Goal: Information Seeking & Learning: Learn about a topic

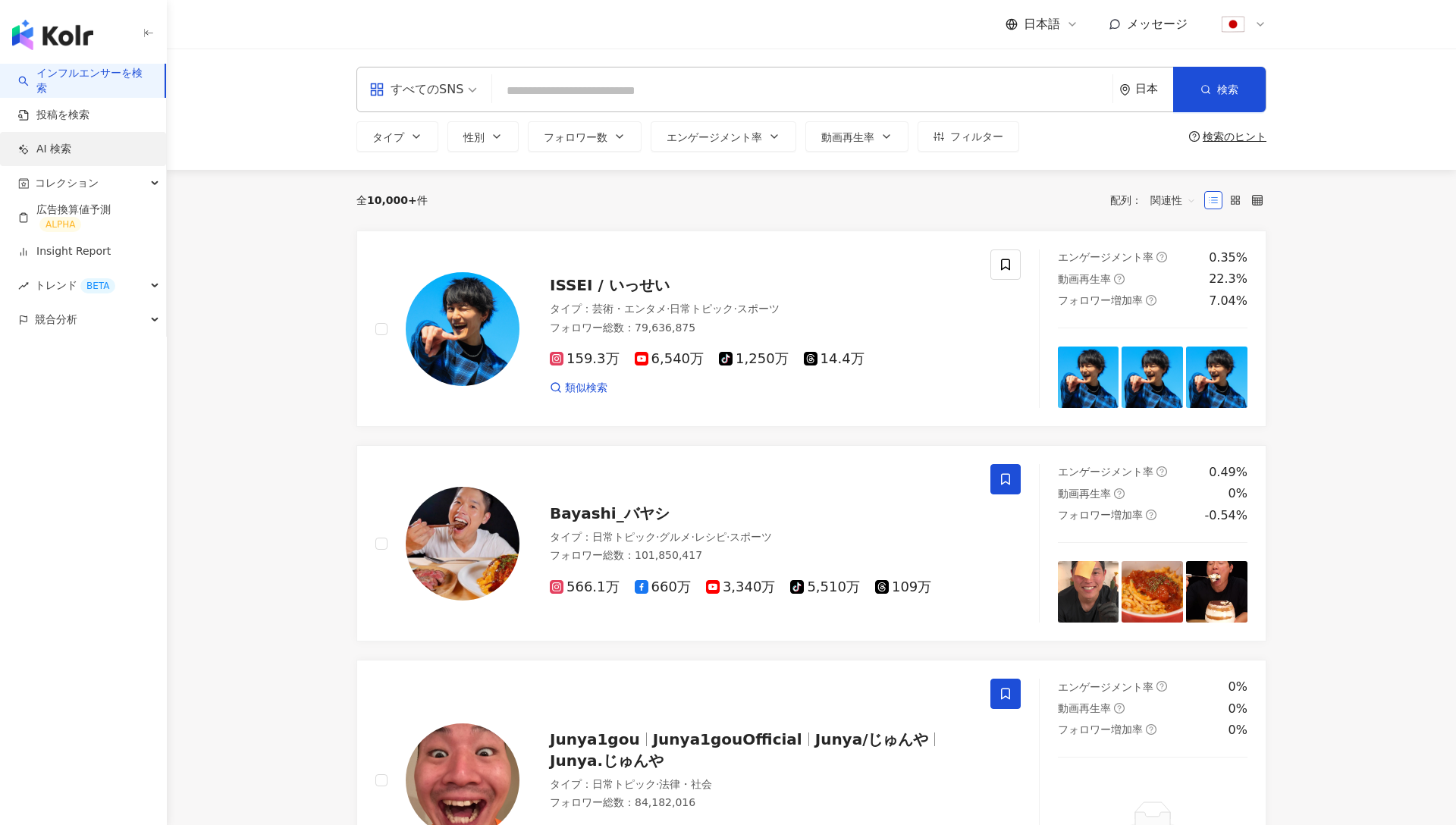
click at [72, 149] on link "AI 検索" at bounding box center [45, 150] width 53 height 16
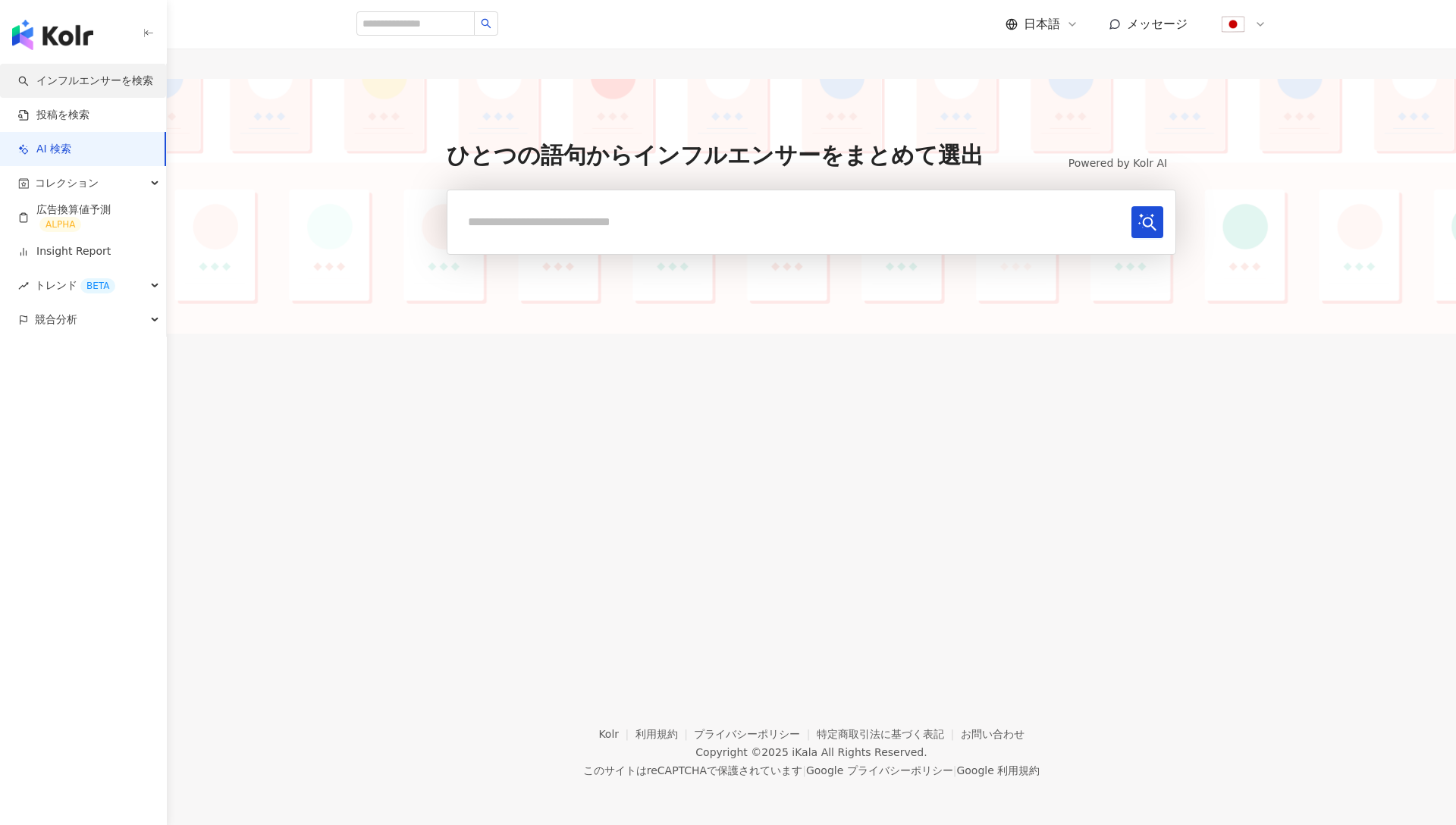
click at [93, 84] on link "インフルエンサーを検索" at bounding box center [85, 81] width 135 height 16
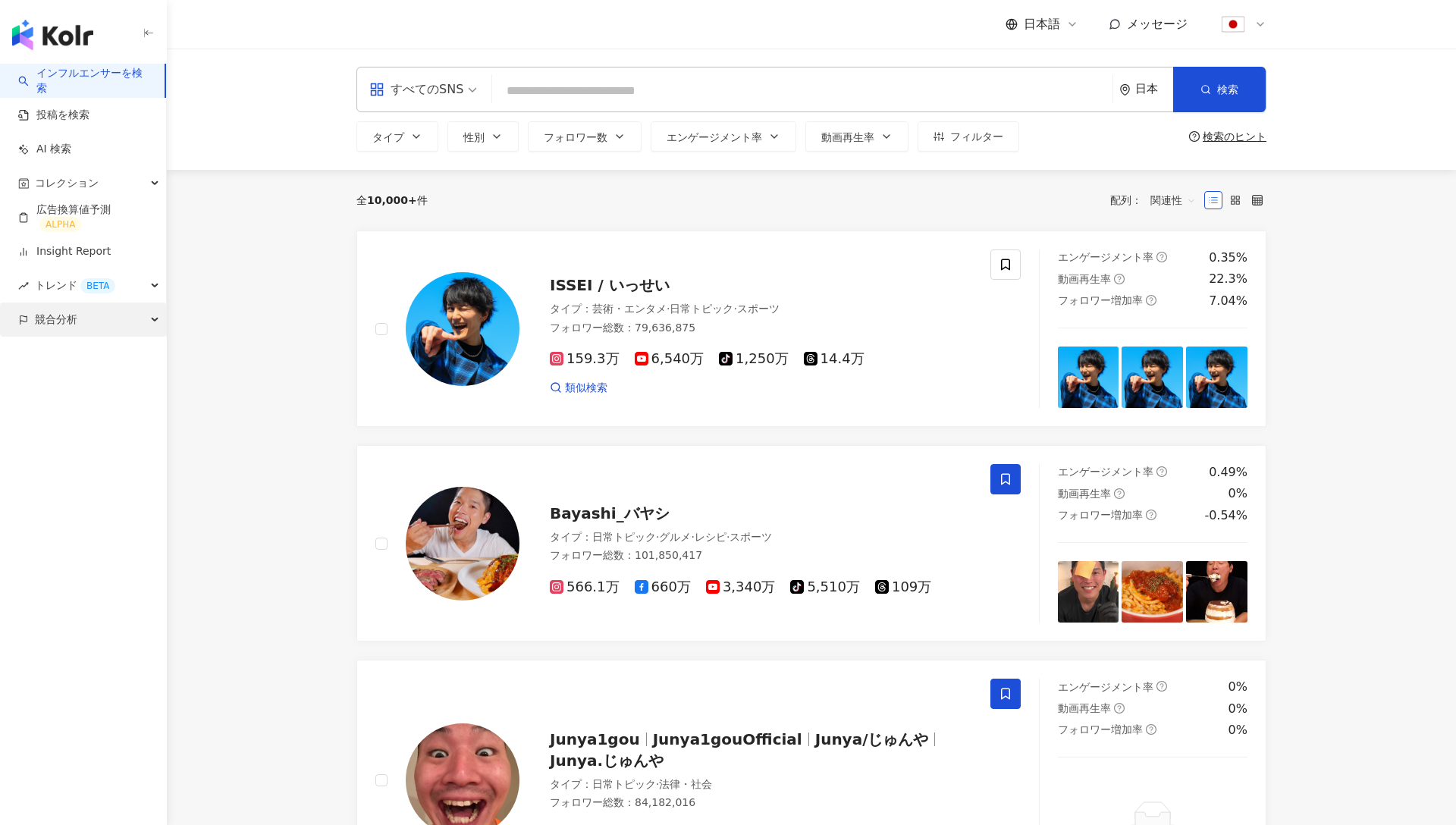
click at [148, 313] on div "競合分析" at bounding box center [83, 320] width 166 height 34
click at [1141, 95] on div "日本" at bounding box center [1154, 89] width 38 height 13
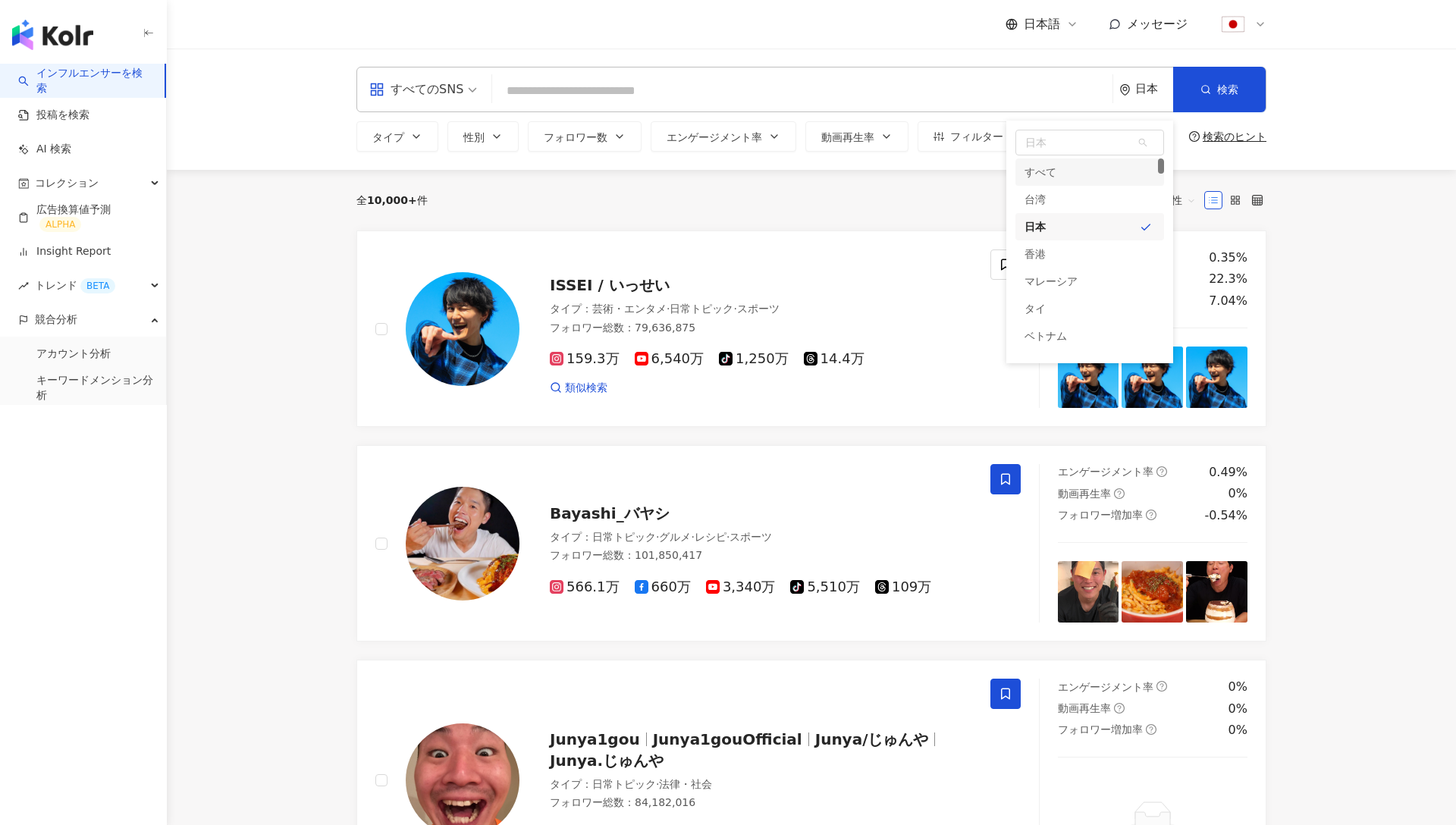
click at [1234, 141] on div "検索のヒント" at bounding box center [1234, 136] width 64 height 12
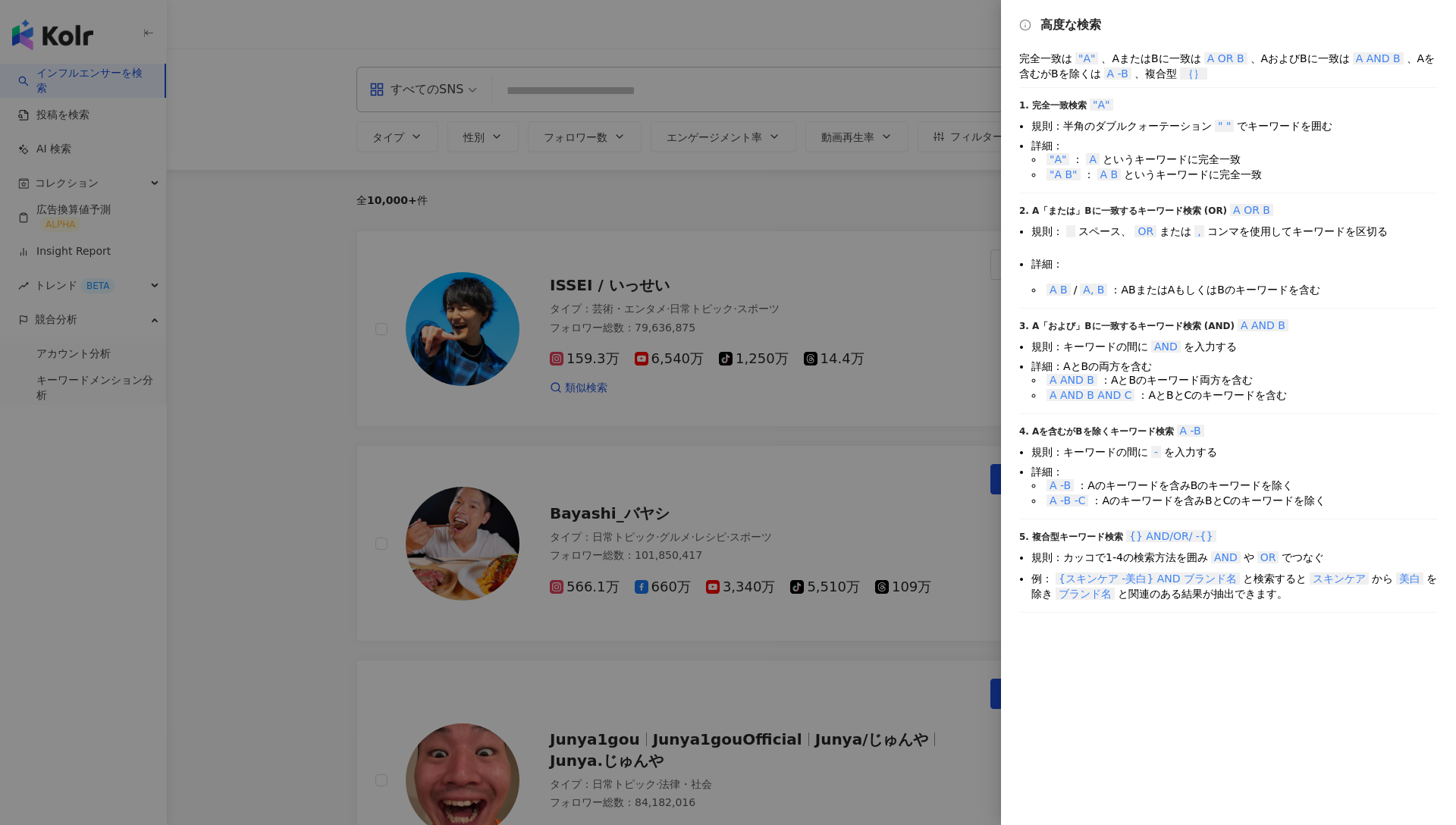
click at [1003, 153] on div "高度な検索 完全一致は "A" 、AまたはBに一致は A OR B 、AおよびBに一致は A AND B 、Aを含むがBを除くは A -B 、複合型 ｛｝ 1…" at bounding box center [1228, 412] width 455 height 825
click at [976, 157] on div at bounding box center [728, 412] width 1456 height 825
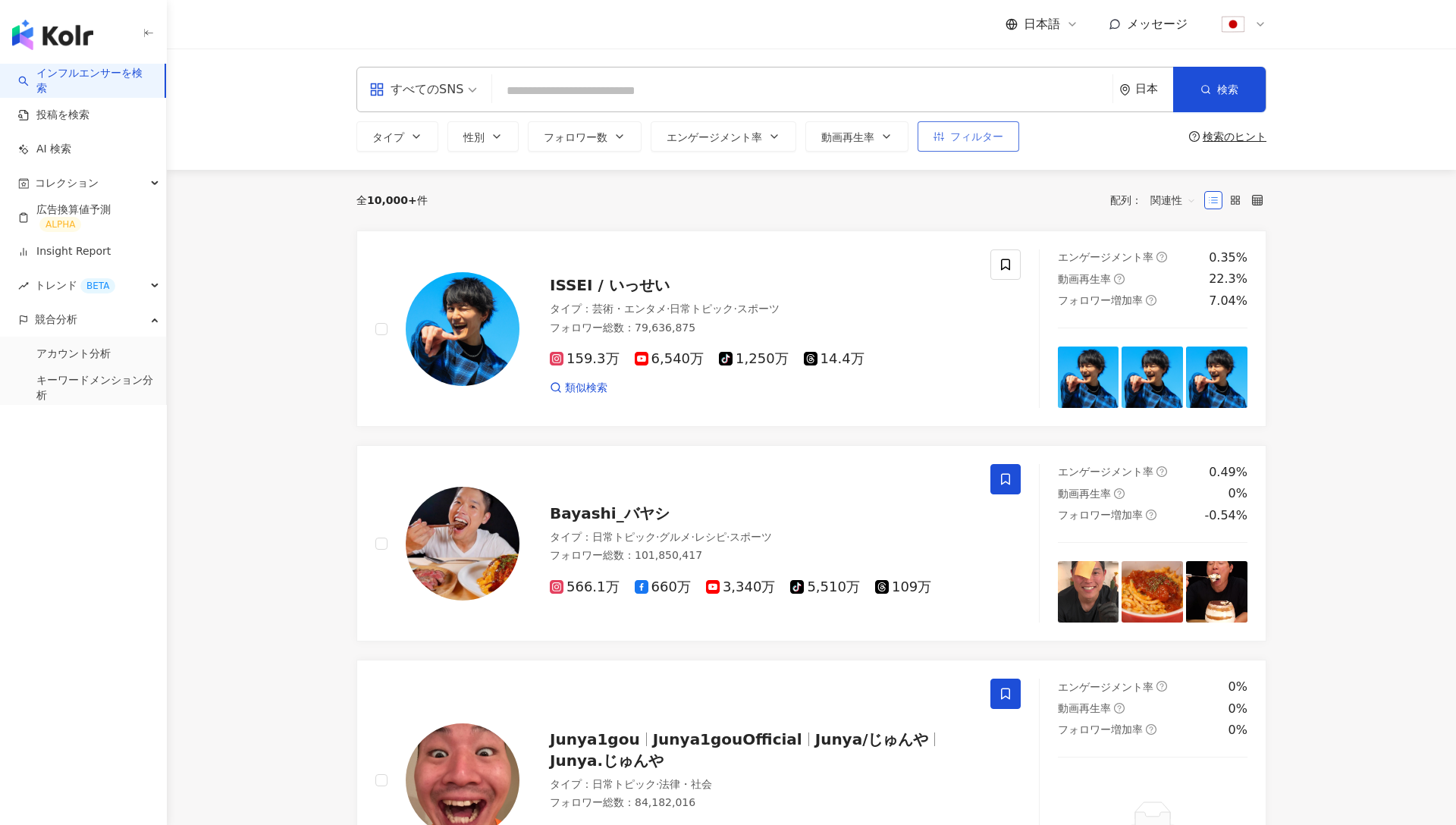
click at [1003, 139] on button "フィルター" at bounding box center [969, 136] width 102 height 30
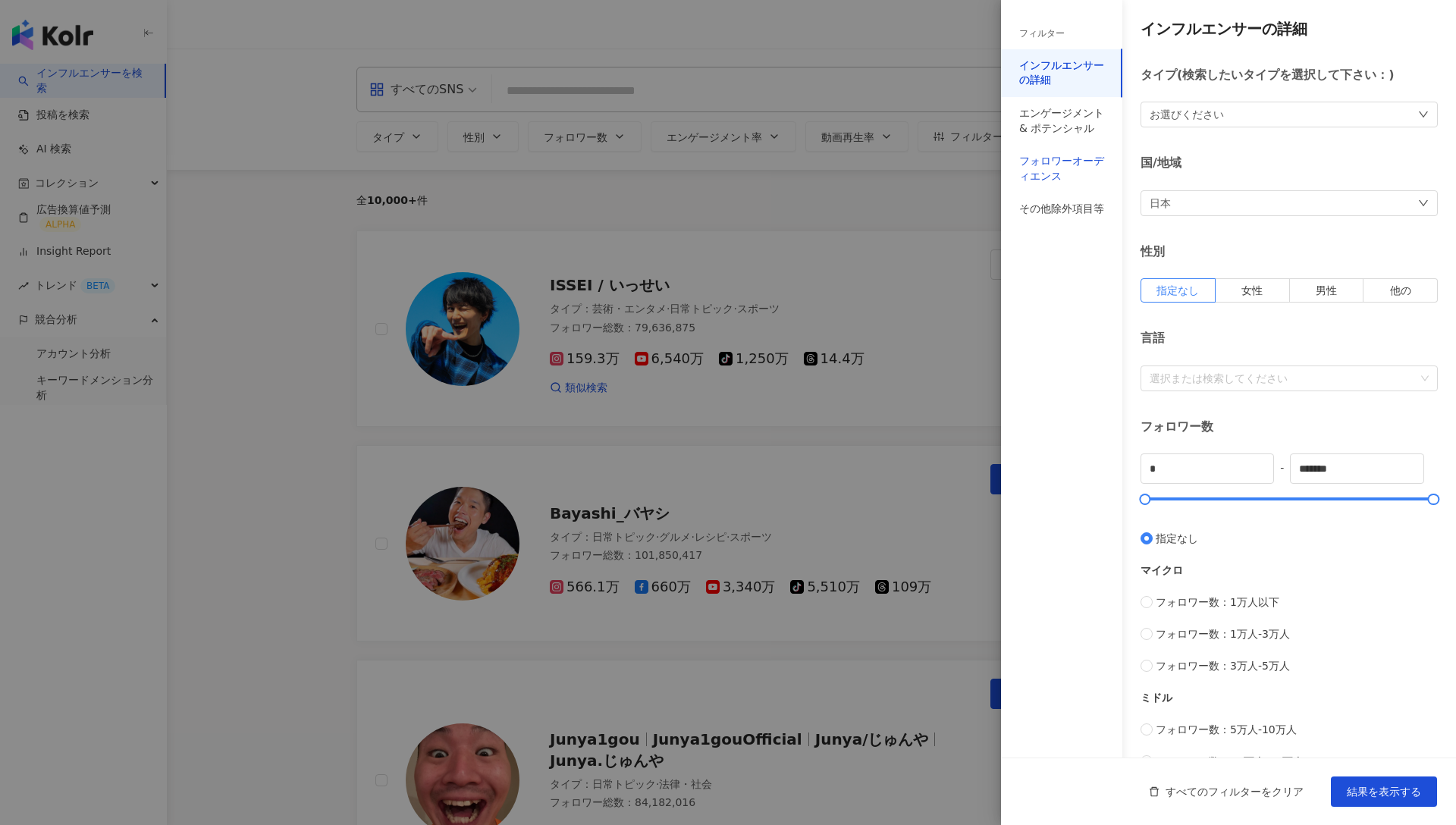
click at [1068, 159] on div "フォロワーオーディエンス" at bounding box center [1062, 169] width 85 height 29
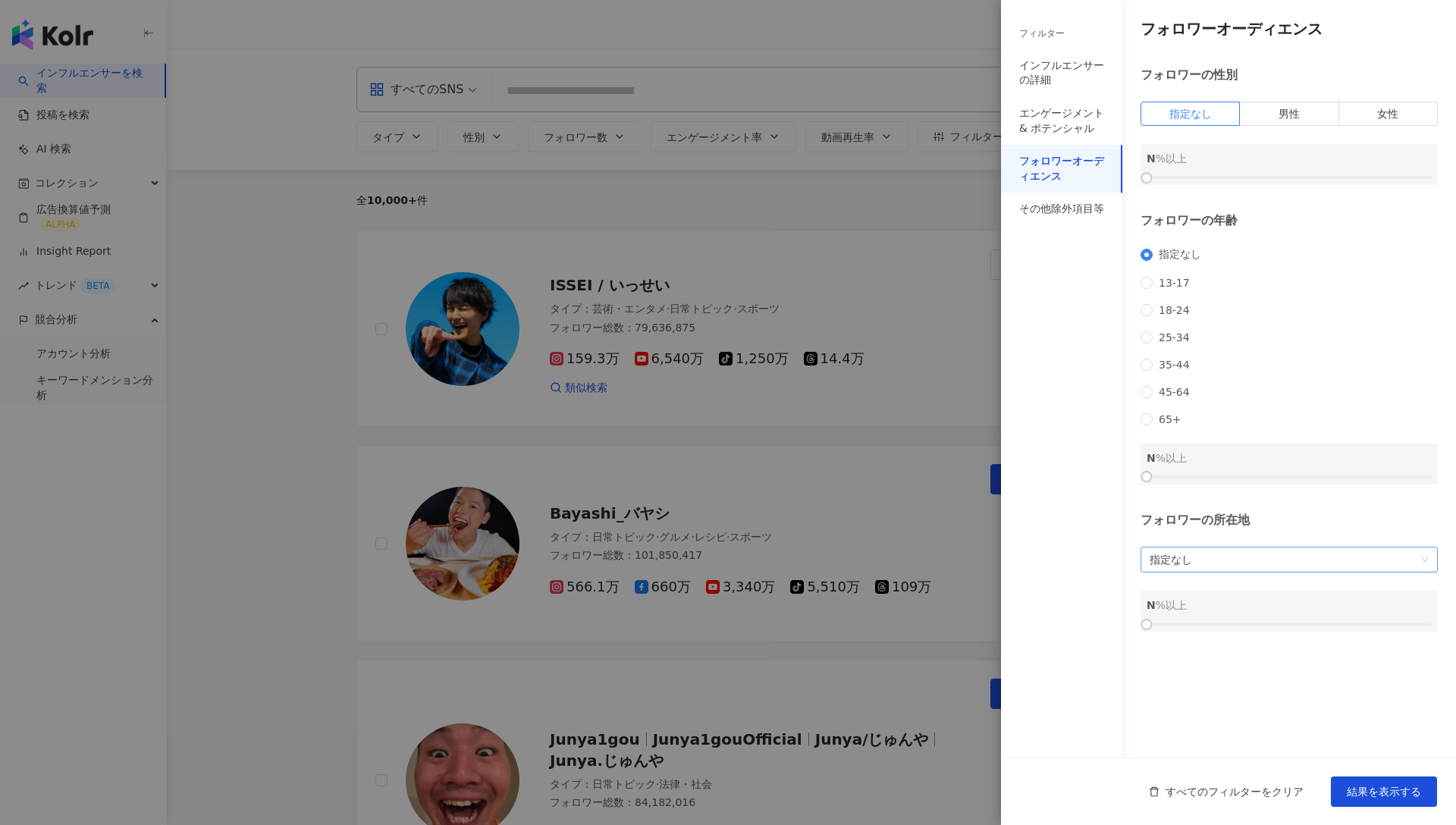
click at [1222, 572] on span "指定なし" at bounding box center [1290, 559] width 279 height 24
type input "**"
click at [1276, 609] on div "台湾" at bounding box center [1289, 616] width 273 height 16
drag, startPoint x: 1151, startPoint y: 645, endPoint x: 1323, endPoint y: 643, distance: 172.0
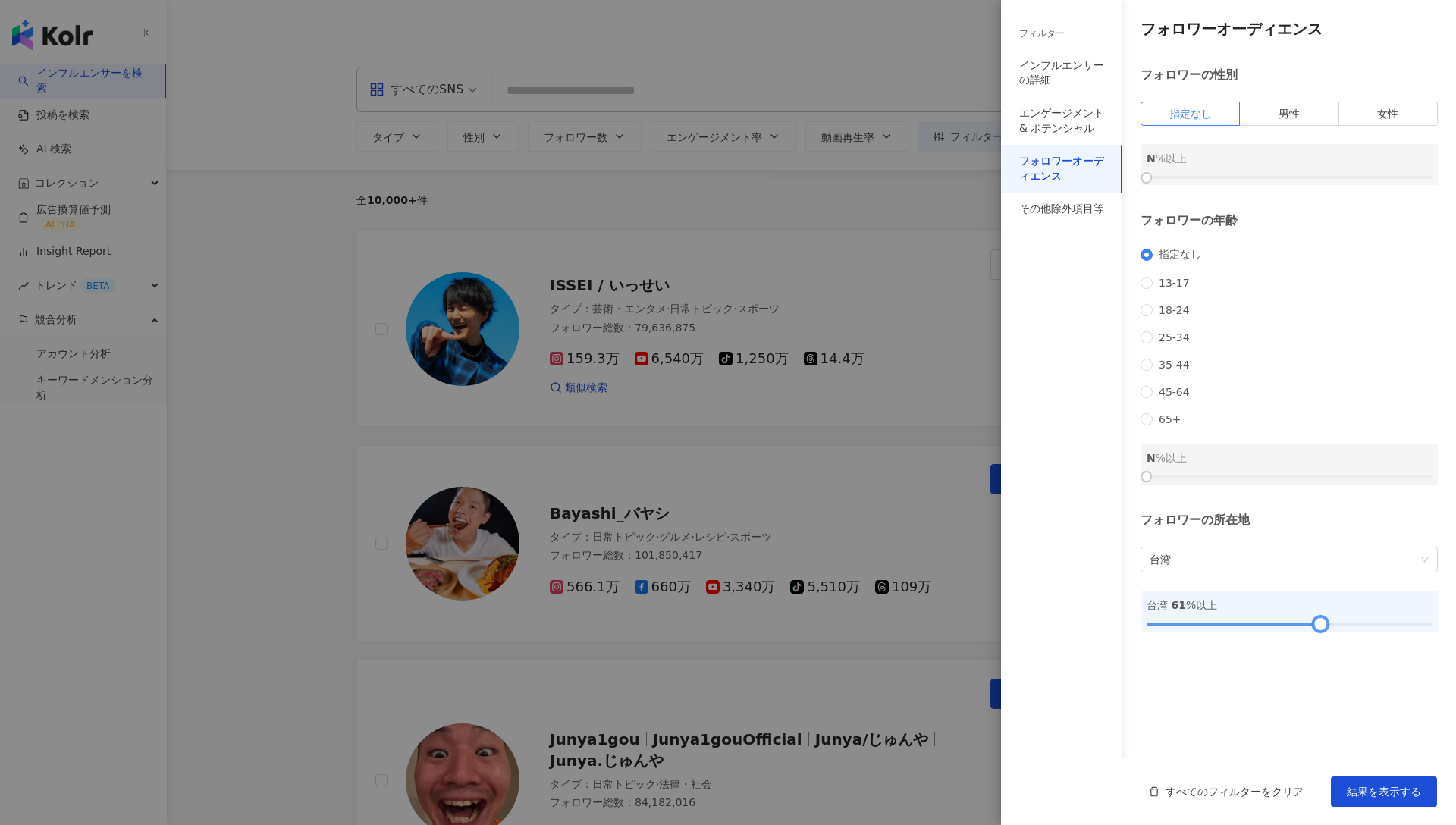
click at [1297, 628] on div at bounding box center [1321, 625] width 9 height 9
click at [1297, 696] on button "結果を表示する" at bounding box center [1384, 791] width 106 height 30
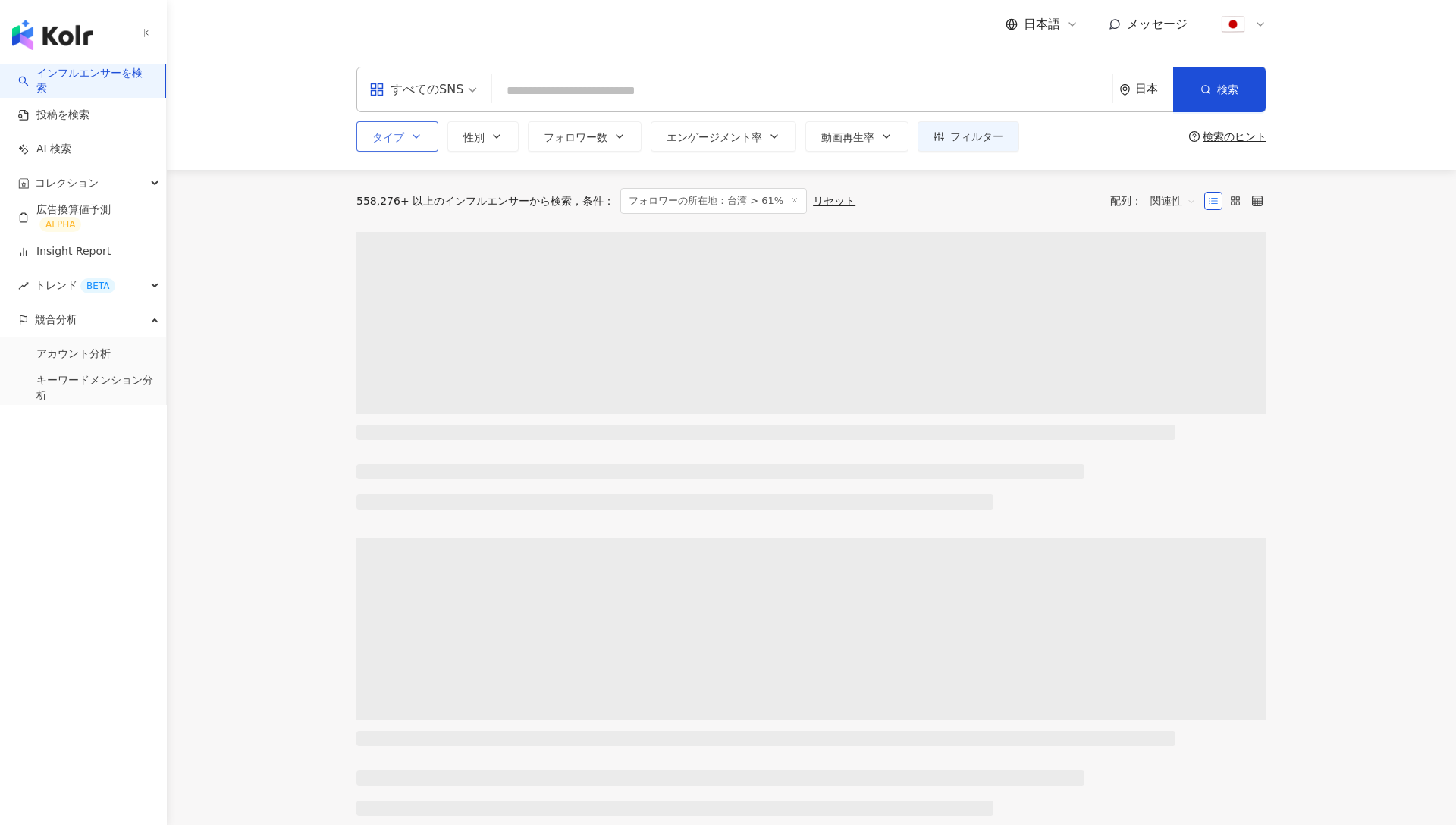
click at [408, 148] on button "タイプ" at bounding box center [397, 136] width 82 height 30
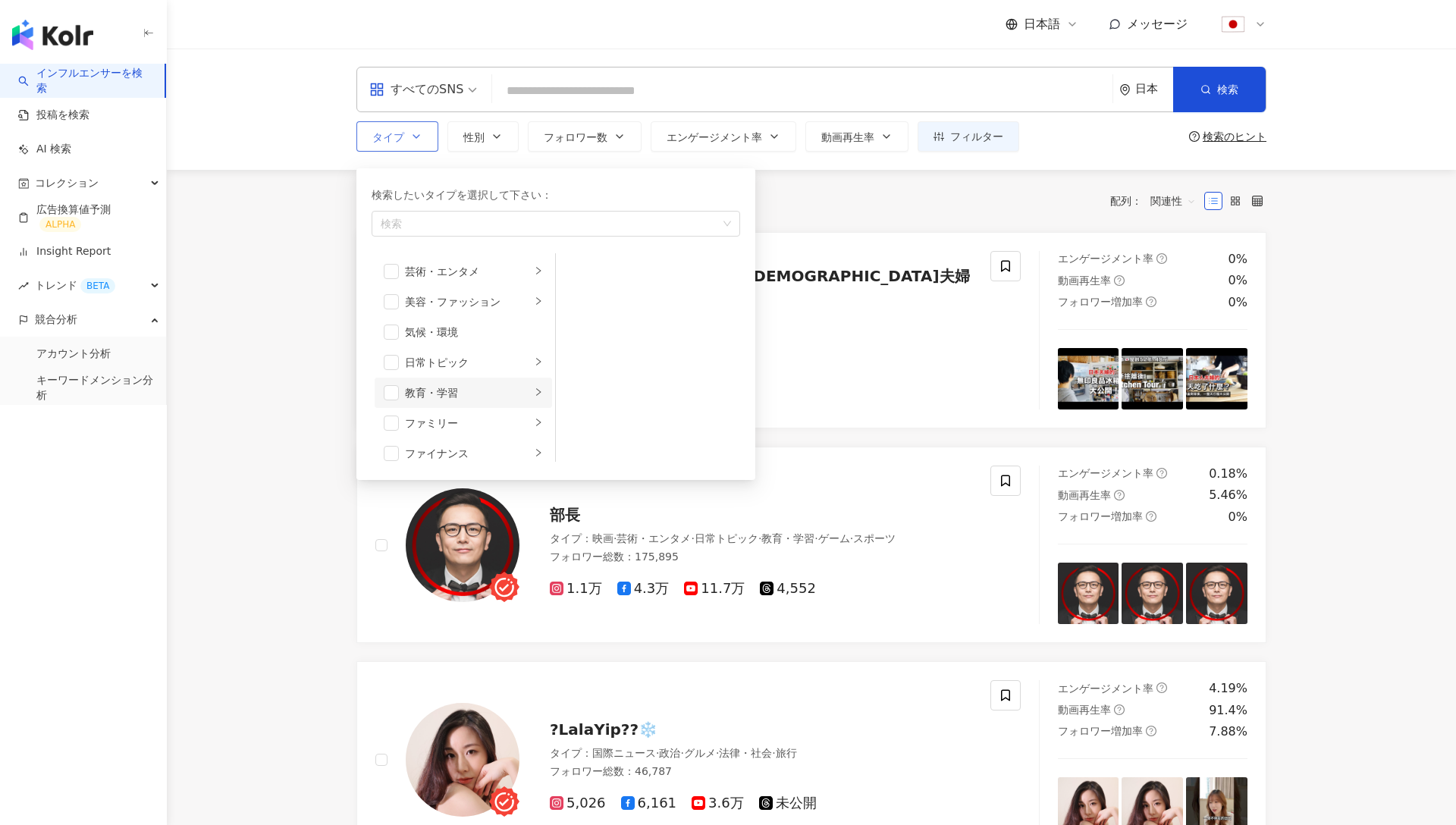
scroll to position [526, 0]
click at [391, 415] on span "button" at bounding box center [391, 414] width 16 height 16
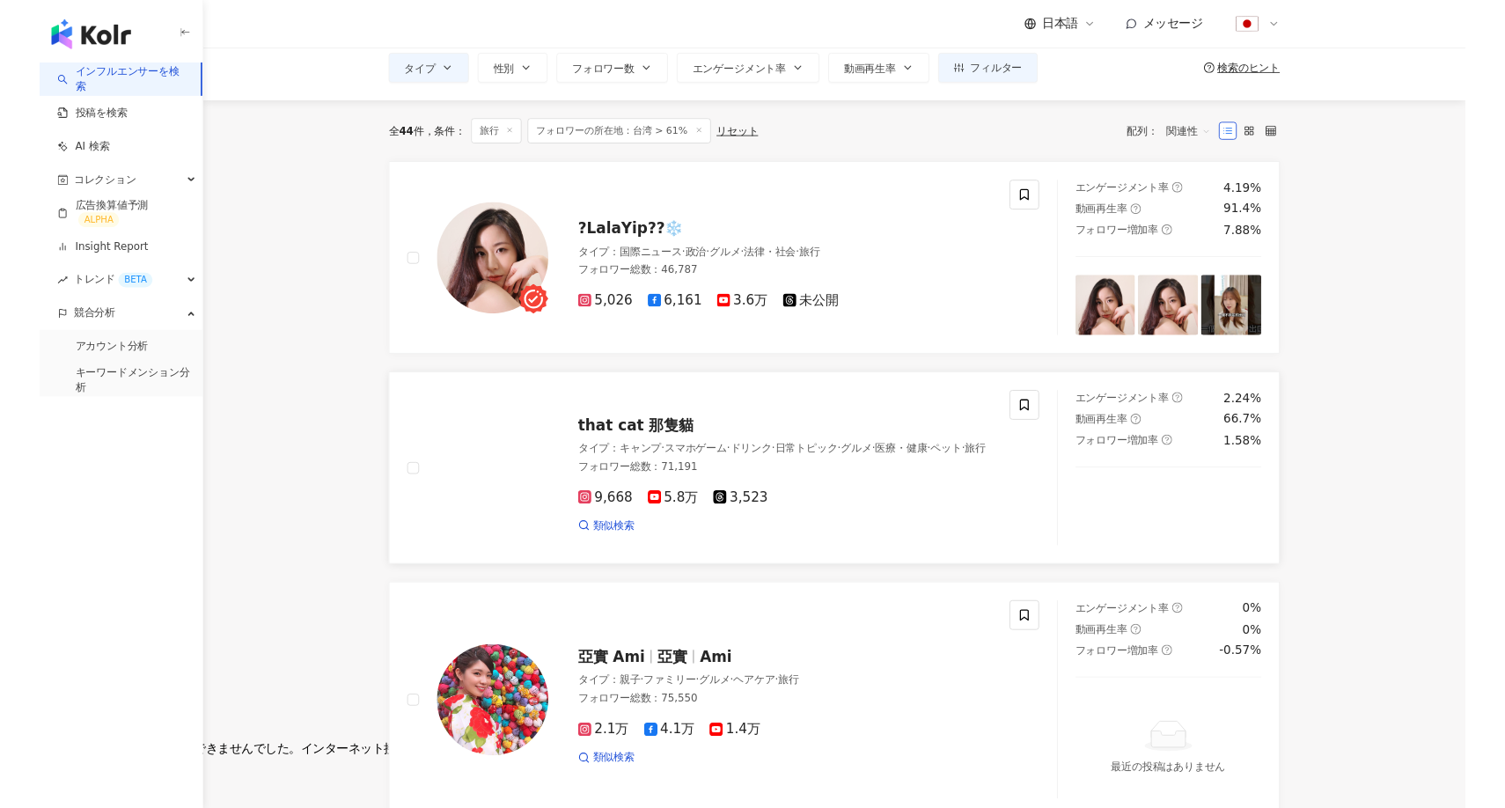
scroll to position [92, 0]
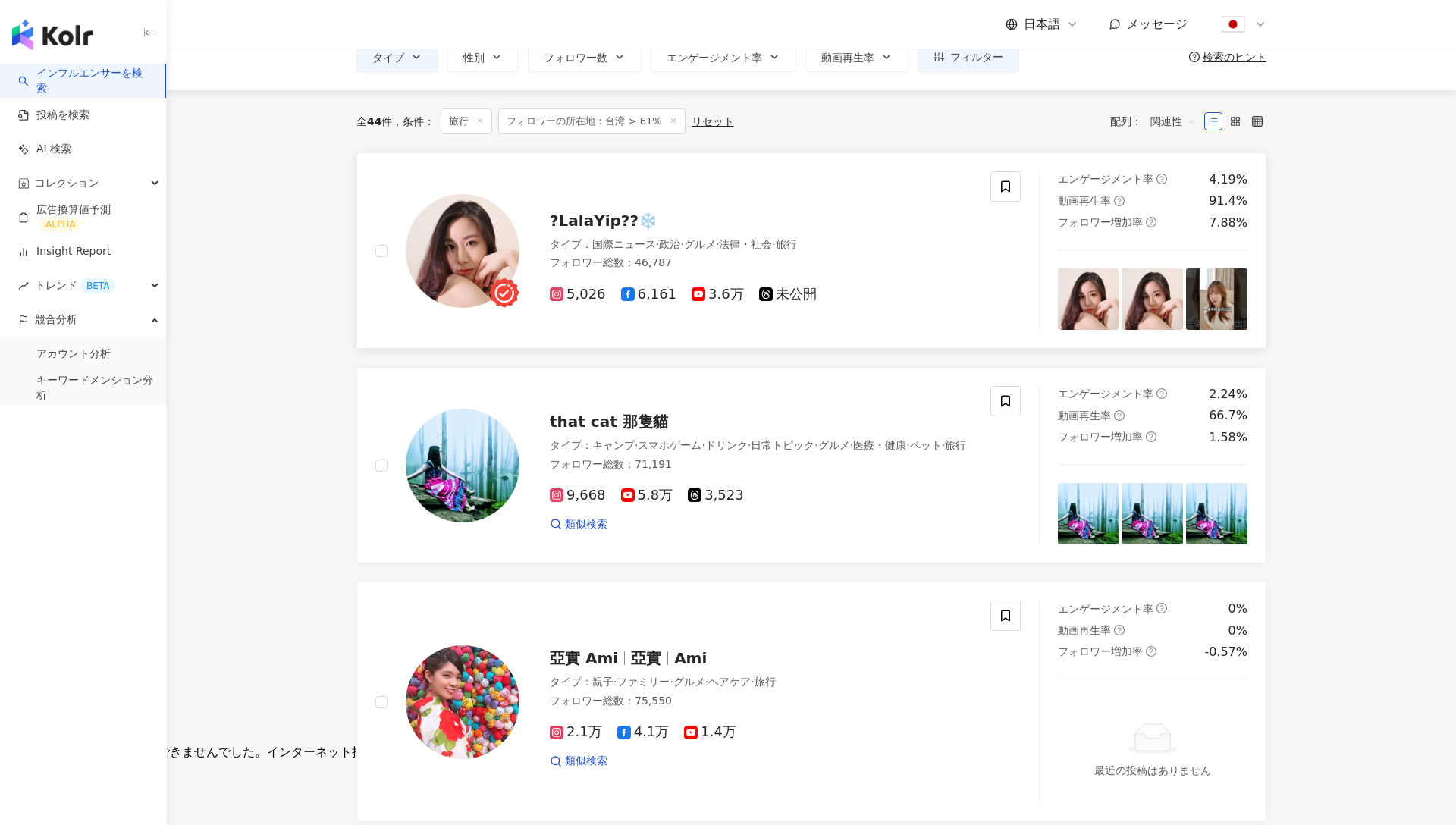
click at [485, 242] on img at bounding box center [463, 251] width 114 height 114
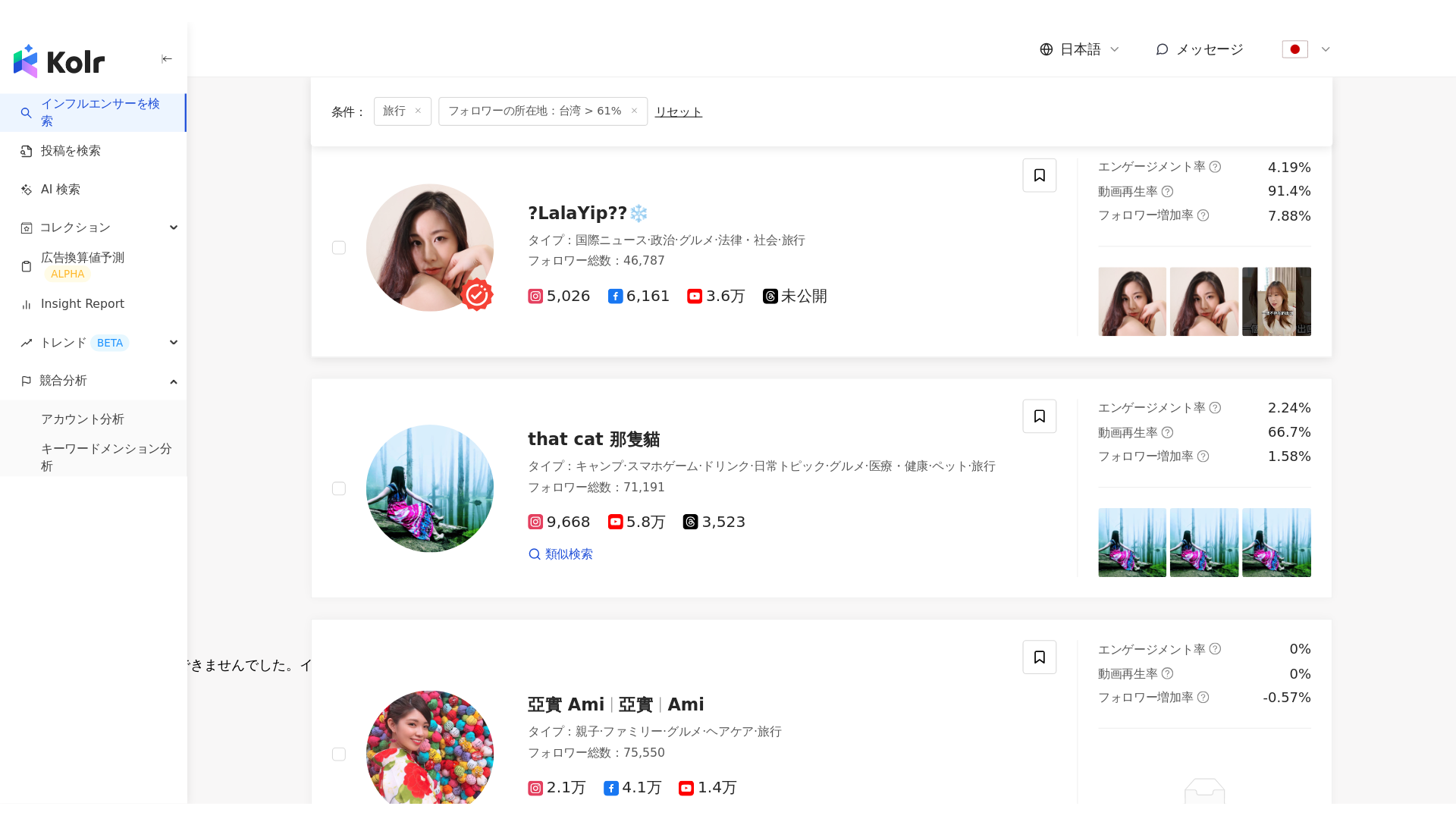
scroll to position [135, 0]
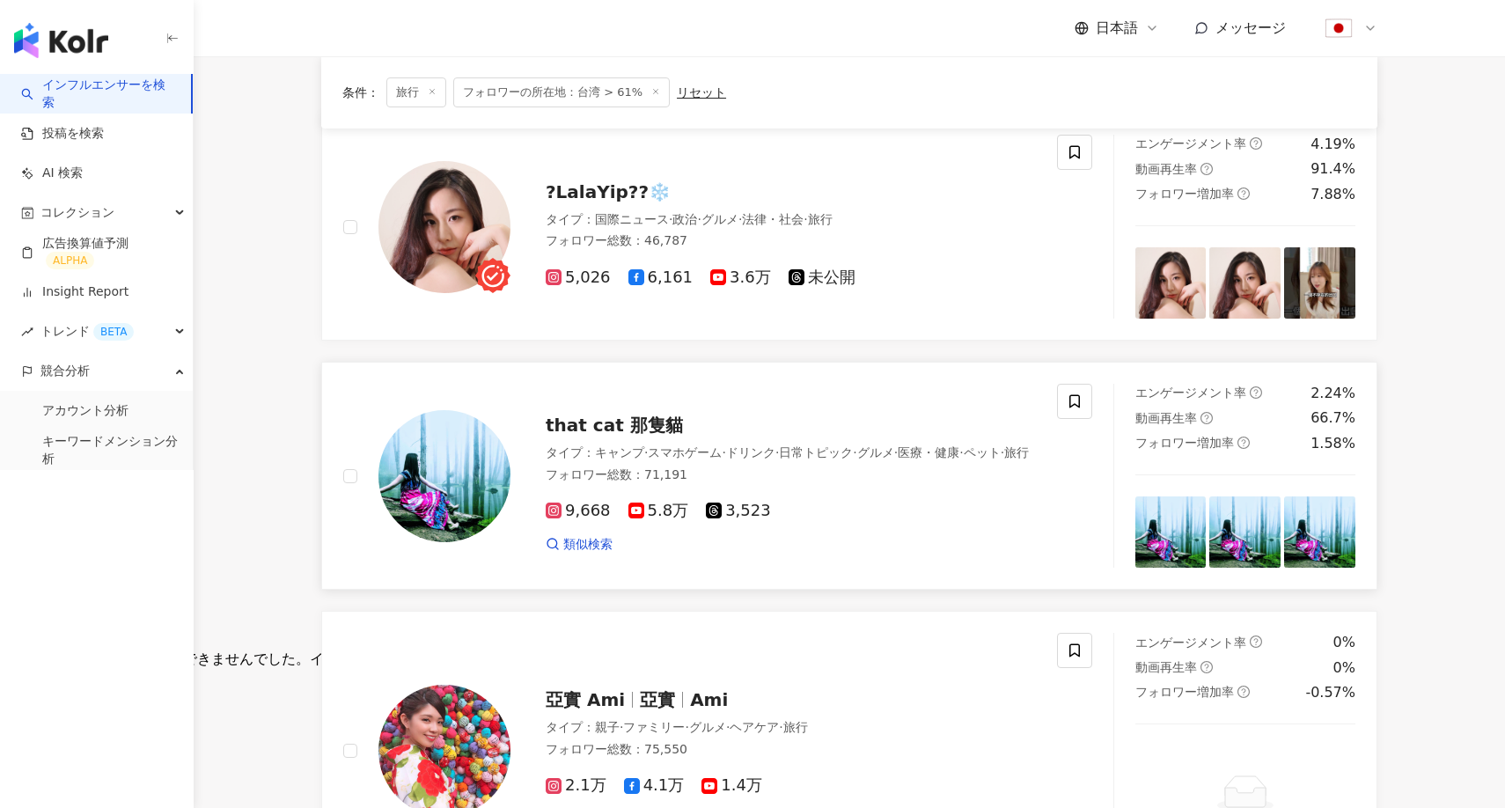
click at [448, 420] on img at bounding box center [444, 476] width 132 height 132
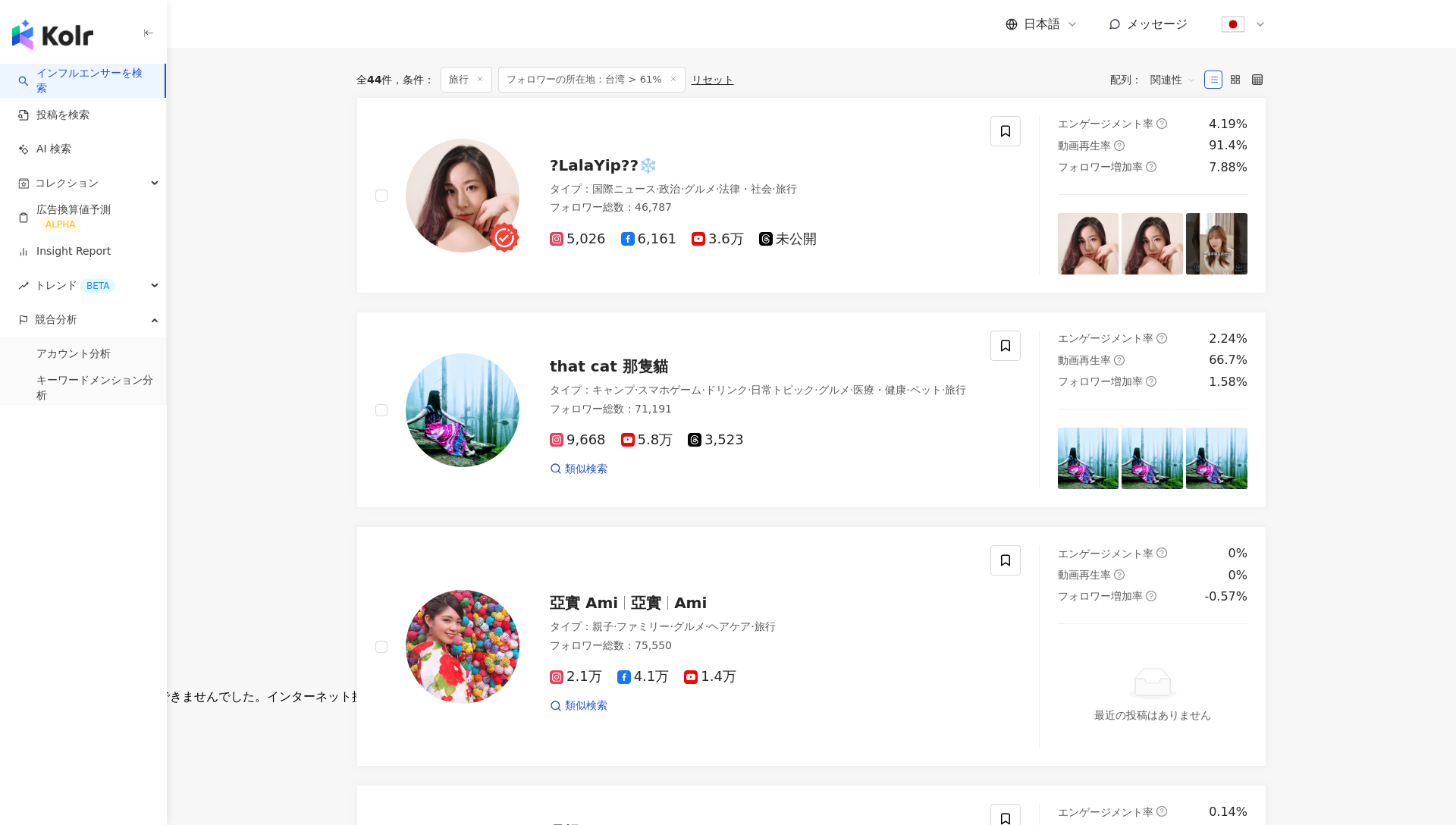
scroll to position [0, 0]
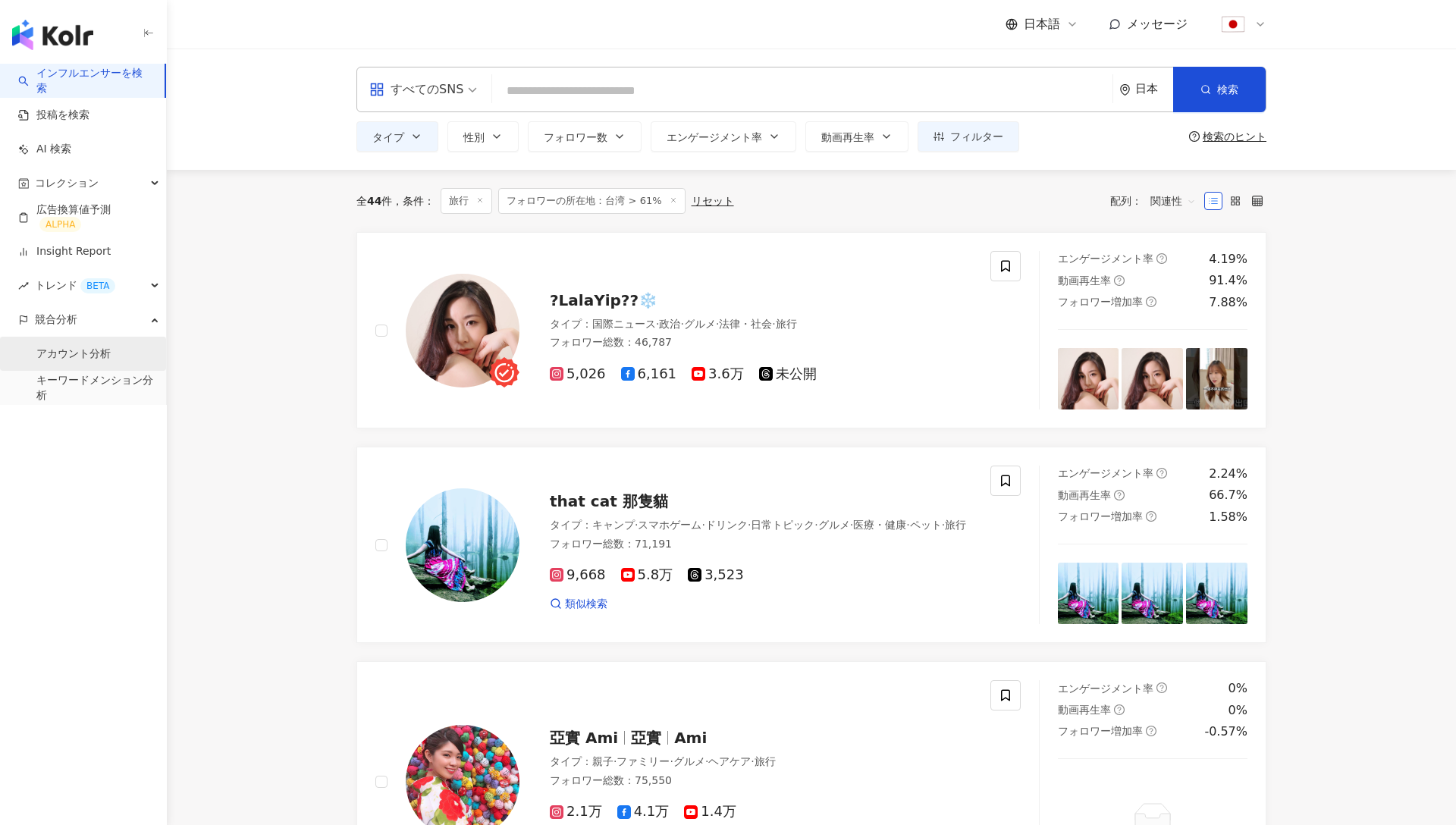
click at [72, 357] on link "アカウント分析" at bounding box center [73, 354] width 74 height 16
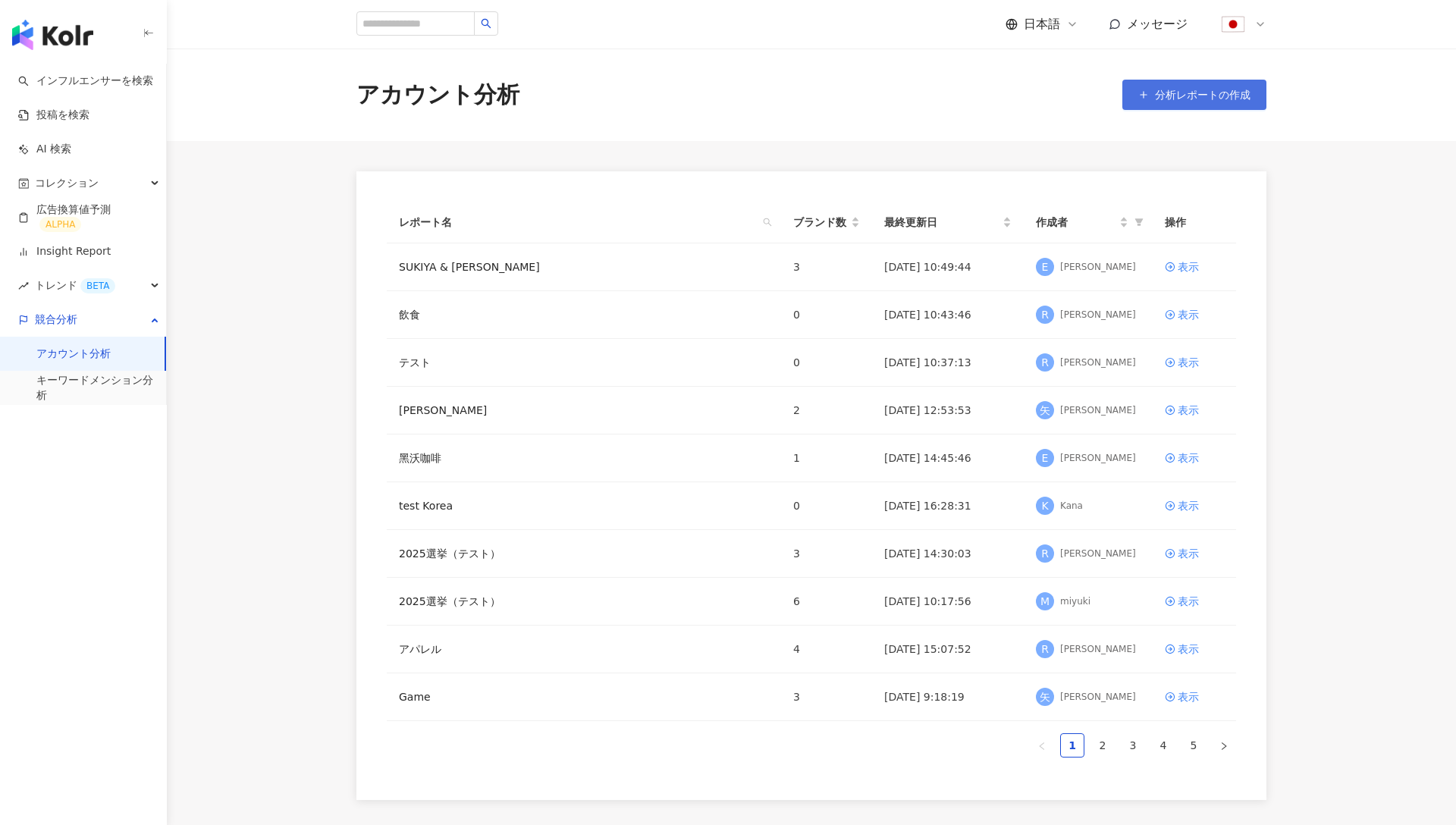
click at [1182, 98] on span "分析レポートの作成" at bounding box center [1203, 95] width 96 height 12
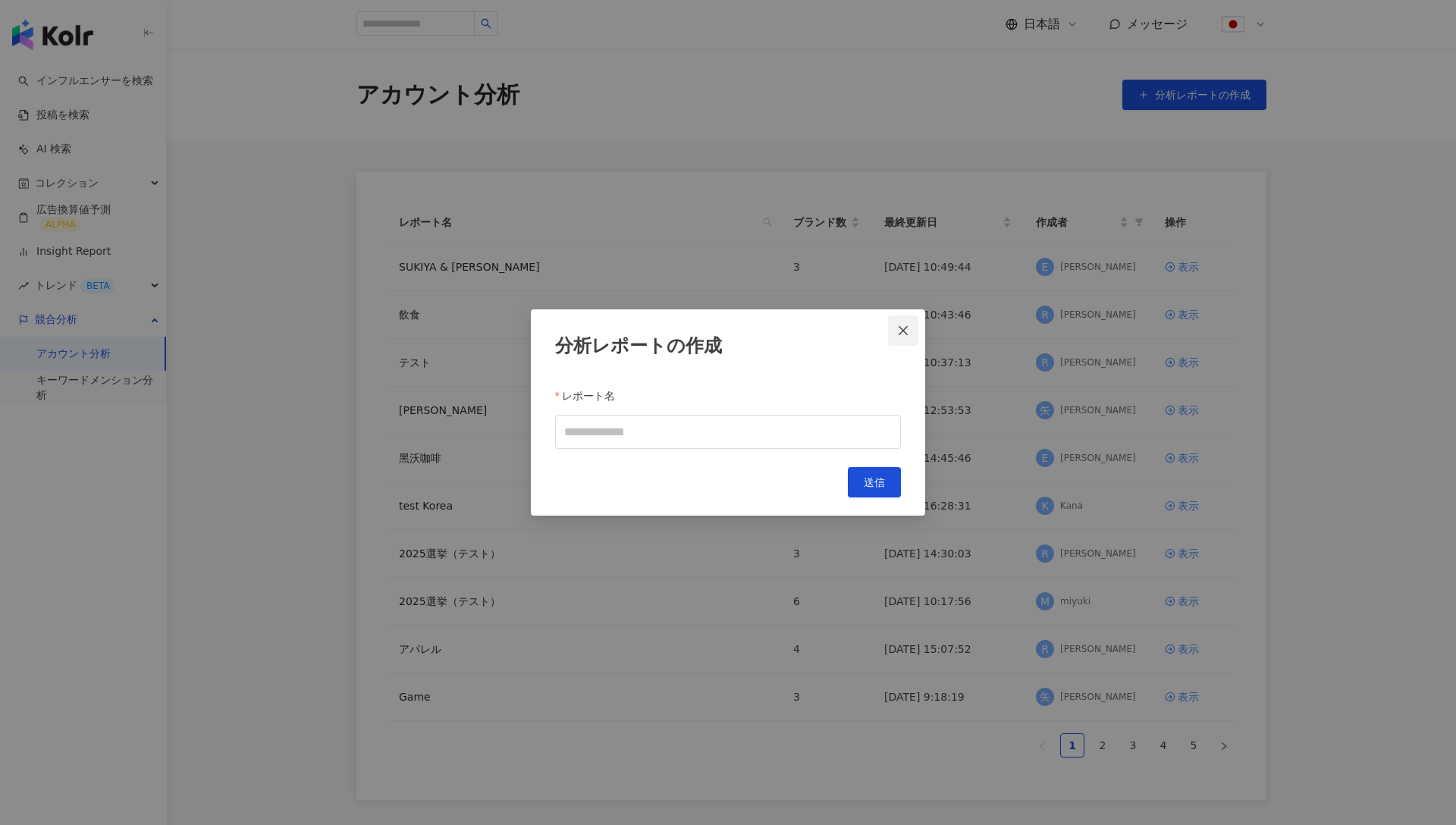
click at [907, 334] on icon "close" at bounding box center [903, 330] width 9 height 9
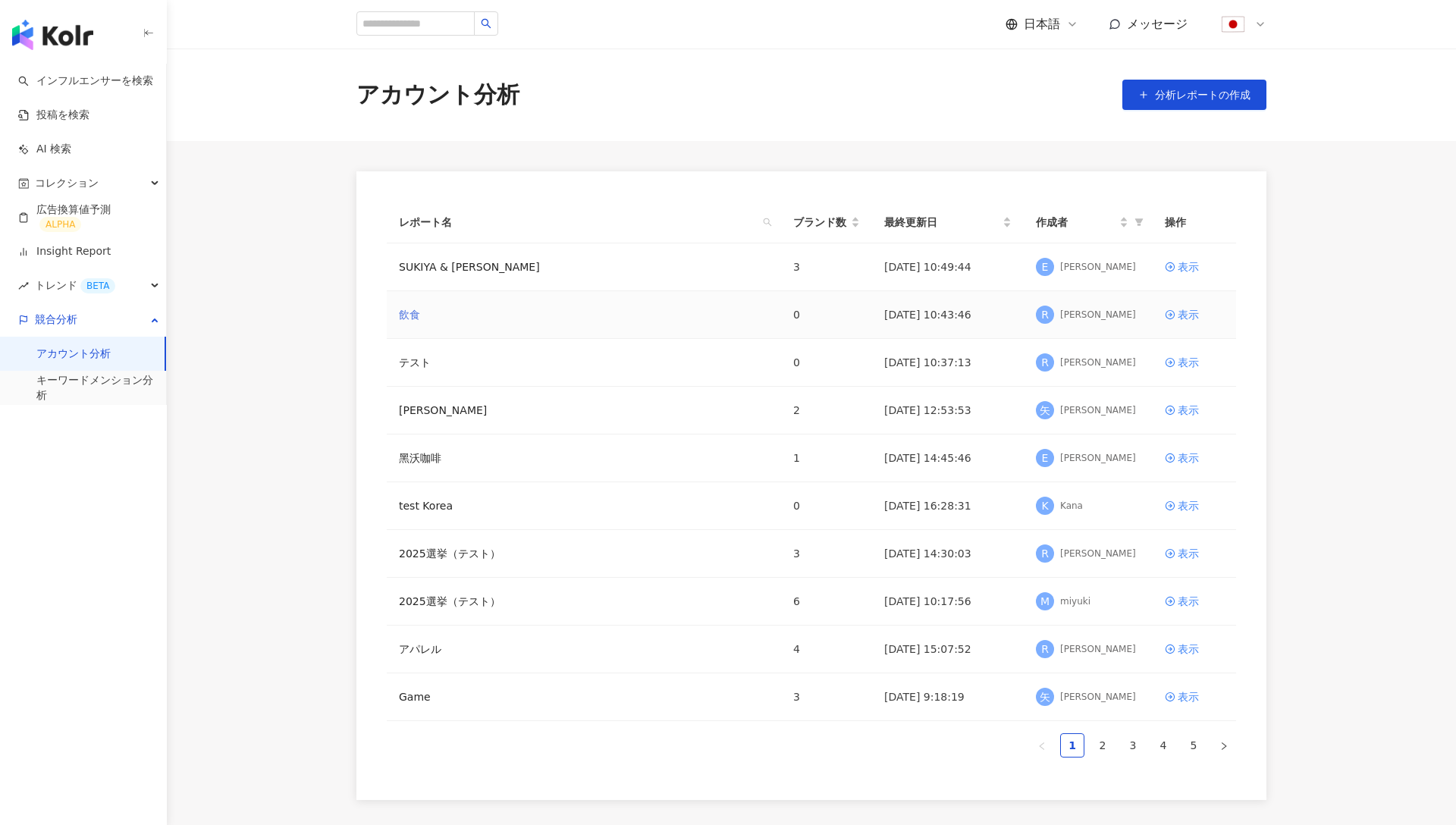
click at [407, 318] on link "飲食" at bounding box center [409, 314] width 22 height 16
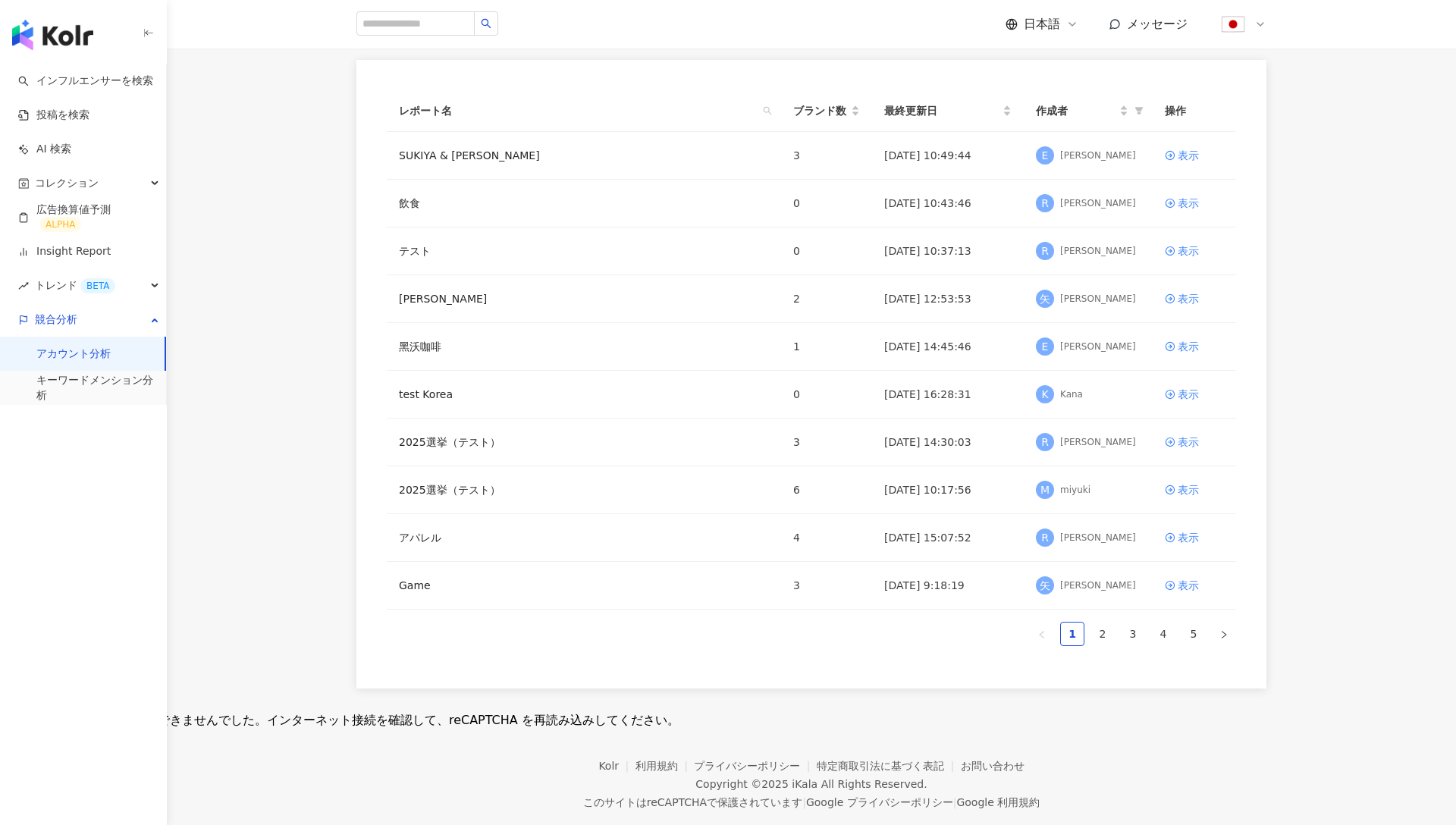
scroll to position [143, 0]
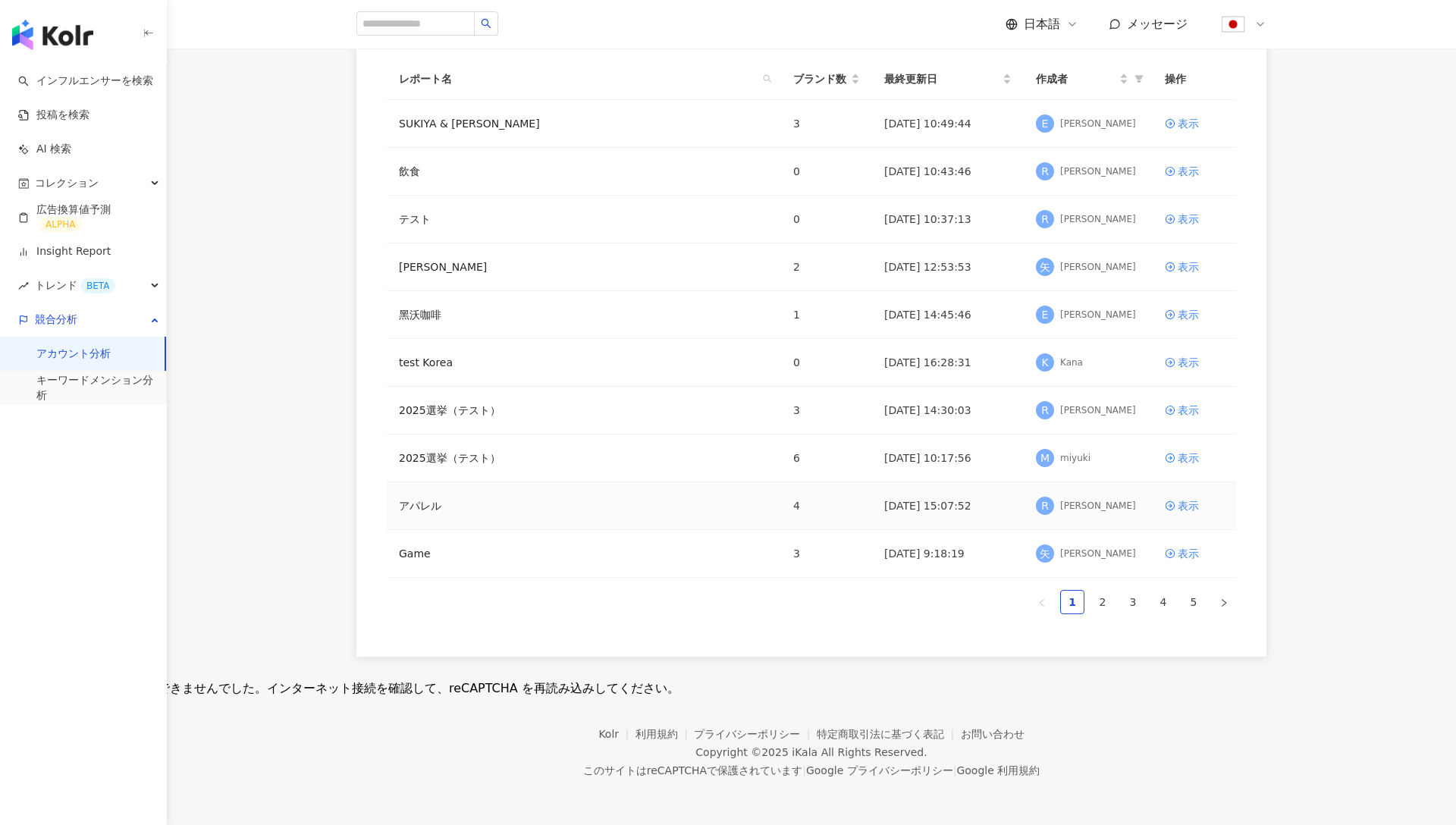
click at [427, 496] on td "アパレル" at bounding box center [584, 506] width 395 height 47
click at [426, 502] on link "アパレル" at bounding box center [420, 505] width 42 height 16
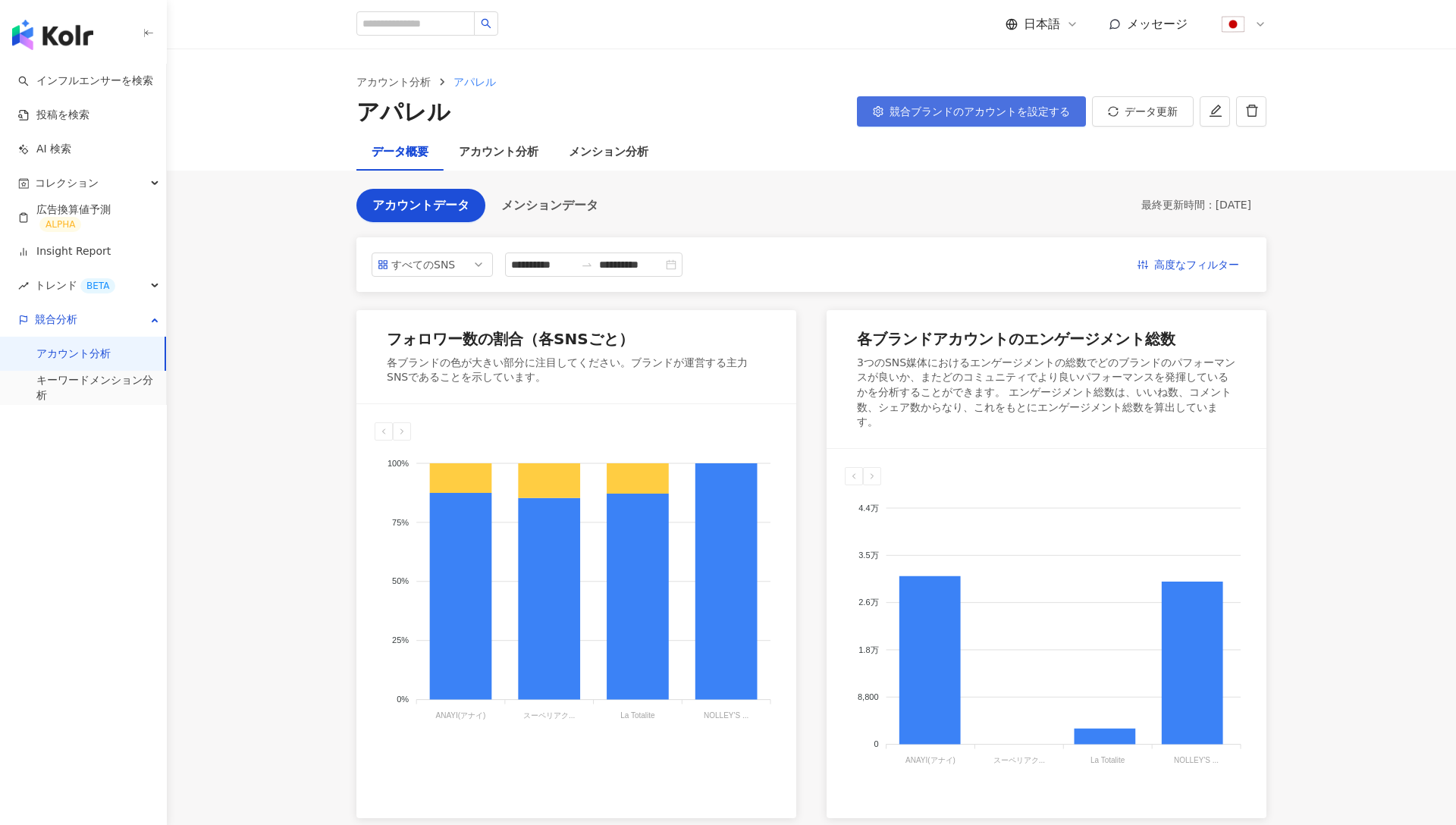
click at [990, 111] on span "競合ブランドのアカウントを設定する" at bounding box center [979, 111] width 180 height 12
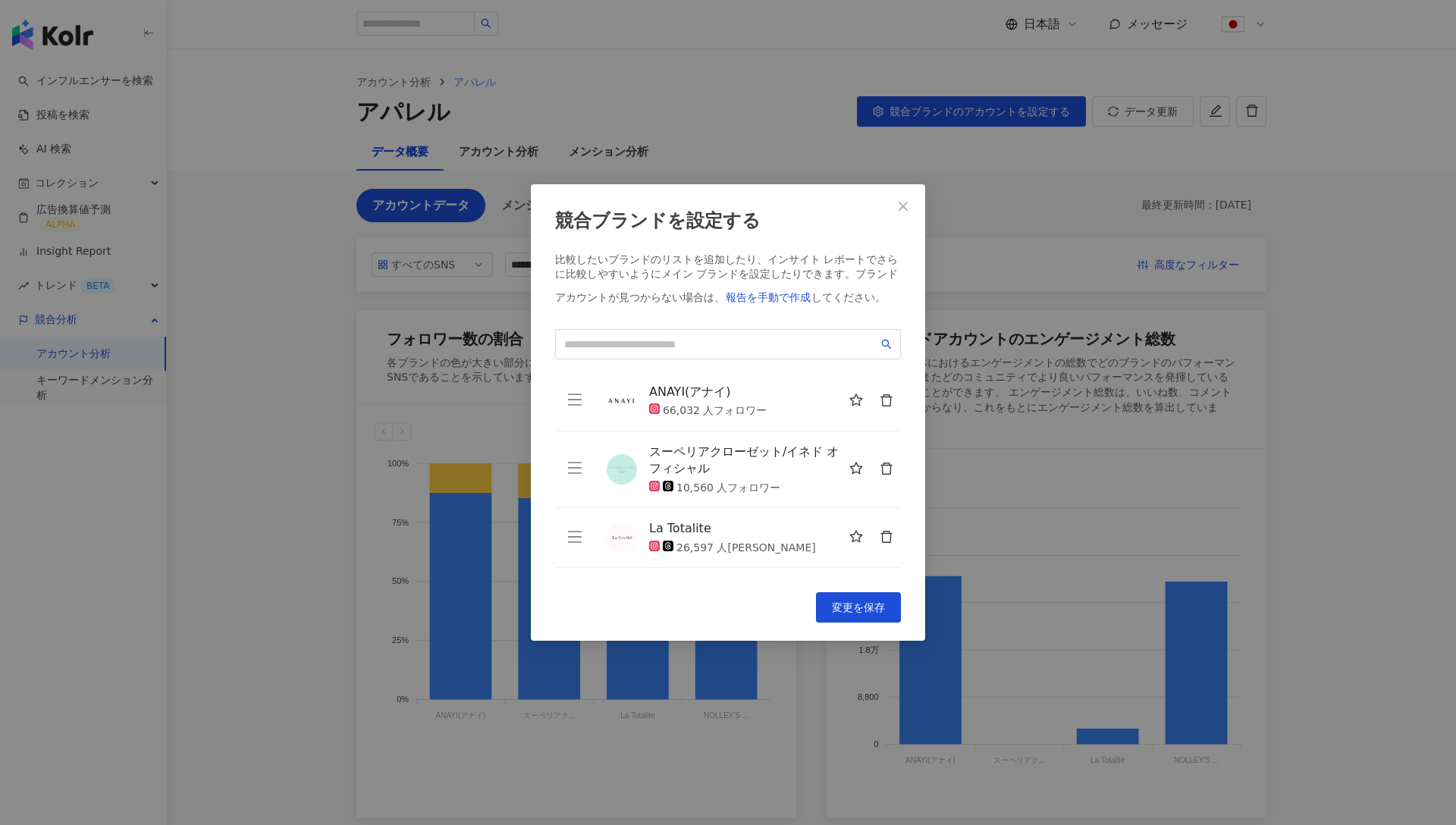
scroll to position [53, 0]
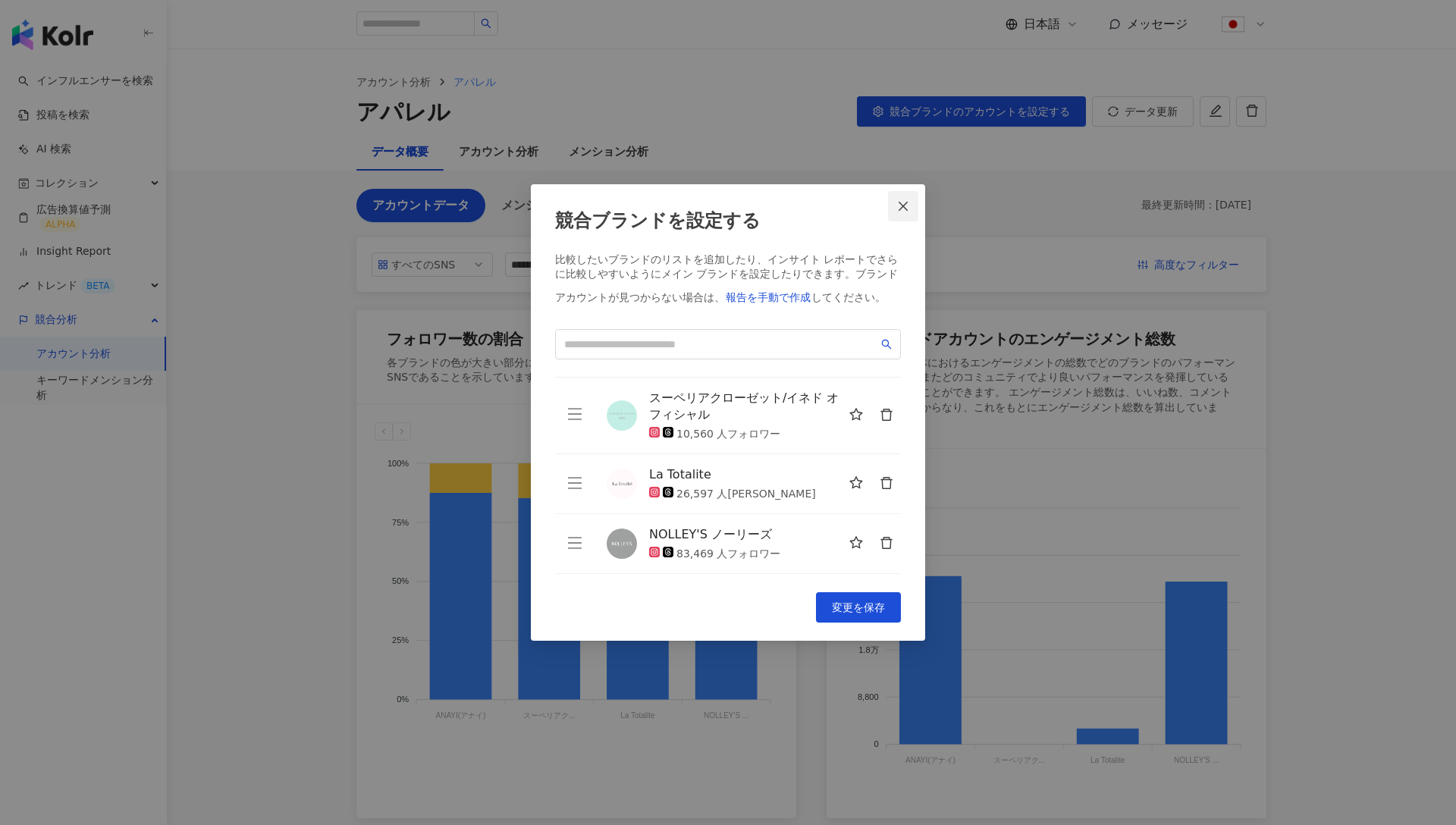
click at [910, 197] on button "Close" at bounding box center [903, 206] width 30 height 30
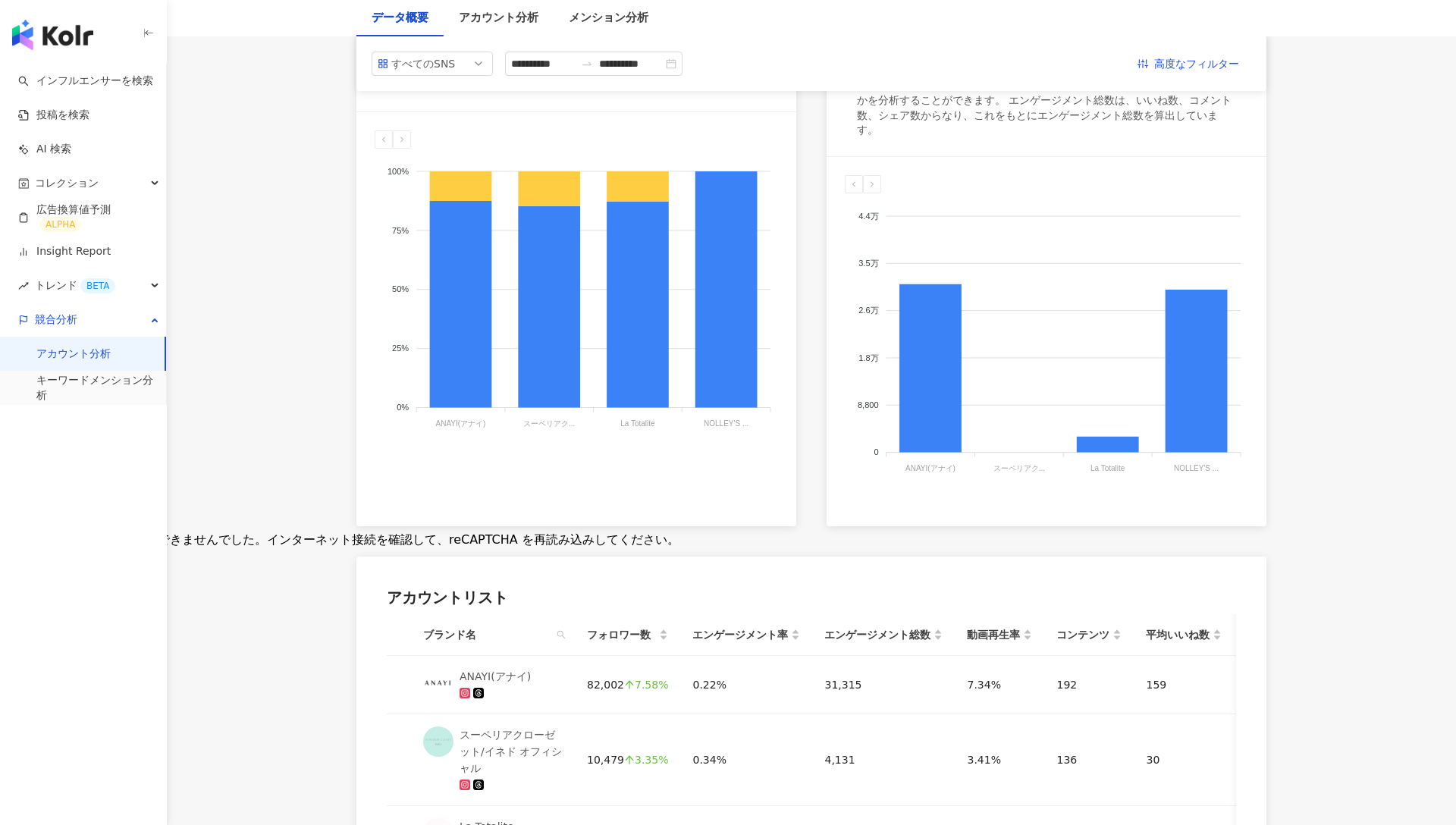
scroll to position [0, 0]
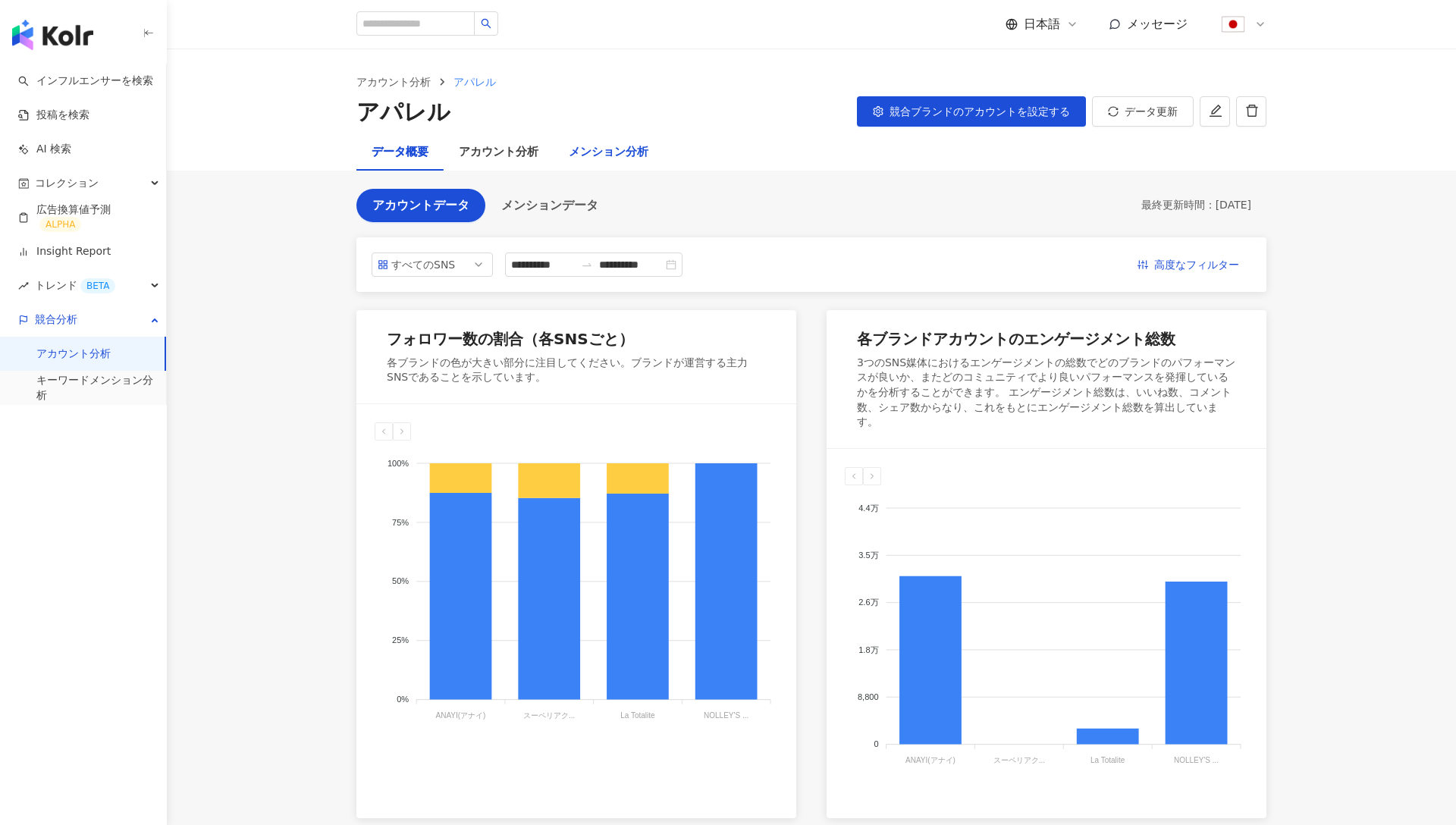
click at [616, 154] on div "メンション分析" at bounding box center [609, 152] width 79 height 18
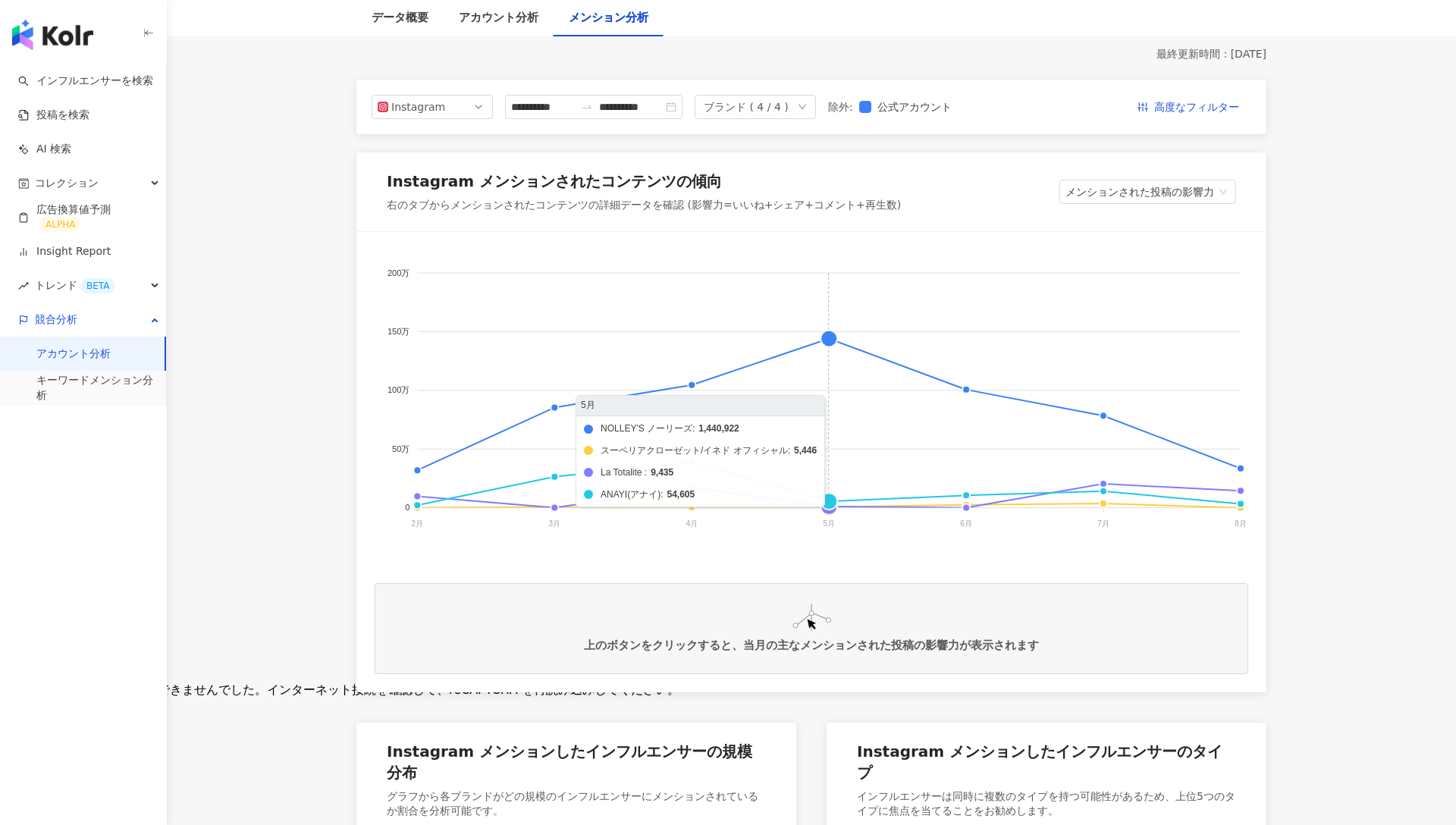
scroll to position [22, 0]
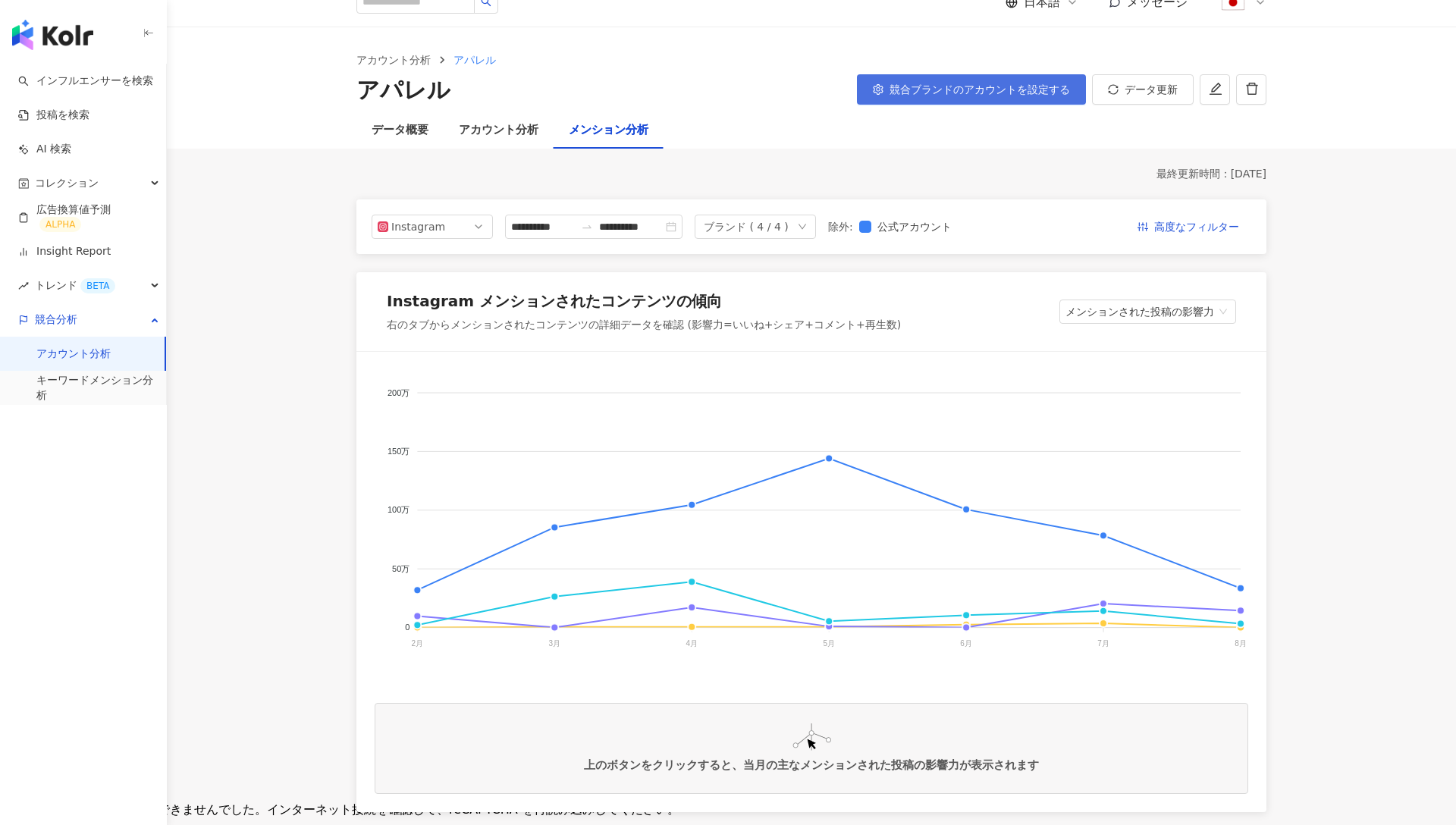
click at [978, 82] on button "競合ブランドのアカウントを設定する" at bounding box center [972, 89] width 229 height 30
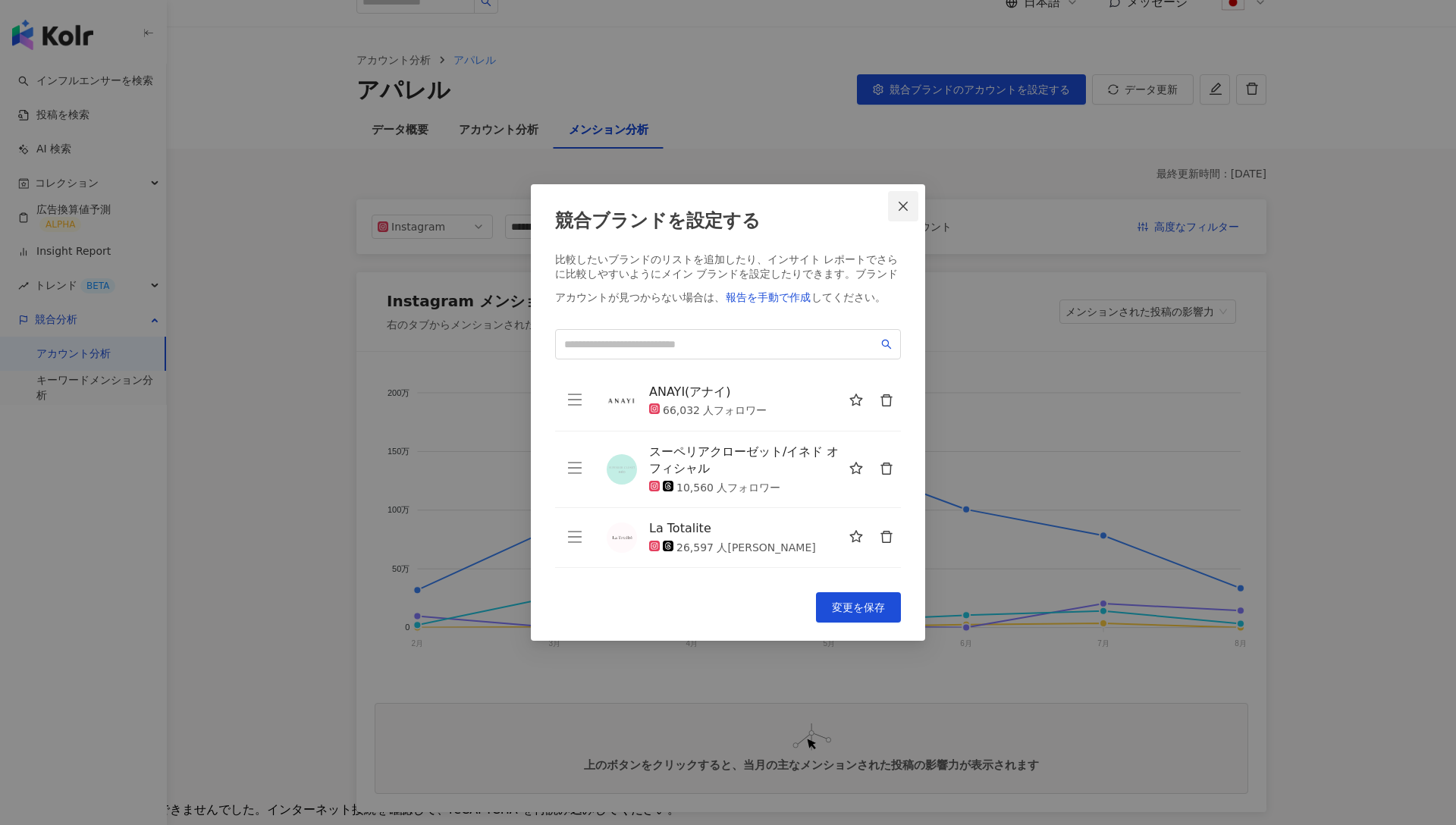
click at [906, 199] on button "Close" at bounding box center [903, 206] width 30 height 30
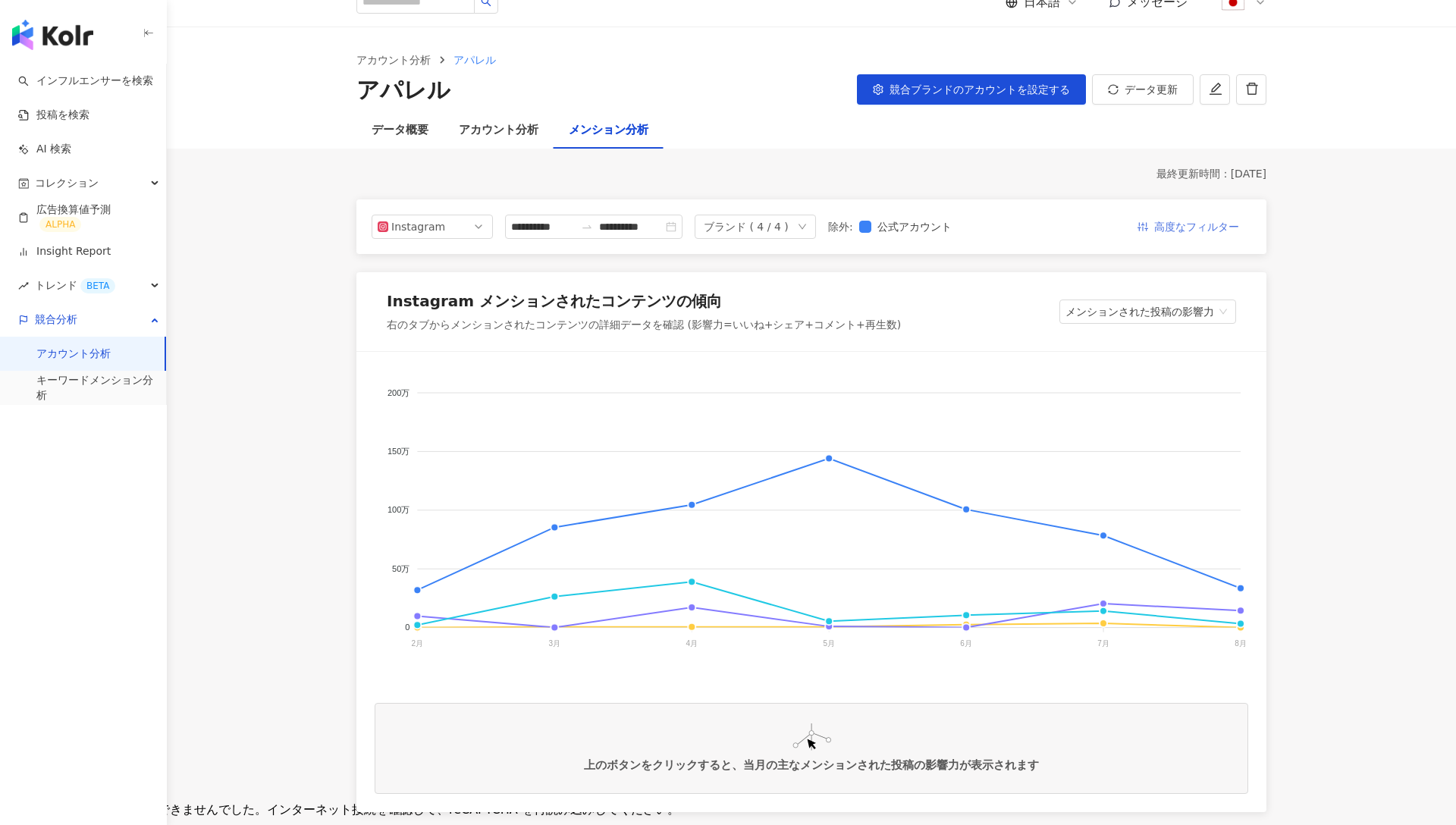
click at [1162, 226] on span "高度なフィルター" at bounding box center [1197, 228] width 85 height 24
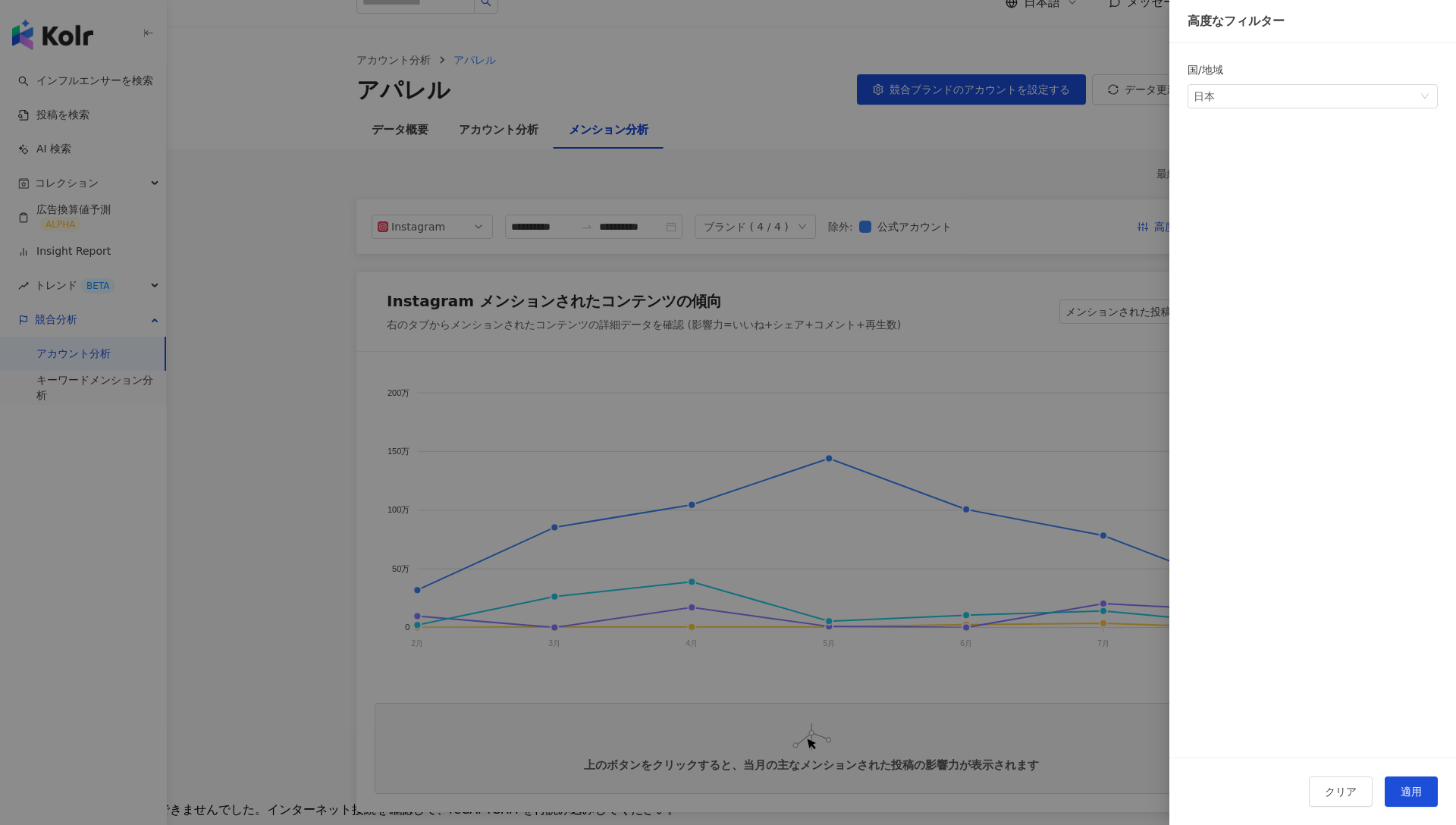
click at [1116, 247] on div at bounding box center [728, 412] width 1456 height 825
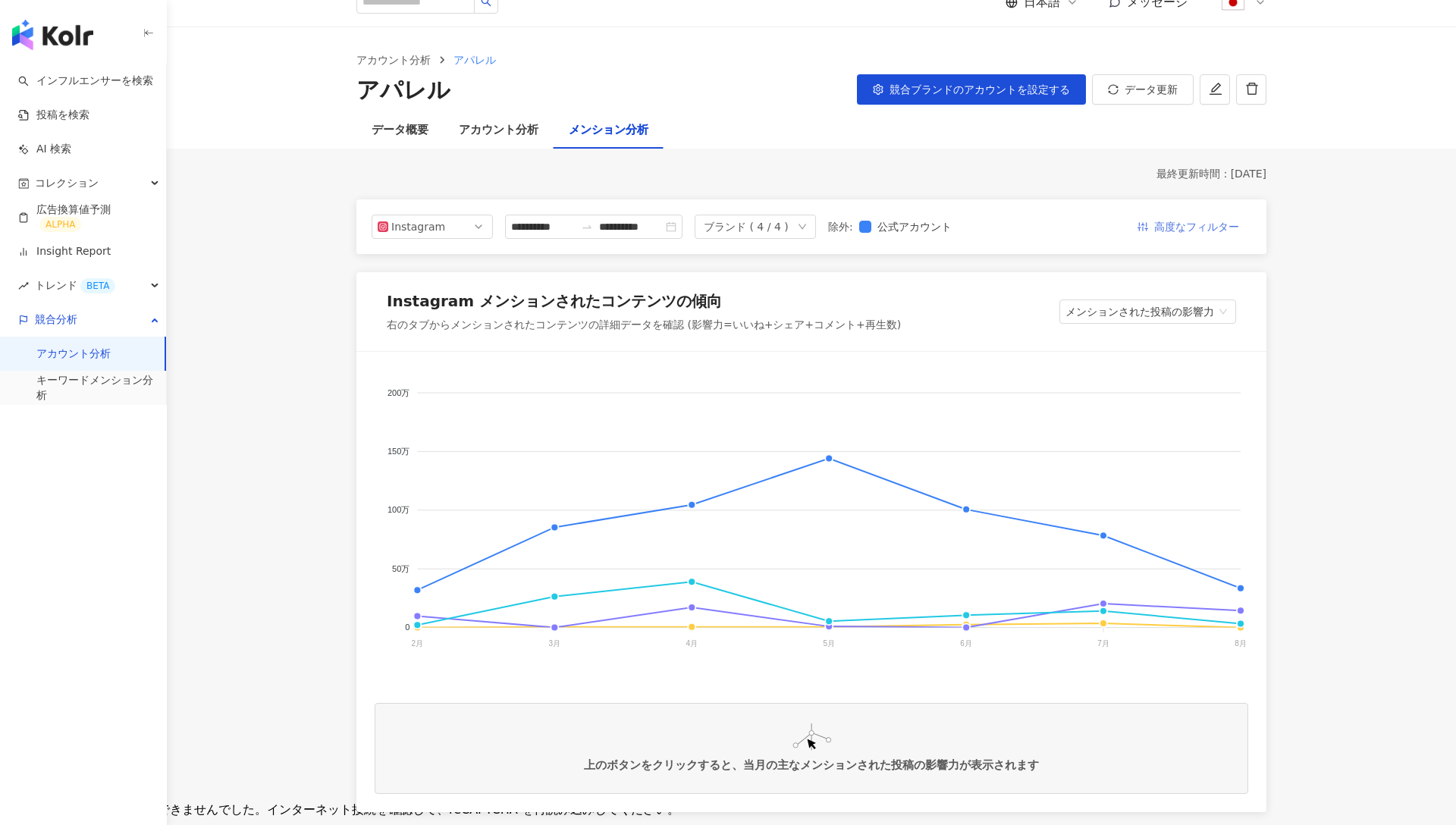
click at [1182, 229] on span "高度なフィルター" at bounding box center [1197, 228] width 85 height 24
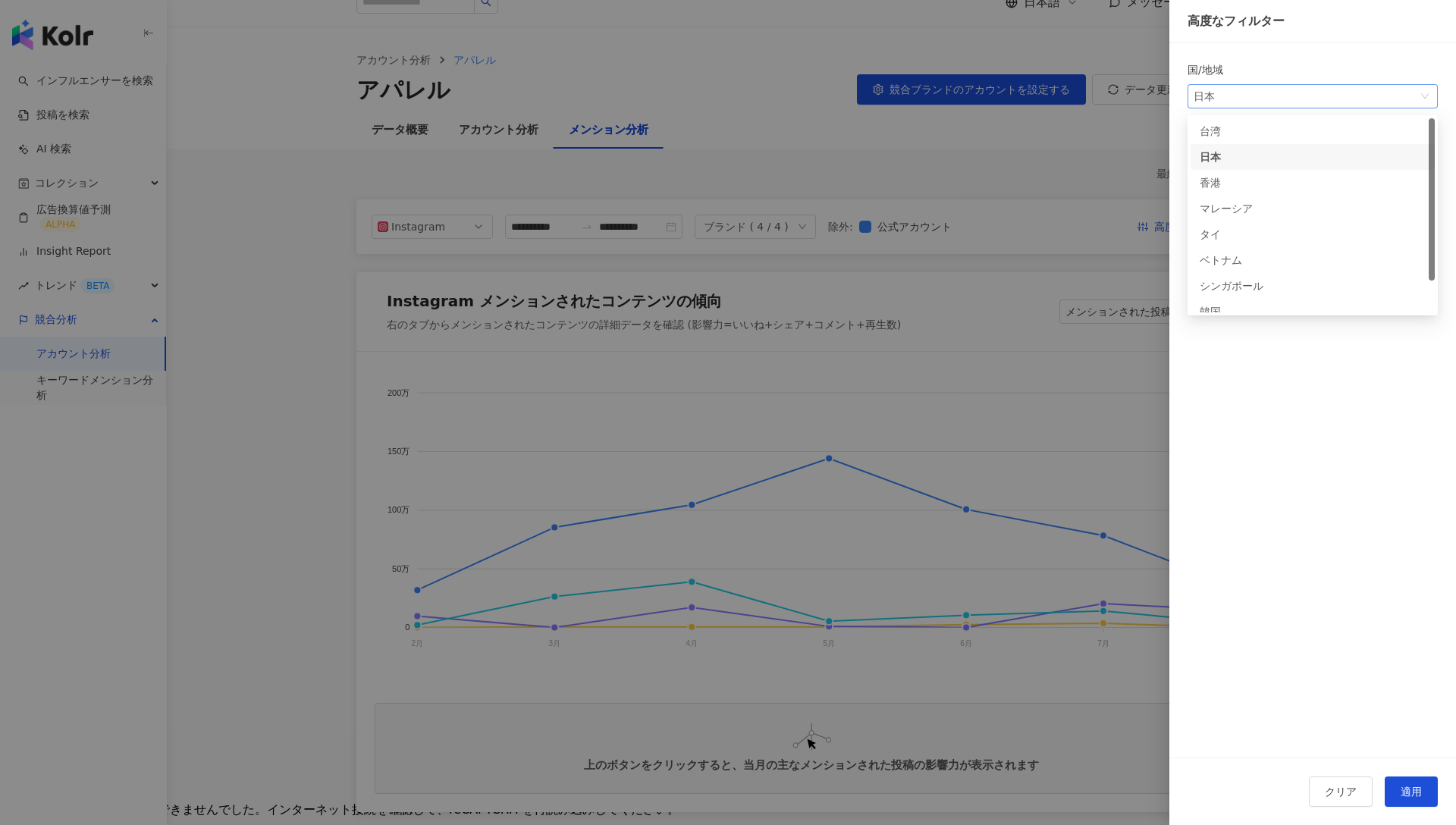
click at [1245, 98] on span "日本" at bounding box center [1313, 97] width 238 height 22
click at [1256, 128] on div "台湾" at bounding box center [1313, 131] width 226 height 16
click at [1251, 100] on span "台湾" at bounding box center [1313, 97] width 238 height 22
click at [1238, 148] on div "日本" at bounding box center [1224, 156] width 49 height 16
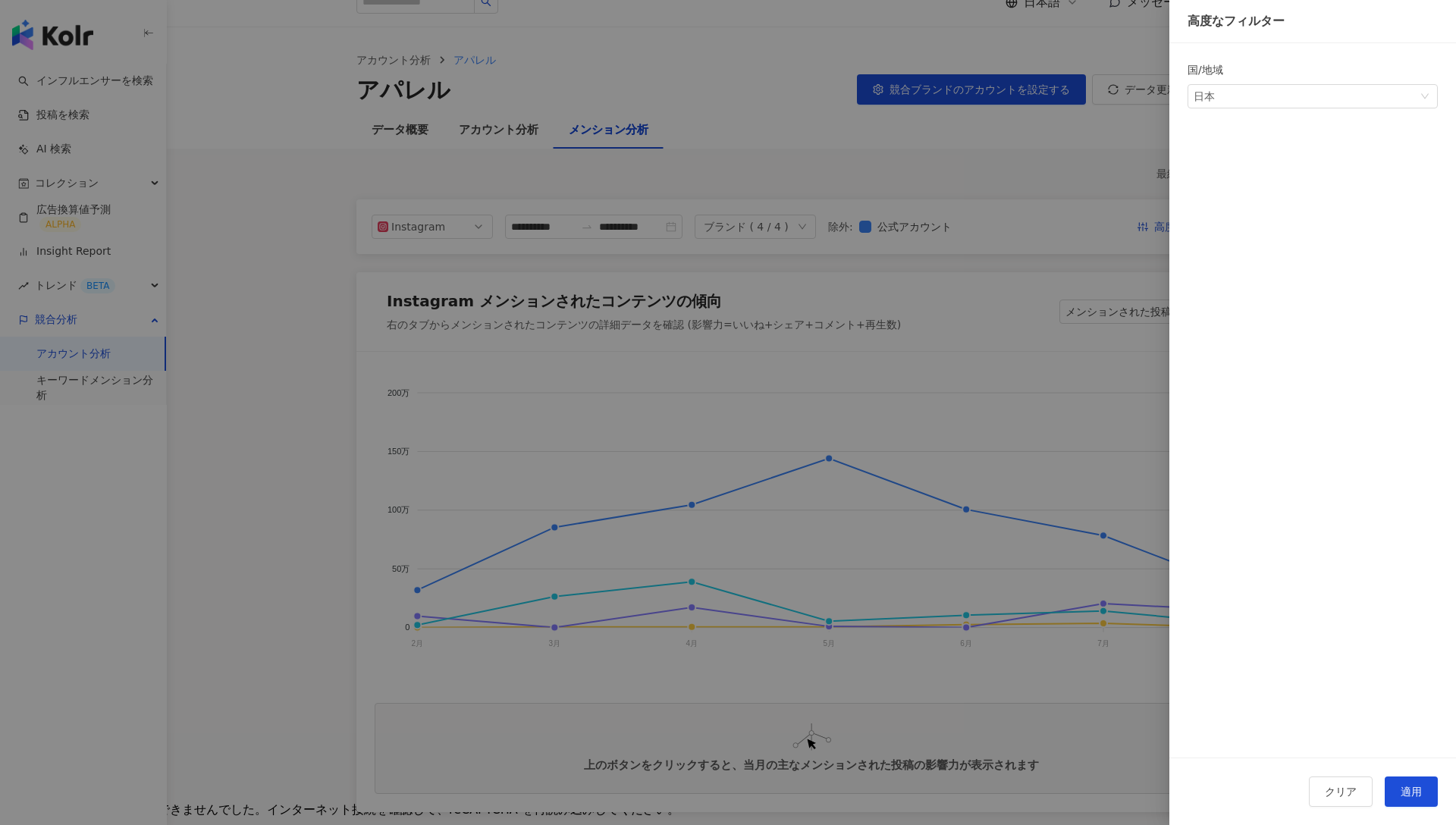
click at [1009, 329] on div at bounding box center [728, 412] width 1456 height 825
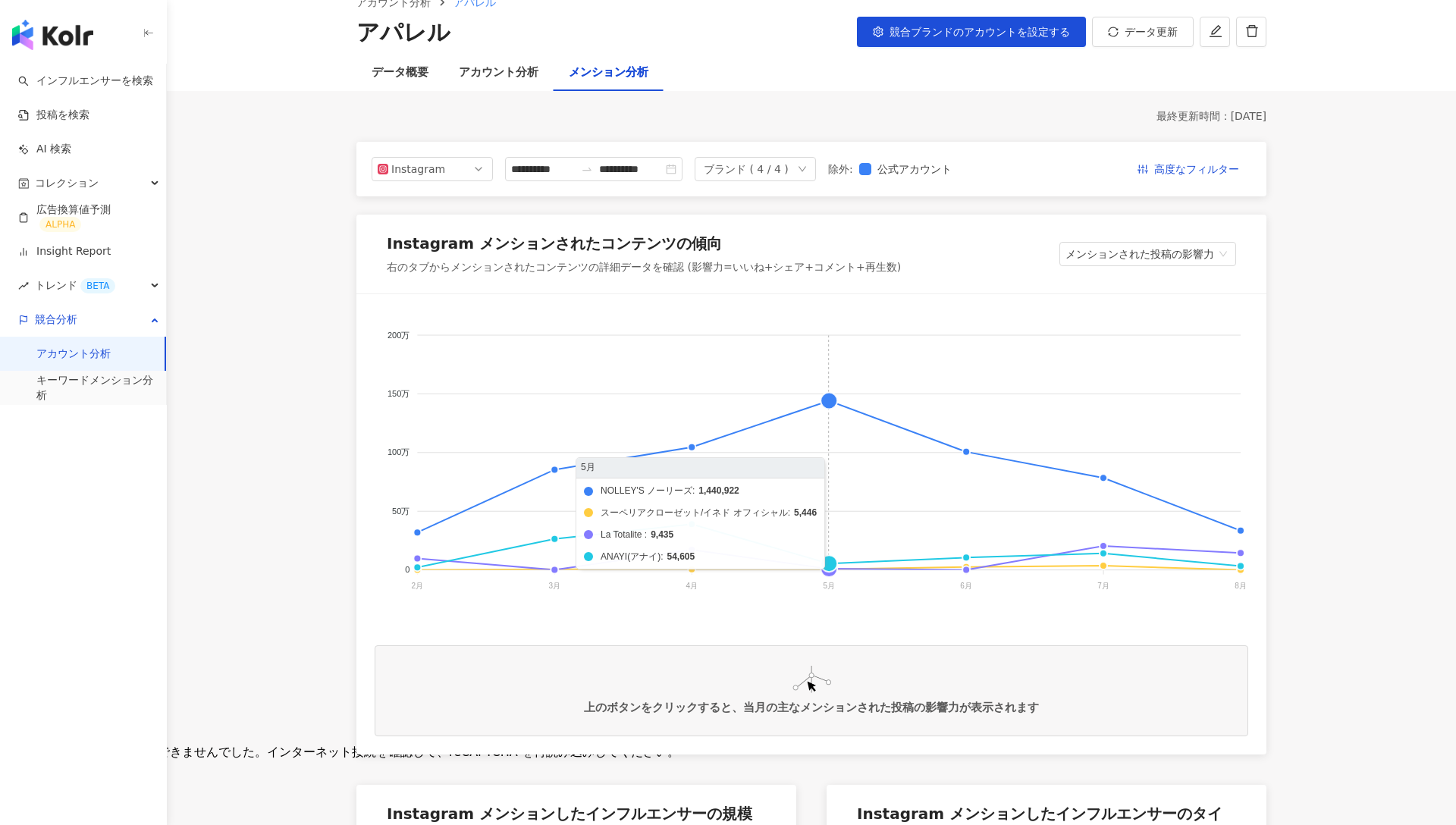
scroll to position [79, 0]
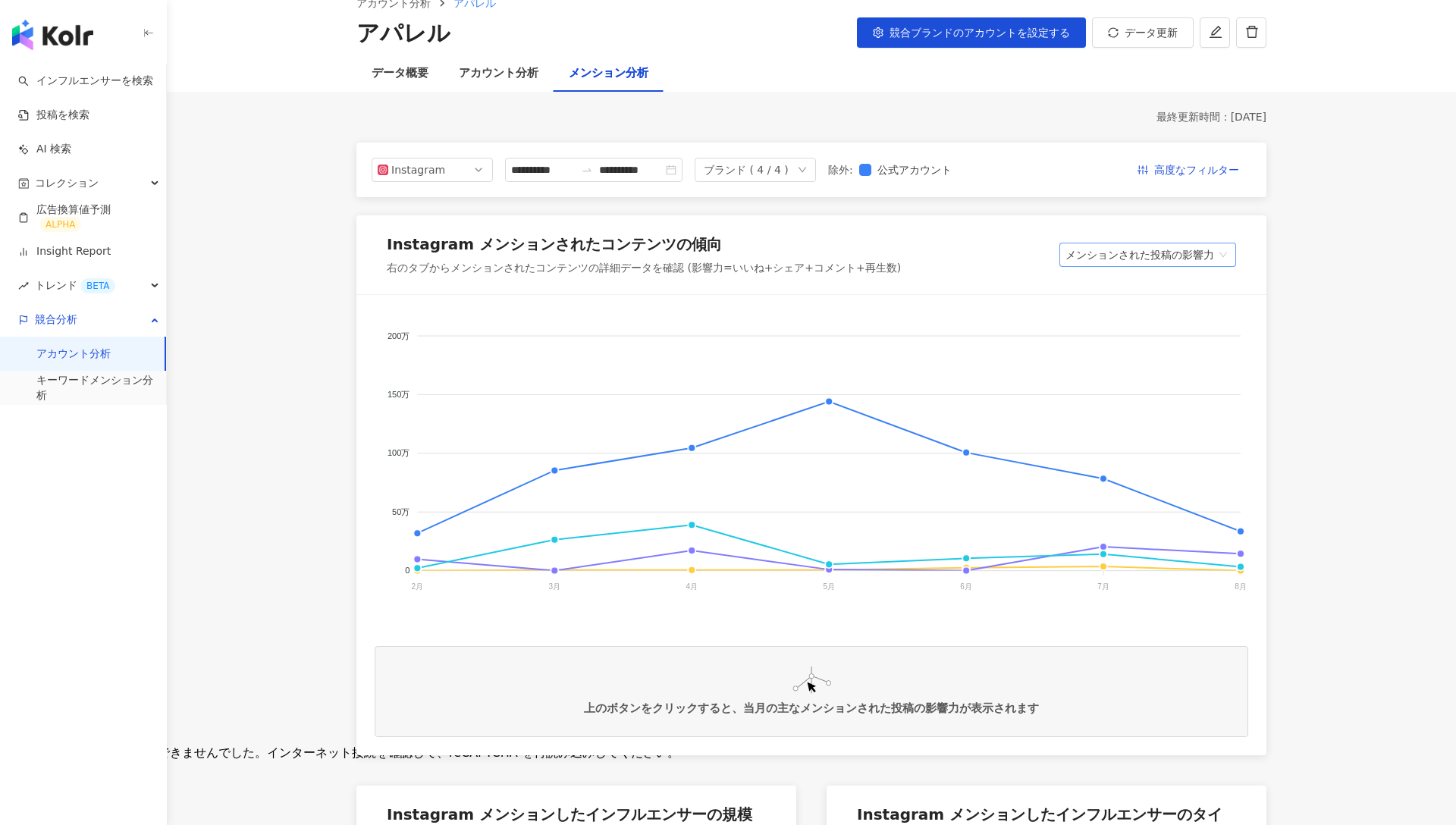
click at [1109, 251] on span "メンションされた投稿の影響力" at bounding box center [1147, 254] width 165 height 22
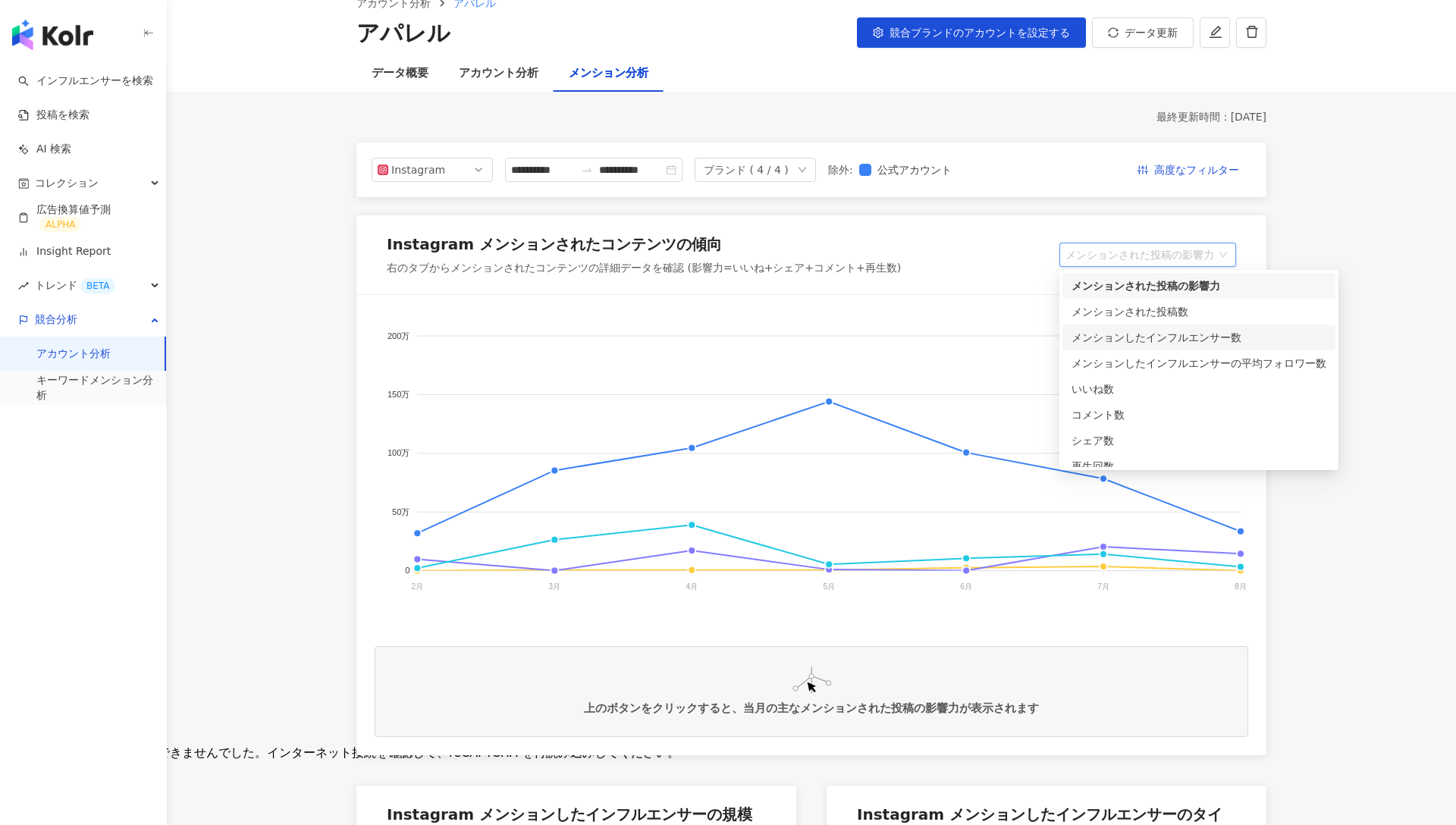
click at [1144, 338] on div "メンションしたインフルエンサー数" at bounding box center [1199, 337] width 255 height 16
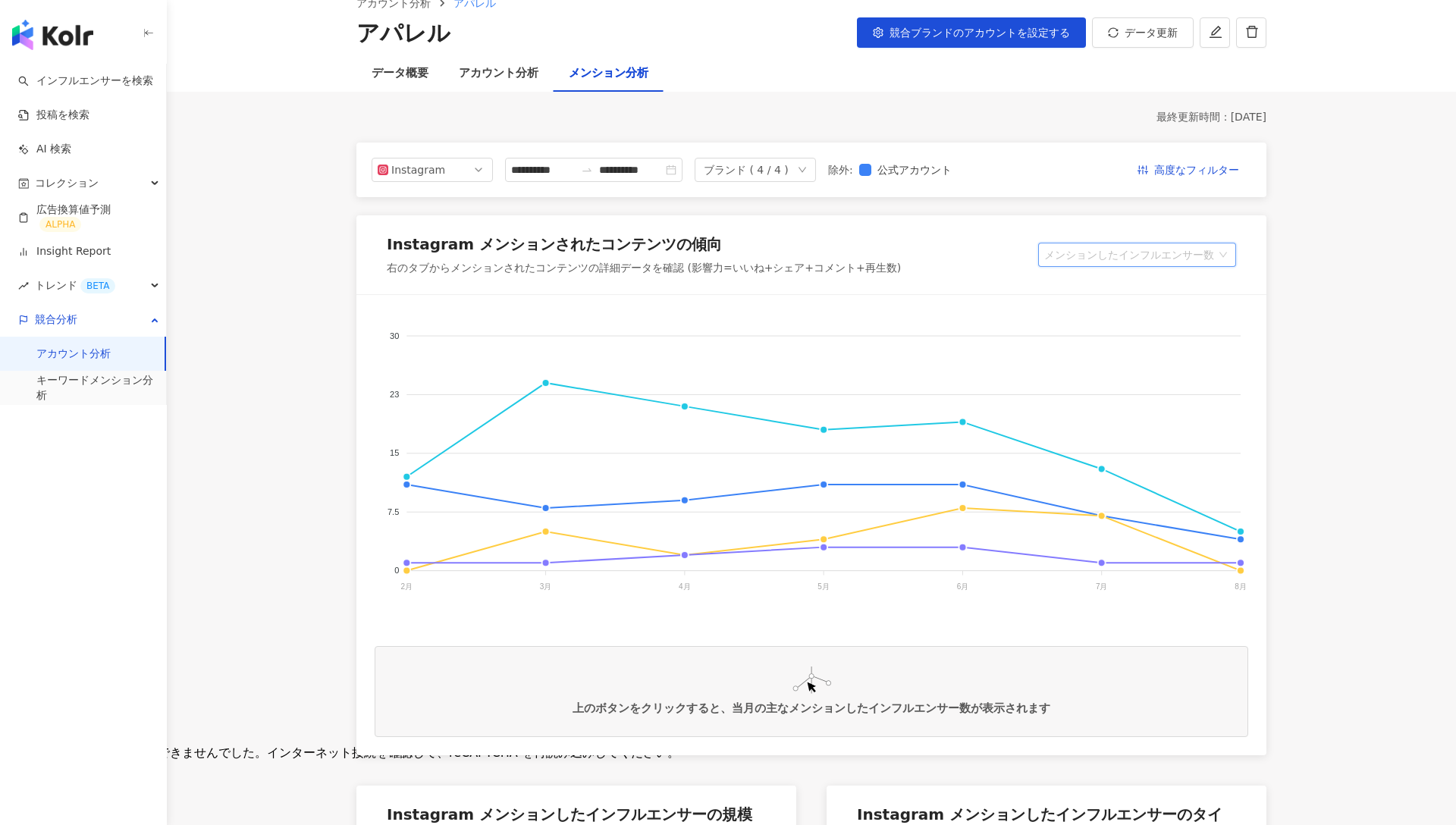
click at [1129, 252] on span "メンションしたインフルエンサー数" at bounding box center [1138, 254] width 186 height 22
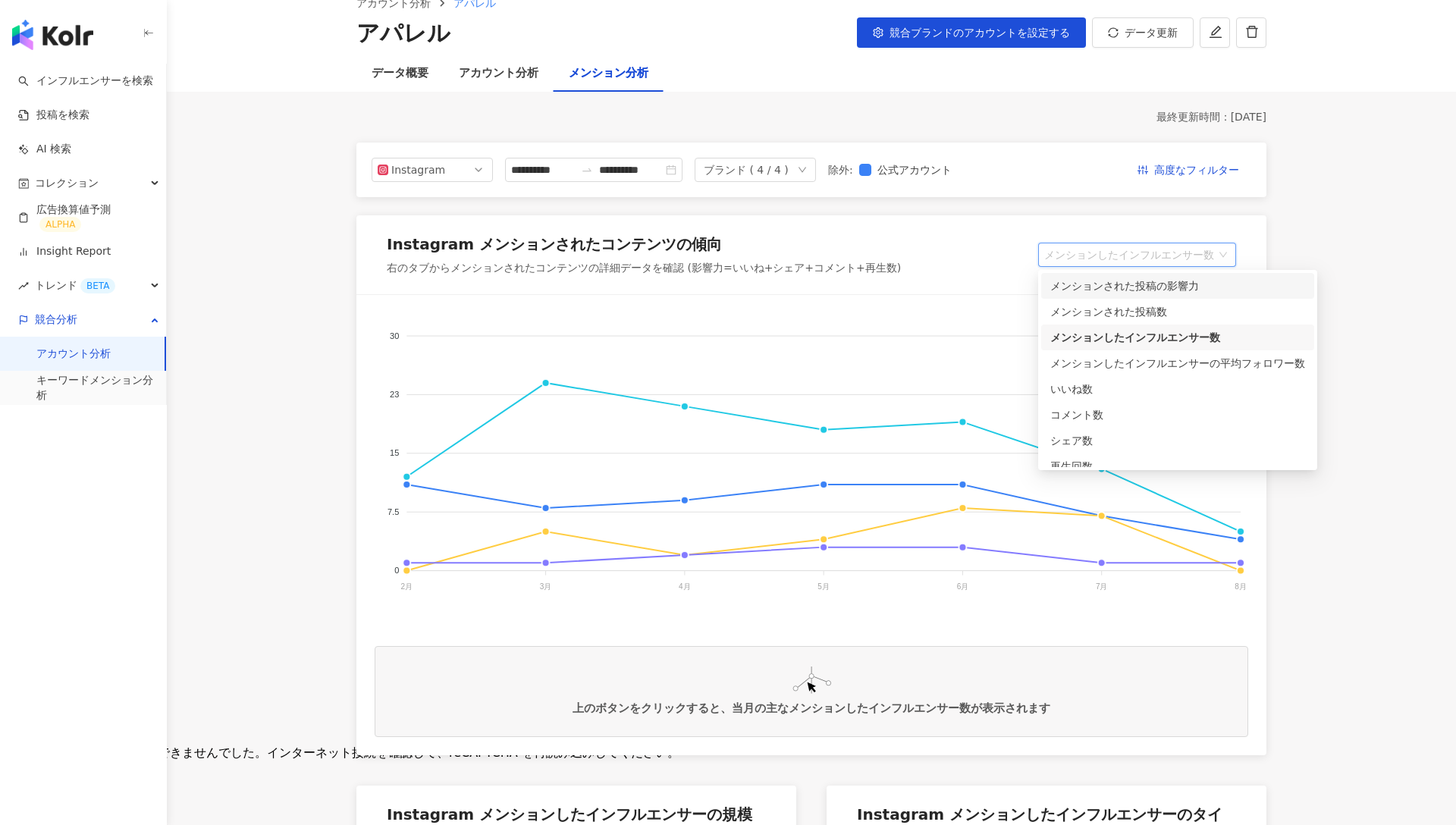
click at [1146, 284] on div "メンションされた投稿の影響力" at bounding box center [1178, 285] width 255 height 16
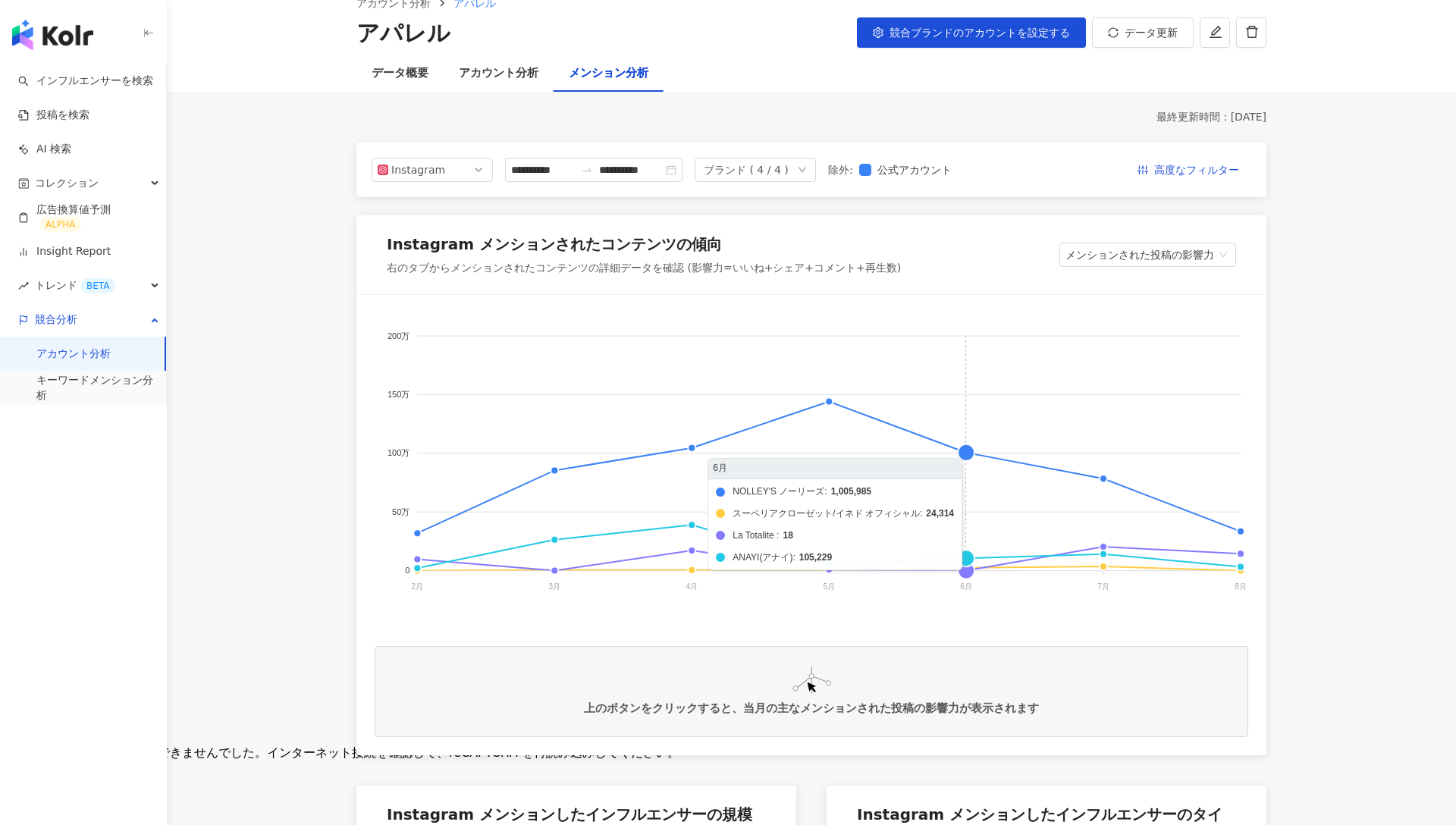
click at [964, 454] on foreignobject "NOLLEY'S ノーリーズ スーペリアクローゼット/イネド オフィシャル La Totalite ANAYI(アナイ)" at bounding box center [812, 465] width 874 height 303
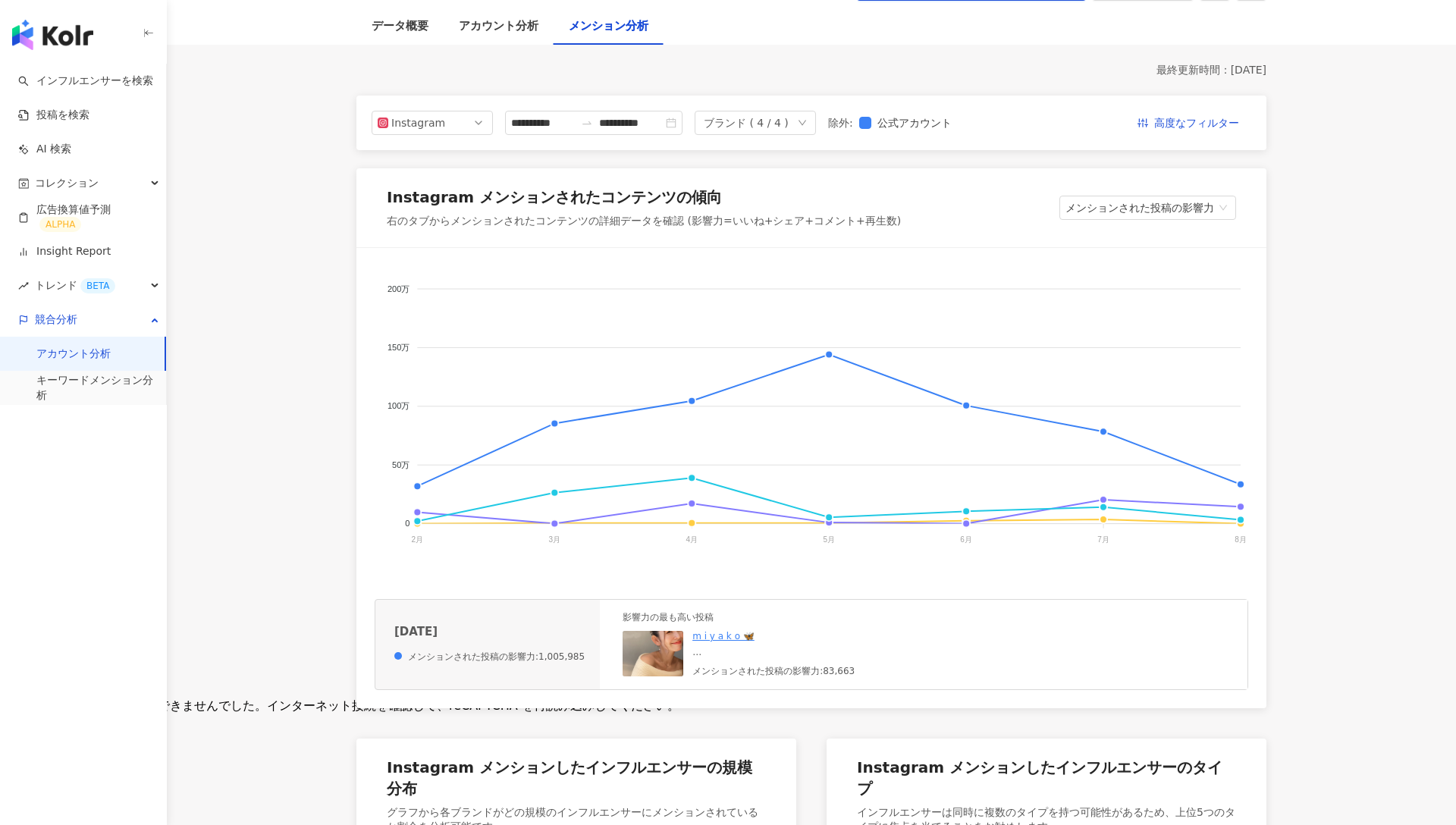
scroll to position [129, 0]
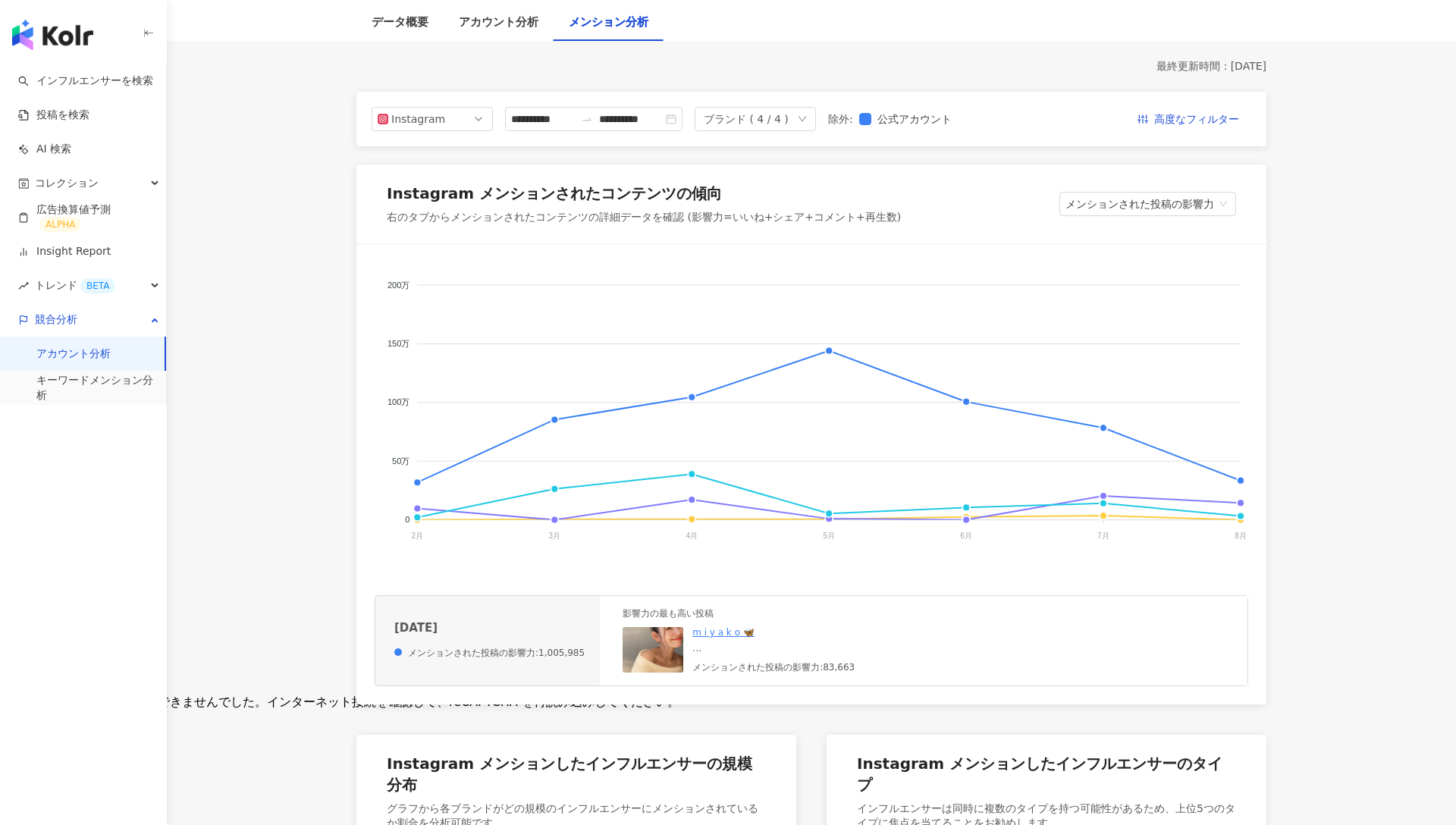
click at [667, 653] on img at bounding box center [653, 650] width 60 height 46
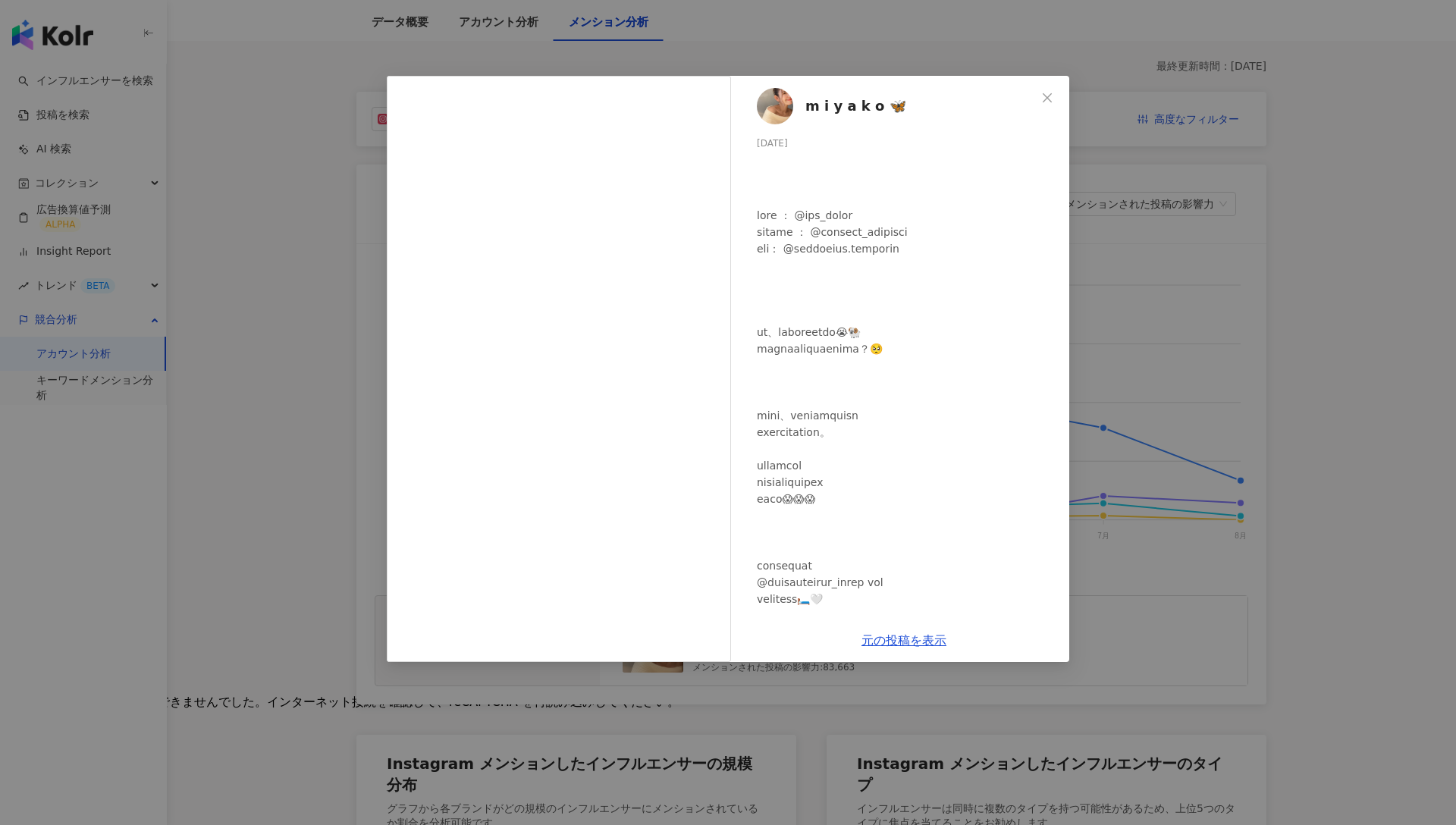
scroll to position [166, 0]
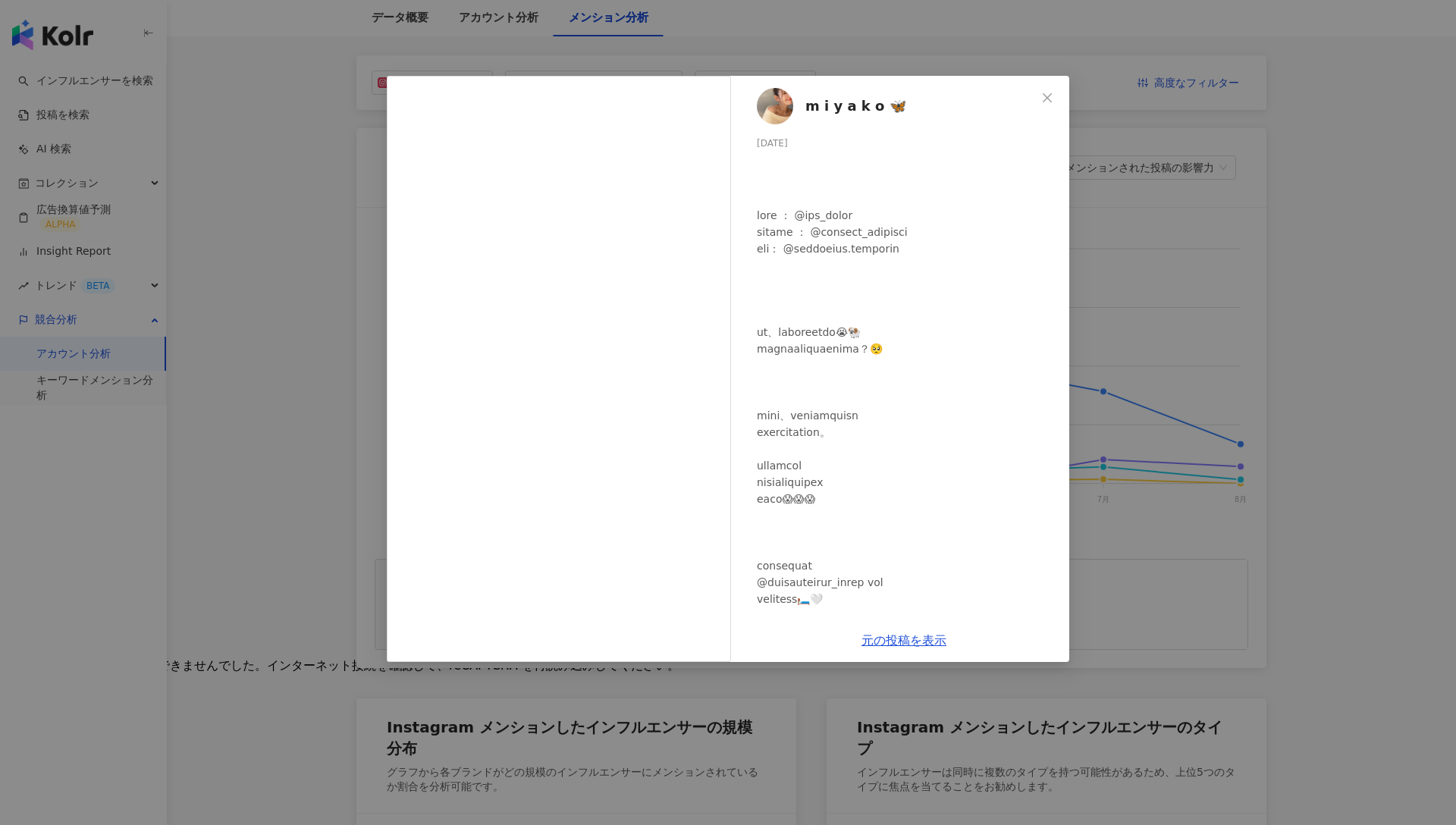
click at [285, 391] on div "m i y a k o 🦋 2025/06/14 1,285 44 8.2万 元の投稿を表示" at bounding box center [728, 412] width 1456 height 825
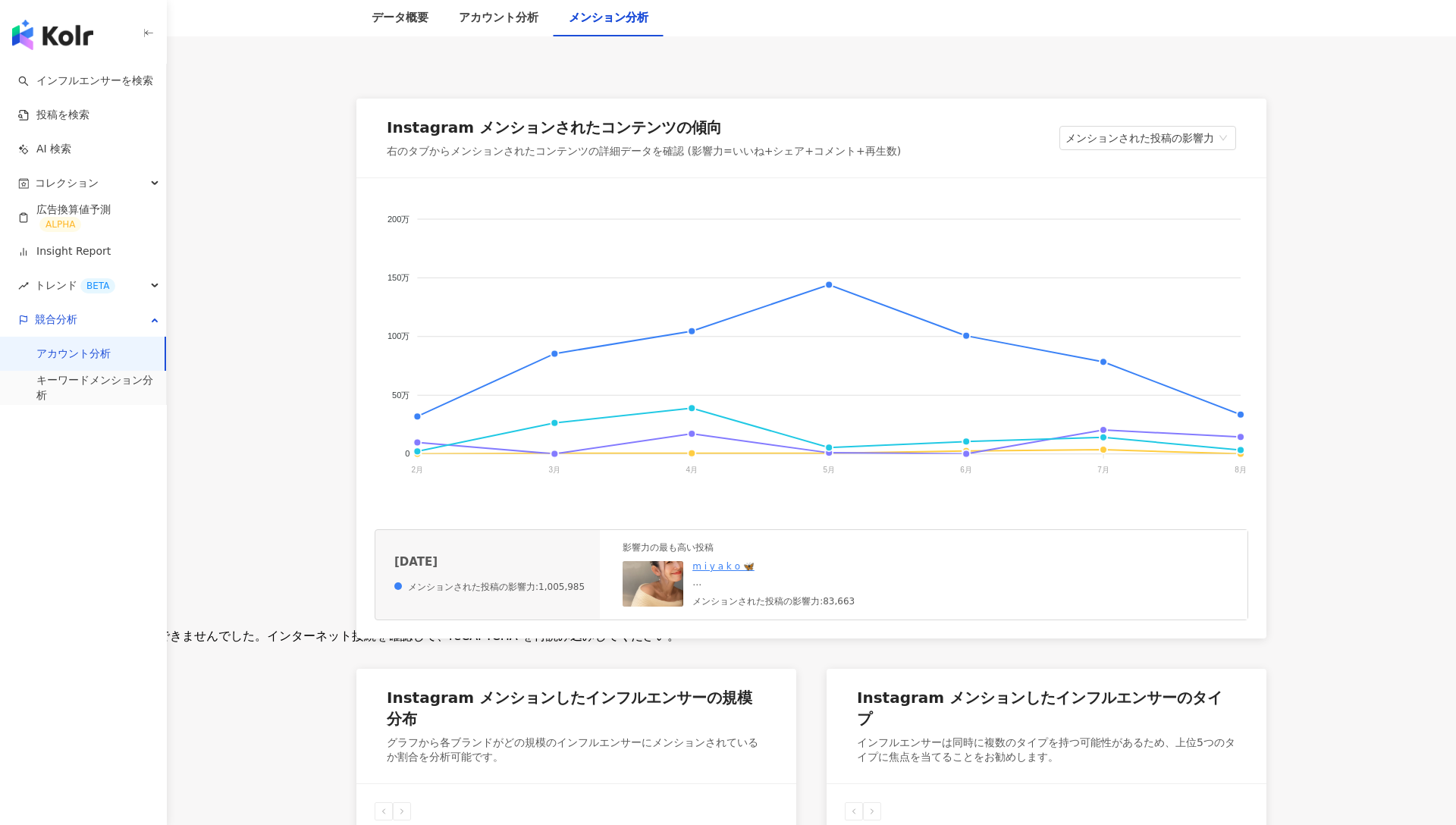
scroll to position [194, 0]
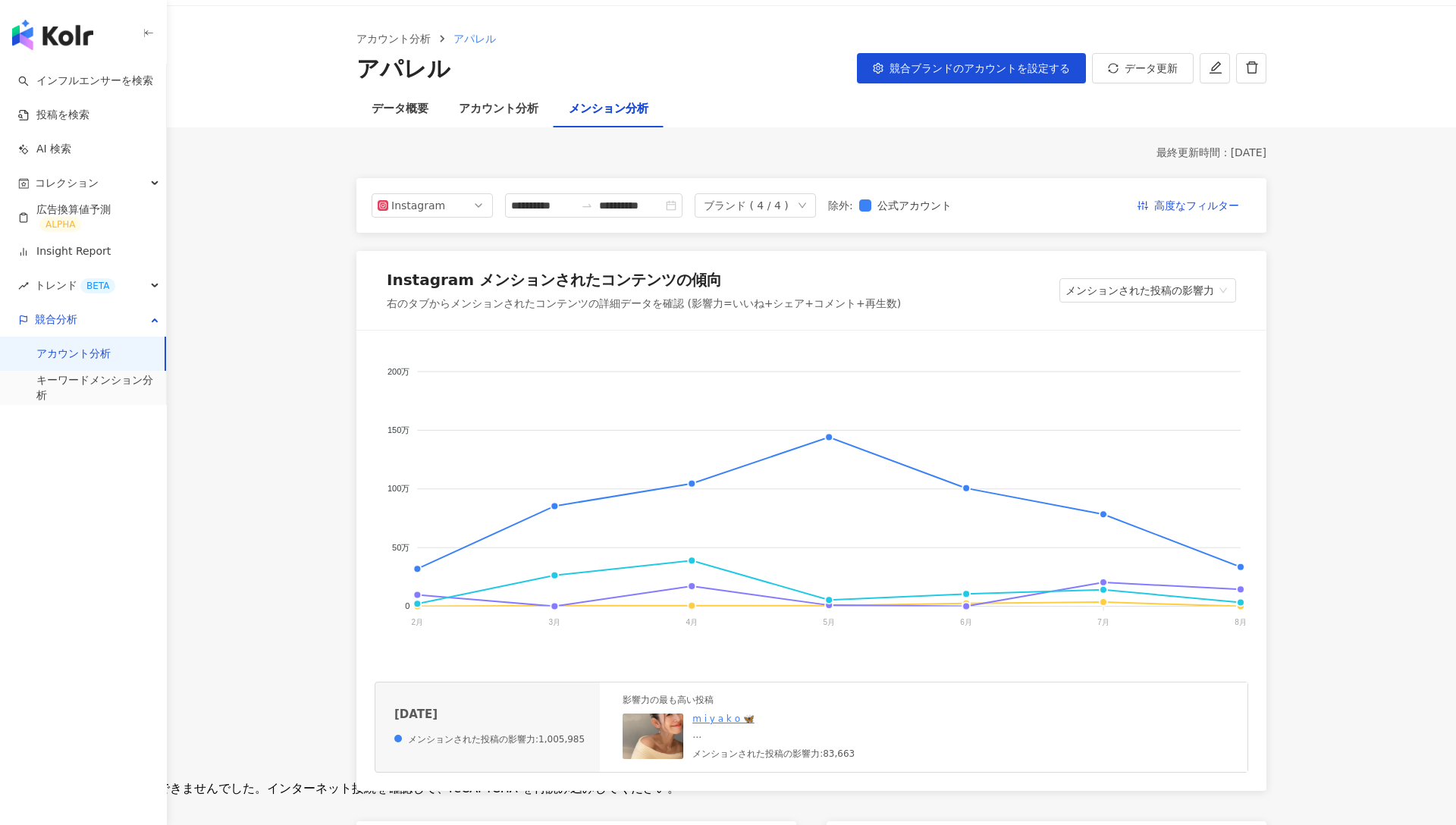
scroll to position [53, 0]
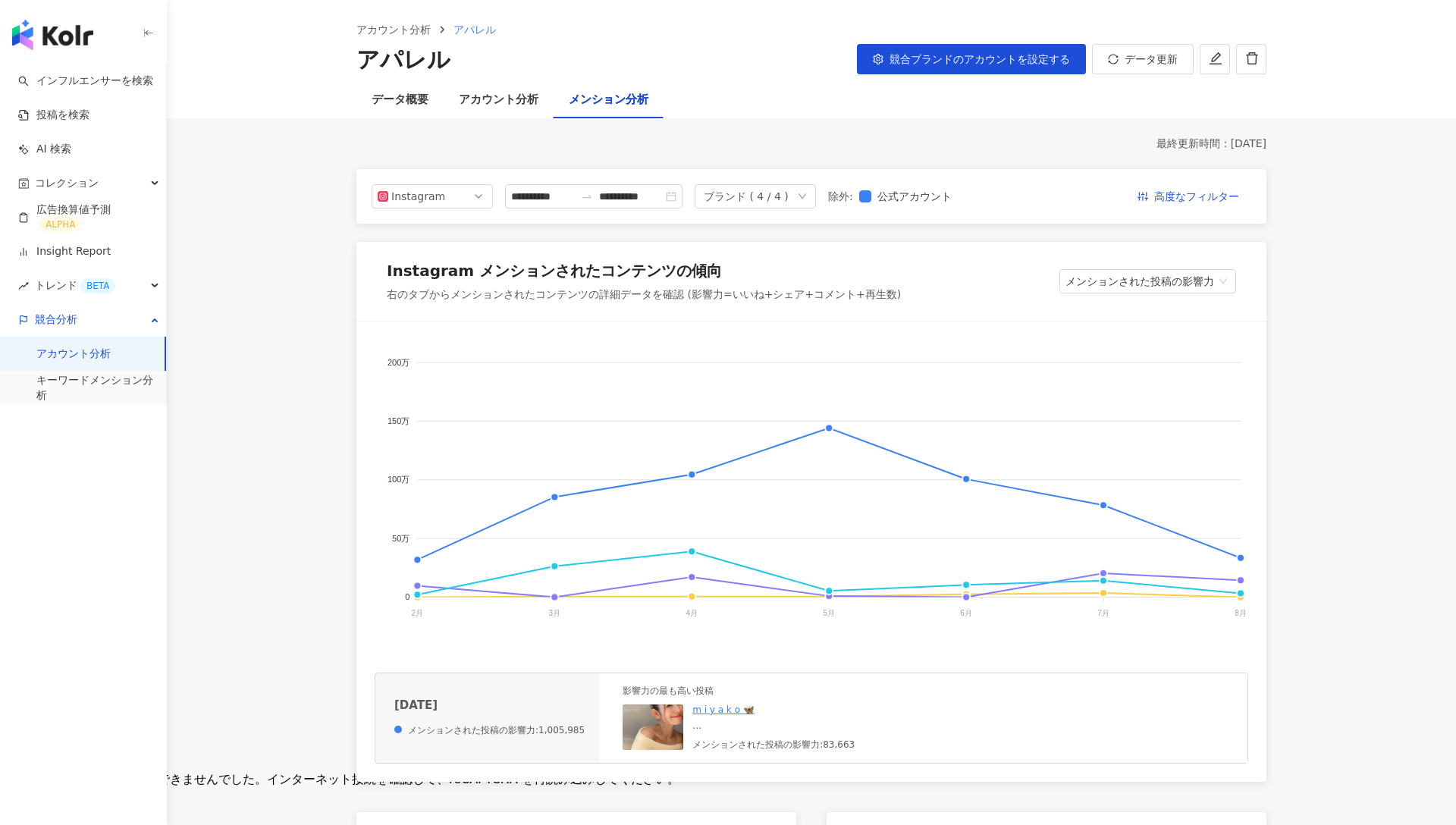
click at [60, 41] on img "button" at bounding box center [53, 34] width 81 height 30
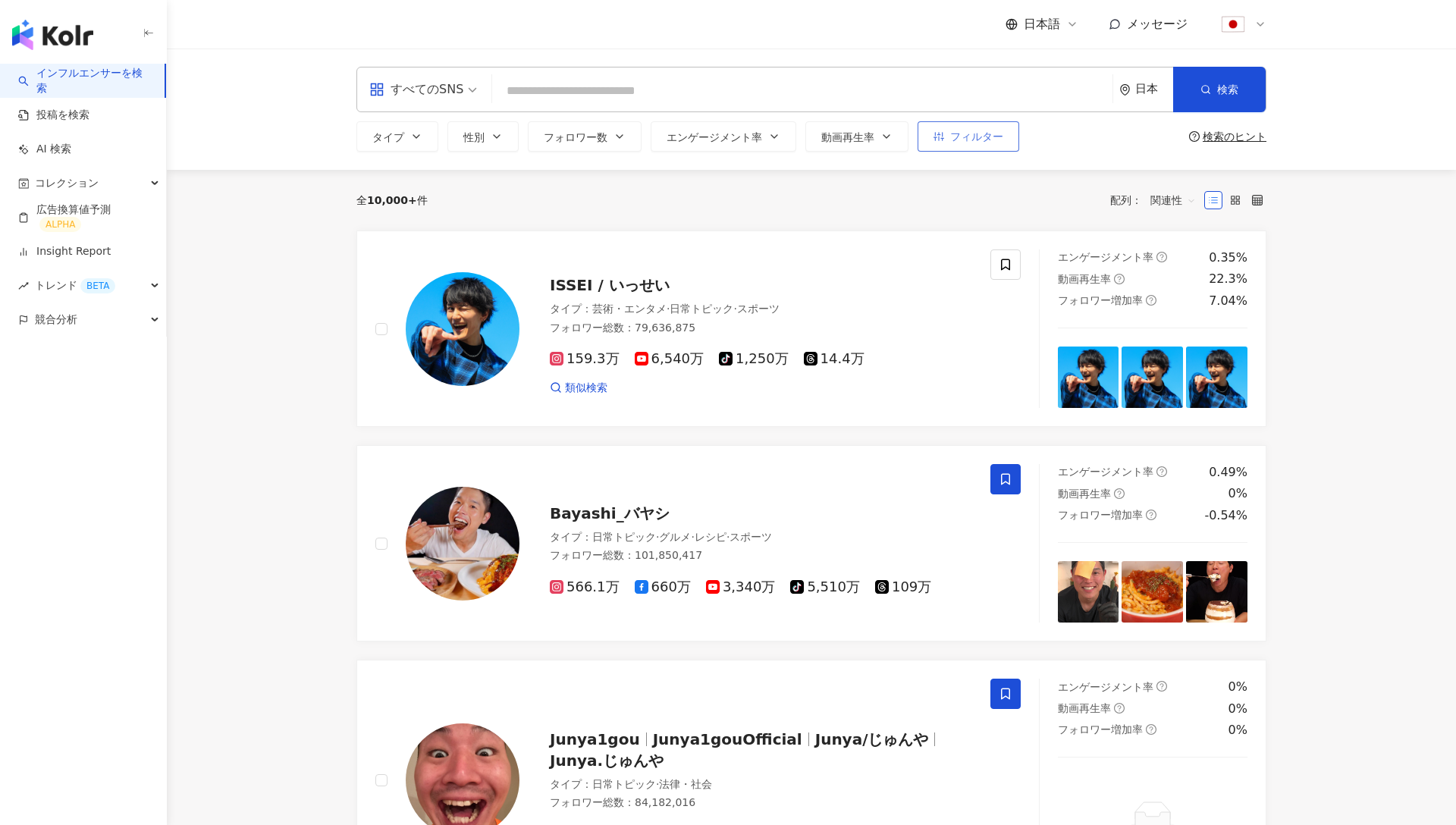
click at [987, 127] on button "フィルター" at bounding box center [969, 136] width 102 height 30
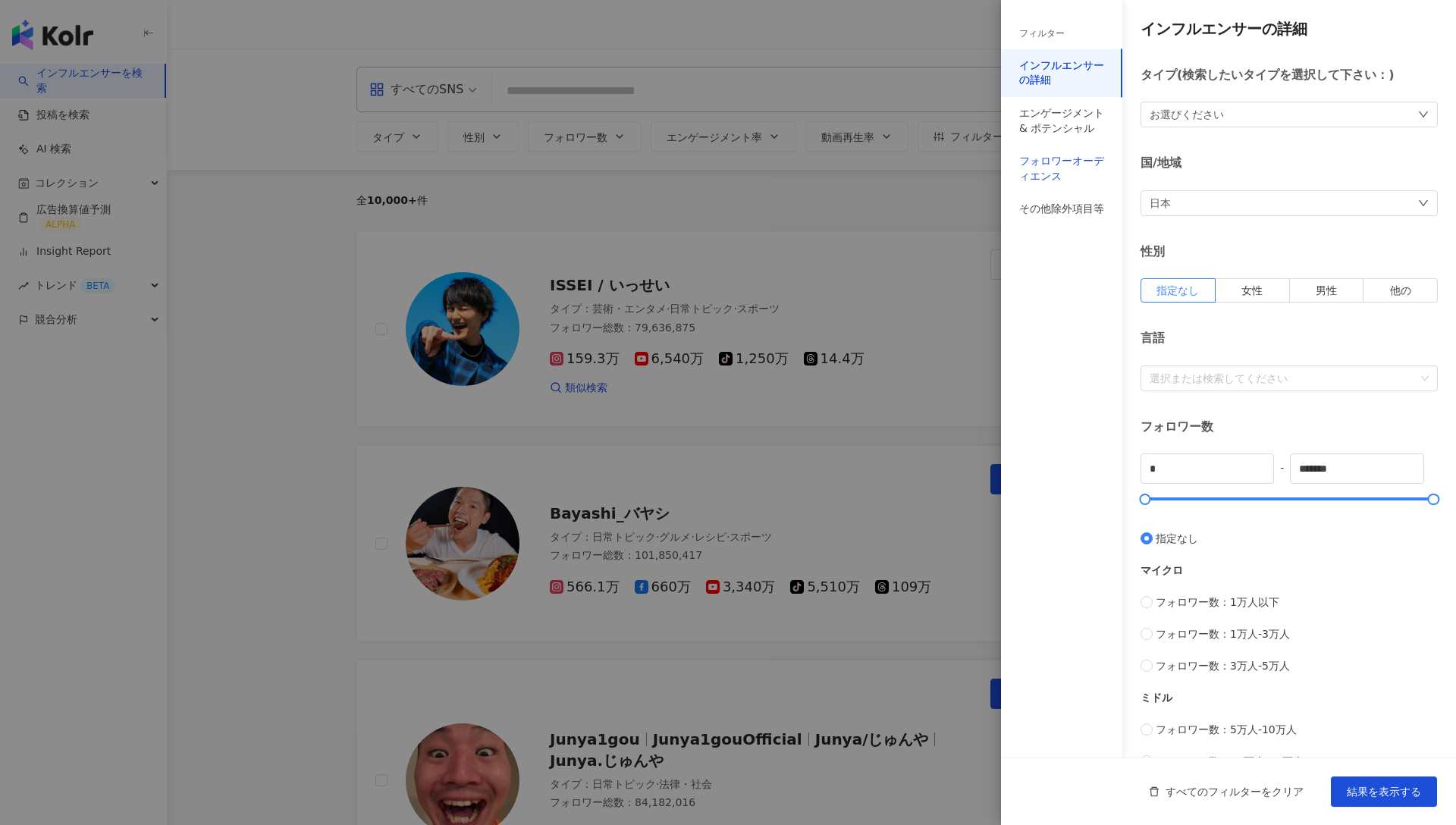
click at [1069, 167] on div "フォロワーオーディエンス" at bounding box center [1062, 169] width 85 height 29
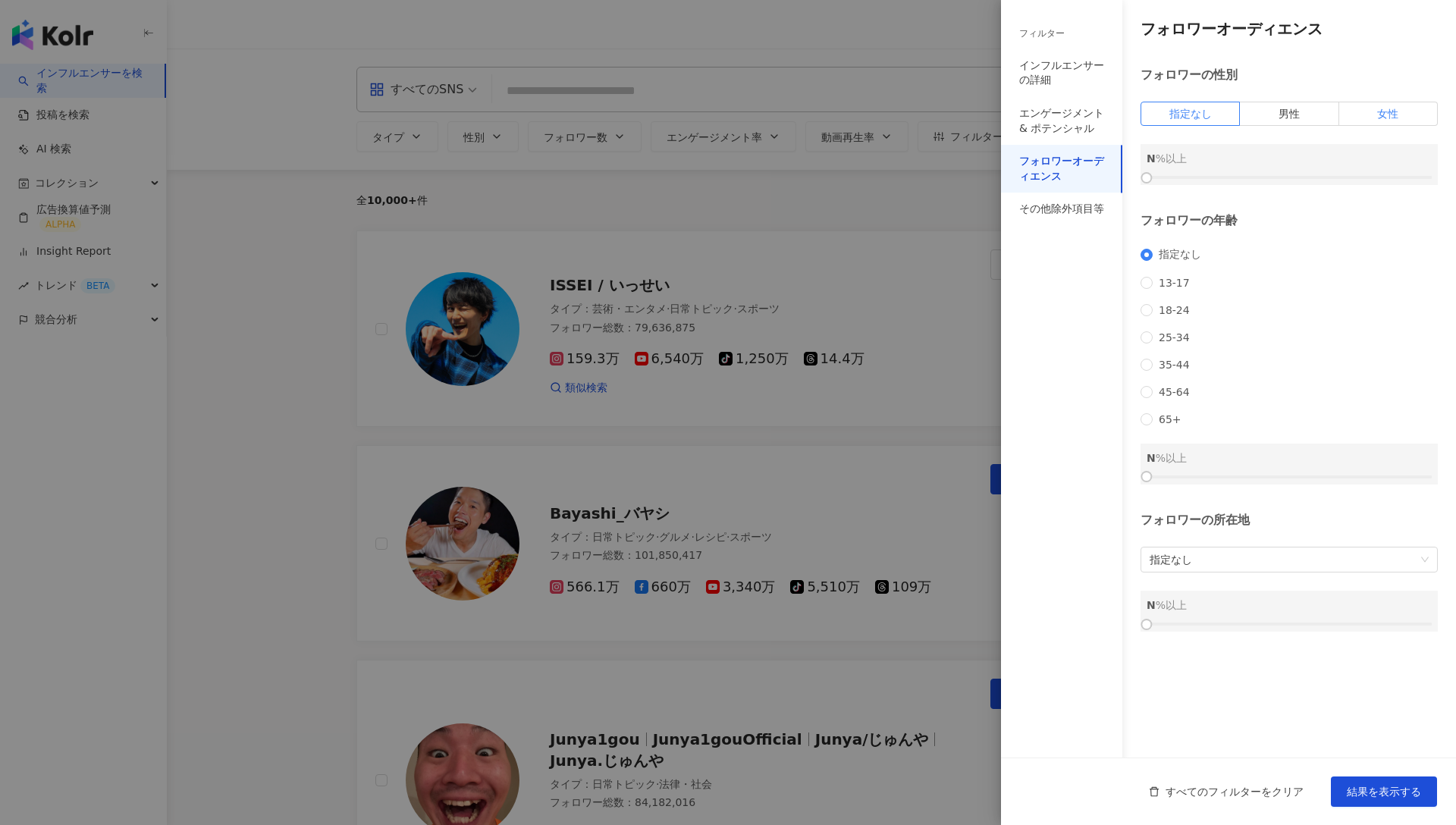
click at [1297, 112] on span "女性" at bounding box center [1388, 114] width 22 height 12
drag, startPoint x: 1147, startPoint y: 172, endPoint x: 1324, endPoint y: 173, distance: 177.0
click at [1297, 173] on div at bounding box center [1323, 178] width 9 height 9
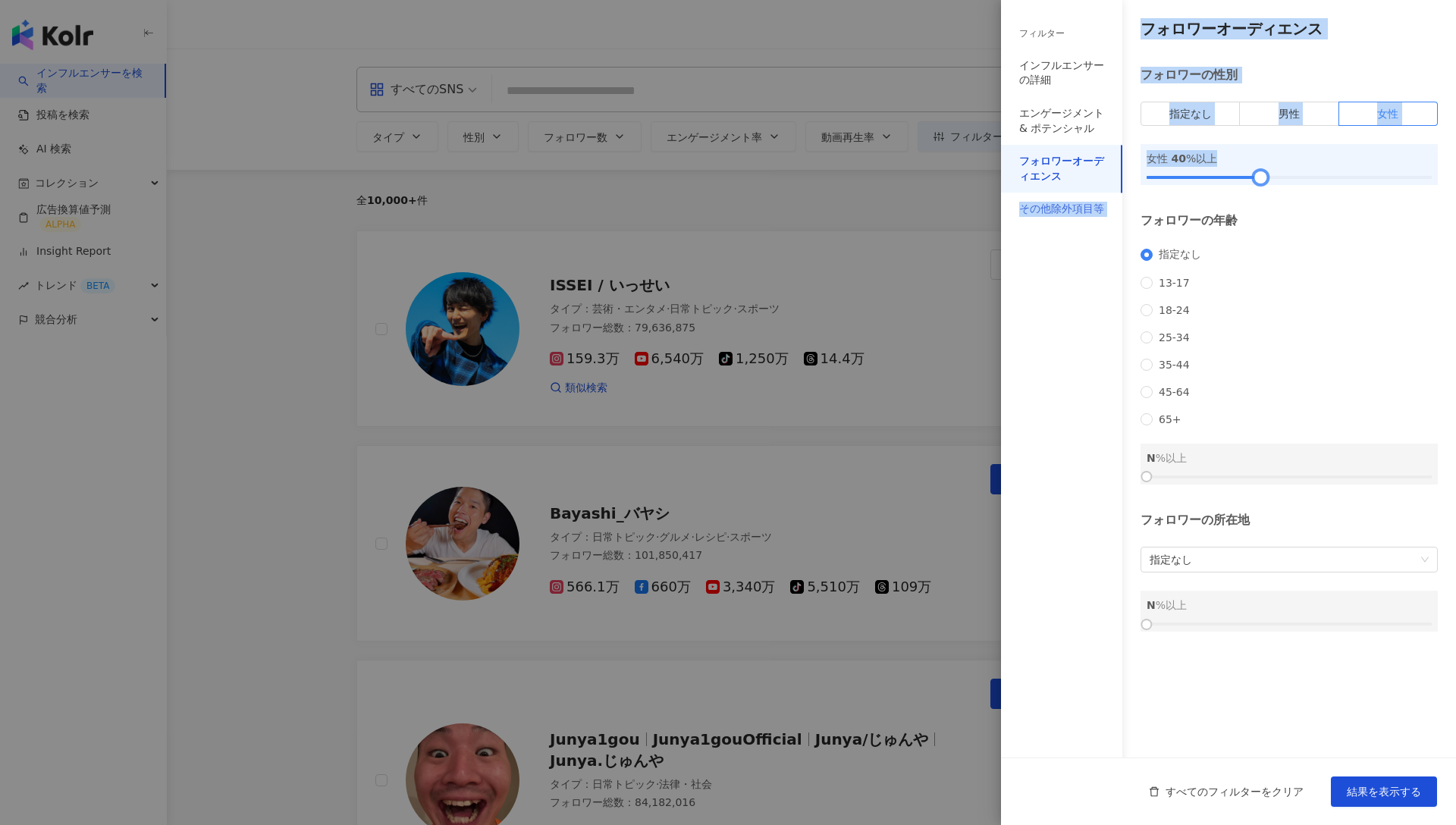
drag, startPoint x: 1322, startPoint y: 179, endPoint x: 1004, endPoint y: 194, distance: 318.4
click at [1004, 194] on div "フィルター インフルエンサーの詳細 エンゲージメント & ポテンシャル フォロワーオーディエンス その他除外項目等 インフルエンサーの詳細 タイプ ( 検索し…" at bounding box center [1228, 358] width 455 height 716
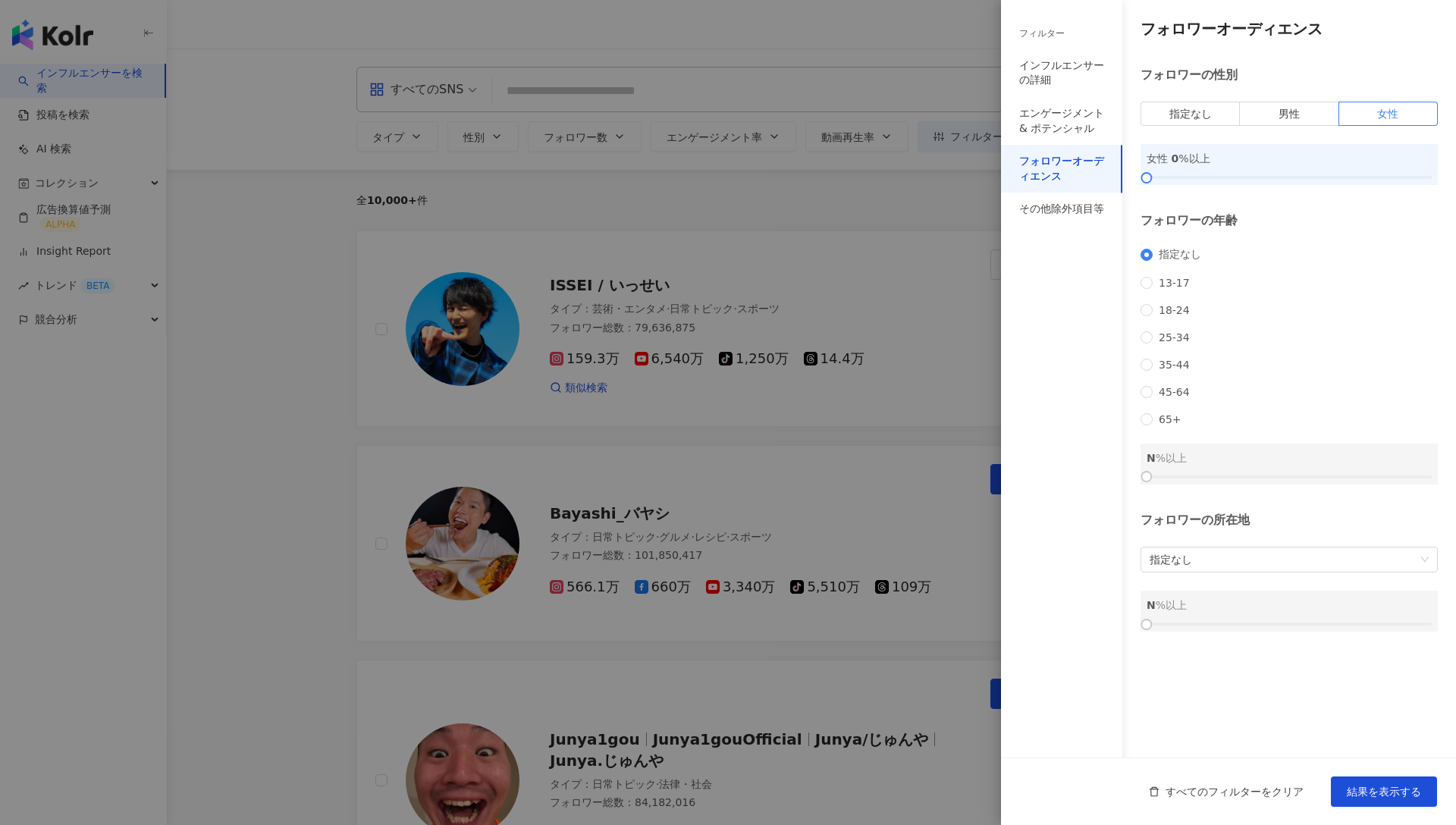
click at [920, 209] on div at bounding box center [728, 412] width 1456 height 825
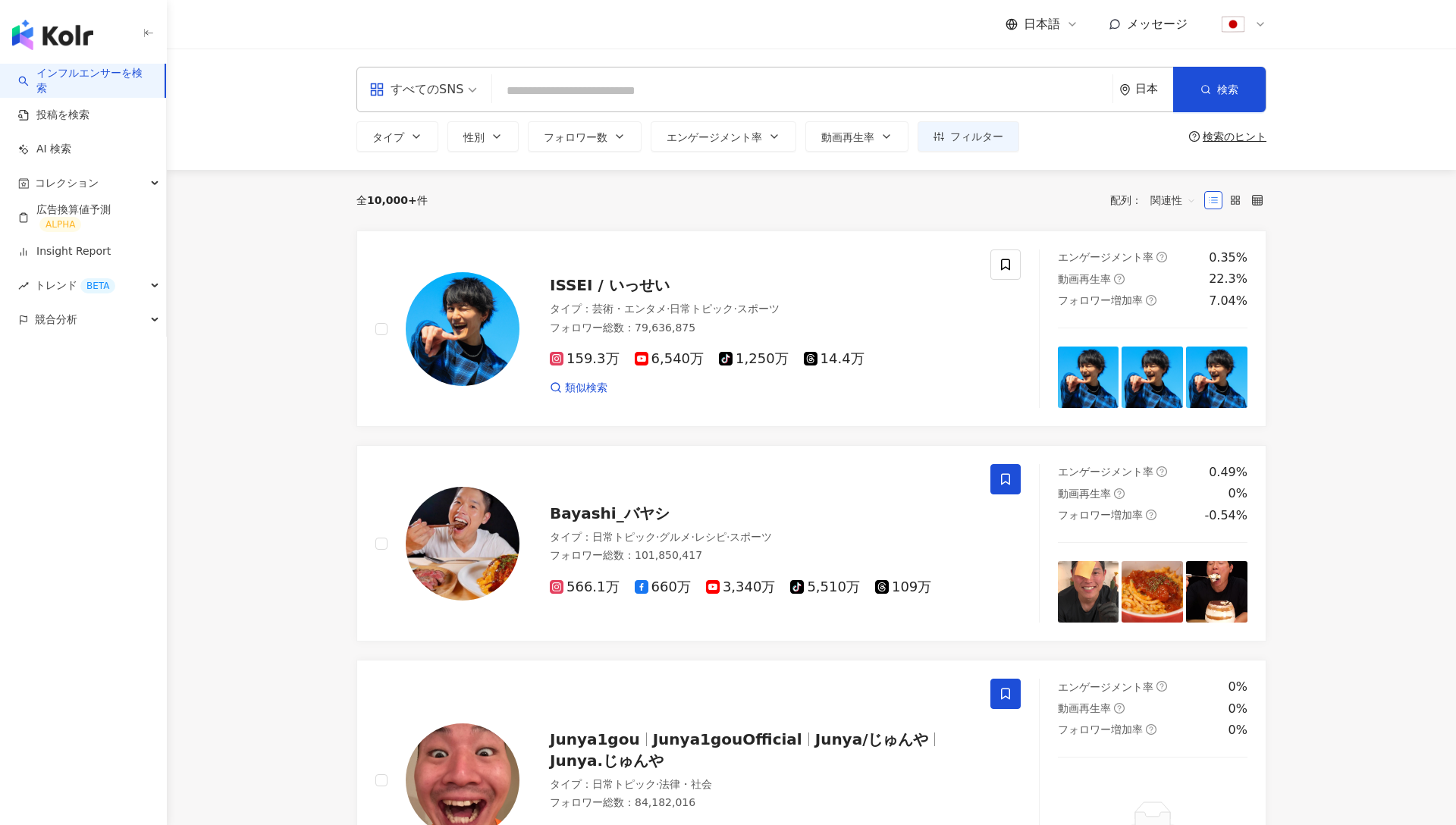
click at [485, 125] on button "性別" at bounding box center [483, 136] width 72 height 30
click at [571, 126] on button "フォロワー数" at bounding box center [584, 136] width 114 height 30
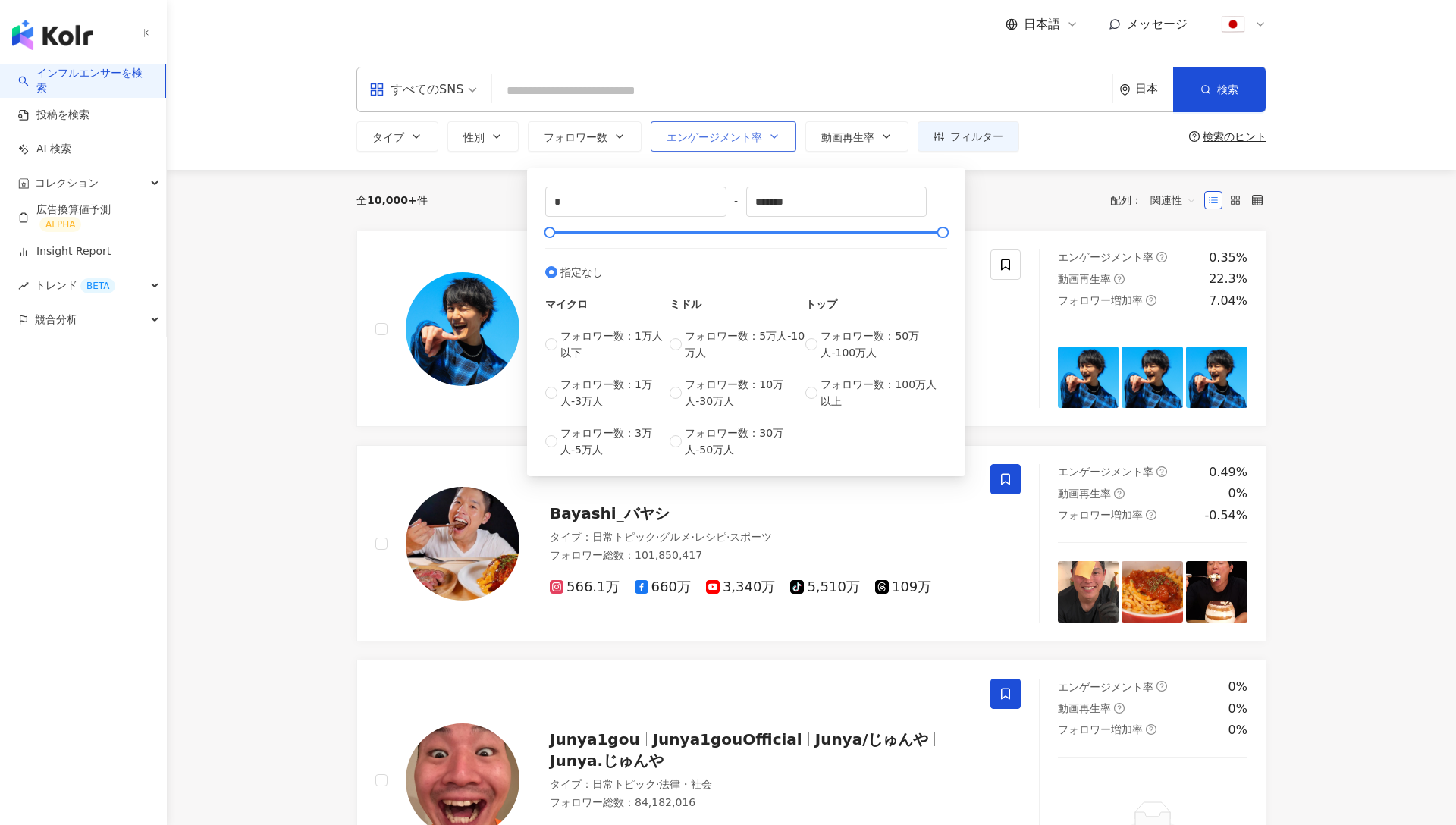
click at [738, 122] on button "エンゲージメント率" at bounding box center [723, 136] width 146 height 30
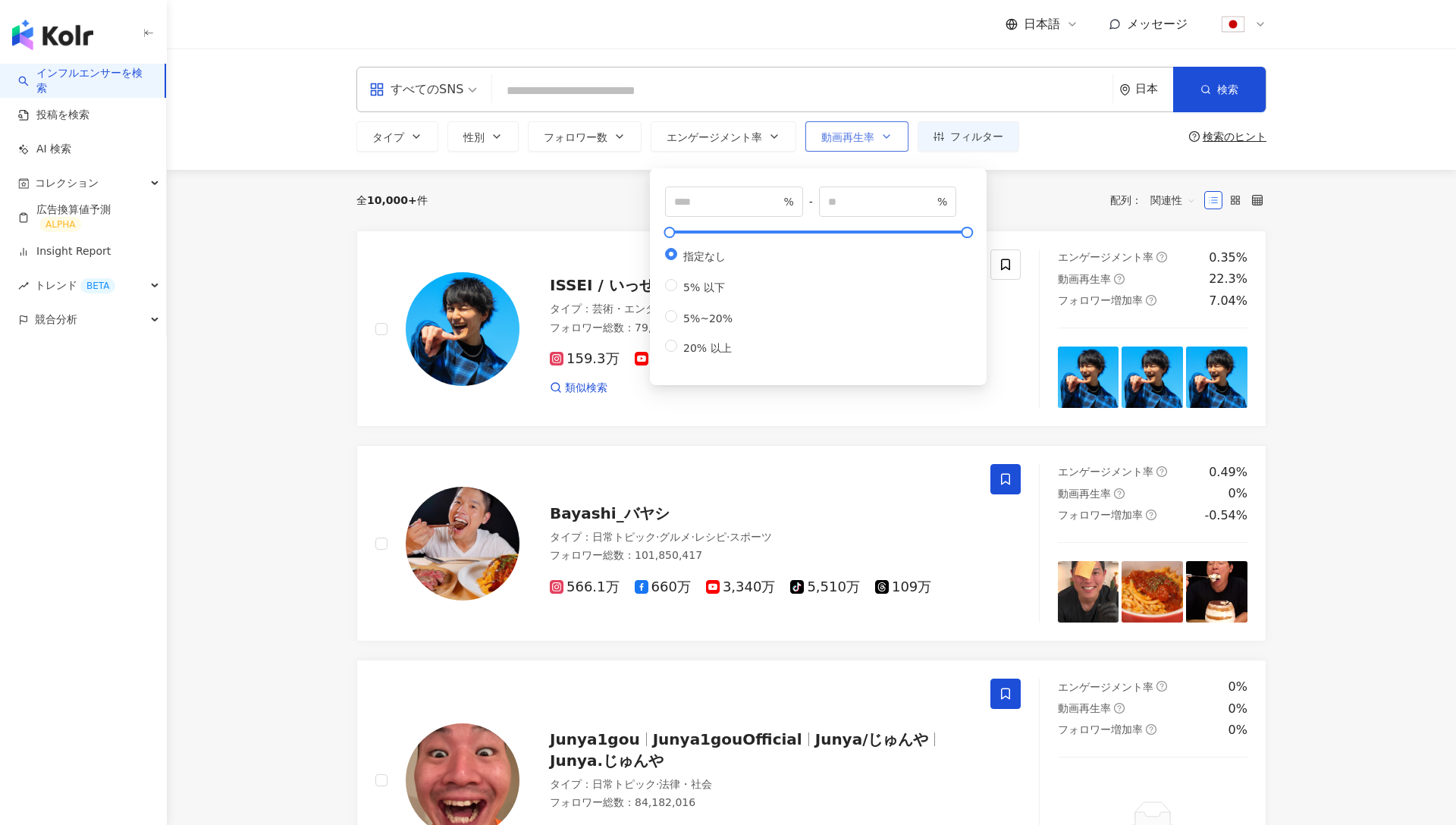
click at [827, 135] on span "動画再生率" at bounding box center [848, 137] width 53 height 12
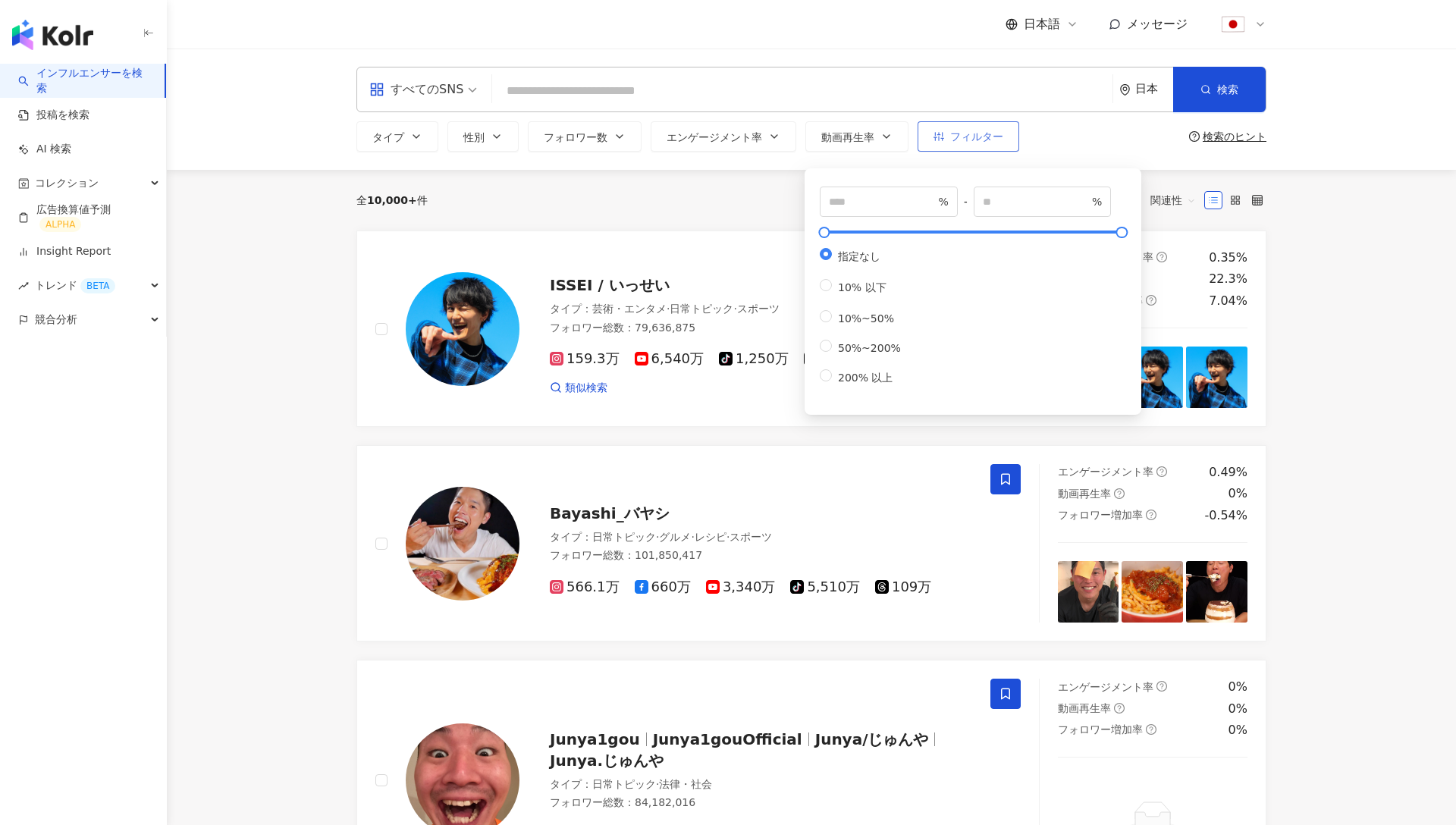
click at [942, 143] on button "フィルター" at bounding box center [969, 136] width 102 height 30
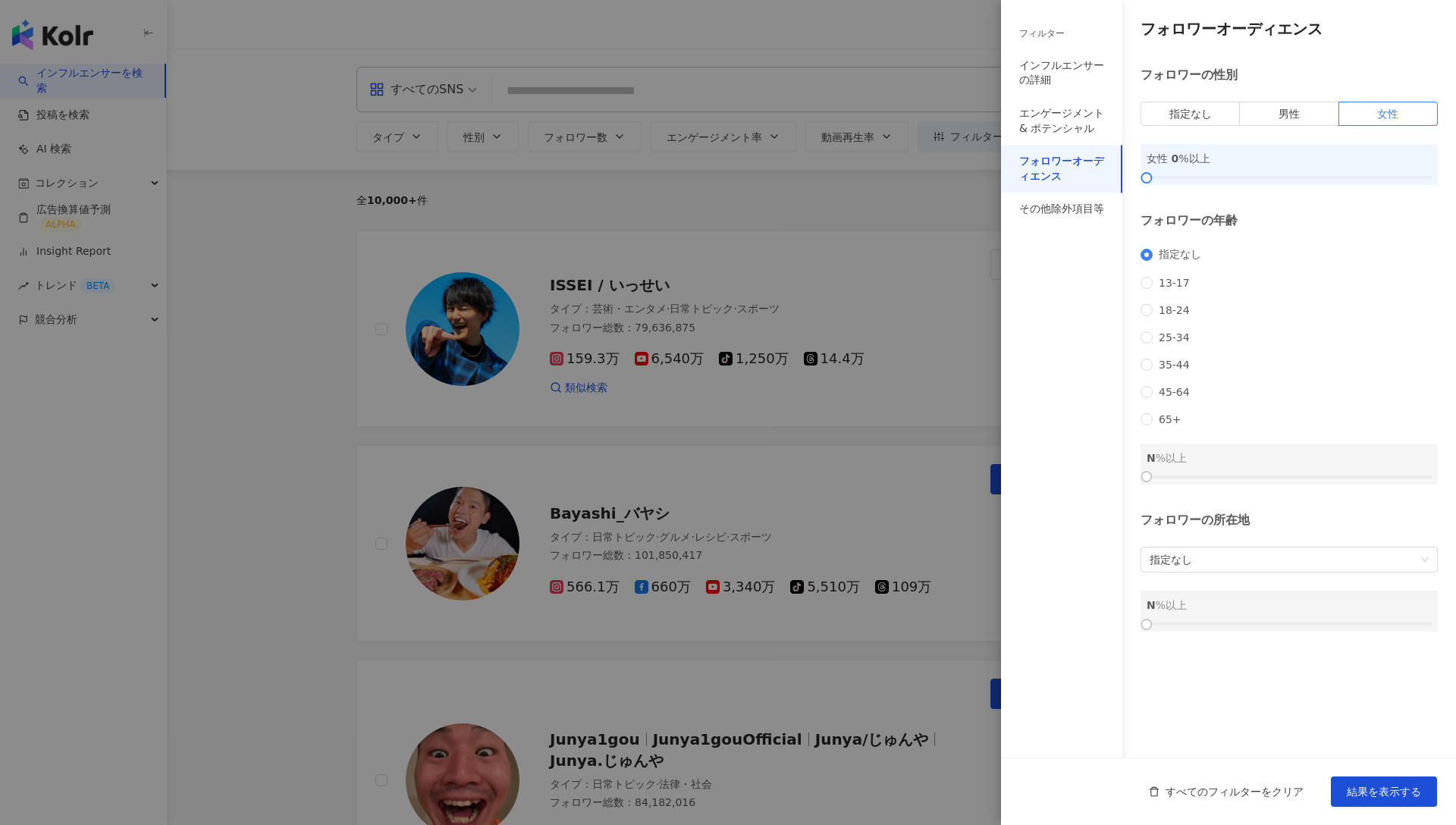
click at [819, 218] on div at bounding box center [728, 412] width 1456 height 825
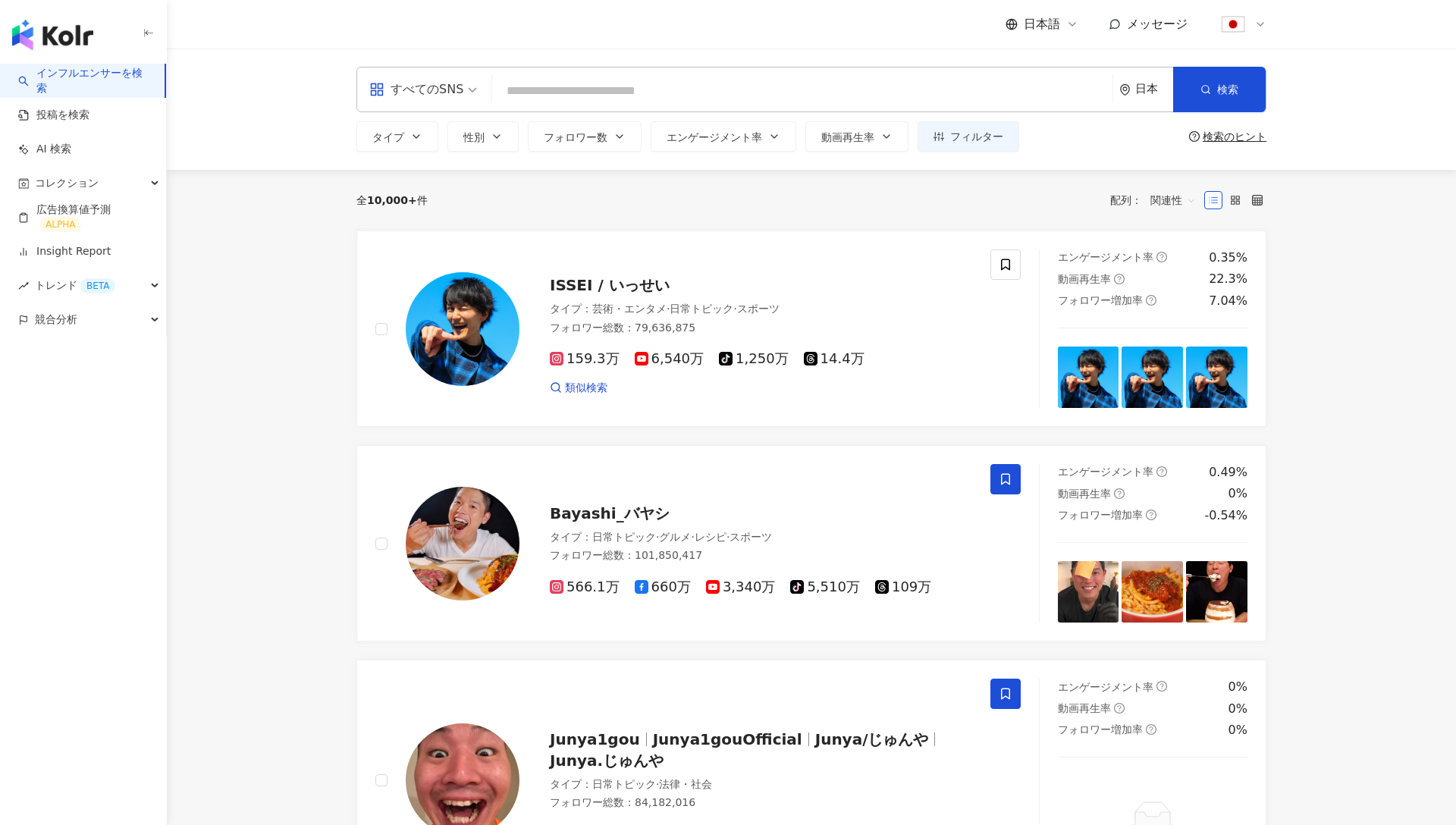
click at [1136, 96] on div "日本" at bounding box center [1147, 89] width 53 height 44
click at [122, 340] on div "インフルエンサーを検索 投稿を検索 AI 検索 コレクション 広告換算値予測 ALPHA Insight Report トレンド BETA 競合分析" at bounding box center [84, 444] width 167 height 761
click at [107, 329] on div "競合分析" at bounding box center [83, 320] width 166 height 34
click at [399, 136] on span "タイプ" at bounding box center [388, 137] width 32 height 12
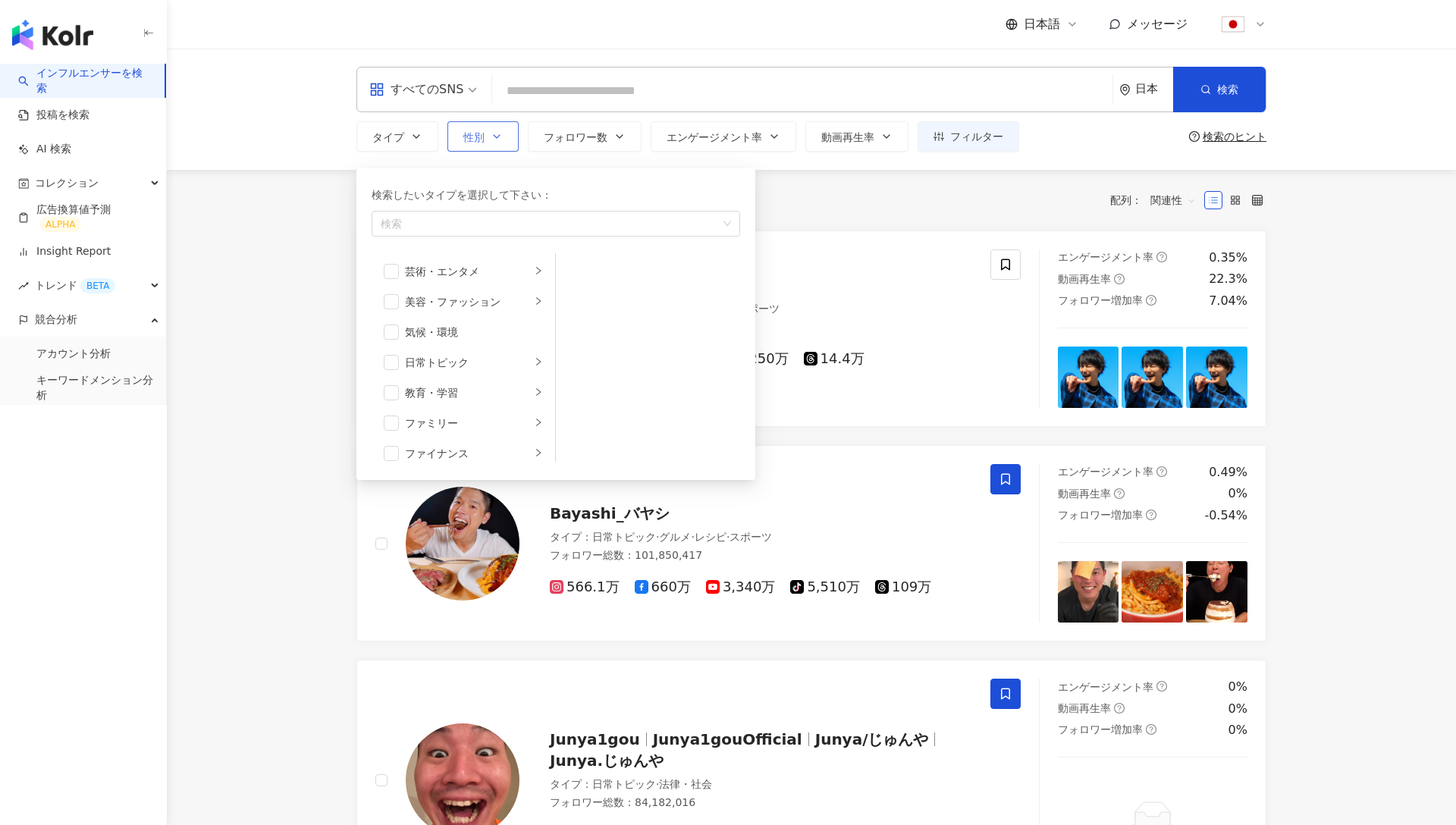
click at [489, 131] on button "性別" at bounding box center [483, 136] width 72 height 30
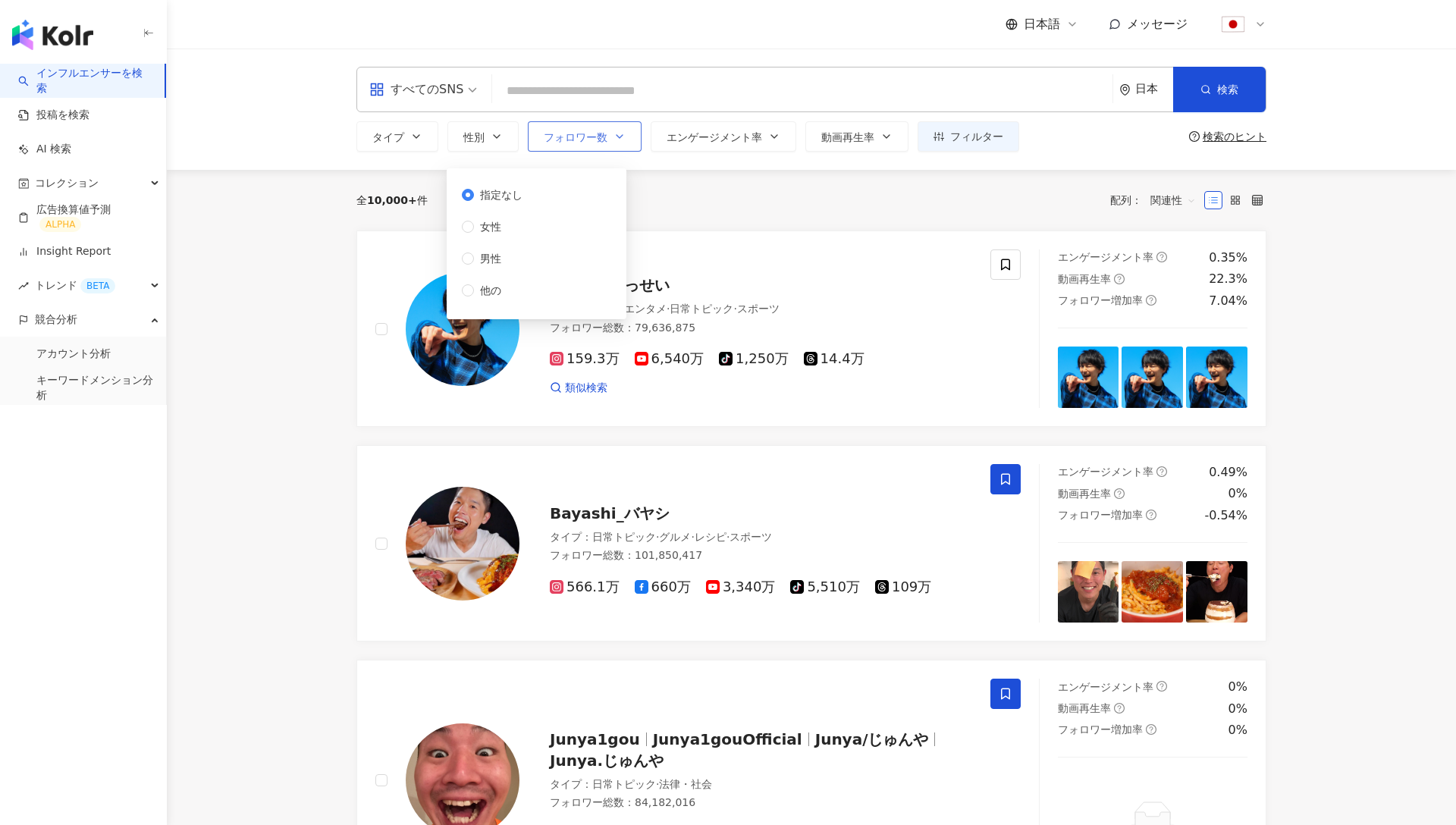
click at [593, 134] on span "フォロワー数" at bounding box center [576, 137] width 64 height 12
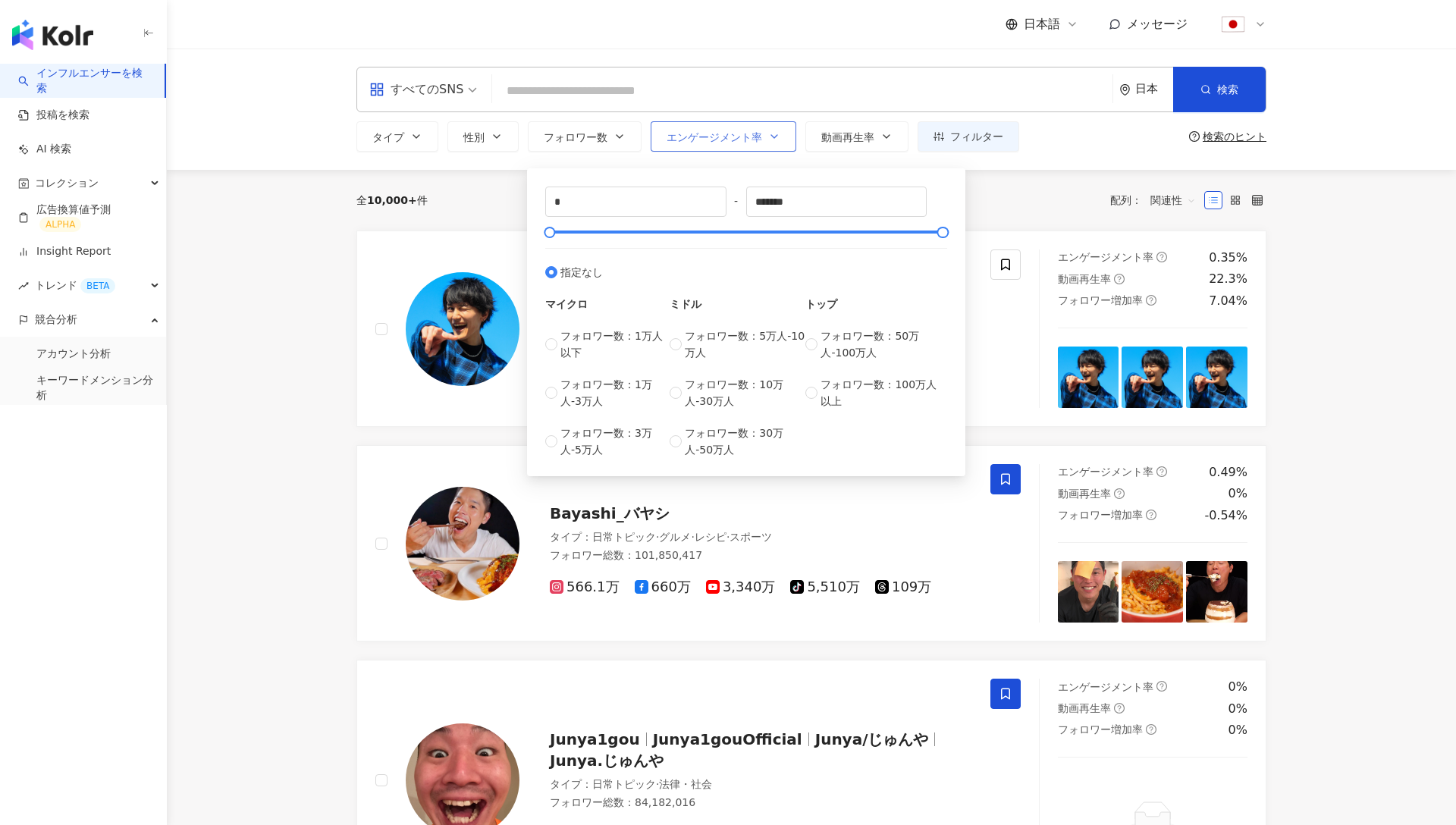
click at [754, 147] on button "エンゲージメント率" at bounding box center [723, 136] width 146 height 30
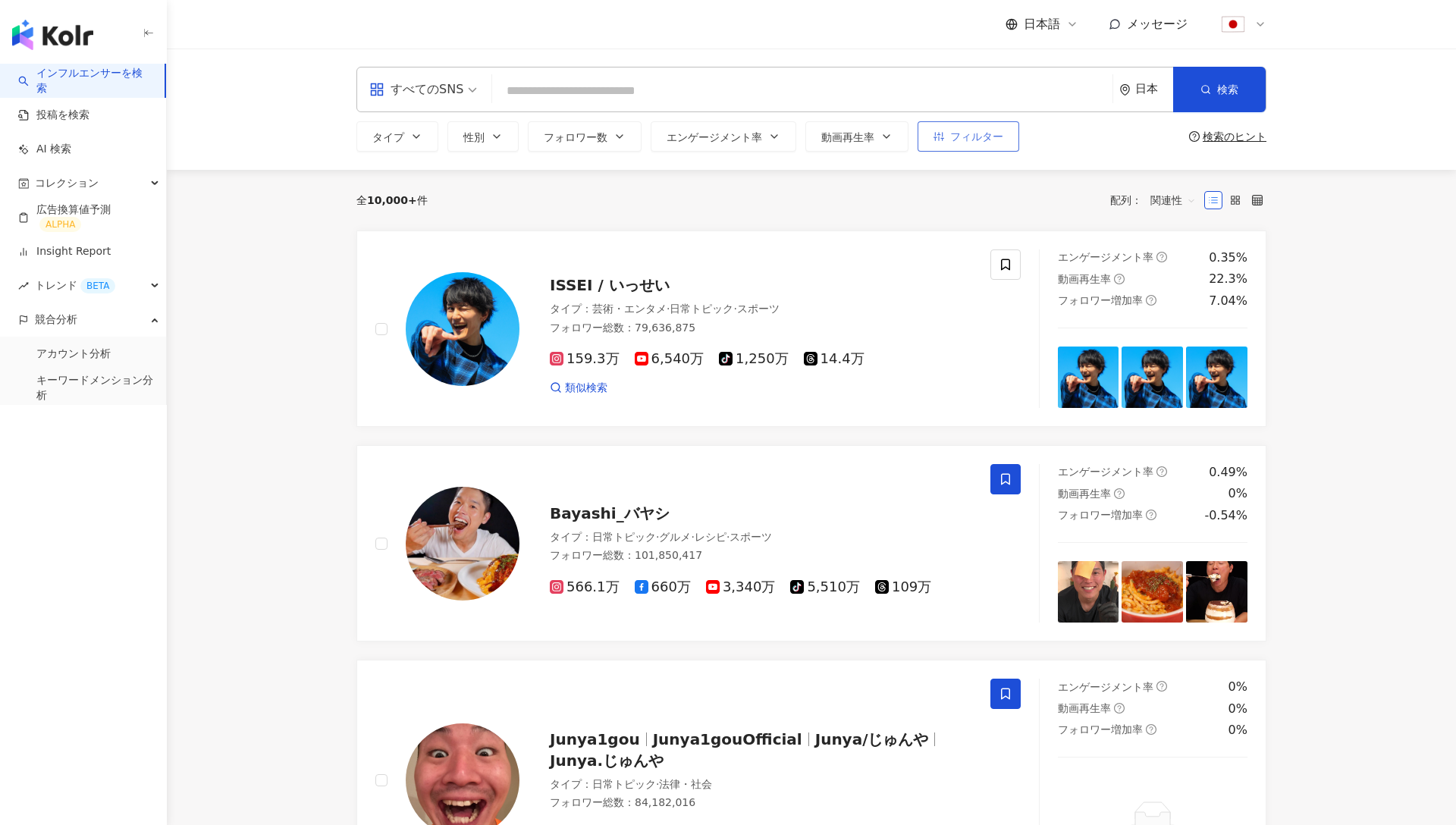
click at [976, 133] on span "フィルター" at bounding box center [977, 136] width 53 height 12
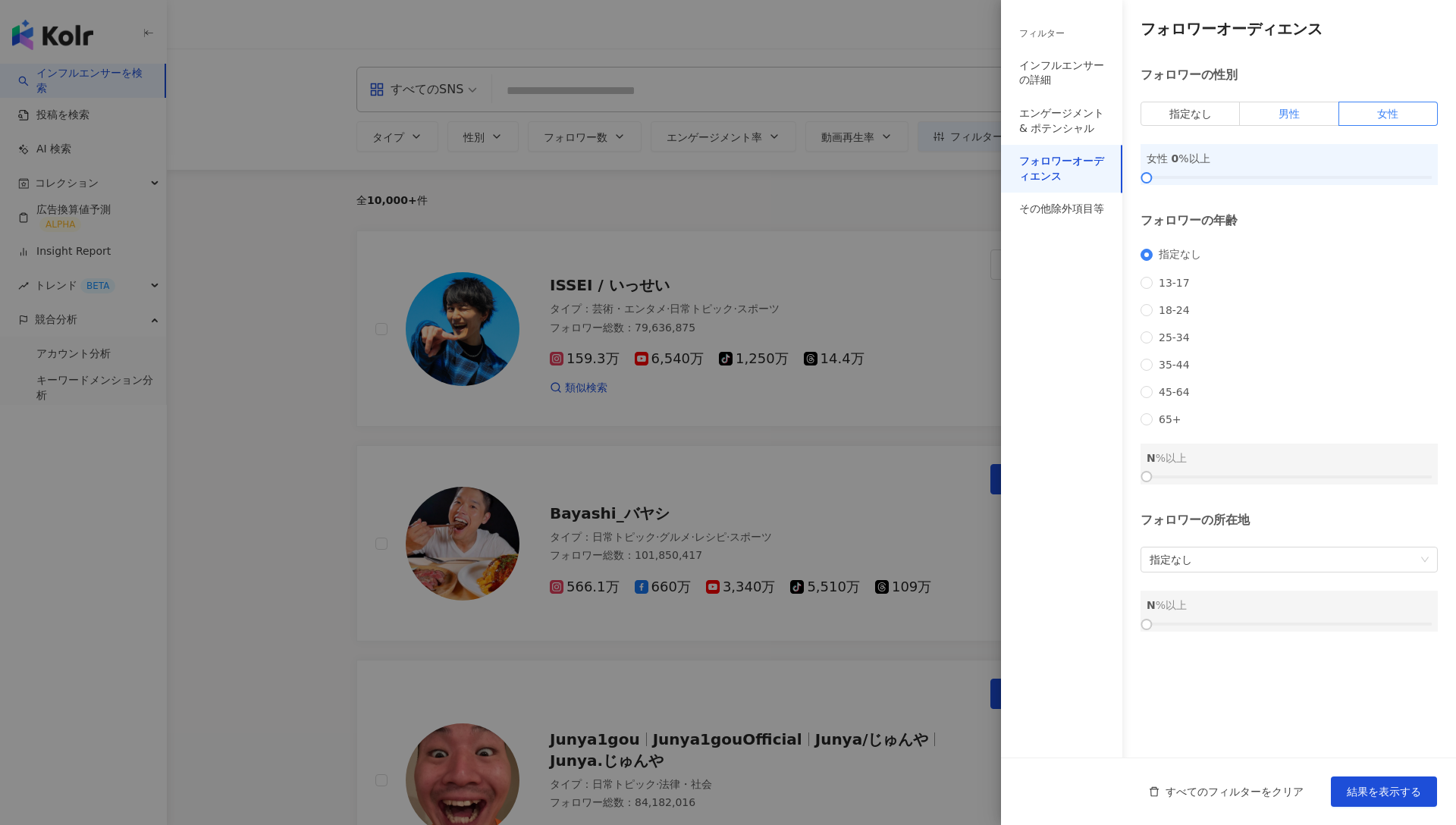
click at [1295, 110] on span "男性" at bounding box center [1289, 114] width 22 height 12
click at [956, 344] on div at bounding box center [728, 412] width 1456 height 825
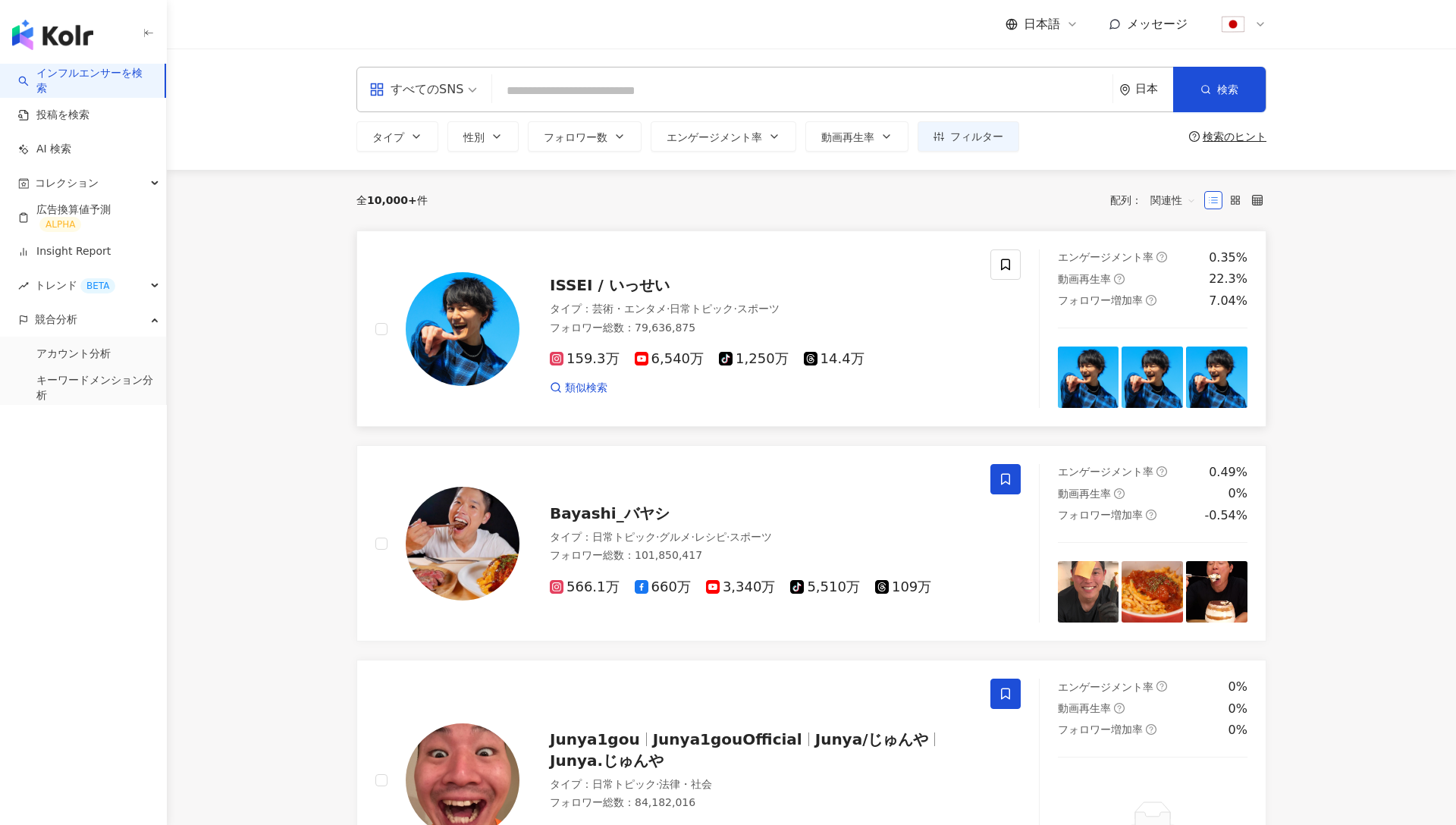
click at [512, 357] on div at bounding box center [463, 329] width 114 height 114
click at [566, 79] on input "search" at bounding box center [803, 91] width 609 height 28
click at [460, 85] on div "すべてのSNS" at bounding box center [416, 90] width 94 height 24
click at [554, 70] on div "すべてのSNS 日本 検索" at bounding box center [812, 89] width 910 height 46
click at [554, 79] on input "search" at bounding box center [803, 91] width 609 height 28
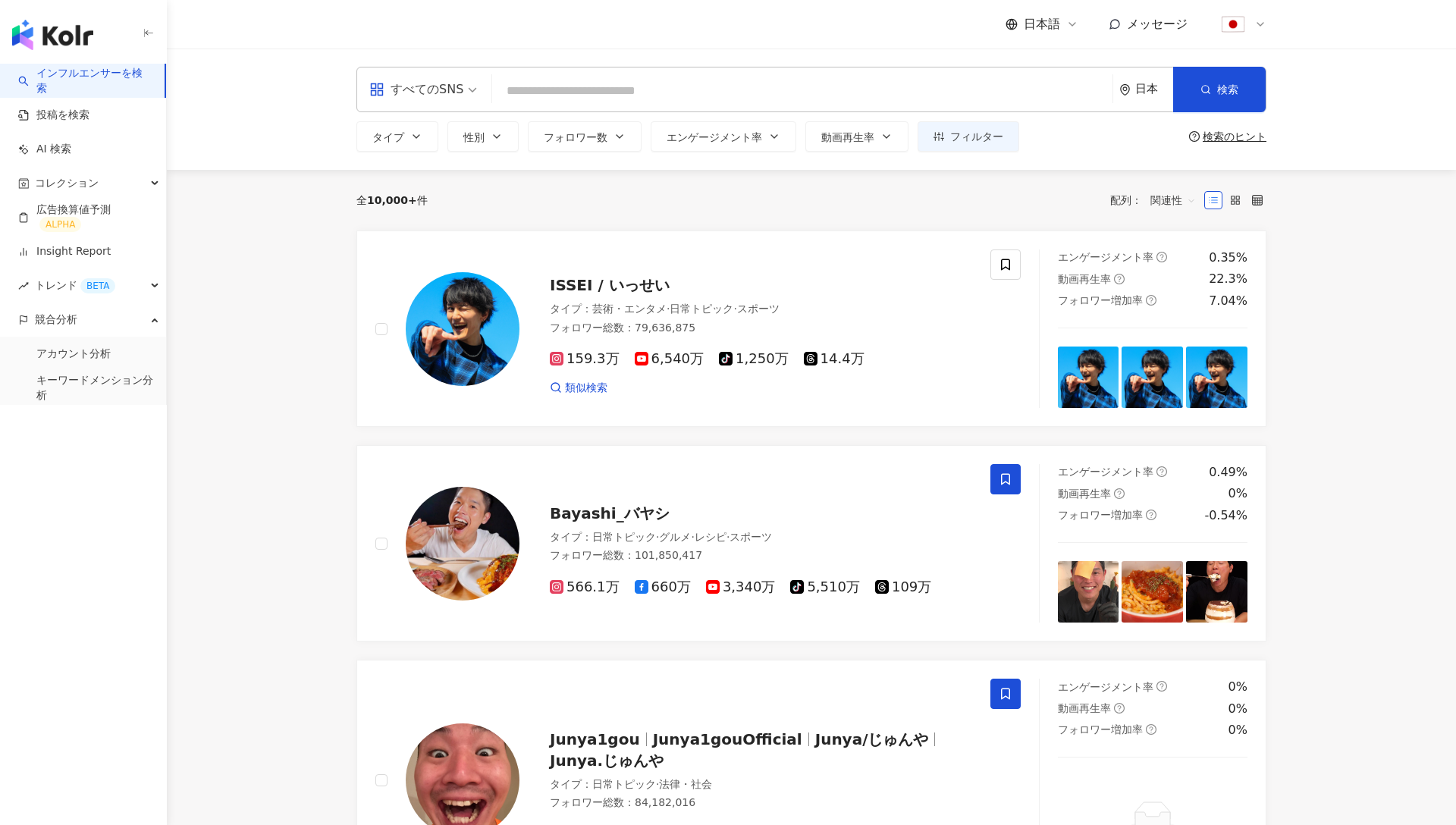
type input "*"
click at [448, 91] on div "すべてのSNS" at bounding box center [416, 90] width 94 height 24
click at [420, 223] on div "YouTube" at bounding box center [423, 216] width 100 height 19
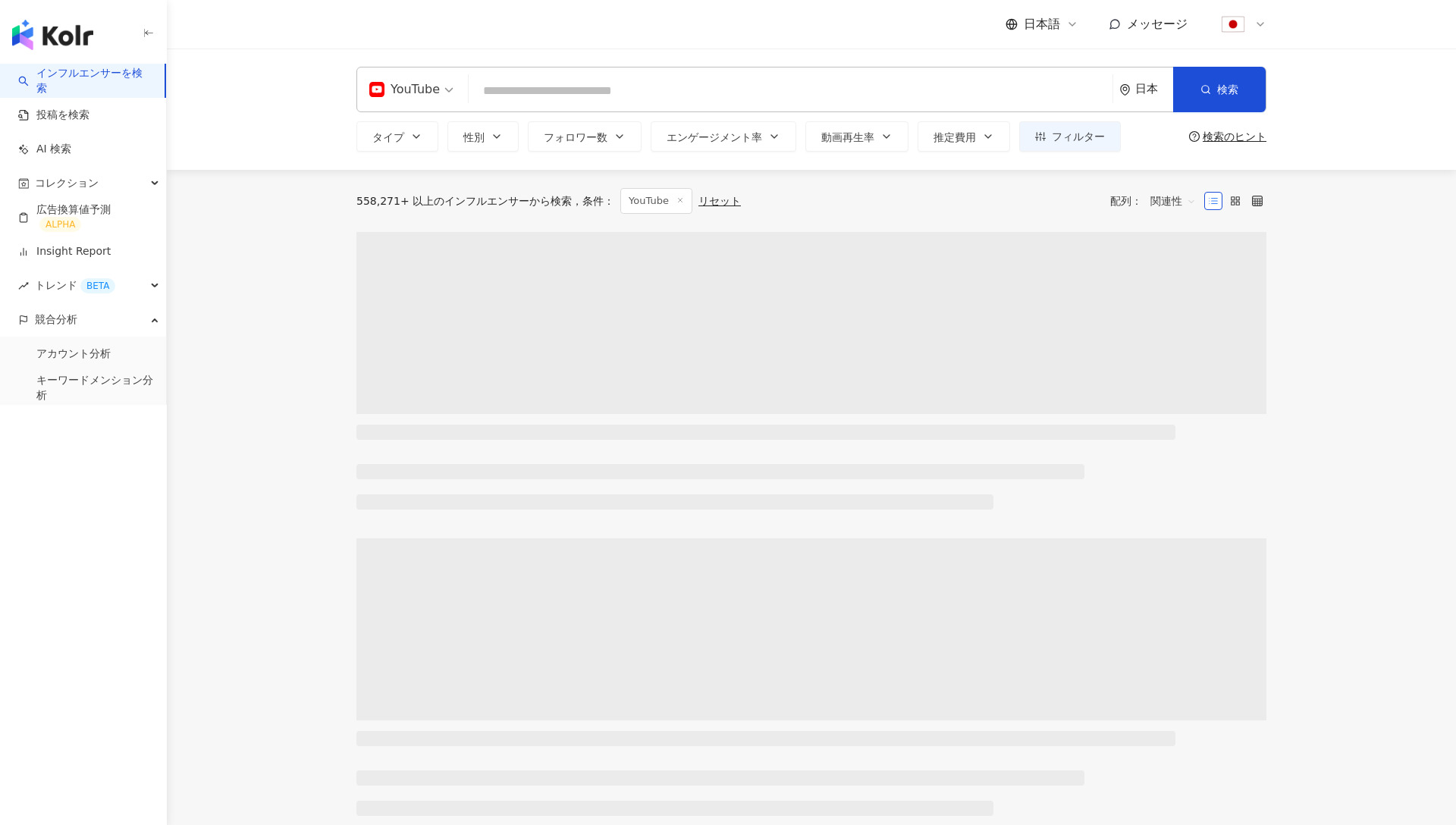
click at [563, 97] on input "search" at bounding box center [790, 91] width 632 height 28
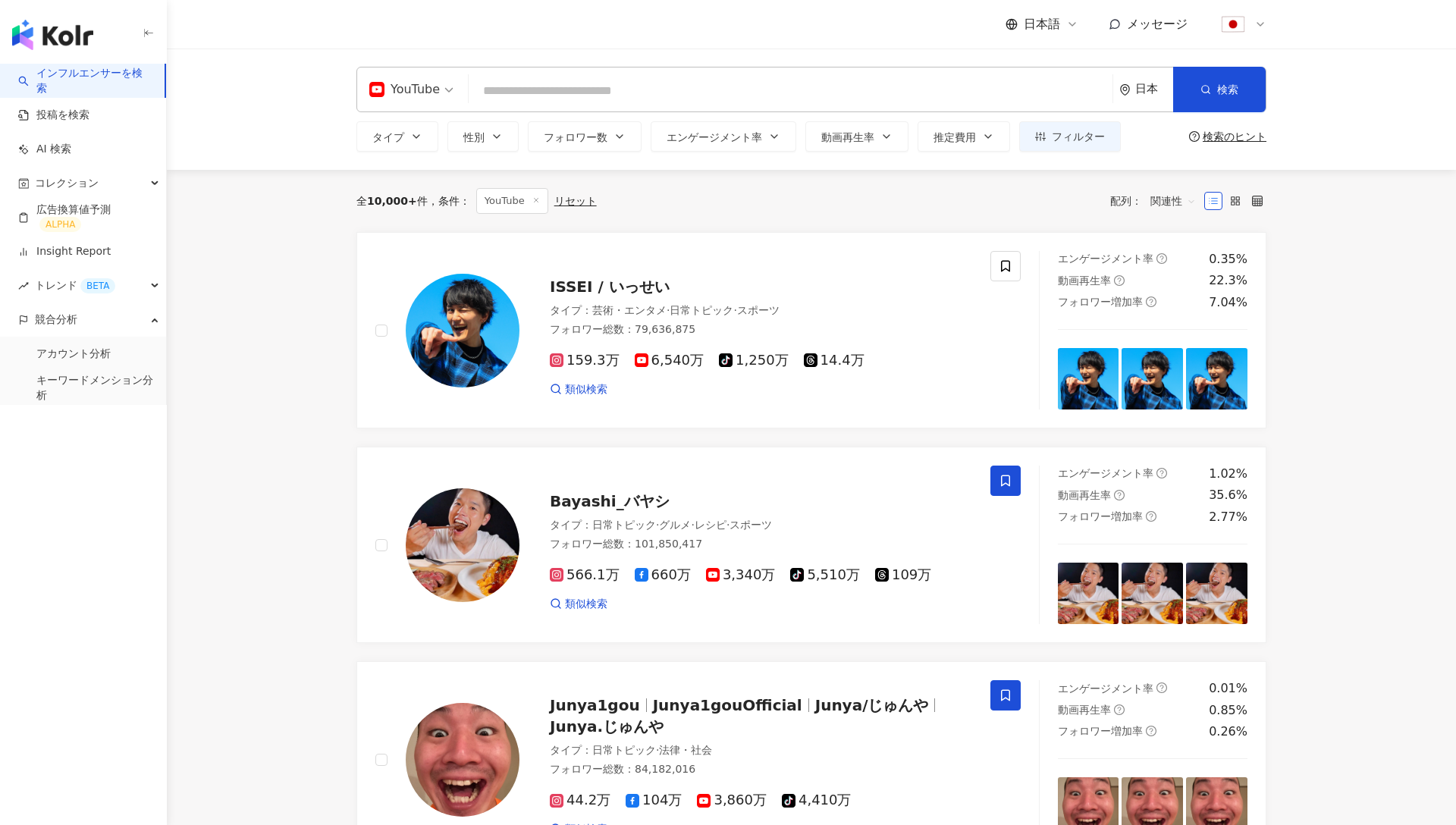
type input "*"
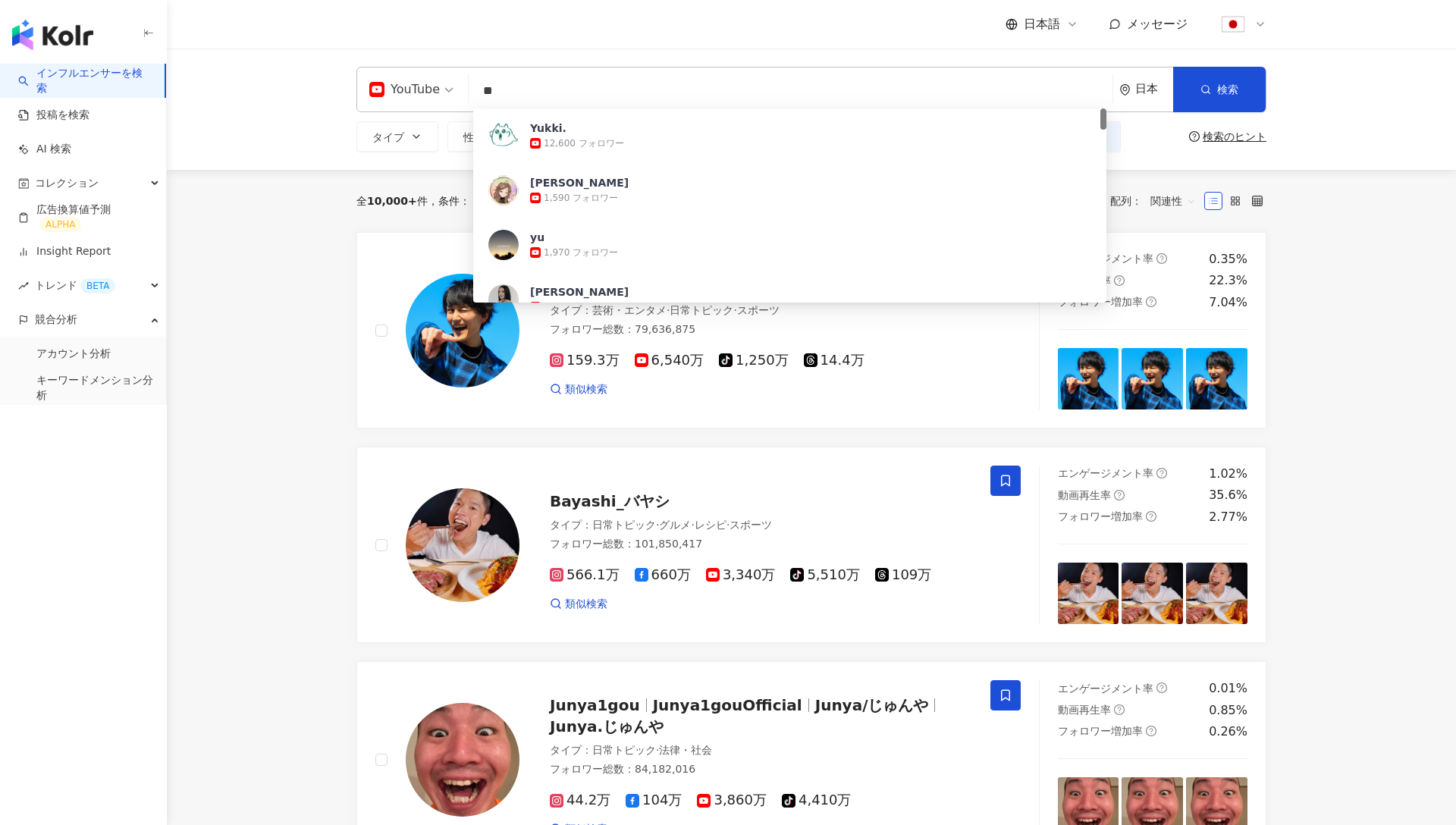
type input "*"
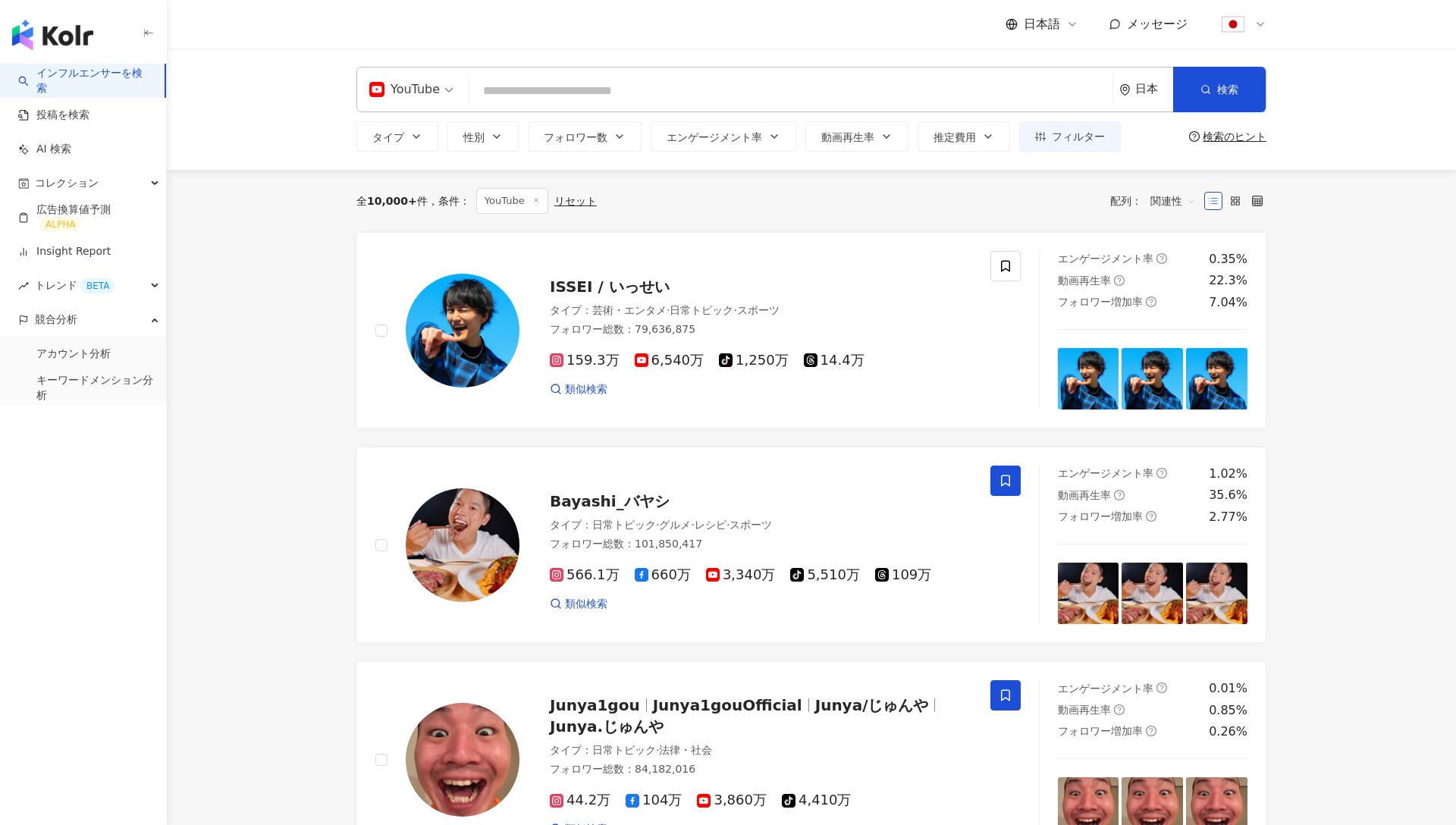
type input "*"
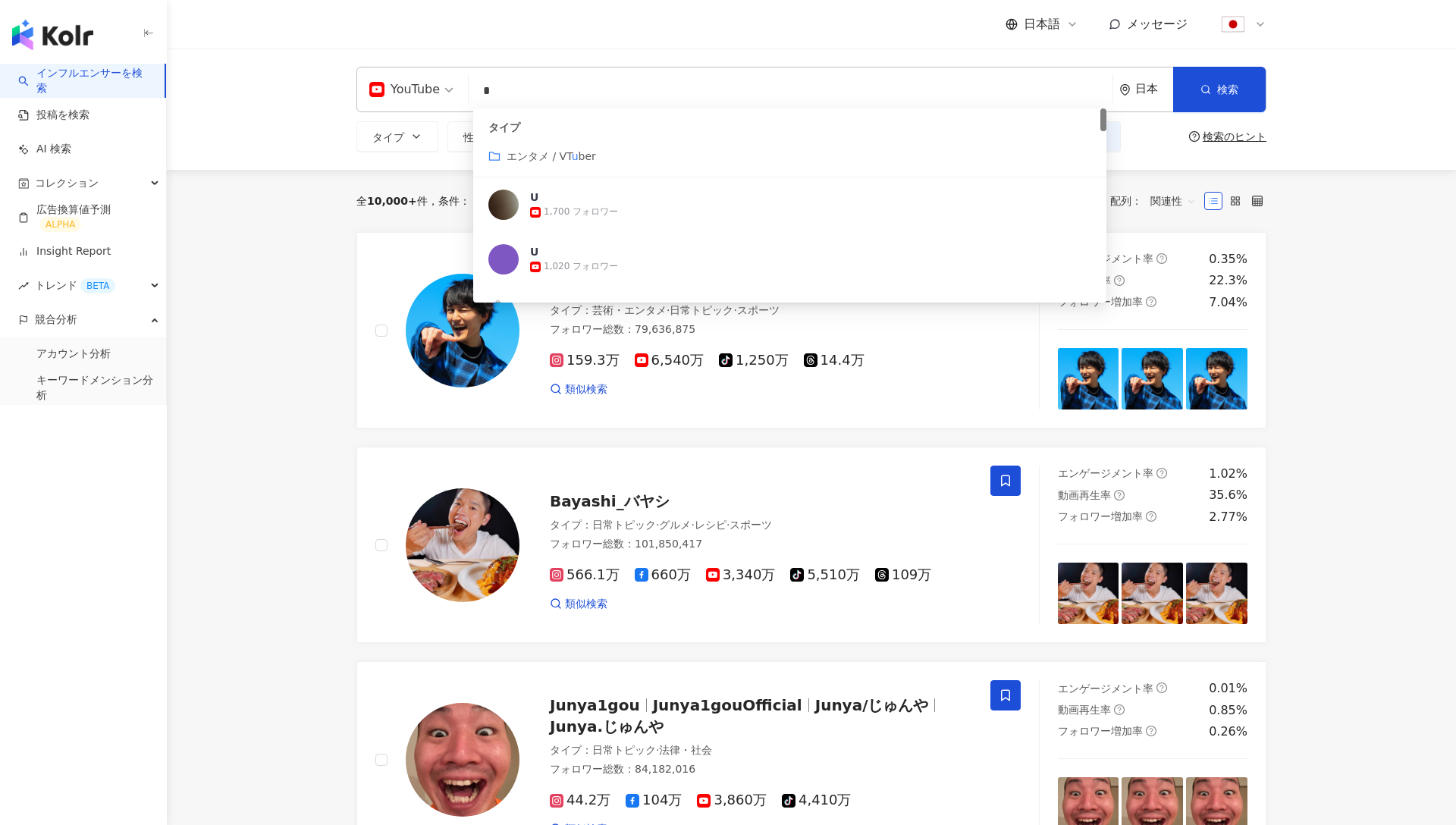
type input "**"
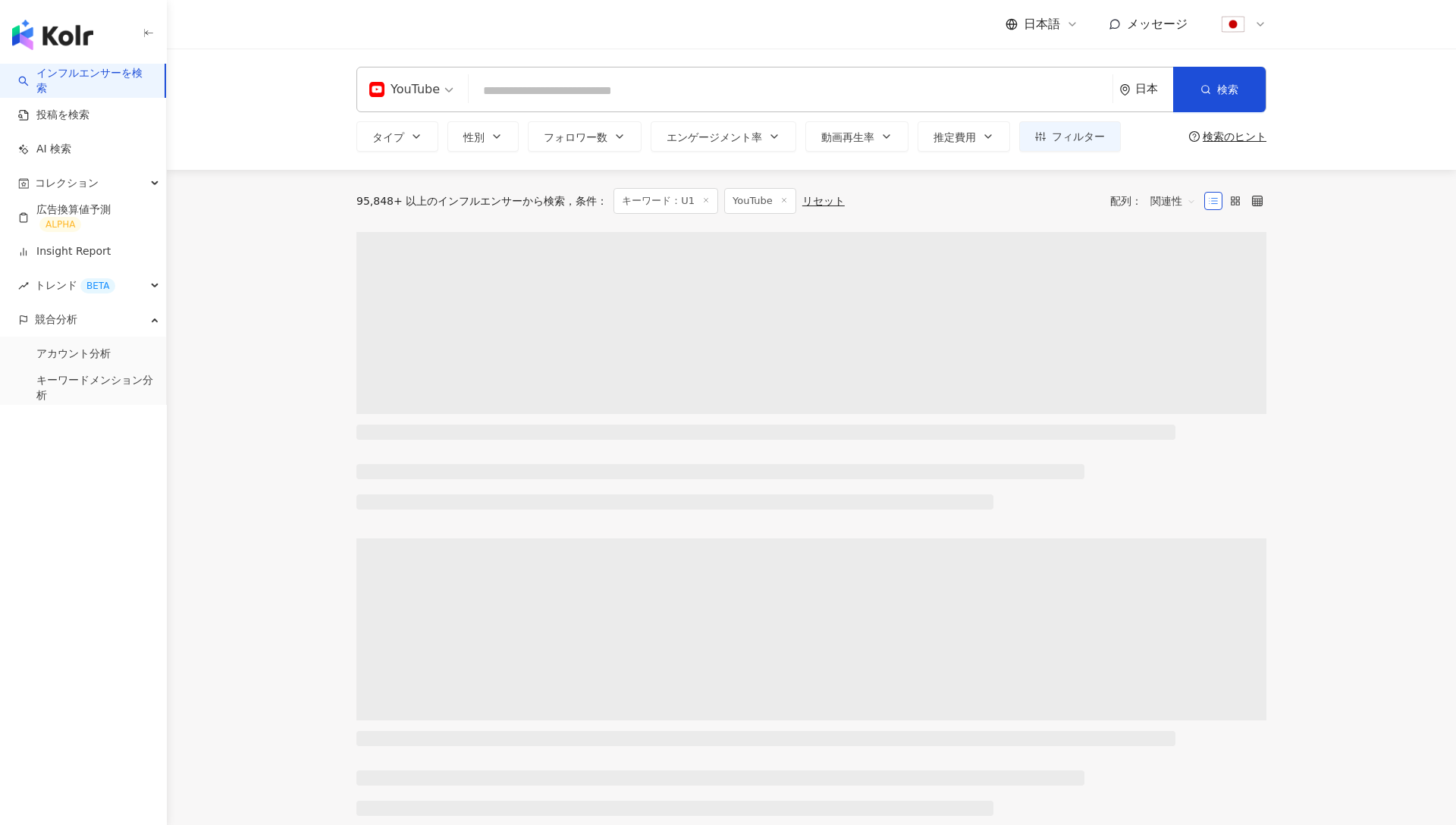
click at [553, 95] on input "search" at bounding box center [790, 91] width 632 height 28
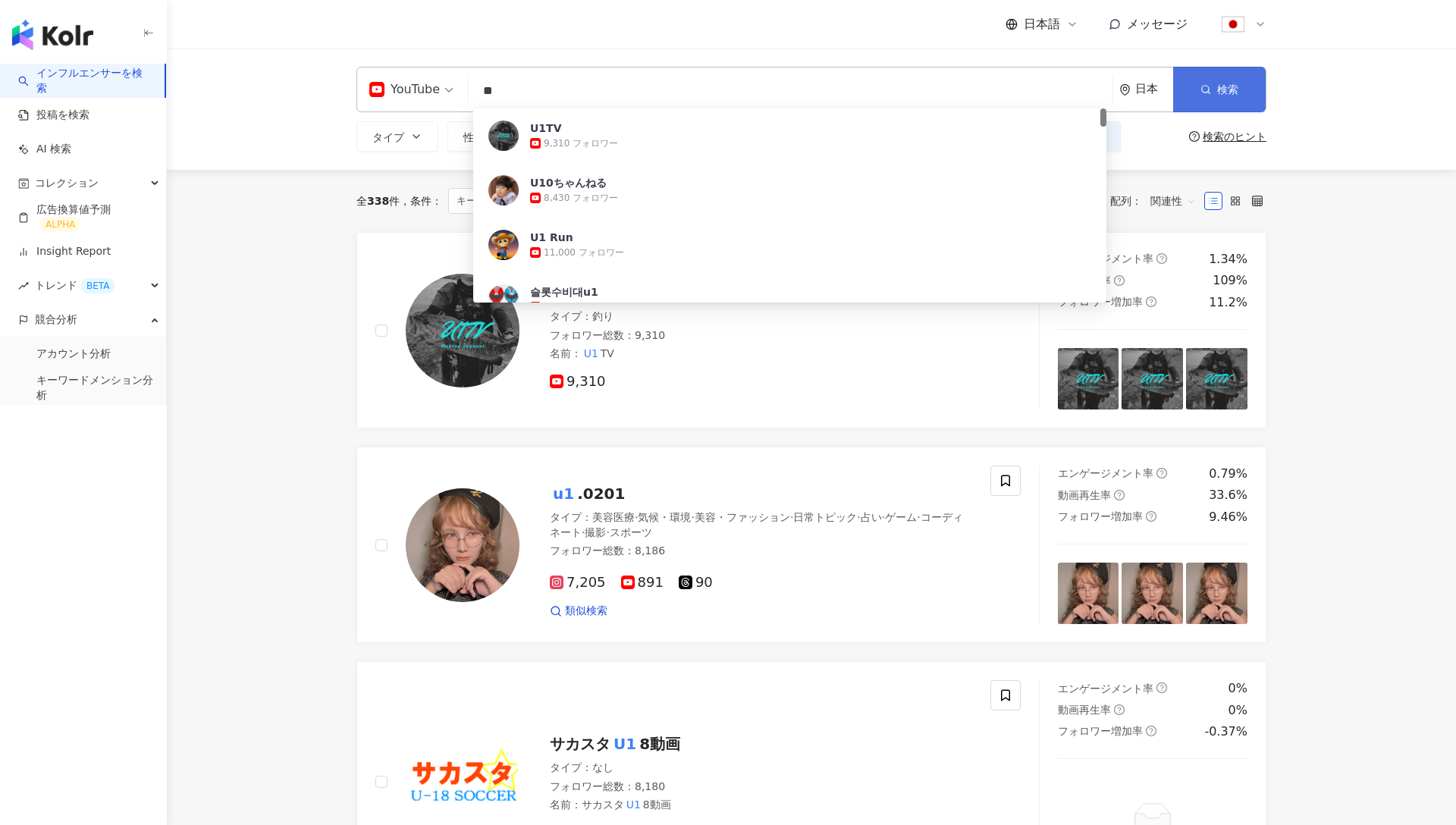
type input "**"
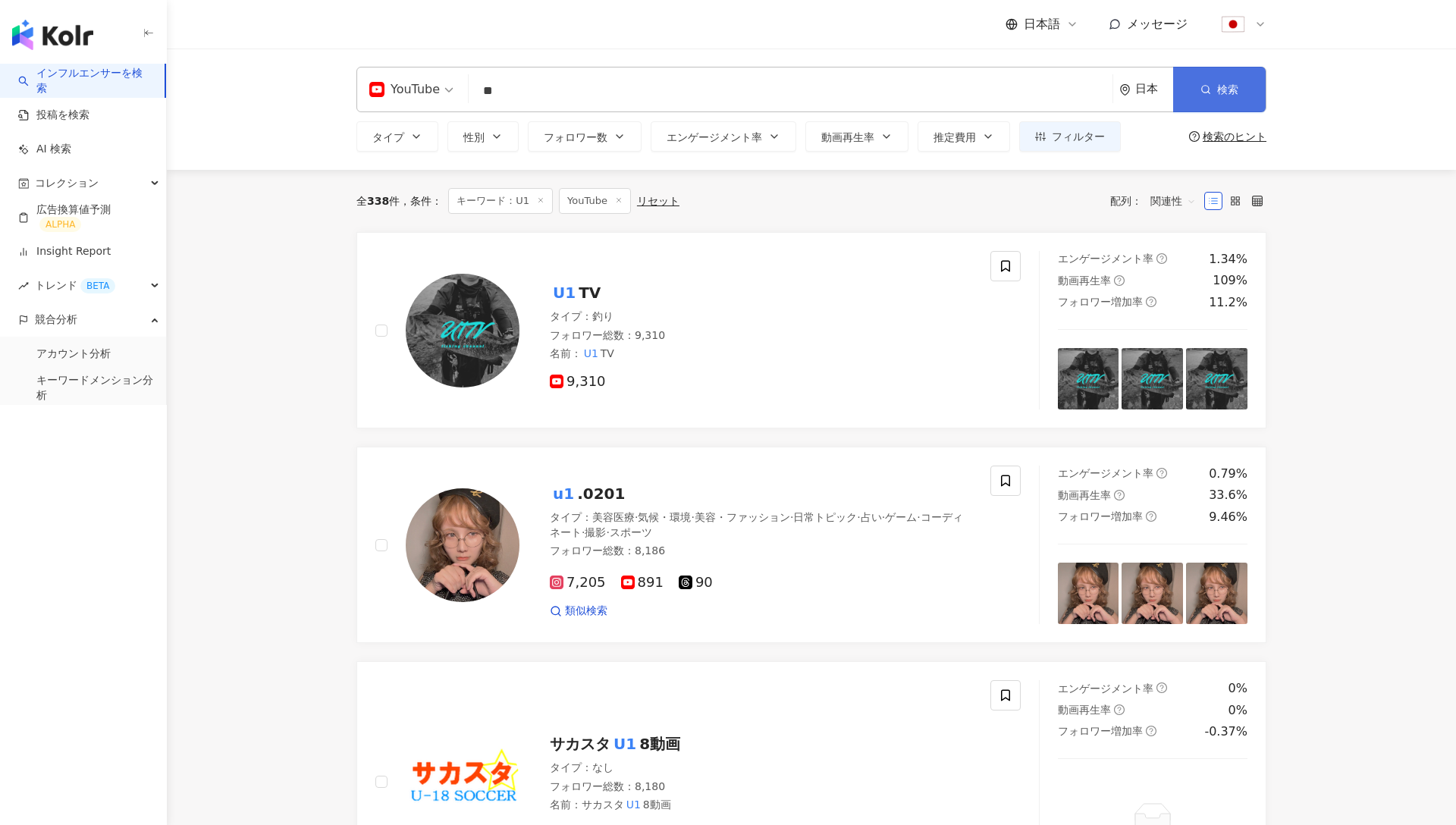
click at [1203, 91] on circle "button" at bounding box center [1206, 89] width 7 height 7
click at [1125, 83] on div "日本" at bounding box center [1147, 89] width 53 height 44
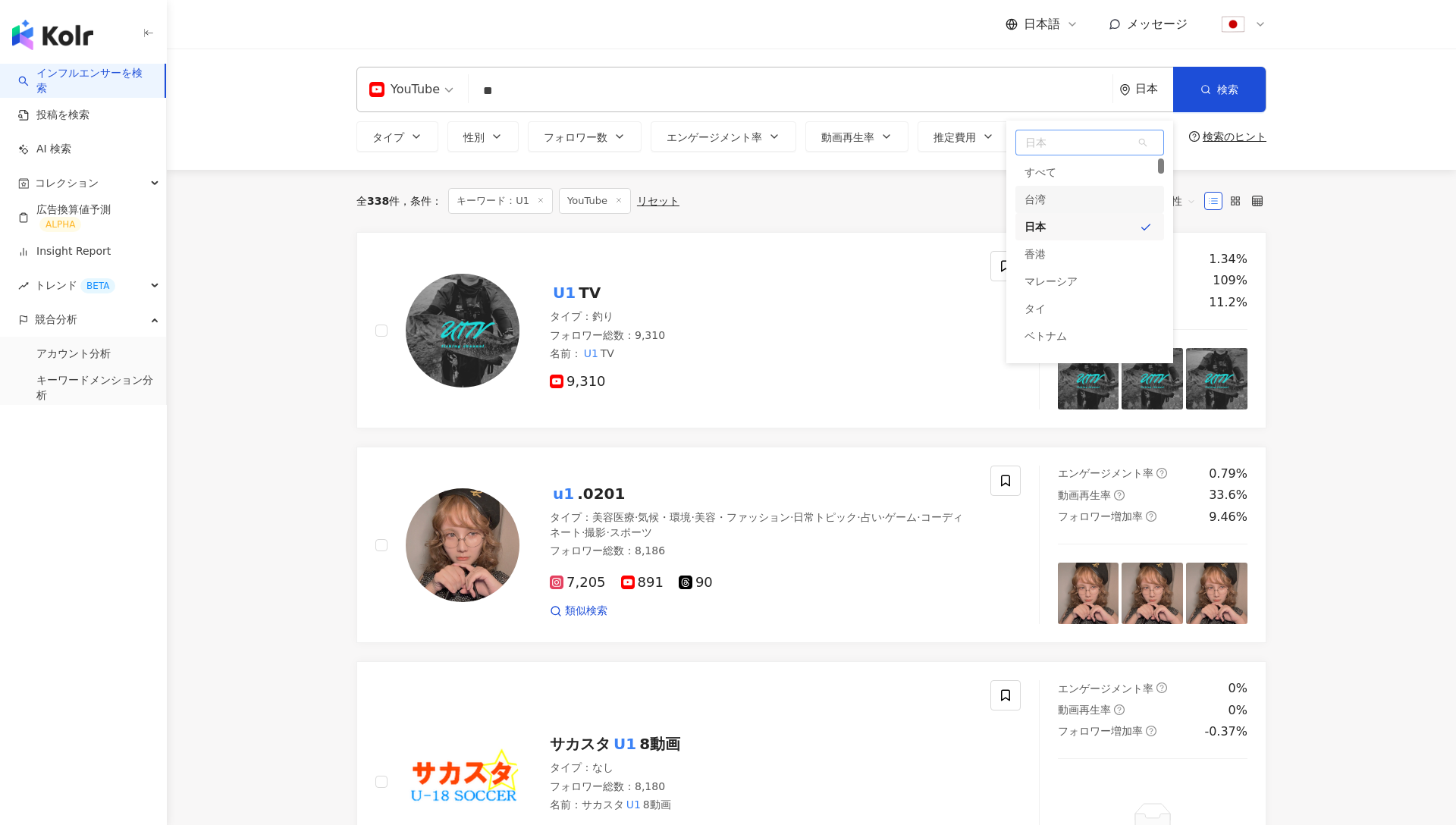
click at [1065, 201] on div "台湾" at bounding box center [1090, 200] width 148 height 28
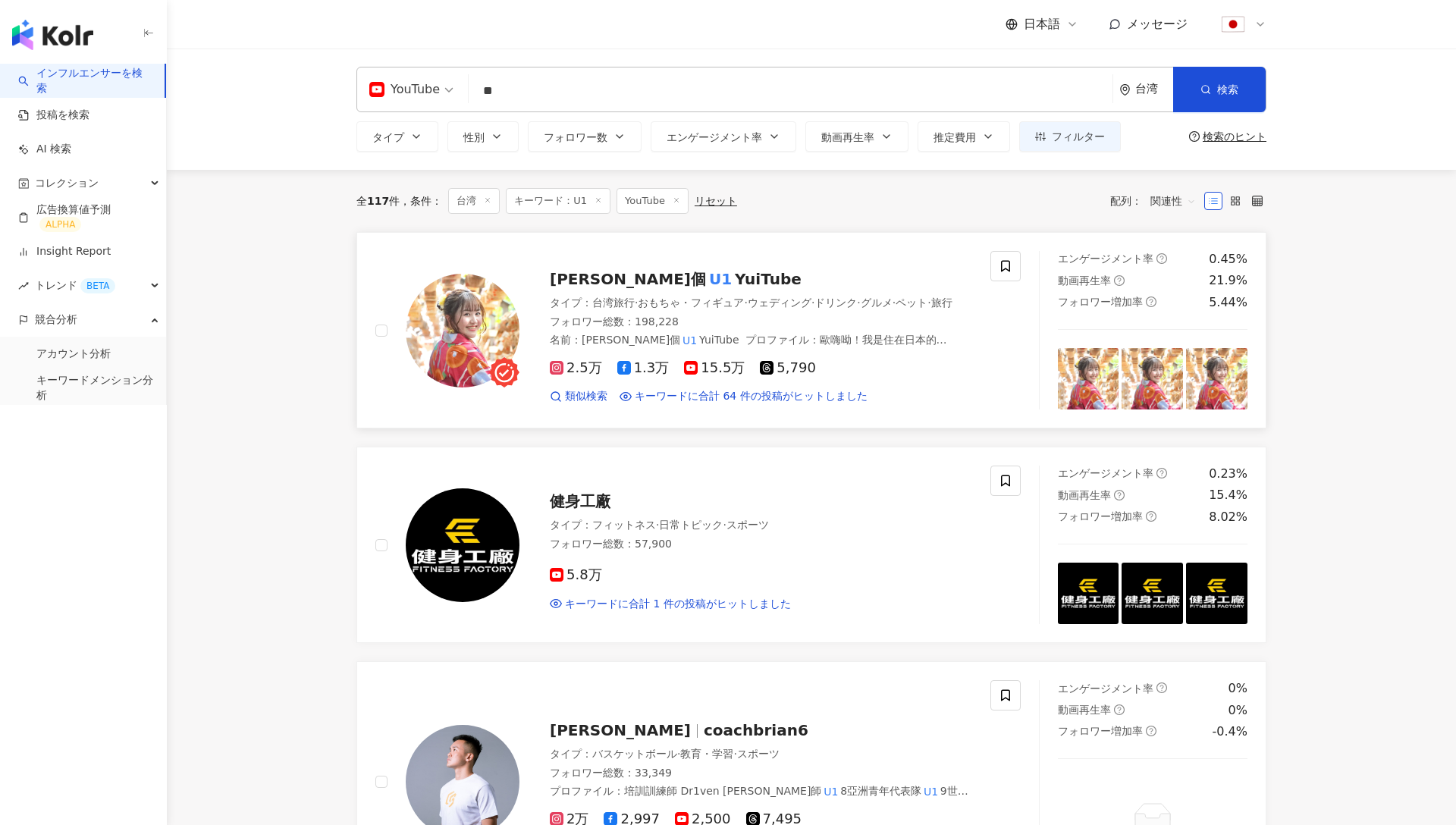
click at [491, 321] on img at bounding box center [463, 331] width 114 height 114
click at [435, 99] on div "YouTube" at bounding box center [405, 90] width 71 height 24
click at [597, 147] on button "フォロワー数" at bounding box center [584, 136] width 114 height 30
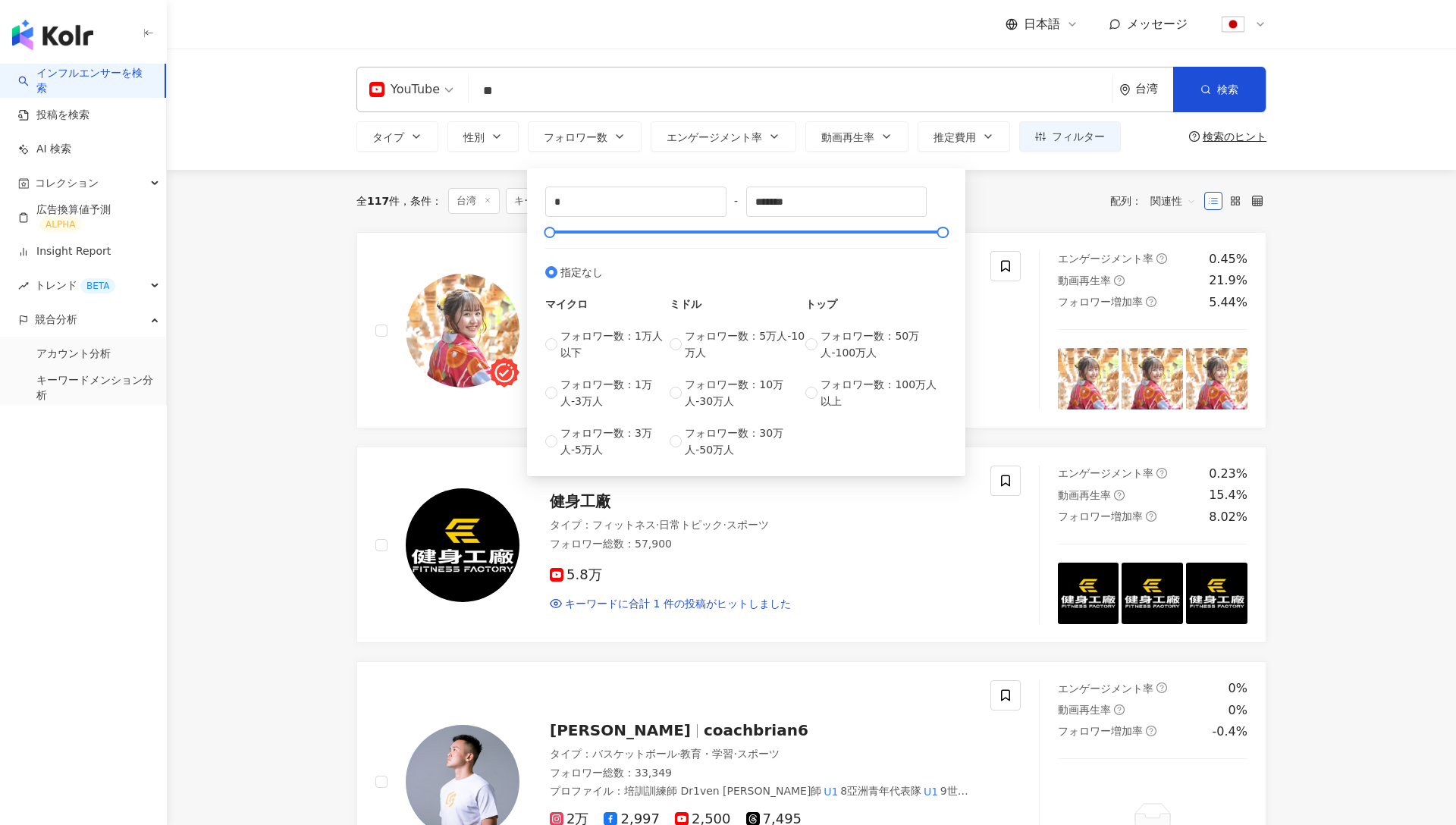
click at [740, 166] on div "* - ******* 指定なし マイクロ フォロワー数：1万人以下 フォロワー数：1万人-3万人 フォロワー数：3万人-5万人 ミドル フォロワー数：5万人…" at bounding box center [747, 319] width 439 height 316
click at [735, 143] on button "エンゲージメント率" at bounding box center [723, 136] width 146 height 30
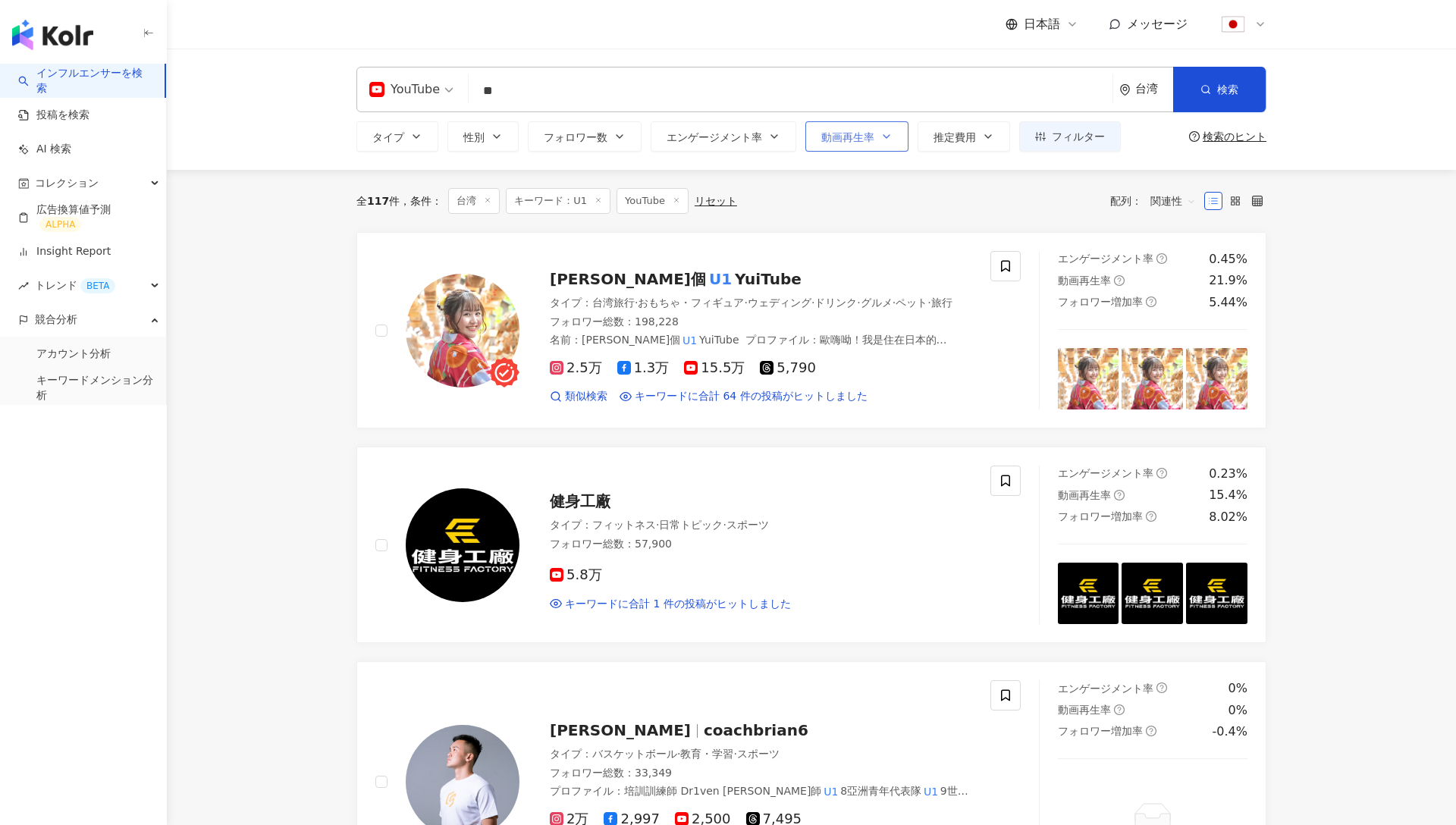
click at [864, 141] on span "動画再生率" at bounding box center [848, 137] width 53 height 12
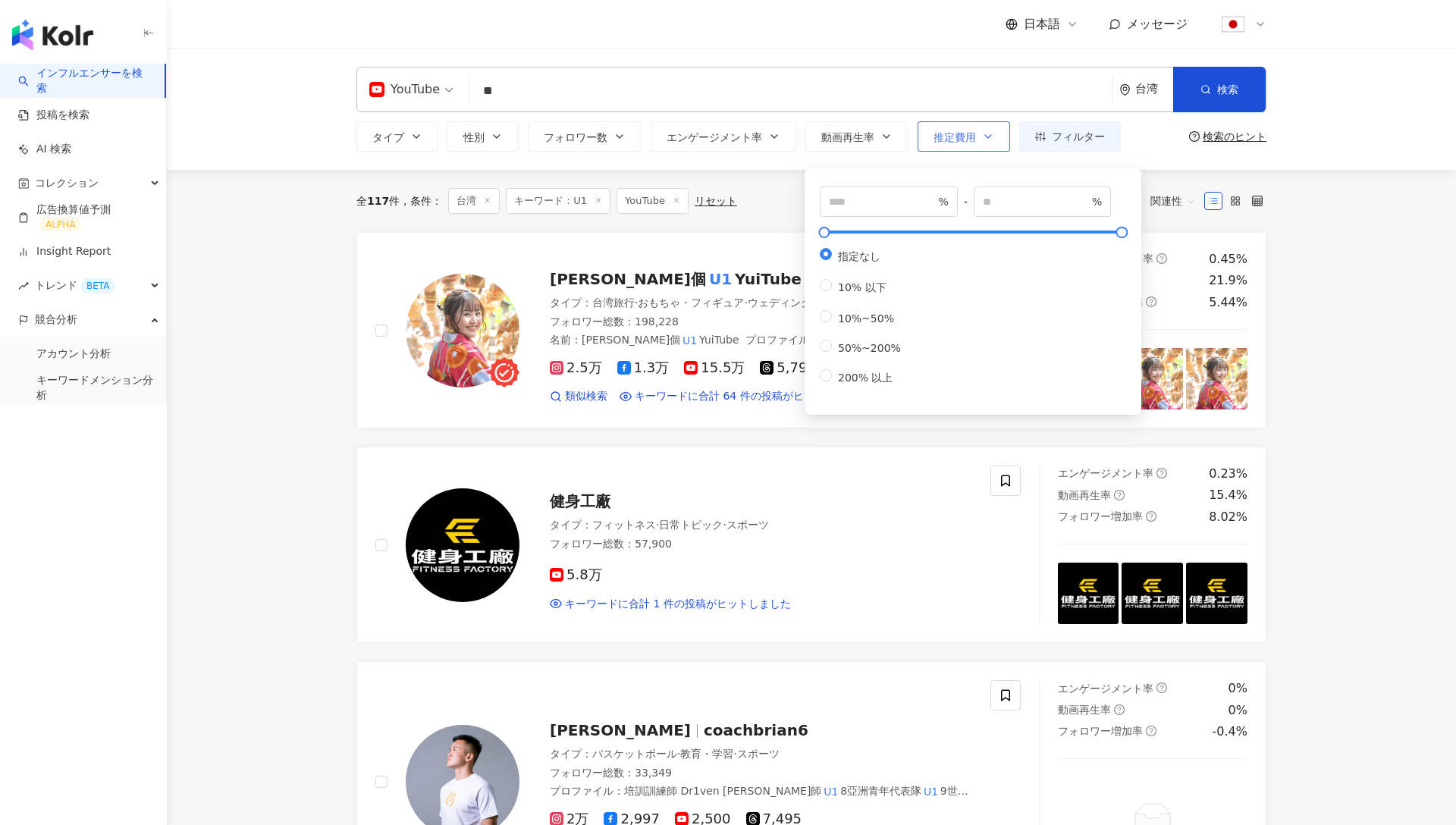
click at [977, 134] on button "推定費用" at bounding box center [964, 136] width 92 height 30
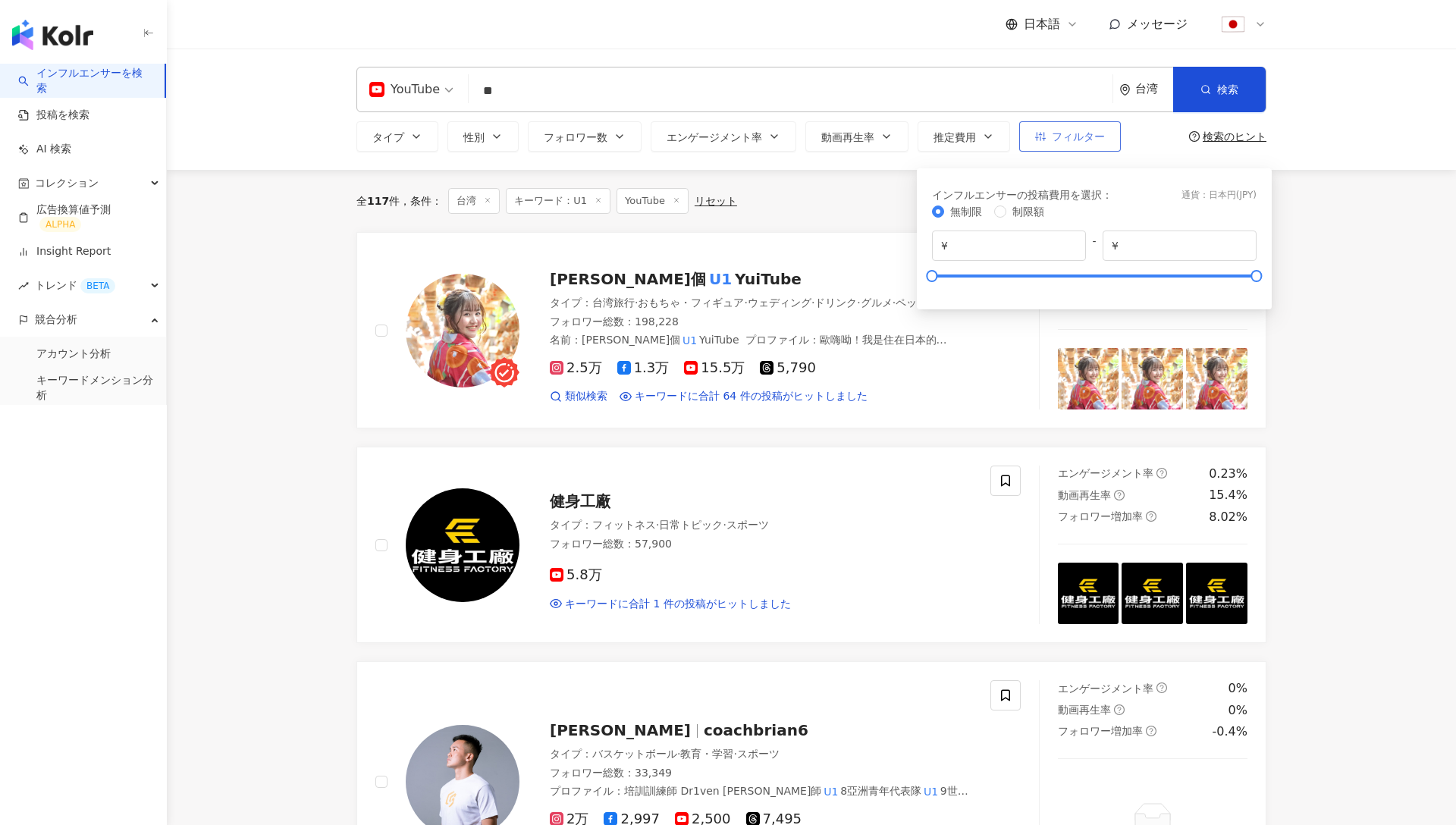
click at [1057, 139] on span "フィルター" at bounding box center [1078, 136] width 53 height 12
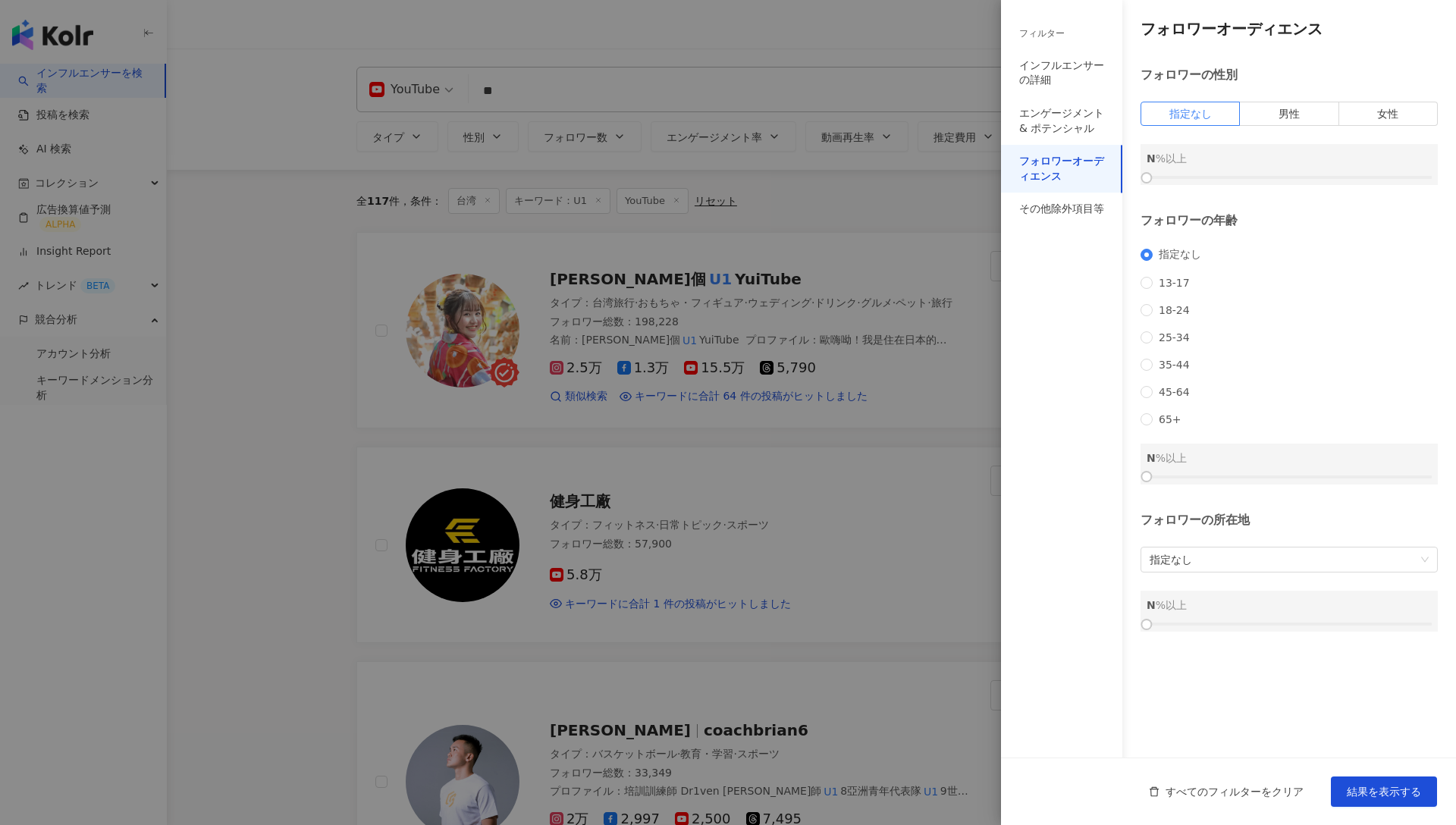
click at [764, 160] on div at bounding box center [728, 412] width 1456 height 825
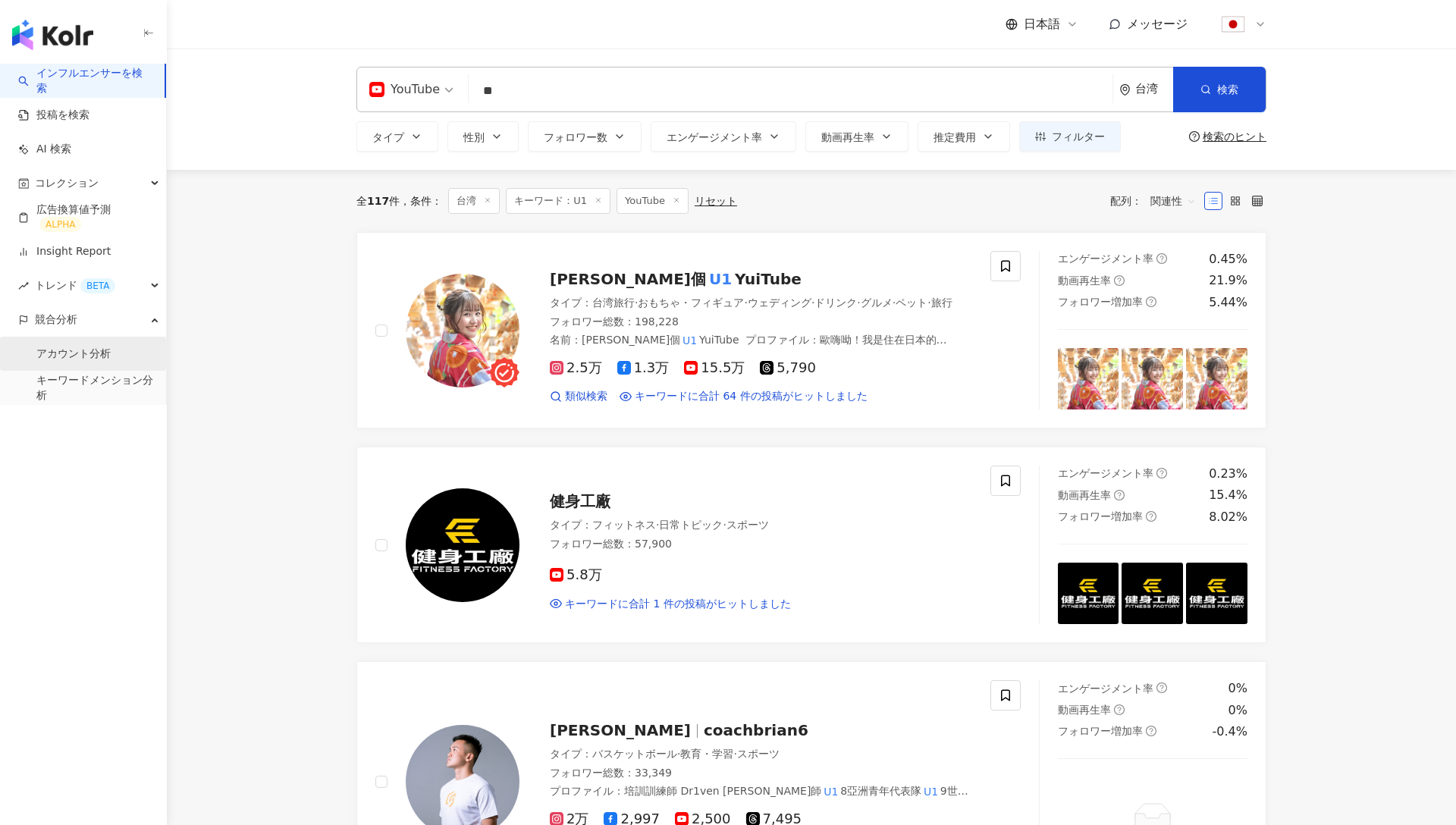
click at [80, 352] on link "アカウント分析" at bounding box center [73, 354] width 74 height 16
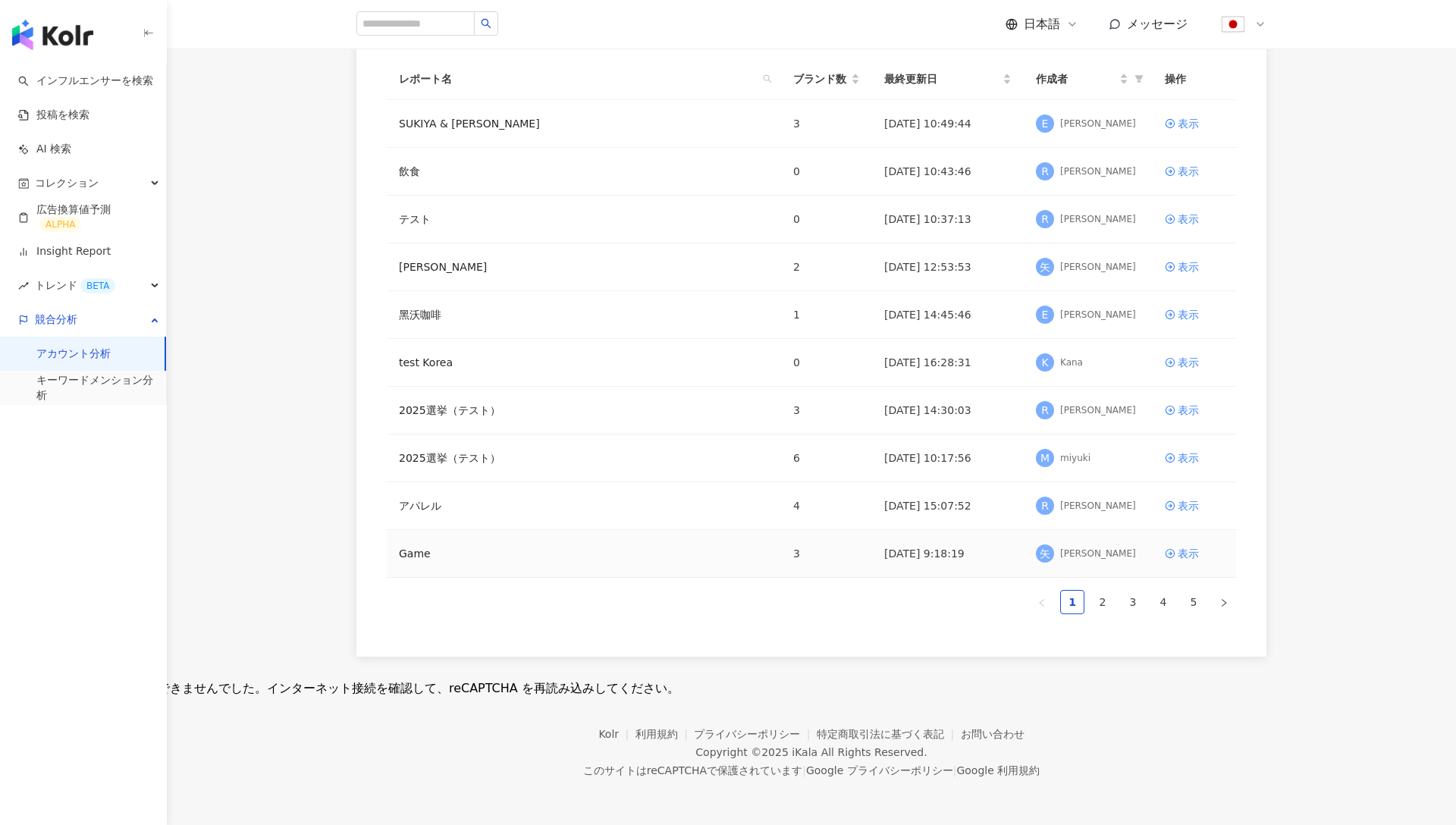
scroll to position [140, 0]
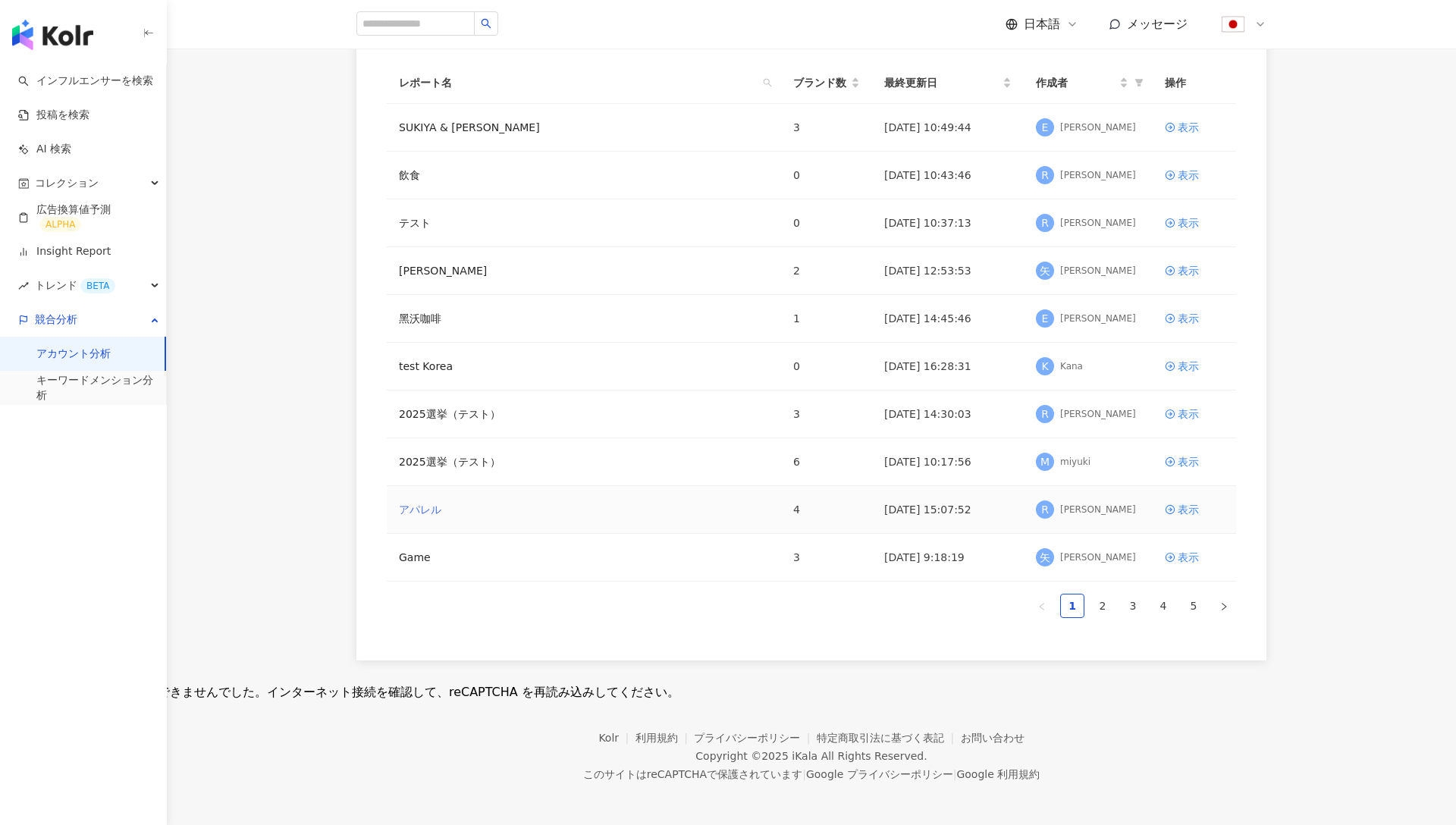
click at [416, 504] on link "アパレル" at bounding box center [420, 509] width 42 height 16
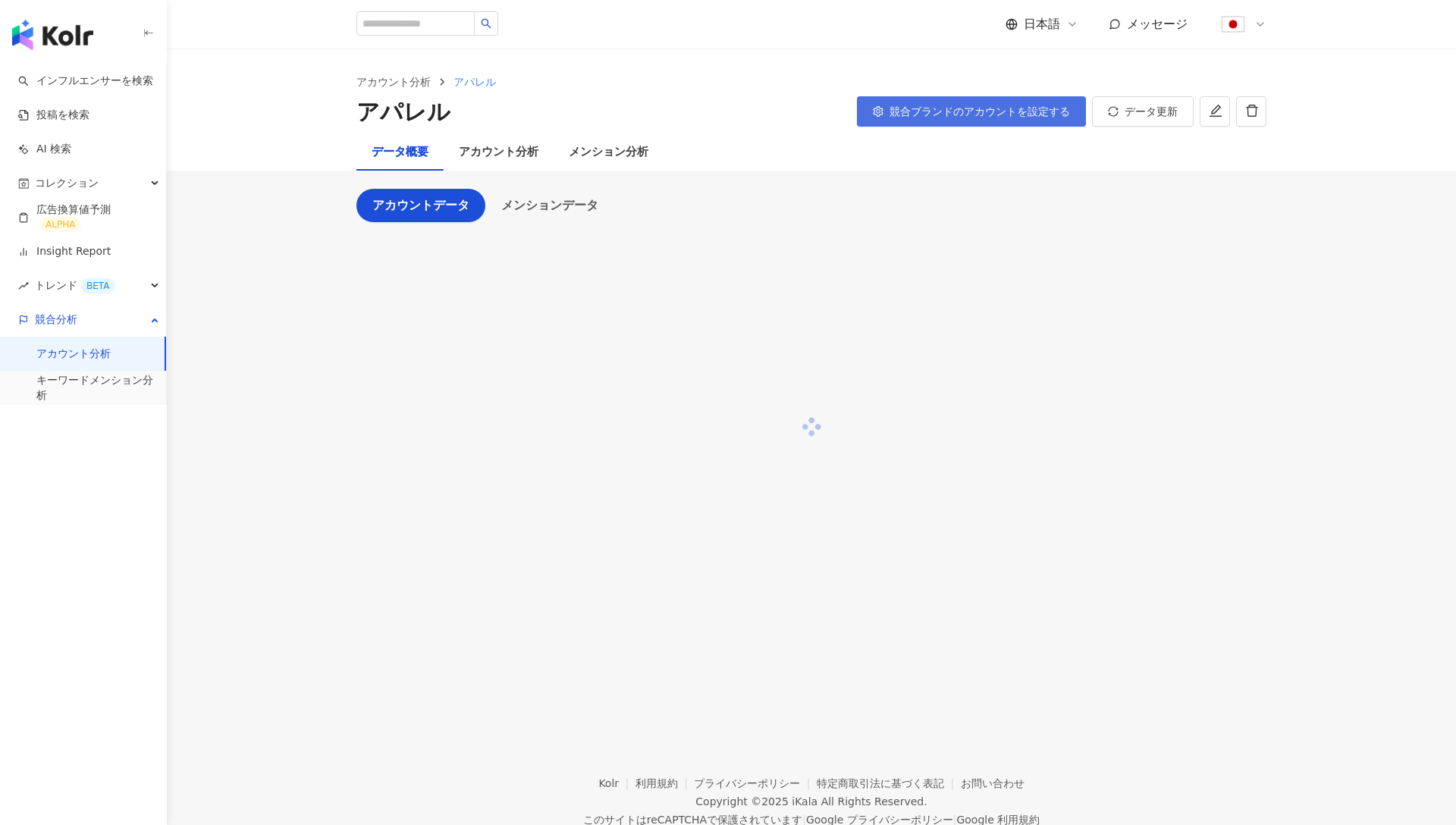
click at [983, 117] on button "競合ブランドのアカウントを設定する" at bounding box center [972, 111] width 229 height 30
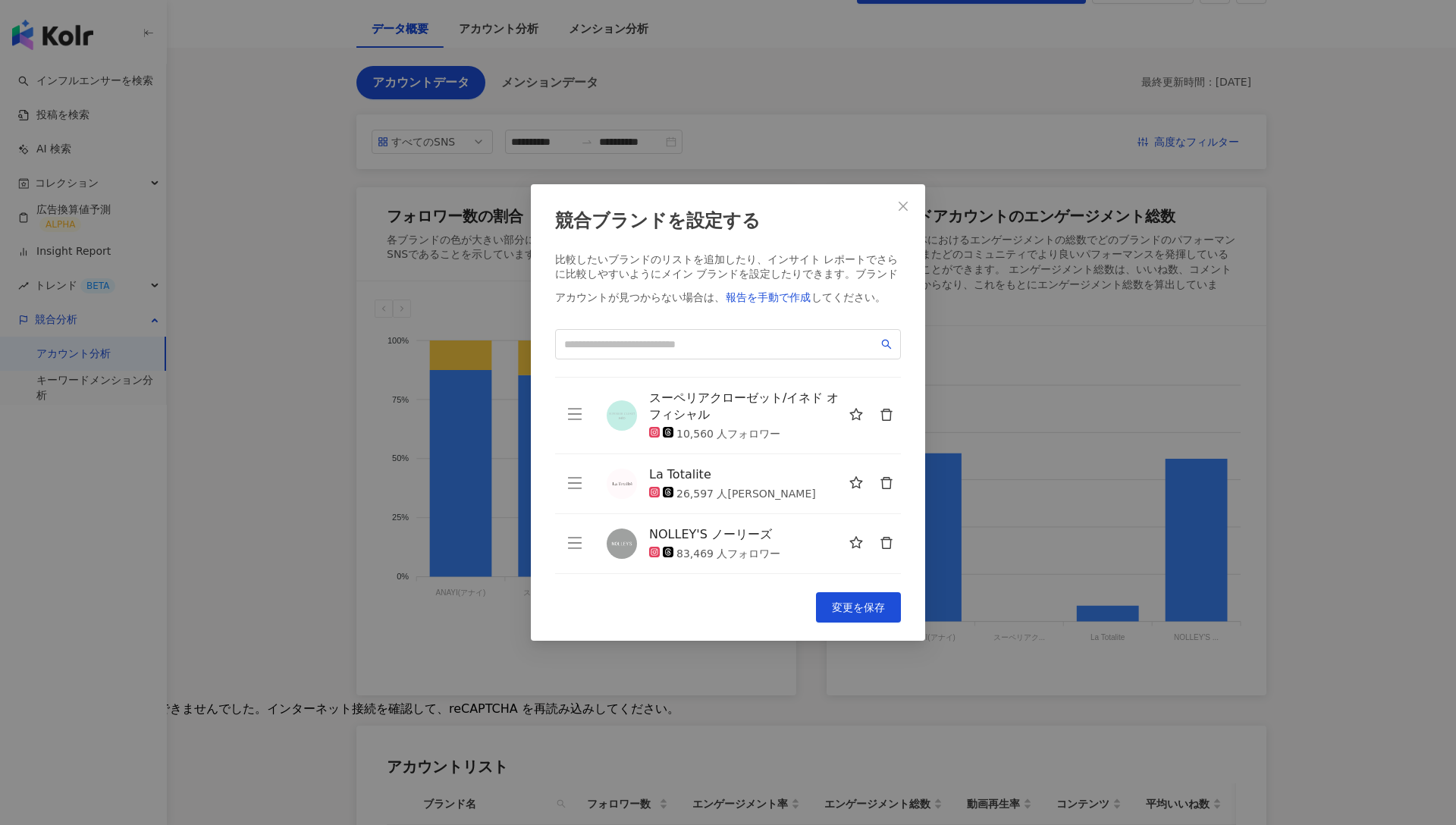
scroll to position [180, 0]
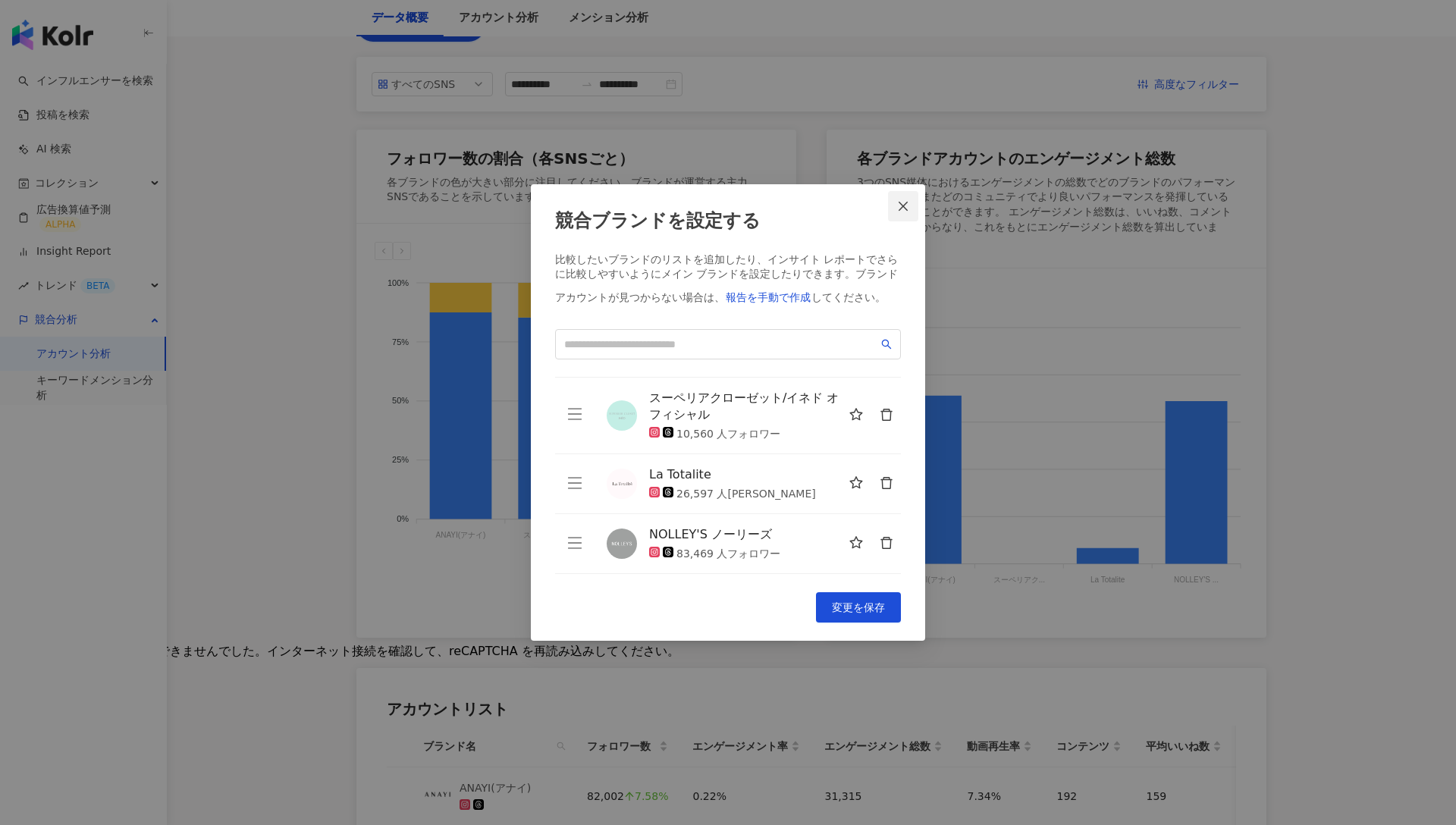
click at [909, 216] on button "Close" at bounding box center [903, 206] width 30 height 30
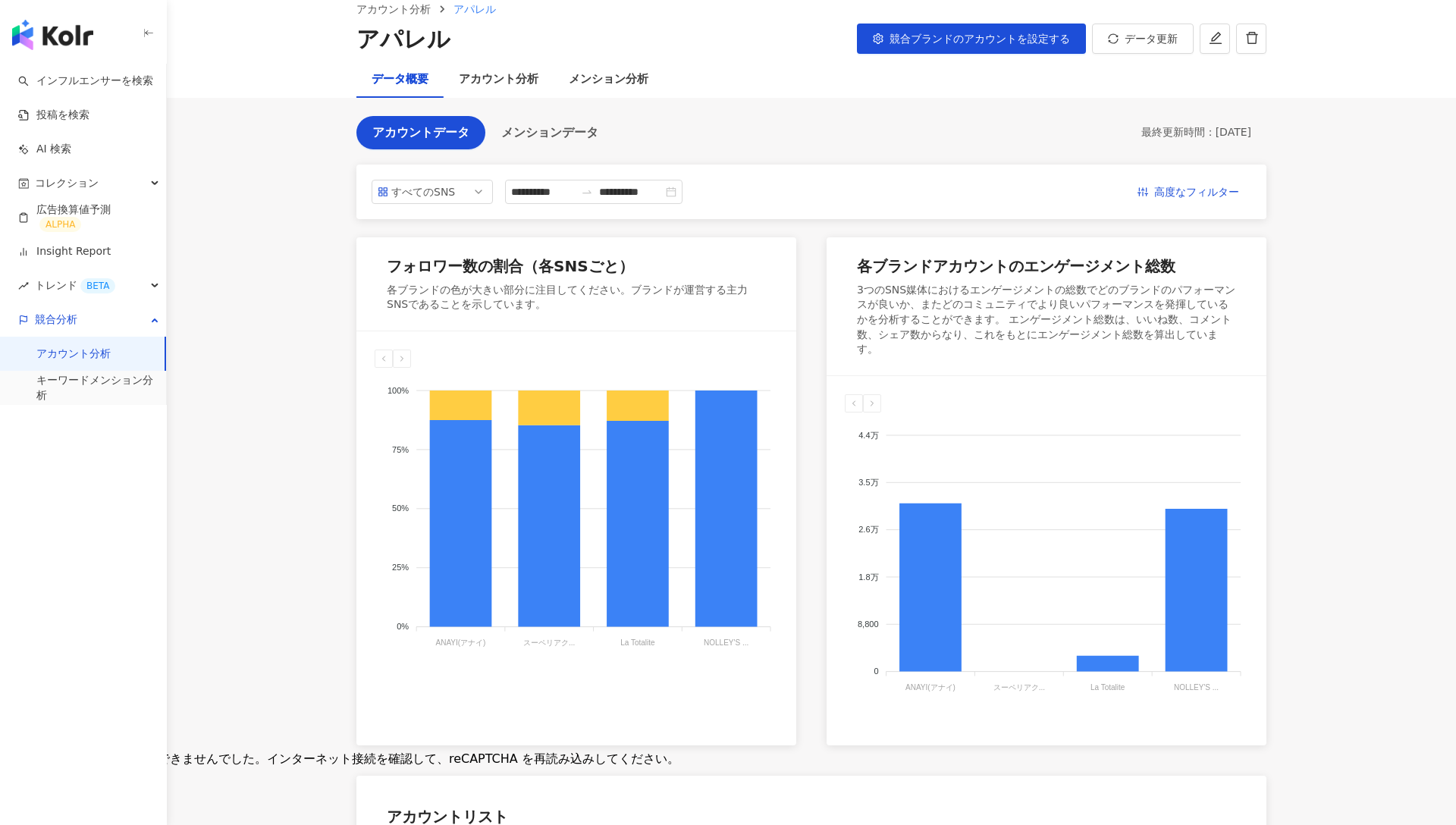
scroll to position [0, 0]
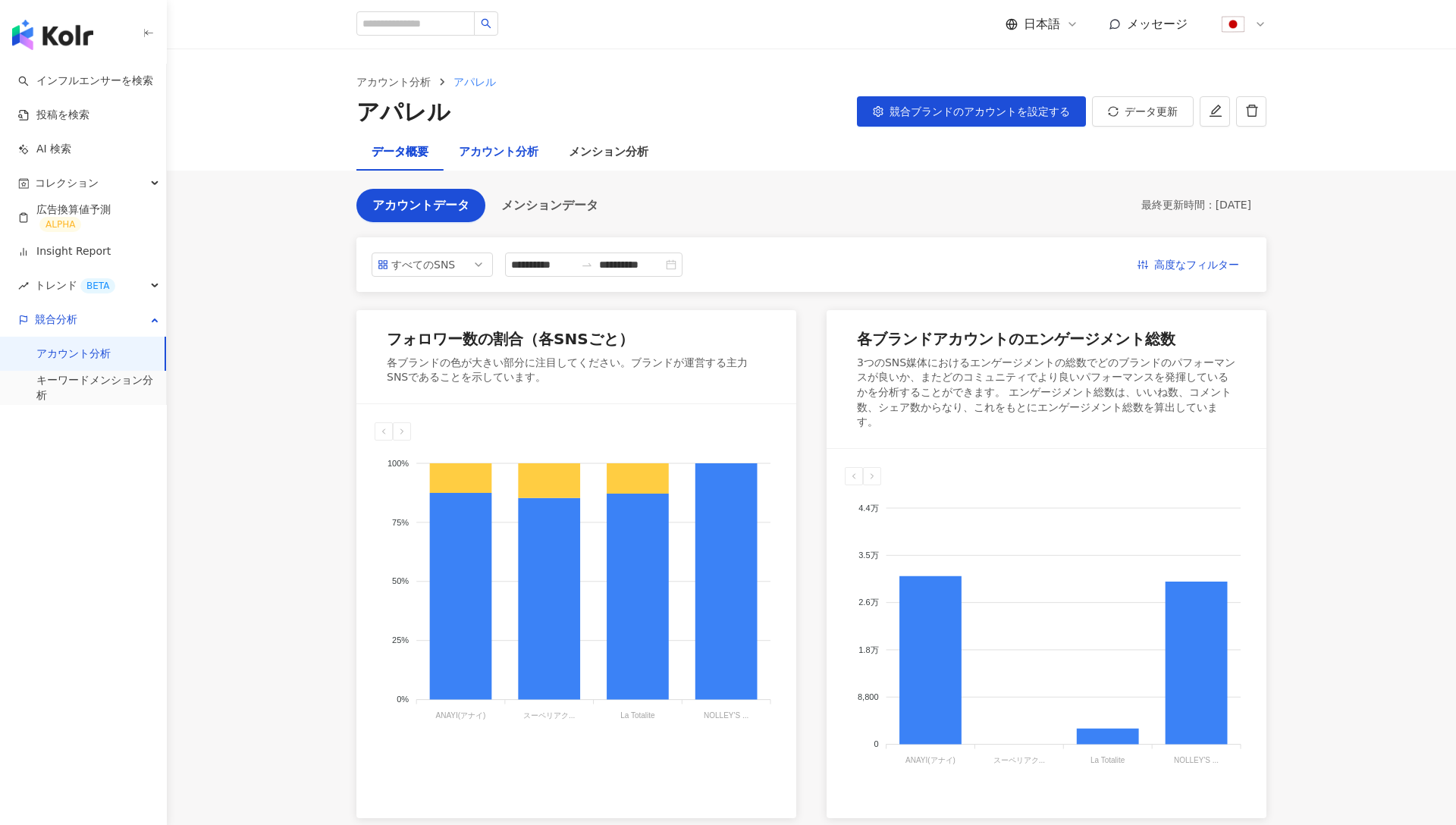
click at [482, 144] on div "アカウント分析" at bounding box center [498, 152] width 79 height 18
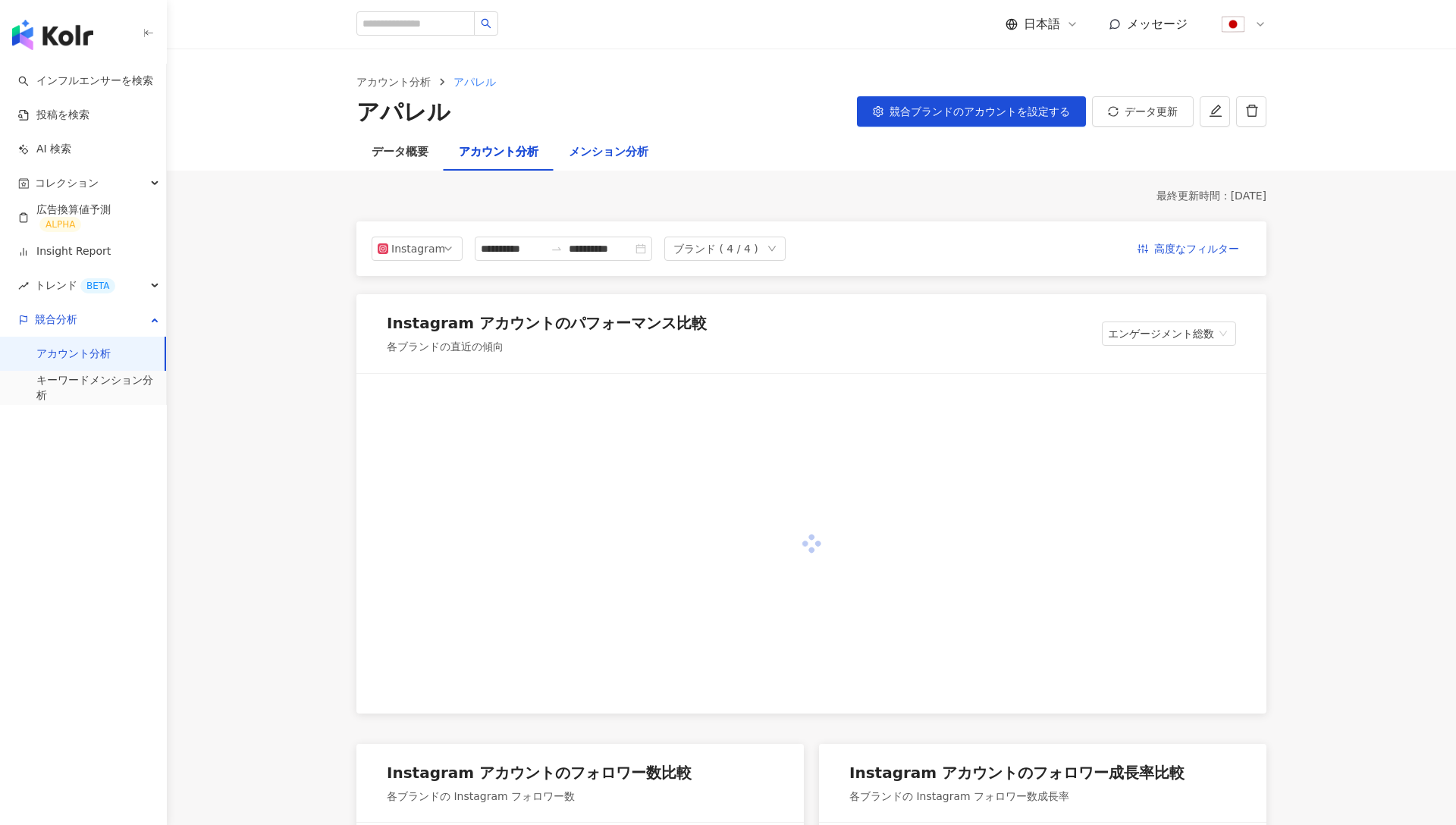
click at [608, 153] on div "メンション分析" at bounding box center [609, 152] width 79 height 18
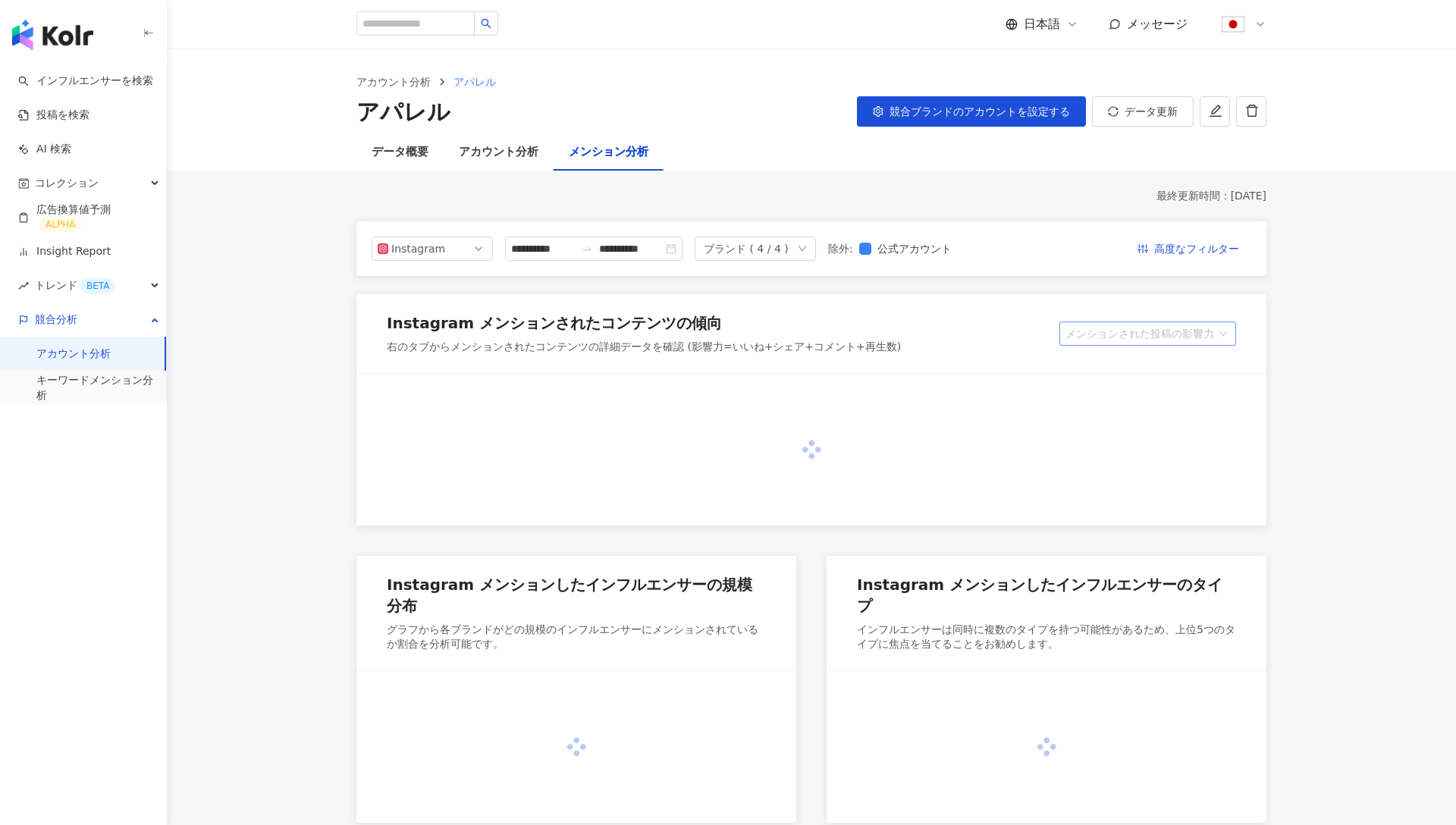
click at [1115, 332] on span "メンションされた投稿の影響力" at bounding box center [1147, 334] width 165 height 22
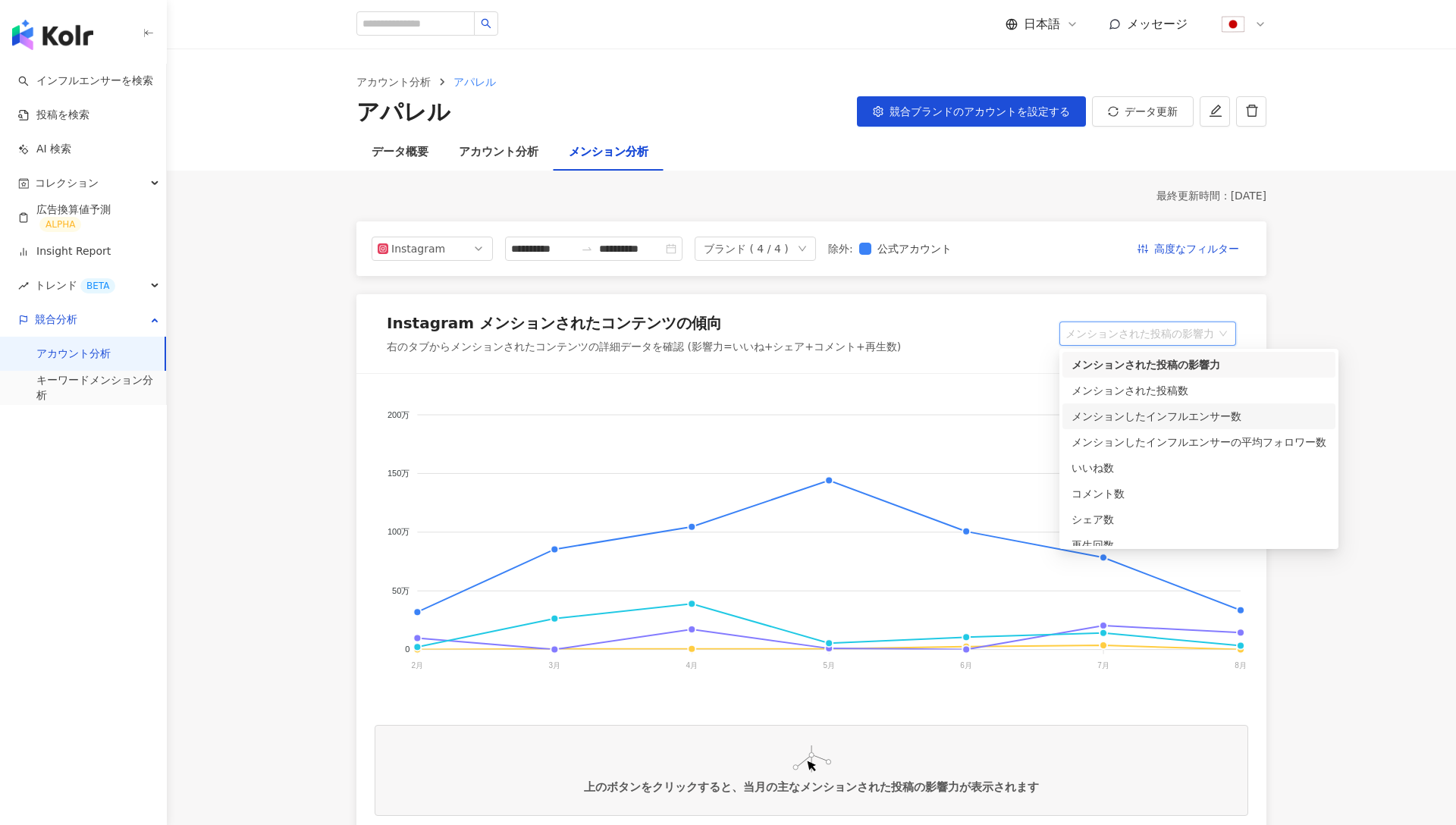
click at [1140, 416] on div "メンションしたインフルエンサー数" at bounding box center [1199, 416] width 255 height 16
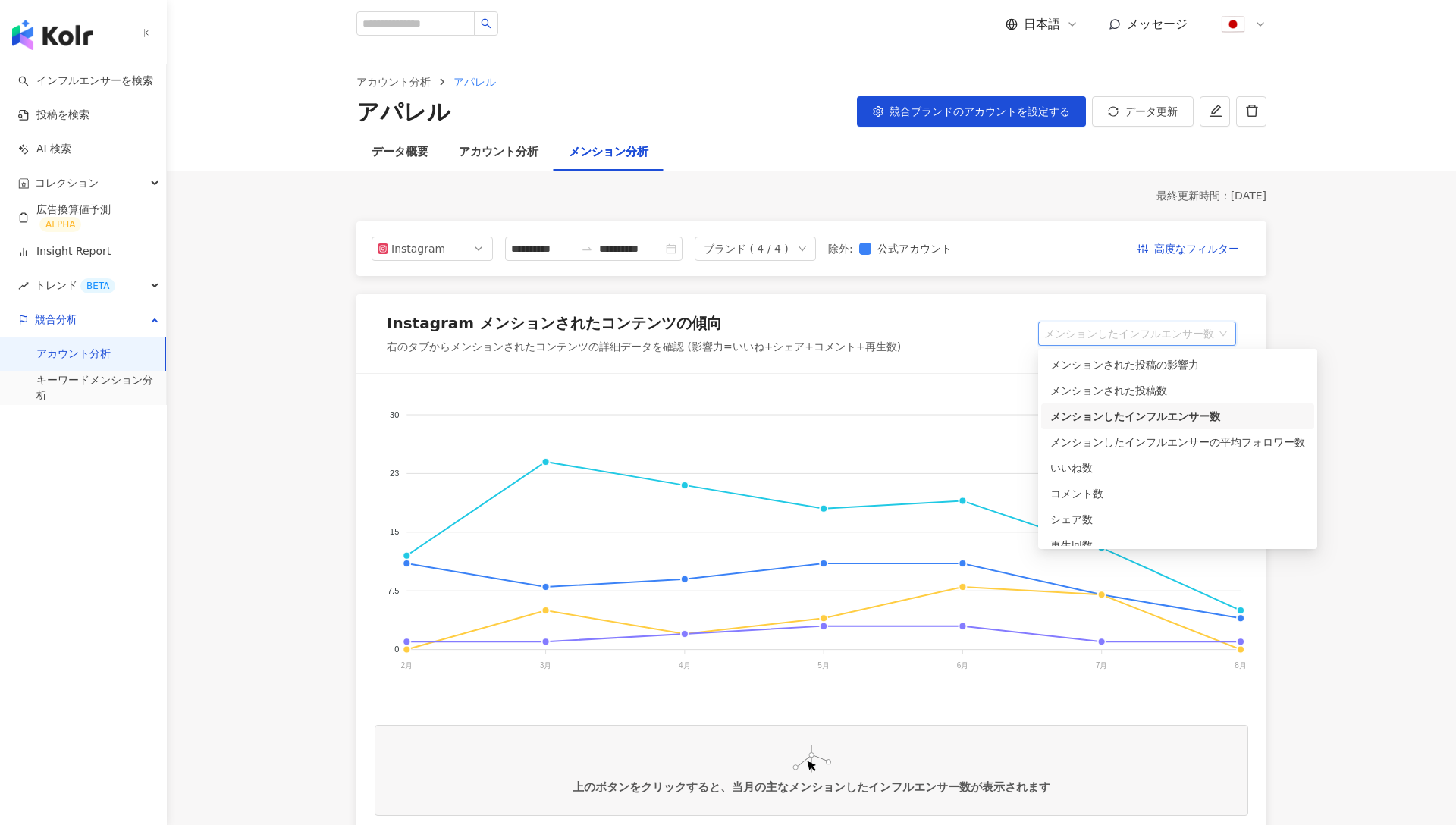
click at [1190, 331] on span "メンションしたインフルエンサー数" at bounding box center [1138, 334] width 186 height 22
click at [1141, 361] on div "メンションされた投稿の影響力" at bounding box center [1178, 365] width 255 height 16
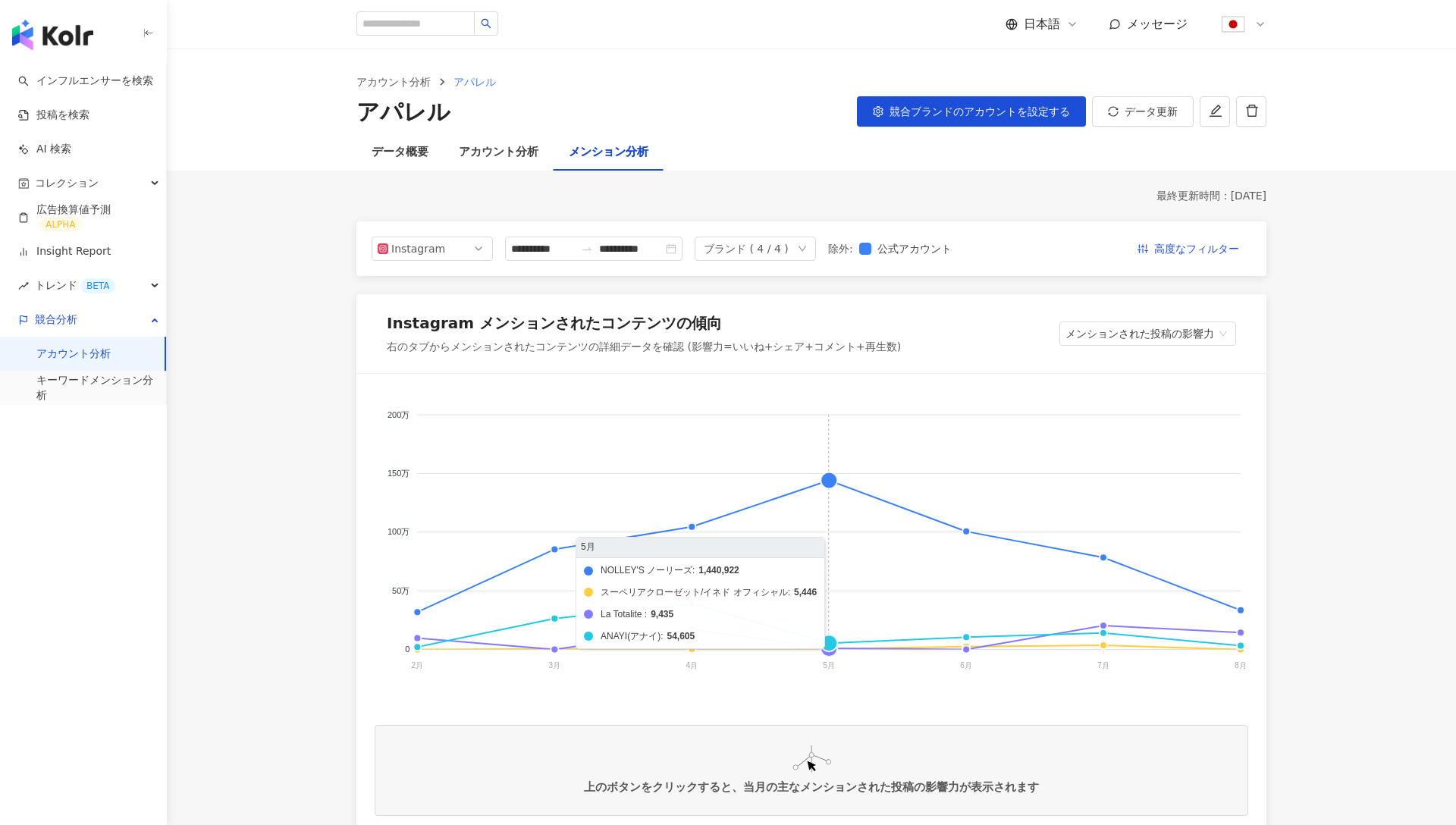
click at [833, 490] on foreignobject "NOLLEY'S ノーリーズ スーペリアクローゼット/イネド オフィシャル La Totalite ANAYI(アナイ)" at bounding box center [812, 544] width 874 height 303
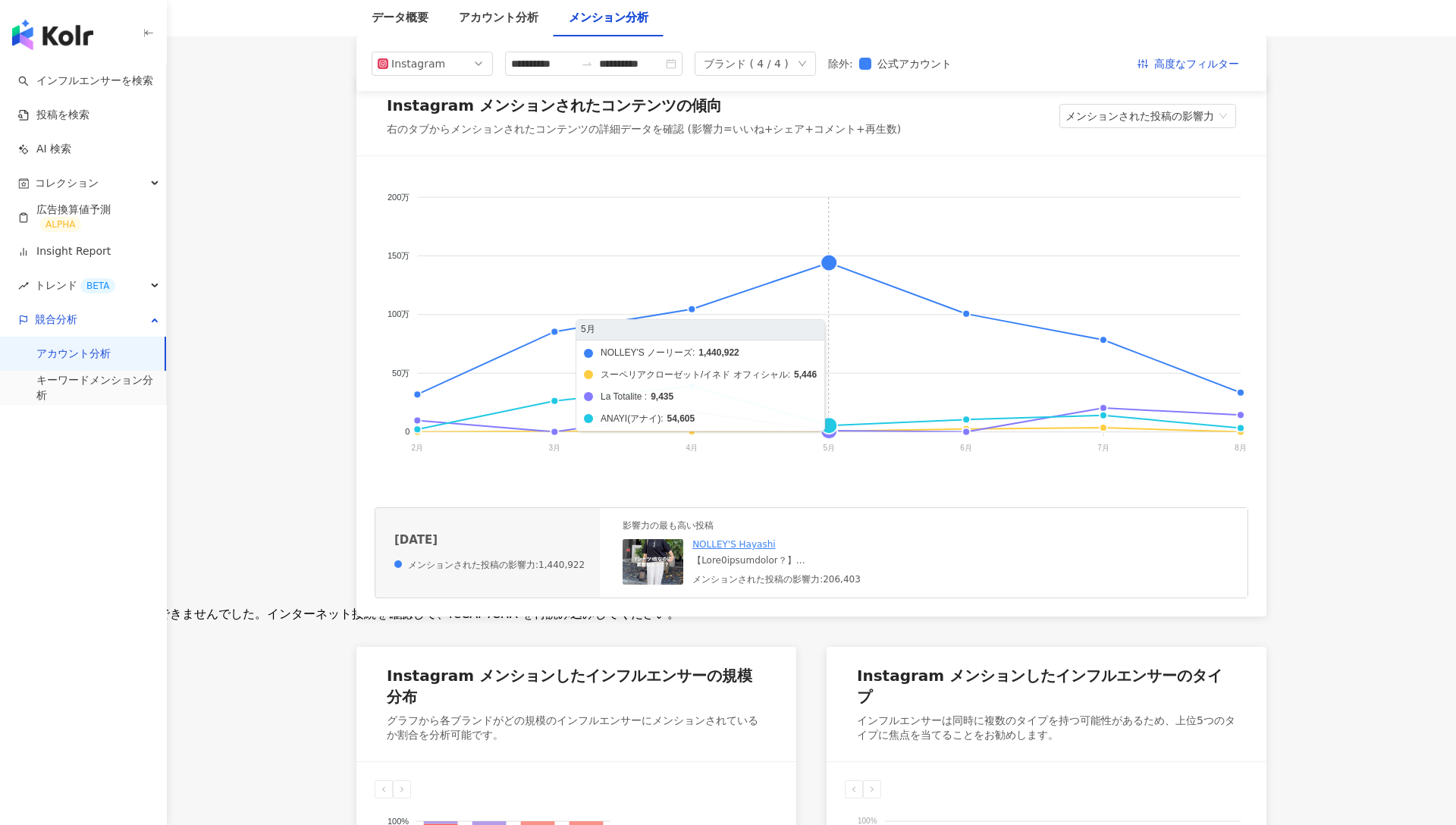
scroll to position [275, 0]
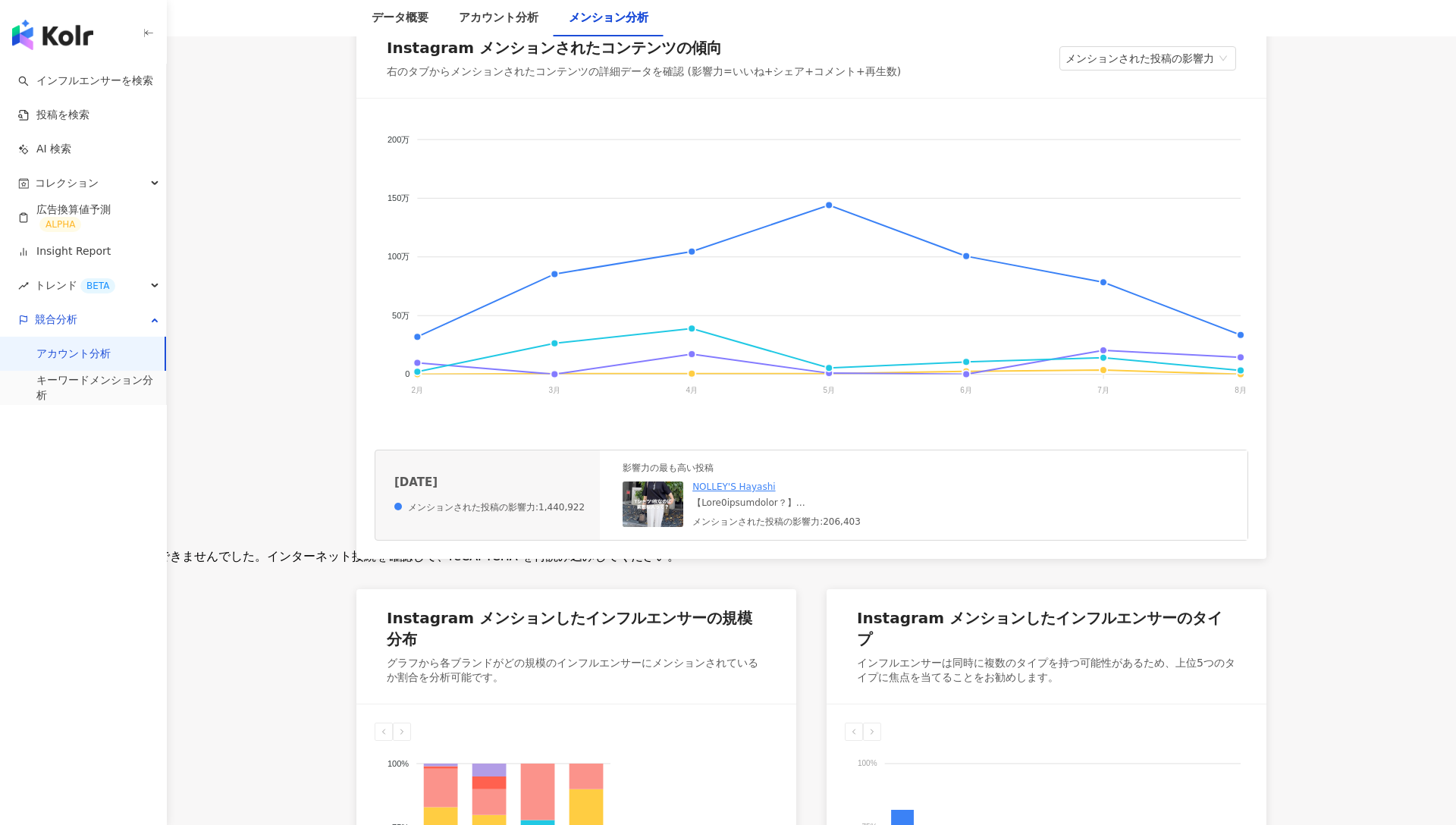
click at [635, 504] on img at bounding box center [653, 504] width 60 height 46
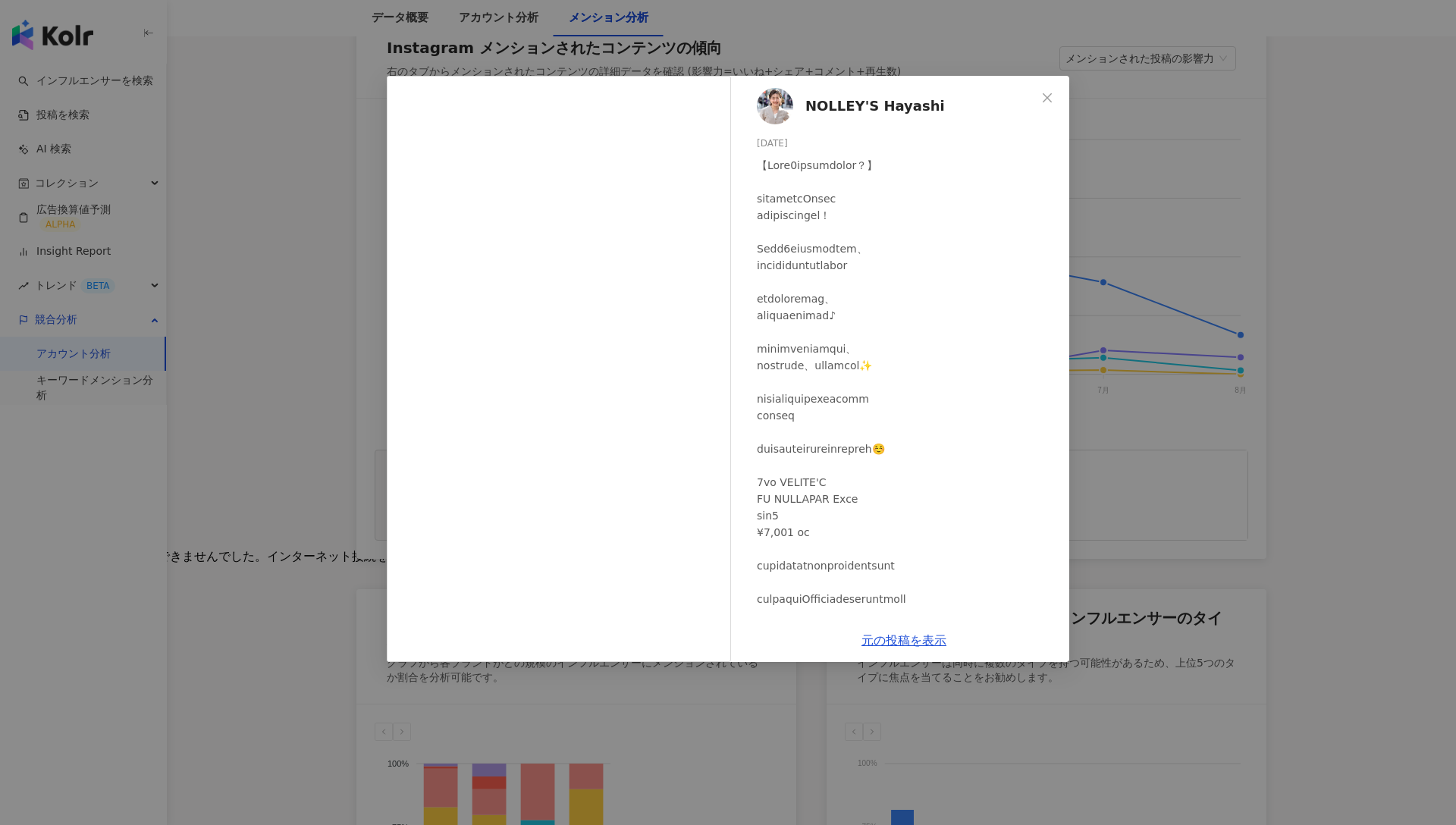
click at [1109, 238] on div "NOLLEY'S Hayashi 2025/05/20 1,119 2 20.5万 元の投稿を表示" at bounding box center [728, 412] width 1456 height 825
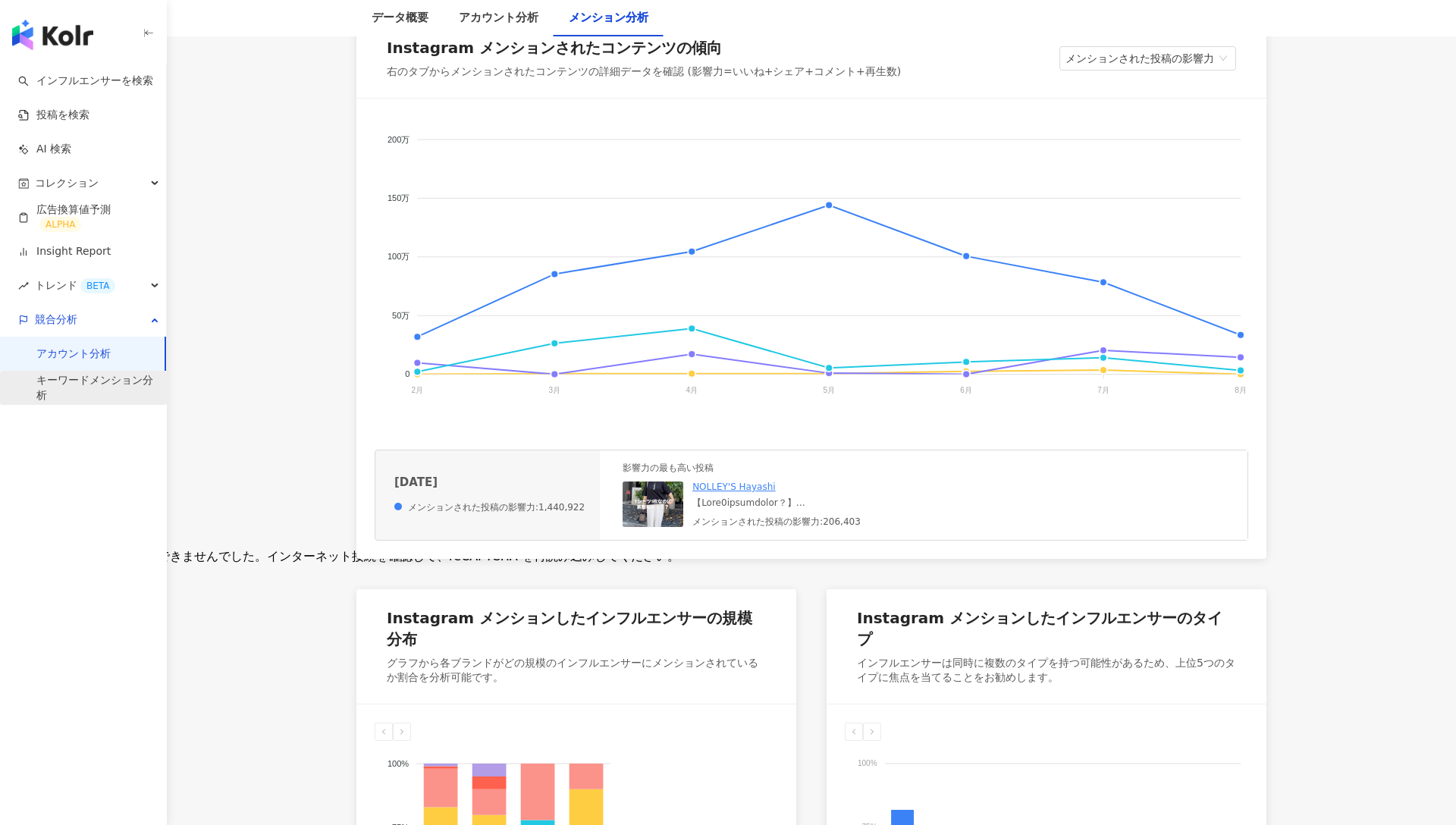
click at [70, 374] on link "キーワードメンション分析" at bounding box center [95, 388] width 117 height 29
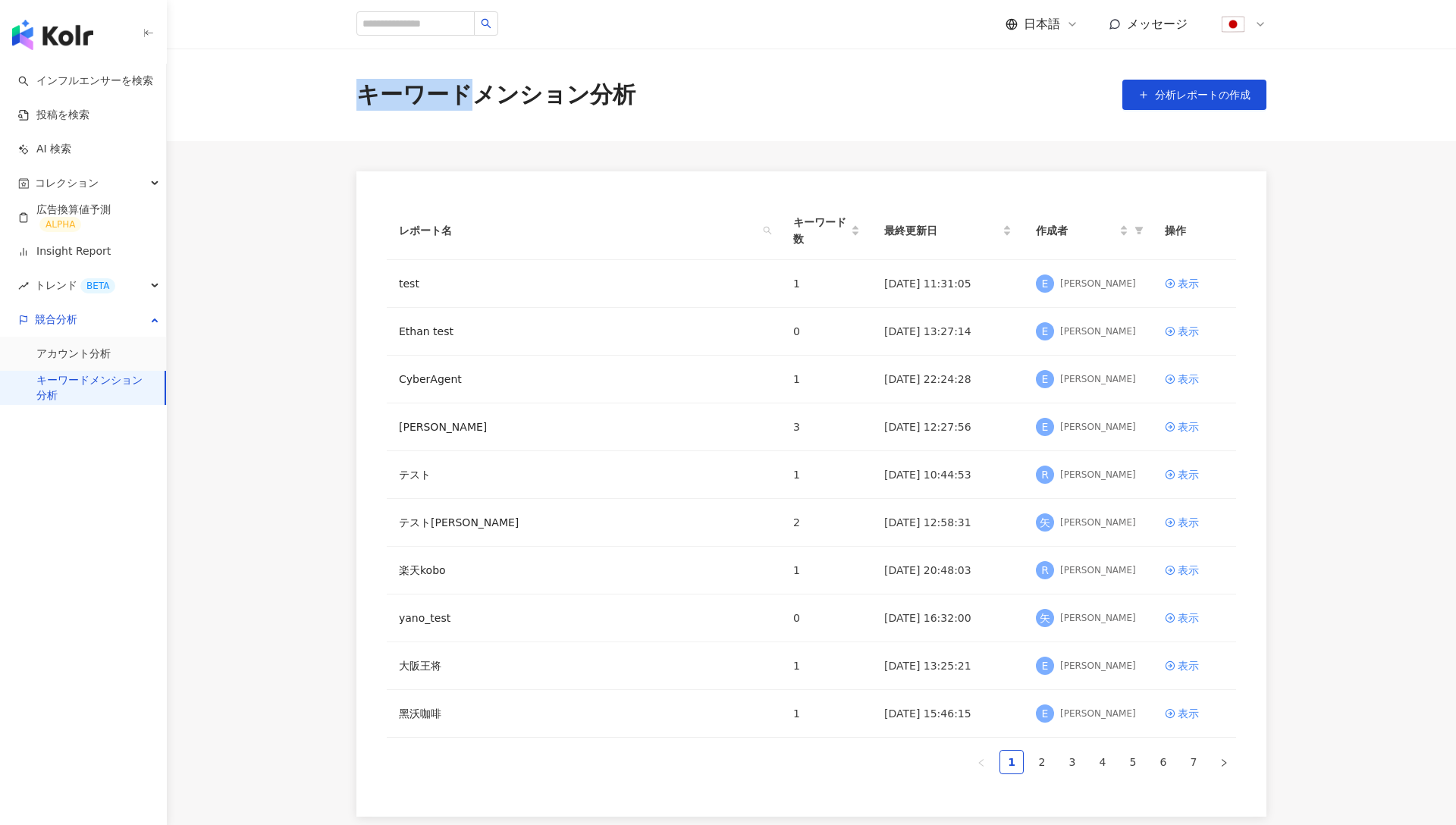
drag, startPoint x: 351, startPoint y: 91, endPoint x: 478, endPoint y: 99, distance: 127.3
click at [478, 99] on div "キーワードメンション分析 分析レポートの作成" at bounding box center [811, 95] width 971 height 32
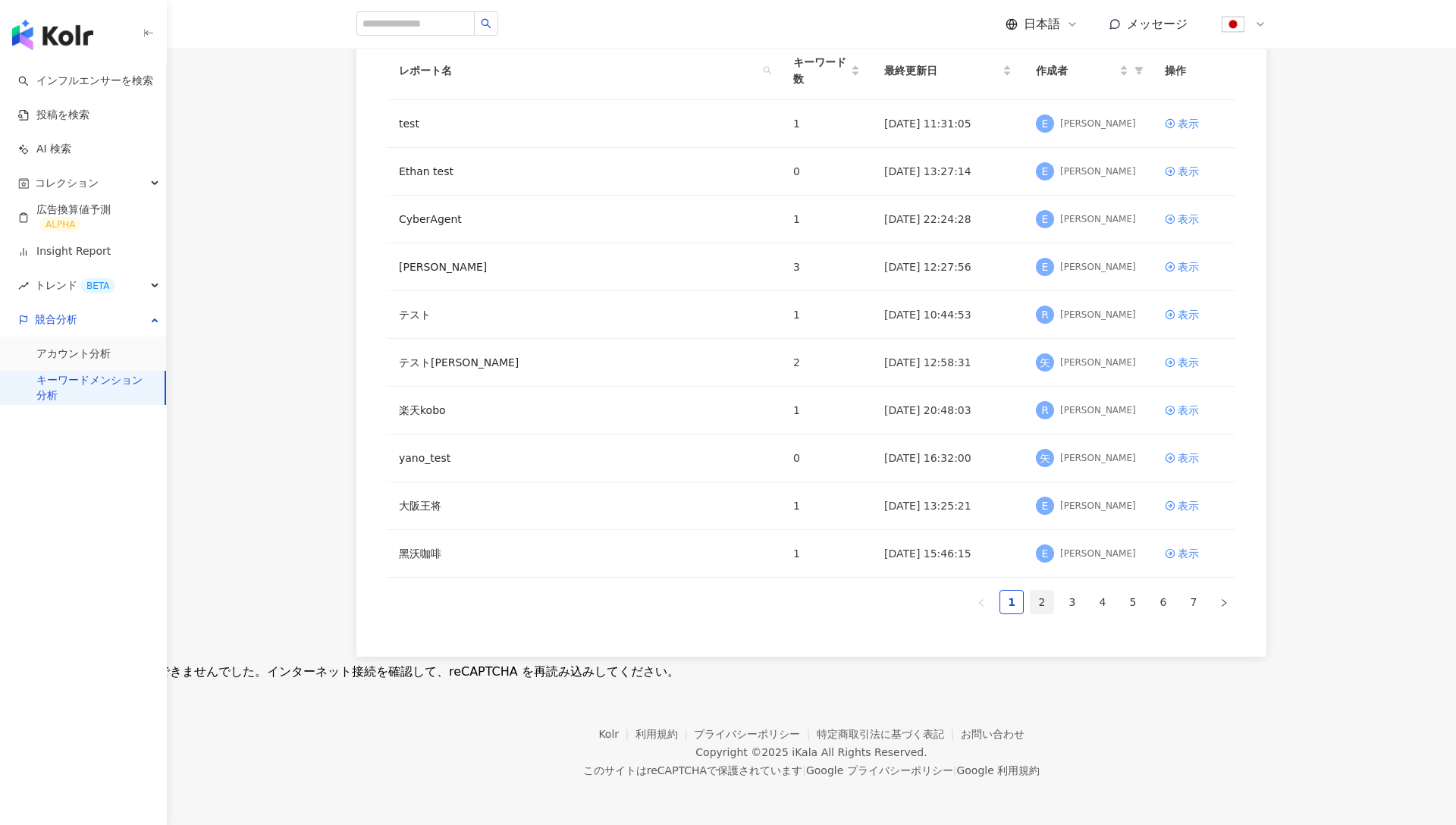
click at [1037, 611] on link "2" at bounding box center [1042, 602] width 22 height 22
click at [1064, 600] on link "3" at bounding box center [1072, 602] width 22 height 22
click at [434, 453] on link "ビール各社商品分析" at bounding box center [447, 458] width 96 height 16
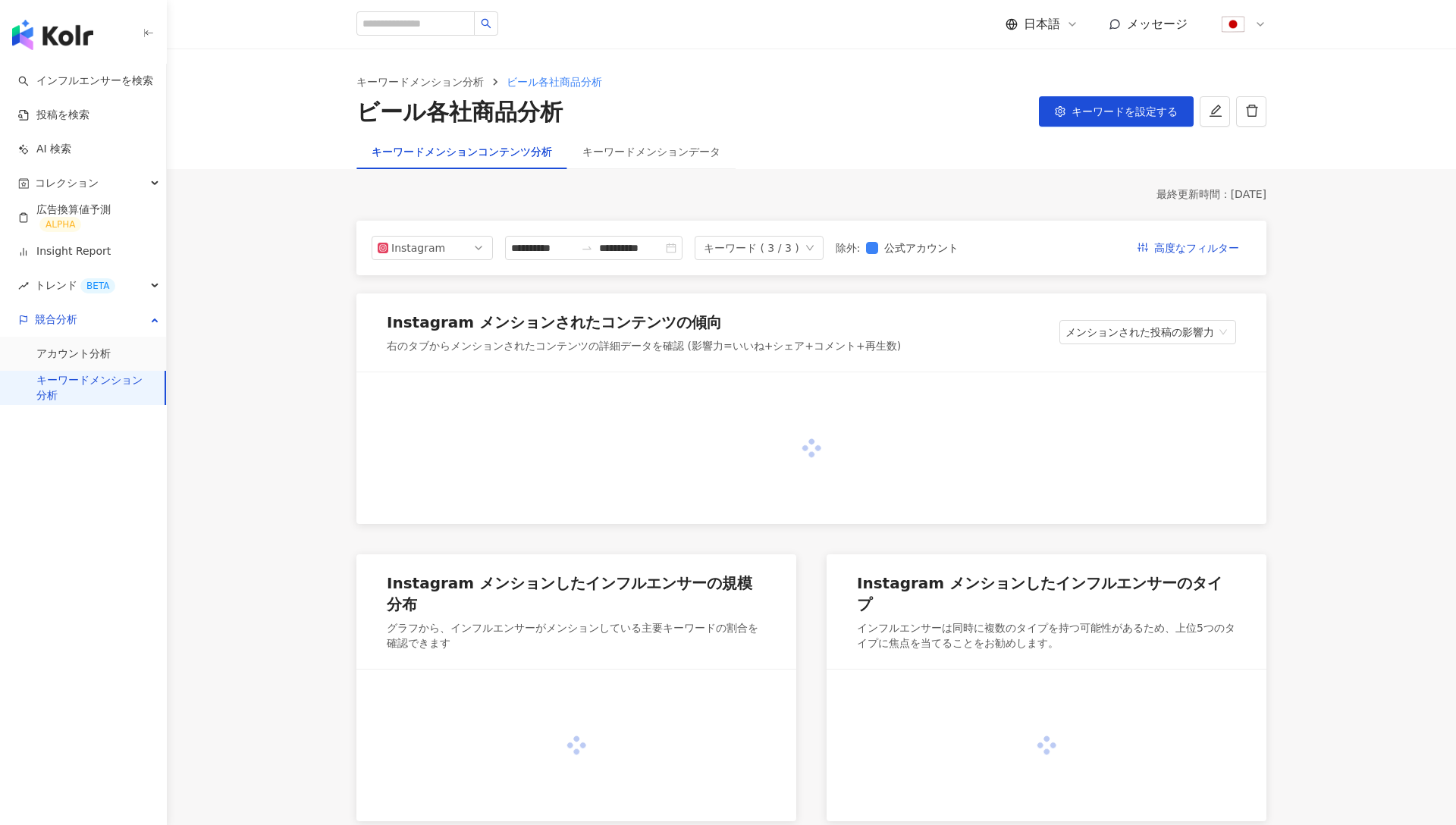
click at [1132, 130] on div "キーワードメンション分析 ビール各社商品分析 ビール各社商品分析 キーワードを設定する" at bounding box center [812, 91] width 1290 height 85
click at [1112, 116] on span "キーワードを設定する" at bounding box center [1124, 111] width 106 height 12
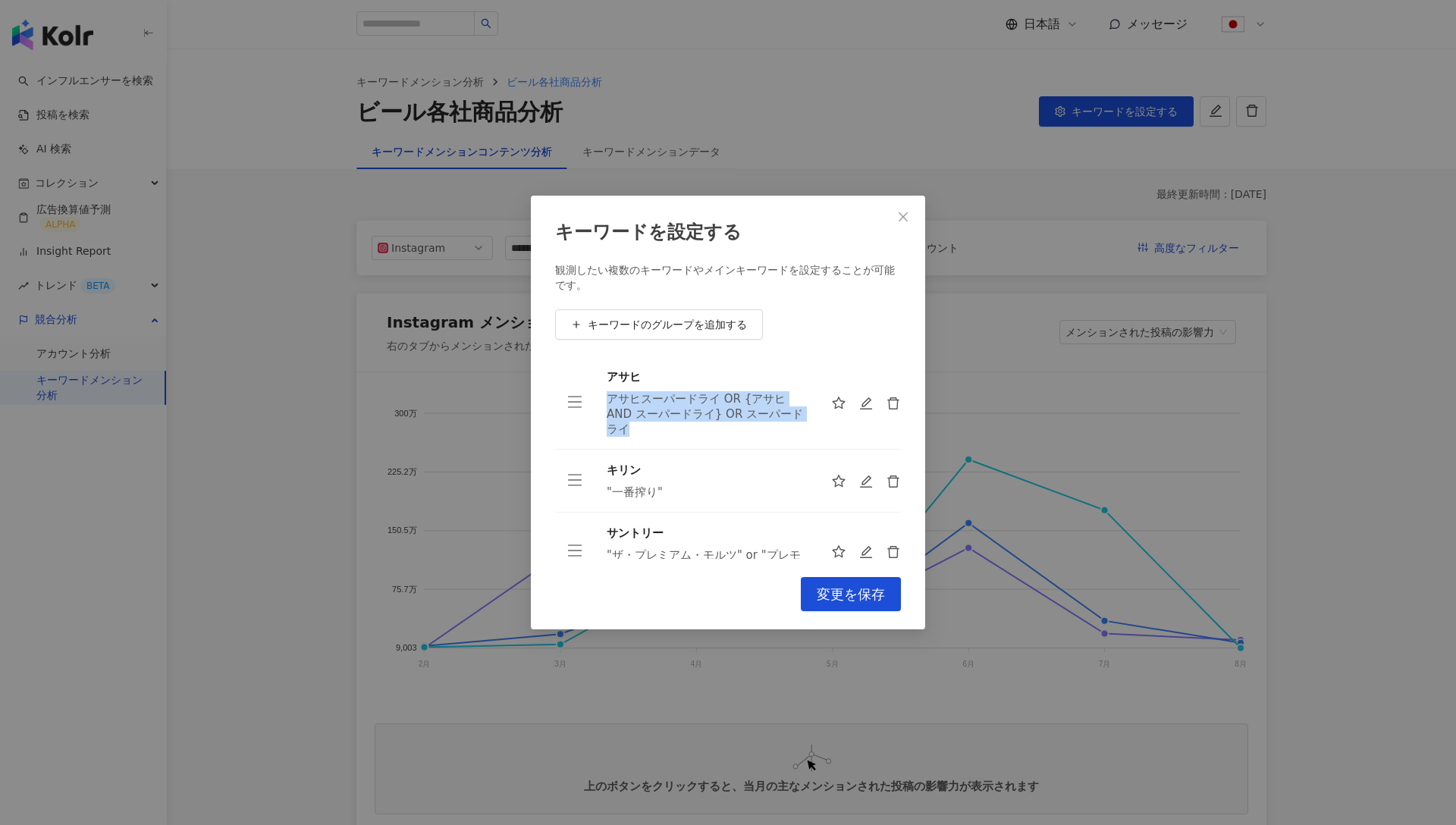
drag, startPoint x: 603, startPoint y: 399, endPoint x: 659, endPoint y: 431, distance: 64.5
click at [659, 431] on td "アサヒ アサヒスーパードライ OR {アサヒ AND スーパードライ} OR スーパードライ" at bounding box center [707, 403] width 224 height 93
drag, startPoint x: 609, startPoint y: 492, endPoint x: 645, endPoint y: 493, distance: 36.0
click at [645, 493] on div ""一番搾り"" at bounding box center [707, 492] width 200 height 16
click at [640, 559] on div "キーワードを設定する 観測したい複数のキーワードやメインキーワードを設定することが可能です。 キーワードのグループを追加する アサヒ アサヒスーパードライ O…" at bounding box center [728, 413] width 395 height 434
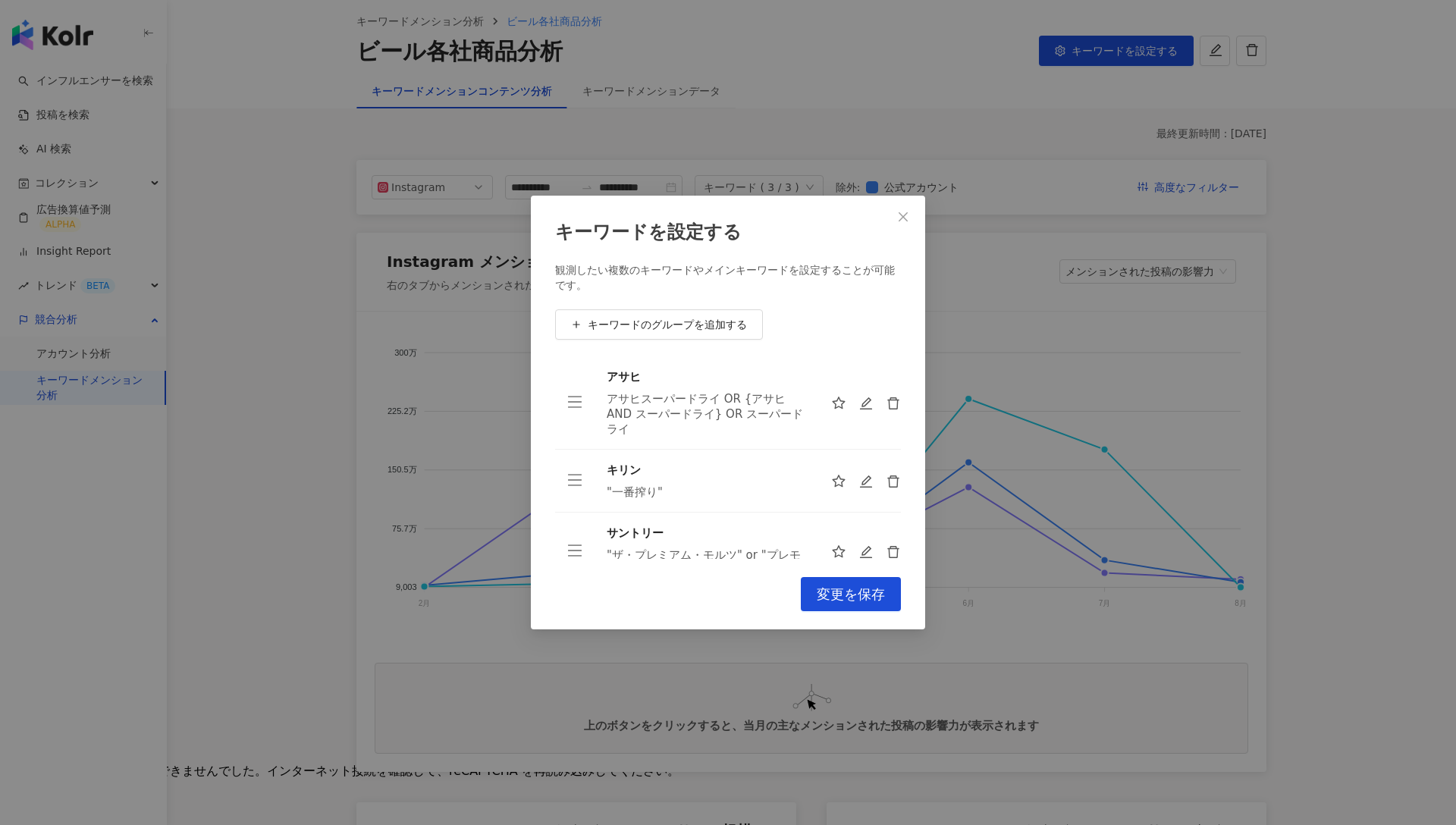
scroll to position [32, 0]
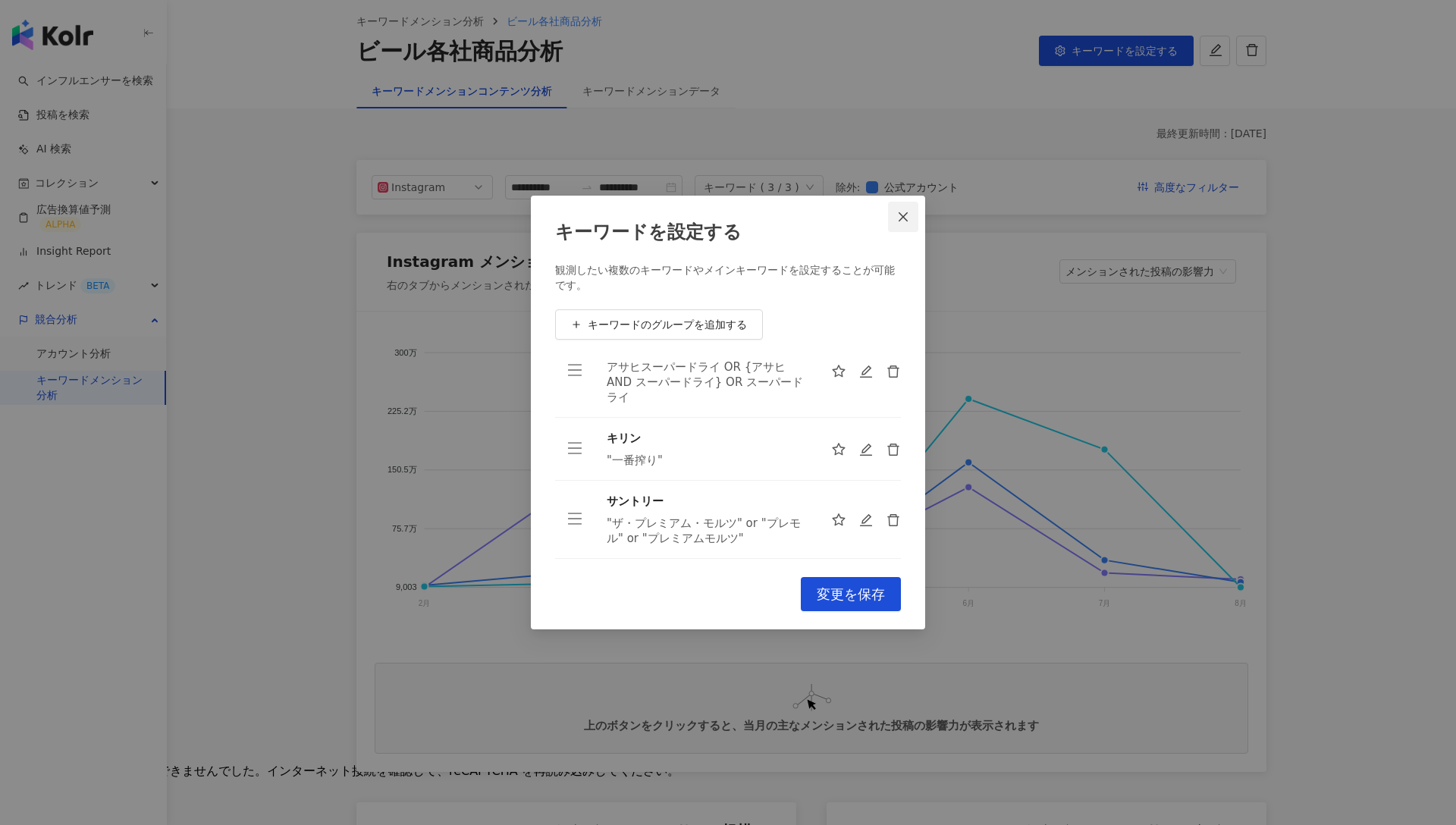
click at [906, 226] on button "Close" at bounding box center [903, 216] width 30 height 30
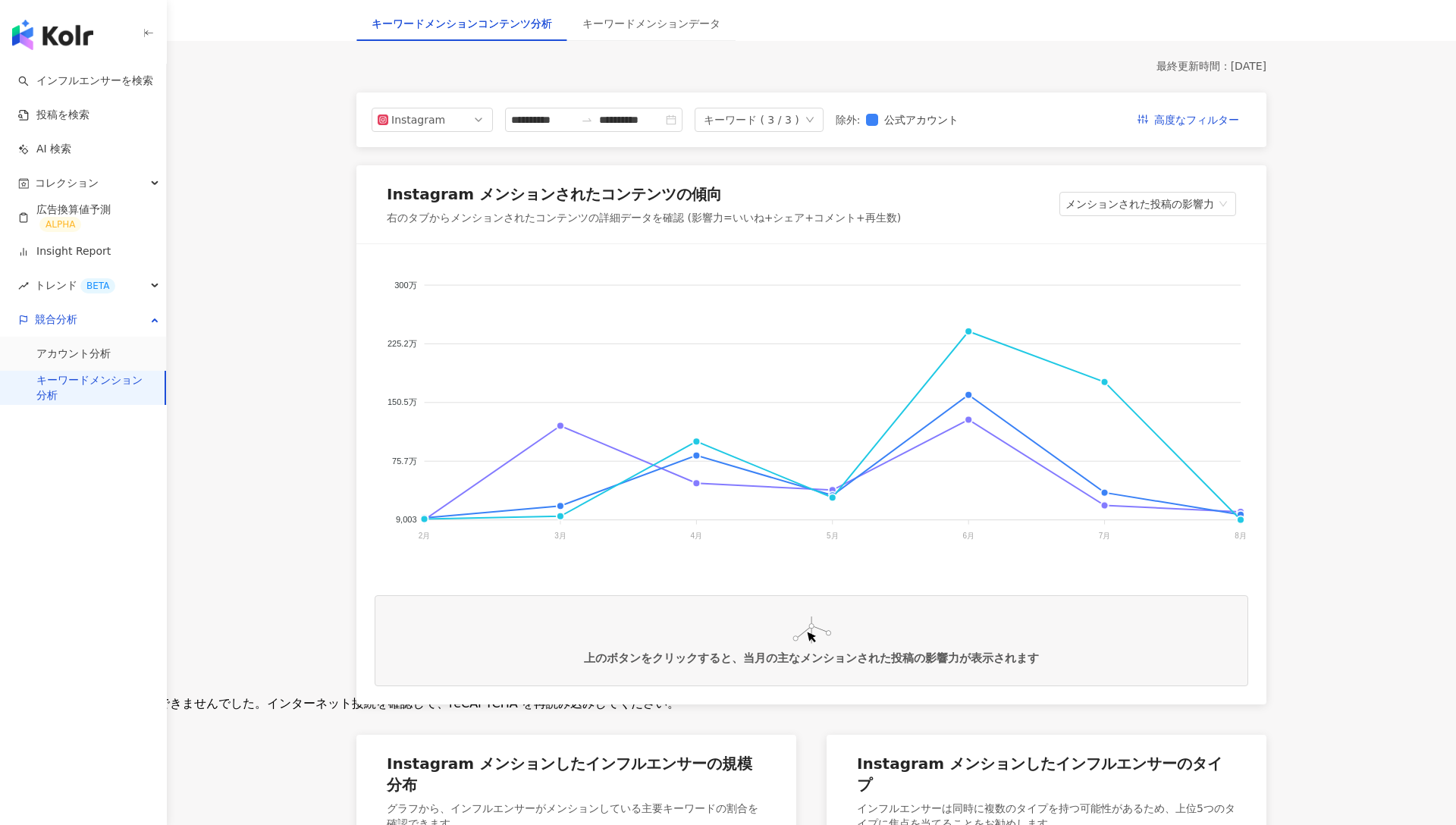
scroll to position [167, 0]
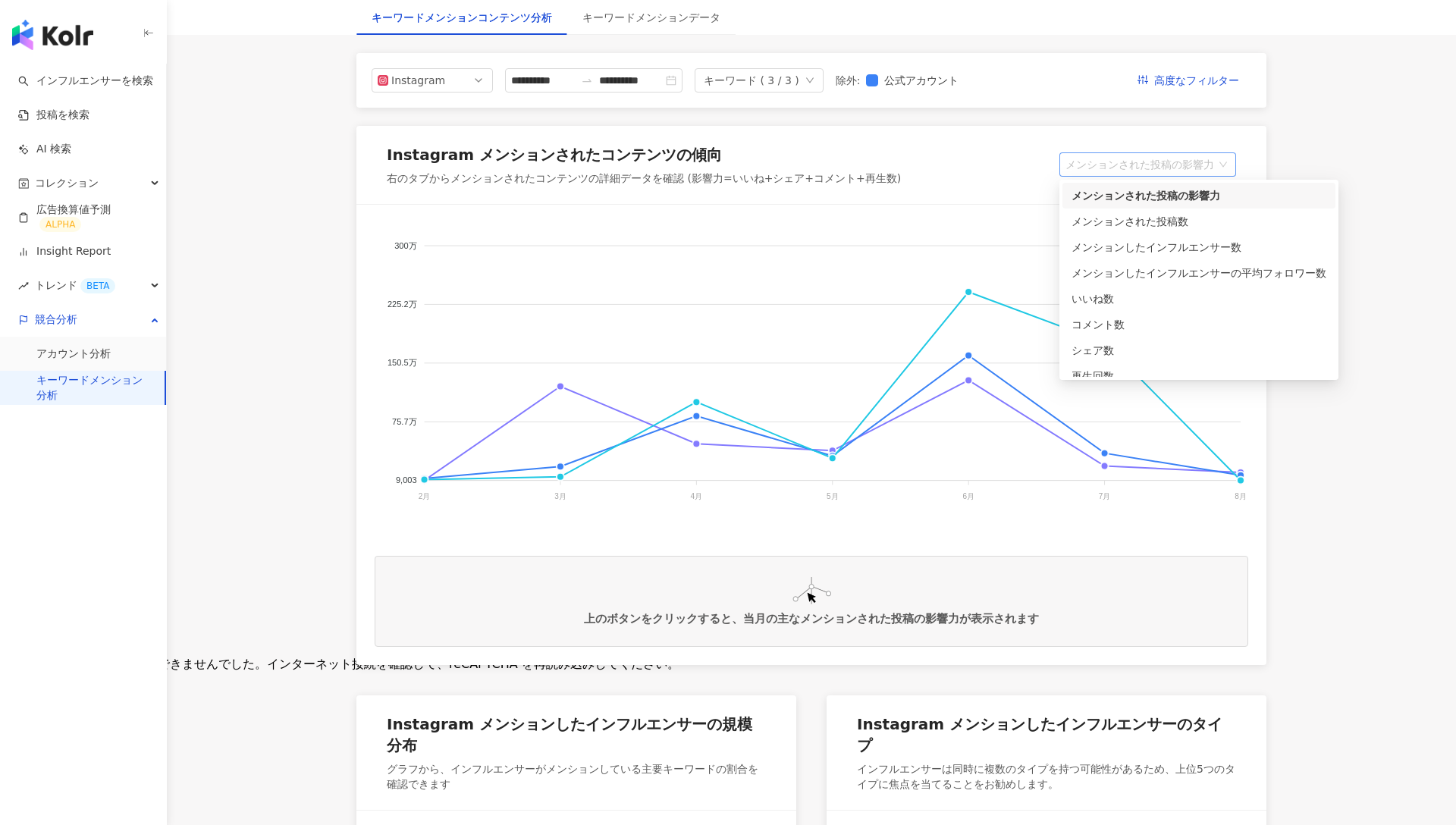
click at [1152, 163] on span "メンションされた投稿の影響力" at bounding box center [1147, 165] width 165 height 22
click at [1149, 192] on div "メンションされた投稿の影響力" at bounding box center [1199, 195] width 255 height 16
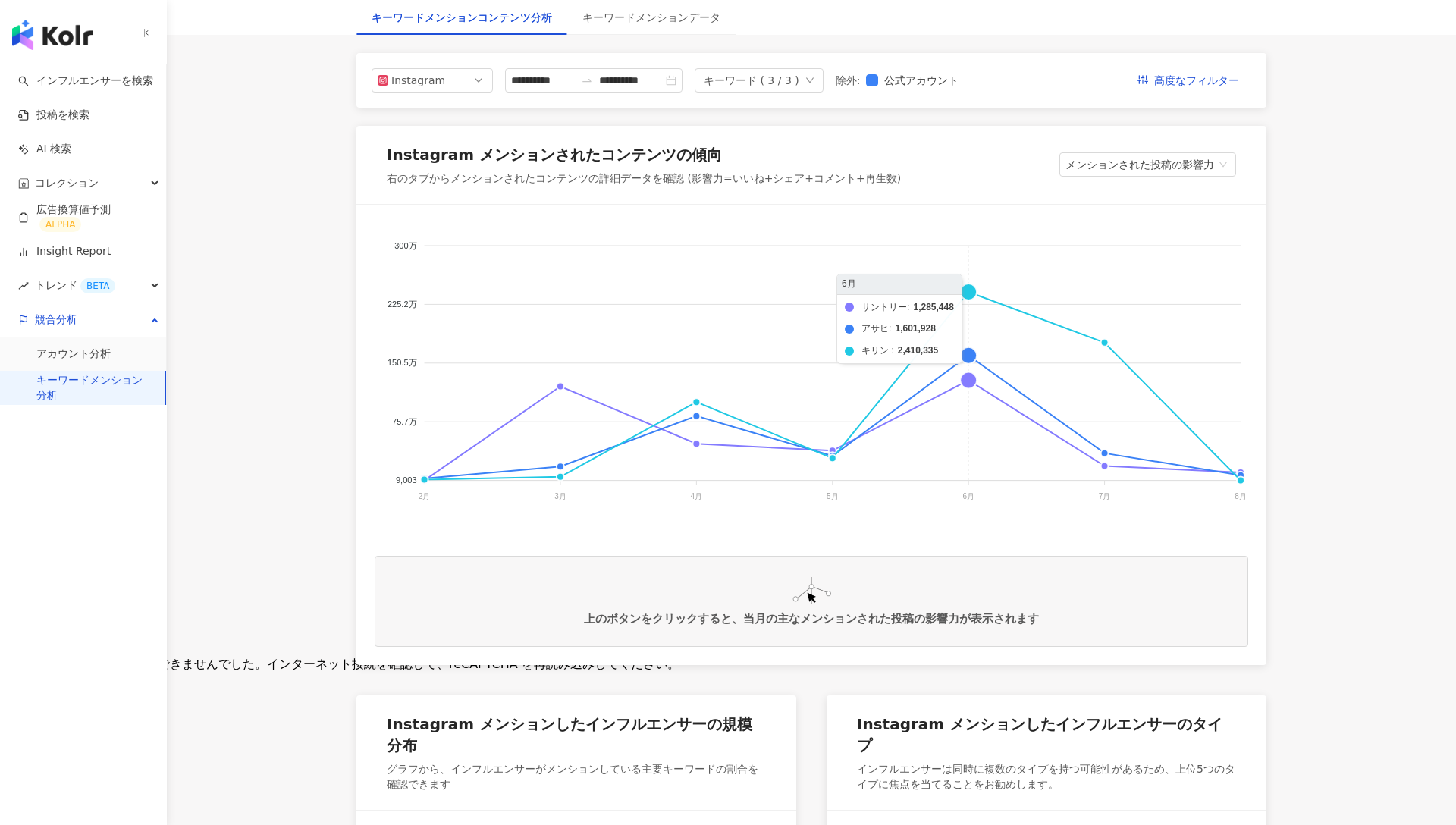
click at [968, 291] on foreignobject "サントリー アサヒ キリン" at bounding box center [812, 375] width 874 height 303
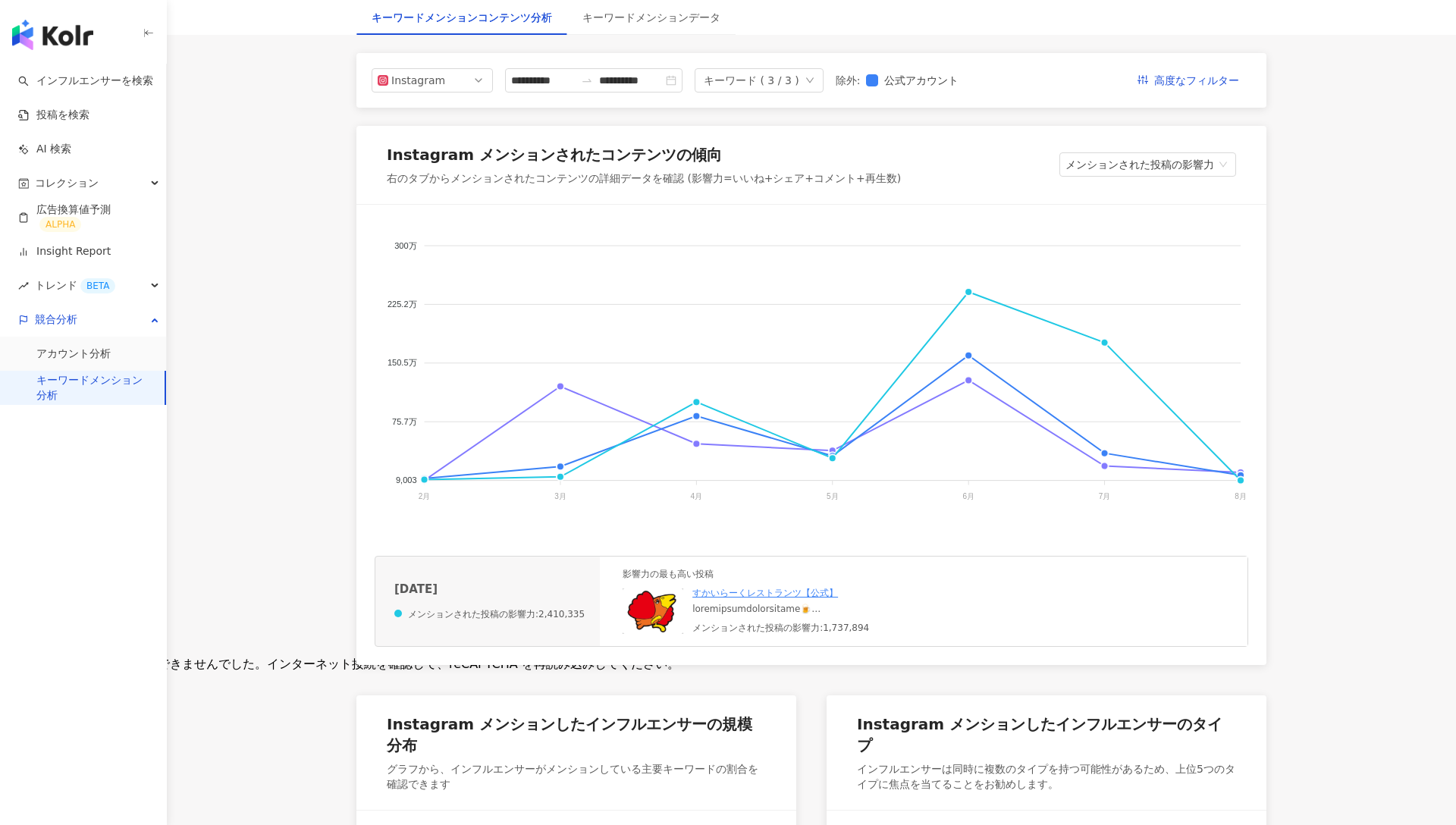
click at [652, 609] on img at bounding box center [653, 611] width 60 height 46
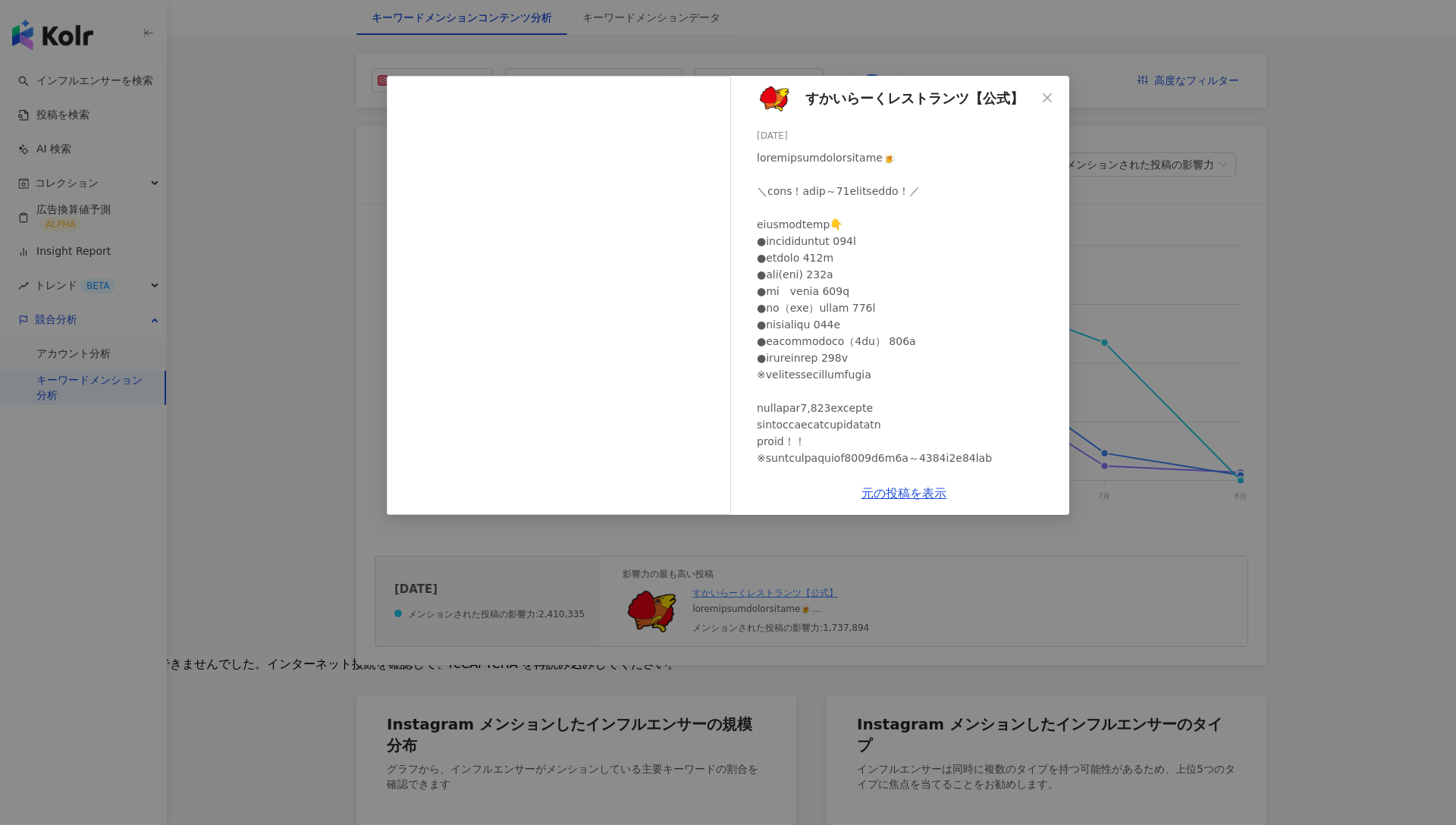
scroll to position [16, 0]
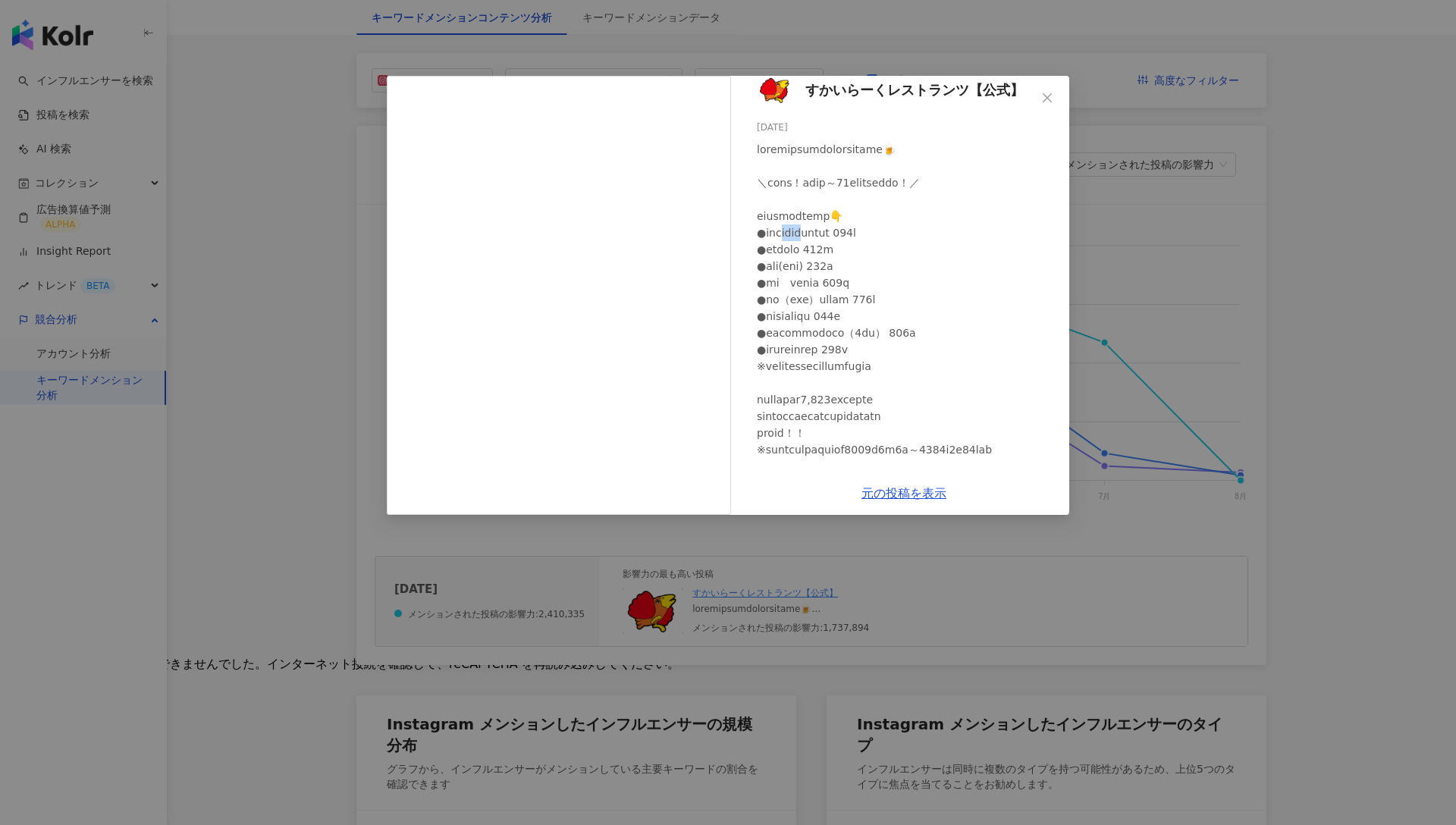
drag, startPoint x: 801, startPoint y: 229, endPoint x: 840, endPoint y: 230, distance: 39.0
click at [840, 230] on div at bounding box center [907, 383] width 300 height 484
click at [868, 233] on div at bounding box center [907, 383] width 300 height 484
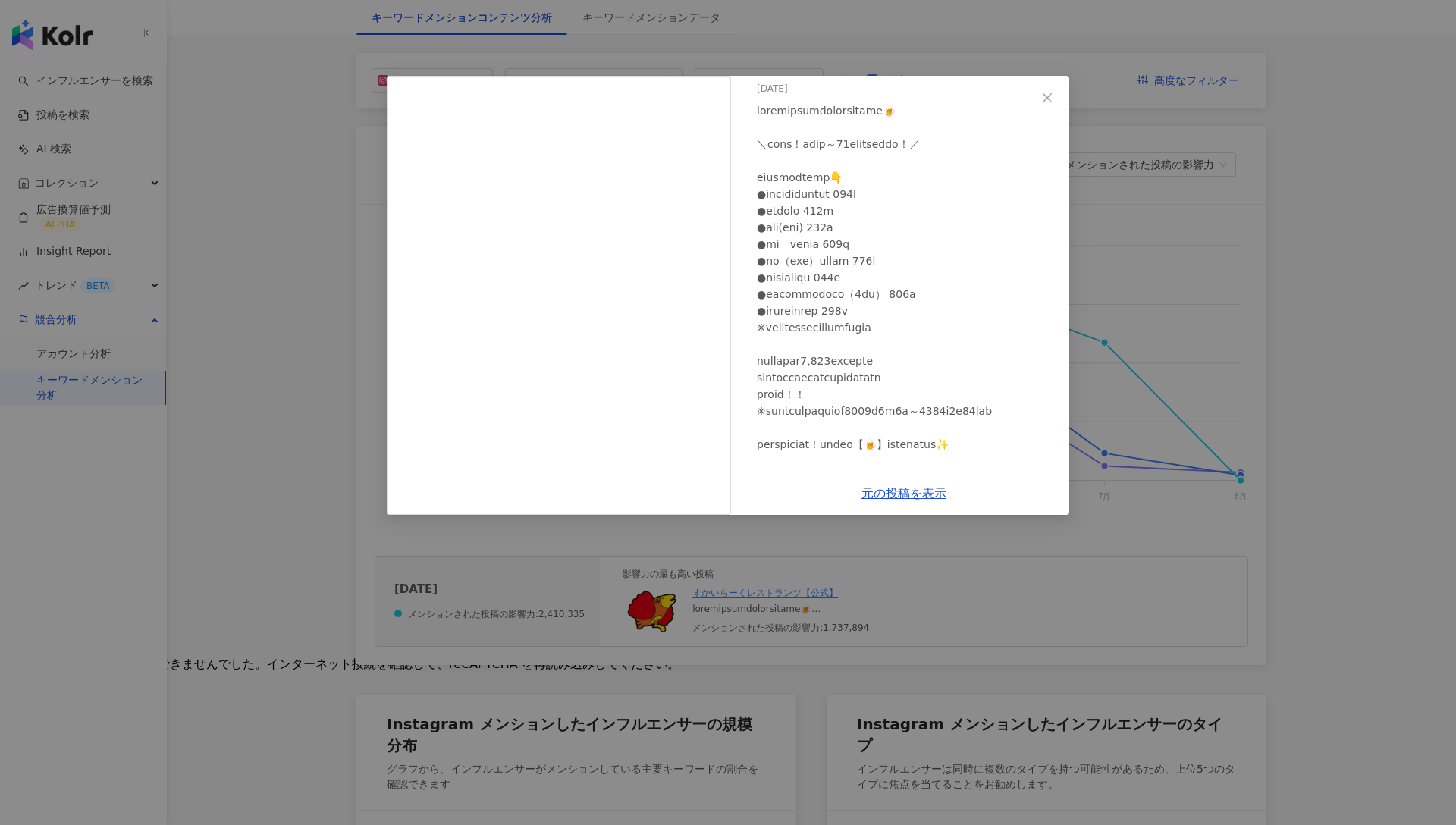
scroll to position [41, 0]
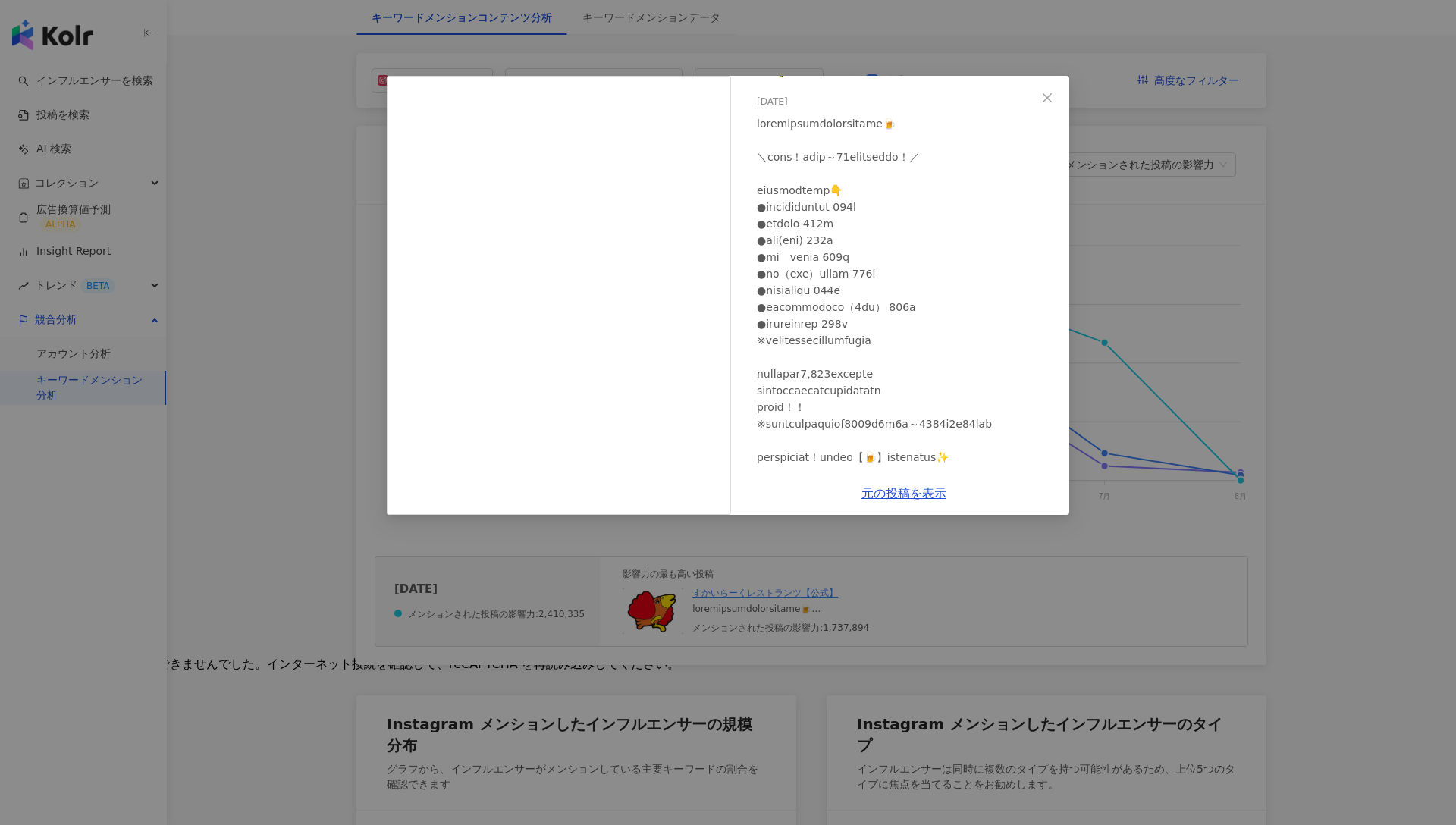
click at [1105, 197] on div "すかいらーくレストランツ【公式】 2025/06/10 599 5 173.7万 元の投稿を表示" at bounding box center [728, 412] width 1456 height 825
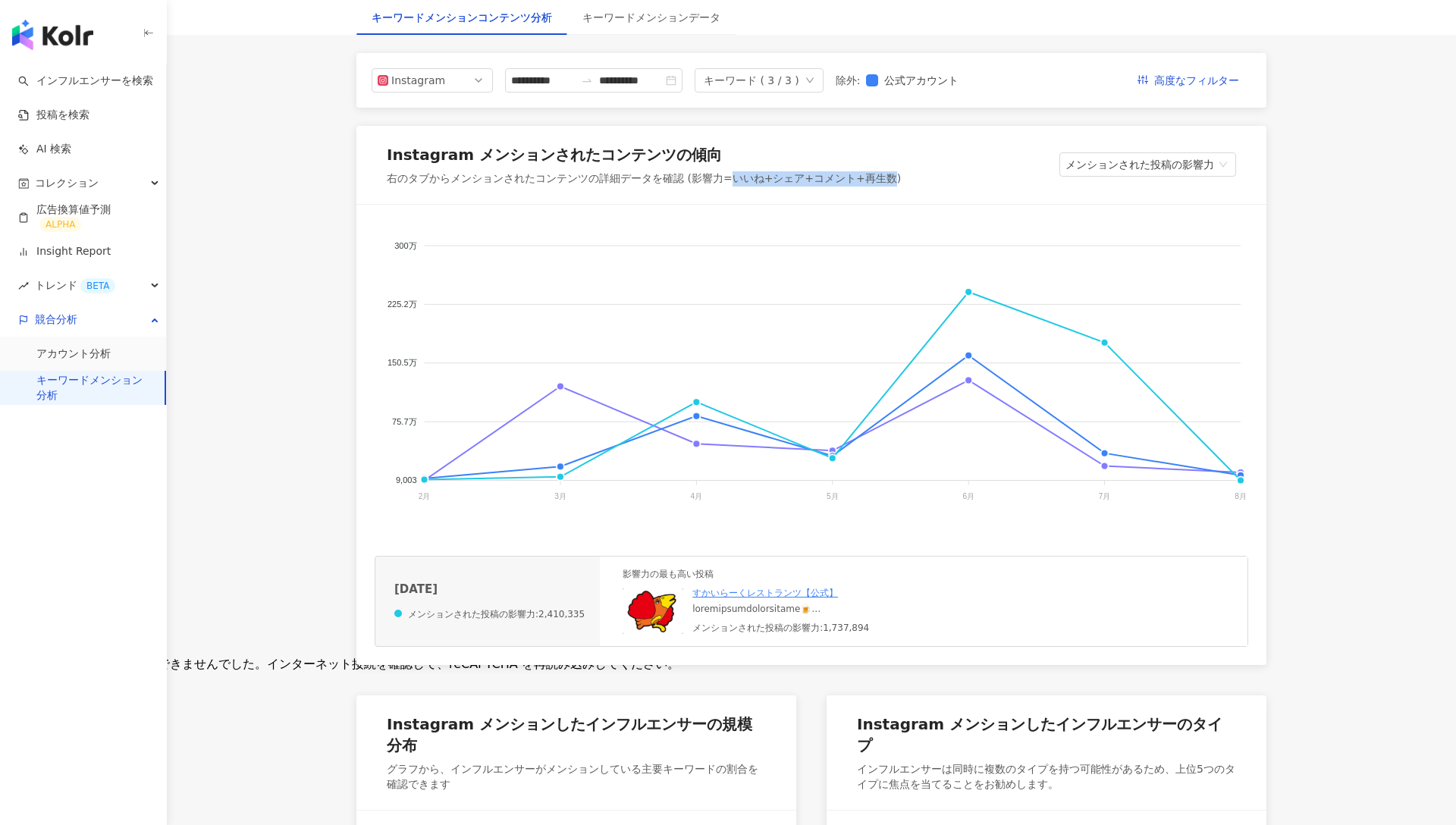
drag, startPoint x: 729, startPoint y: 175, endPoint x: 888, endPoint y: 178, distance: 159.0
click at [888, 178] on div "右のタブからメンションされたコンテンツの詳細データを確認 (影響力=いいね+シェア+コメント+再生数)" at bounding box center [644, 179] width 515 height 16
click at [1134, 174] on span "メンションされた投稿の影響力" at bounding box center [1147, 165] width 165 height 22
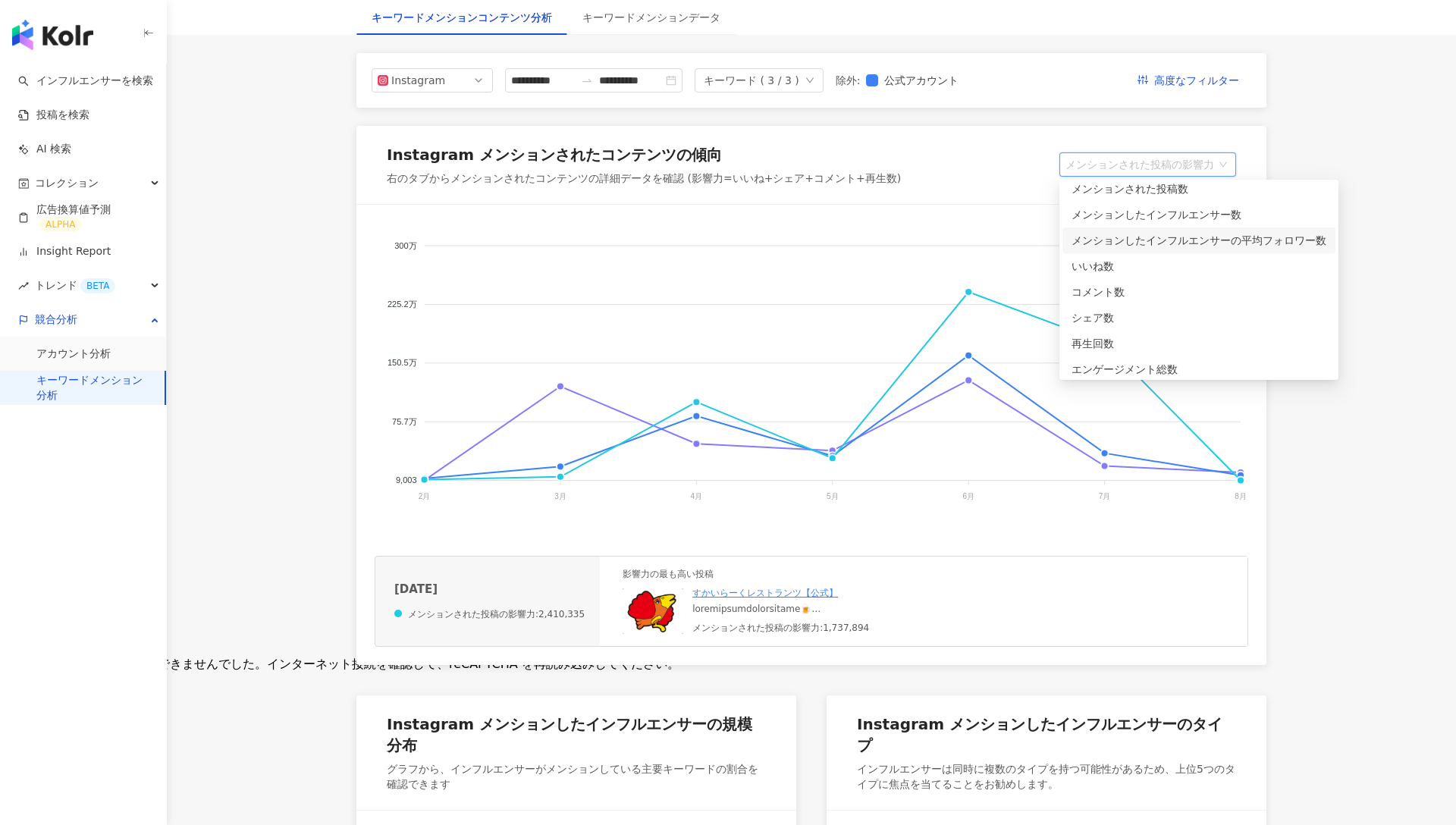
scroll to position [35, 0]
click at [1109, 260] on div "いいね数" at bounding box center [1199, 263] width 255 height 16
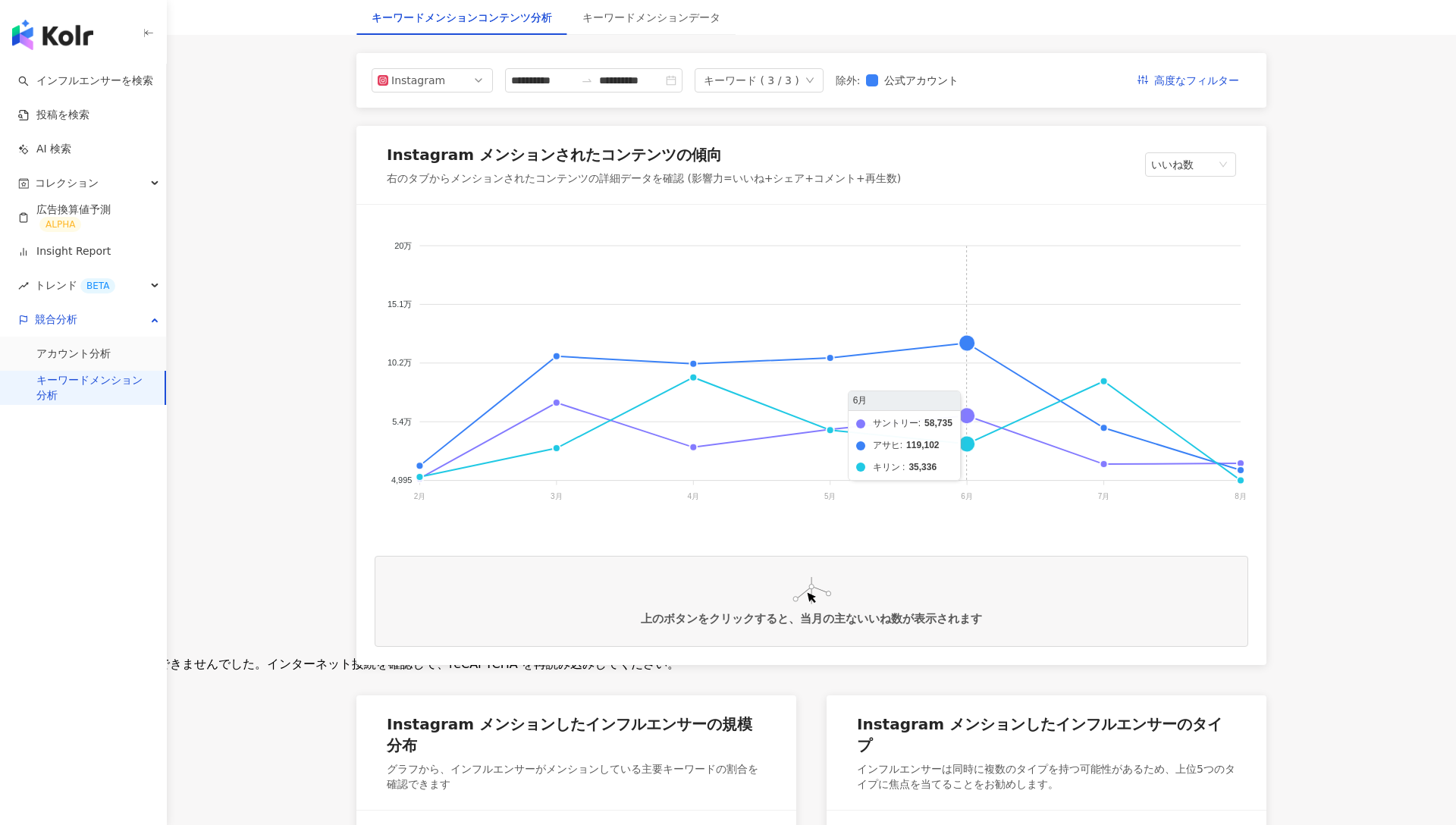
click at [967, 445] on foreignobject "サントリー アサヒ キリン" at bounding box center [812, 375] width 874 height 303
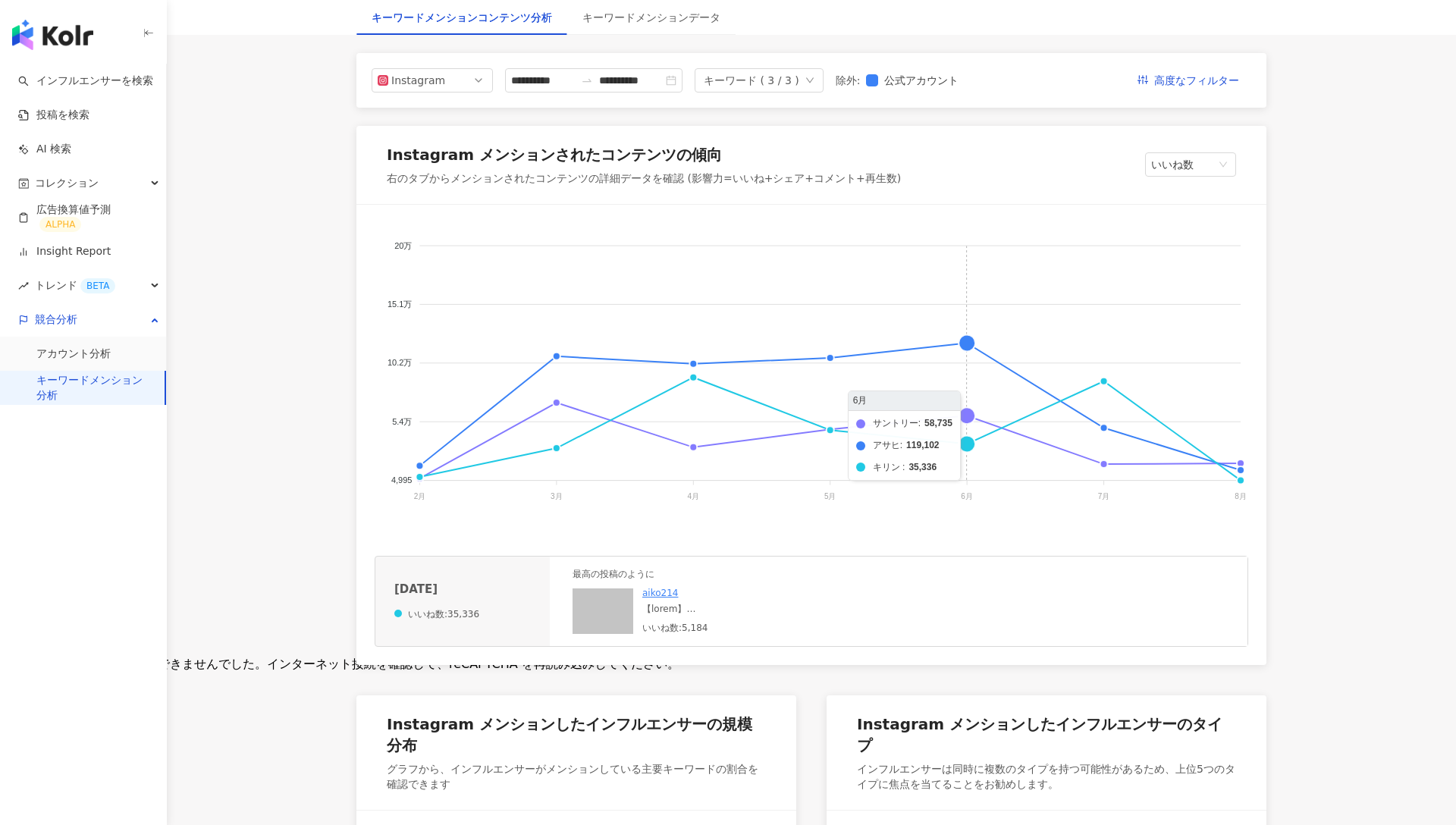
click at [967, 345] on foreignobject "サントリー アサヒ キリン" at bounding box center [812, 375] width 874 height 303
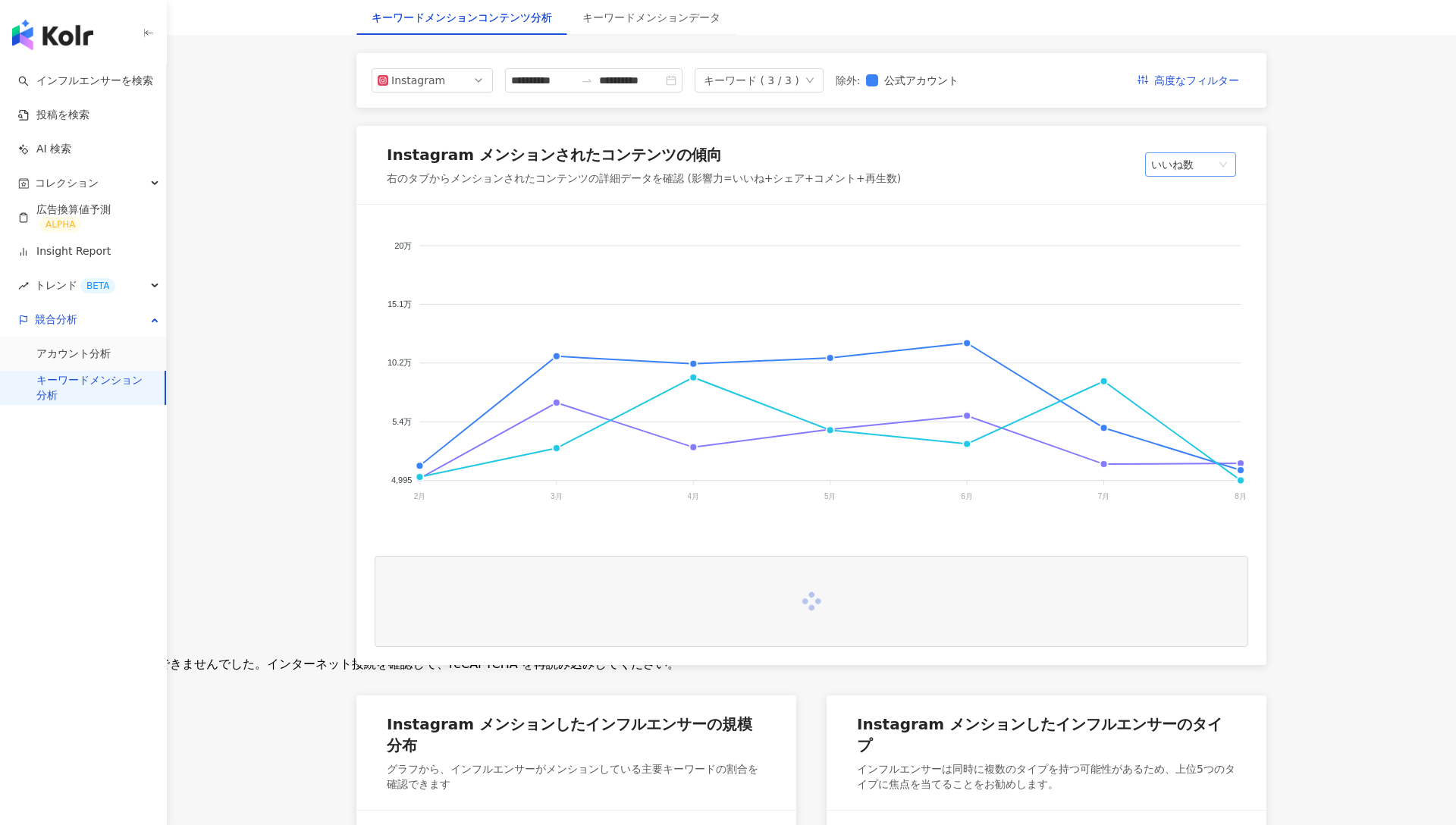
click at [1203, 165] on span "いいね数" at bounding box center [1191, 165] width 79 height 22
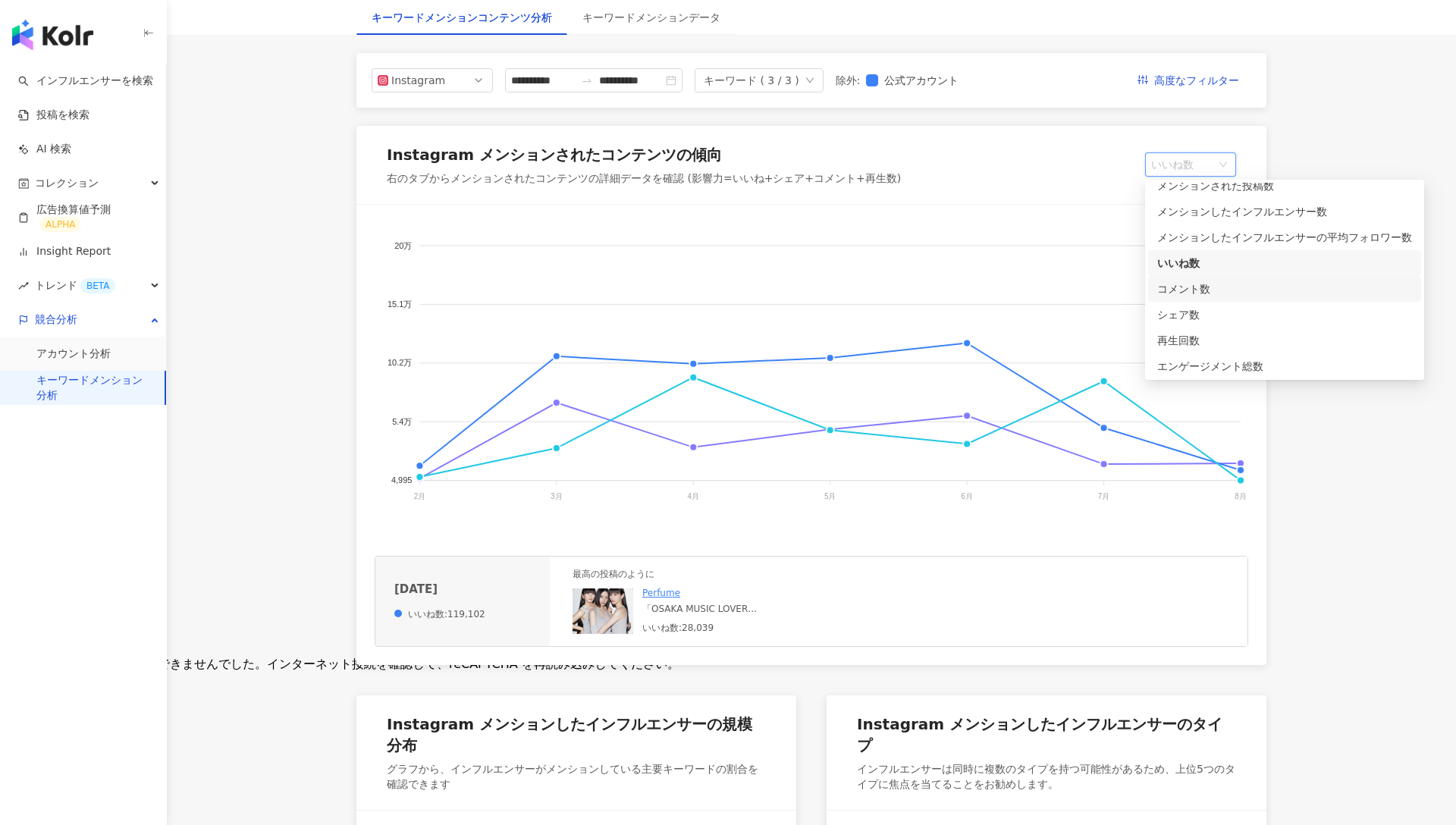
scroll to position [38, 0]
click at [1190, 326] on div "再生回数" at bounding box center [1284, 338] width 273 height 26
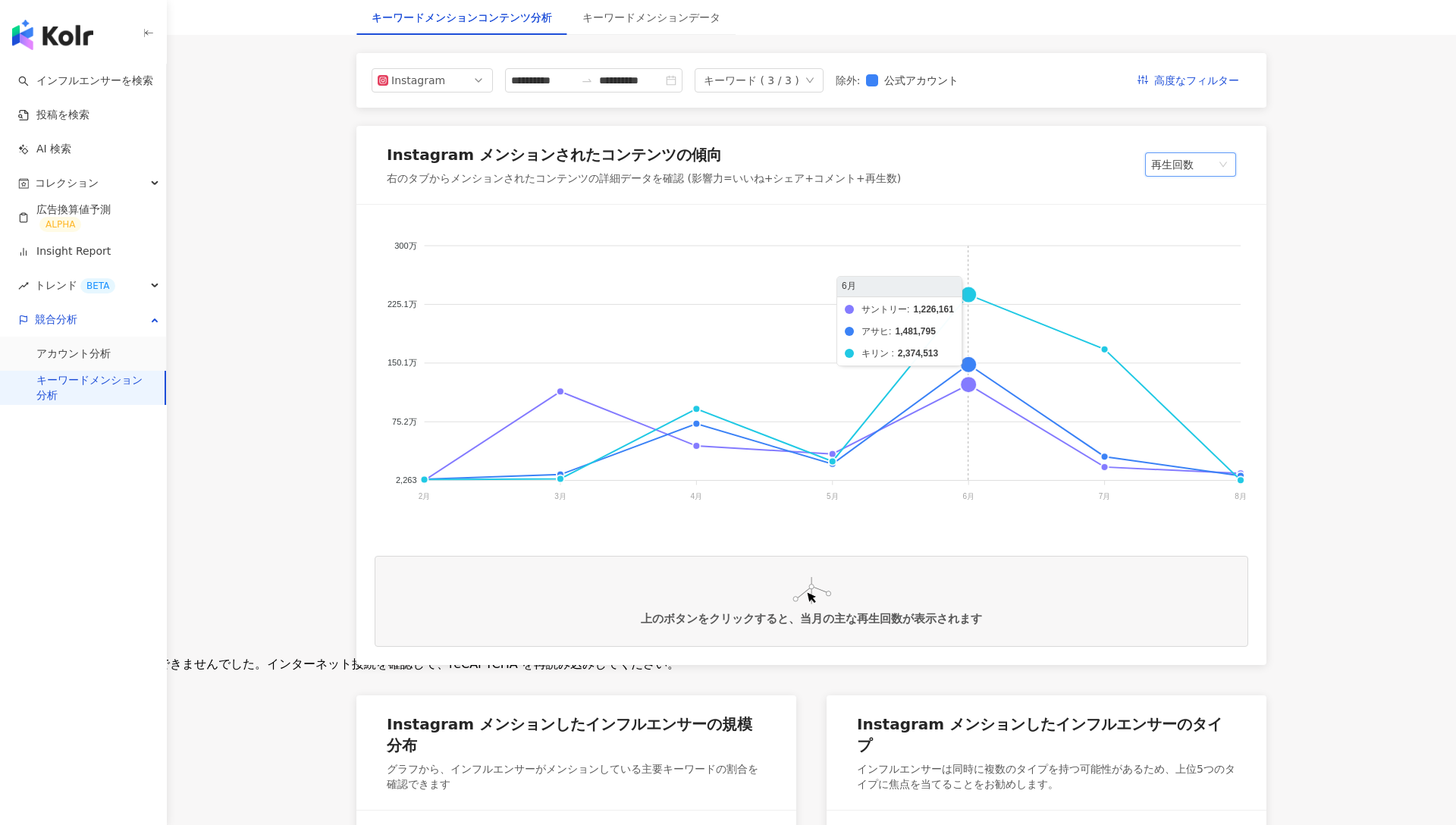
click at [971, 295] on foreignobject "サントリー アサヒ キリン" at bounding box center [812, 375] width 874 height 303
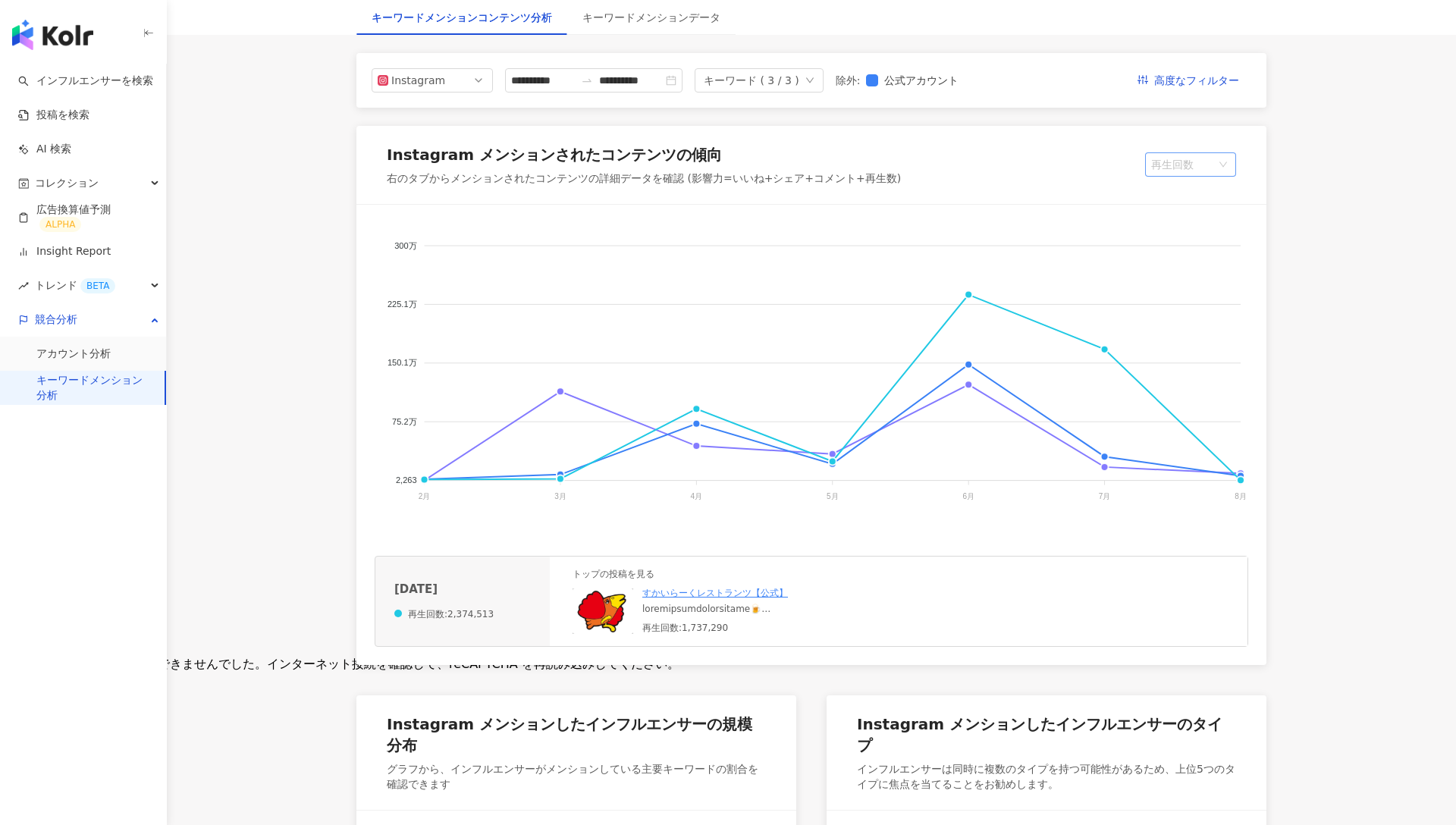
click at [1214, 169] on span "再生回数" at bounding box center [1191, 165] width 79 height 22
click at [1192, 307] on div "シェア数" at bounding box center [1285, 312] width 255 height 16
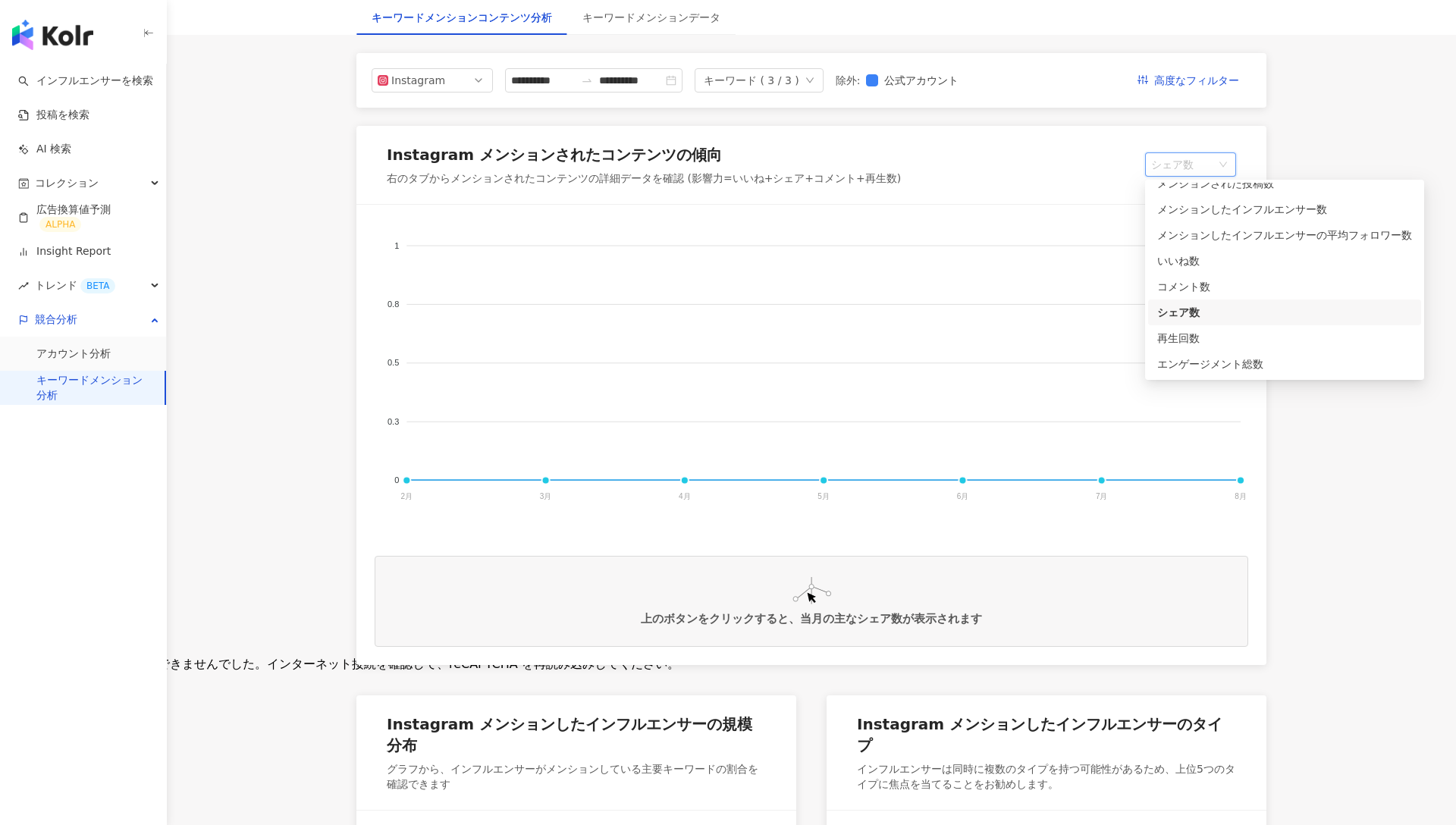
click at [1199, 154] on span "シェア数" at bounding box center [1191, 165] width 79 height 22
click at [1185, 283] on div "コメント数" at bounding box center [1285, 286] width 255 height 16
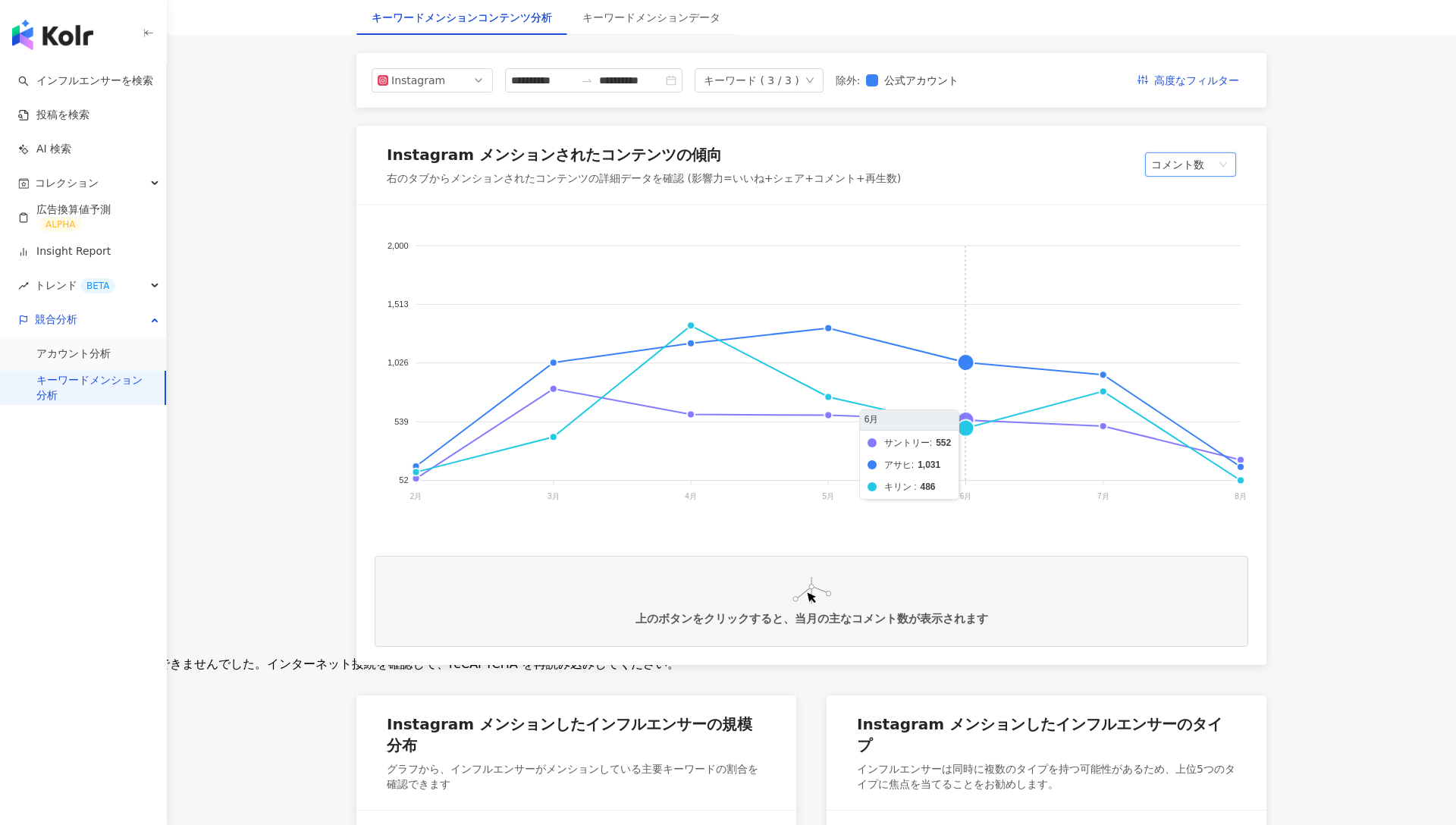
click at [963, 359] on foreignobject "サントリー アサヒ キリン" at bounding box center [812, 375] width 874 height 303
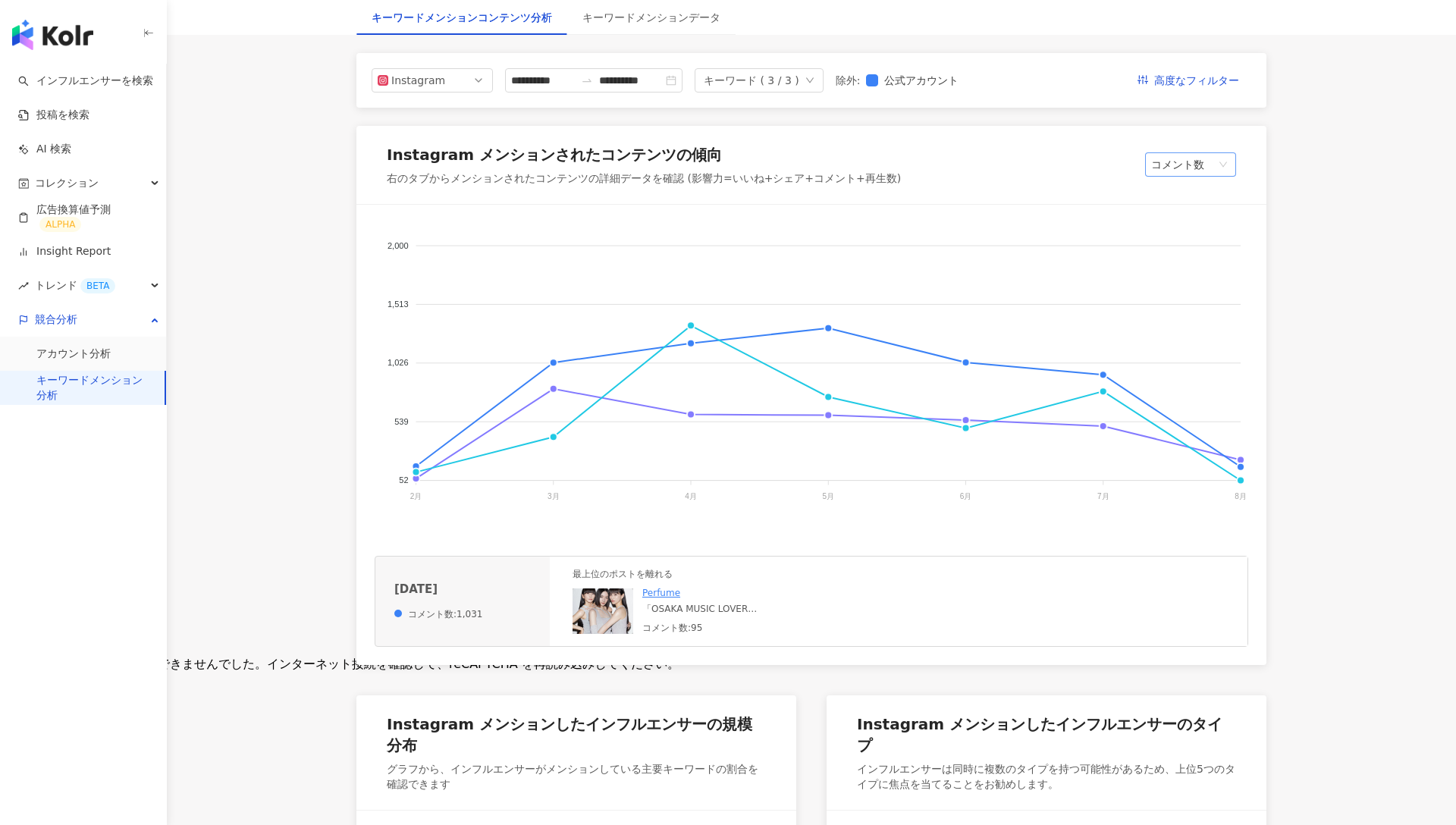
click at [1202, 154] on span "コメント数" at bounding box center [1191, 165] width 79 height 22
click at [1194, 309] on div "シェア数" at bounding box center [1285, 312] width 255 height 16
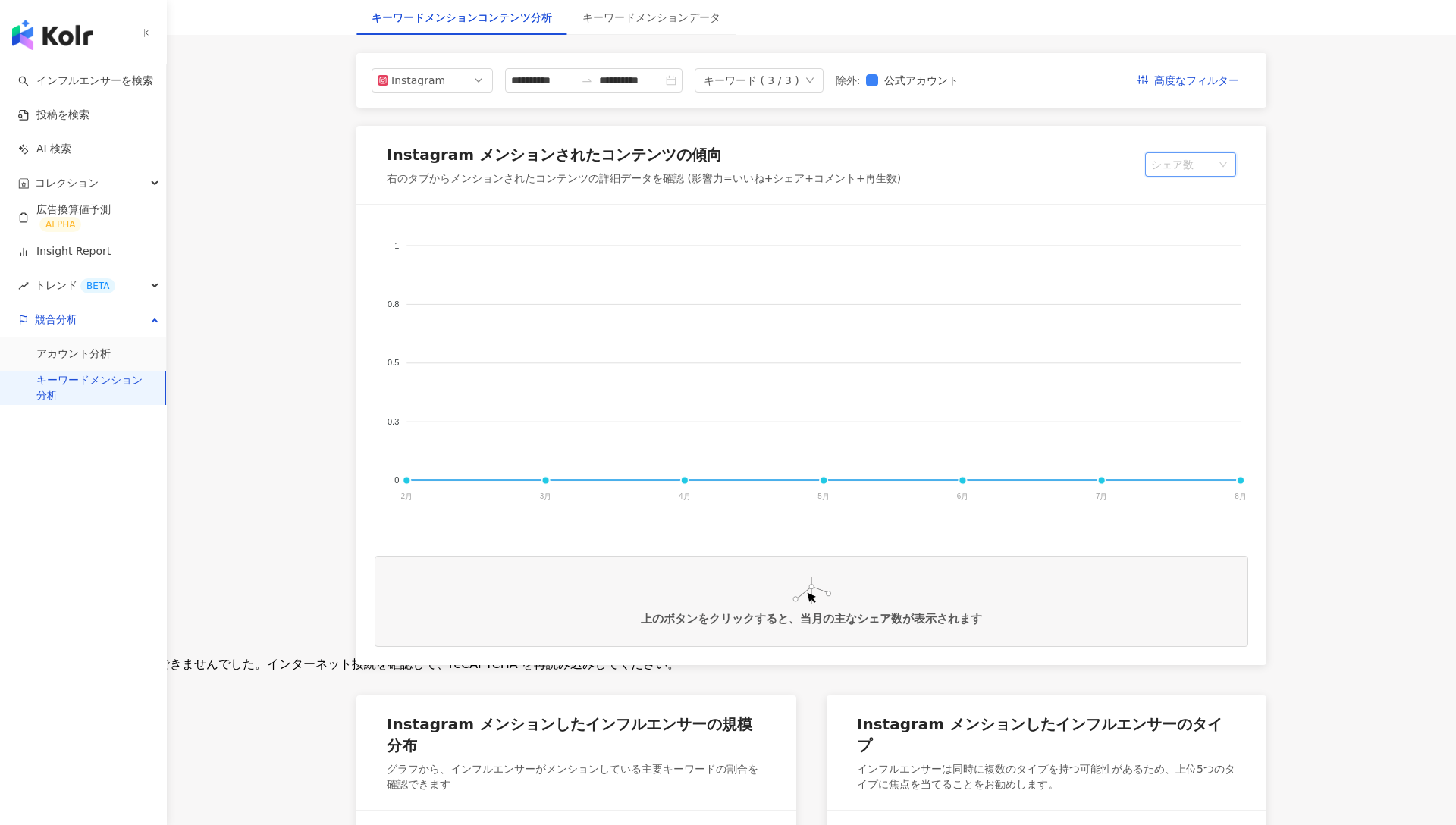
click at [1203, 171] on span "シェア数" at bounding box center [1191, 165] width 79 height 22
click at [1190, 337] on div "再生回数" at bounding box center [1285, 338] width 255 height 16
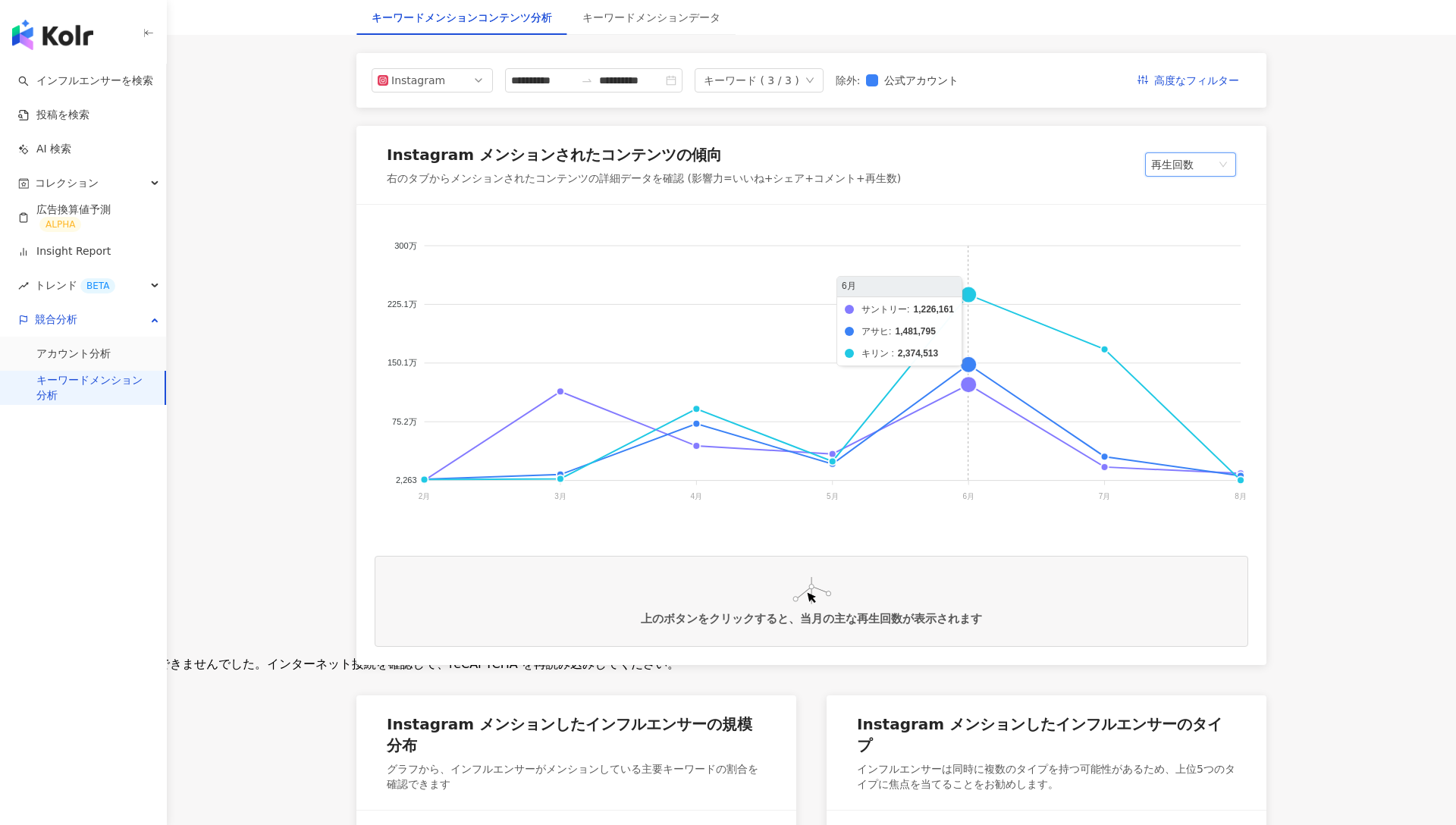
click at [969, 287] on foreignobject "サントリー アサヒ キリン" at bounding box center [812, 375] width 874 height 303
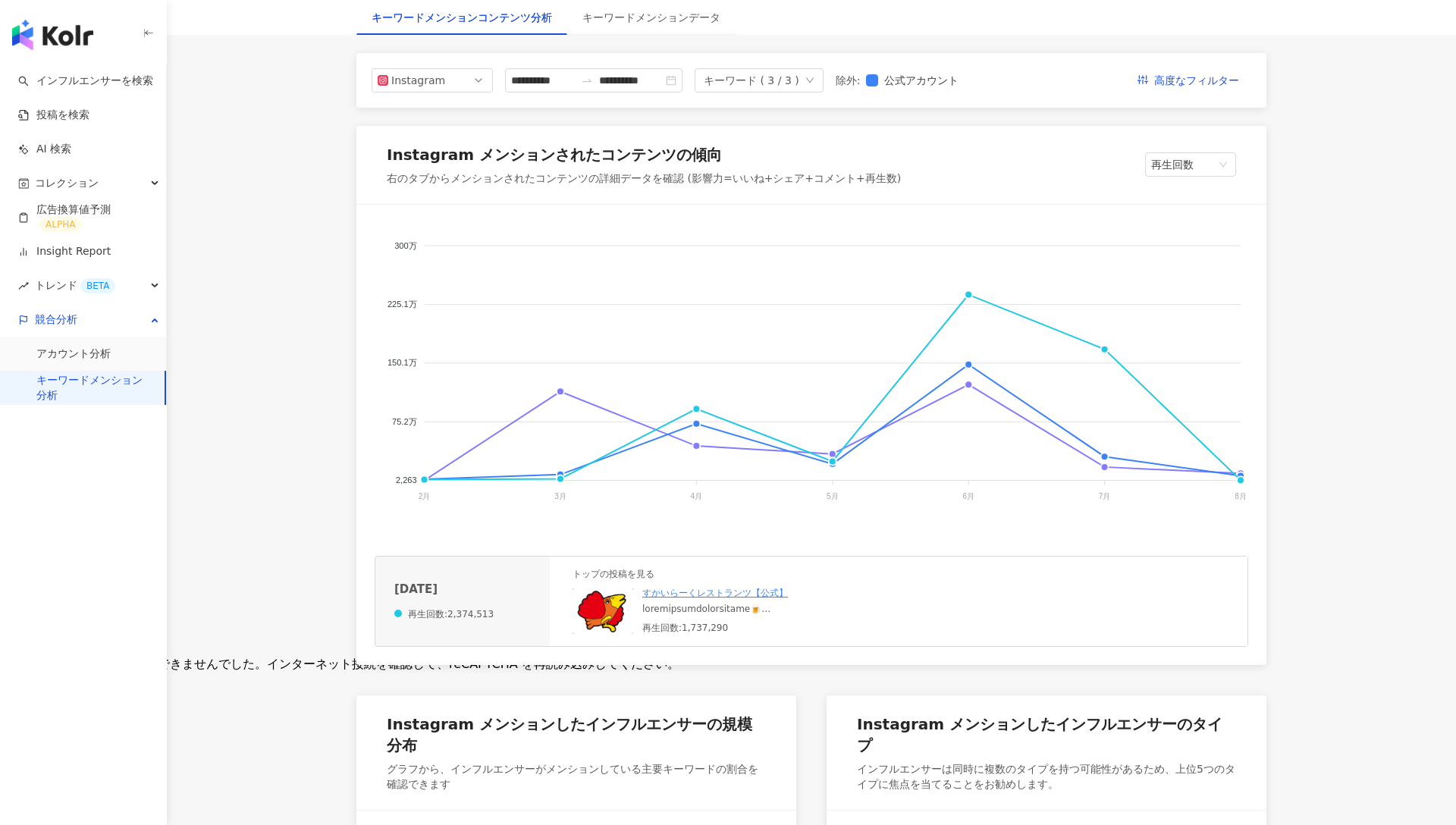
click at [594, 597] on img at bounding box center [603, 611] width 60 height 46
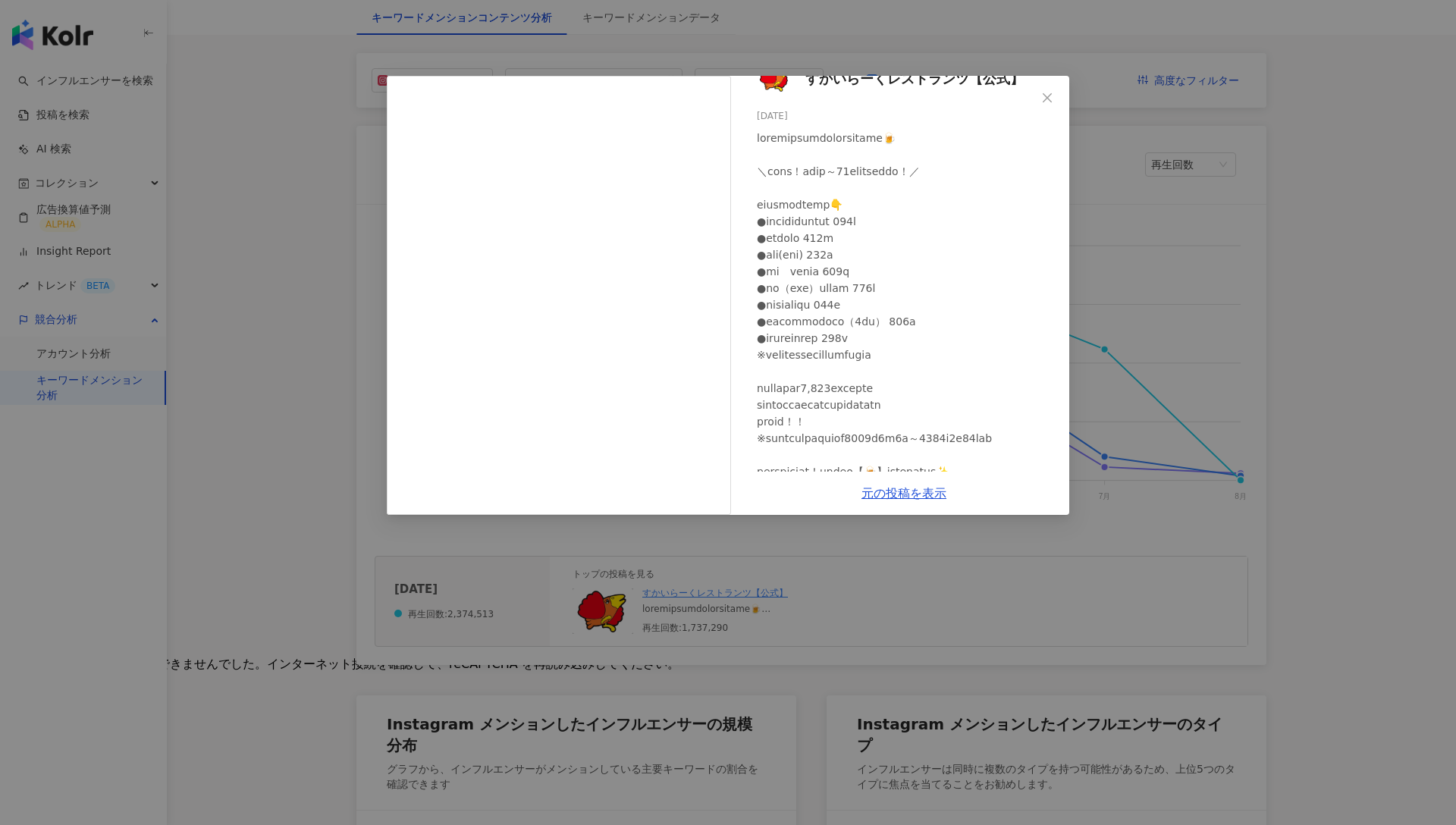
scroll to position [0, 0]
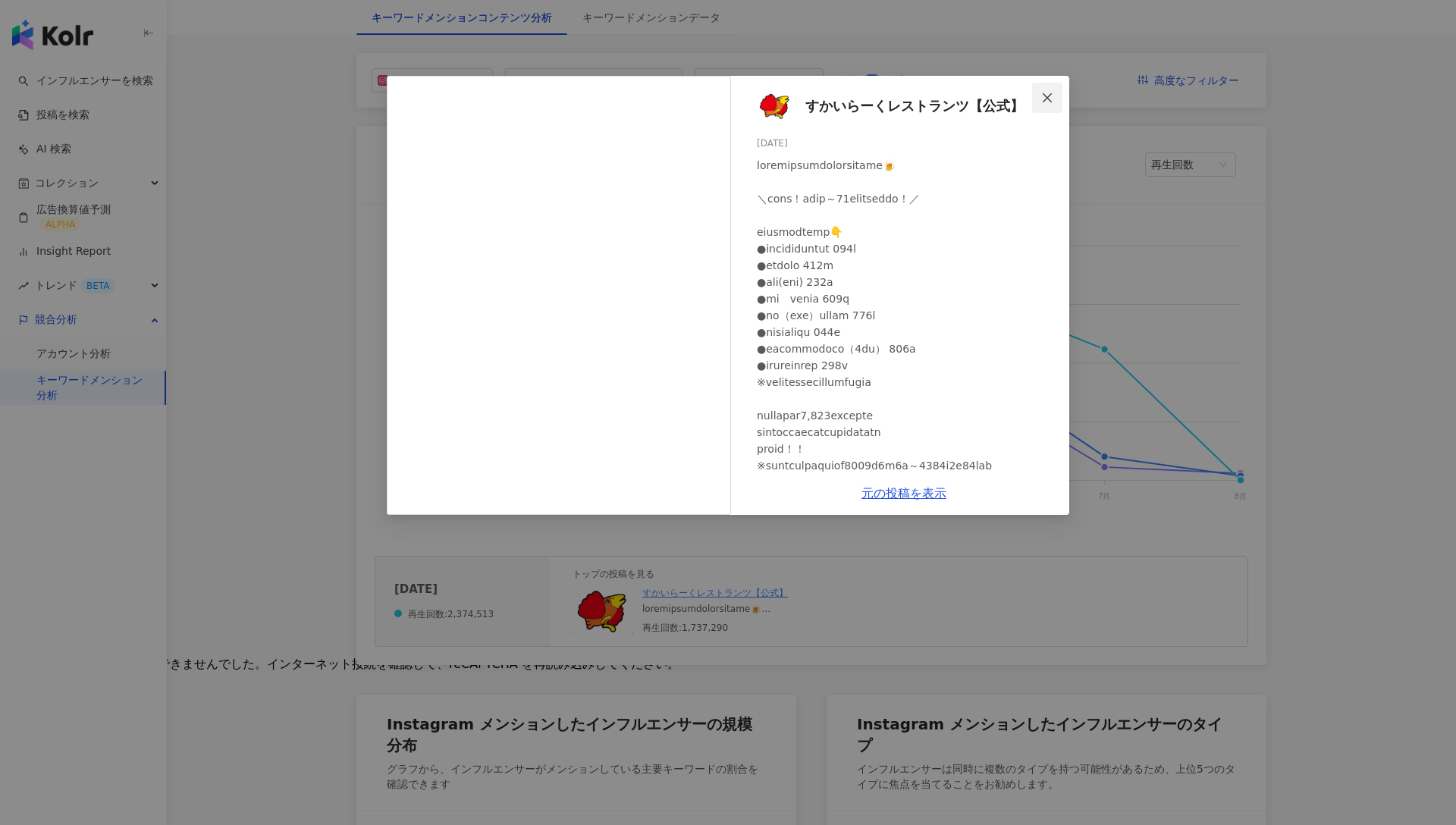
click at [1049, 104] on button "Close" at bounding box center [1047, 97] width 30 height 30
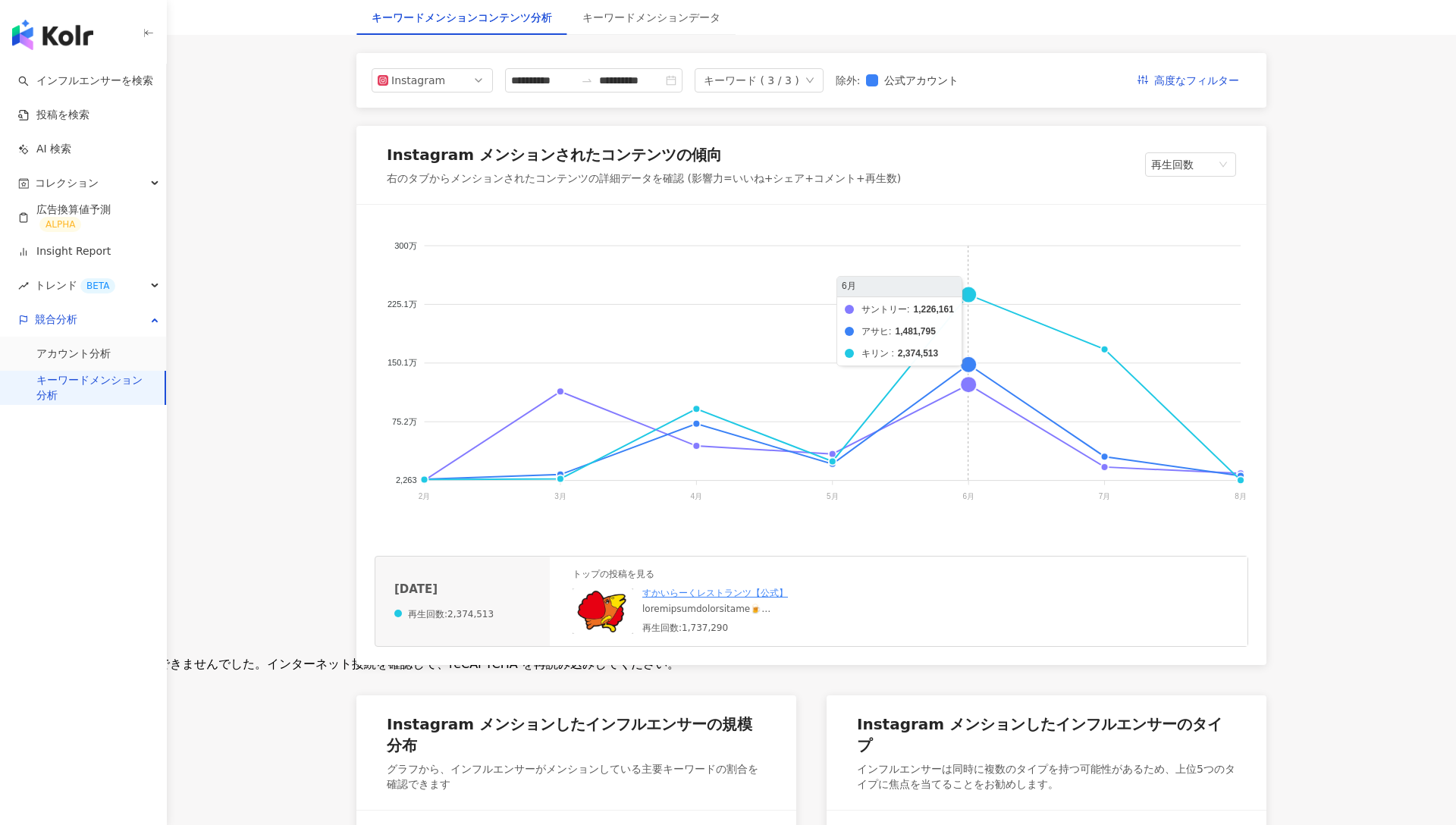
click at [970, 286] on foreignobject "サントリー アサヒ キリン" at bounding box center [812, 375] width 874 height 303
click at [597, 584] on div "トップの投稿を見る すかいらーくレストランツ【公式】 再生回数:1,737,290" at bounding box center [721, 601] width 297 height 66
click at [597, 604] on img at bounding box center [603, 611] width 60 height 46
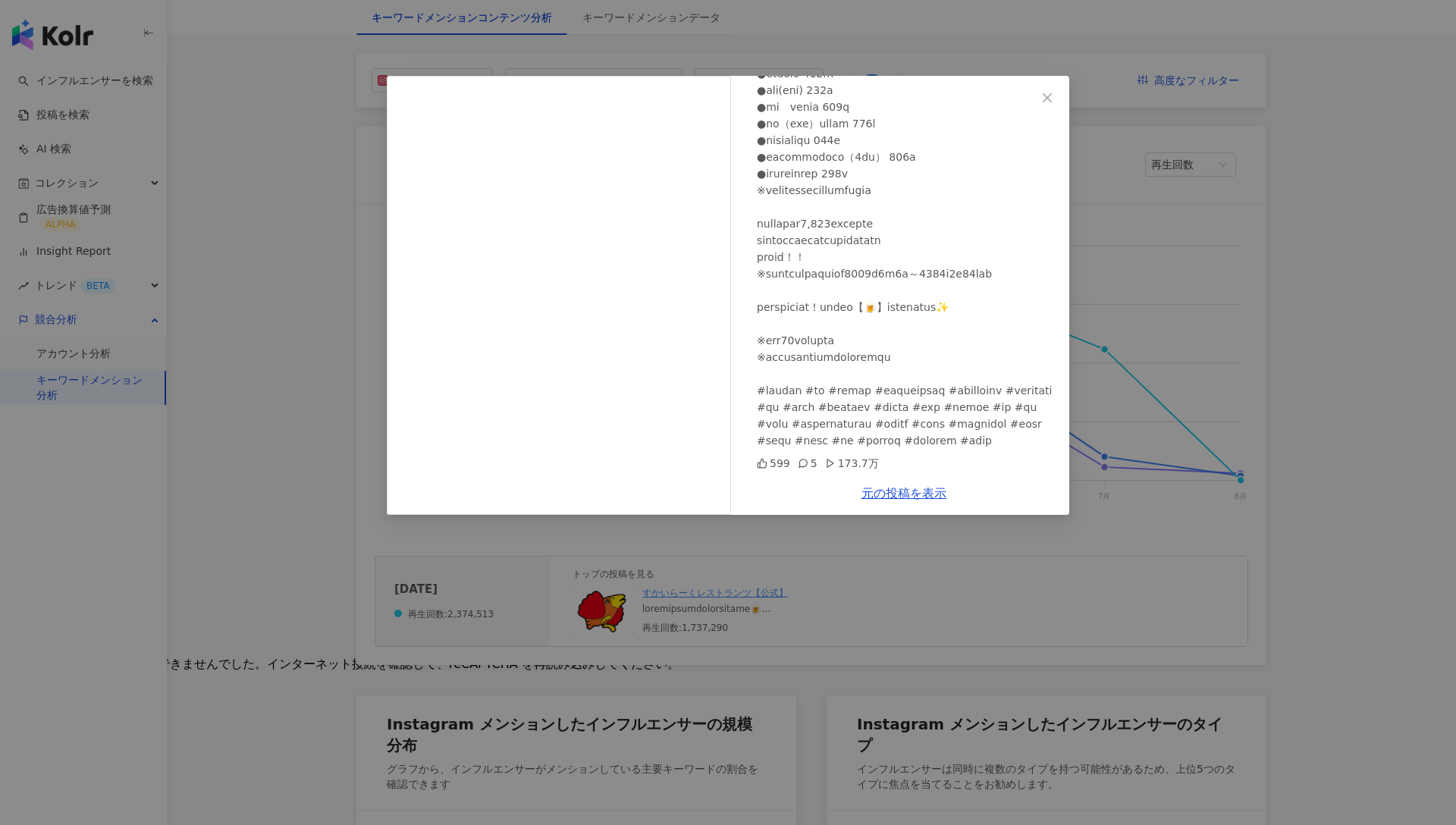
scroll to position [259, 0]
click at [296, 277] on div "すかいらーくレストランツ【公式】 2025/06/10 599 5 173.7万 元の投稿を表示" at bounding box center [728, 412] width 1456 height 825
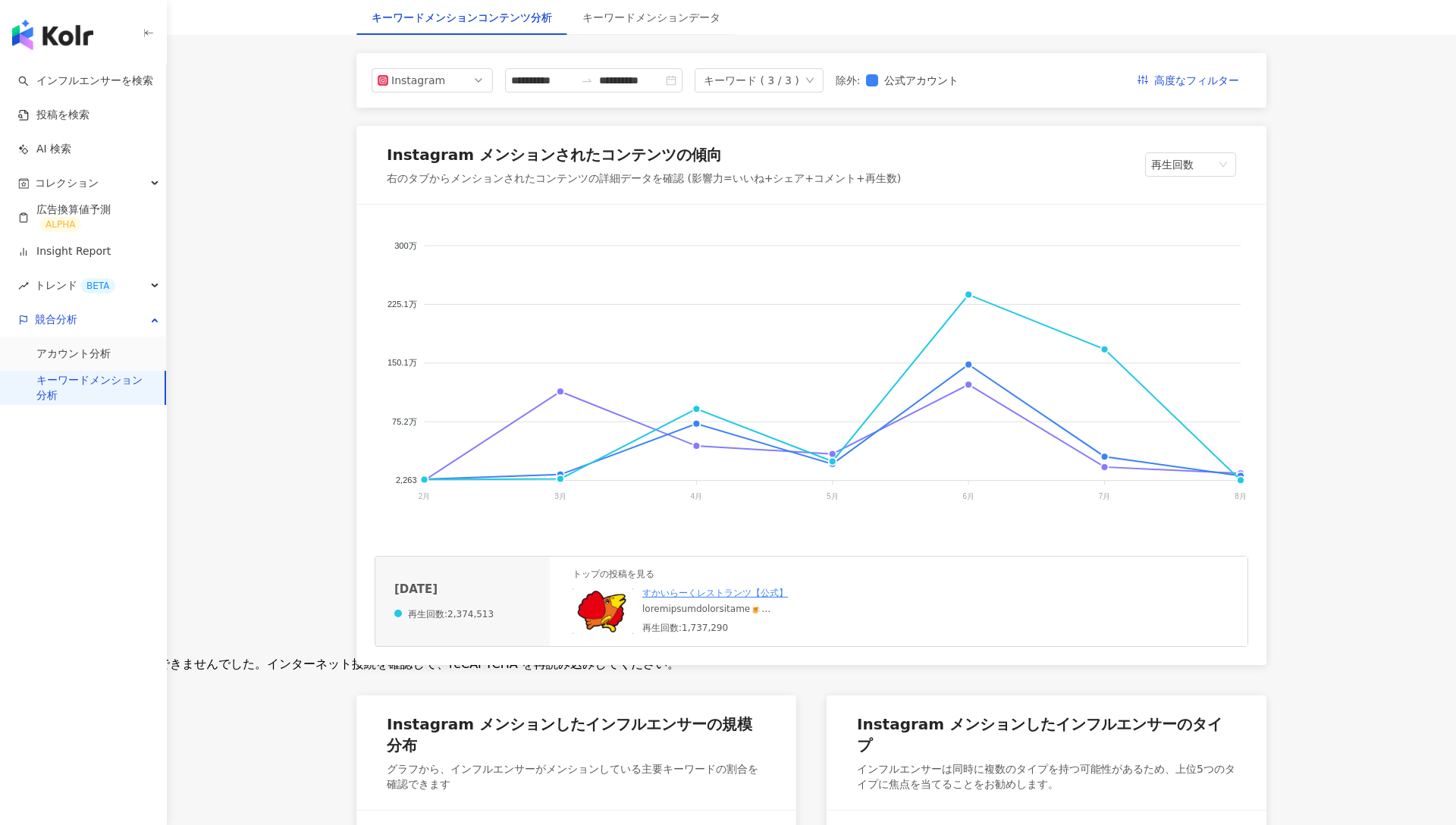
click at [699, 175] on div "右のタブからメンションされたコンテンツの詳細データを確認 (影響力=いいね+シェア+コメント+再生数)" at bounding box center [644, 179] width 515 height 16
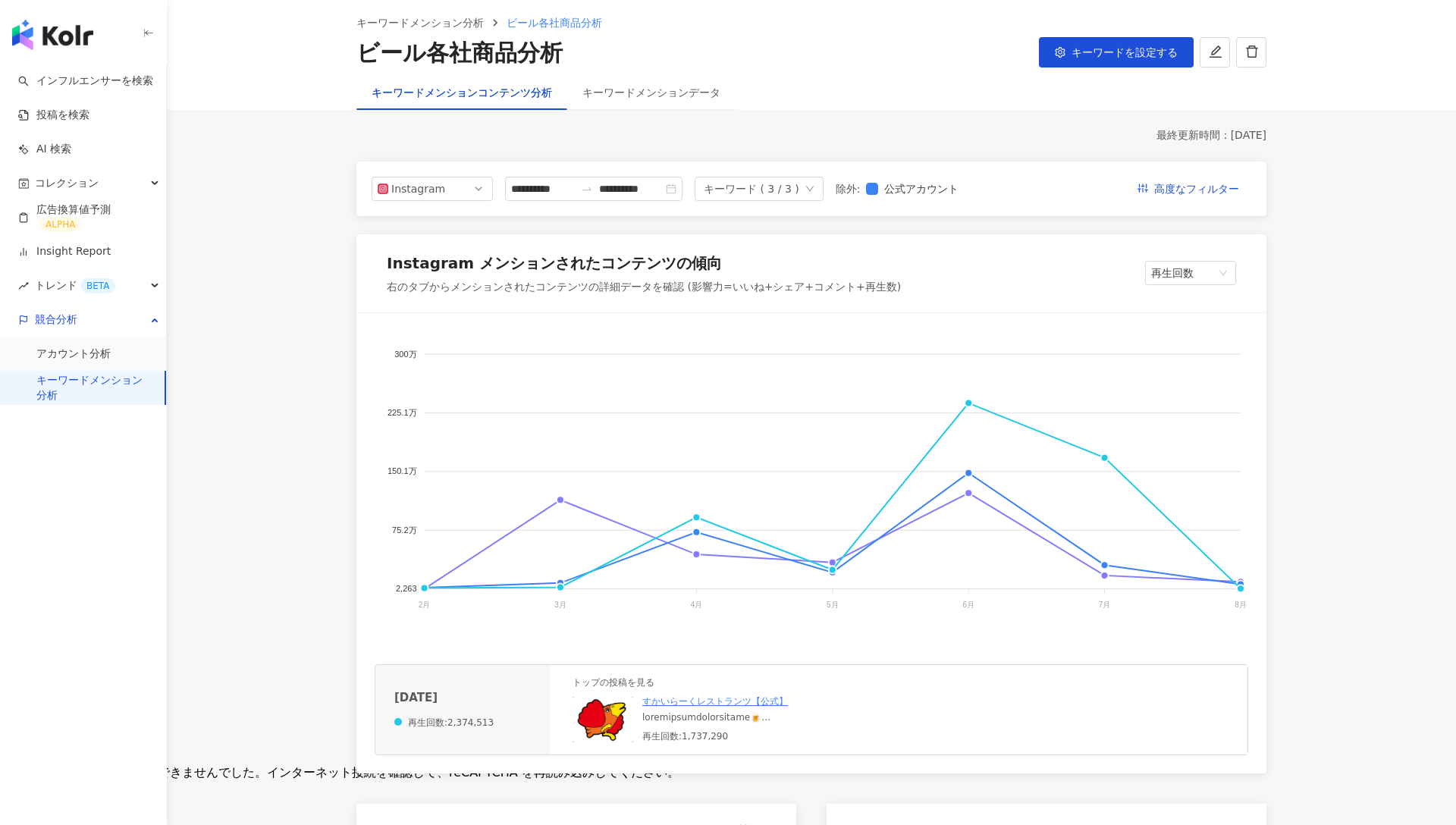
scroll to position [0, 0]
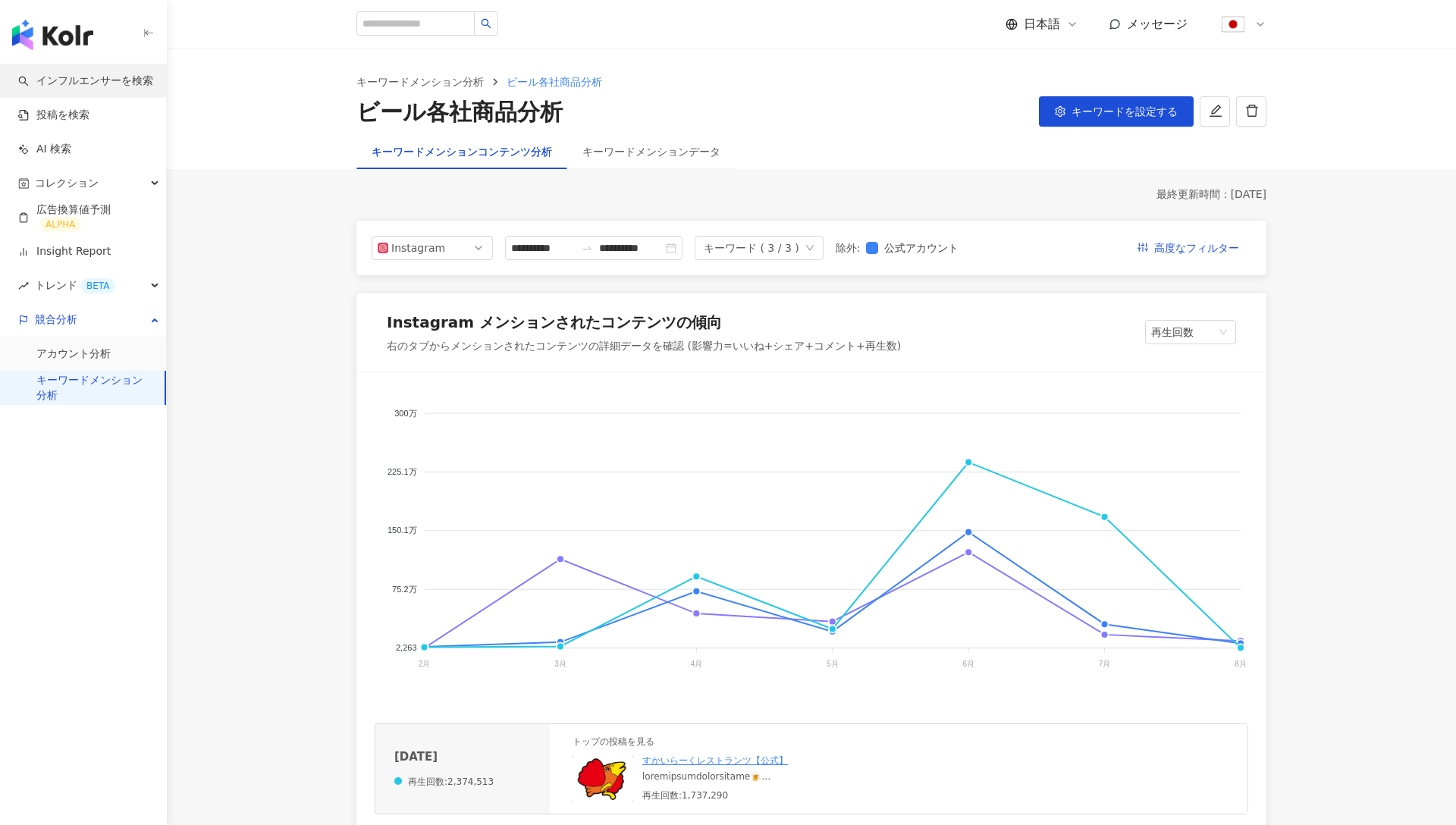
click at [85, 78] on link "インフルエンサーを検索" at bounding box center [85, 81] width 135 height 16
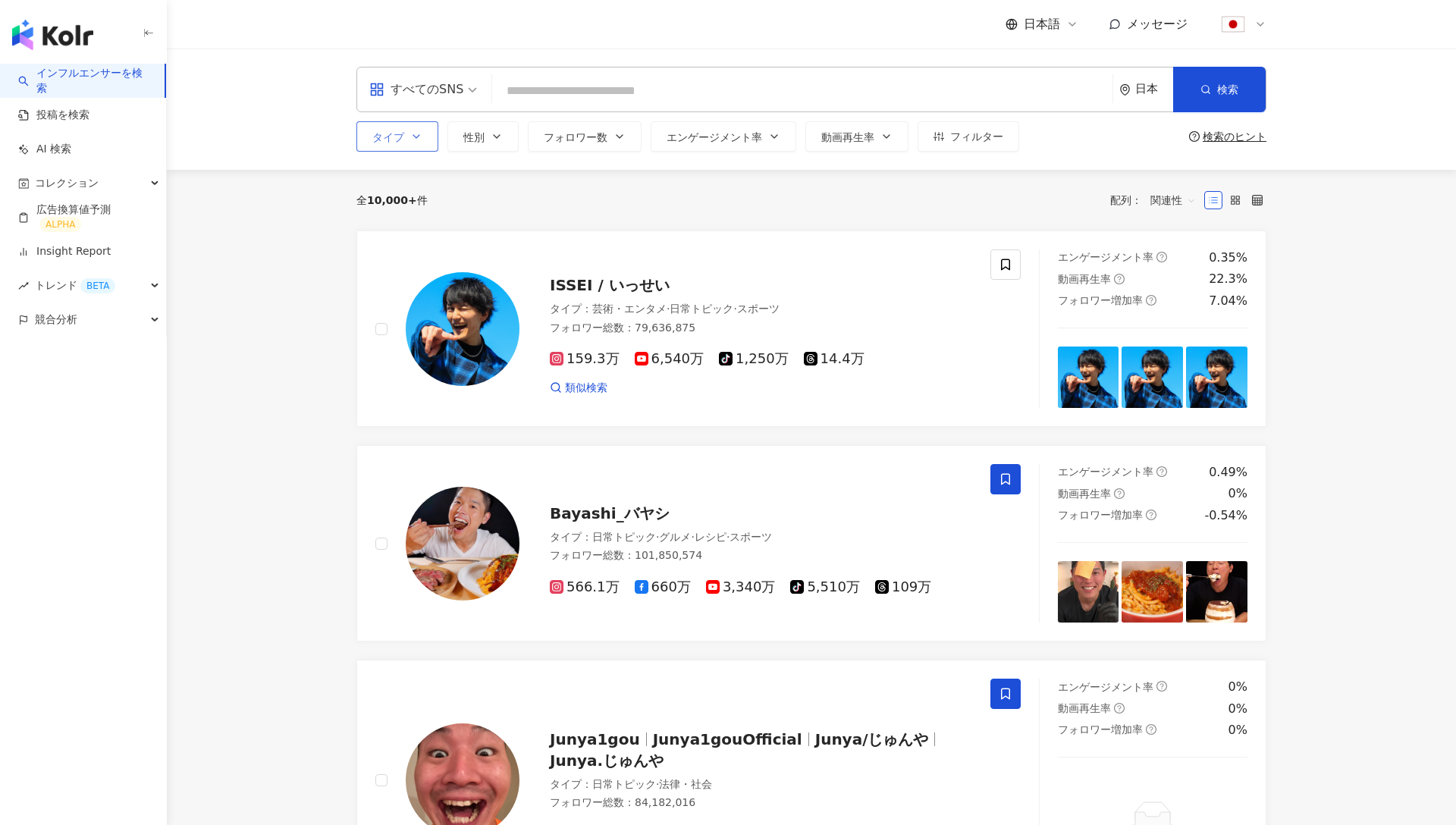
click at [415, 130] on icon "button" at bounding box center [416, 136] width 12 height 12
click at [491, 139] on icon "button" at bounding box center [497, 136] width 12 height 12
click at [562, 140] on span "フォロワー数" at bounding box center [576, 137] width 64 height 12
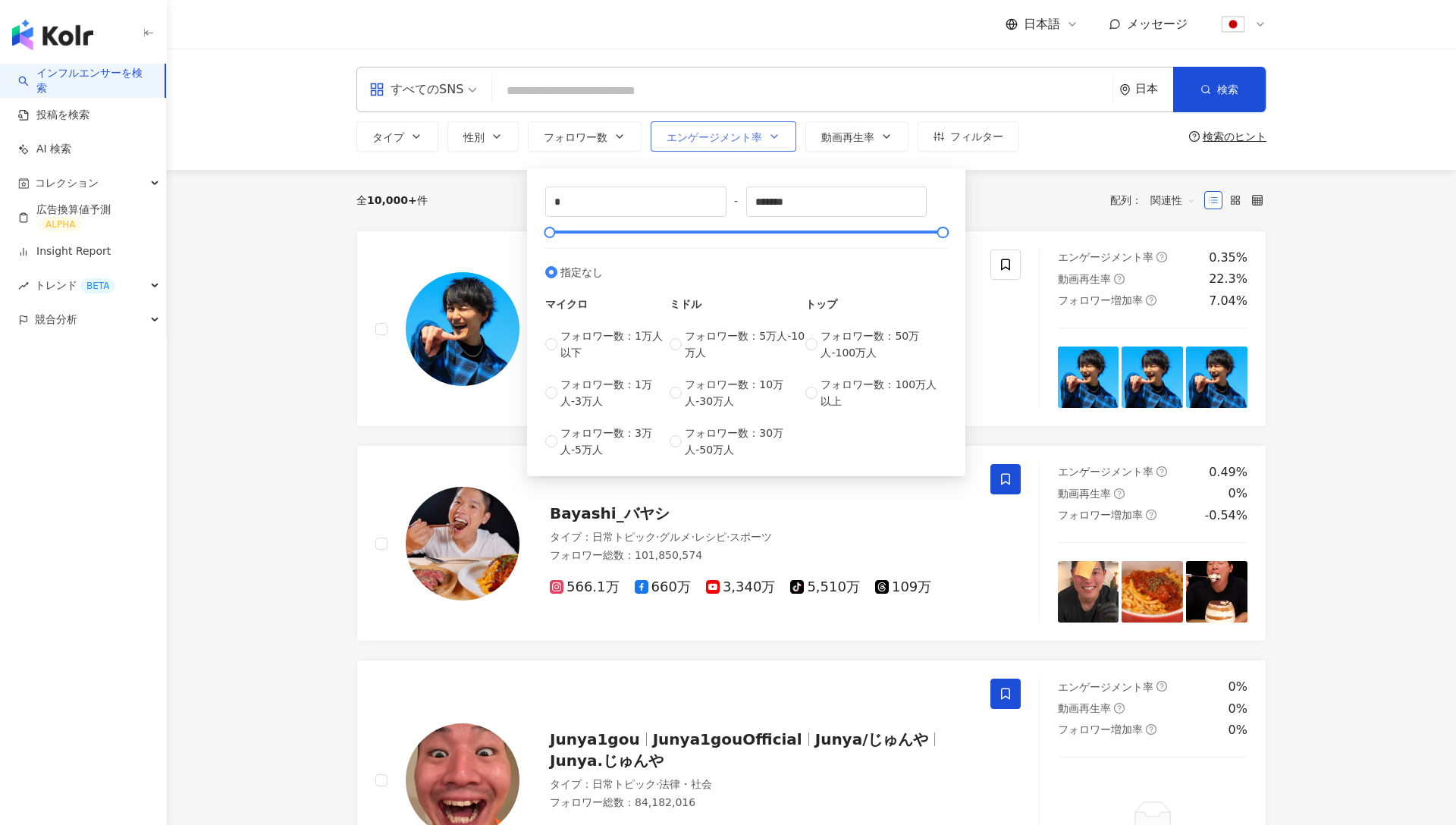
click at [734, 140] on span "エンゲージメント率" at bounding box center [714, 137] width 96 height 12
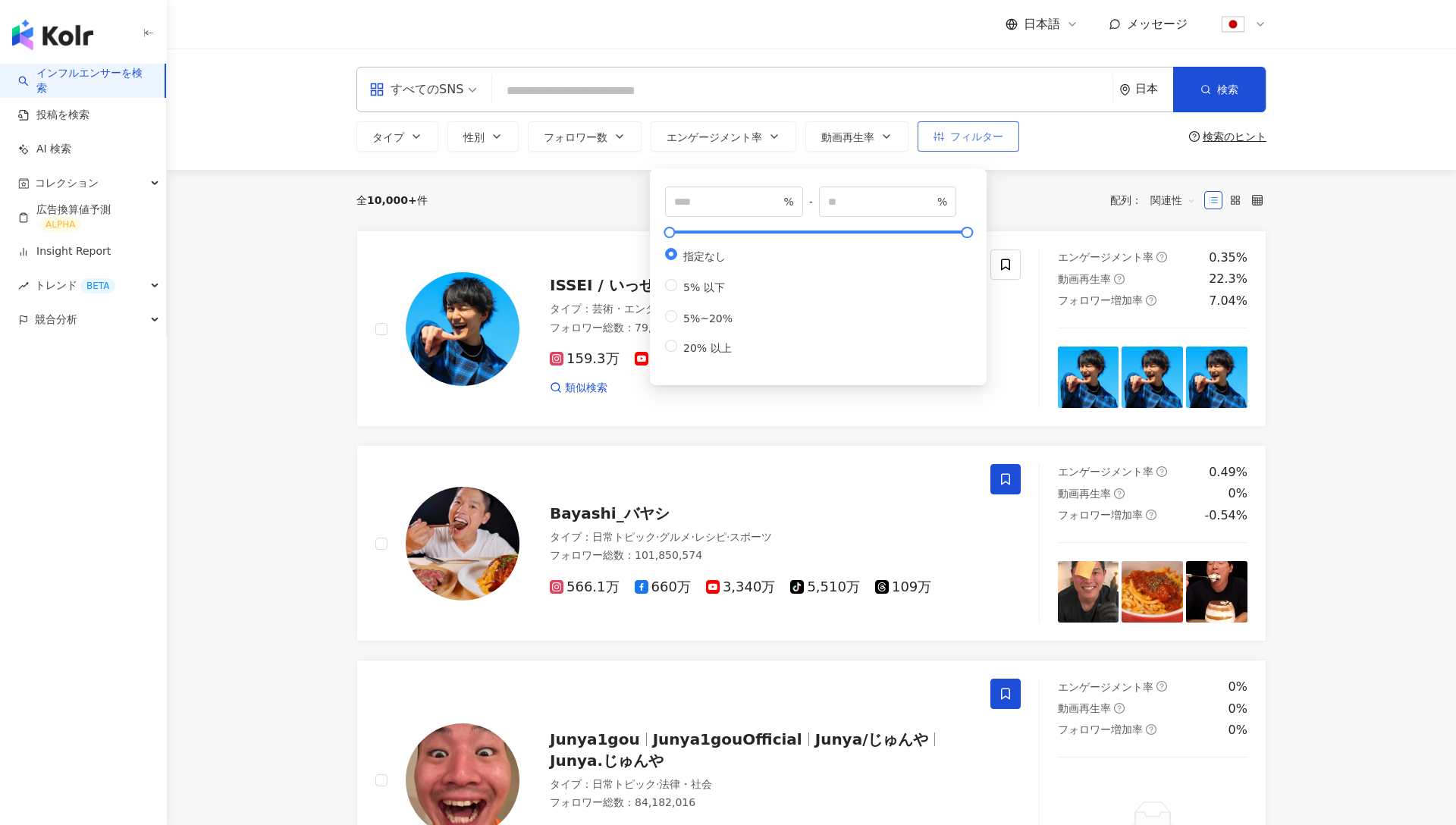
click at [995, 138] on span "フィルター" at bounding box center [977, 136] width 53 height 12
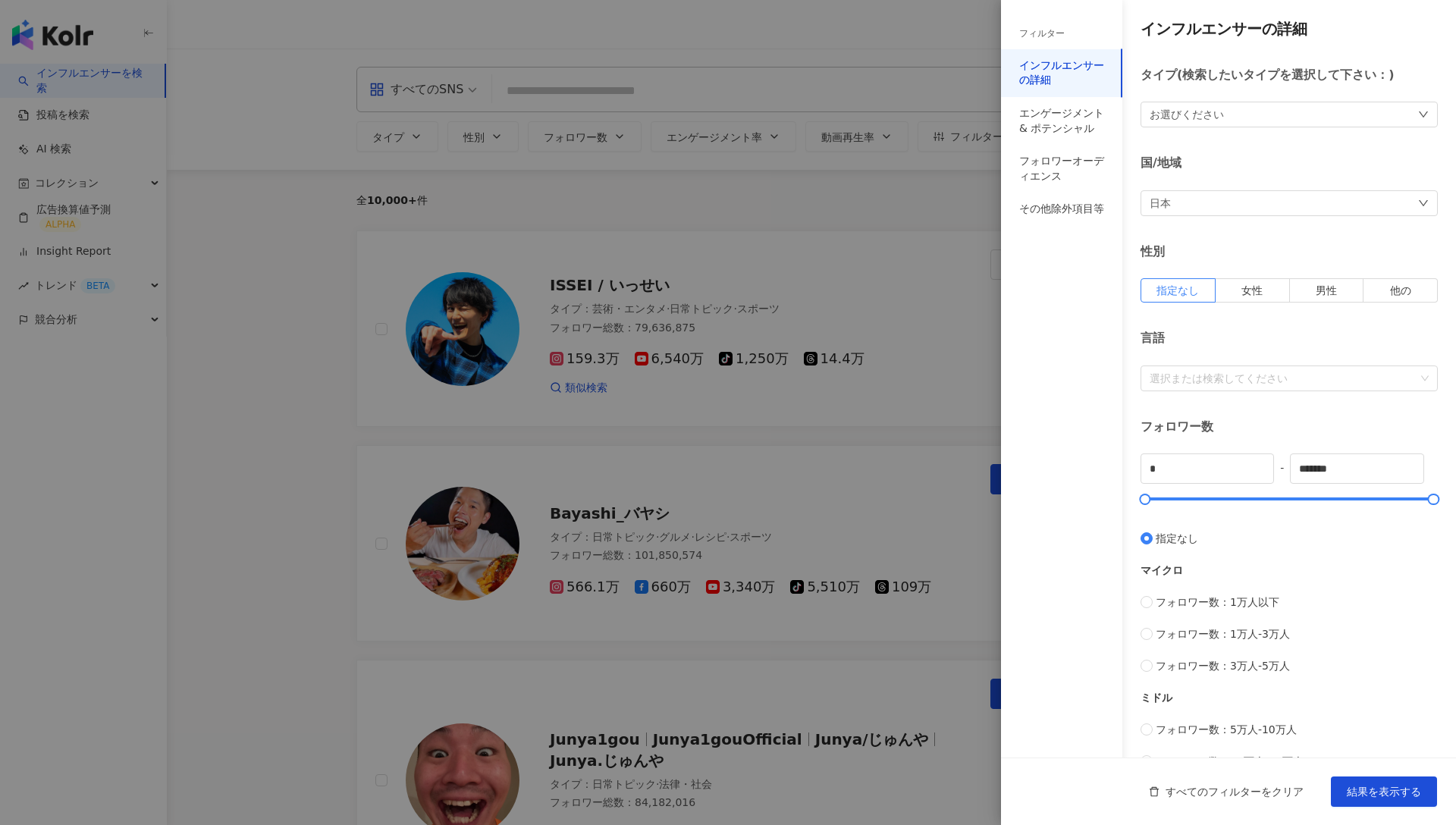
click at [273, 248] on div at bounding box center [728, 412] width 1456 height 825
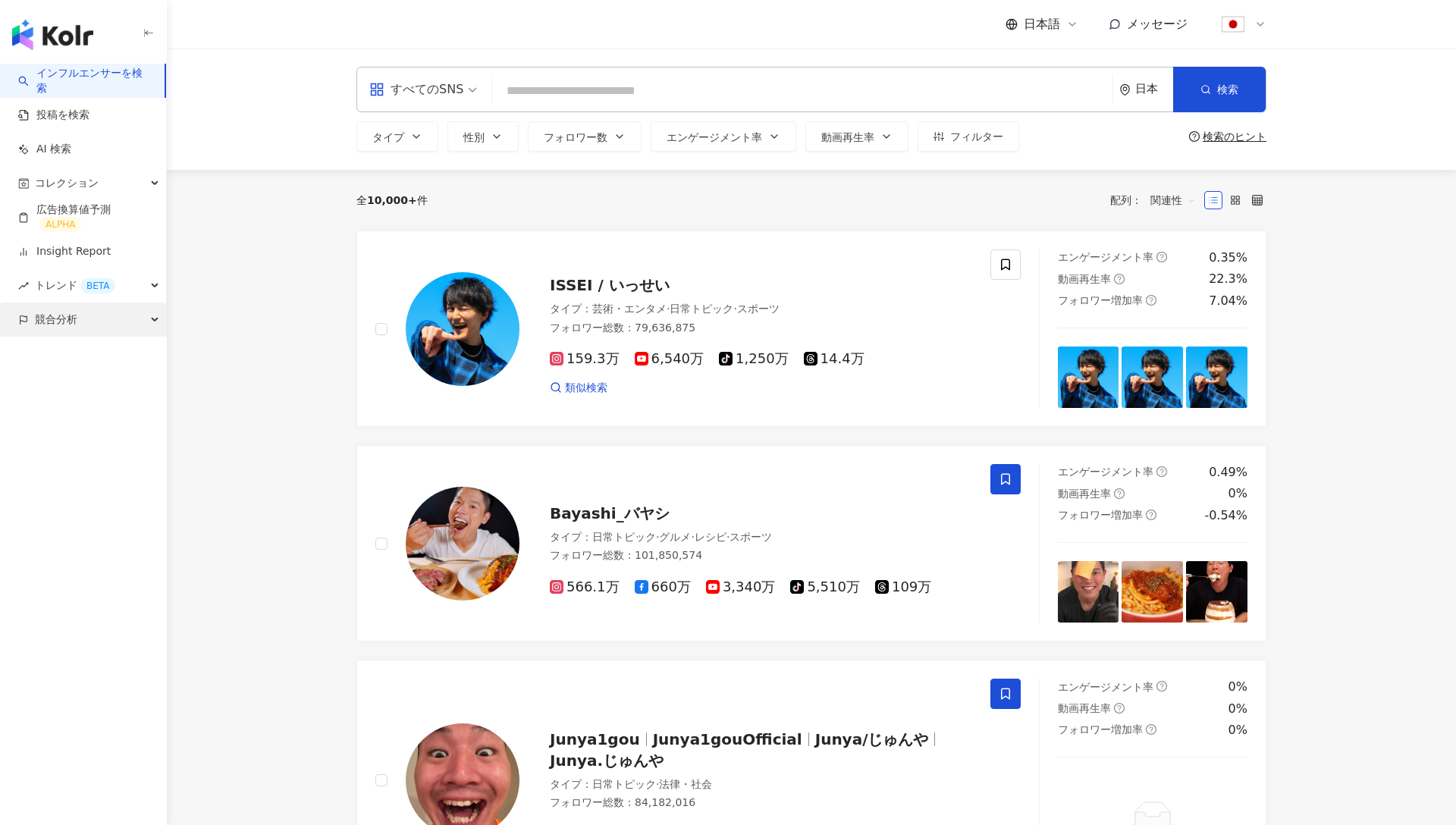
click at [76, 325] on span "競合分析" at bounding box center [55, 320] width 42 height 34
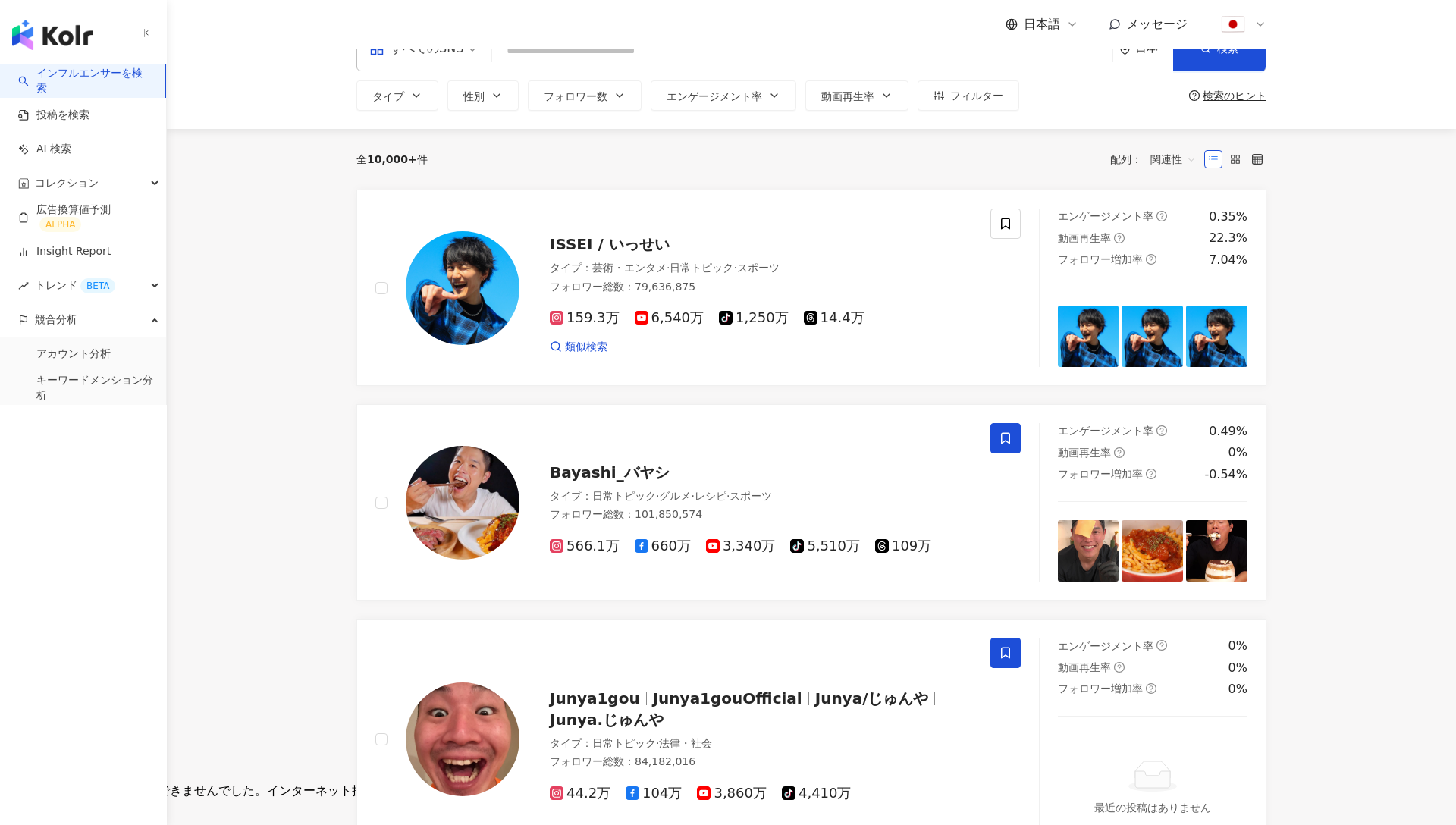
scroll to position [43, 0]
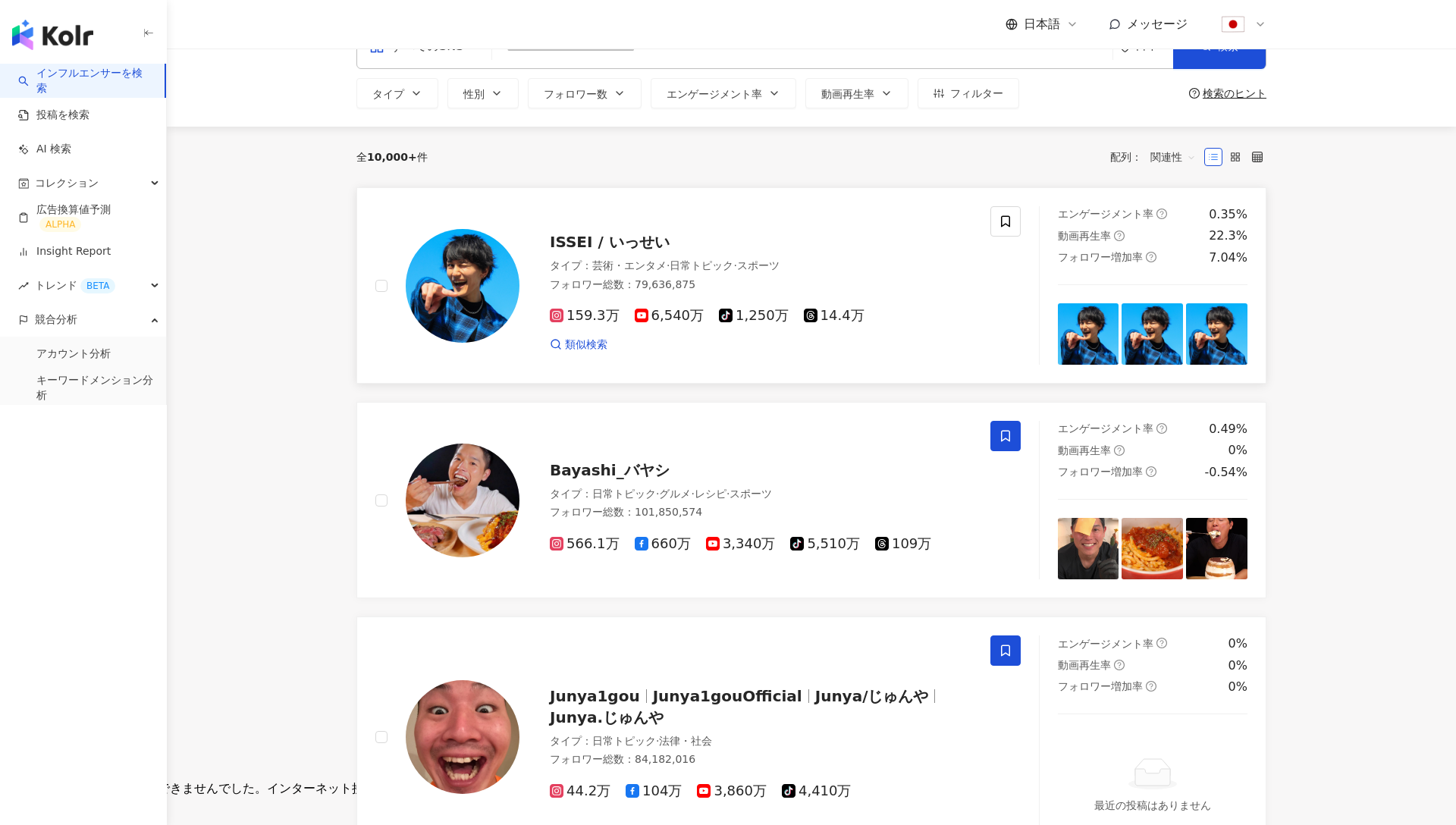
click at [476, 275] on img at bounding box center [463, 286] width 114 height 114
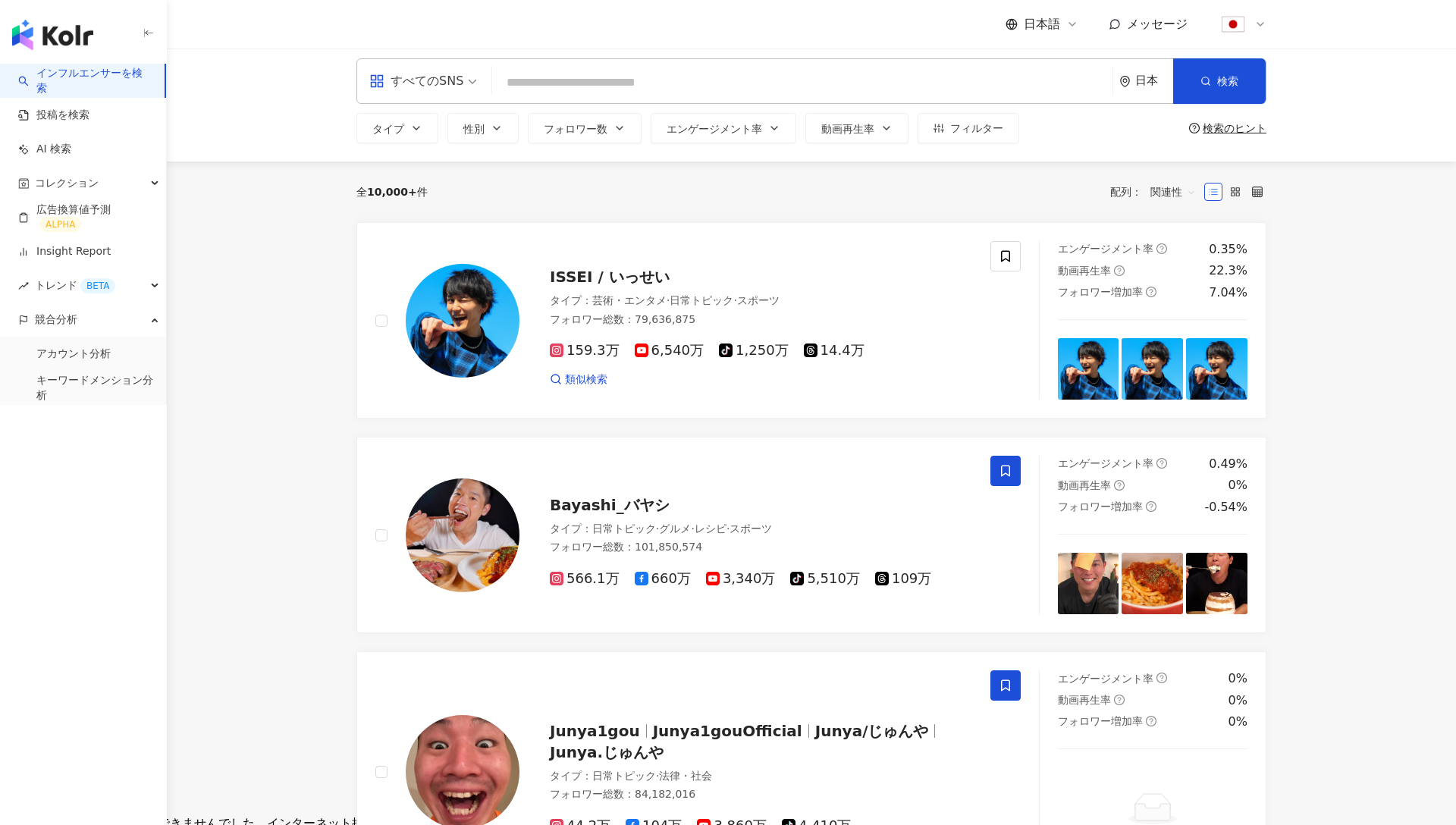
scroll to position [0, 0]
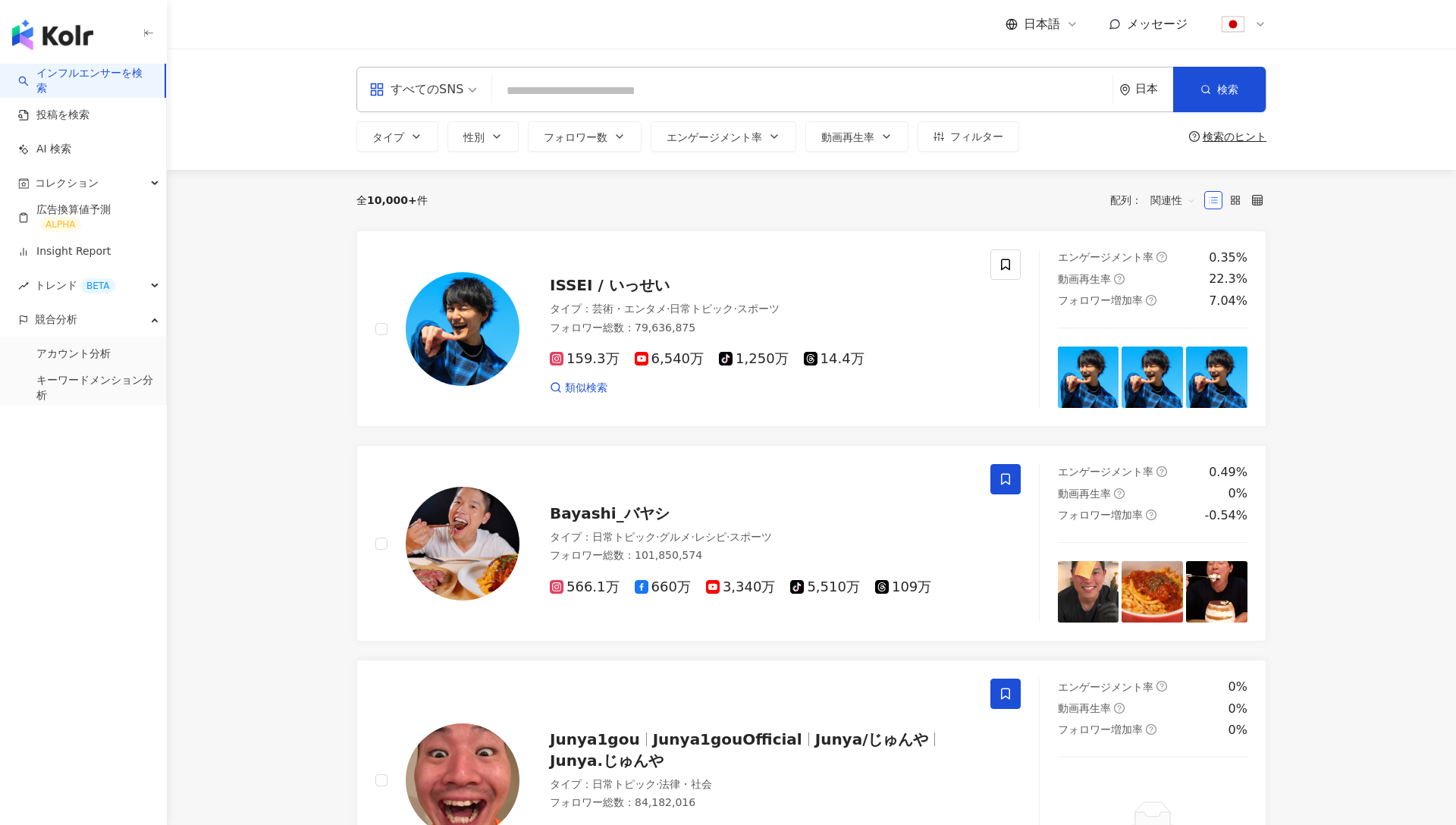
click at [546, 89] on input "search" at bounding box center [803, 91] width 609 height 28
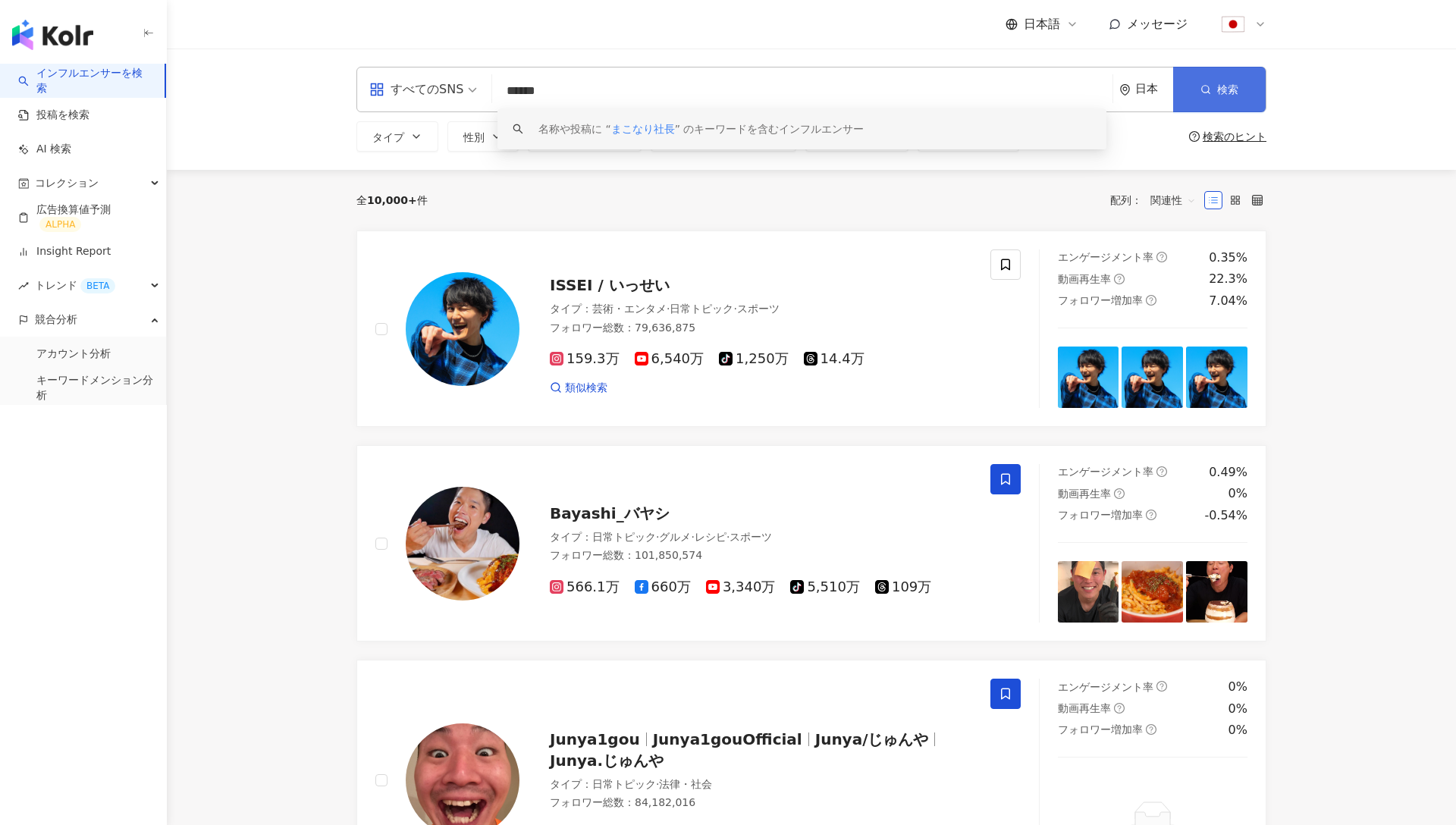
click at [1178, 86] on button "検索" at bounding box center [1219, 89] width 92 height 46
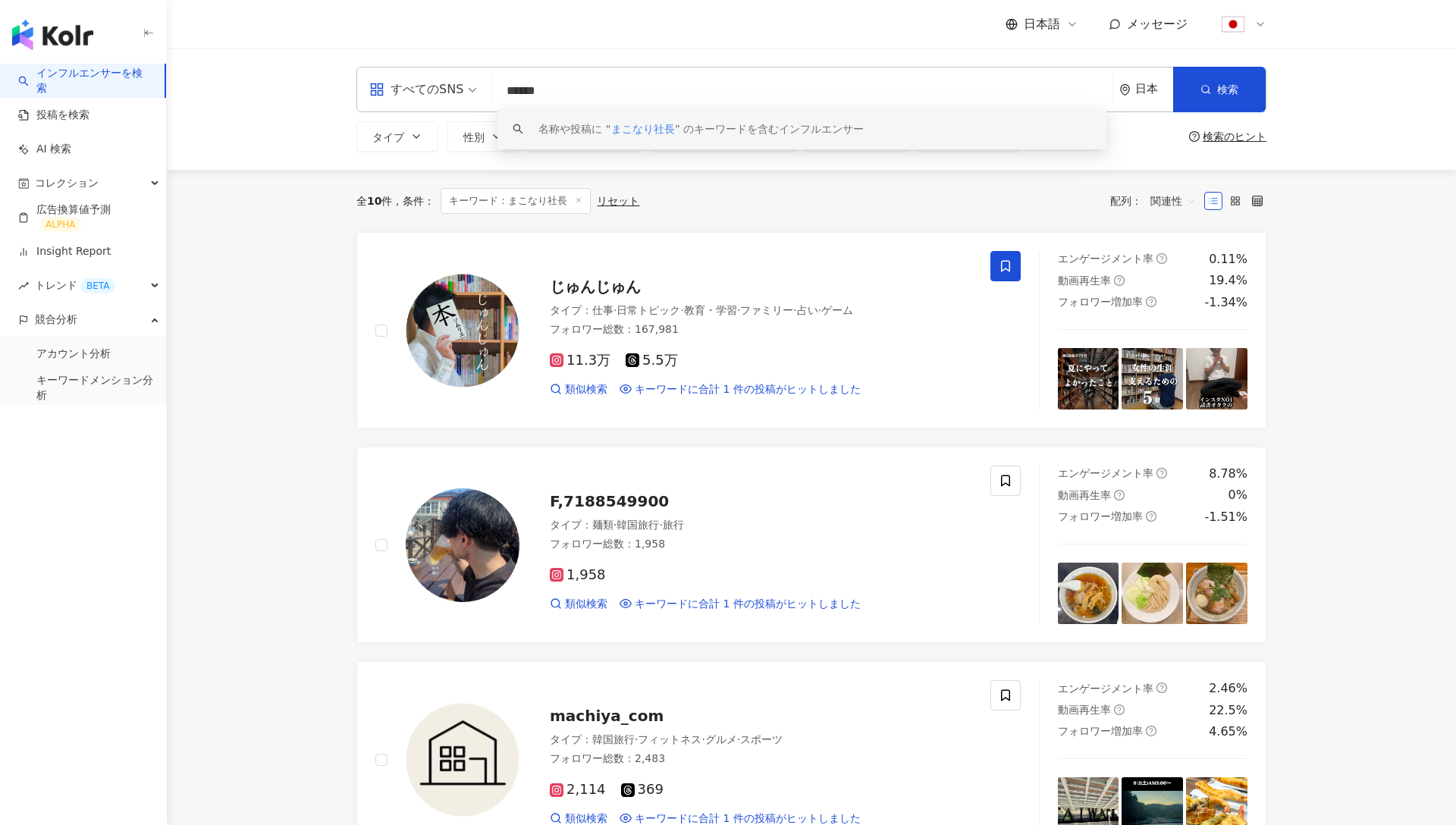
click at [547, 94] on input "******" at bounding box center [803, 91] width 609 height 28
click at [548, 91] on input "******" at bounding box center [803, 91] width 609 height 28
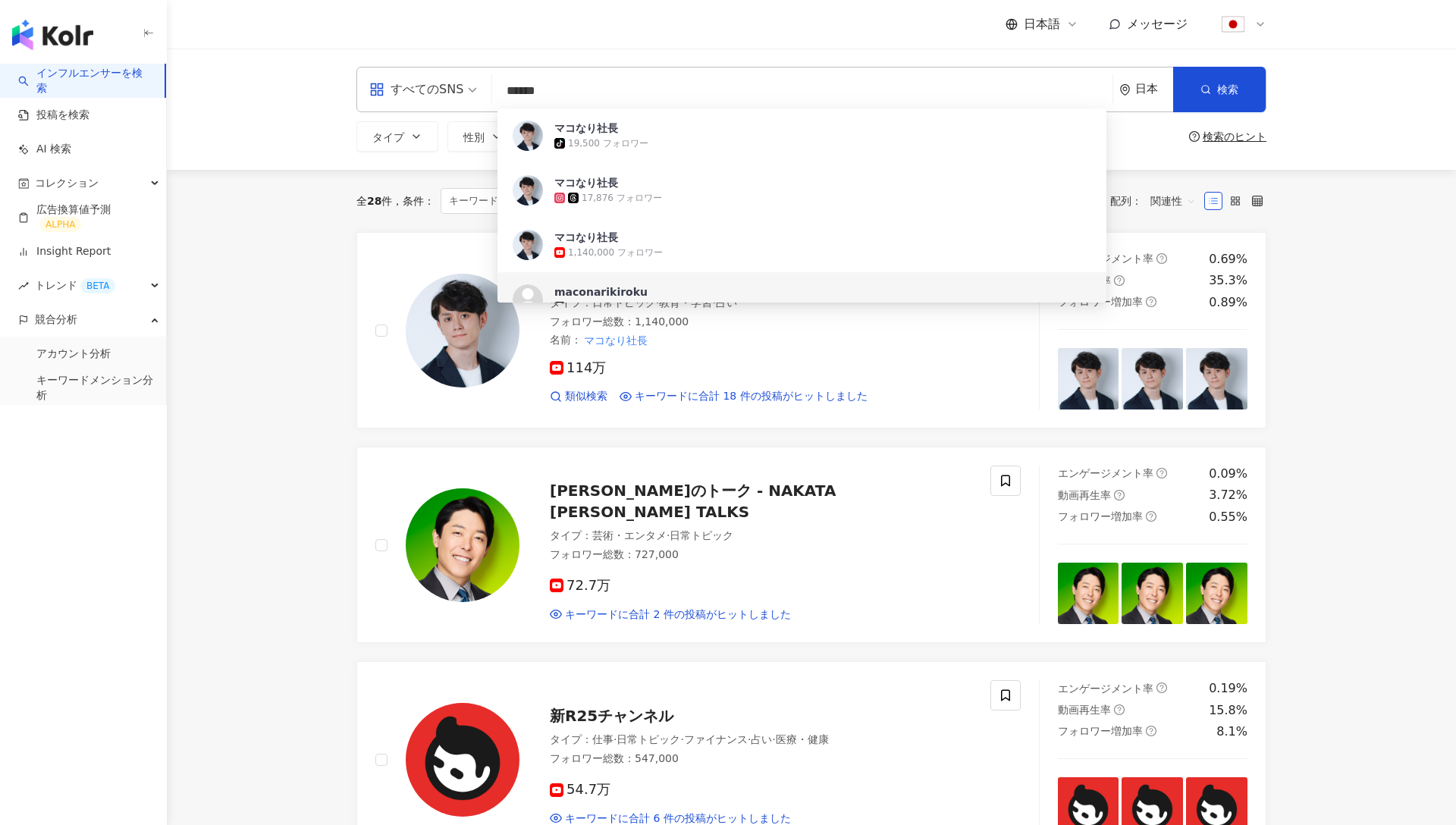
type input "******"
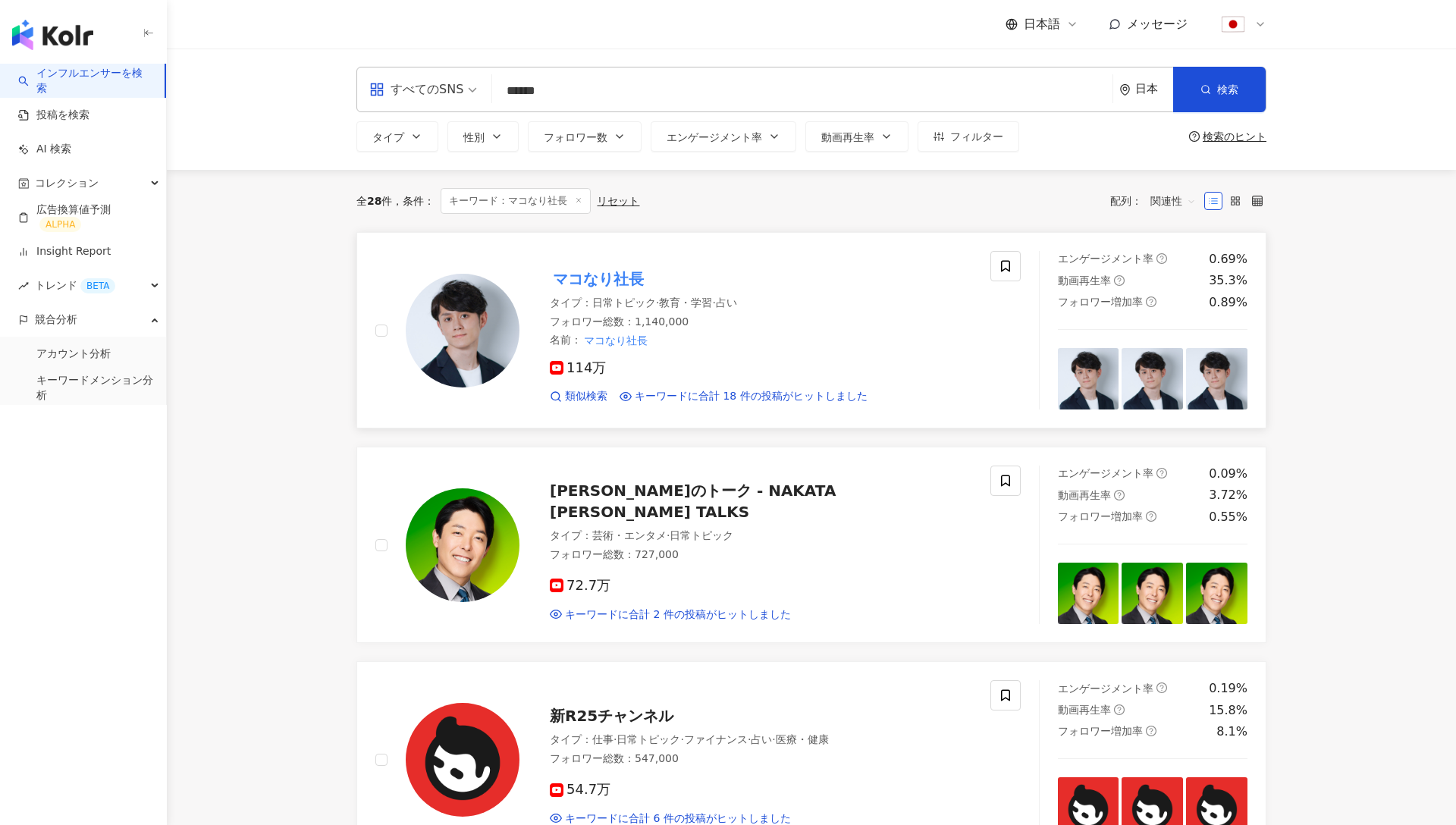
click at [571, 275] on mark "マコなり社長" at bounding box center [598, 279] width 97 height 24
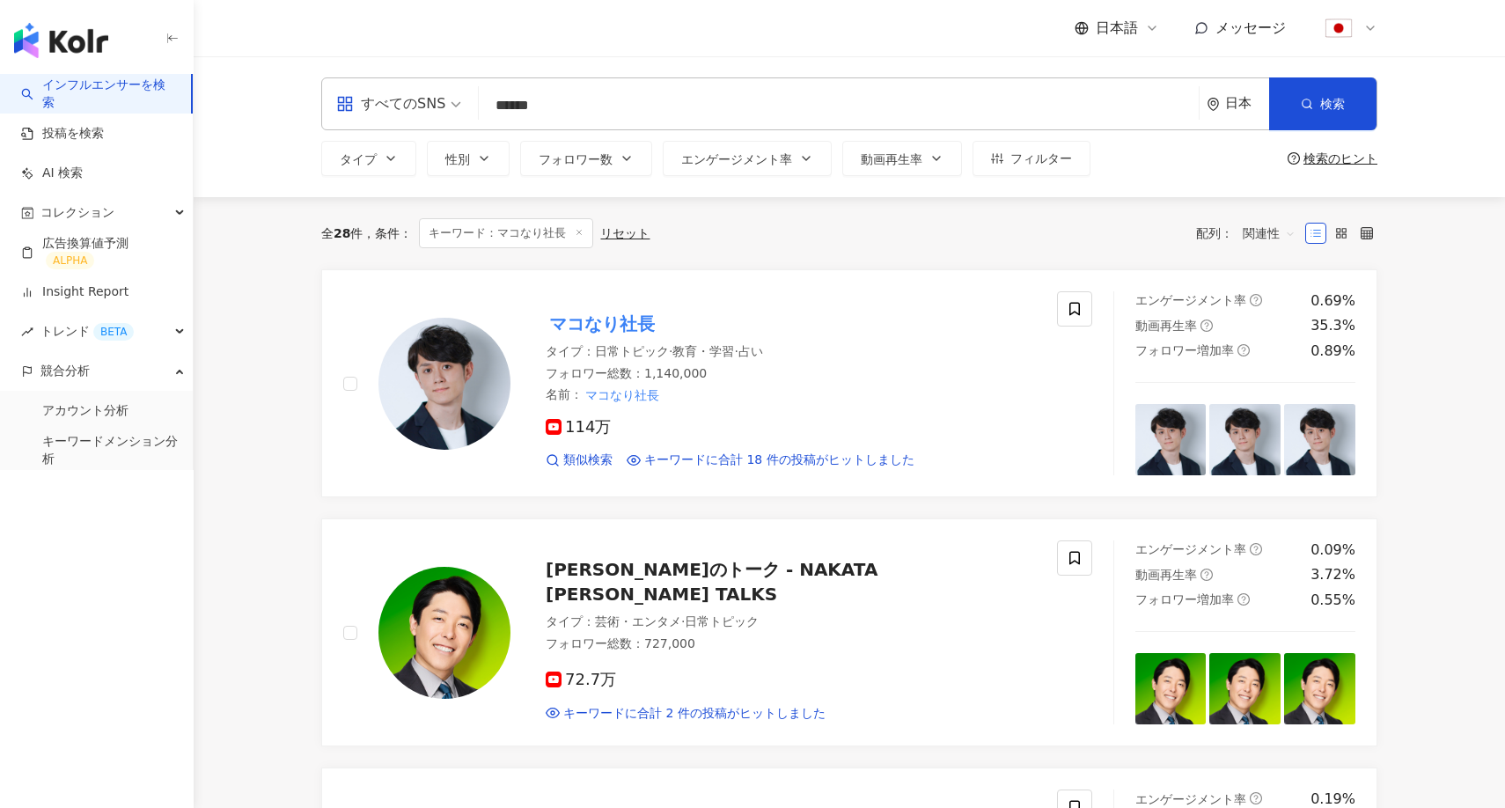
click at [95, 49] on img "button" at bounding box center [61, 40] width 94 height 35
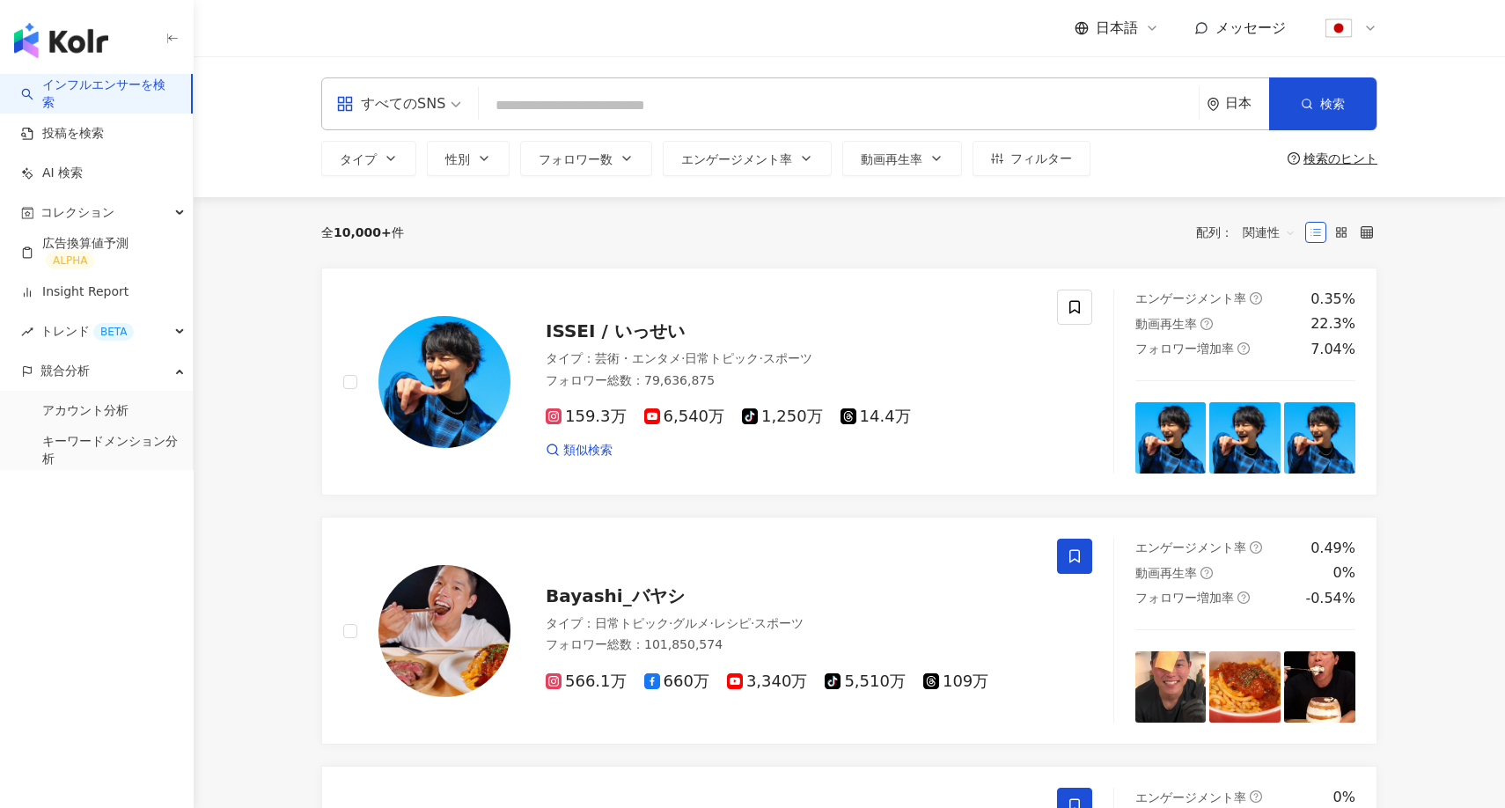
click at [888, 1] on div "日本語 メッセージ" at bounding box center [849, 28] width 1056 height 56
click at [865, 13] on div "日本語 メッセージ" at bounding box center [849, 28] width 1056 height 56
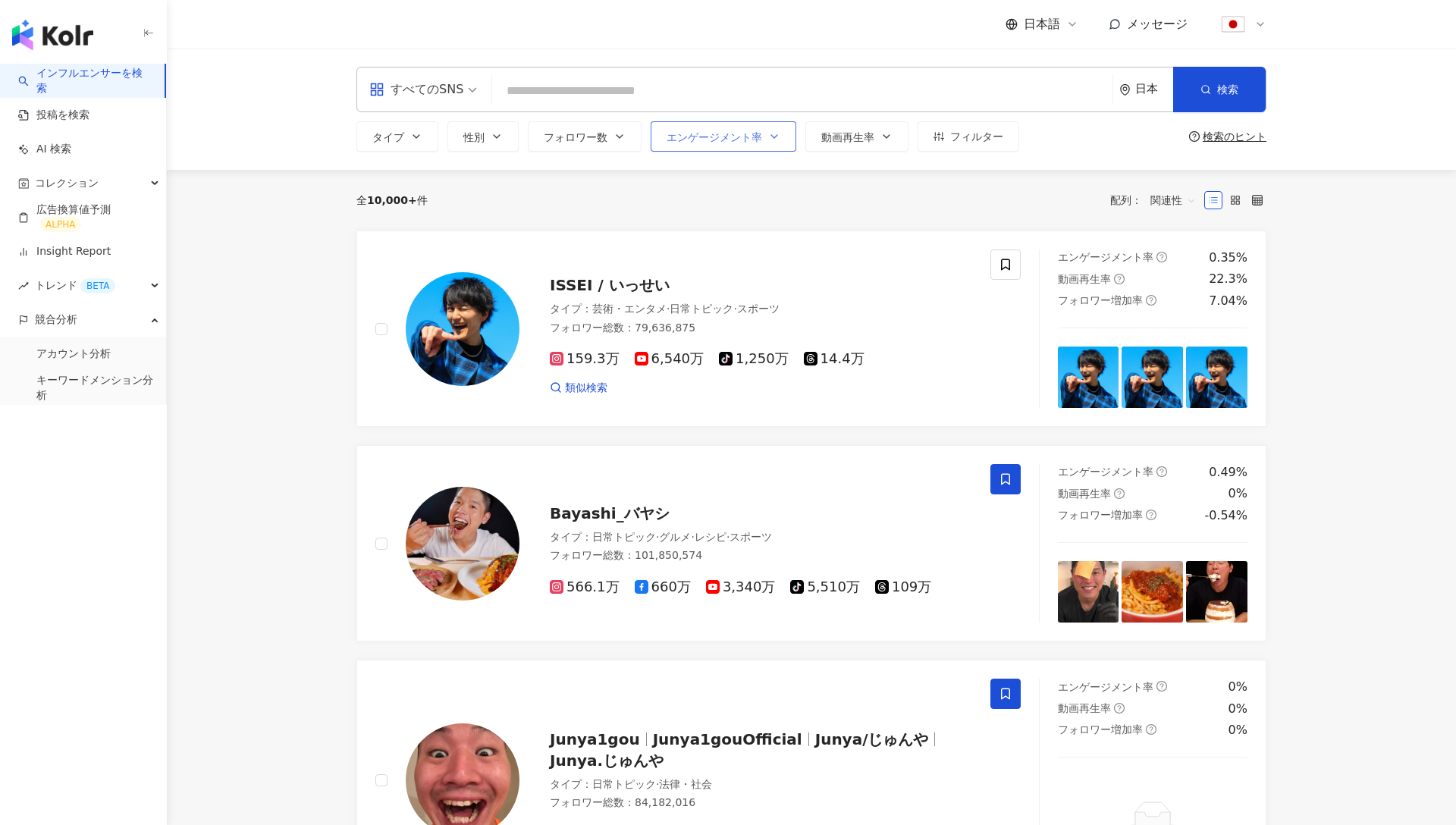
click at [753, 142] on span "エンゲージメント率" at bounding box center [714, 137] width 96 height 12
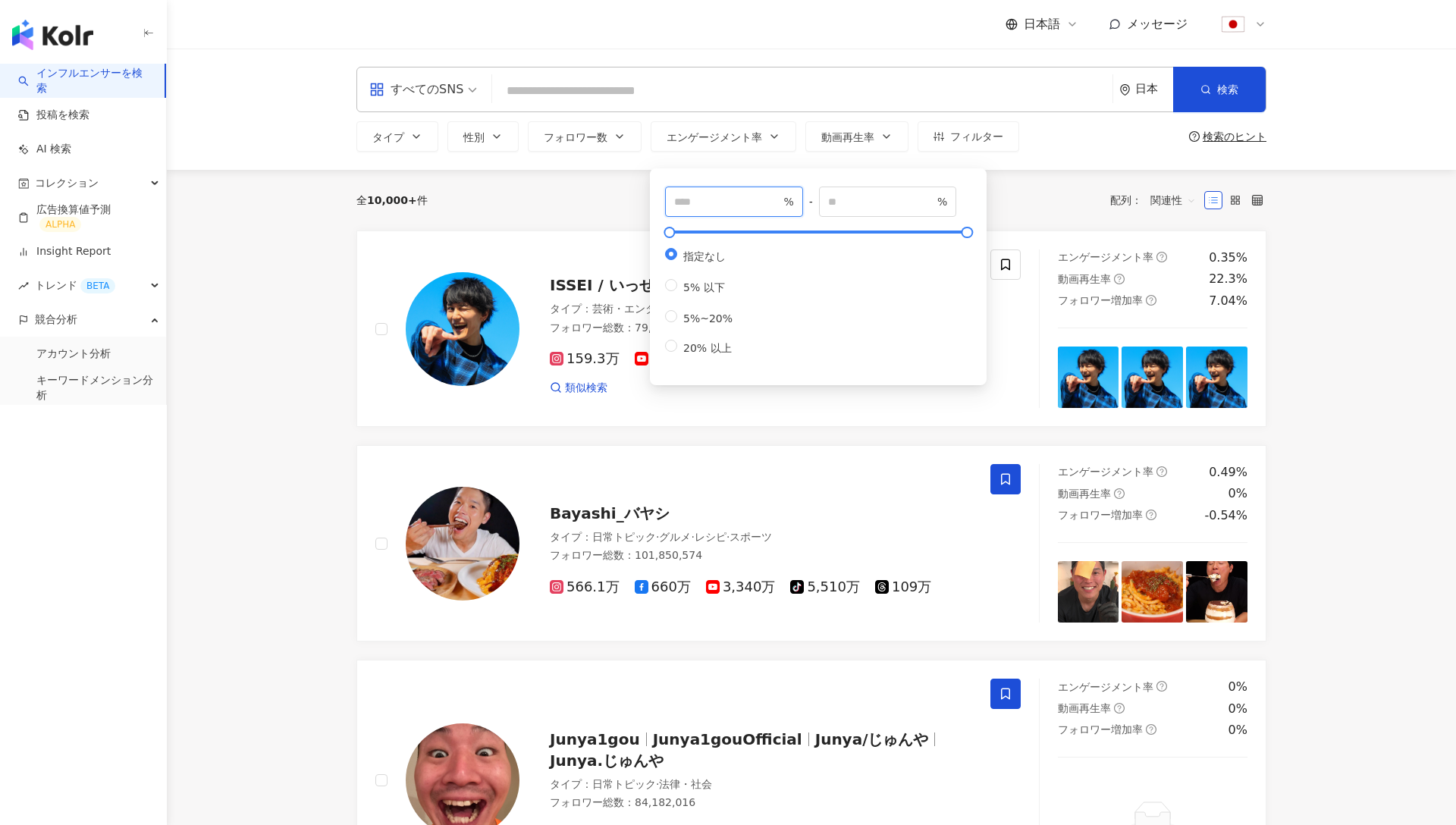
click at [728, 203] on input "number" at bounding box center [727, 201] width 106 height 16
type input "*"
click at [577, 205] on div "全 10,000+ 件 配列： 関連性" at bounding box center [812, 200] width 910 height 24
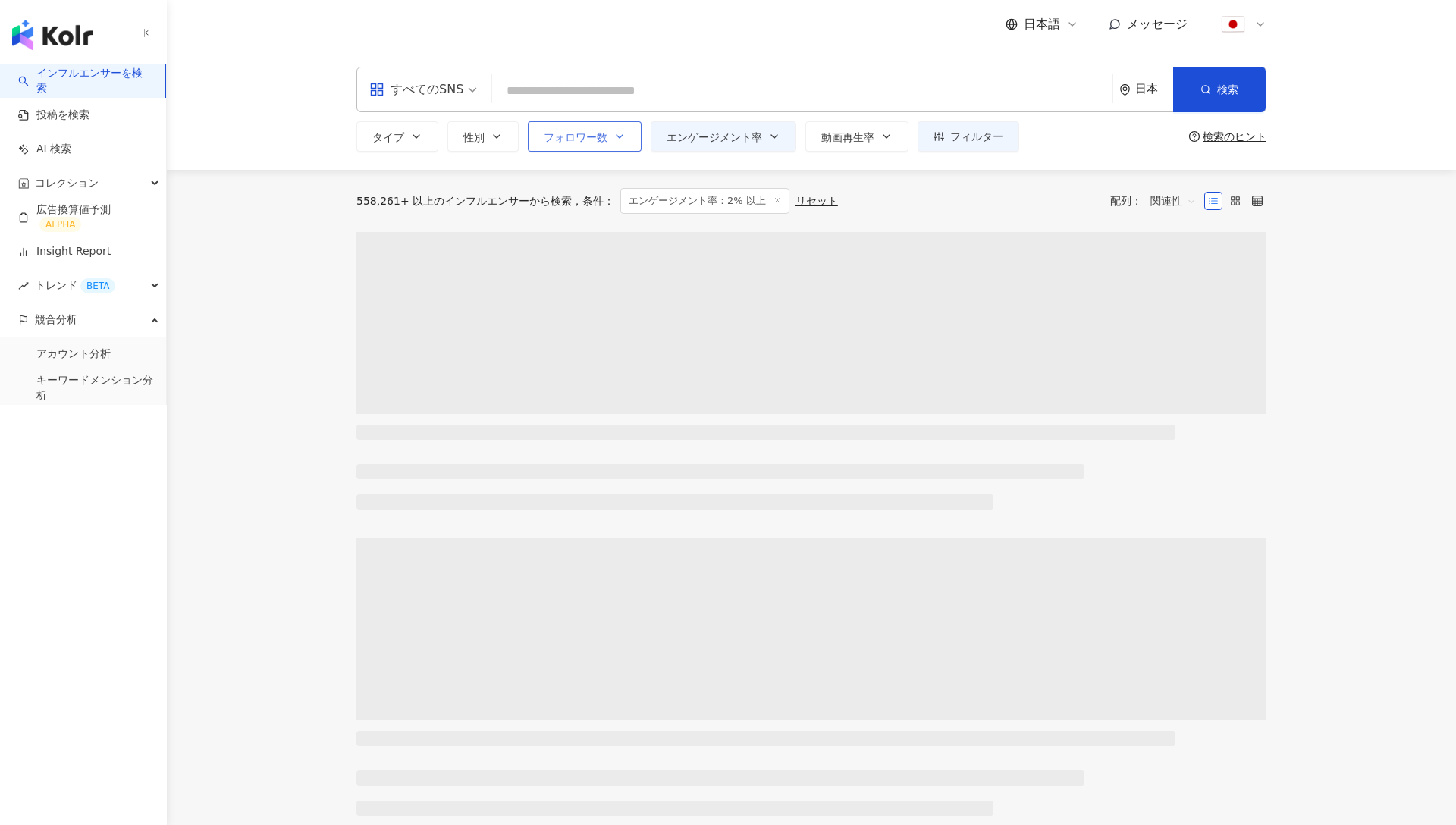
click at [586, 127] on button "フォロワー数" at bounding box center [584, 136] width 114 height 30
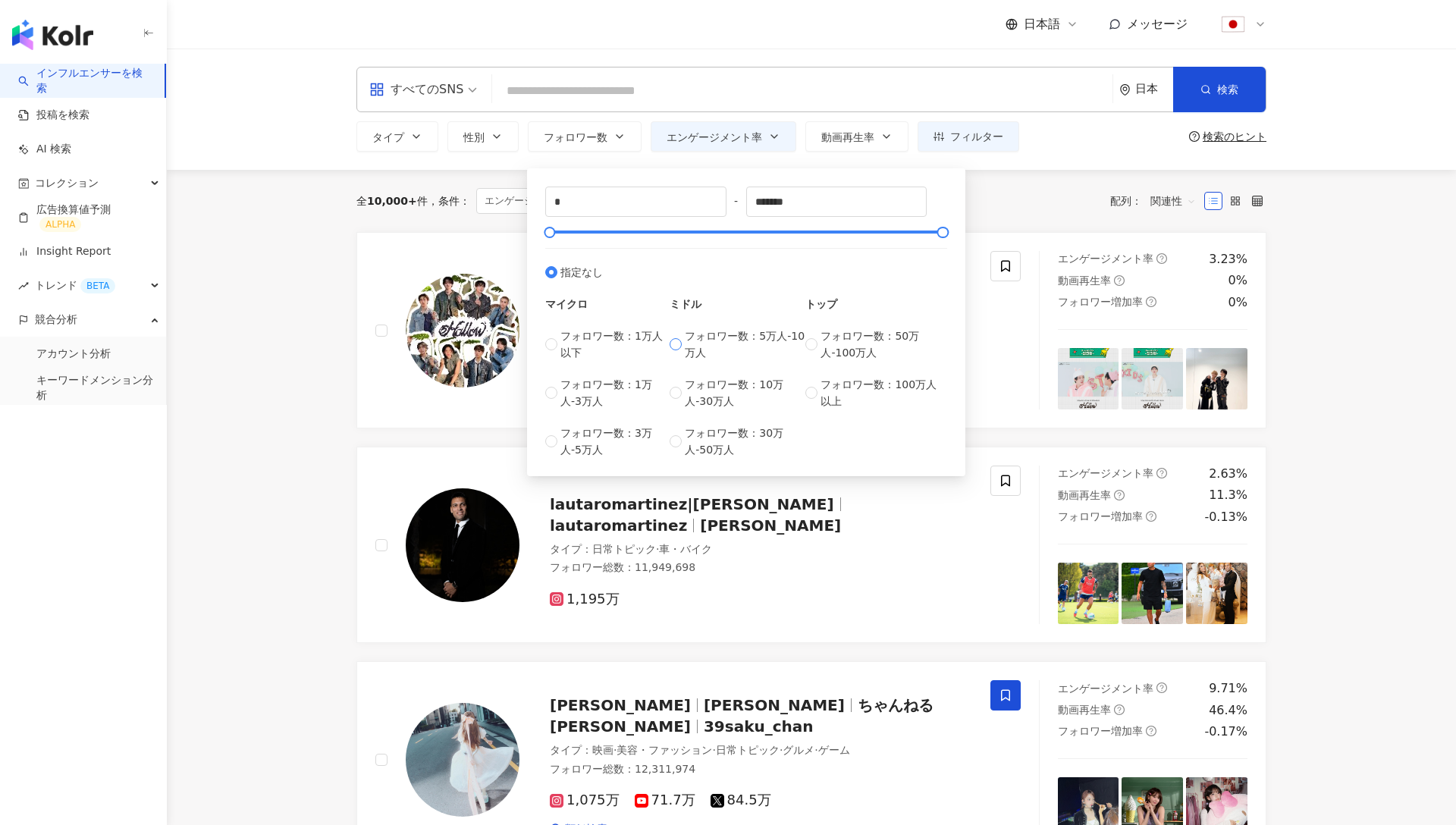
click at [712, 337] on span "フォロワー数：5万人-10万人" at bounding box center [746, 344] width 121 height 34
type input "*****"
drag, startPoint x: 570, startPoint y: 232, endPoint x: 556, endPoint y: 234, distance: 14.1
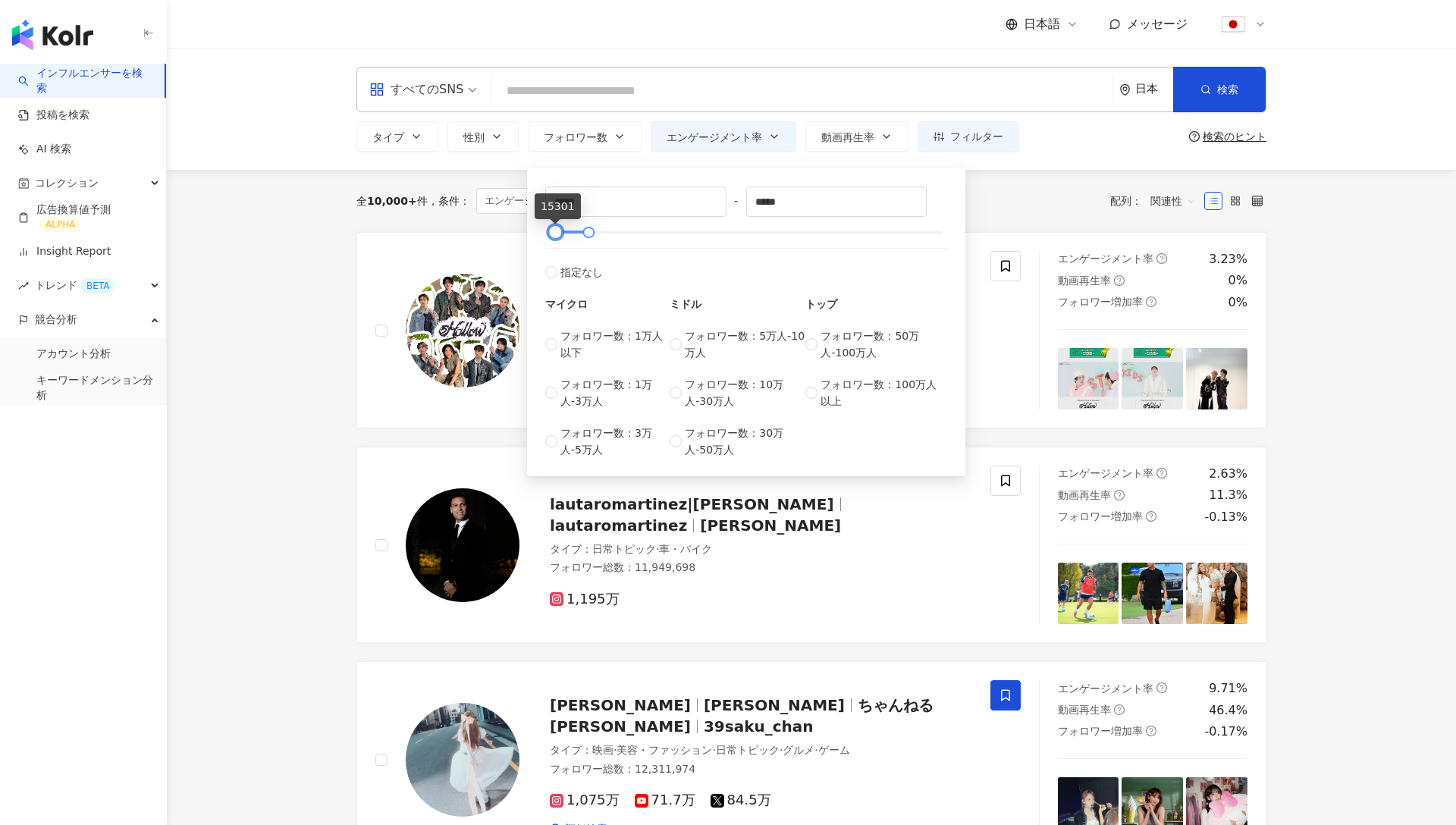
click at [556, 234] on div at bounding box center [556, 233] width 9 height 9
click at [395, 177] on div "全 10,000+ 件 条件 ： エンゲージメント率：2% 以上 リセット 配列： 関連性" at bounding box center [812, 201] width 910 height 62
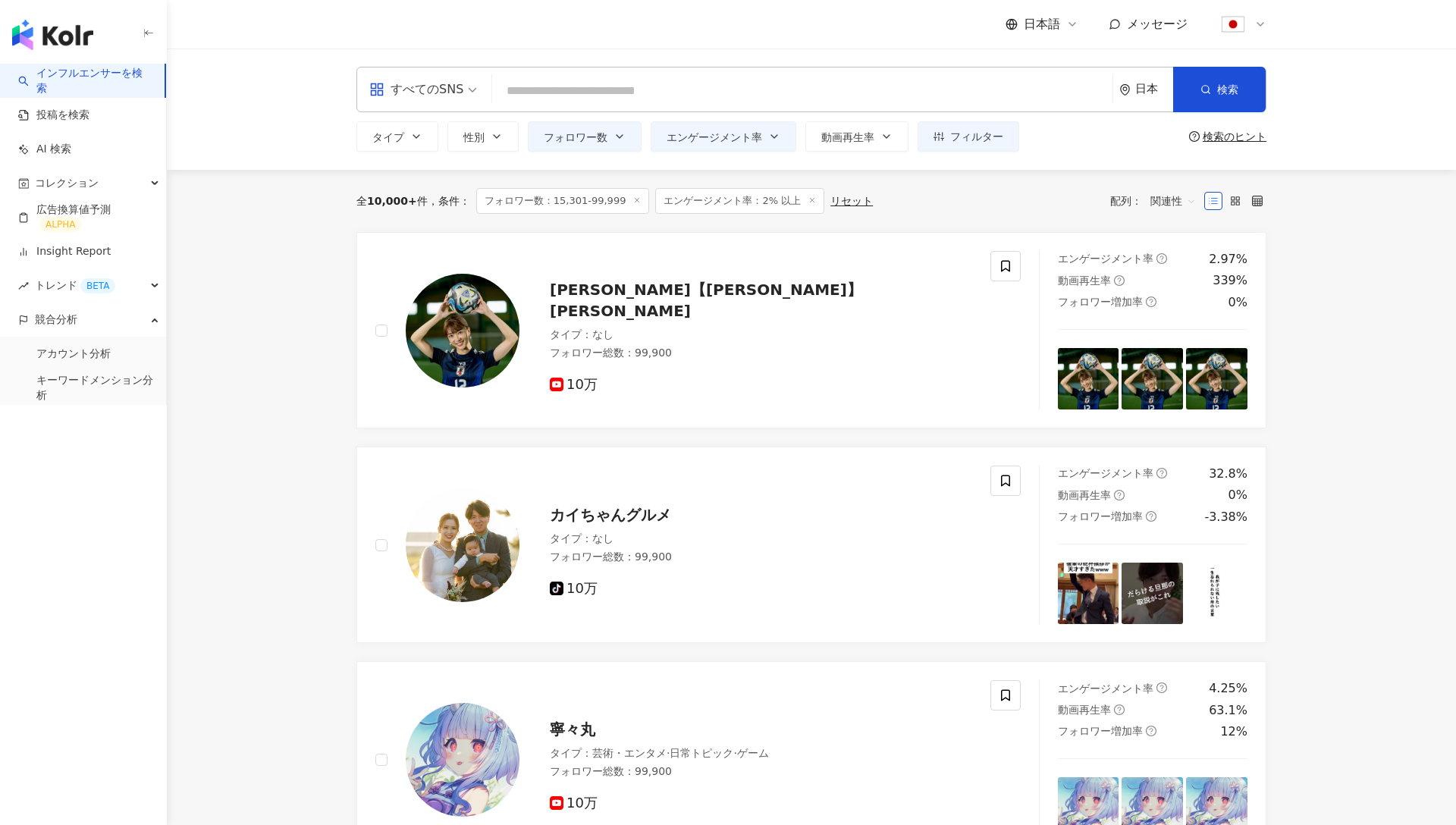
click at [532, 84] on input "search" at bounding box center [803, 91] width 609 height 28
click at [610, 91] on input "search" at bounding box center [803, 91] width 609 height 28
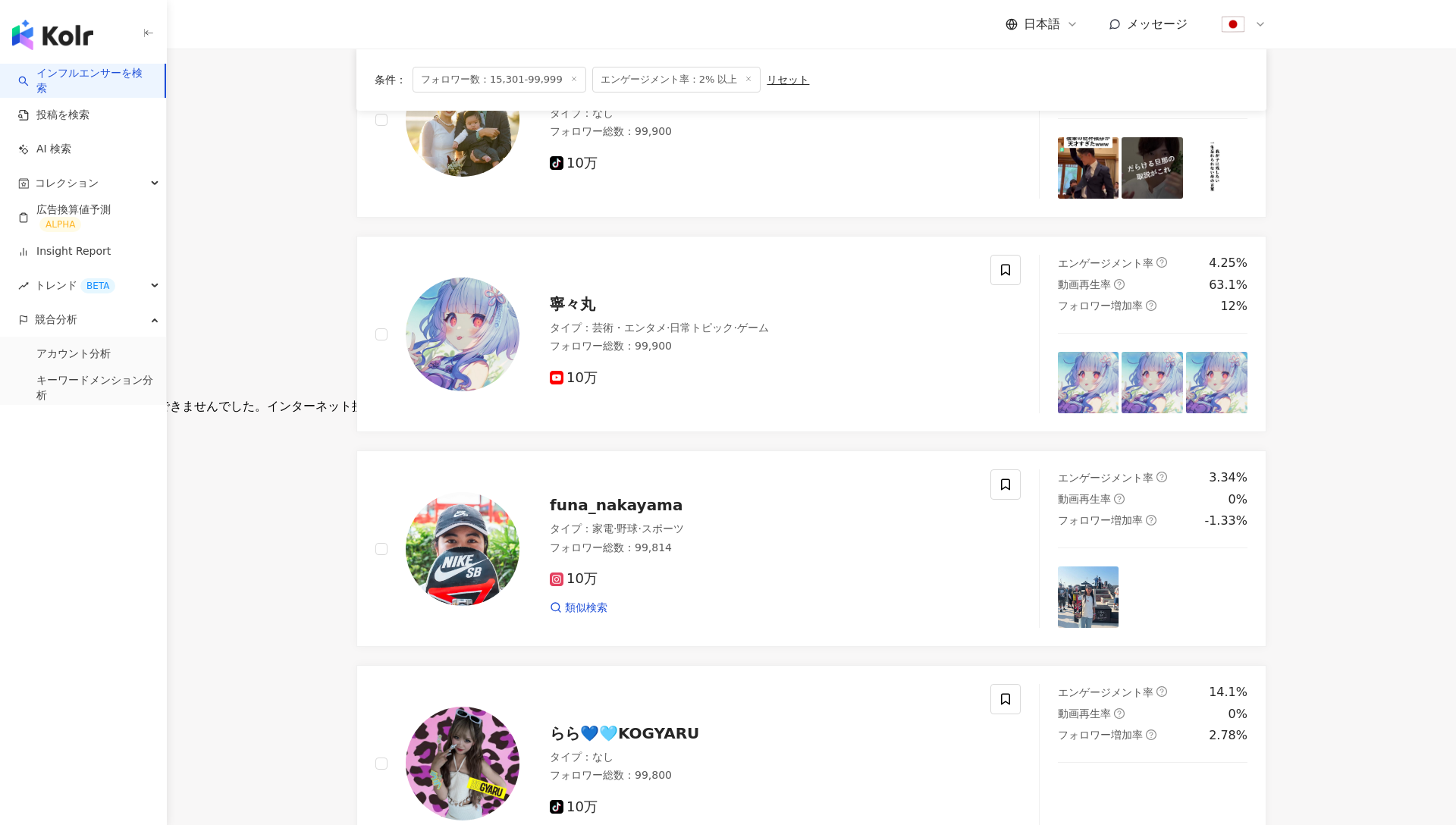
scroll to position [425, 0]
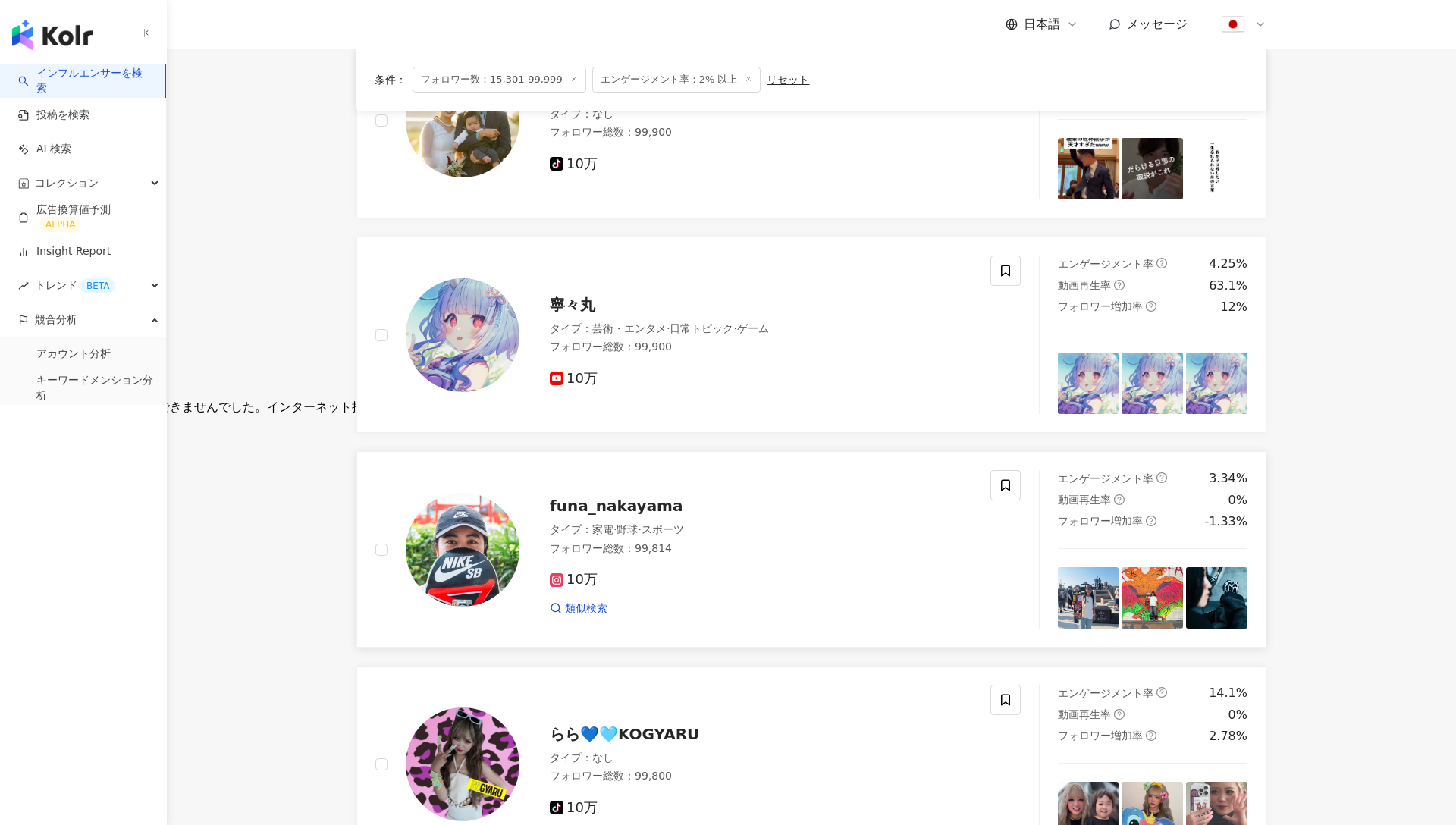
click at [616, 502] on span "funa_nakayama" at bounding box center [616, 505] width 133 height 18
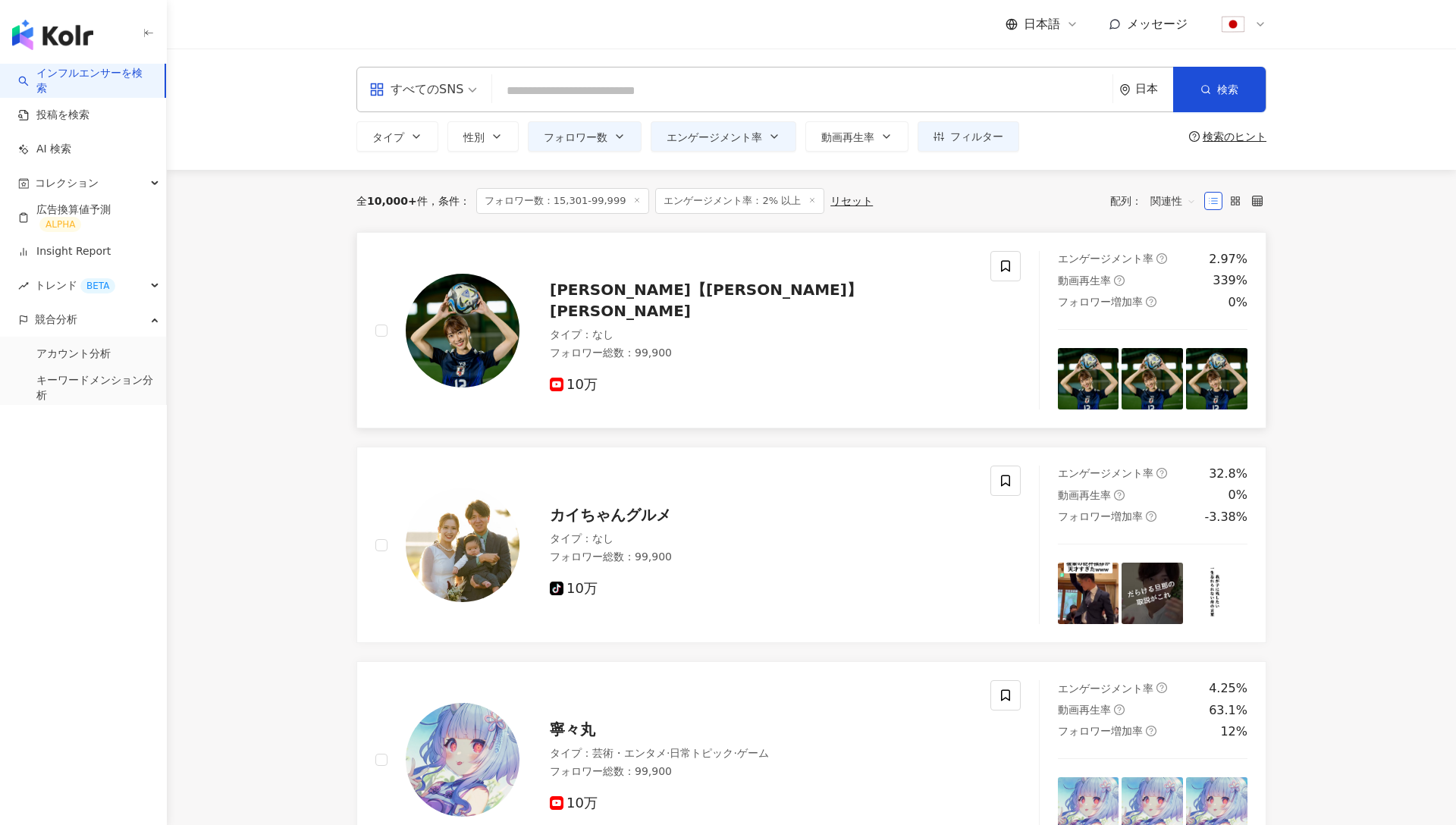
scroll to position [12, 0]
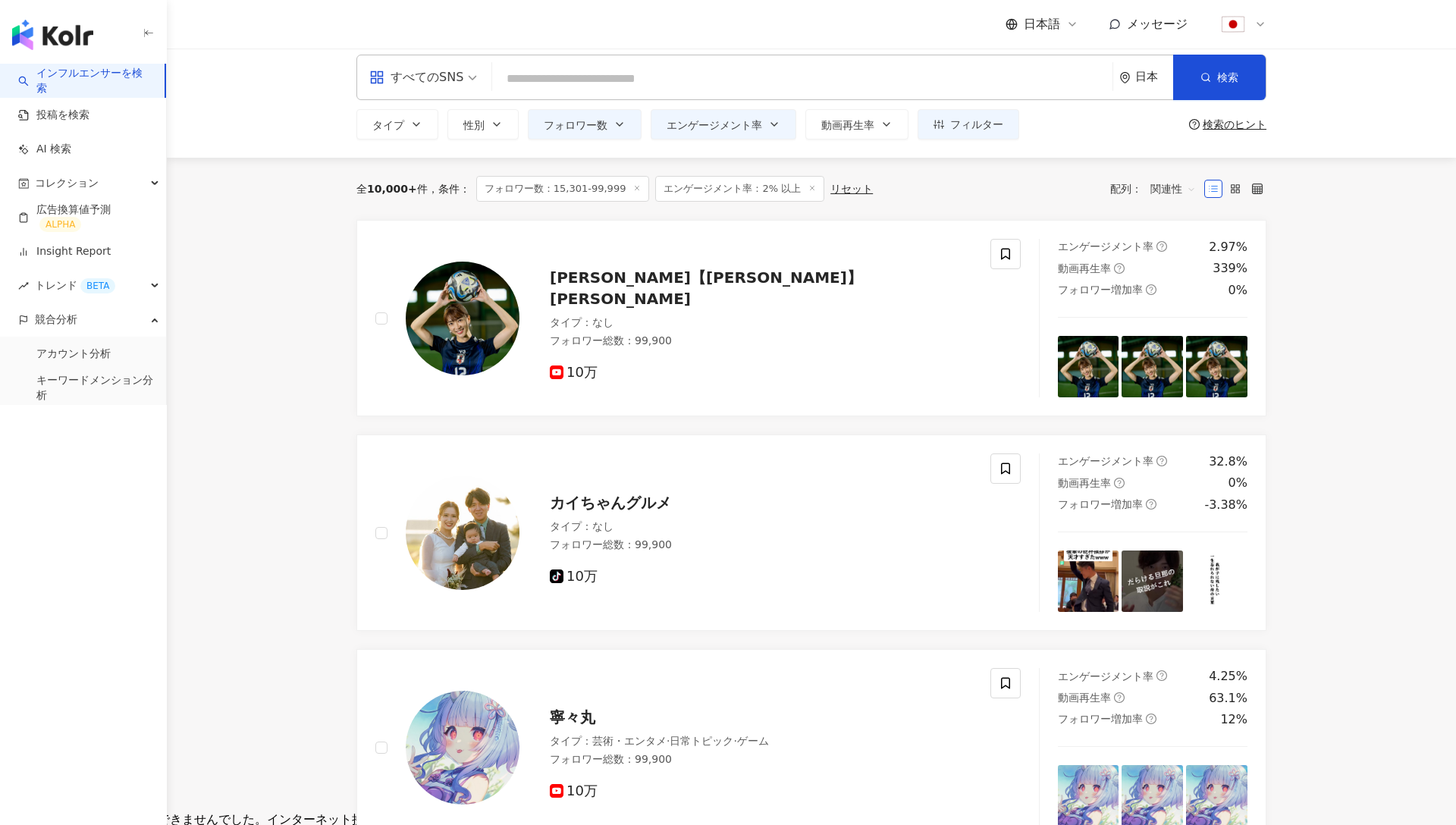
click at [432, 82] on div "すべてのSNS" at bounding box center [416, 78] width 94 height 24
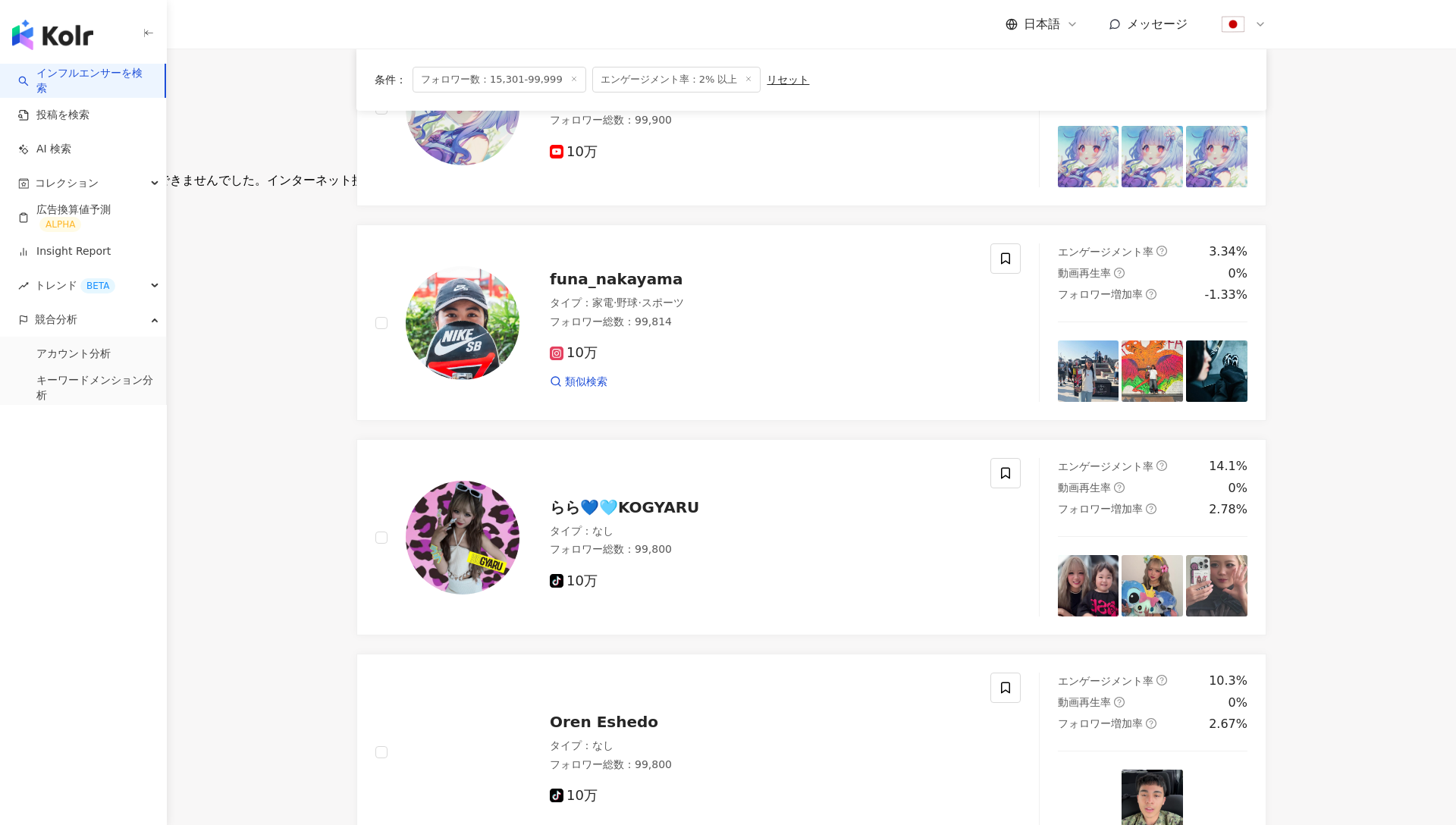
scroll to position [709, 0]
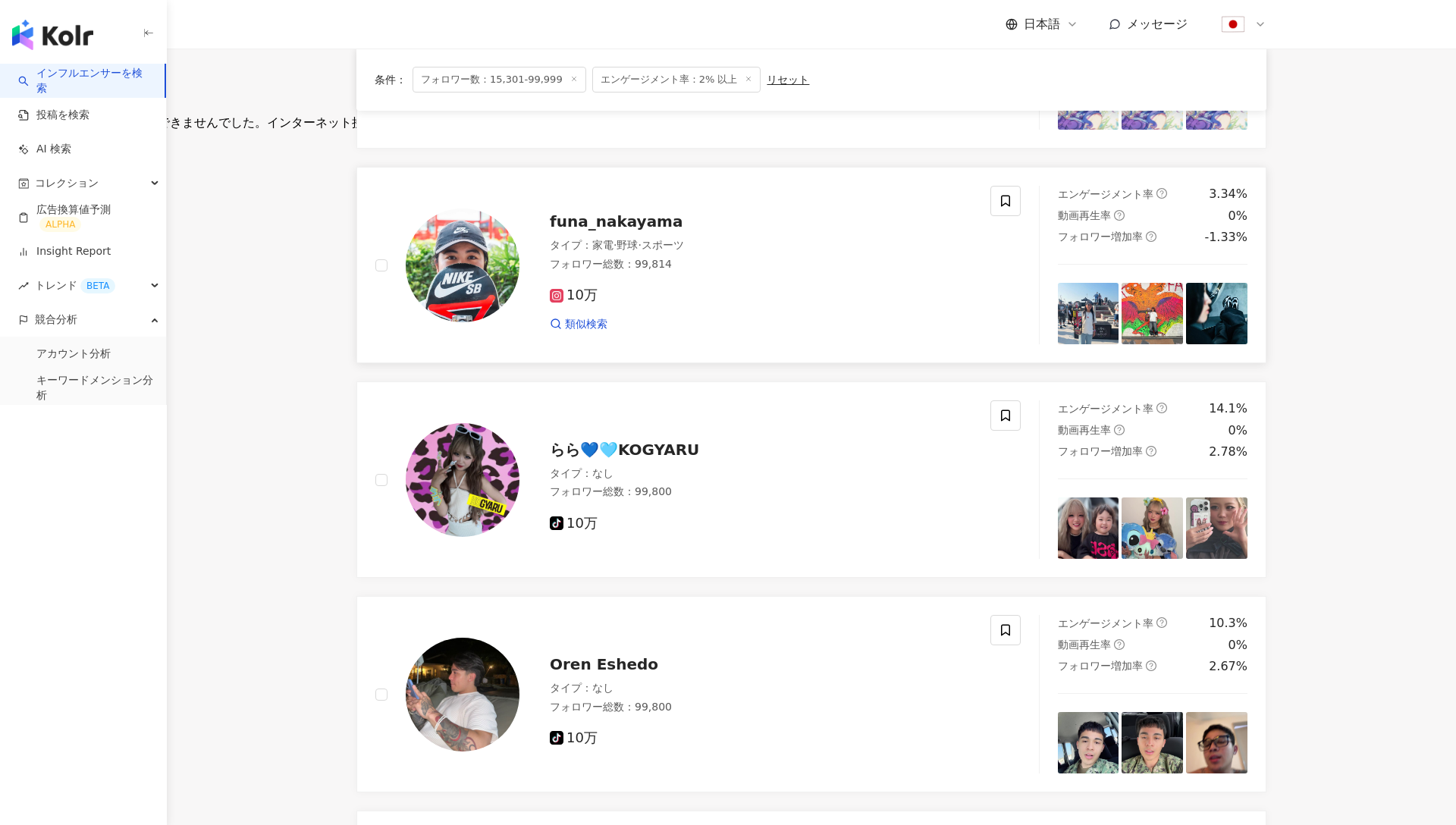
click at [600, 217] on span "funa_nakayama" at bounding box center [616, 221] width 133 height 18
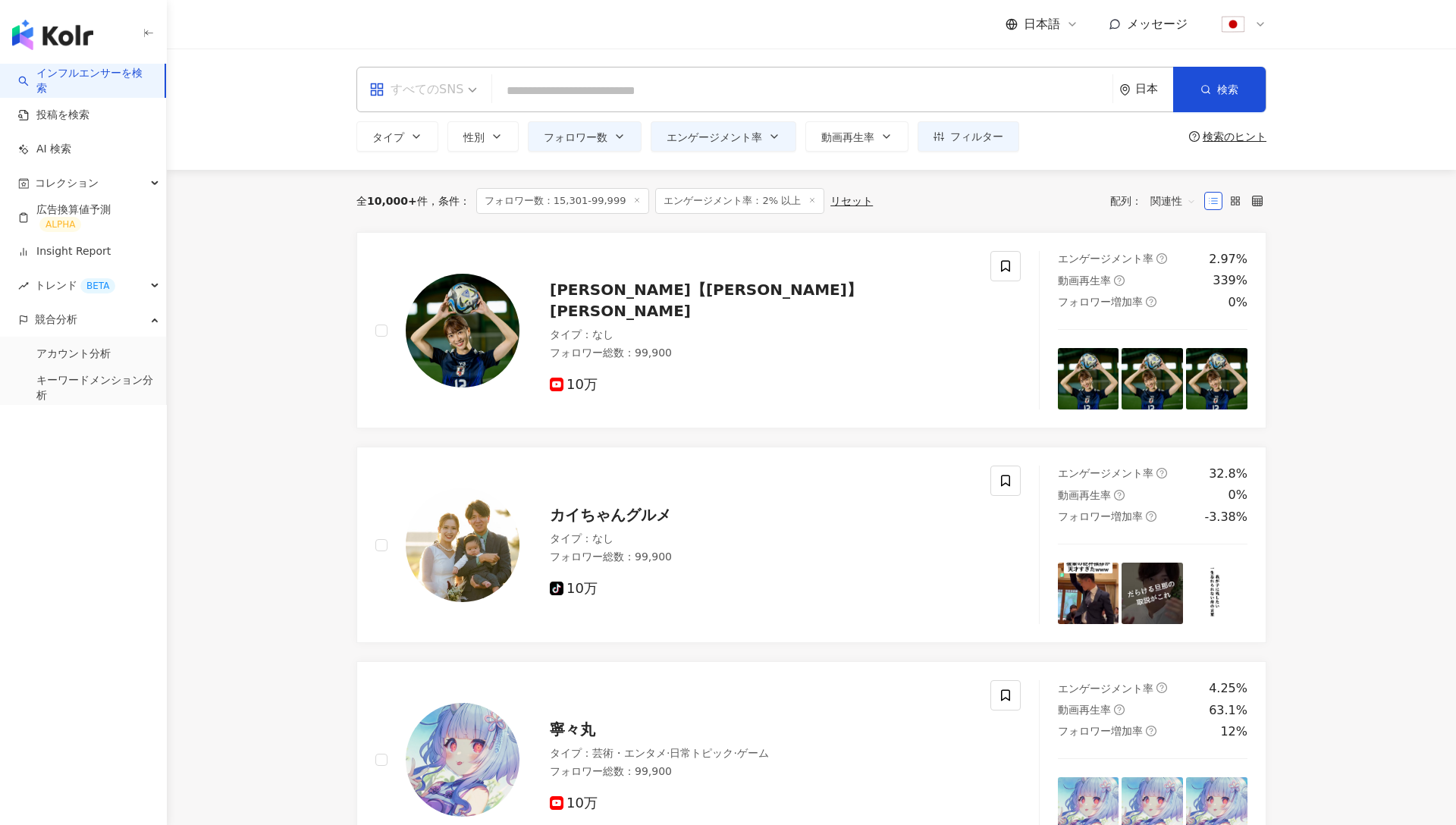
click at [447, 93] on div "すべてのSNS" at bounding box center [416, 90] width 94 height 24
click at [421, 217] on div "YouTube" at bounding box center [423, 216] width 100 height 19
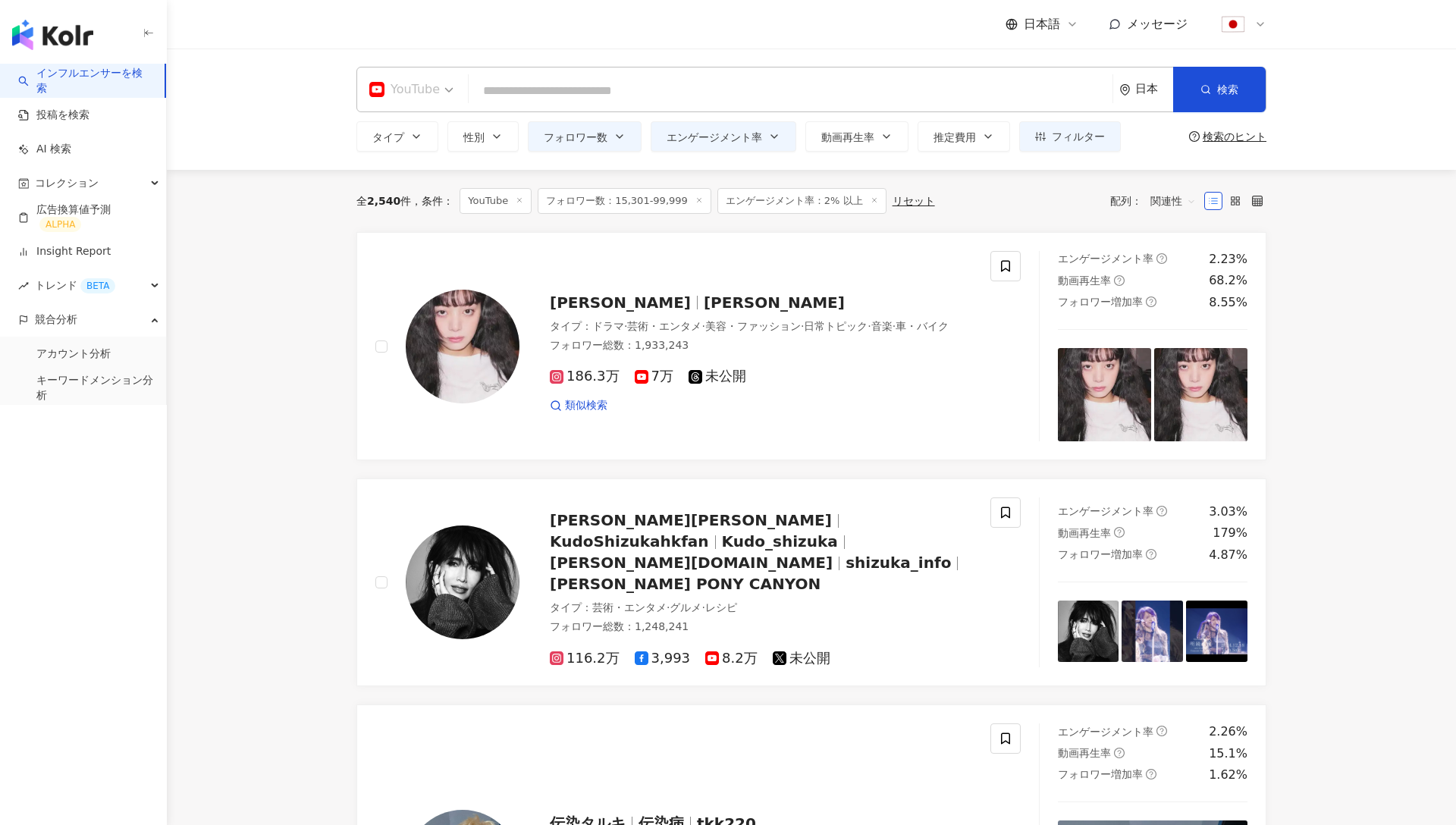
click at [422, 83] on div "YouTube" at bounding box center [405, 90] width 71 height 24
click at [427, 124] on div "すべてのSNS" at bounding box center [422, 132] width 97 height 19
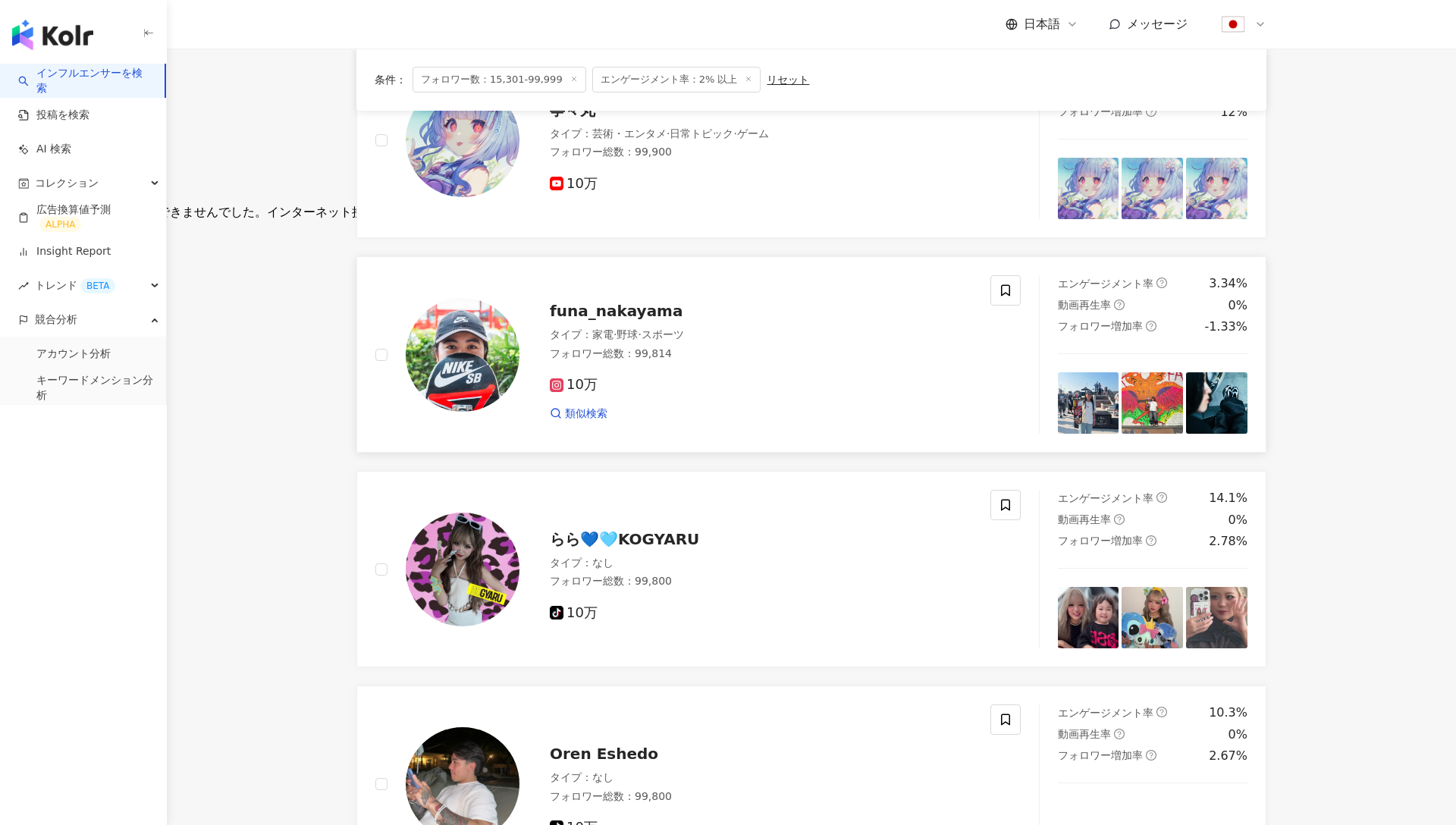
scroll to position [617, 0]
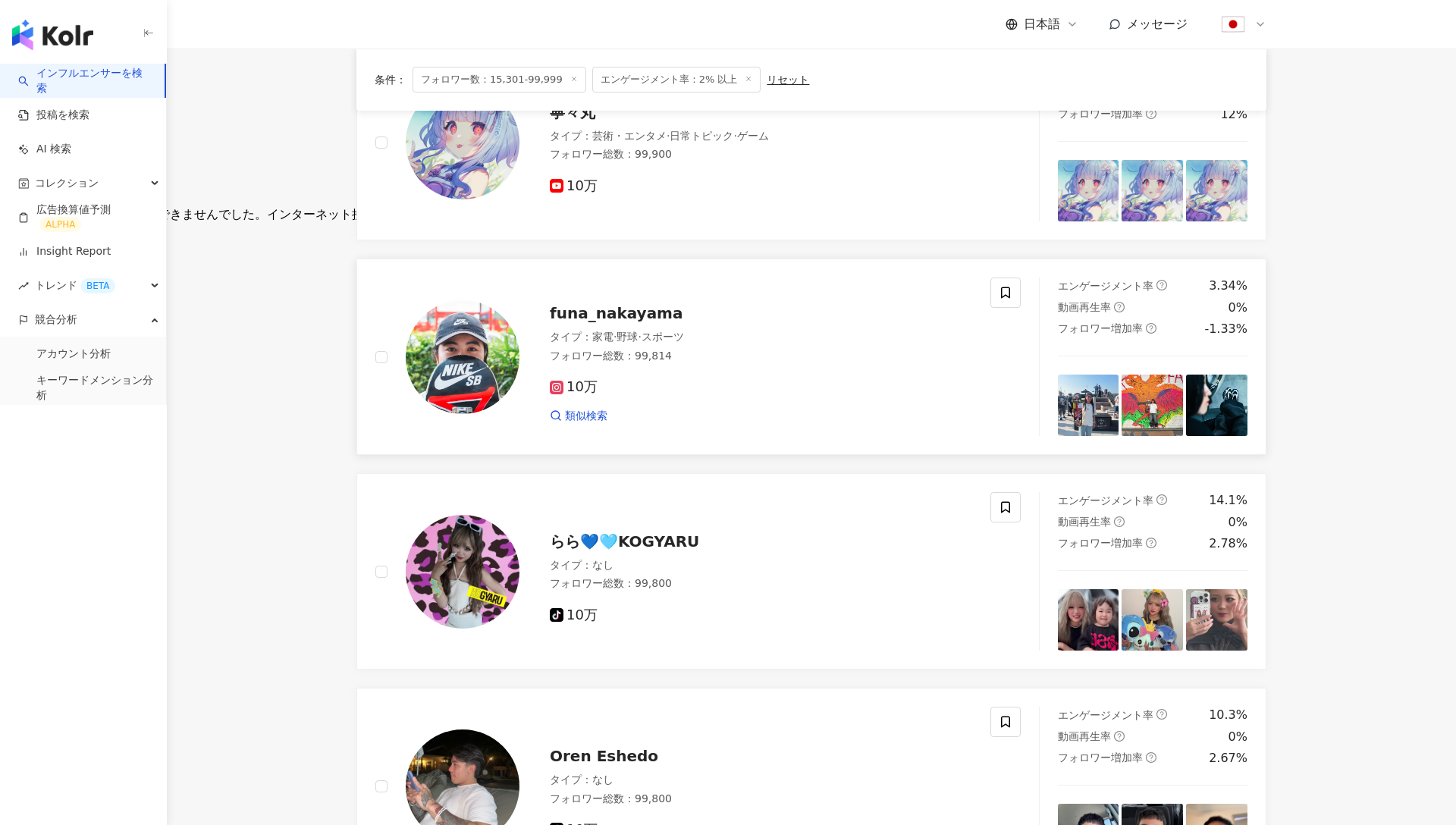
click at [597, 321] on div "funa_nakayama" at bounding box center [761, 313] width 422 height 22
click at [458, 152] on img at bounding box center [463, 142] width 114 height 114
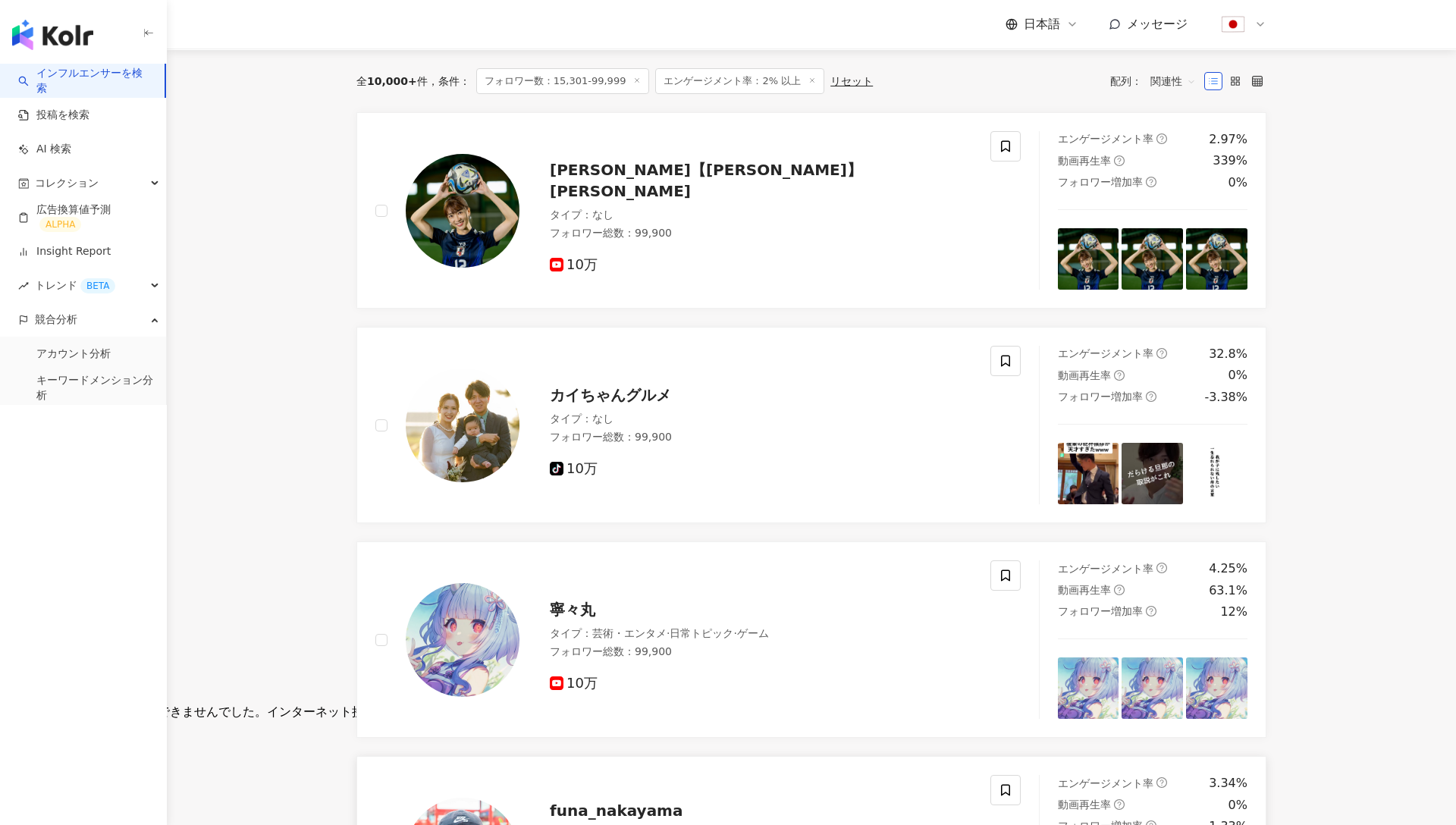
scroll to position [0, 0]
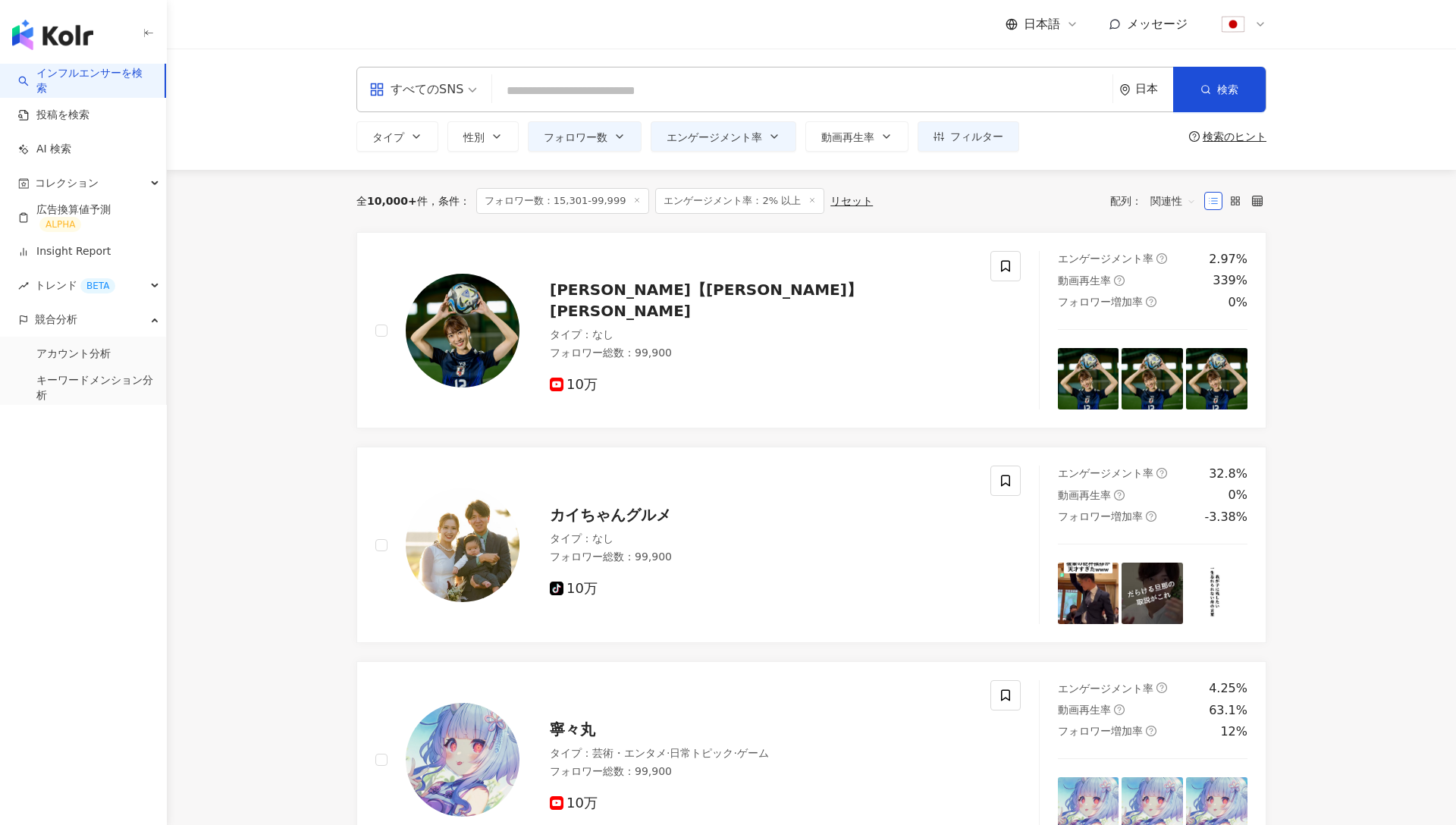
click at [60, 29] on img "button" at bounding box center [53, 34] width 81 height 30
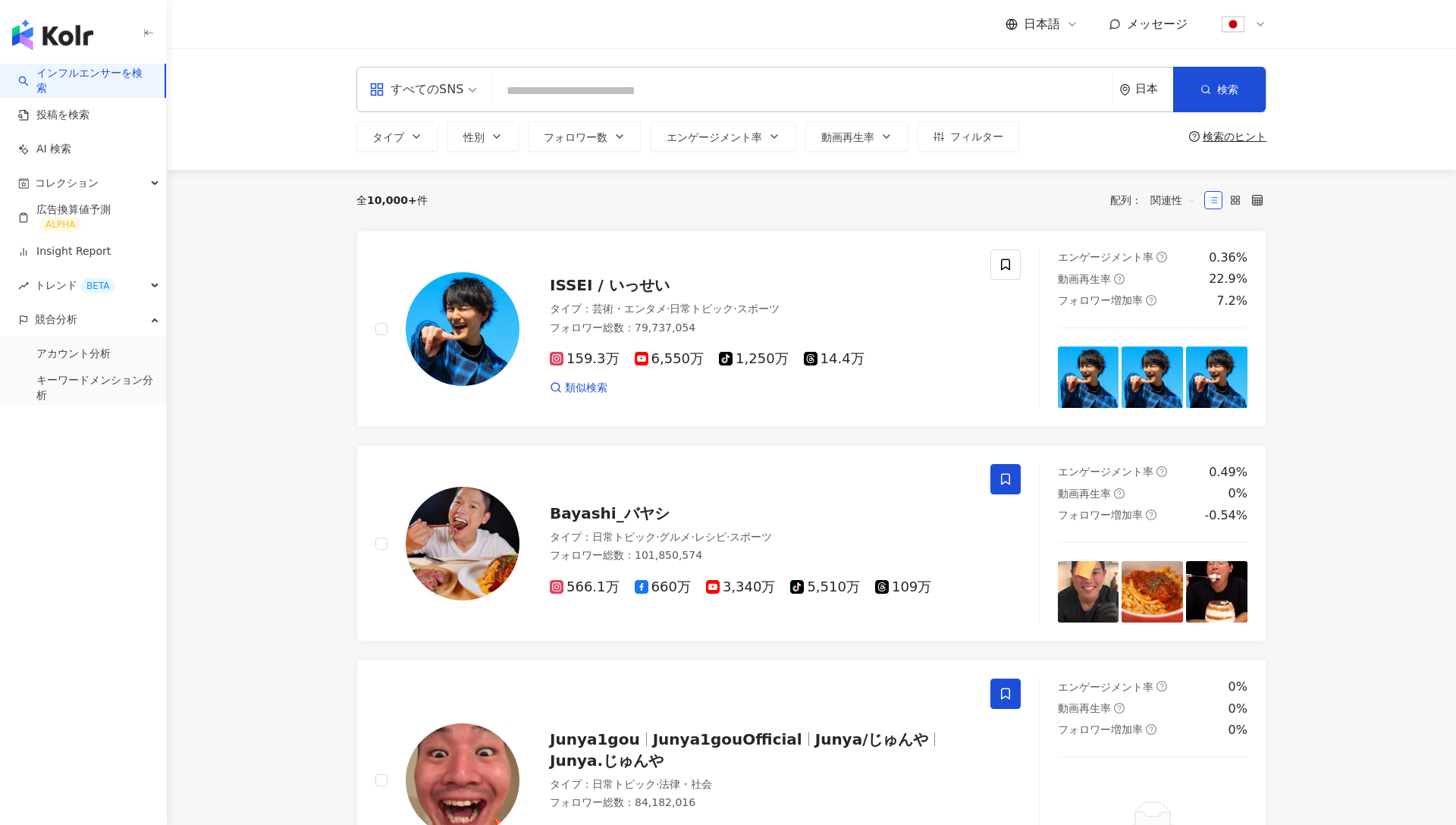
click at [413, 92] on div "すべてのSNS" at bounding box center [416, 90] width 94 height 24
click at [534, 87] on input "search" at bounding box center [803, 91] width 609 height 28
click at [442, 98] on div "すべてのSNS" at bounding box center [416, 90] width 94 height 24
click at [556, 173] on div "全 10,000+ 件 配列： 関連性" at bounding box center [812, 200] width 910 height 60
click at [592, 147] on button "フォロワー数" at bounding box center [584, 136] width 114 height 30
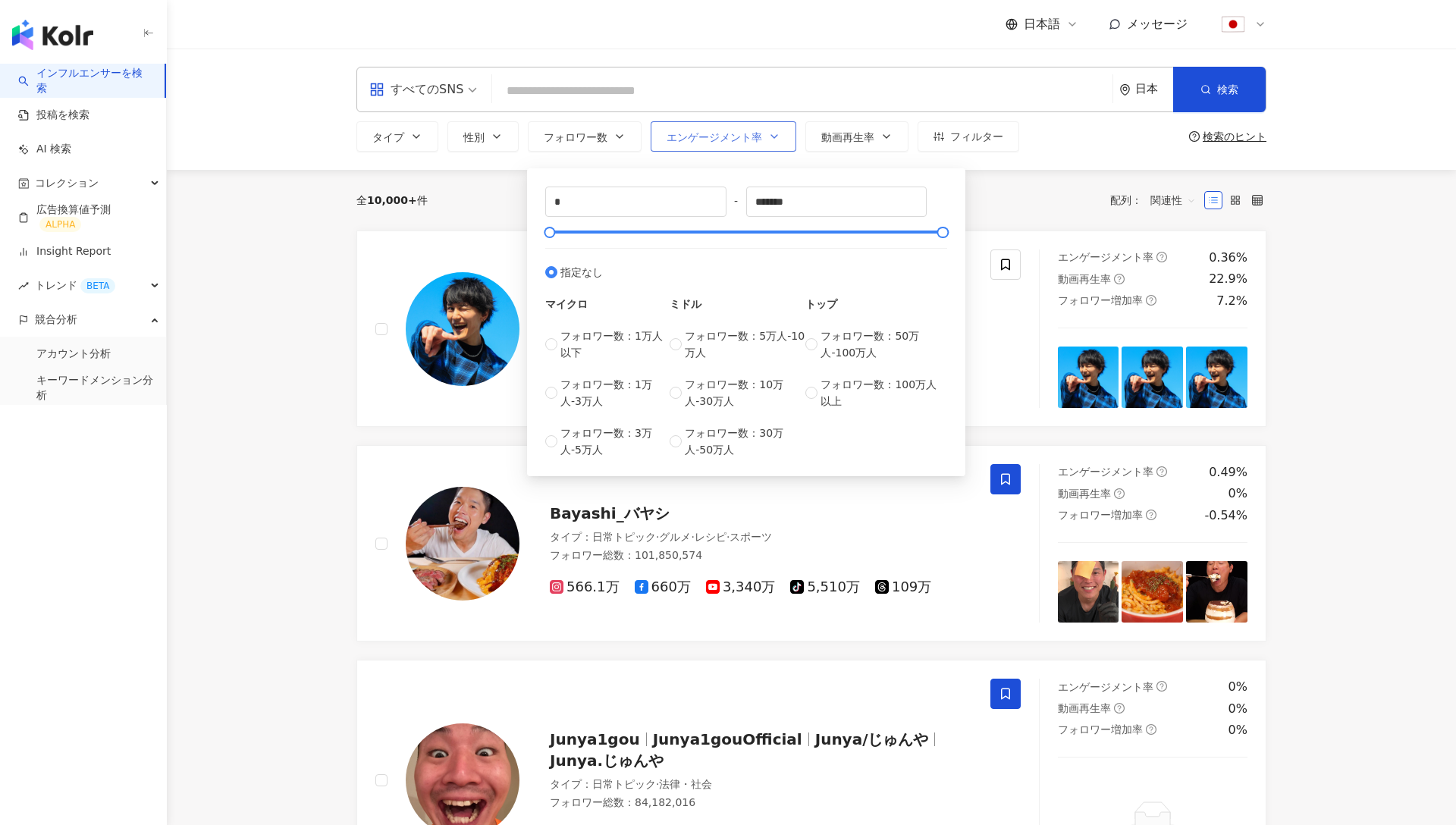
click at [719, 131] on span "エンゲージメント率" at bounding box center [714, 137] width 96 height 12
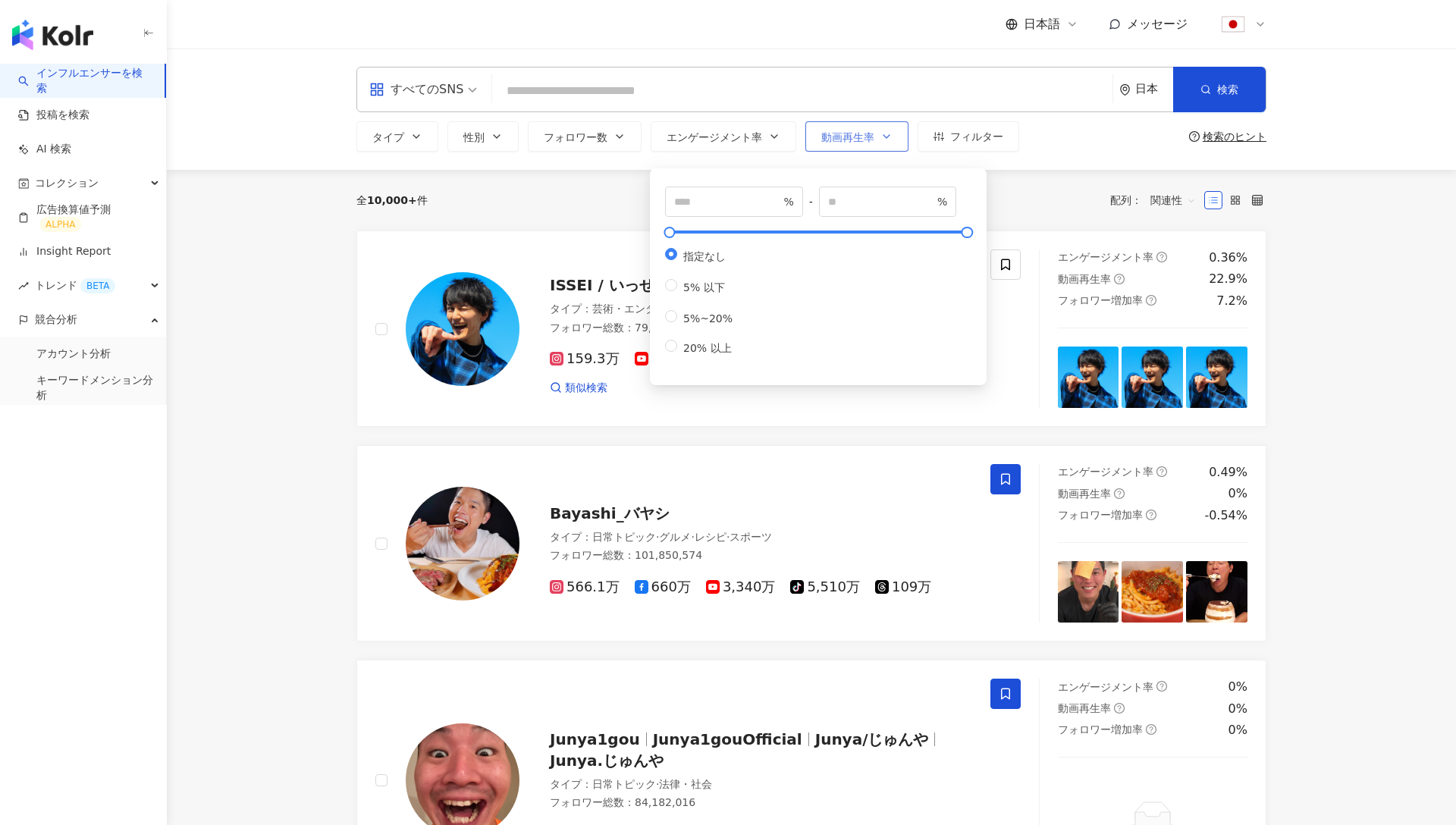
click at [869, 138] on span "動画再生率" at bounding box center [848, 137] width 53 height 12
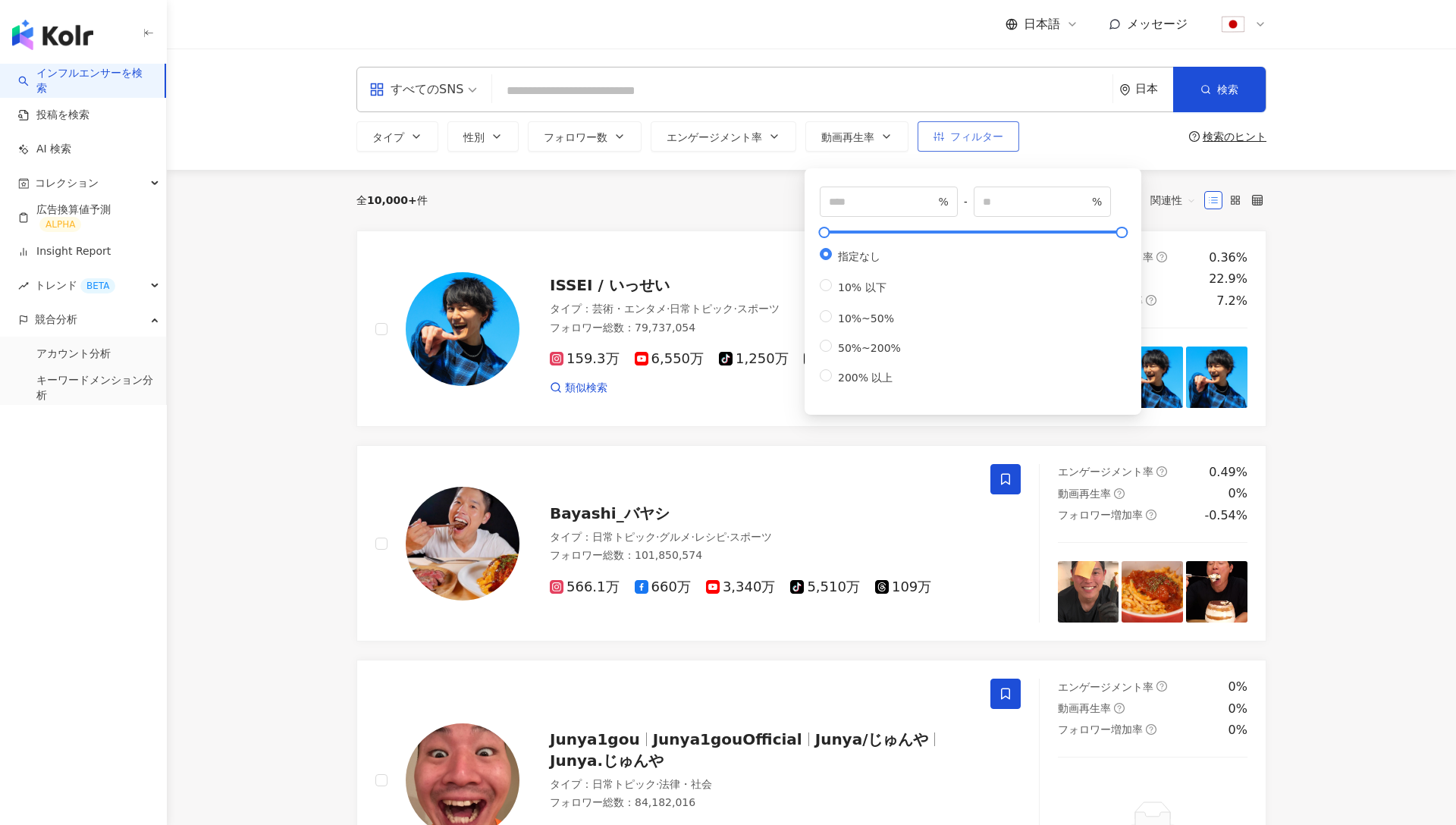
click at [946, 135] on button "フィルター" at bounding box center [969, 136] width 102 height 30
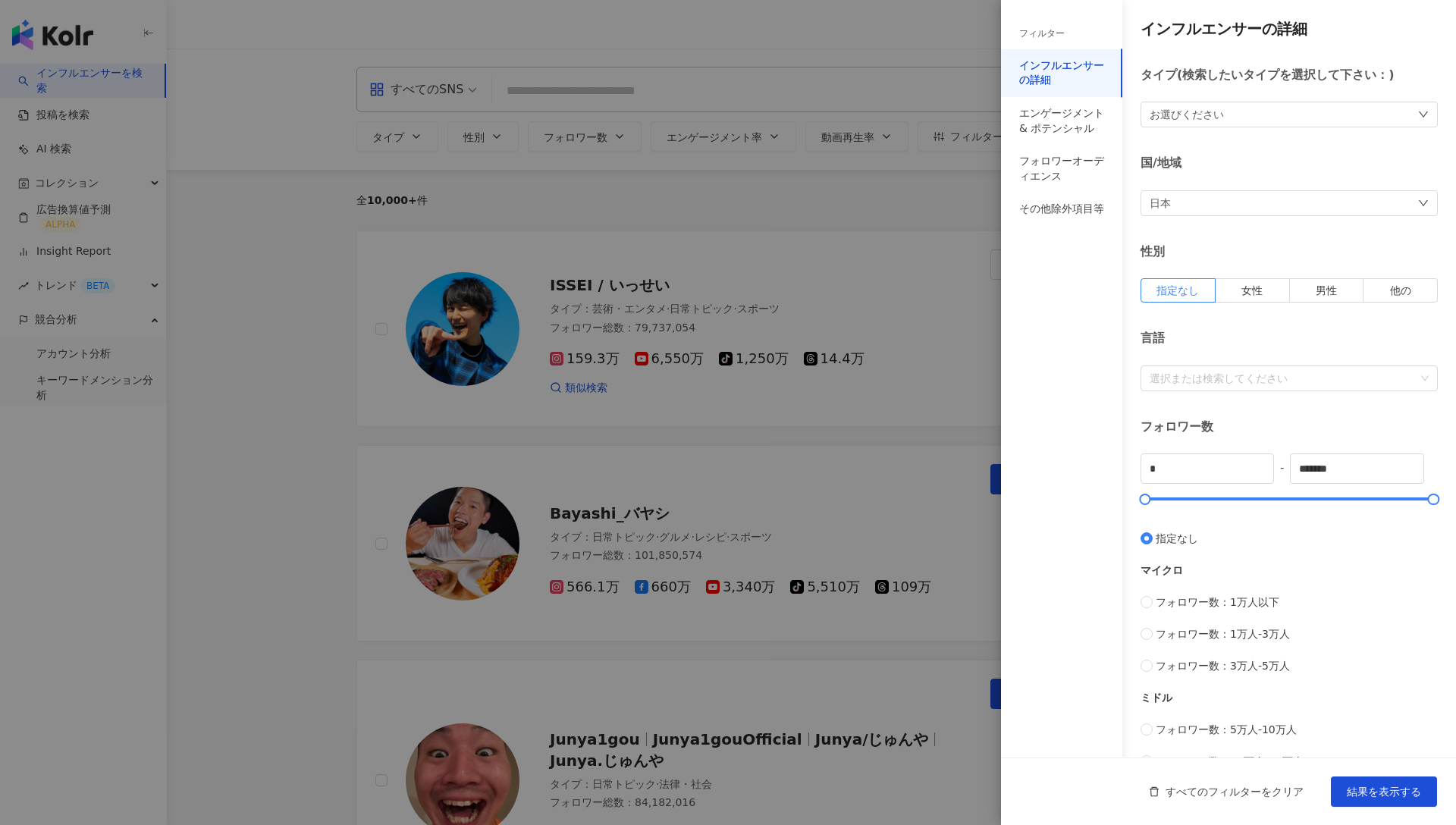
click at [779, 111] on div at bounding box center [728, 412] width 1456 height 825
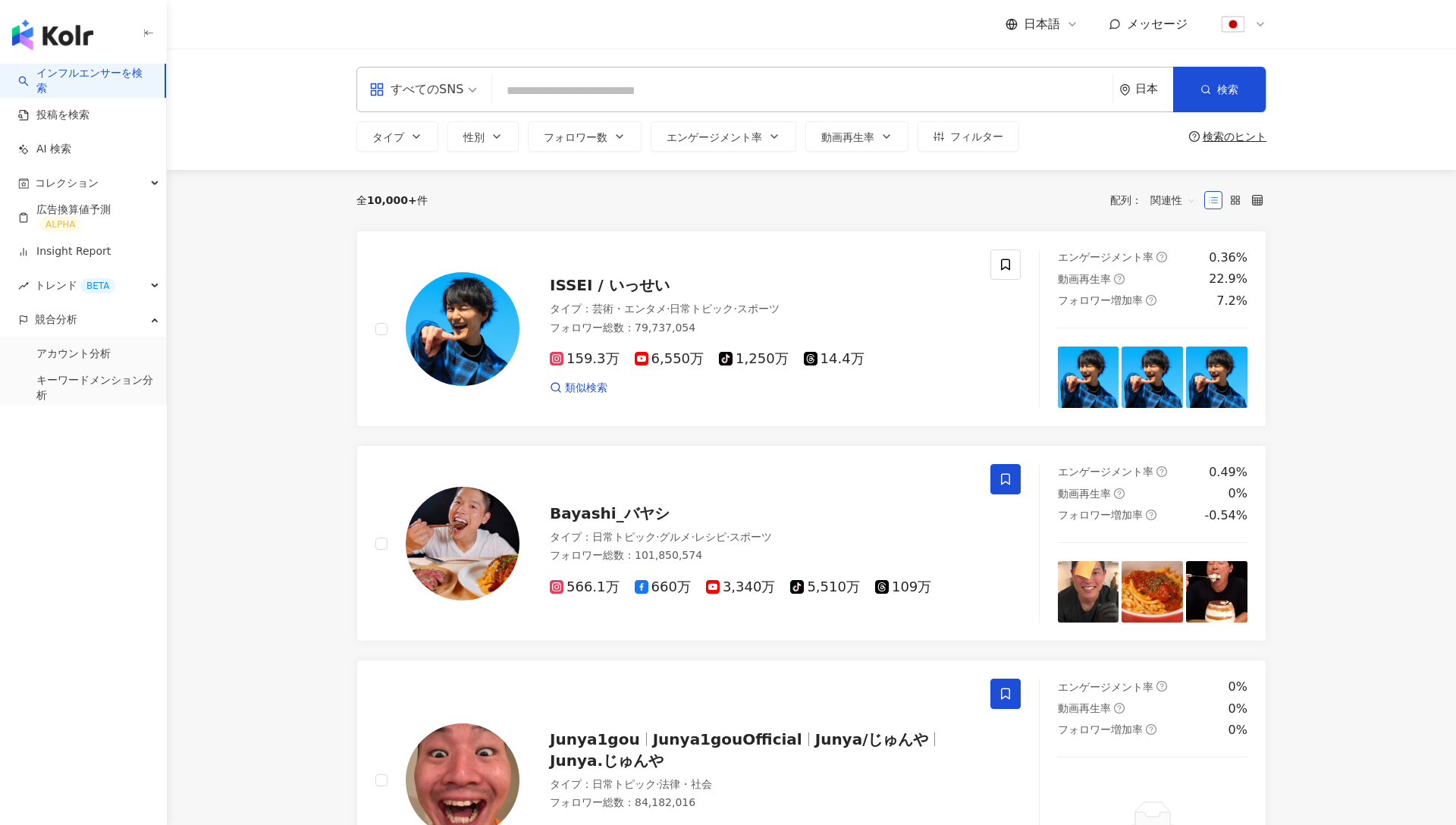
click at [704, 99] on input "search" at bounding box center [803, 91] width 609 height 28
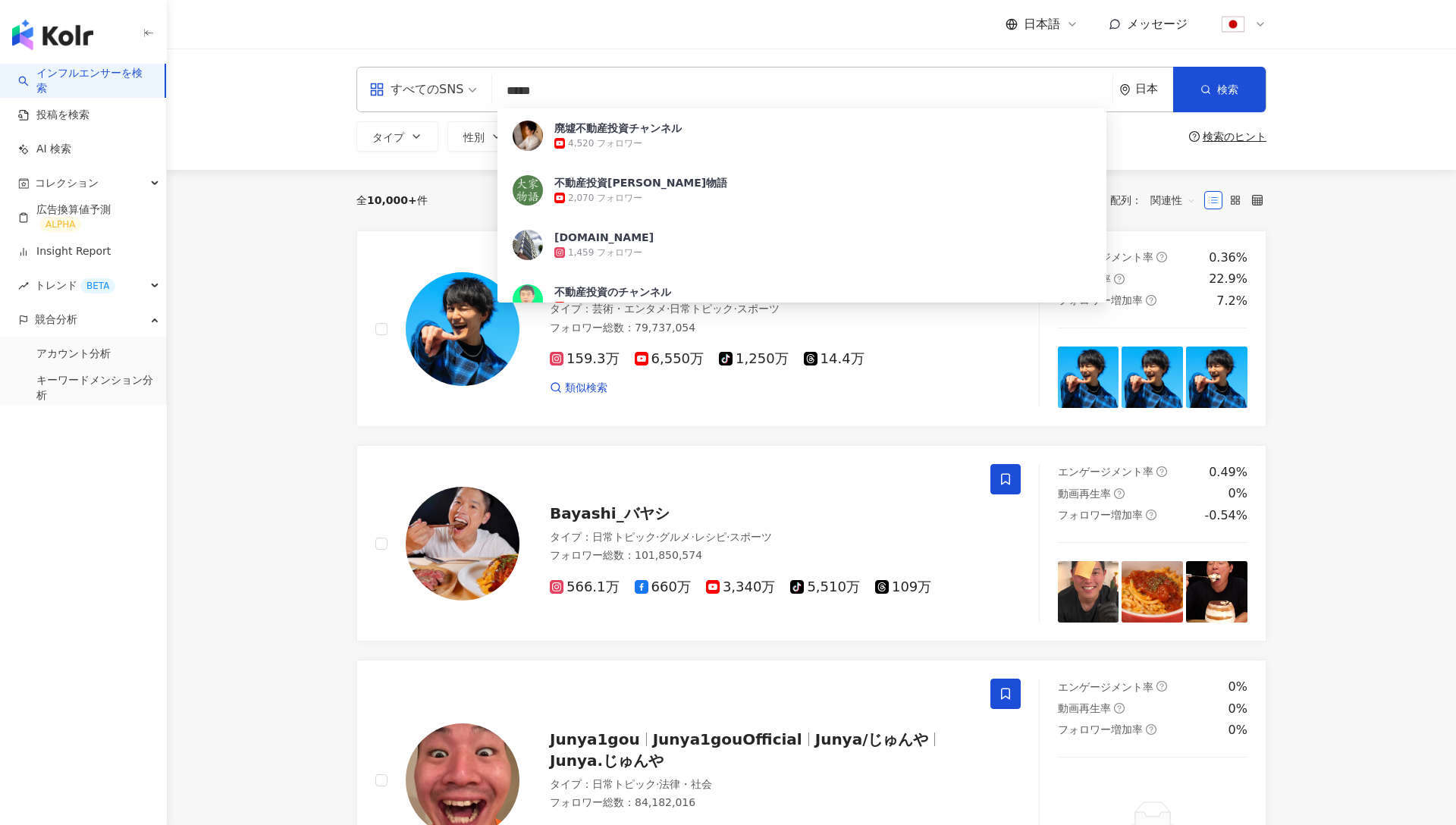
click at [735, 91] on input "*****" at bounding box center [803, 91] width 609 height 28
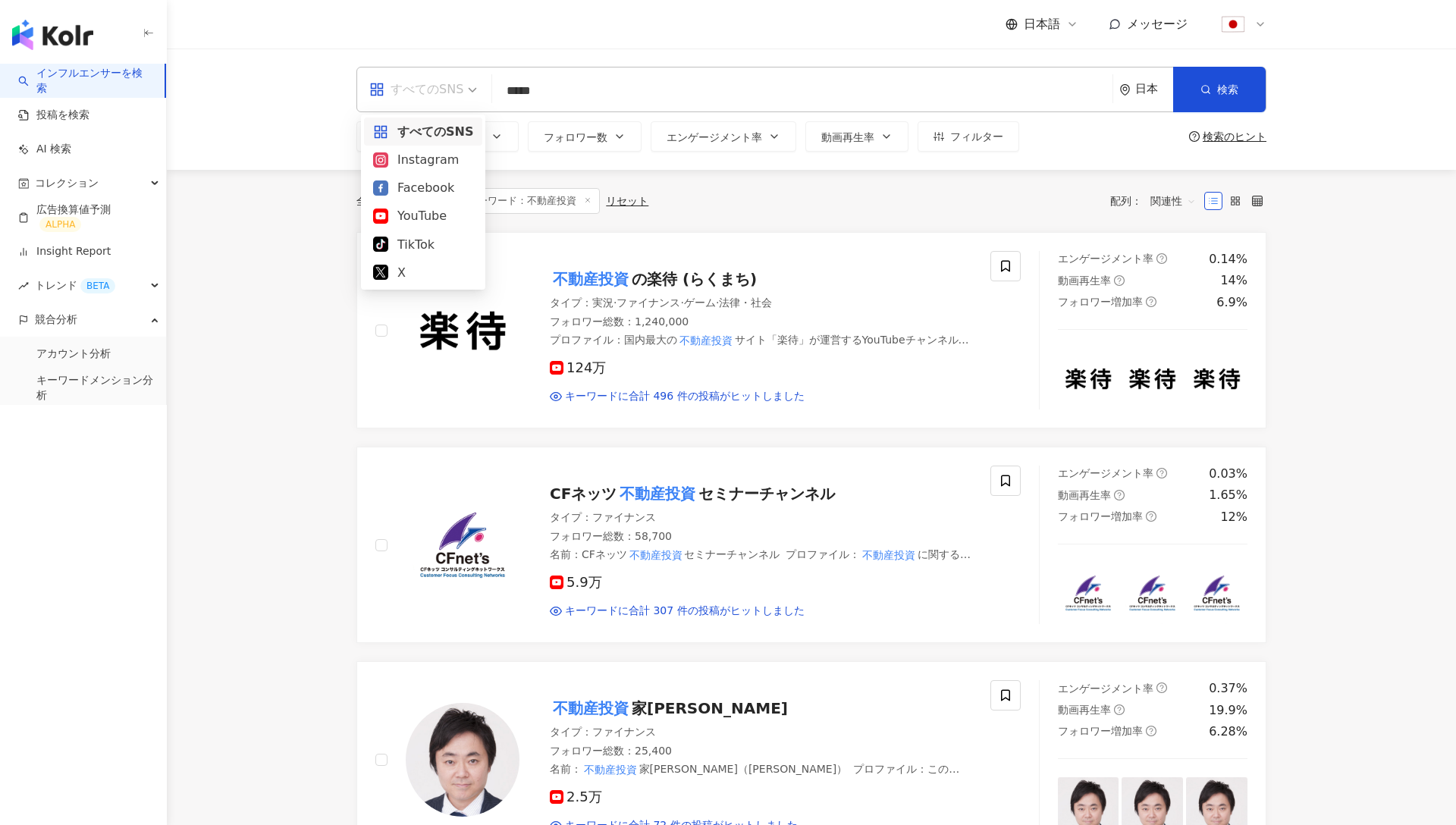
click at [459, 98] on div "すべてのSNS" at bounding box center [416, 90] width 94 height 24
type input "*****"
click at [425, 161] on div "Instagram" at bounding box center [423, 159] width 100 height 19
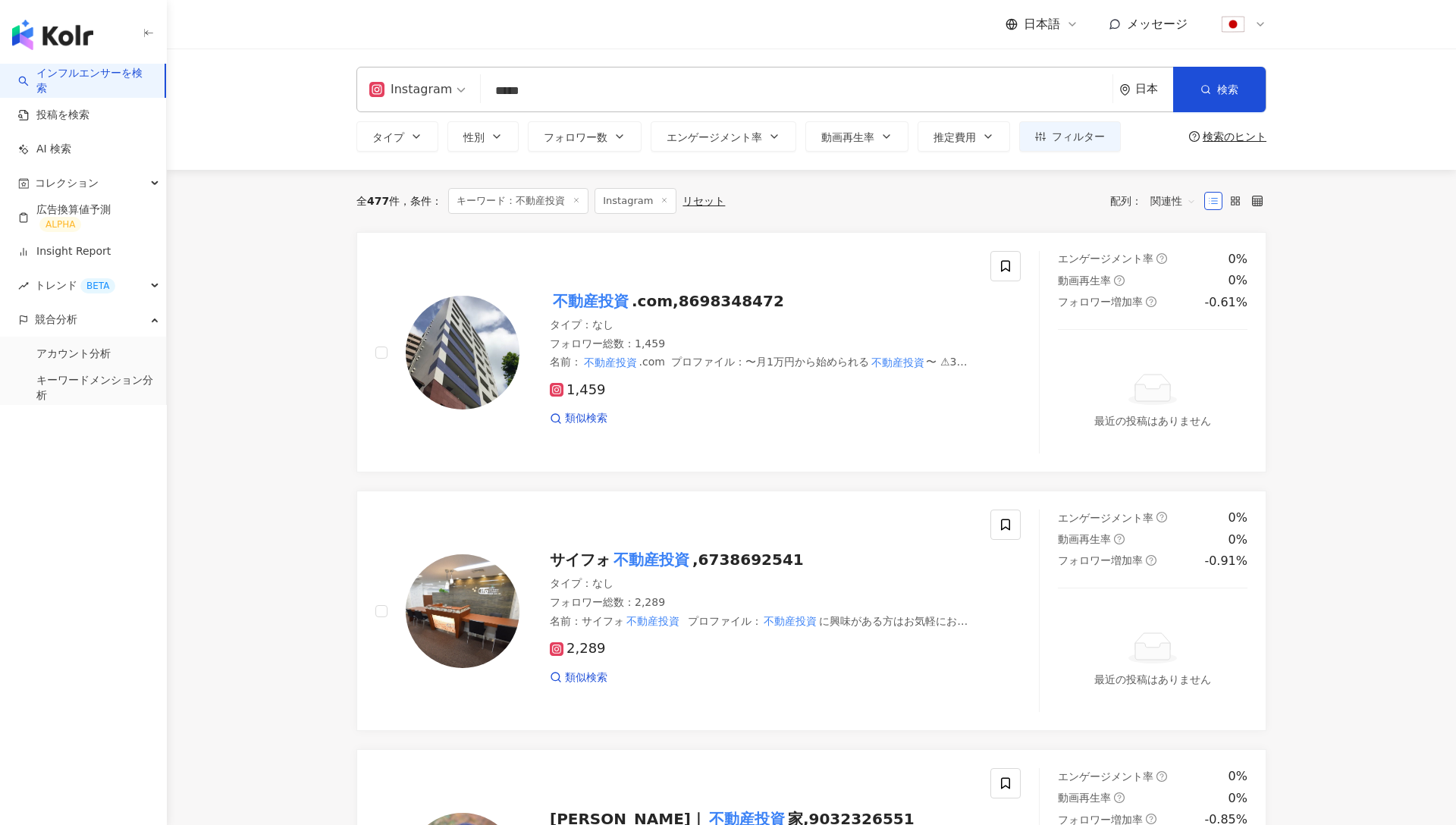
click at [1172, 202] on span "関連性" at bounding box center [1173, 201] width 46 height 24
click at [1181, 354] on div "キーワード" at bounding box center [1202, 360] width 96 height 16
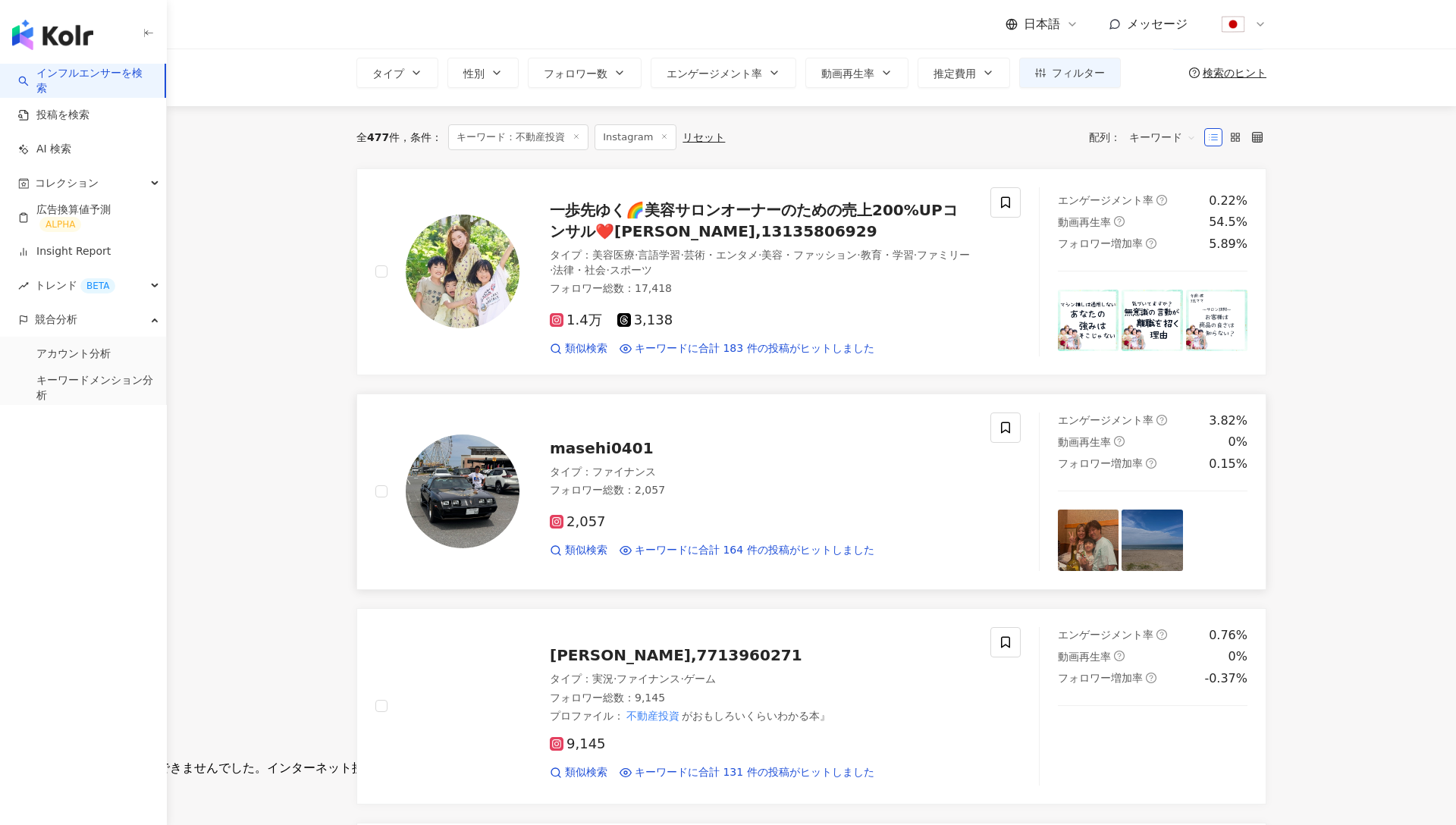
scroll to position [77, 0]
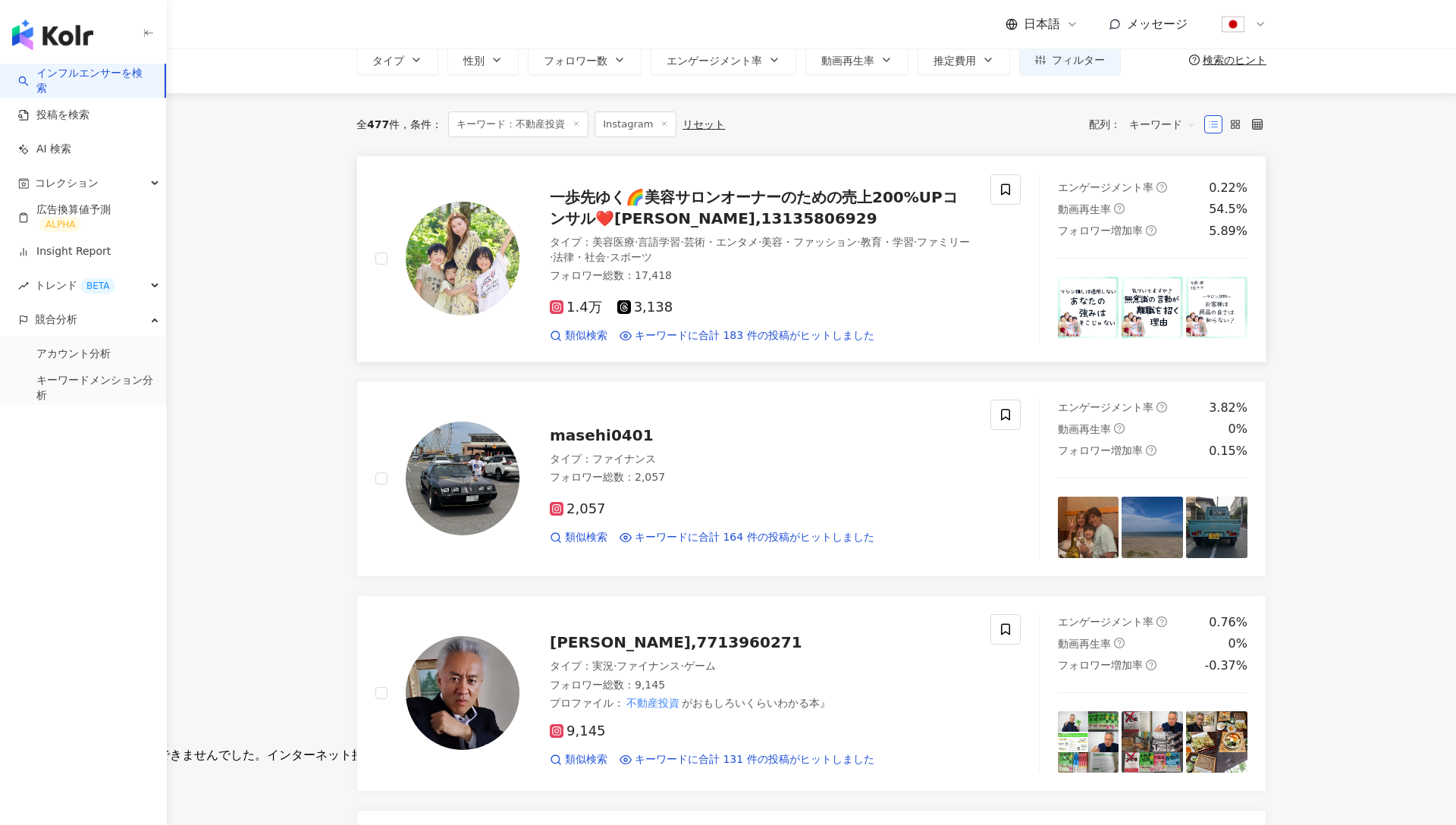
click at [614, 201] on span "一歩先ゆく🌈美容サロンオーナーのための売上200%UPコンサル❤️山本あきこ,13135806929" at bounding box center [753, 208] width 408 height 40
click at [85, 79] on link "インフルエンサーを検索" at bounding box center [85, 81] width 134 height 29
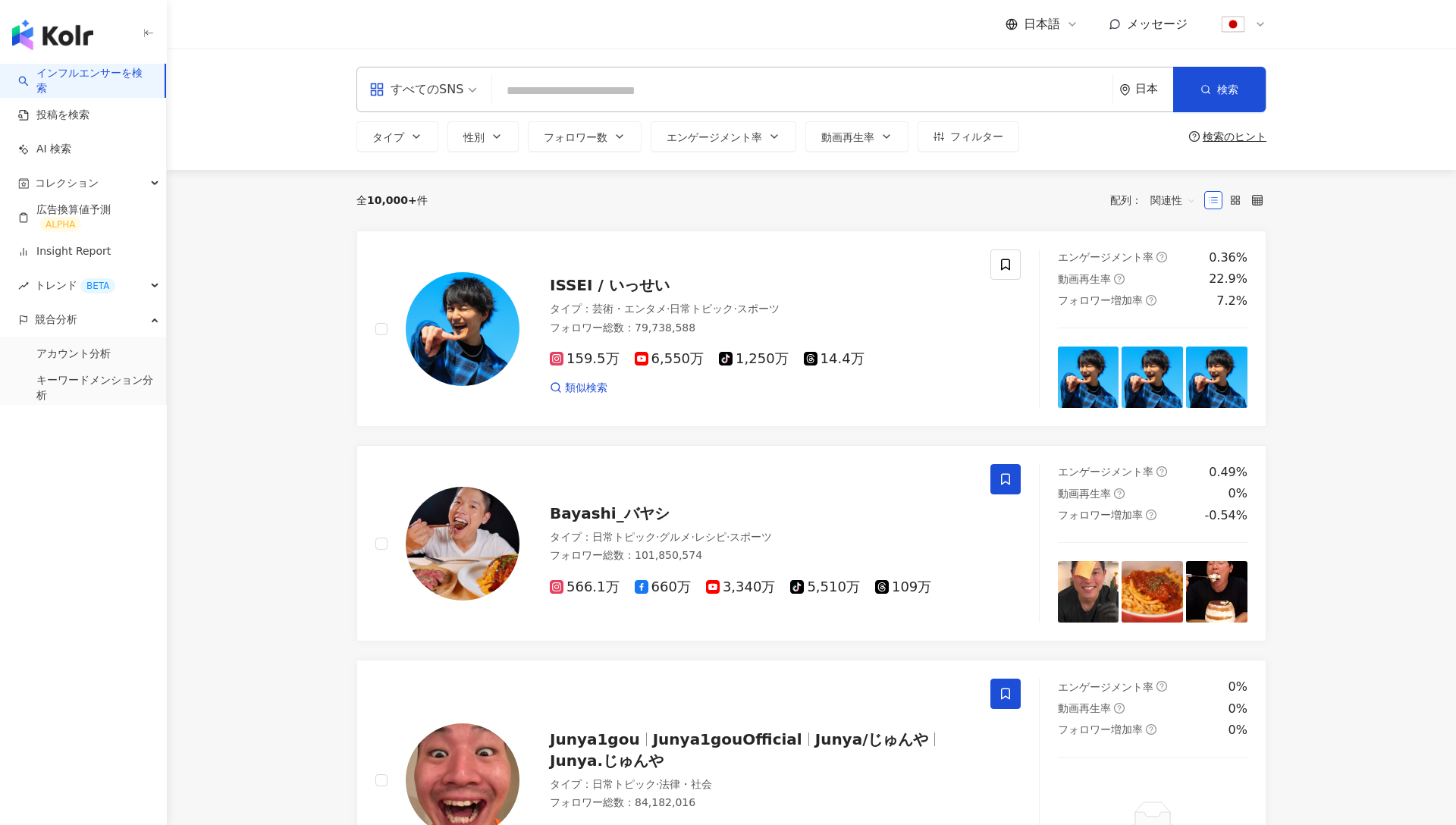
click at [104, 79] on link "インフルエンサーを検索" at bounding box center [85, 81] width 134 height 29
click at [573, 125] on button "フォロワー数" at bounding box center [584, 136] width 114 height 30
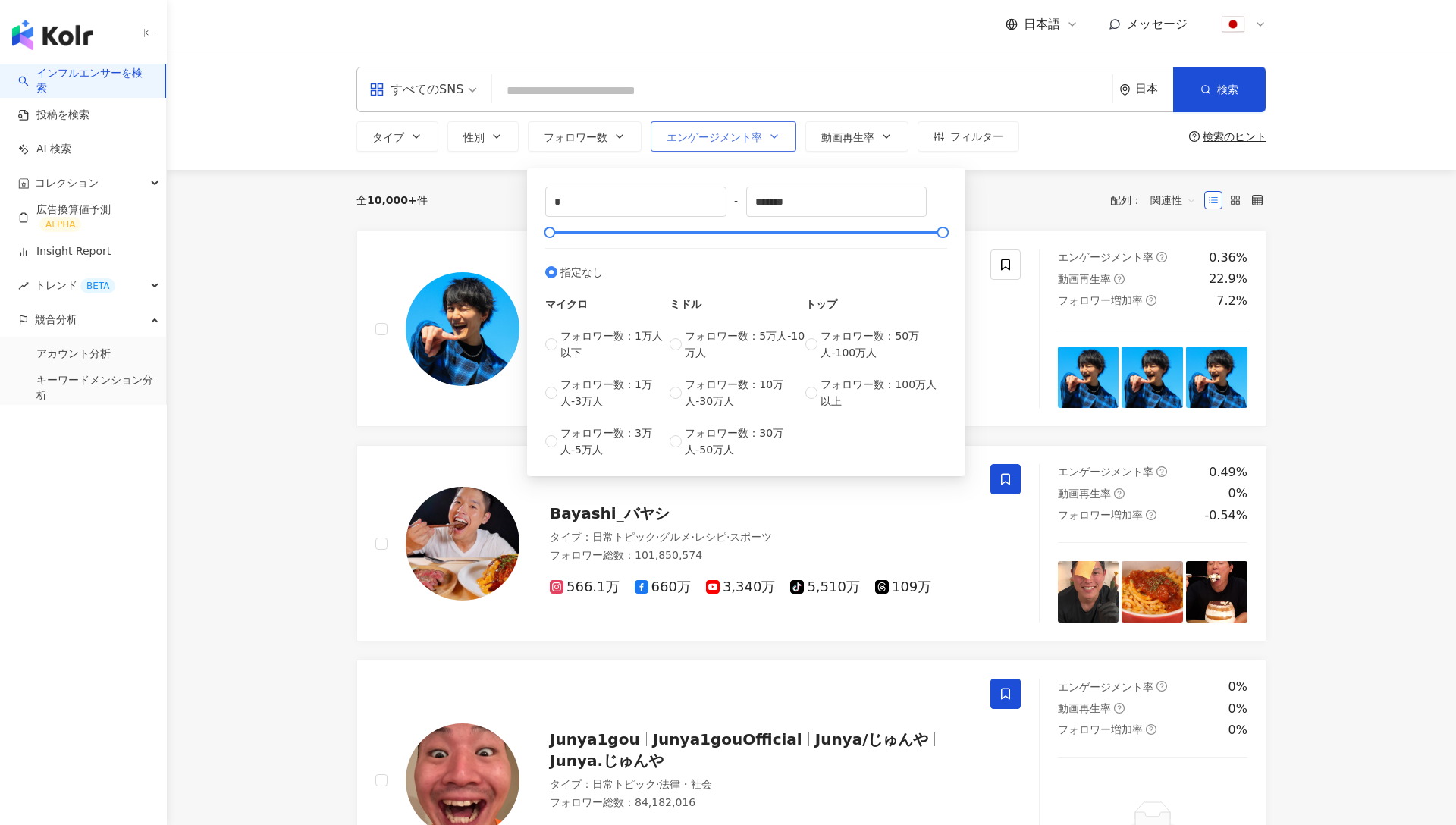
click at [720, 141] on span "エンゲージメント率" at bounding box center [714, 137] width 96 height 12
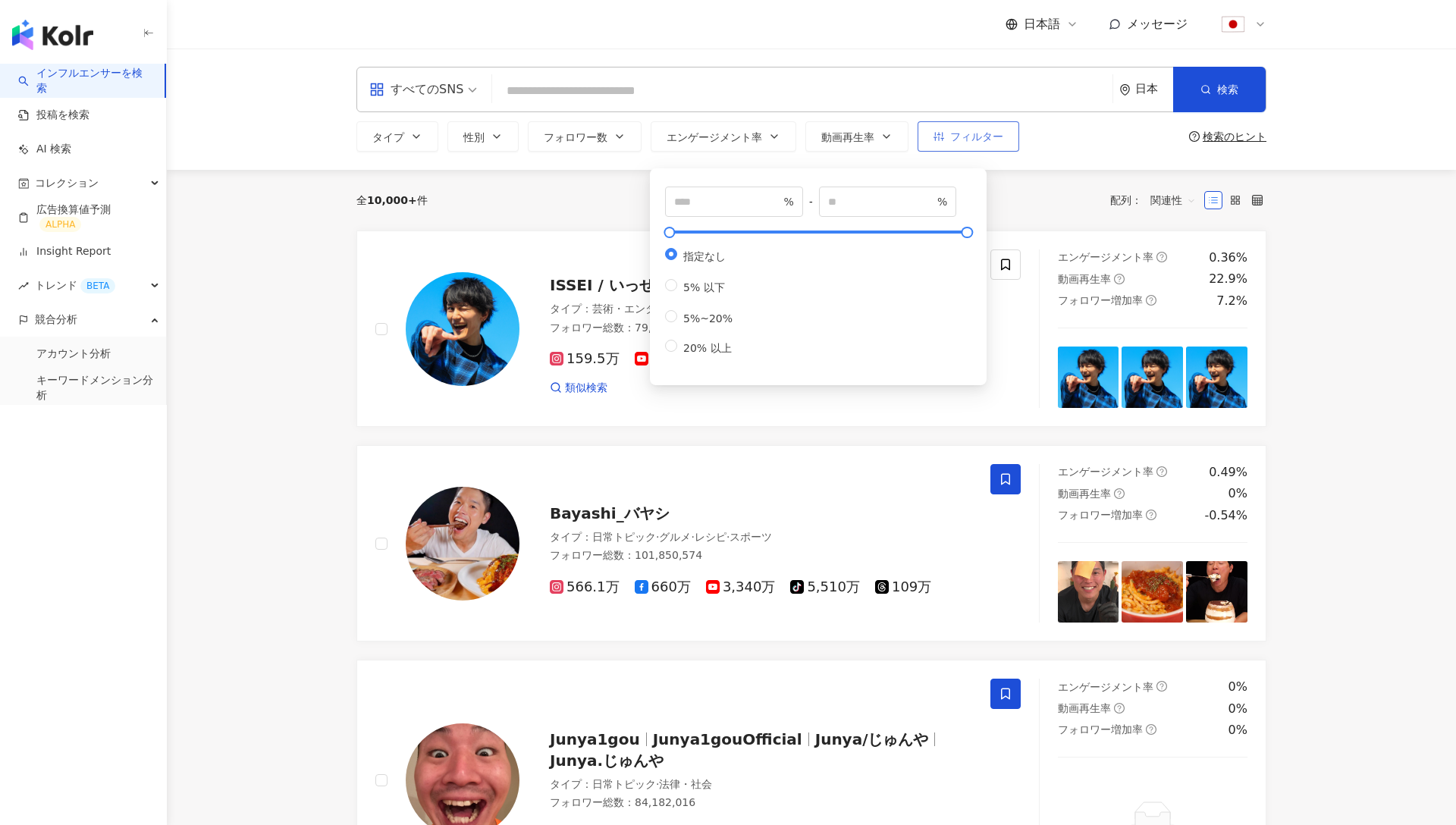
click at [963, 148] on button "フィルター" at bounding box center [969, 136] width 102 height 30
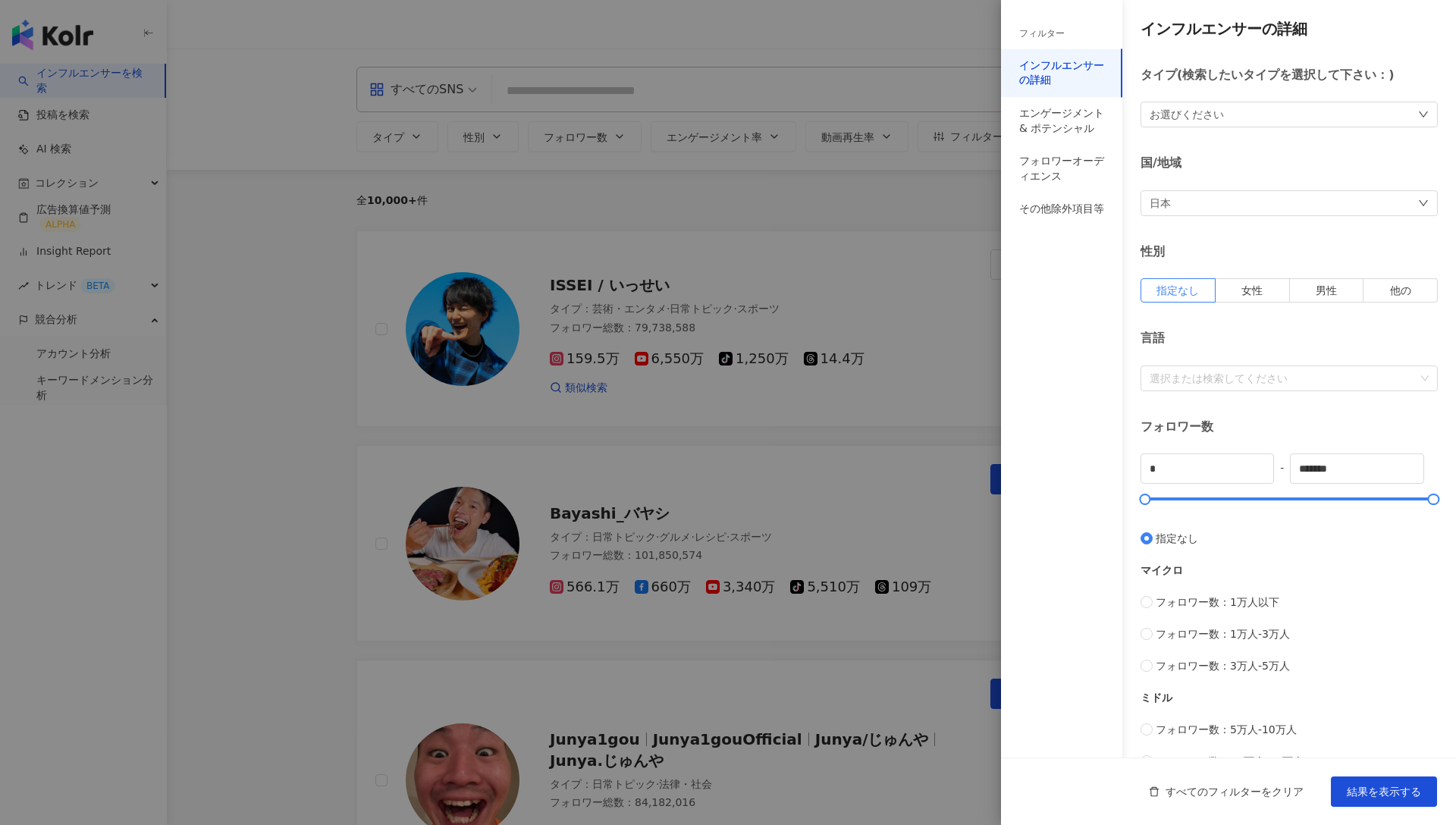
click at [677, 294] on div at bounding box center [728, 412] width 1456 height 825
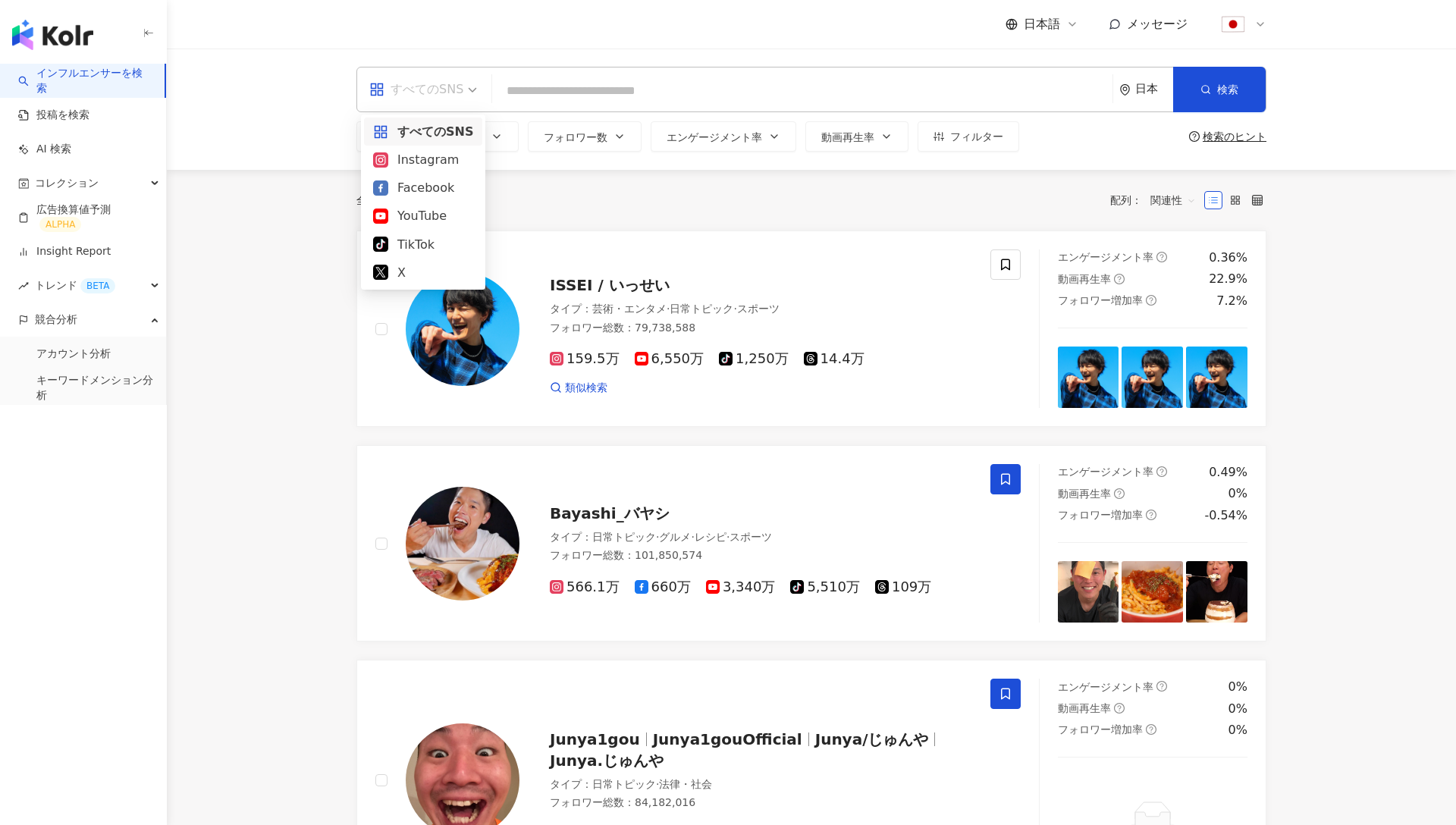
click at [431, 92] on div "すべてのSNS" at bounding box center [416, 90] width 94 height 24
click at [410, 240] on div "TikTok" at bounding box center [423, 245] width 100 height 19
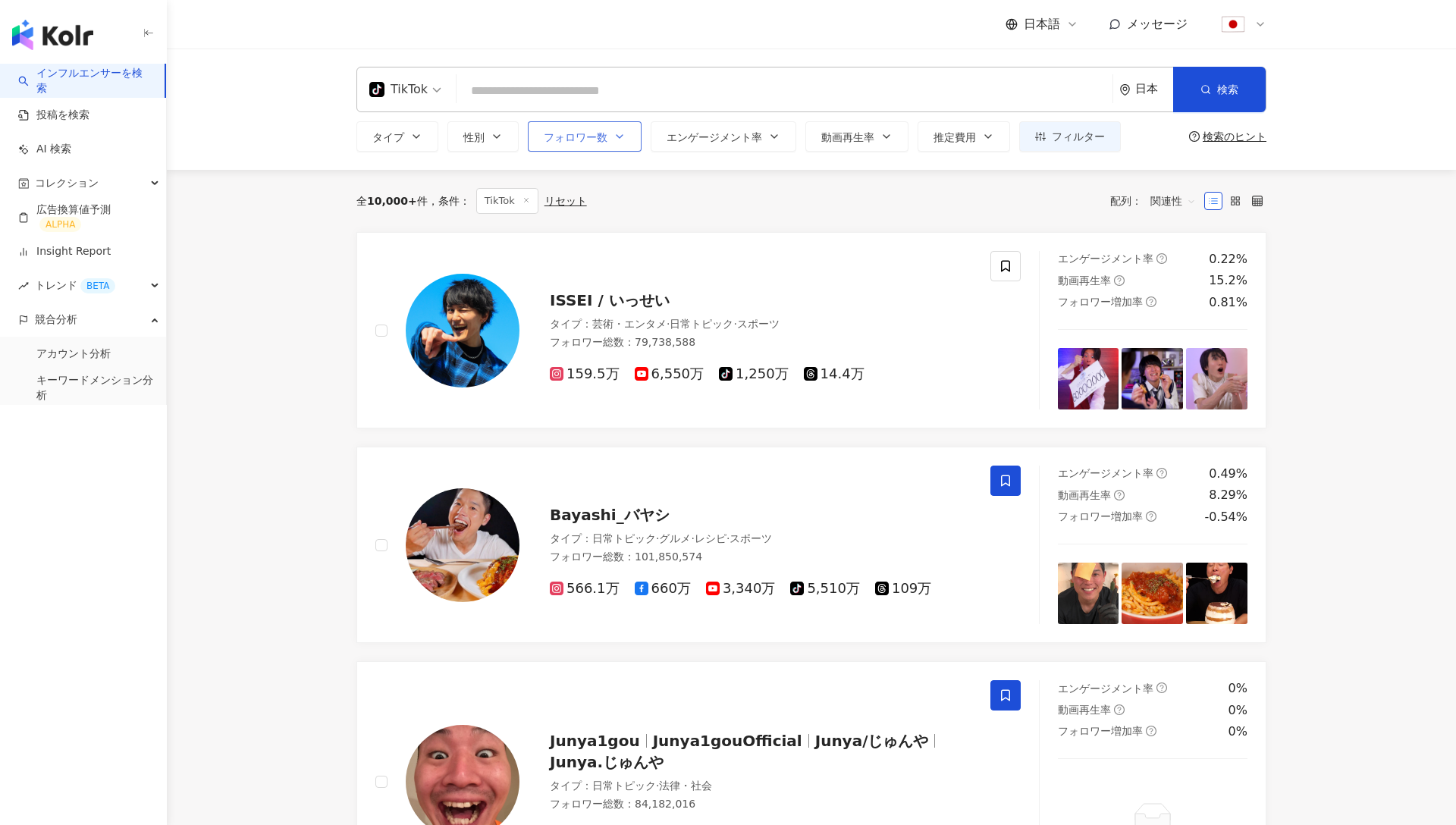
click at [579, 141] on span "フォロワー数" at bounding box center [576, 137] width 64 height 12
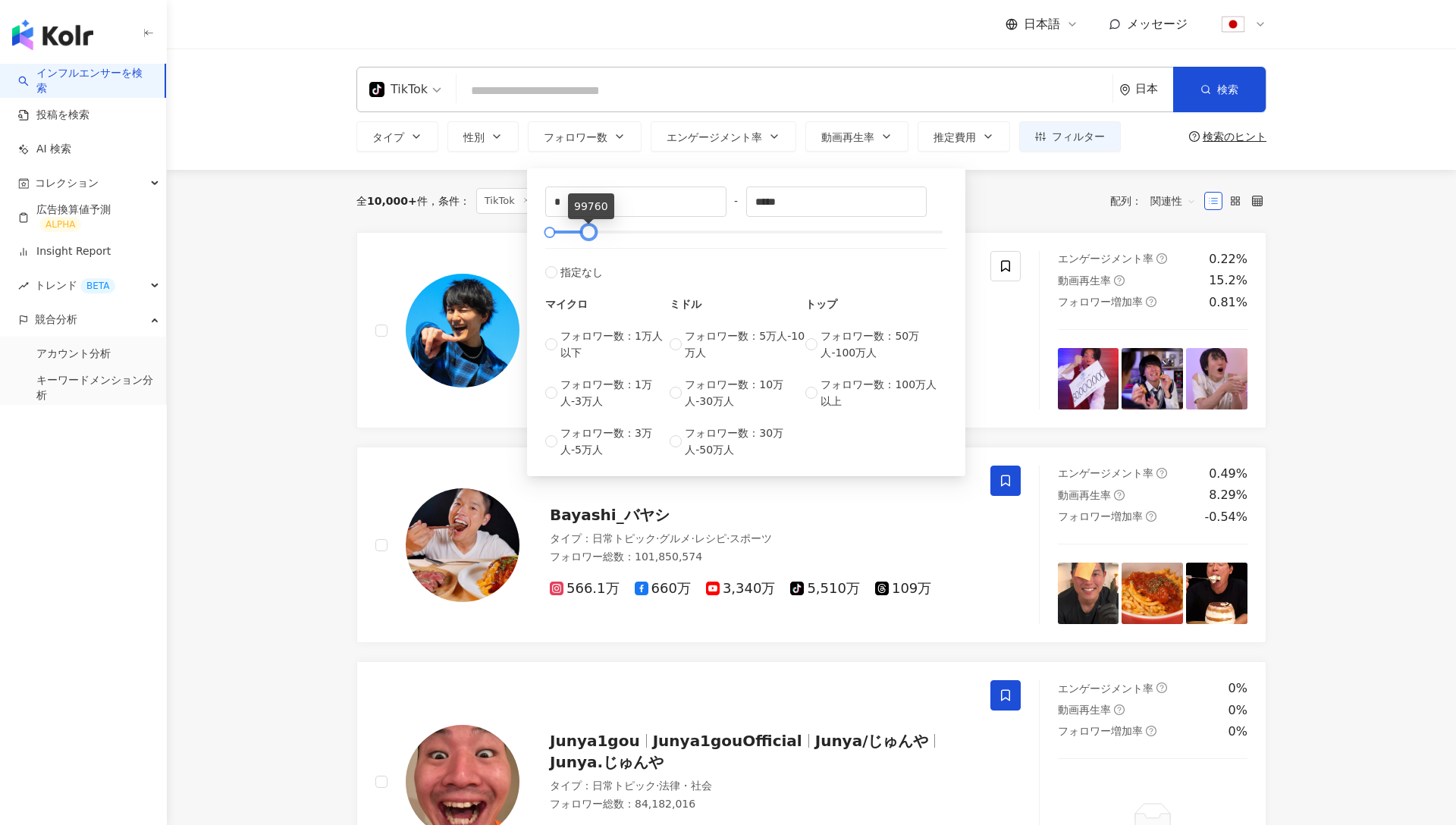
type input "*****"
drag, startPoint x: 941, startPoint y: 230, endPoint x: 585, endPoint y: 230, distance: 356.0
click at [585, 230] on div at bounding box center [588, 233] width 9 height 9
click at [412, 220] on div "全 10,000+ 件 条件 ： TikTok リセット 配列： 関連性" at bounding box center [812, 201] width 910 height 62
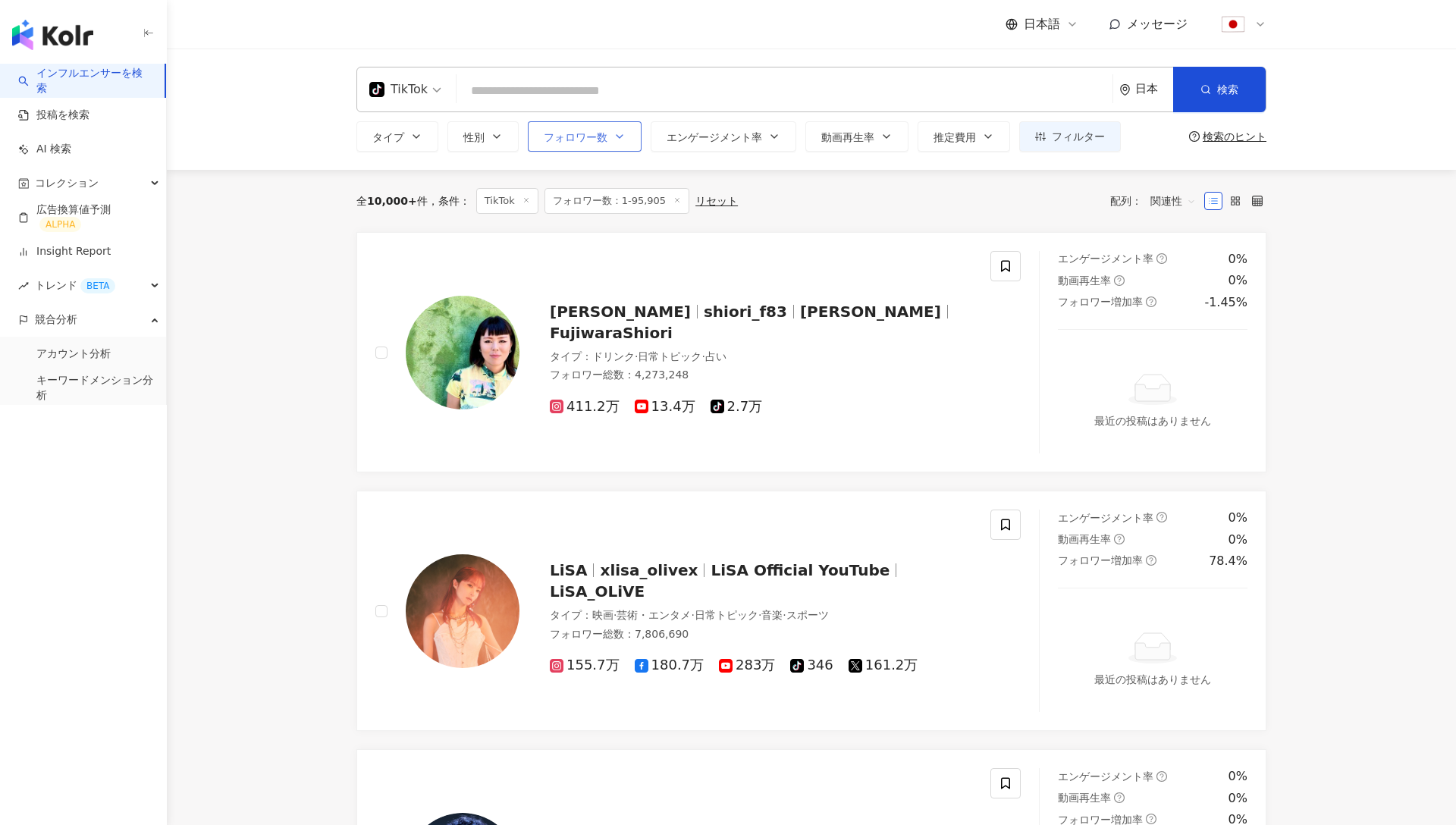
click at [597, 139] on span "フォロワー数" at bounding box center [576, 137] width 64 height 12
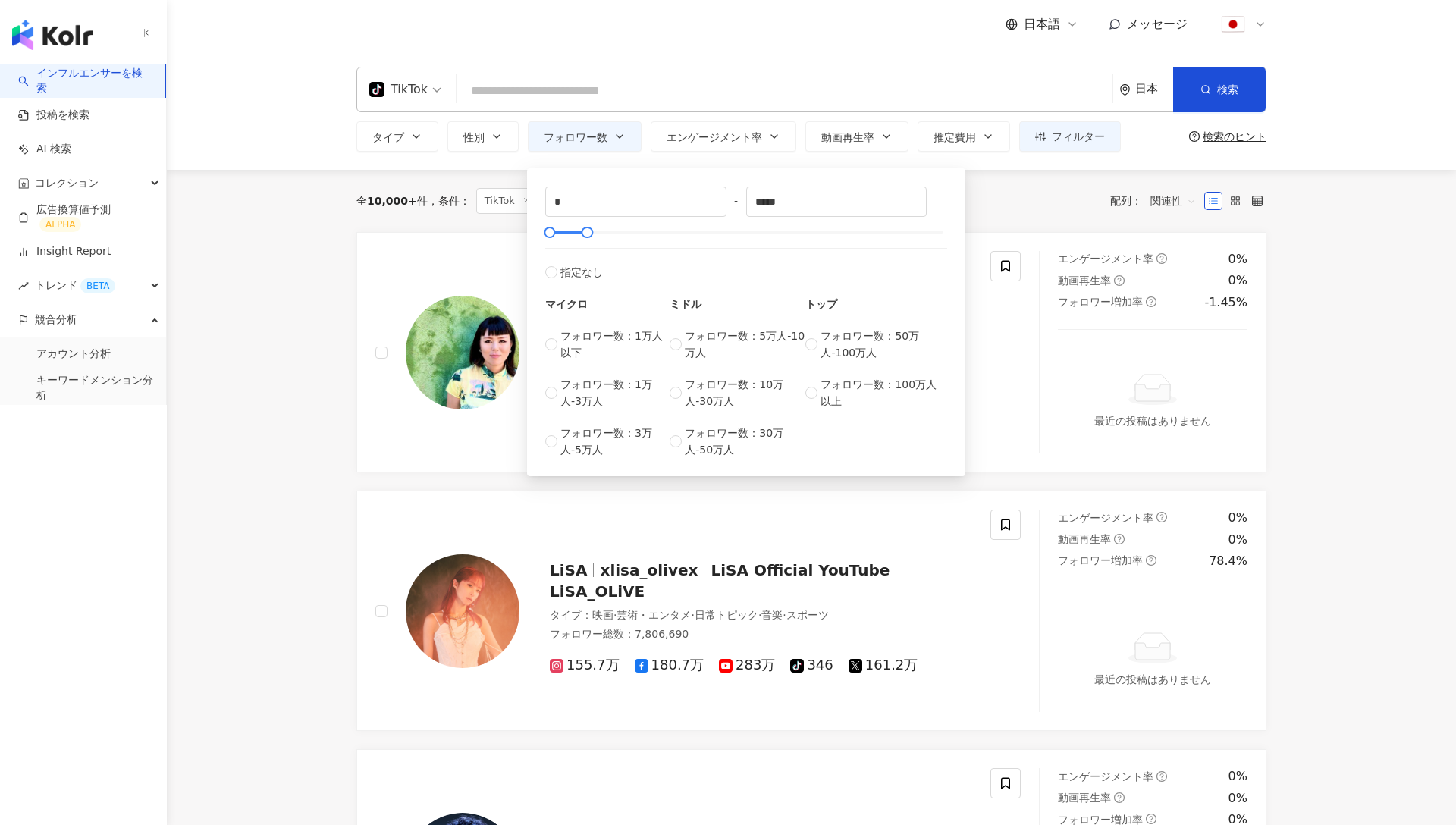
click at [420, 91] on div "TikTok" at bounding box center [399, 90] width 59 height 24
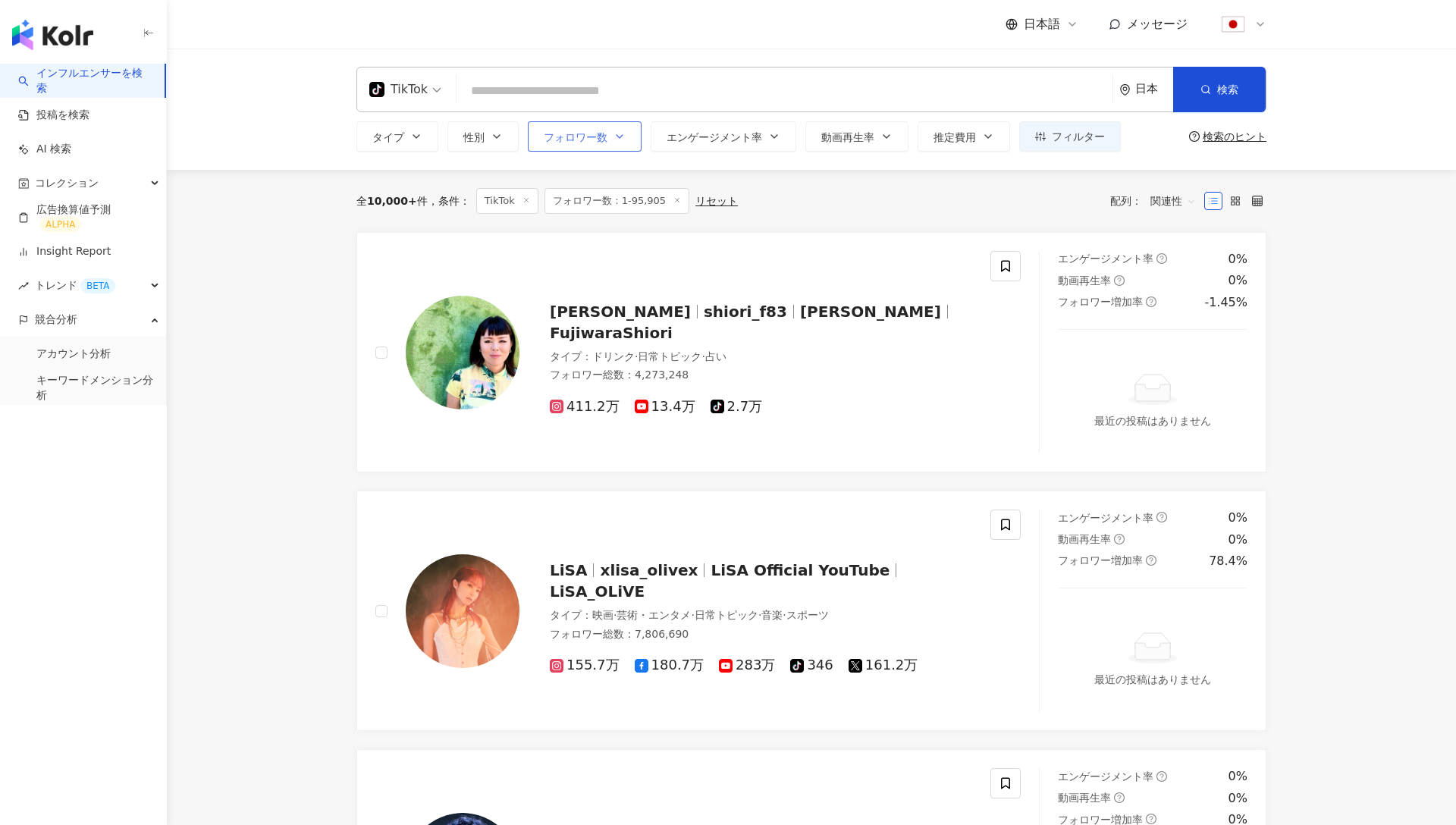
click at [614, 141] on icon "button" at bounding box center [620, 136] width 12 height 12
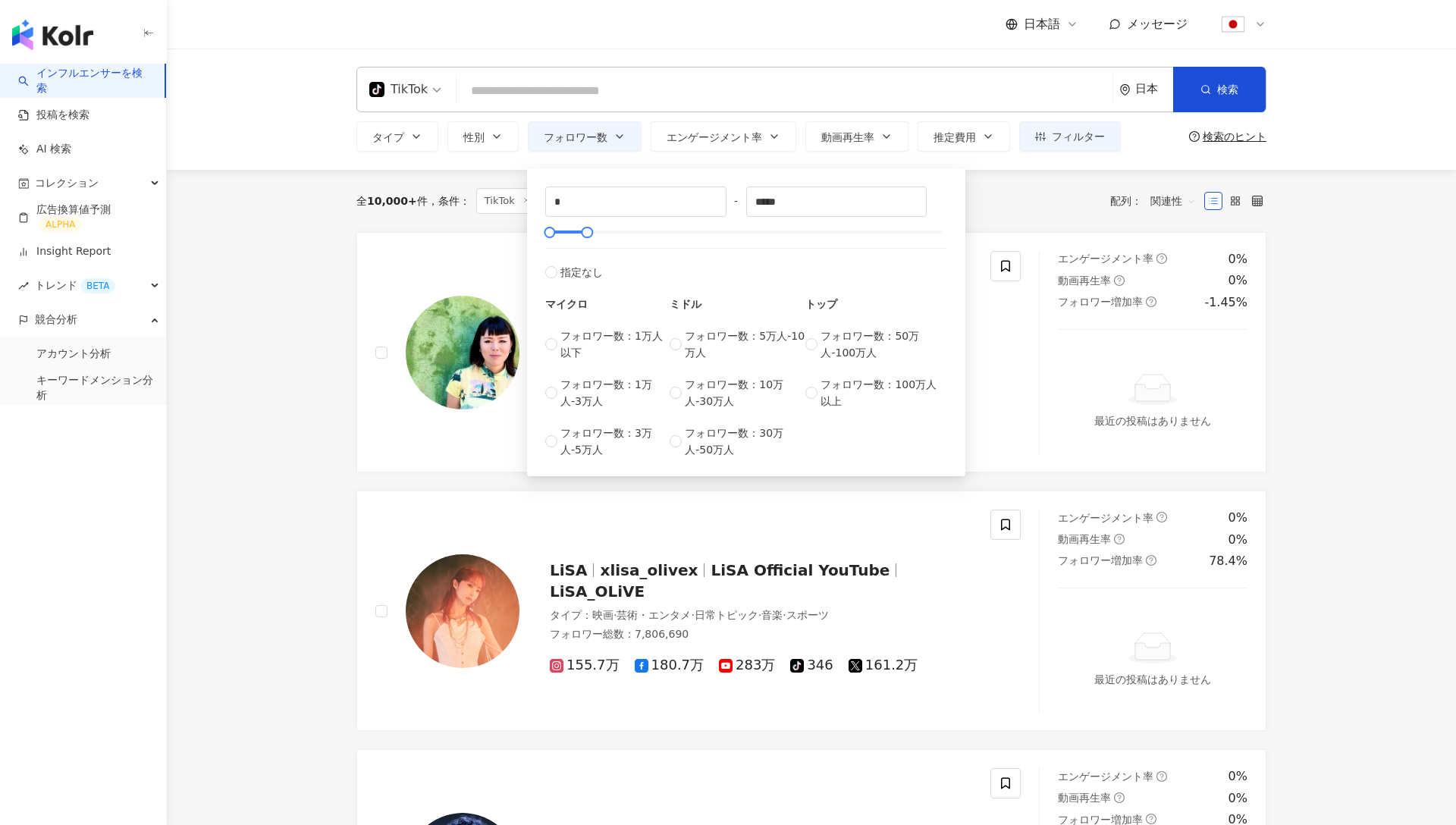
click at [402, 161] on div "TikTok 日本 検索 e6c201c8-c244-4d29-8e34-e18381738d0d 廃墟不動産投資チャンネル 4,520 フォロワー 不動産投…" at bounding box center [812, 109] width 1290 height 122
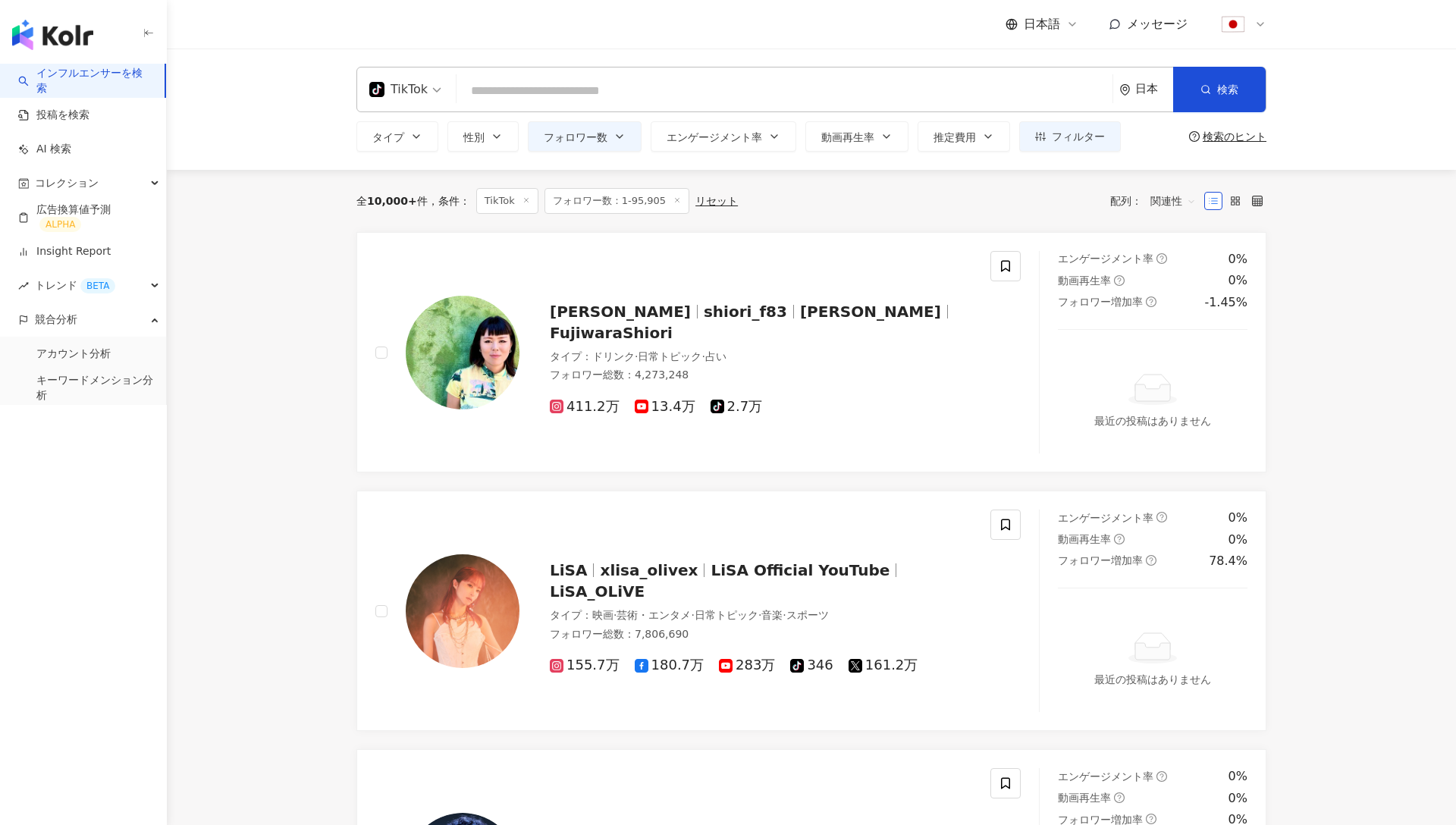
click at [624, 97] on input "search" at bounding box center [784, 91] width 644 height 28
click at [413, 141] on icon "button" at bounding box center [416, 136] width 12 height 12
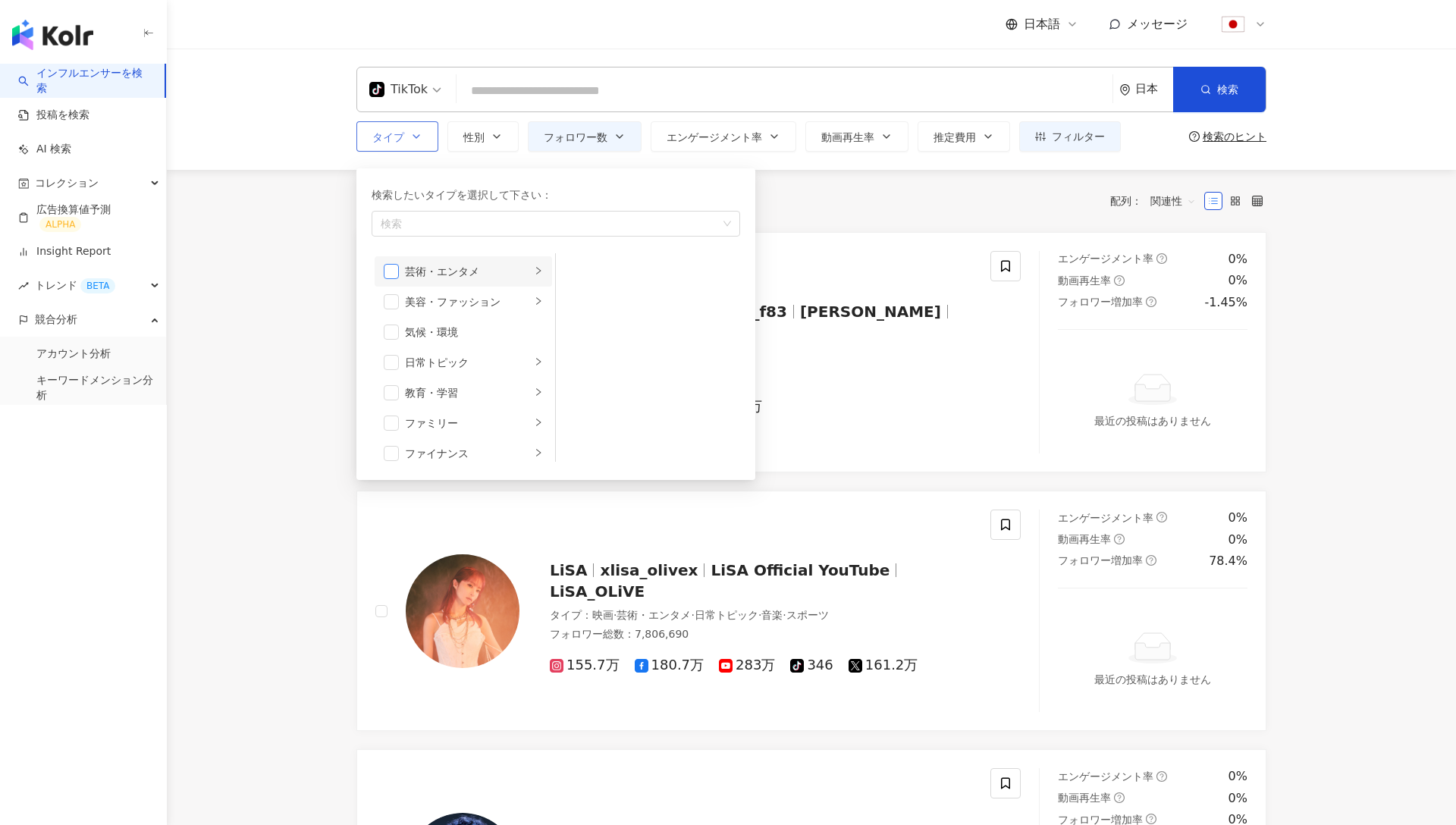
click at [391, 266] on span "button" at bounding box center [391, 272] width 16 height 16
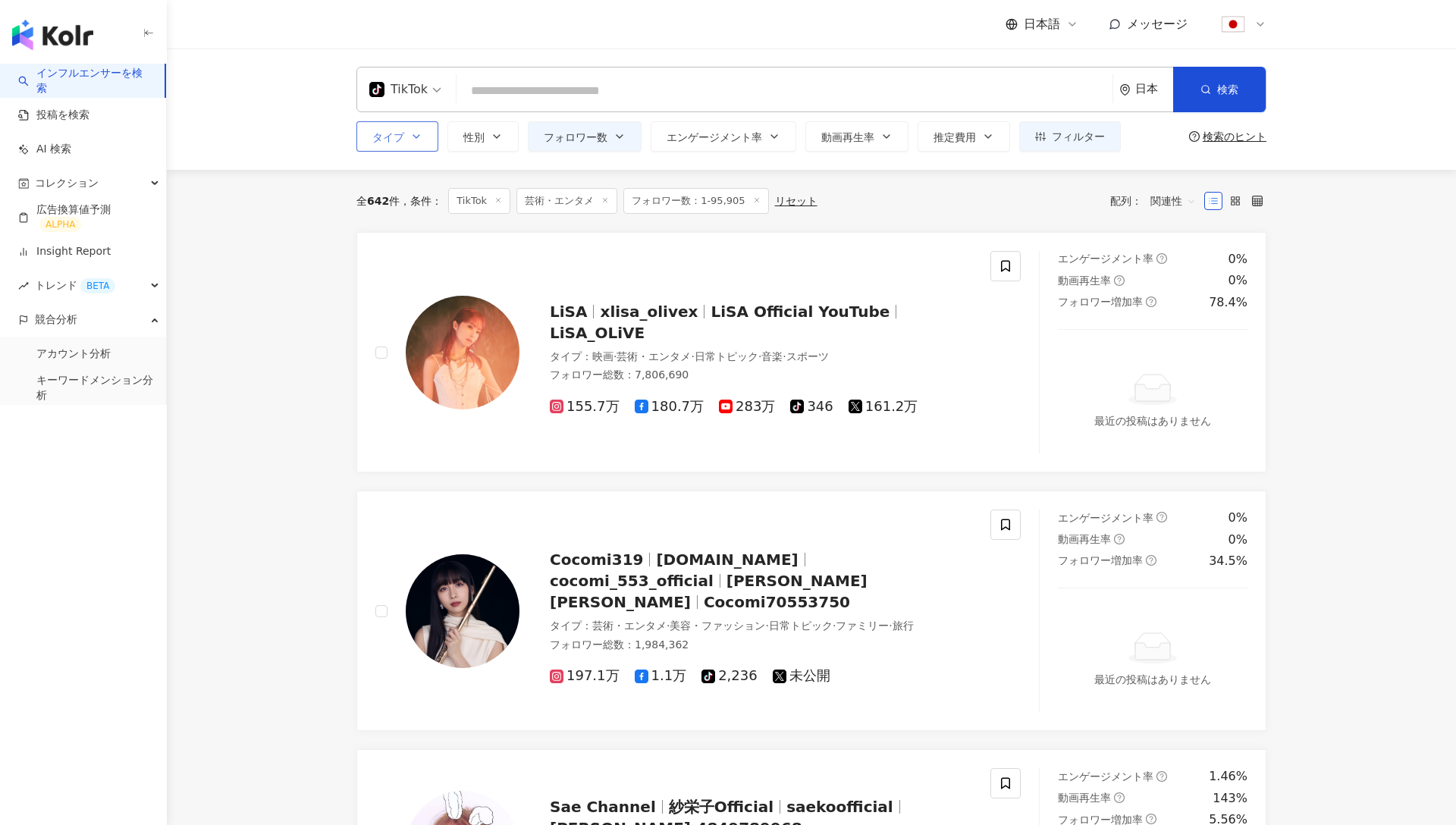
click at [409, 139] on button "タイプ" at bounding box center [397, 136] width 82 height 30
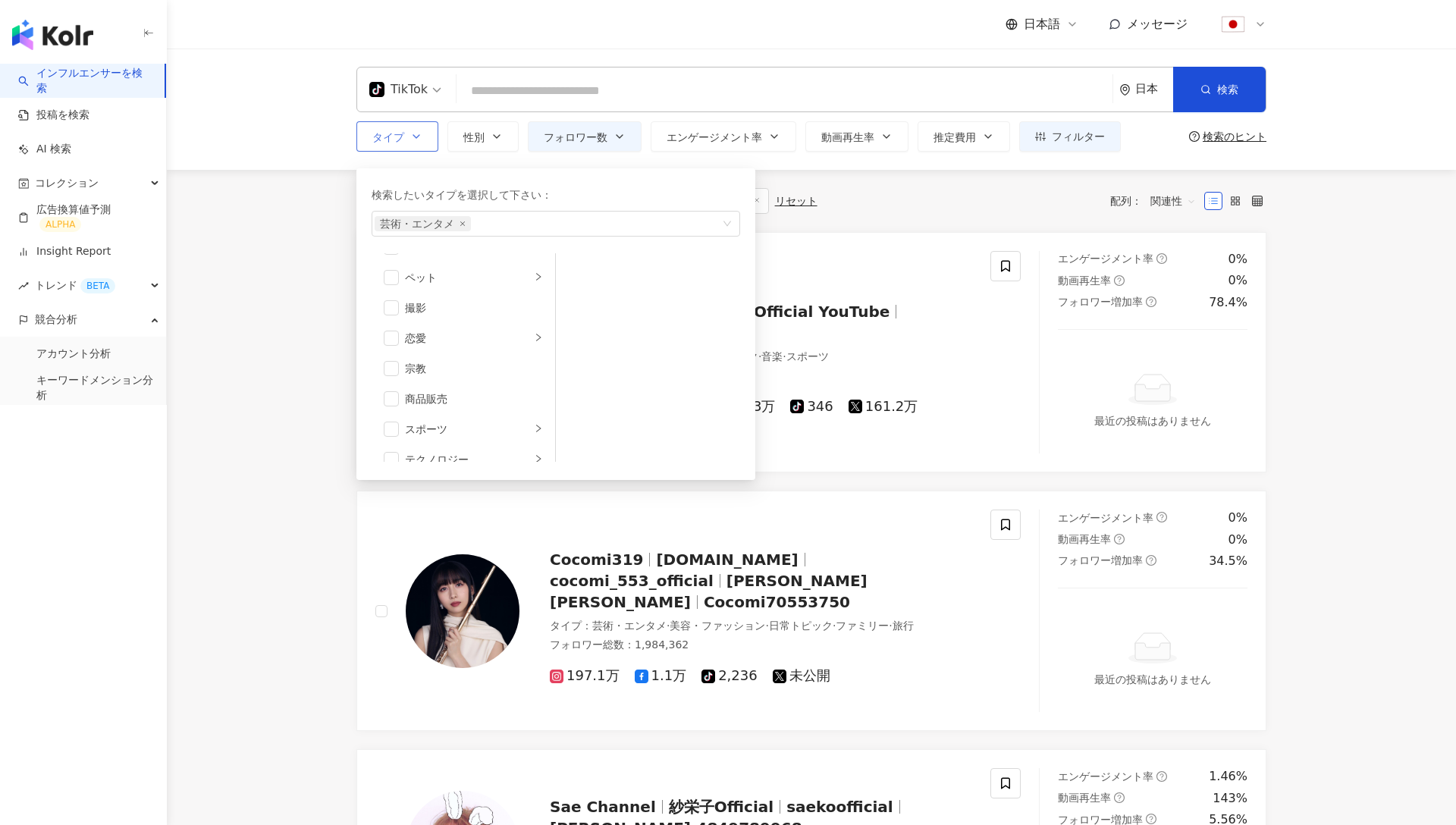
scroll to position [526, 0]
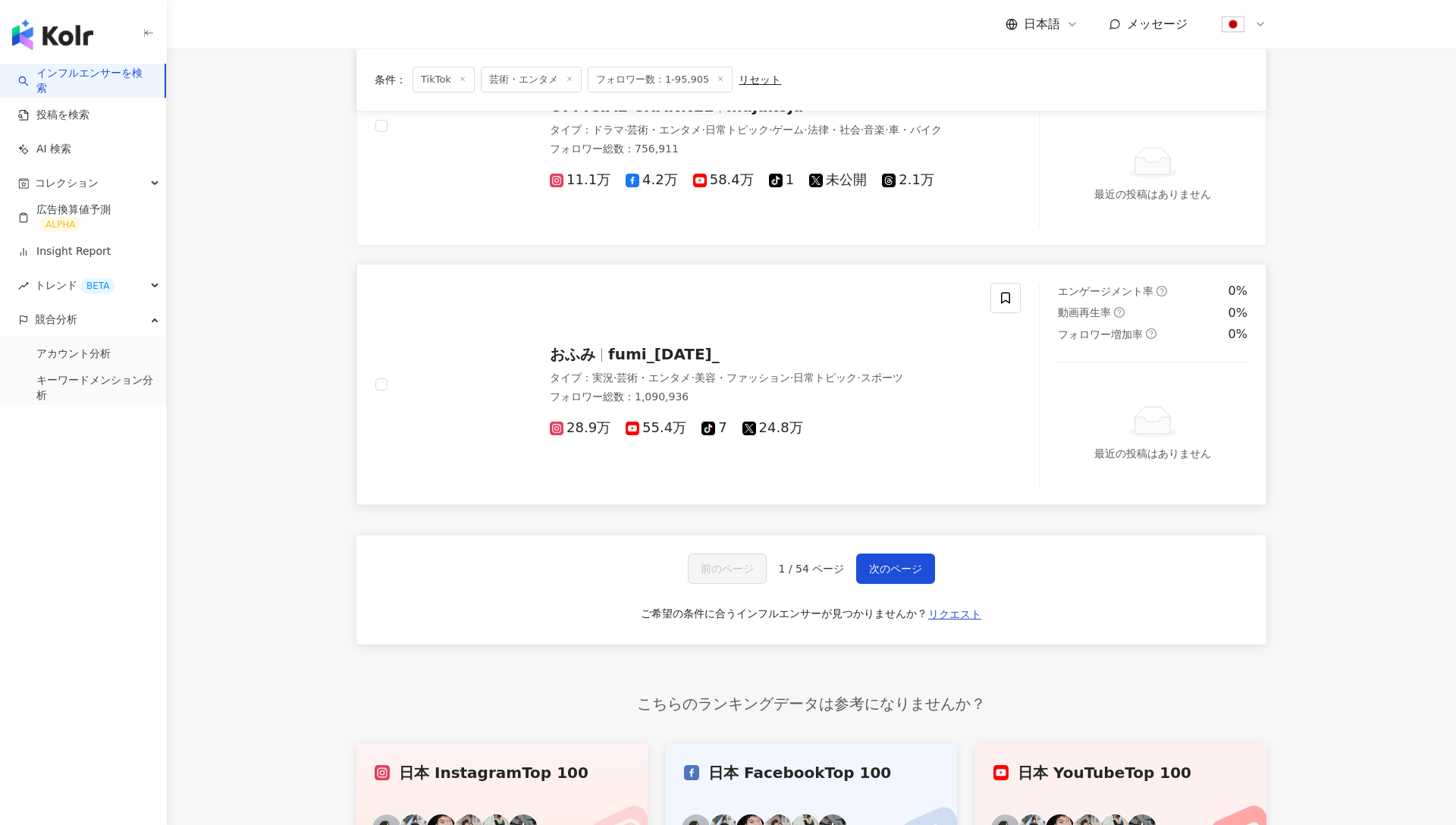
scroll to position [2700, 0]
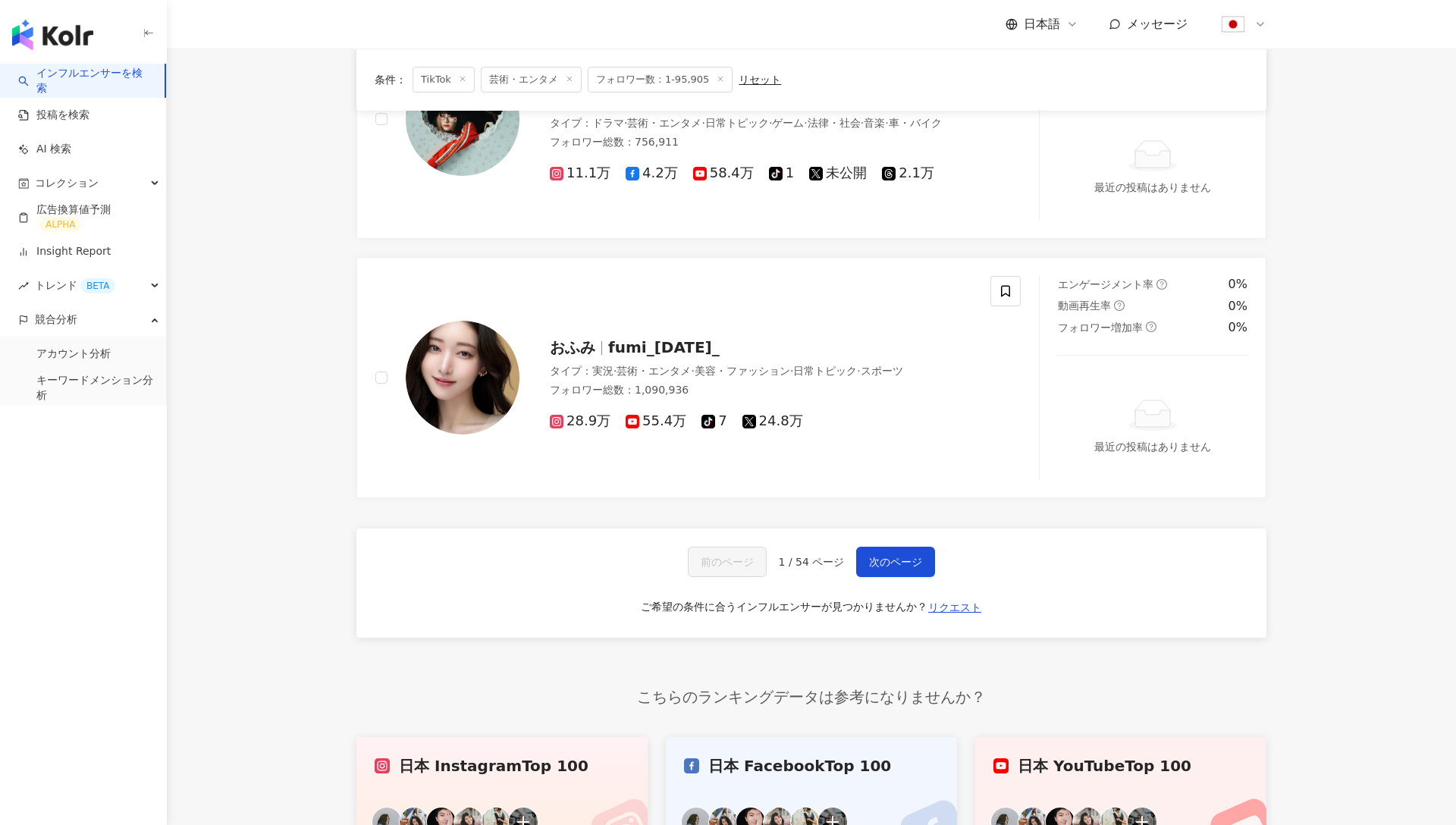
click at [866, 528] on div "前のページ 1 / 54 ページ 次のページ ご希望の条件に合うインフルエンサーが見つかりませんか？ リクエスト" at bounding box center [812, 583] width 910 height 109
click at [498, 366] on img at bounding box center [463, 378] width 114 height 114
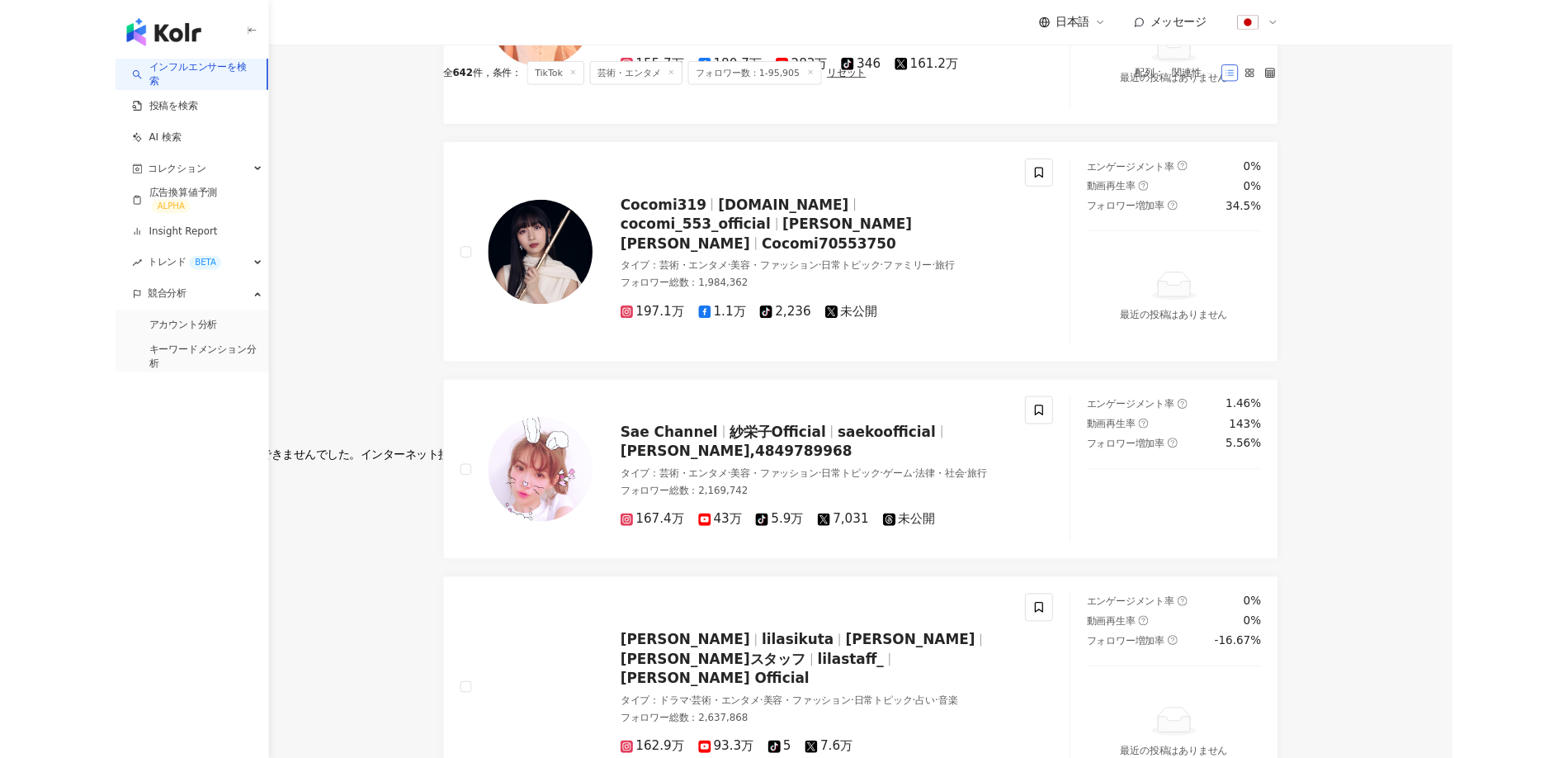
scroll to position [0, 0]
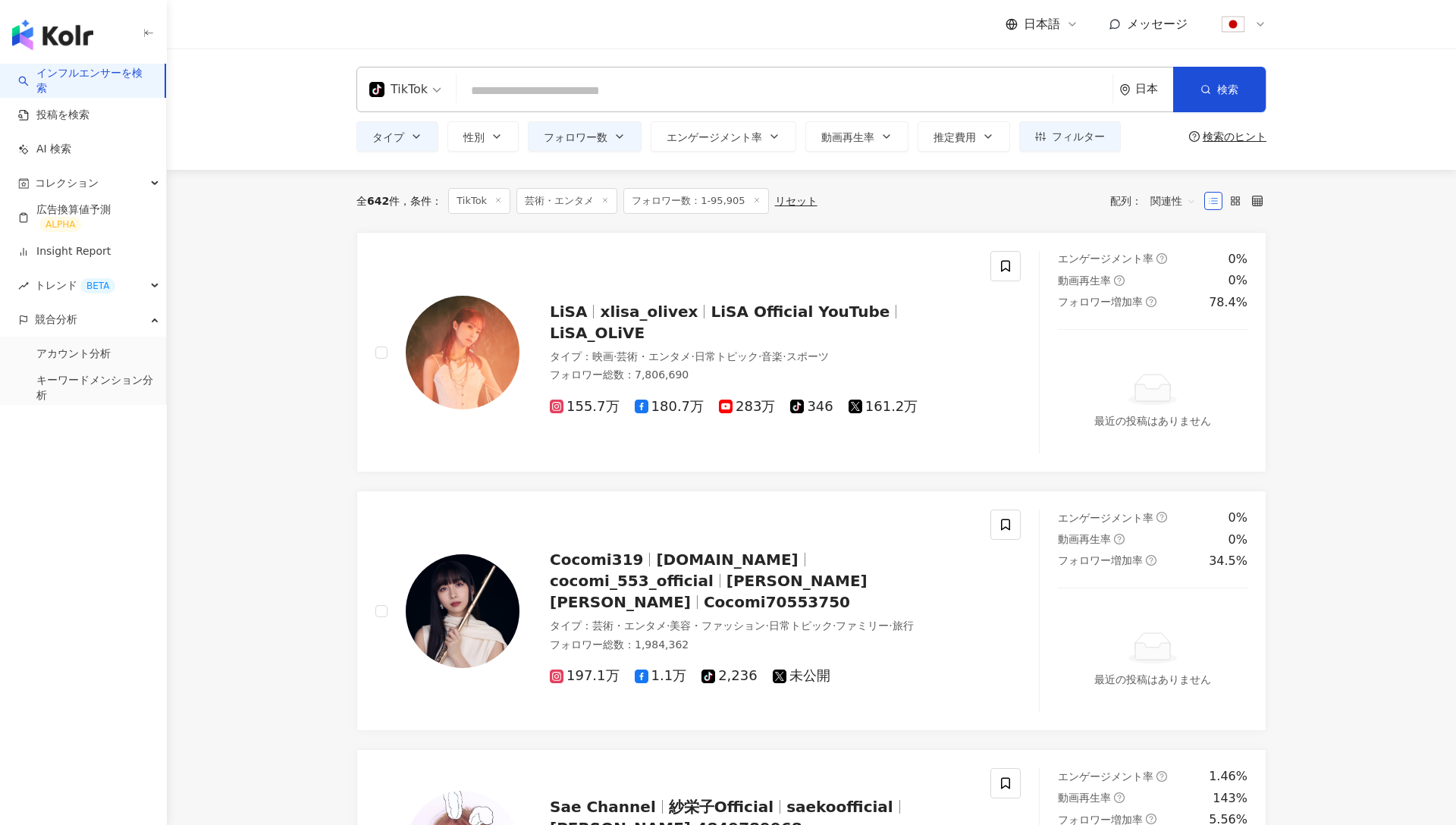
click at [79, 186] on span "コレクション" at bounding box center [66, 184] width 64 height 34
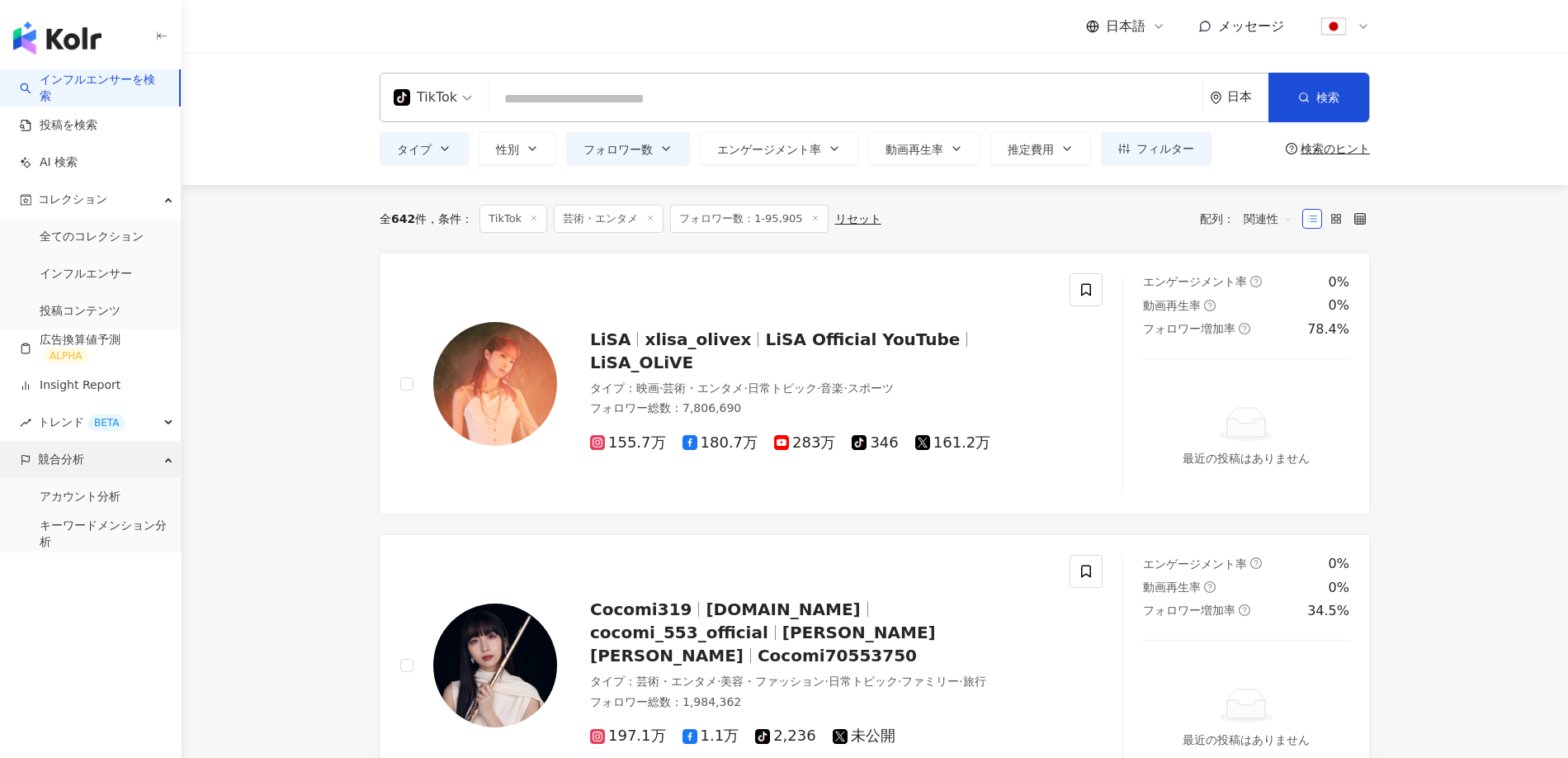
click at [83, 463] on span "競合分析" at bounding box center [60, 460] width 46 height 38
click at [1154, 145] on span "フィルター" at bounding box center [1166, 148] width 58 height 13
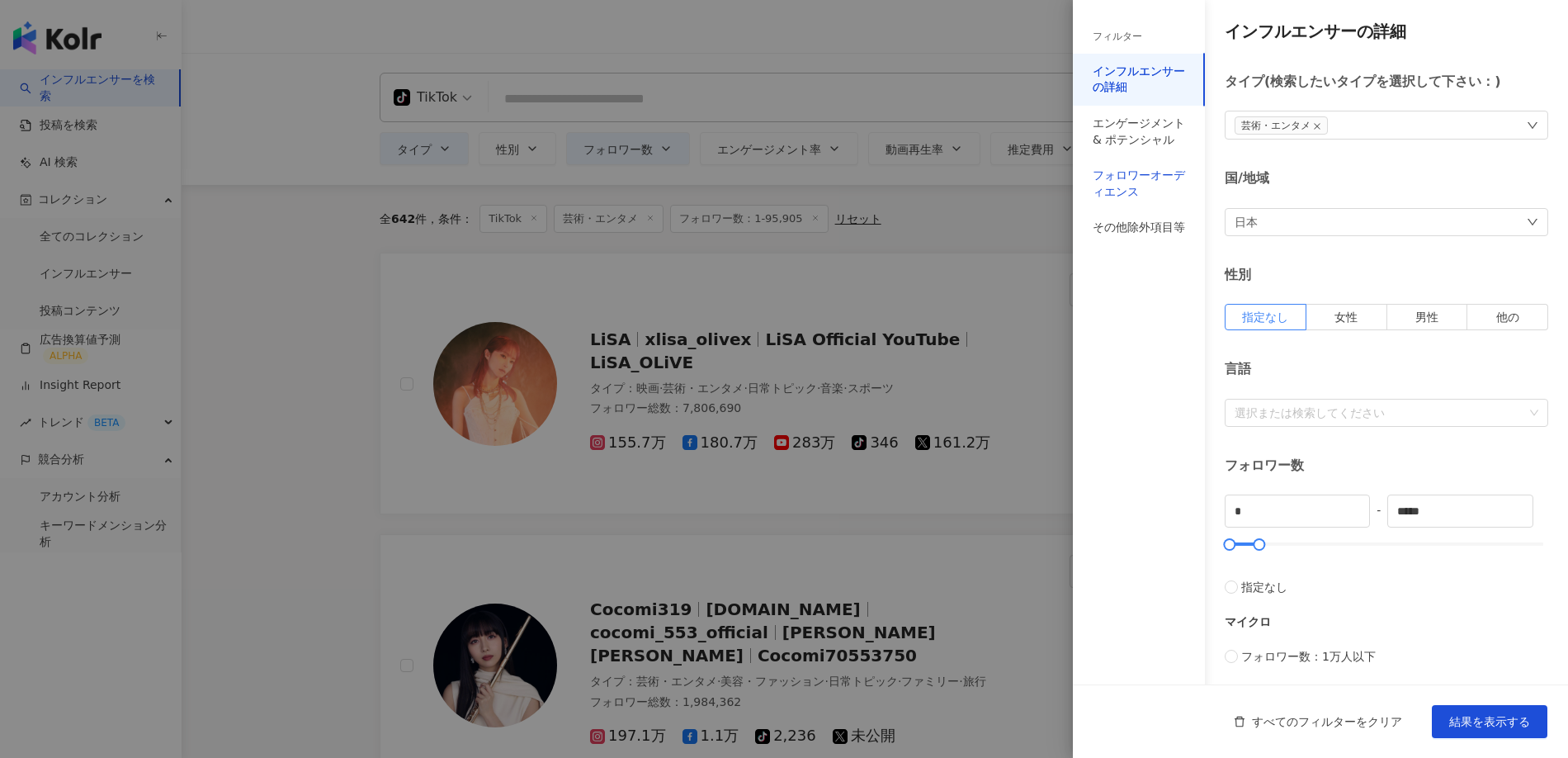
click at [1123, 192] on div "フォロワーオーディエンス" at bounding box center [1138, 184] width 93 height 32
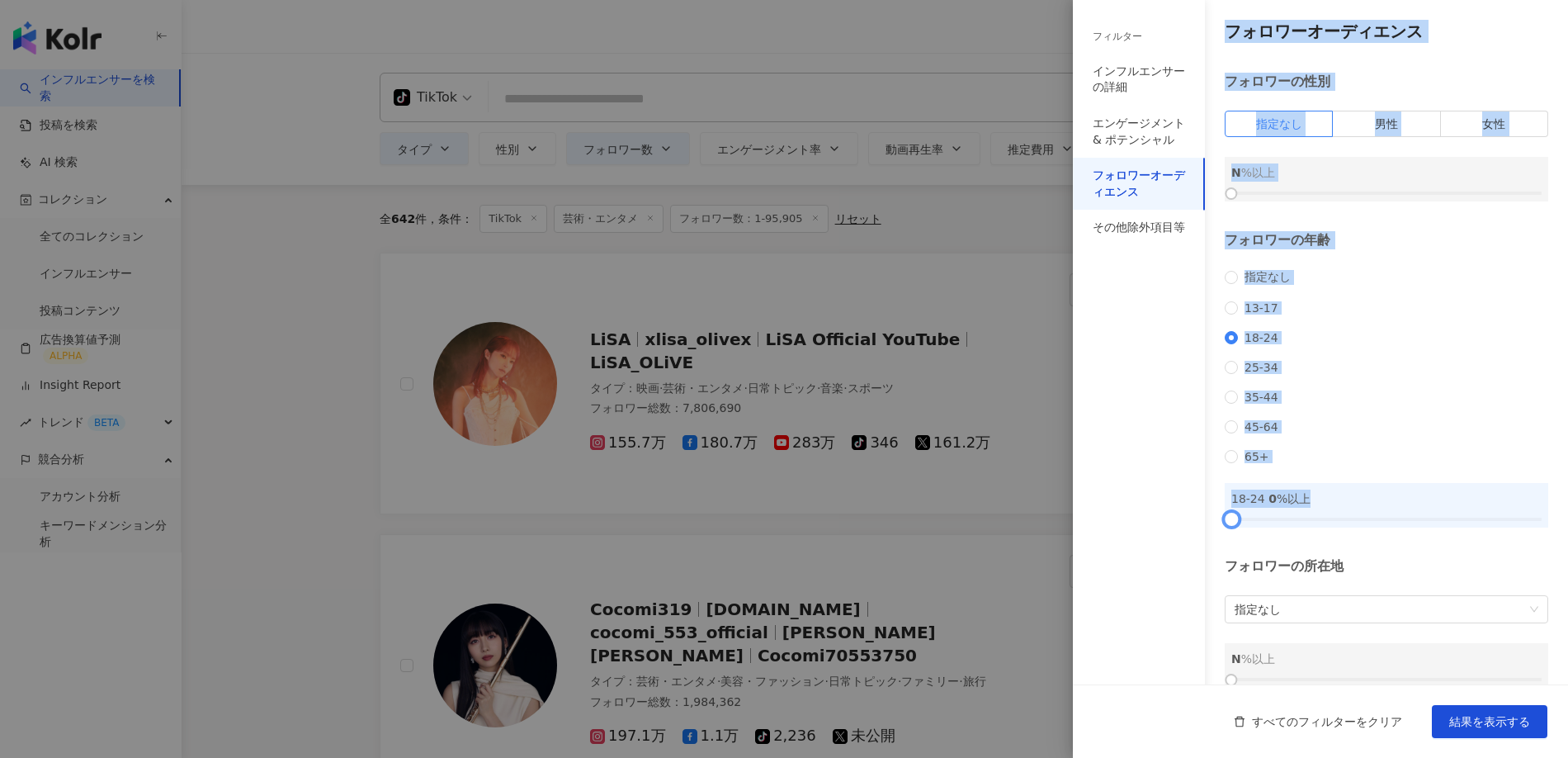
drag, startPoint x: 1230, startPoint y: 549, endPoint x: 1134, endPoint y: 577, distance: 100.0
click at [1134, 577] on div "フィルター インフルエンサーの詳細 エンゲージメント & ポテンシャル フォロワーオーディエンス その他除外項目等 インフルエンサーの詳細 タイプ ( 検索し…" at bounding box center [1320, 389] width 495 height 780
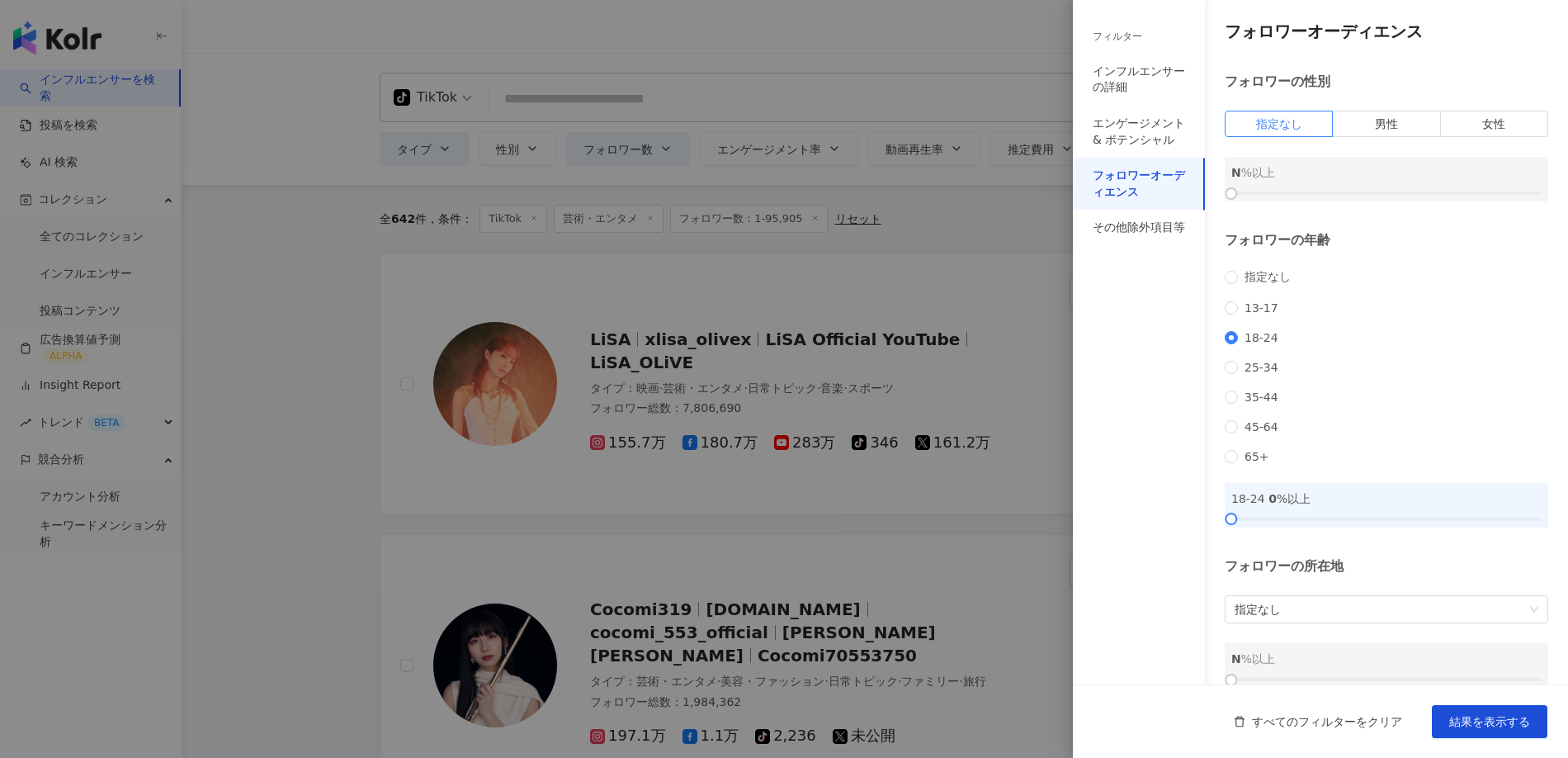
click at [880, 360] on div at bounding box center [784, 379] width 1568 height 758
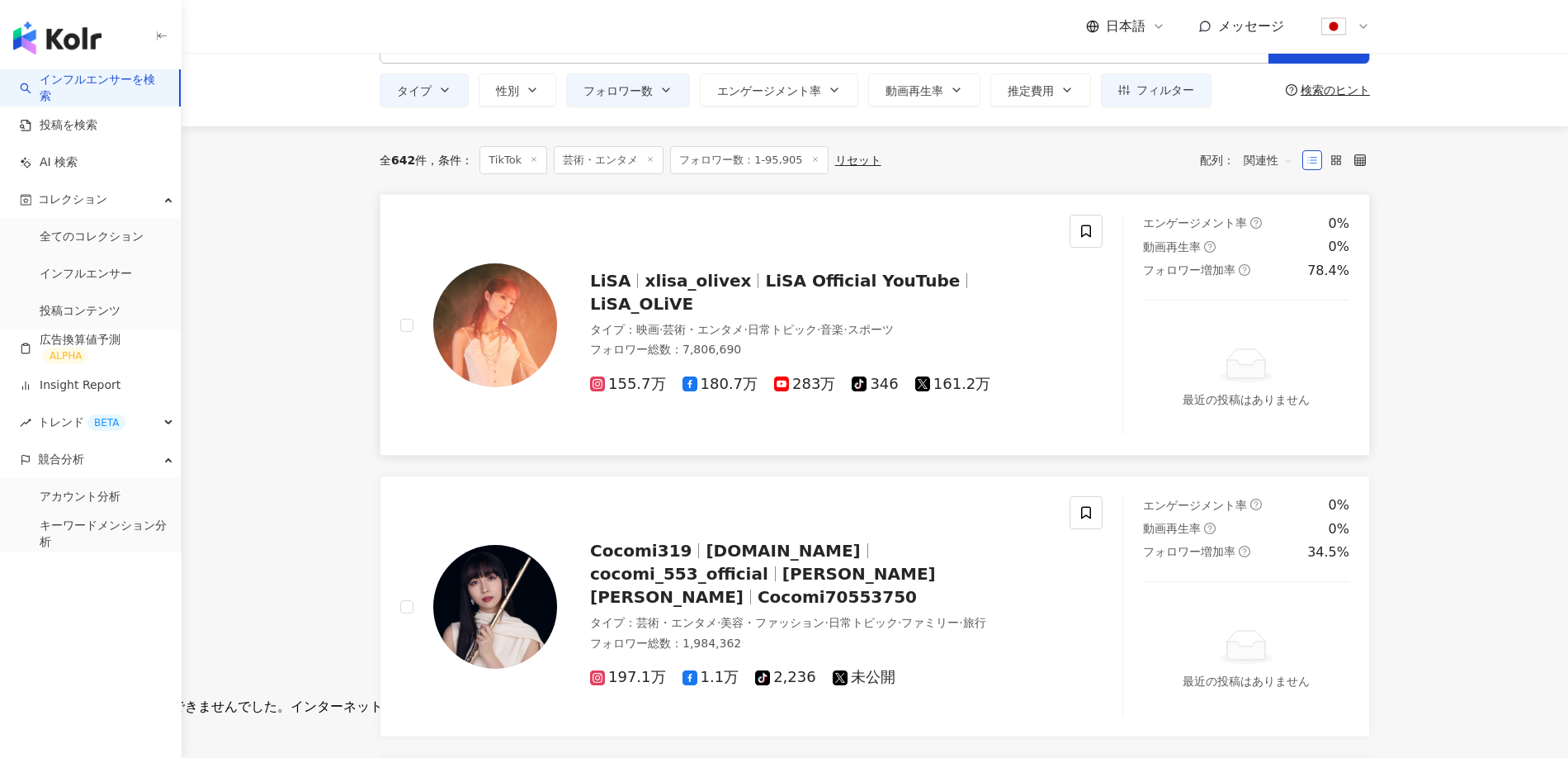
scroll to position [58, 0]
click at [511, 312] on img at bounding box center [495, 326] width 124 height 124
click at [95, 388] on link "Insight Report" at bounding box center [69, 386] width 100 height 17
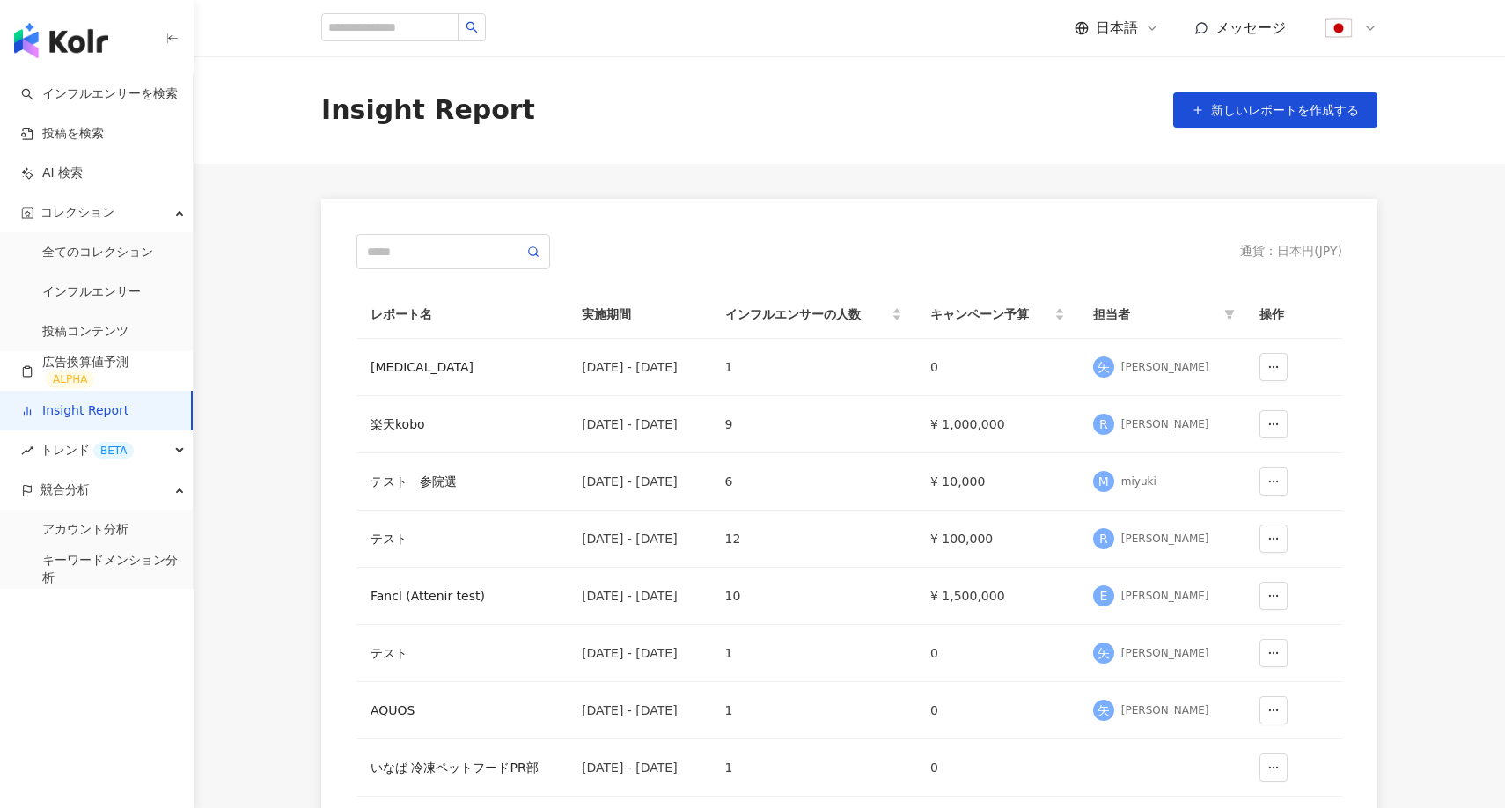
click at [78, 46] on img "button" at bounding box center [61, 40] width 94 height 35
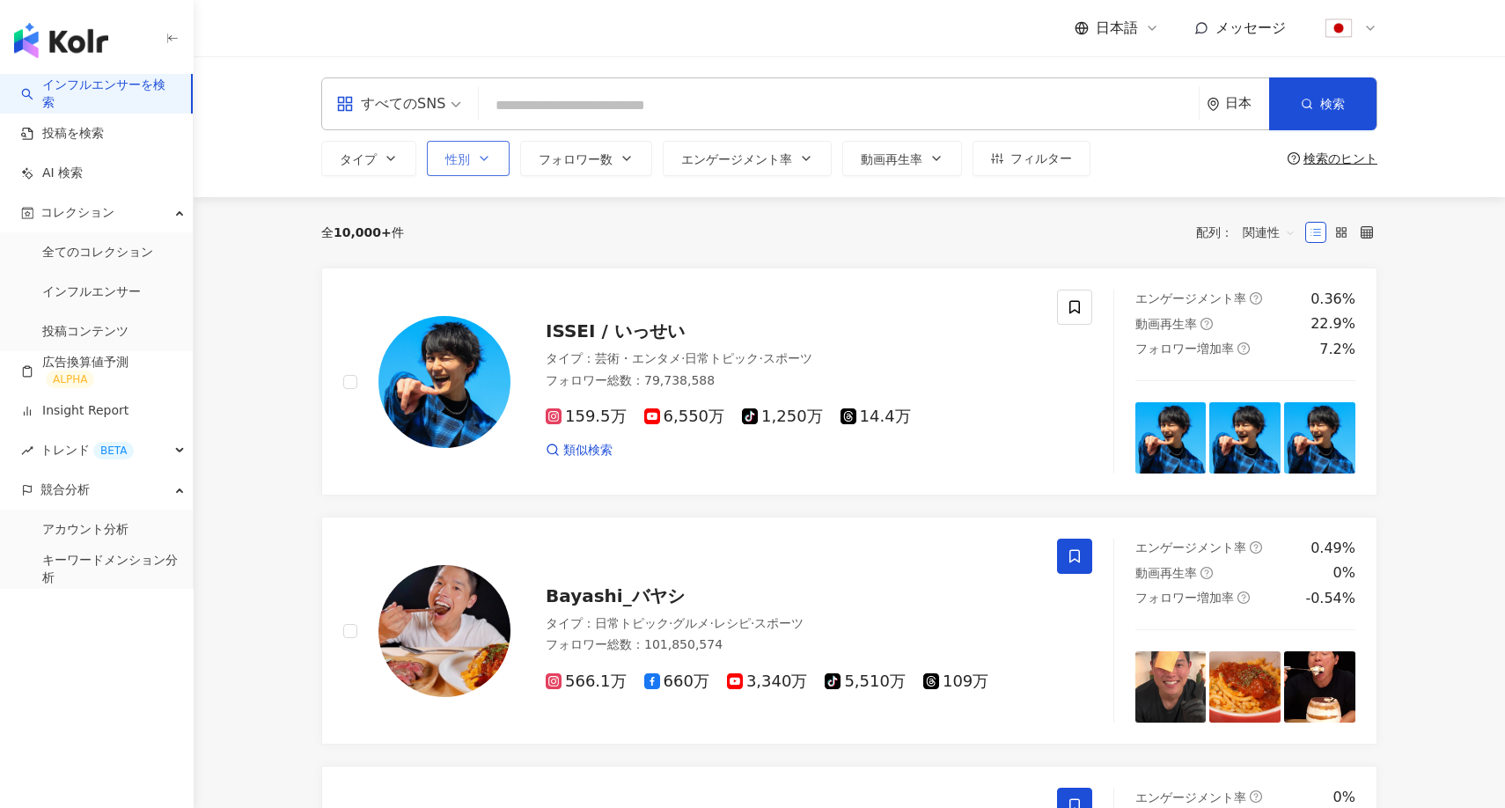
click at [472, 172] on button "性別" at bounding box center [468, 158] width 83 height 35
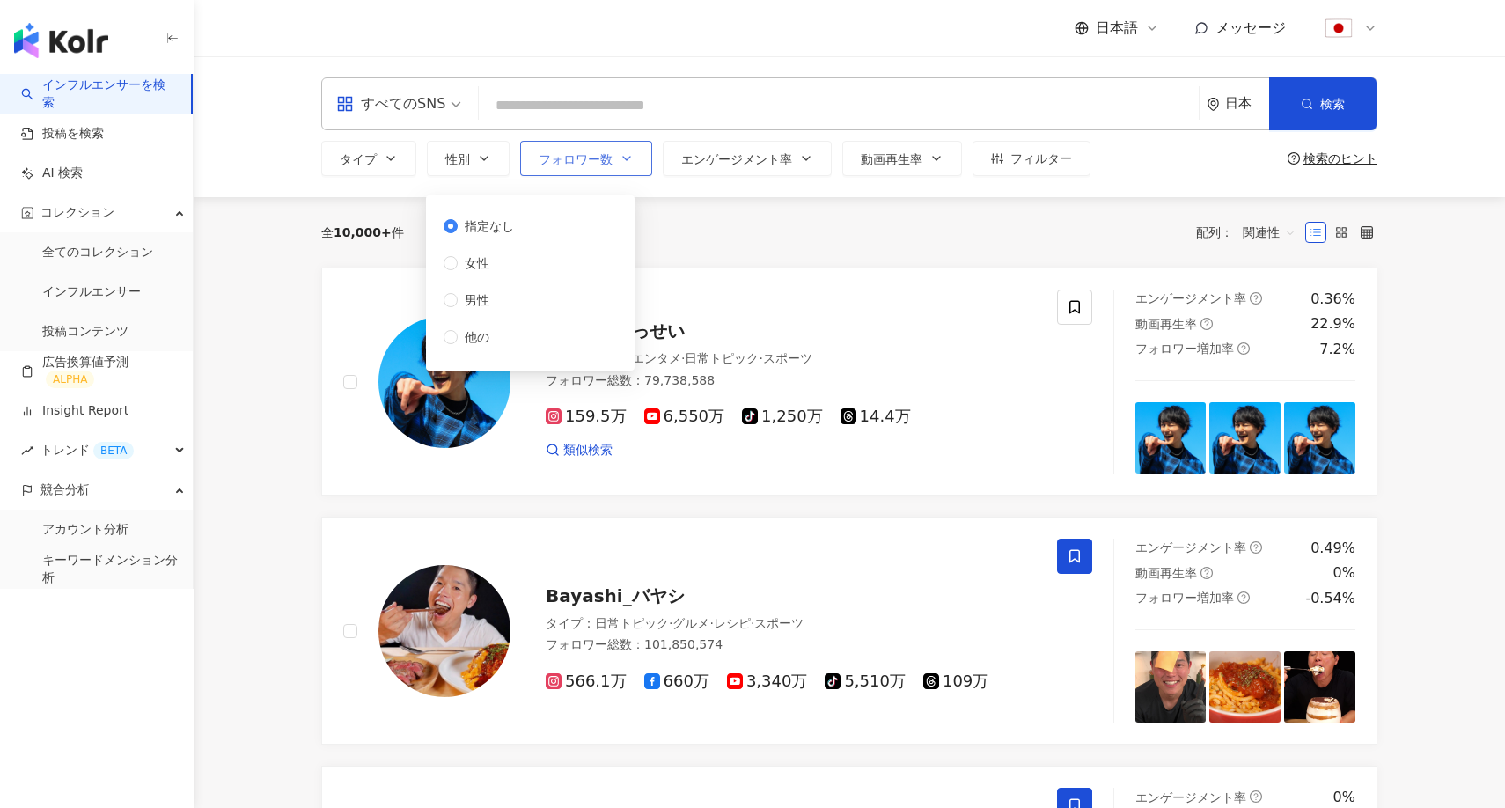
click at [606, 163] on span "フォロワー数" at bounding box center [575, 159] width 74 height 14
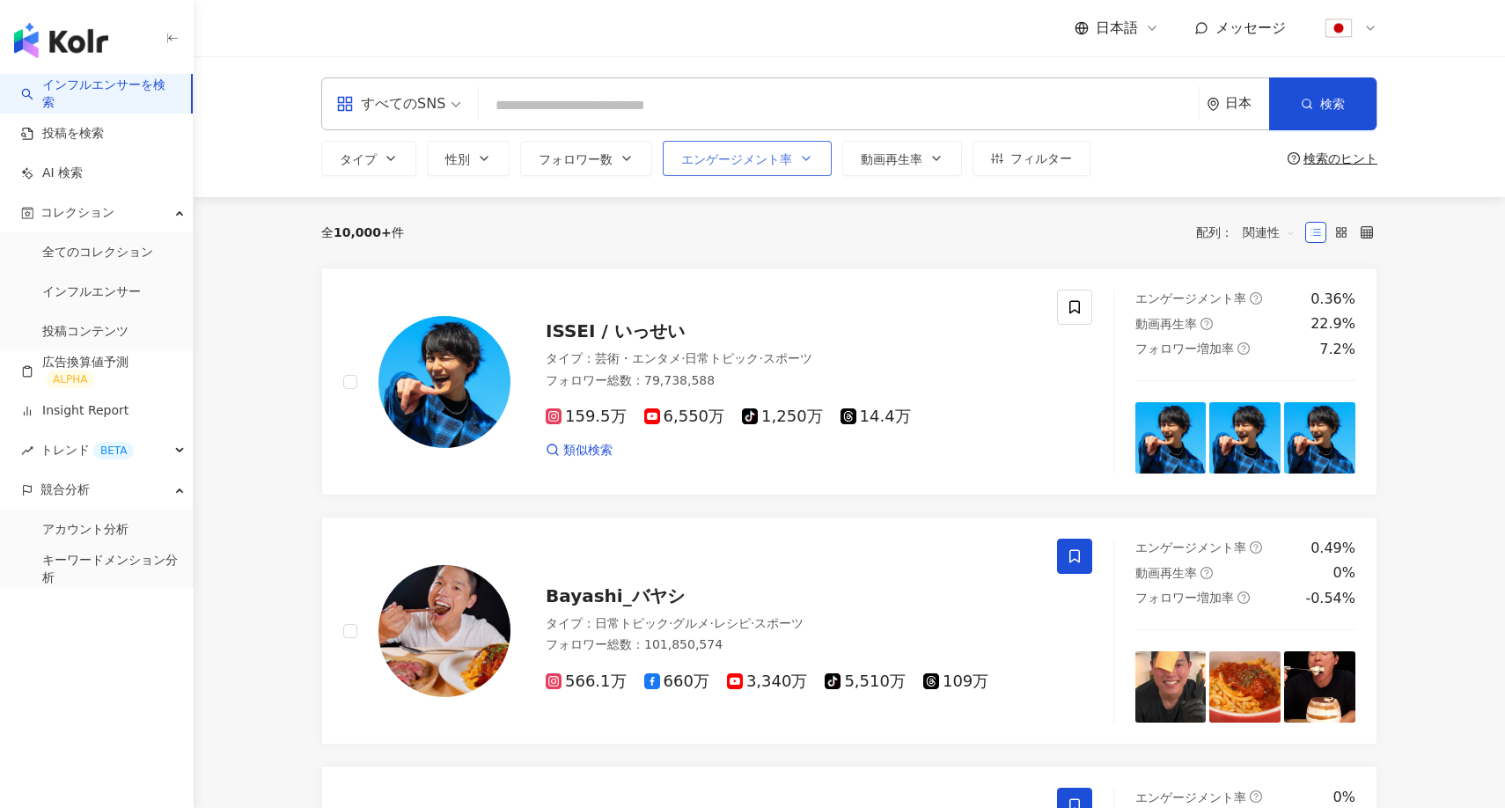
click at [742, 155] on span "エンゲージメント率" at bounding box center [736, 159] width 111 height 14
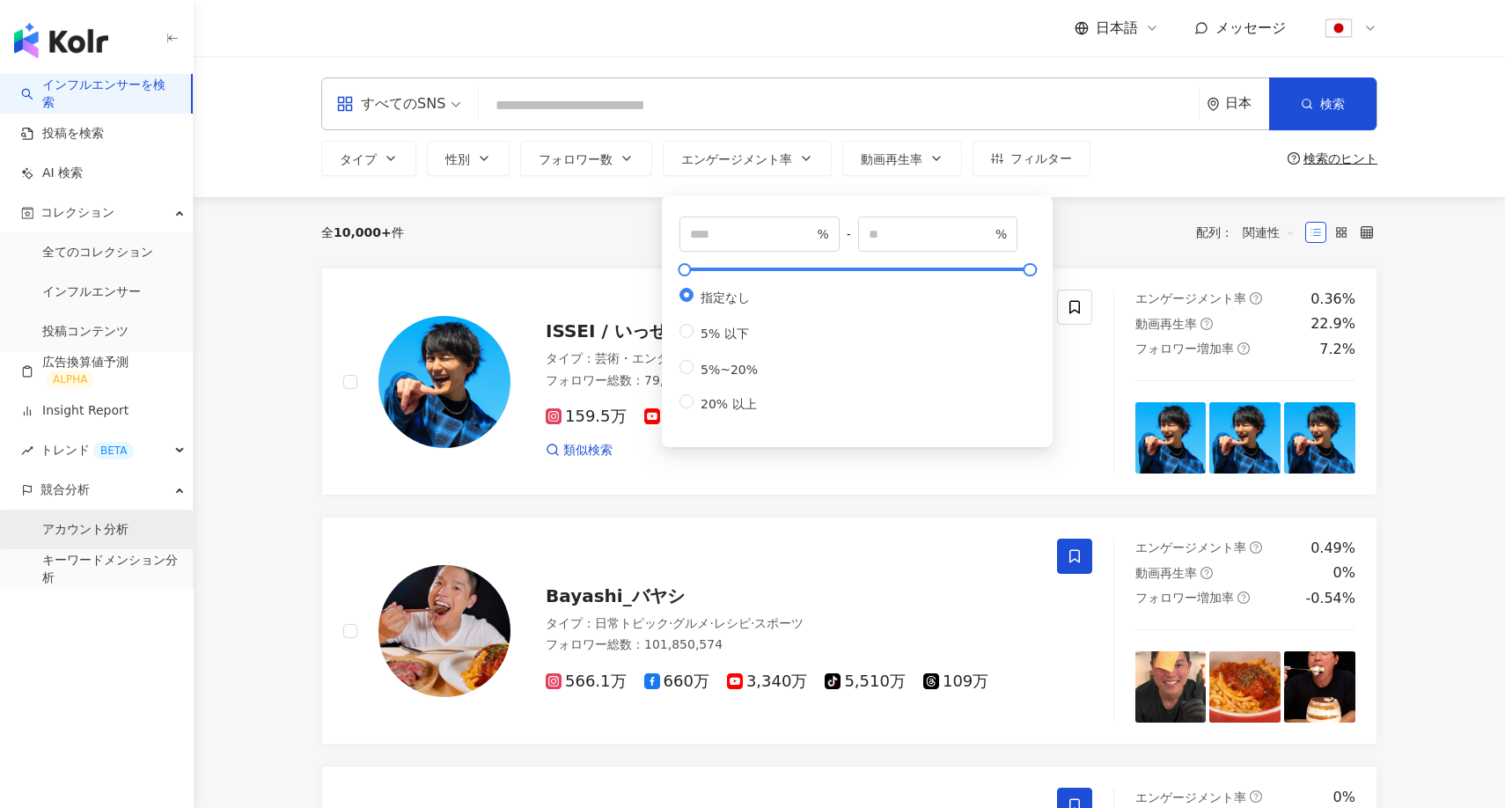
click at [119, 536] on link "アカウント分析" at bounding box center [85, 530] width 86 height 18
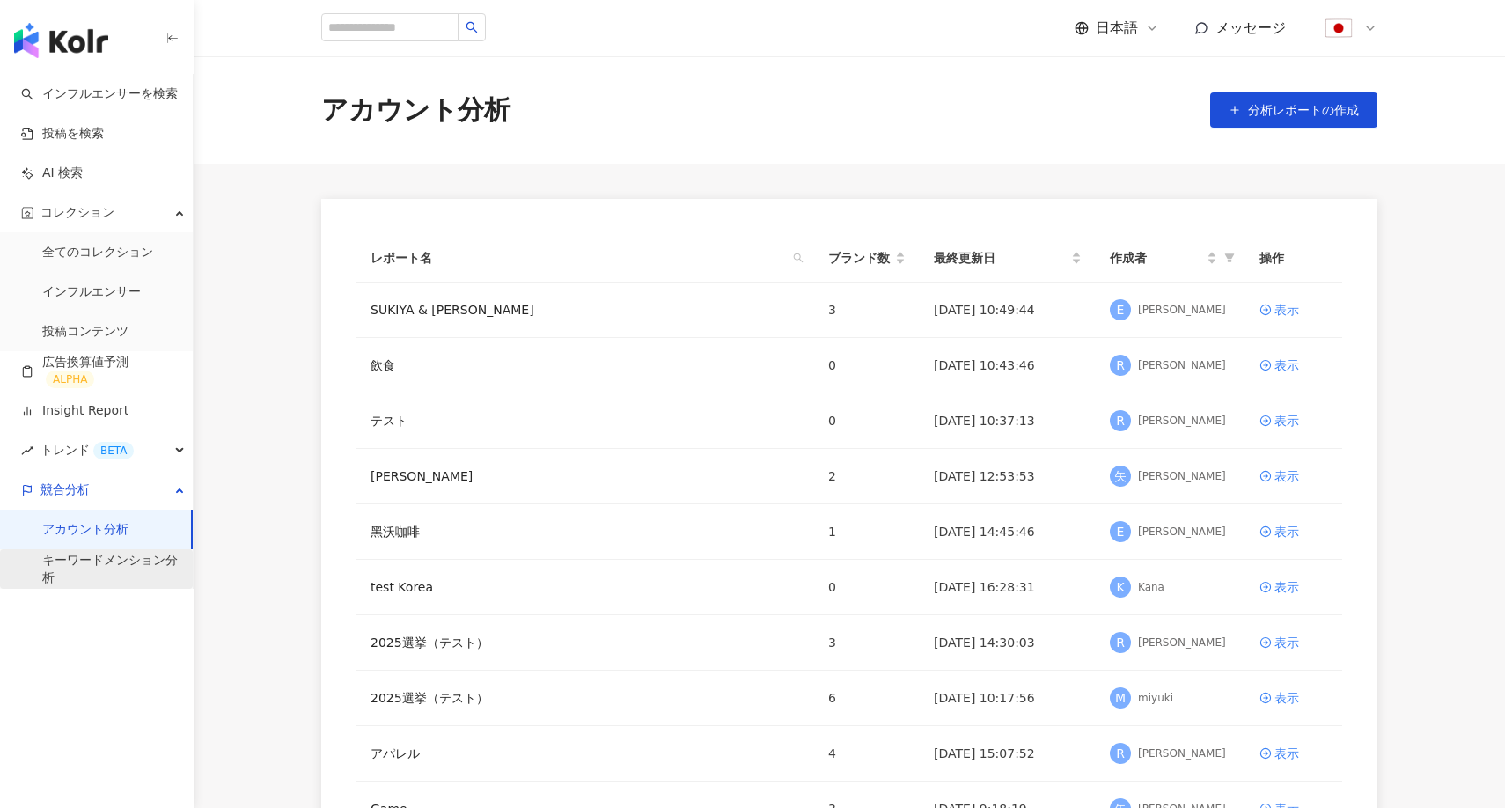
click at [123, 564] on link "キーワードメンション分析" at bounding box center [110, 569] width 136 height 34
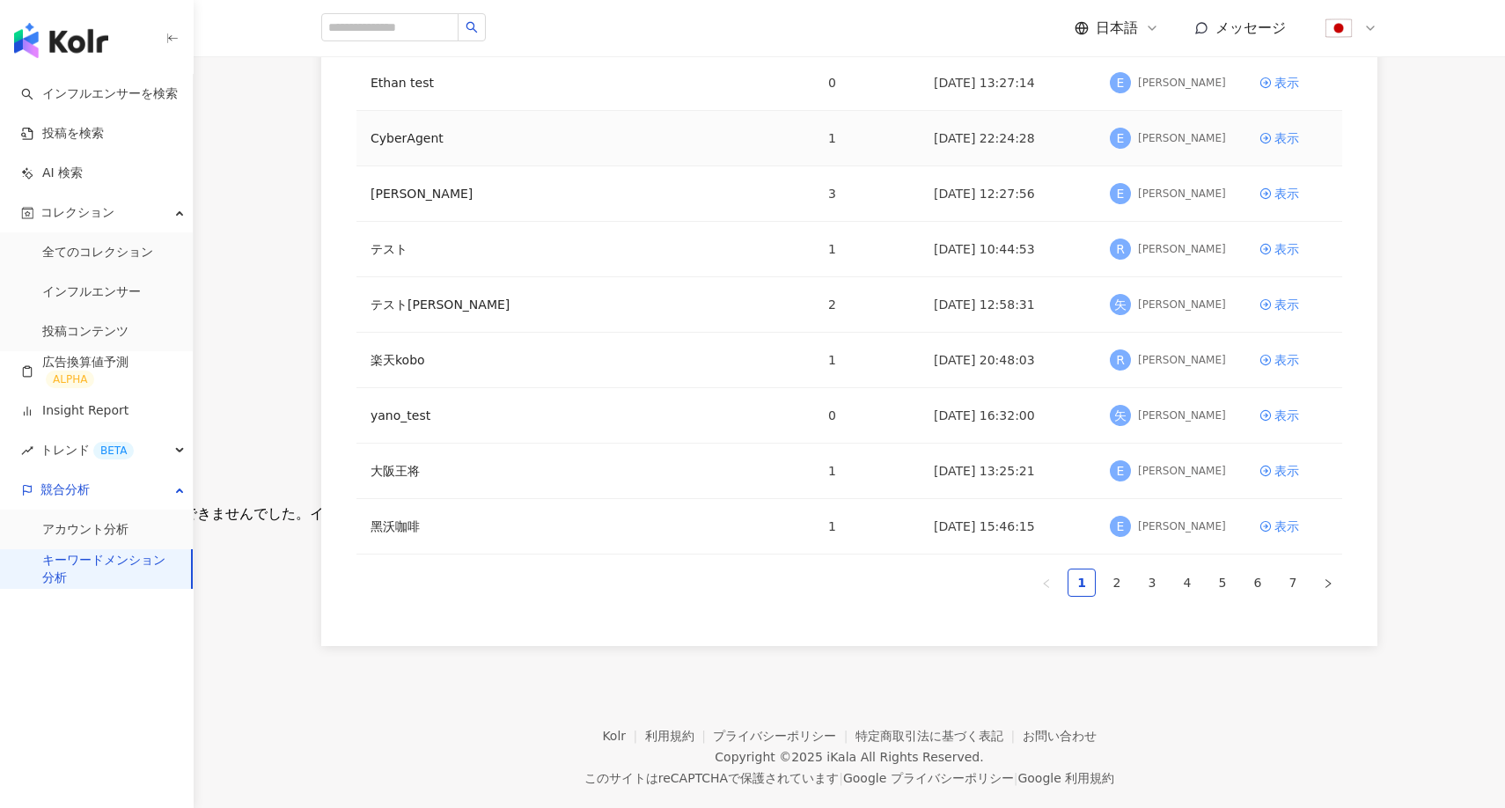
scroll to position [335, 0]
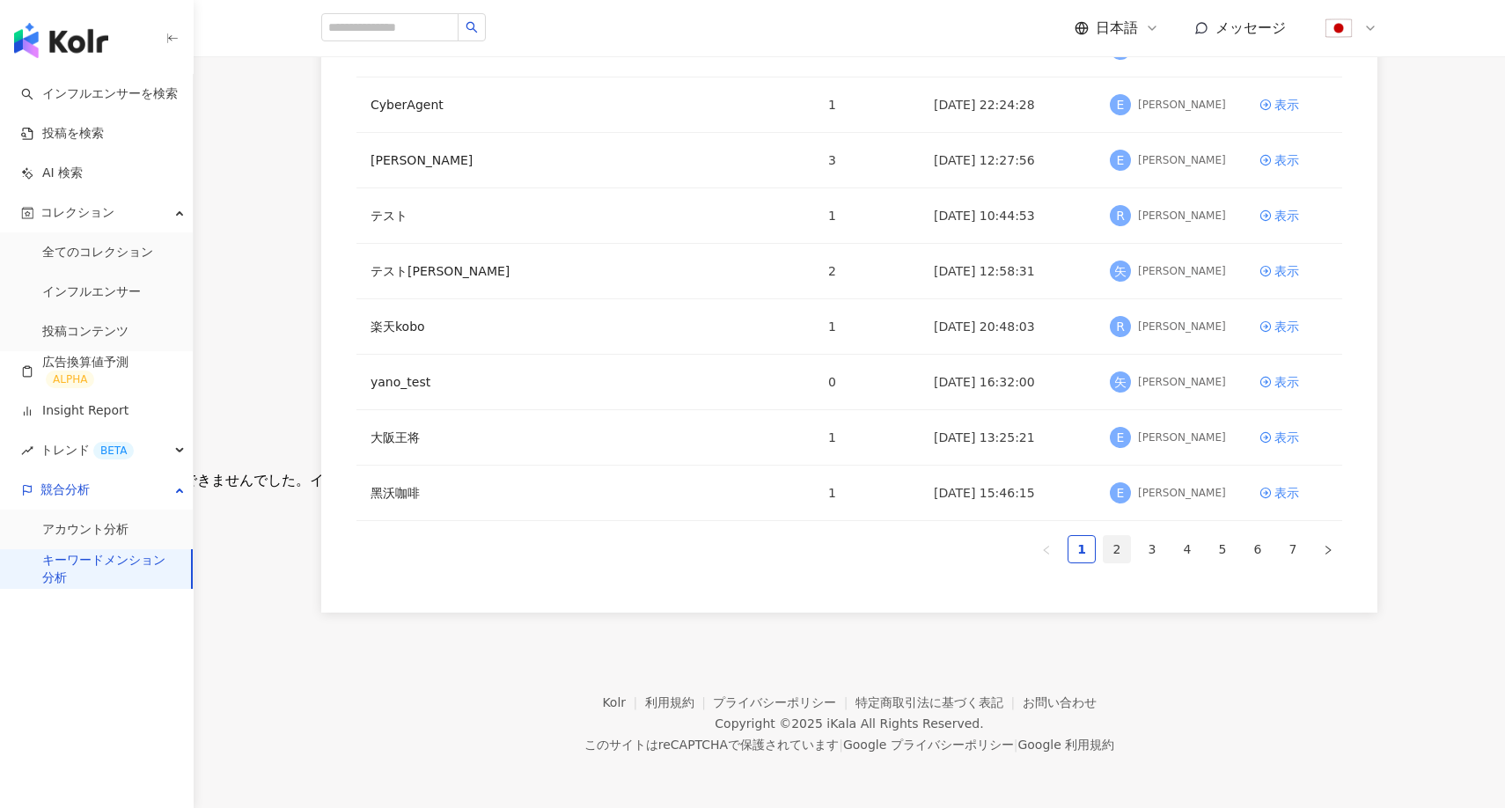
click at [1118, 540] on link "2" at bounding box center [1116, 549] width 26 height 26
click at [1149, 554] on link "3" at bounding box center [1152, 549] width 26 height 26
click at [443, 377] on link "ビール各社商品分析" at bounding box center [425, 381] width 111 height 19
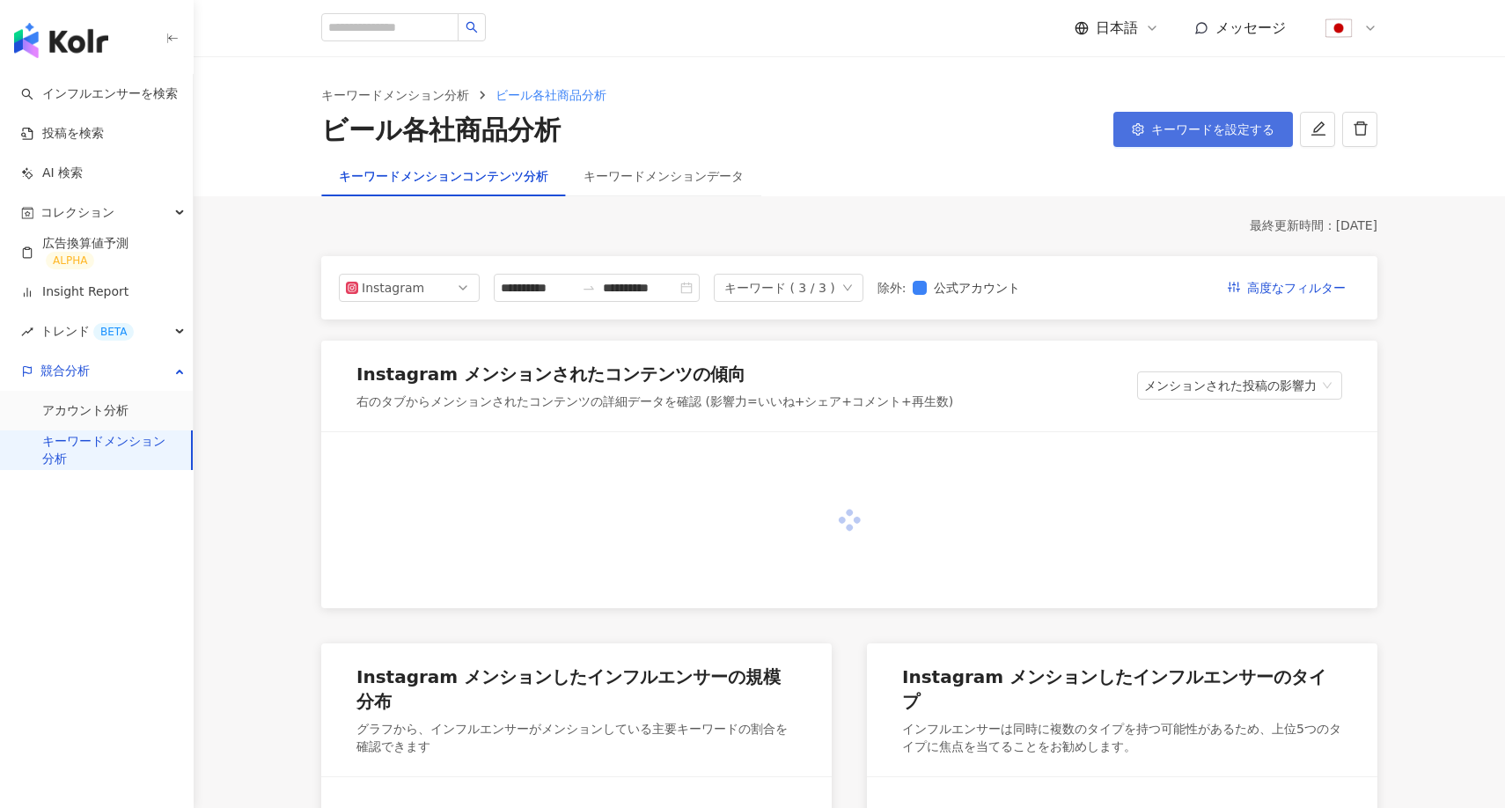
click at [1205, 134] on span "キーワードを設定する" at bounding box center [1212, 129] width 123 height 14
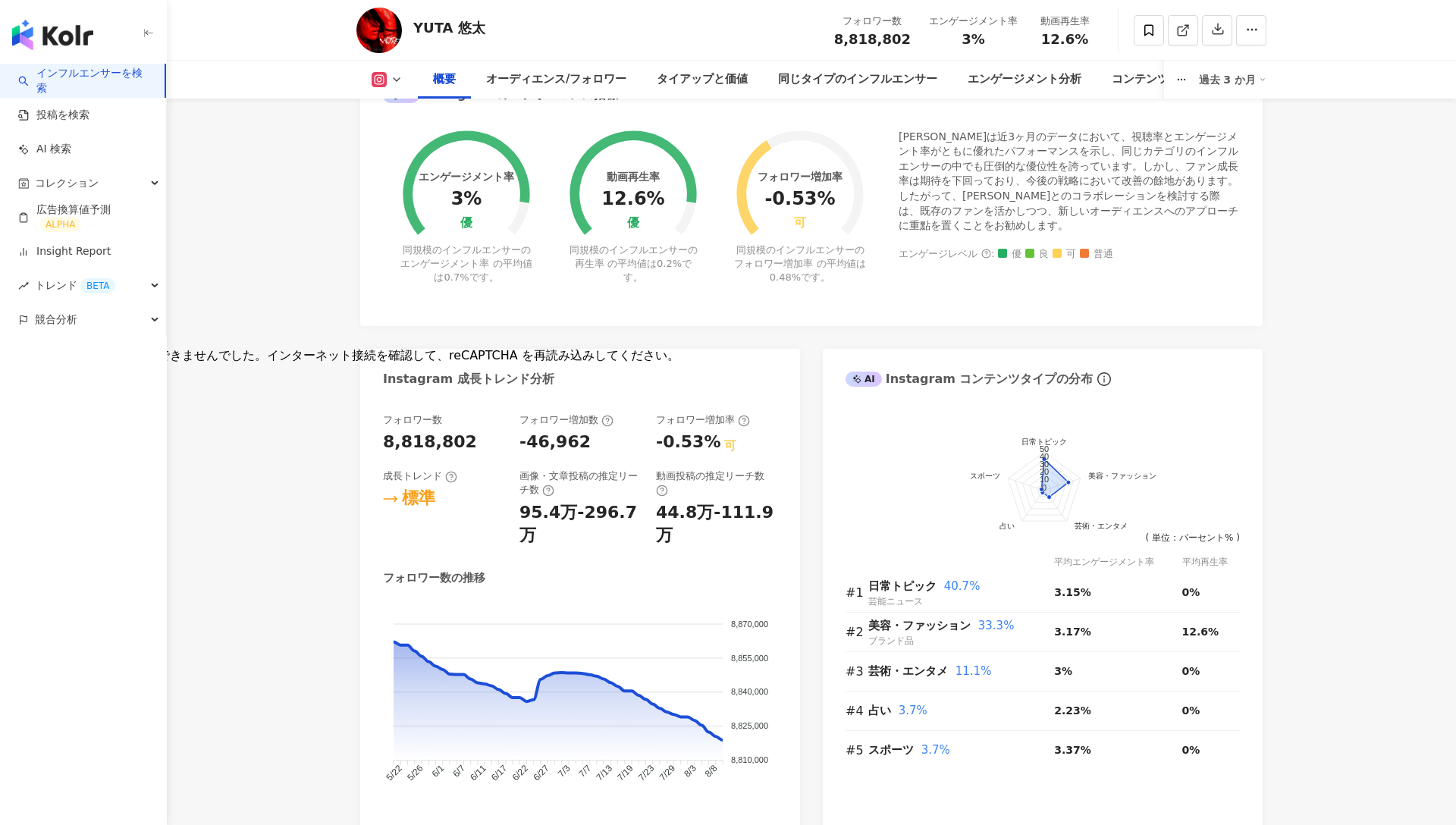
scroll to position [546, 0]
click at [154, 326] on div "競合分析" at bounding box center [83, 320] width 166 height 34
click at [110, 354] on link "アカウント分析" at bounding box center [73, 354] width 74 height 16
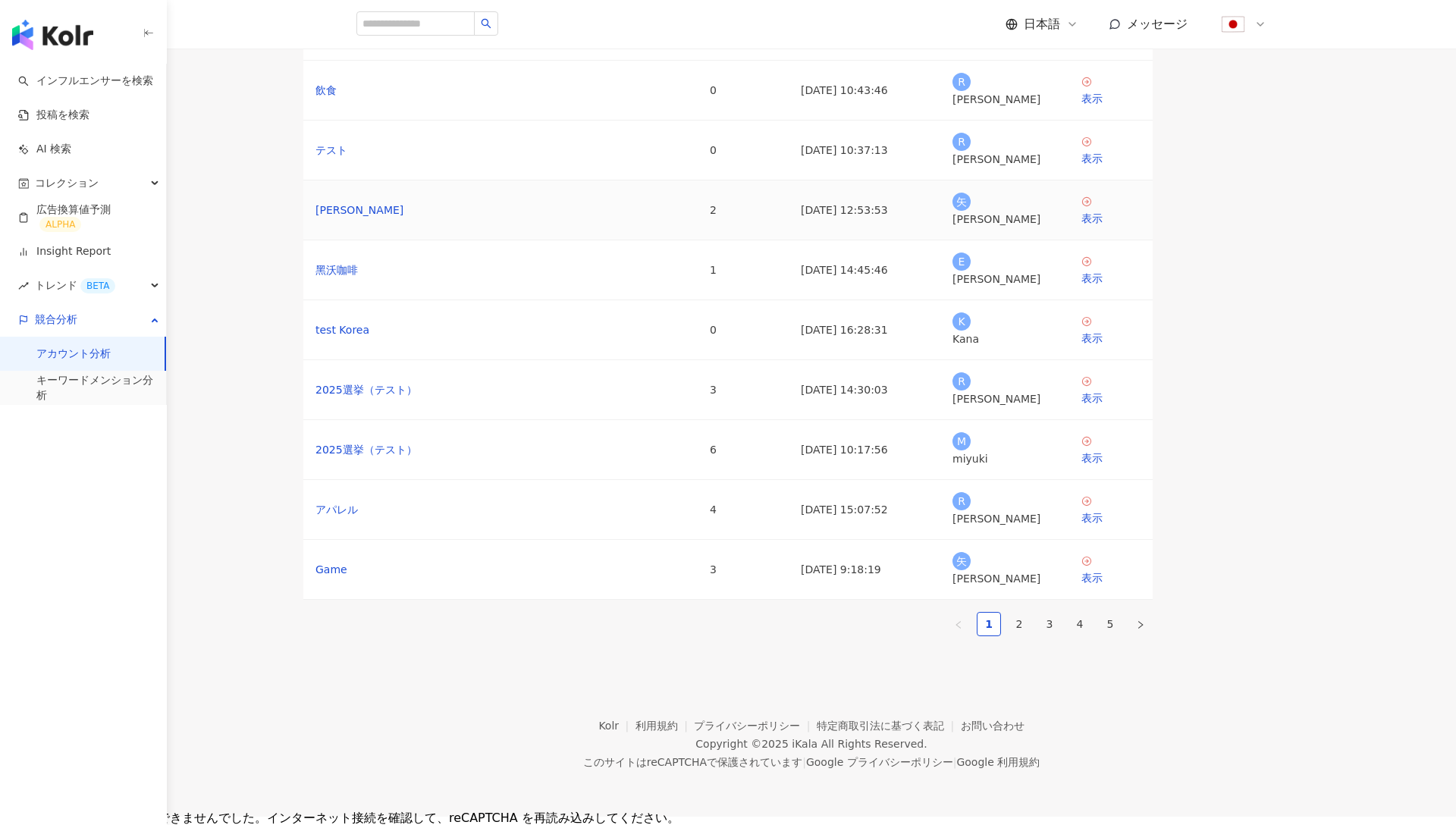
scroll to position [143, 0]
click at [429, 518] on td "アパレル" at bounding box center [501, 510] width 395 height 60
click at [425, 496] on td "アパレル" at bounding box center [501, 510] width 395 height 60
click at [358, 509] on link "アパレル" at bounding box center [336, 509] width 42 height 16
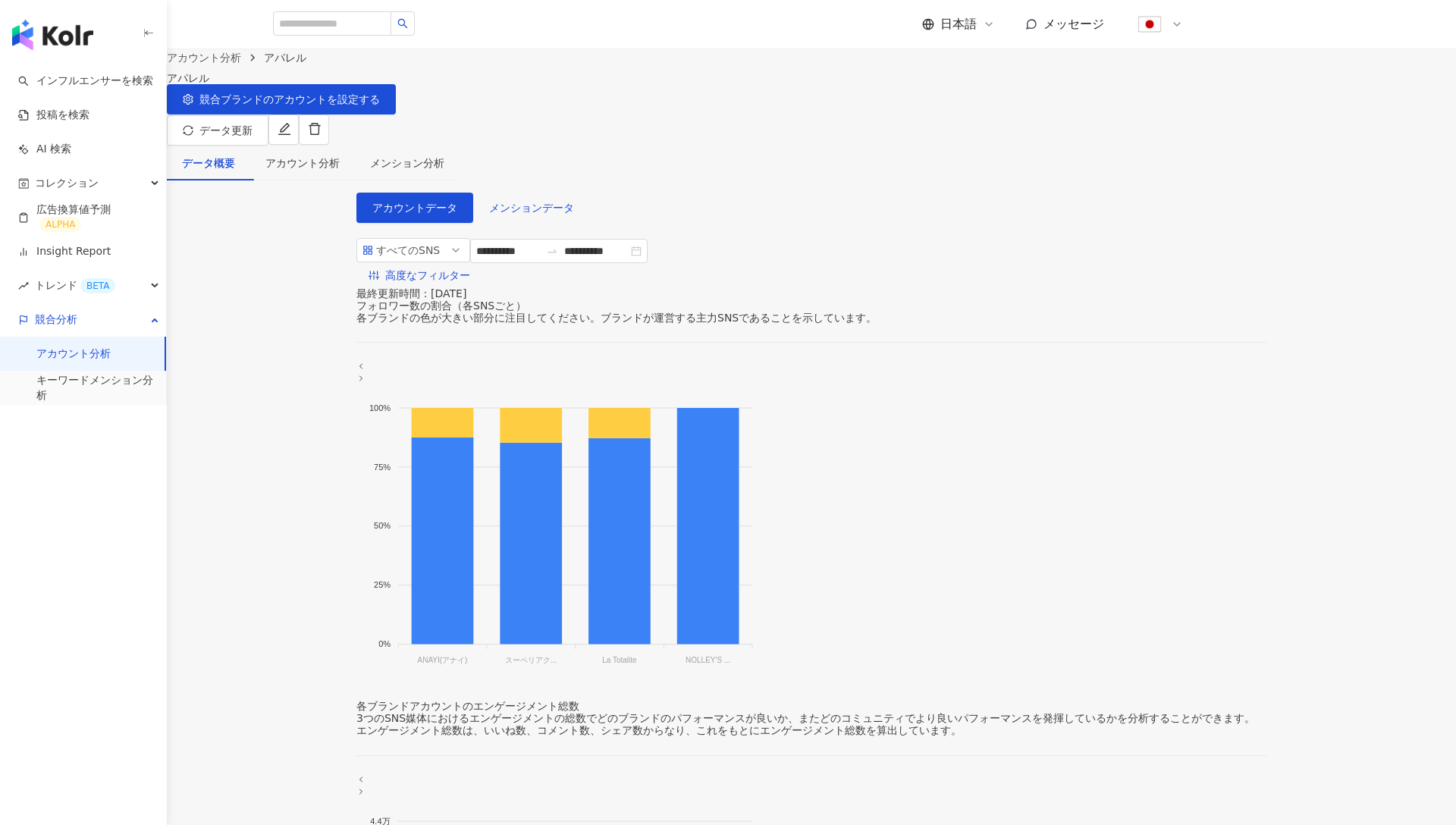
click at [277, 146] on div "データ概要 アカウント分析 メンション分析" at bounding box center [812, 169] width 1290 height 47
click at [118, 77] on link "インフルエンサーを検索" at bounding box center [85, 81] width 135 height 16
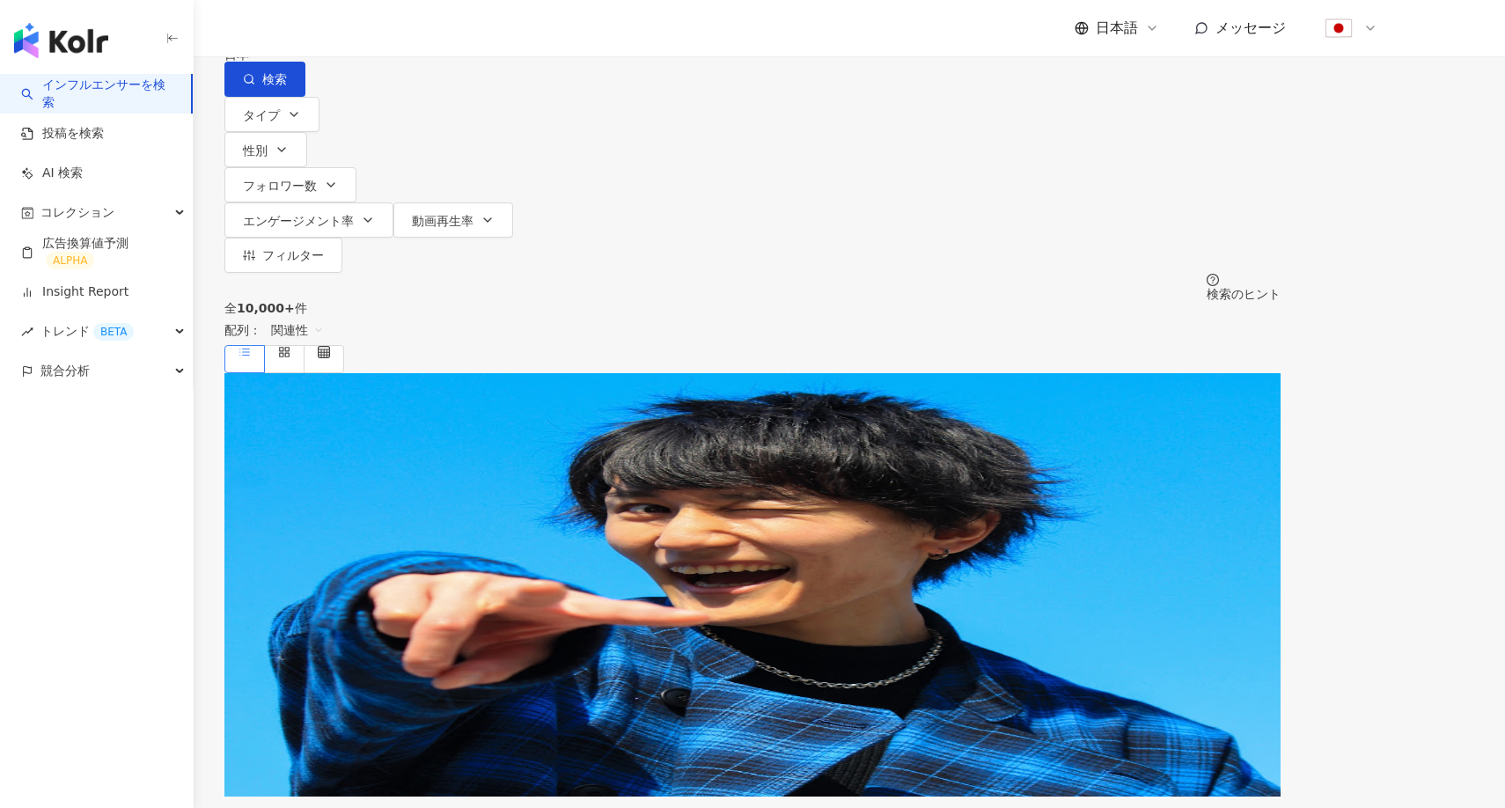
click at [330, 301] on div "全 10,000+ 件 配列： 関連性" at bounding box center [752, 337] width 1056 height 72
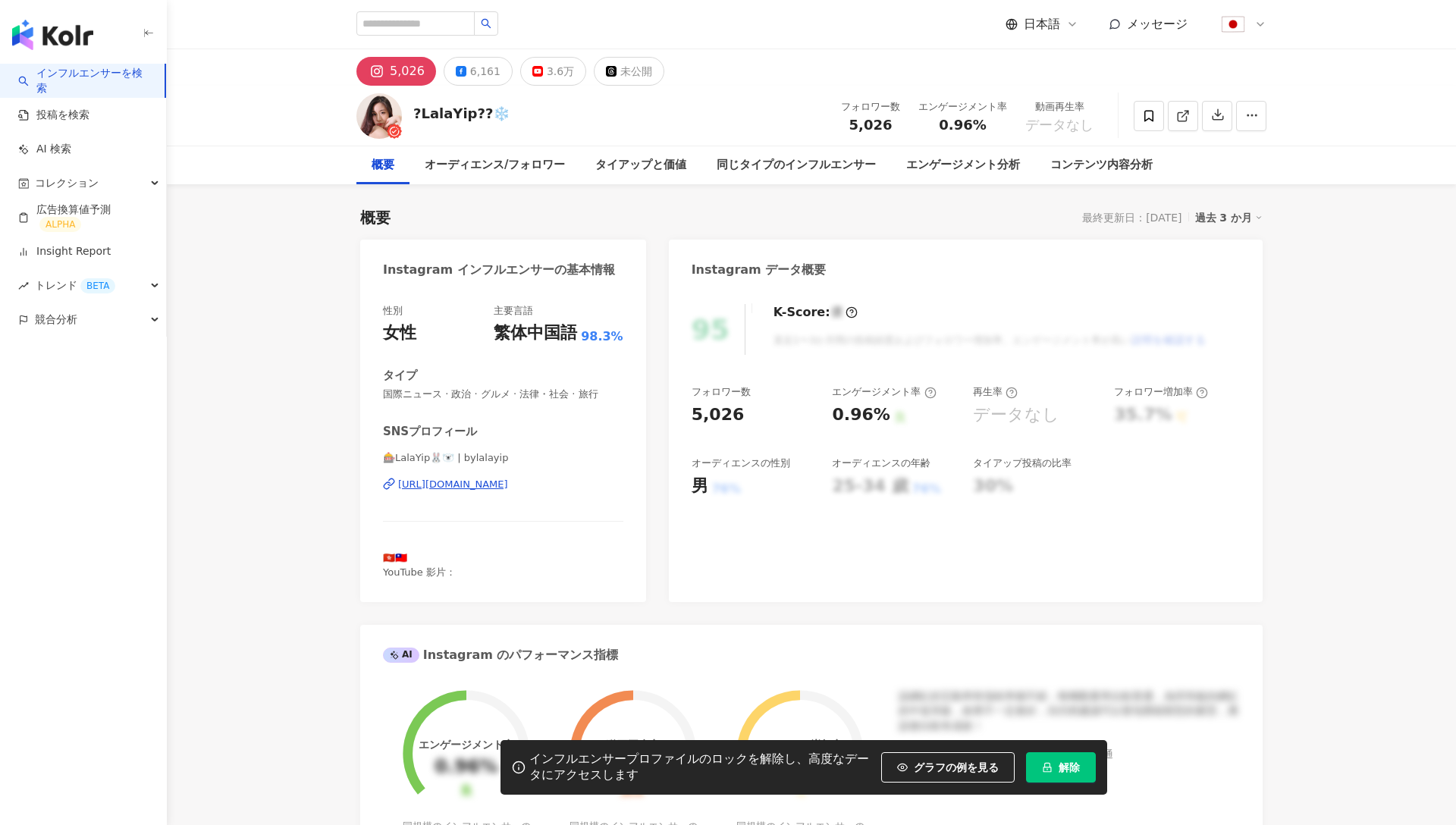
click at [1076, 764] on span "解除" at bounding box center [1069, 767] width 22 height 12
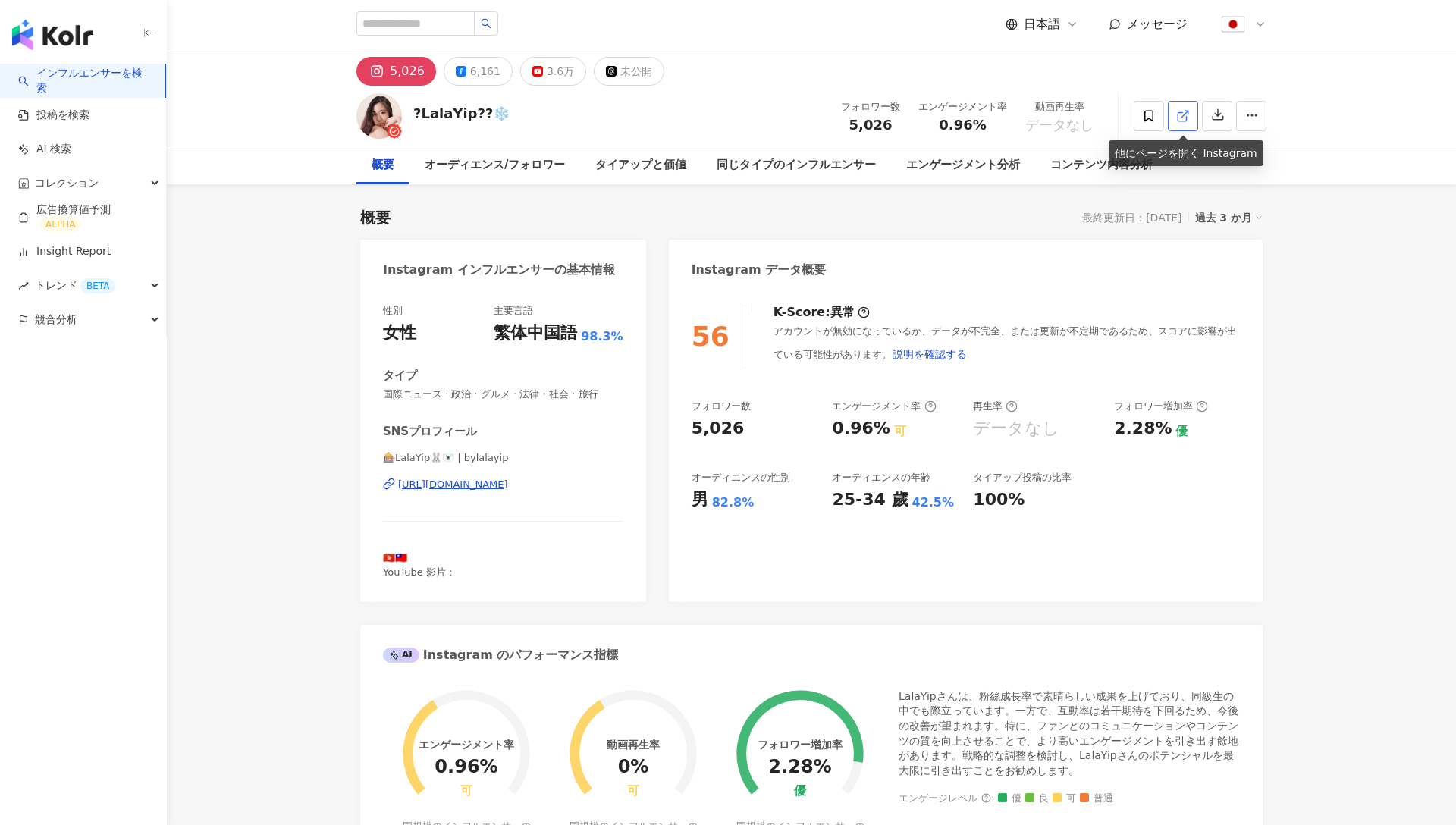
click at [1177, 117] on icon at bounding box center [1184, 116] width 14 height 14
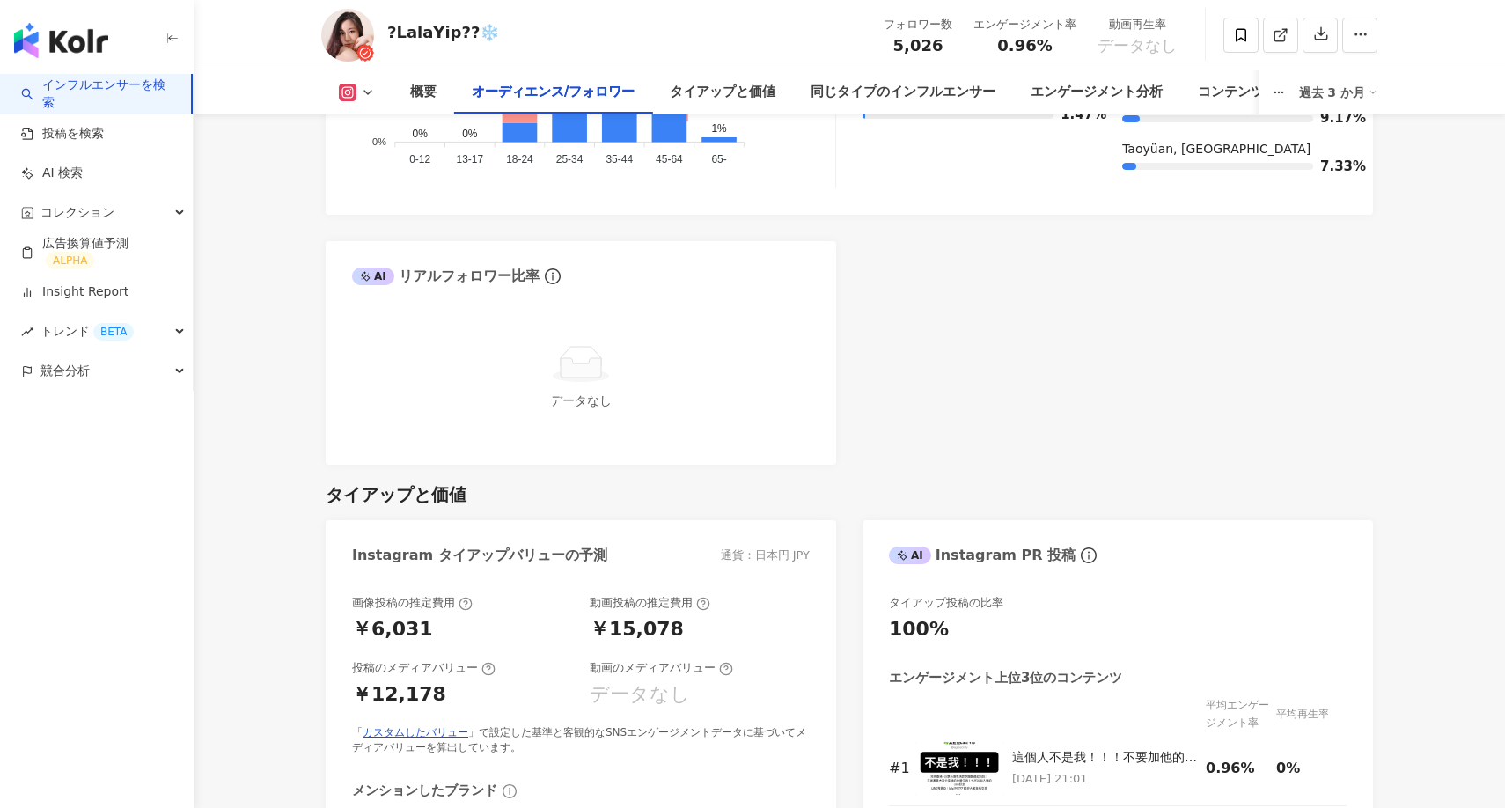
scroll to position [1944, 0]
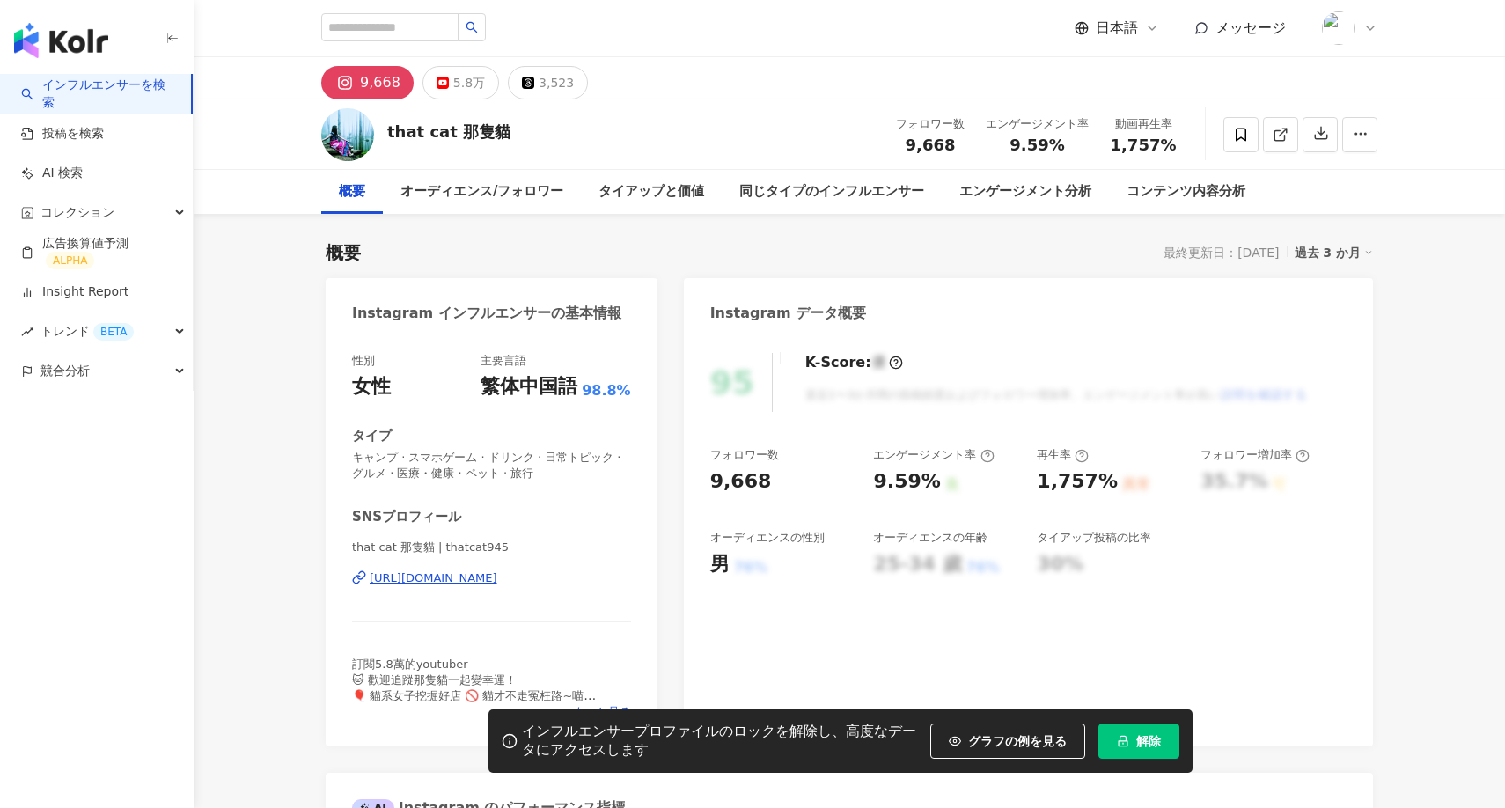
click at [1119, 737] on icon "lock" at bounding box center [1123, 741] width 12 height 12
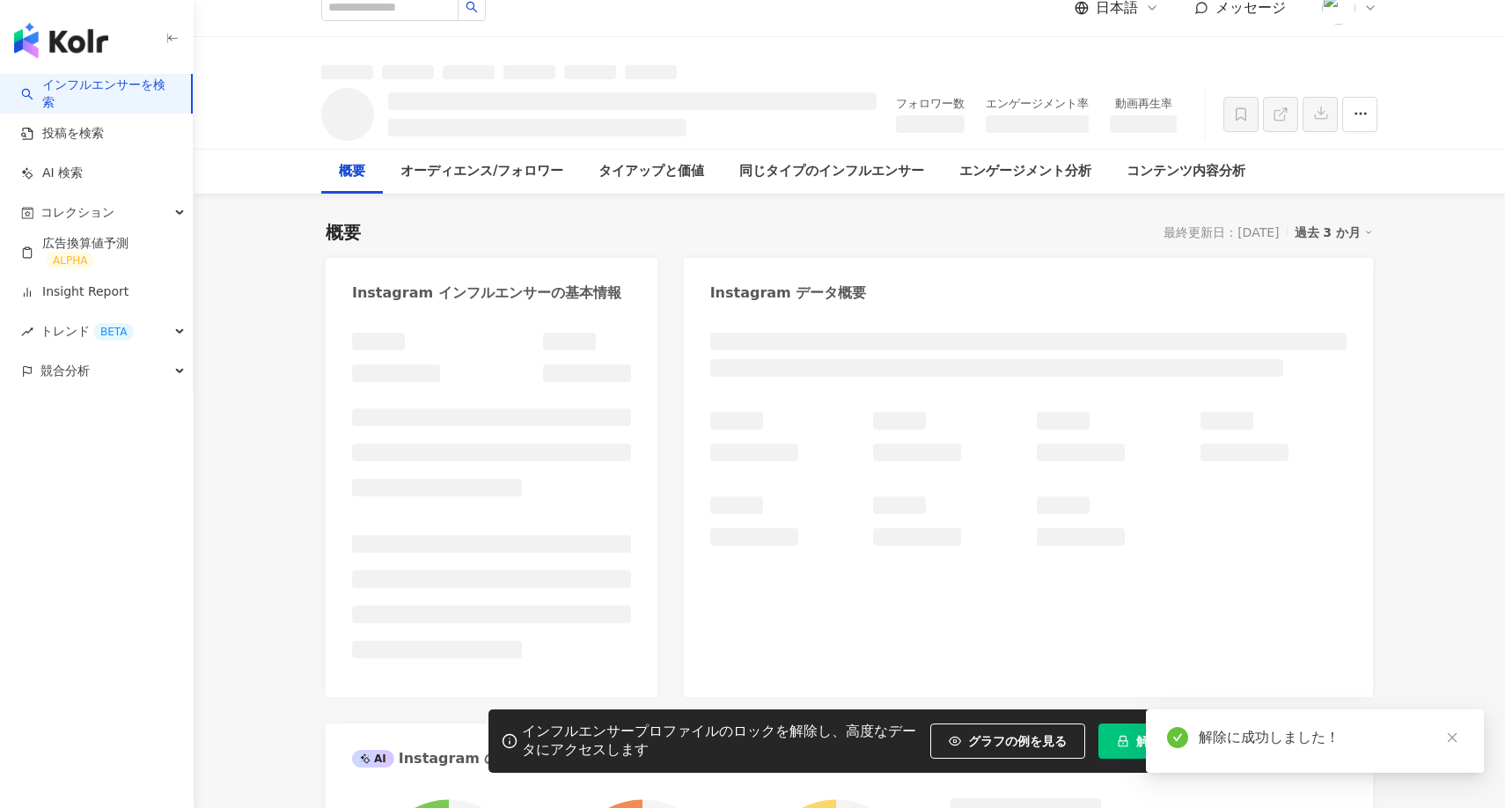
scroll to position [24, 0]
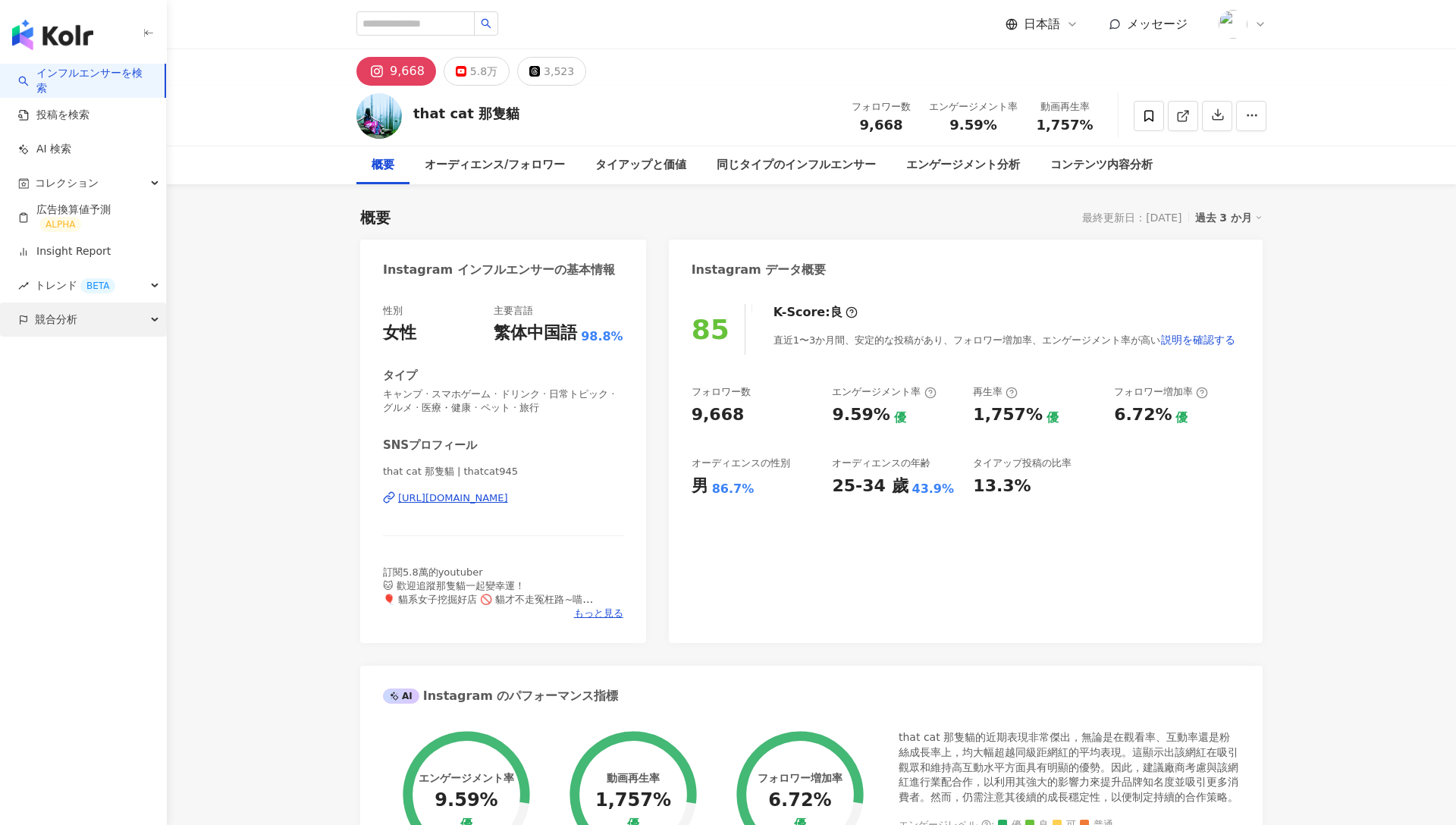
click at [135, 323] on div "競合分析" at bounding box center [83, 320] width 166 height 34
click at [110, 355] on link "アカウント分析" at bounding box center [73, 354] width 74 height 16
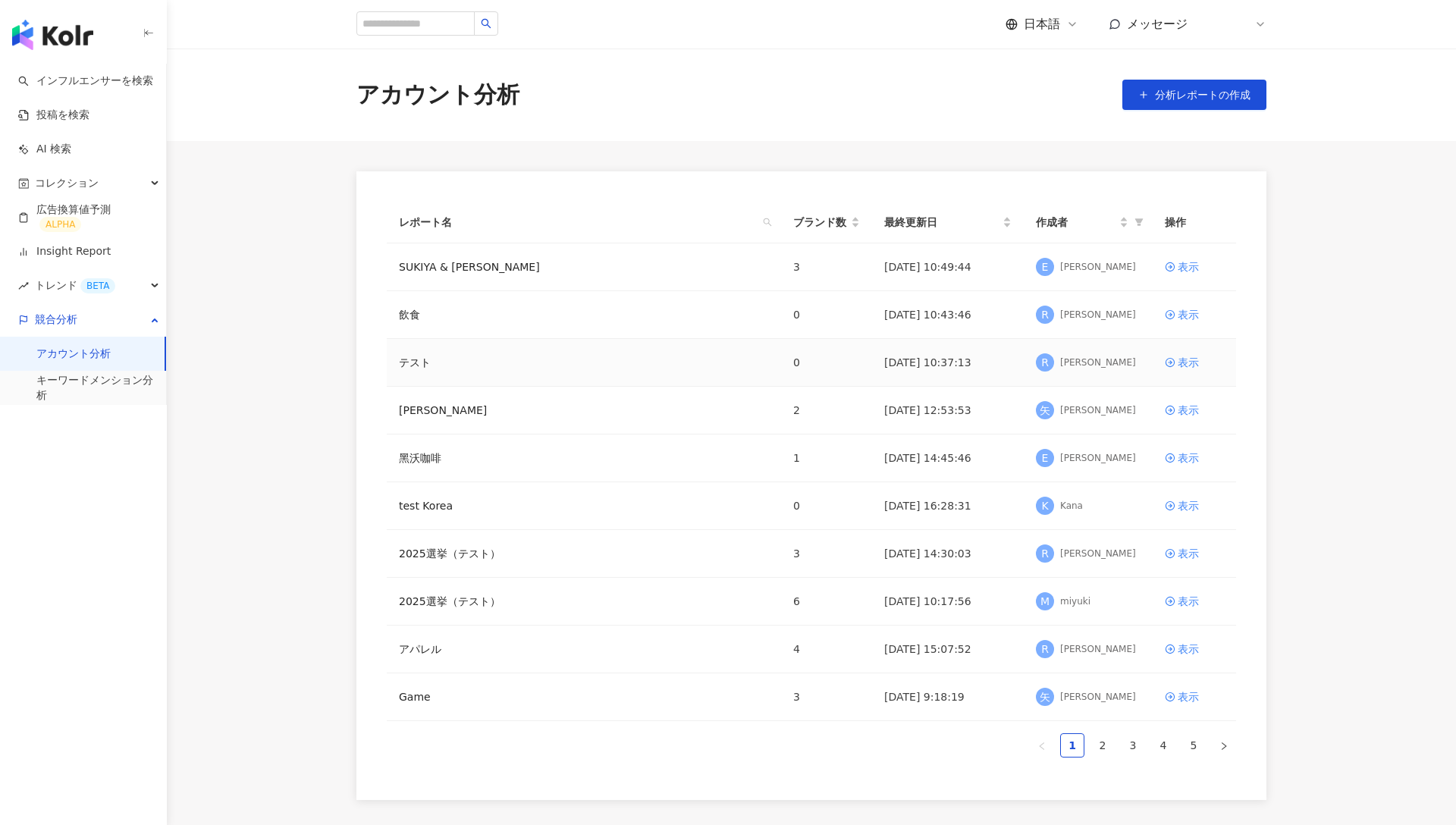
scroll to position [143, 0]
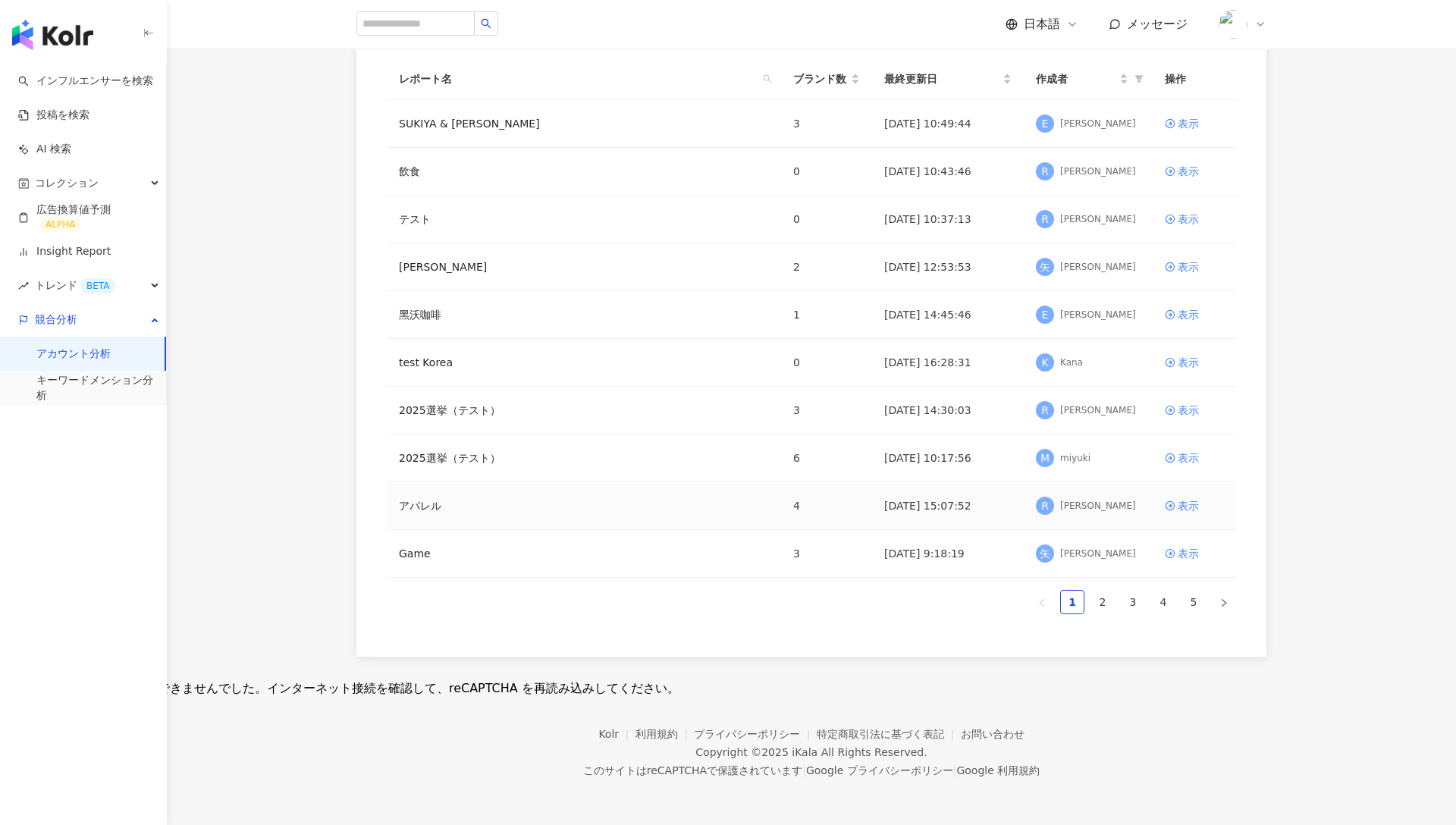
click at [441, 508] on div "アパレル" at bounding box center [584, 505] width 370 height 16
click at [424, 509] on link "アパレル" at bounding box center [420, 505] width 42 height 16
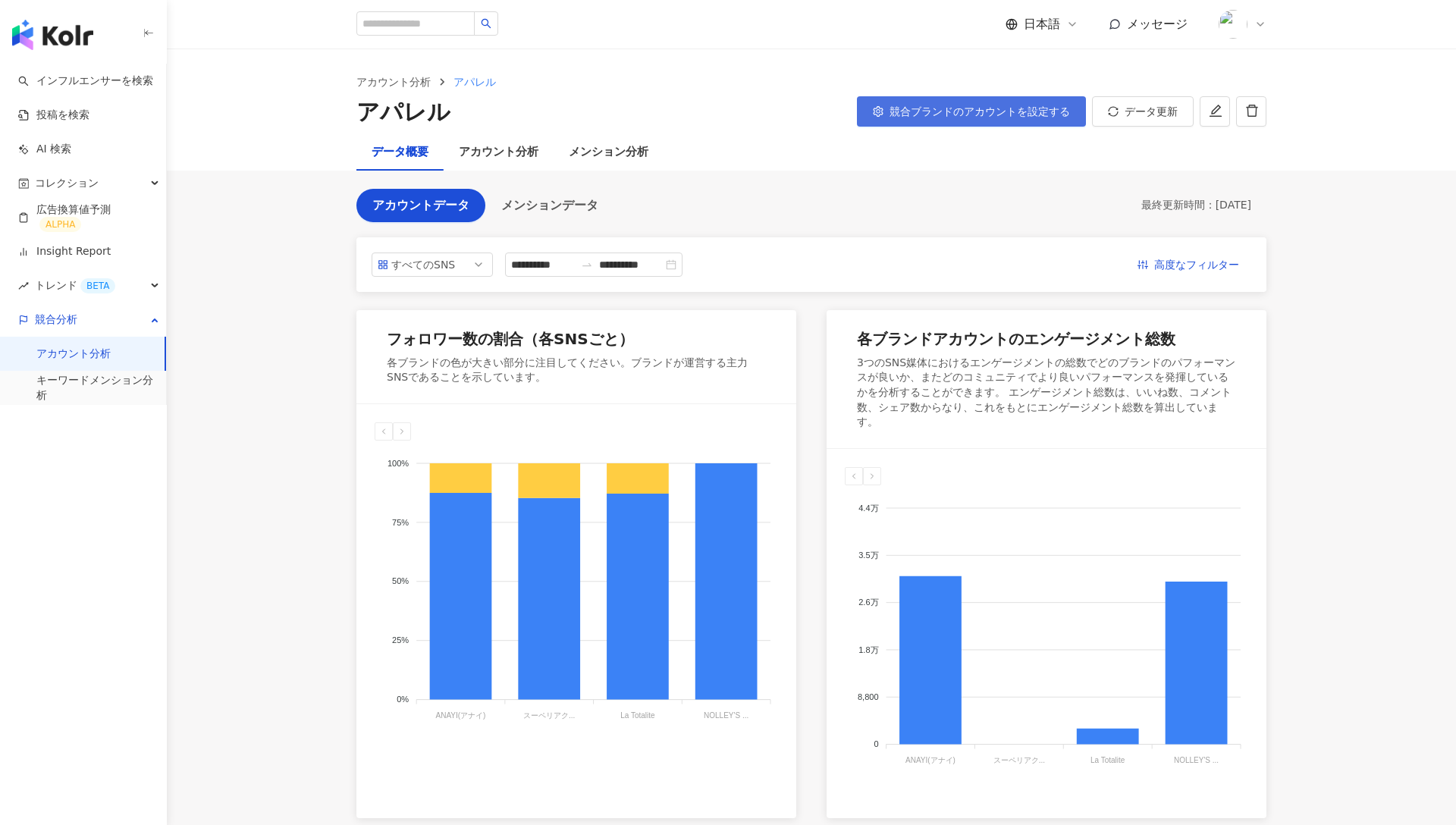
click at [937, 104] on button "競合ブランドのアカウントを設定する" at bounding box center [972, 111] width 229 height 30
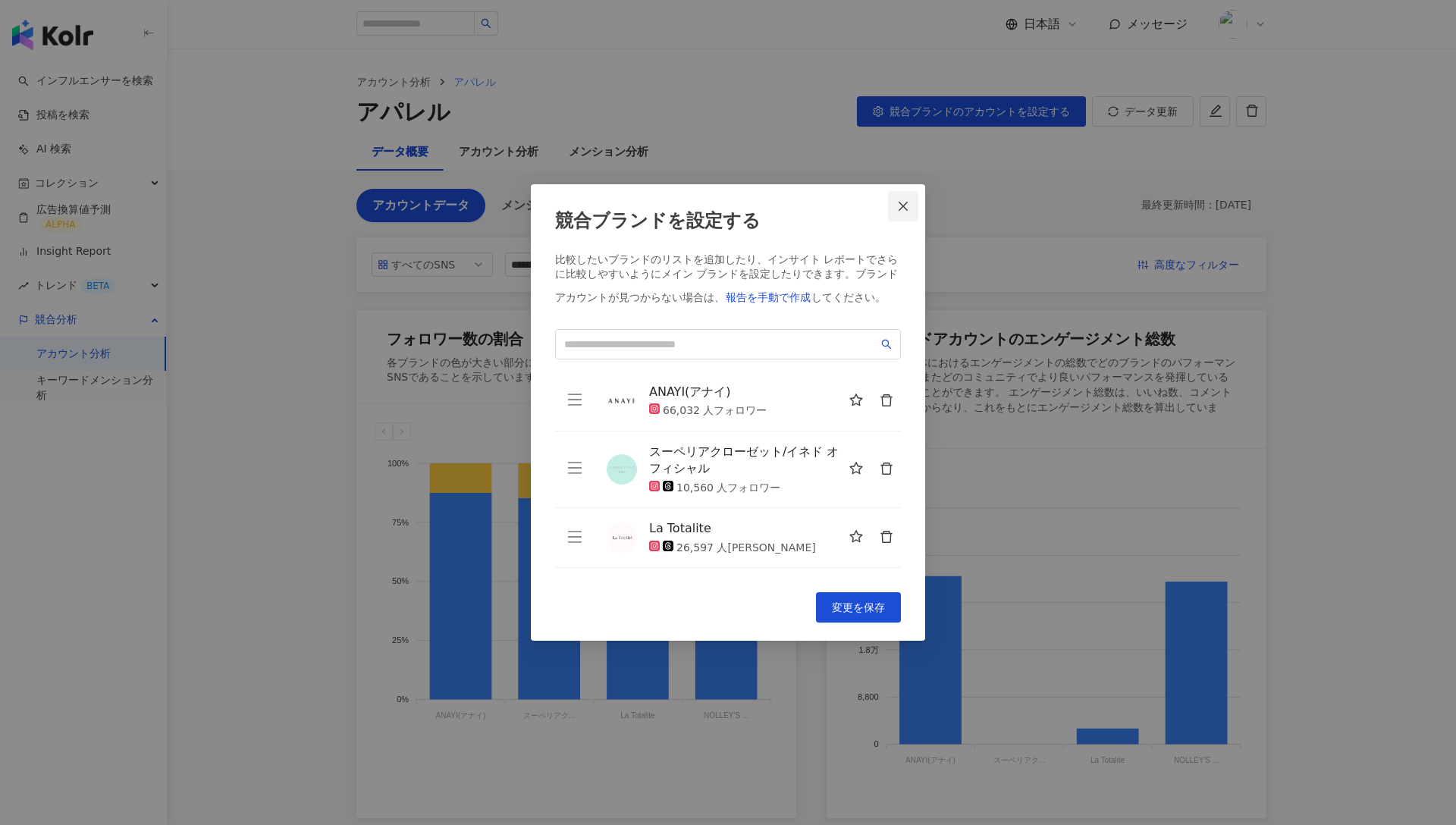
click at [910, 212] on button "Close" at bounding box center [903, 206] width 30 height 30
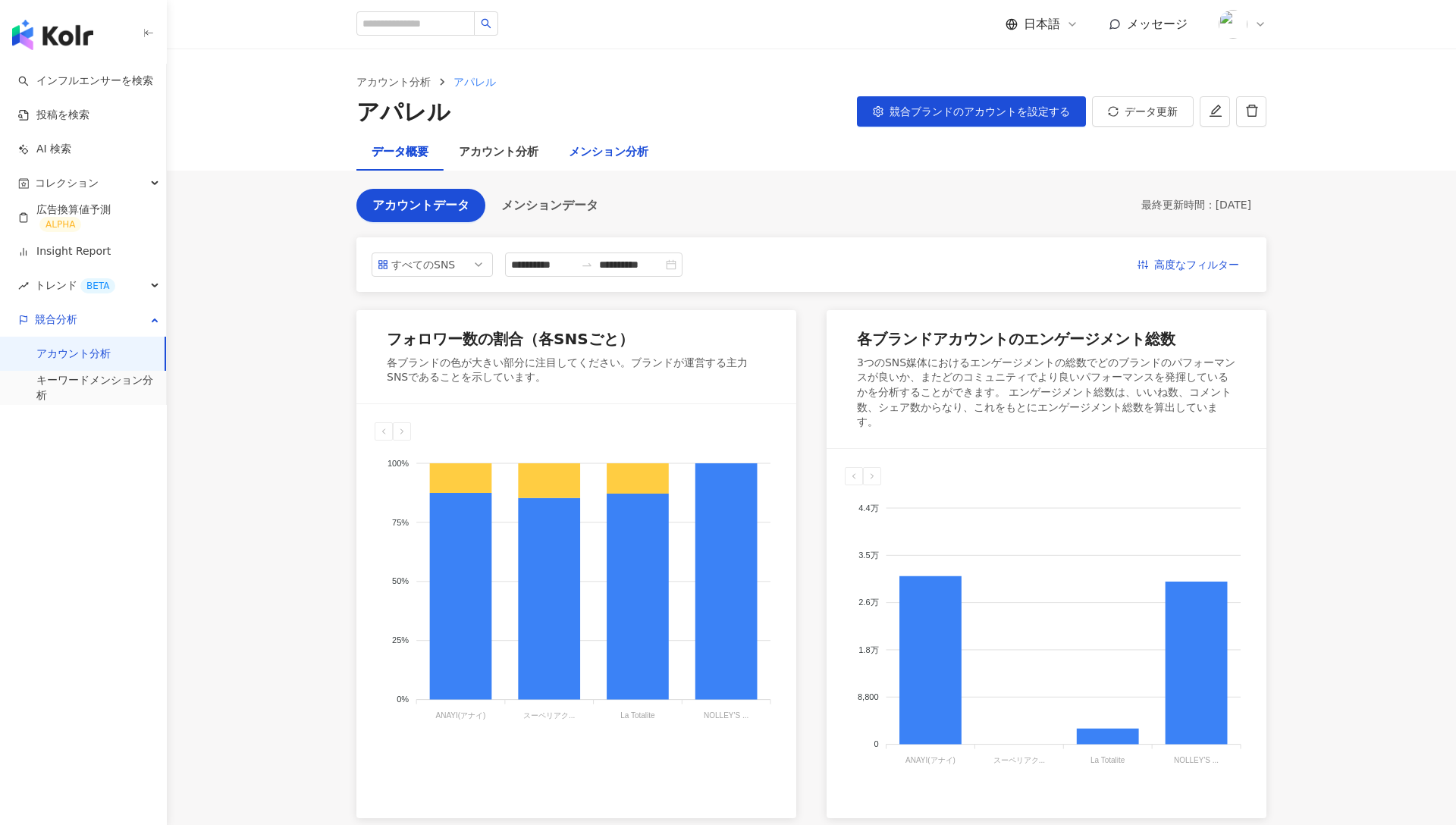
click at [633, 147] on div "メンション分析" at bounding box center [609, 152] width 79 height 18
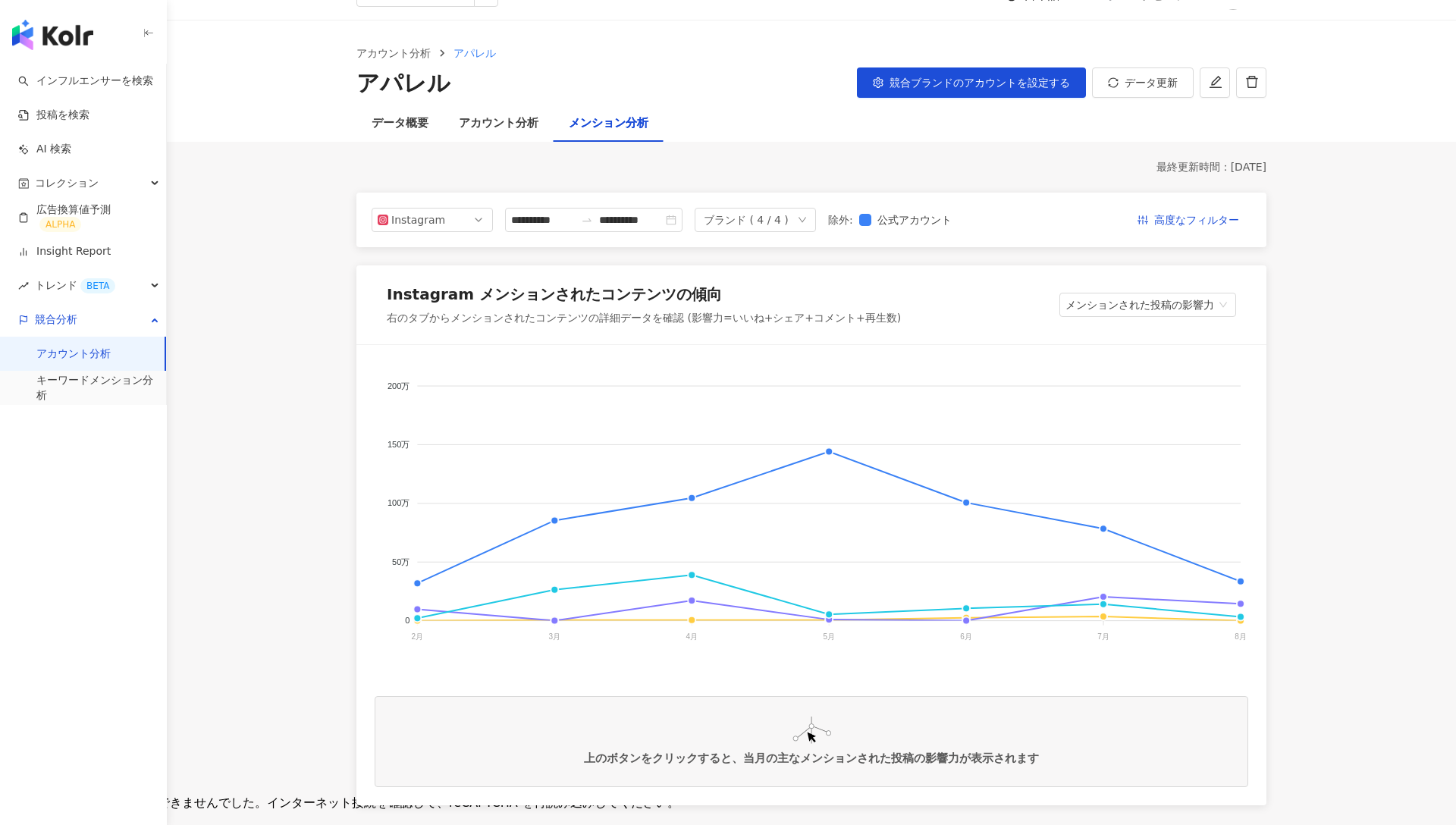
scroll to position [29, 0]
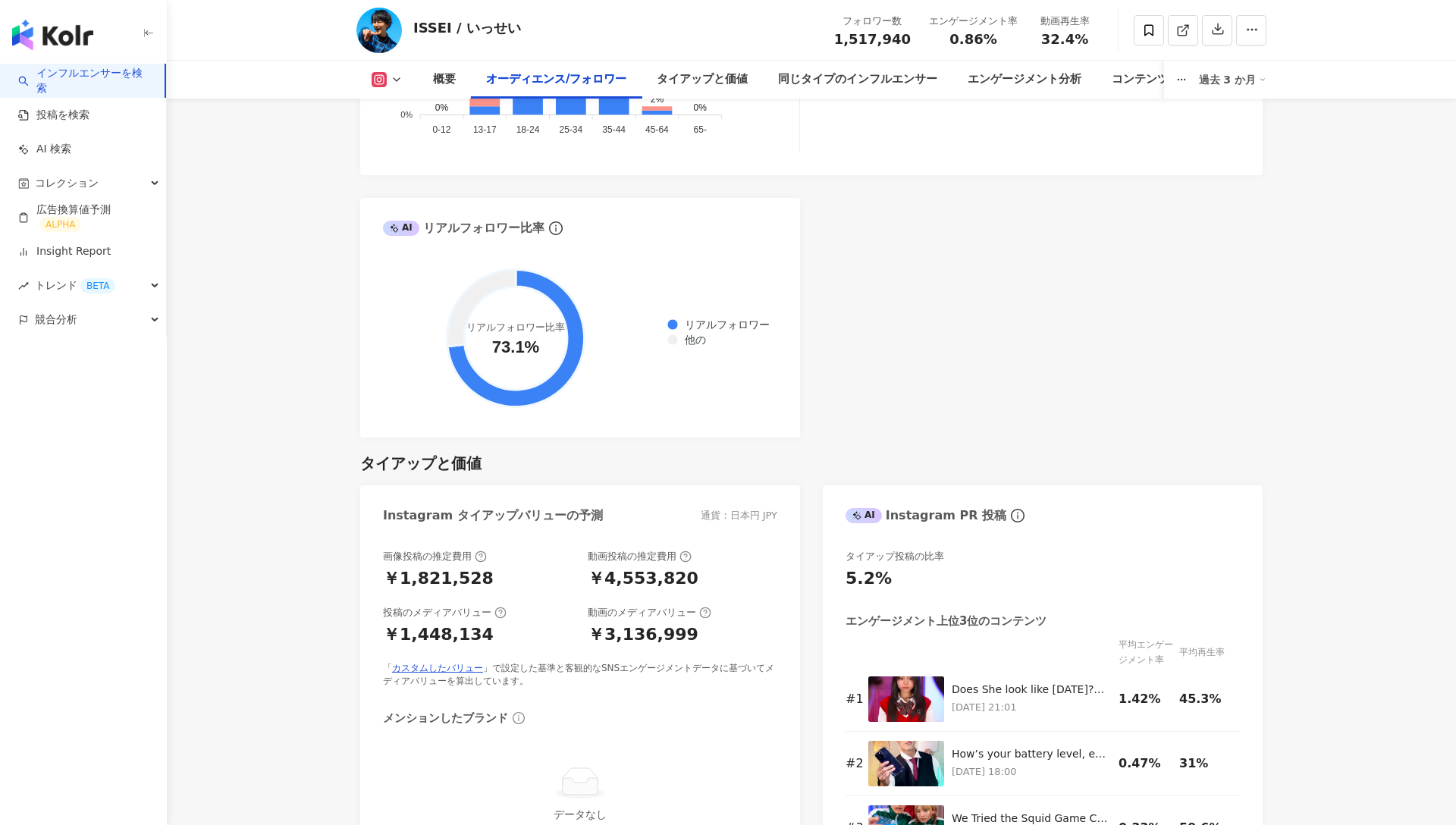
scroll to position [1767, 0]
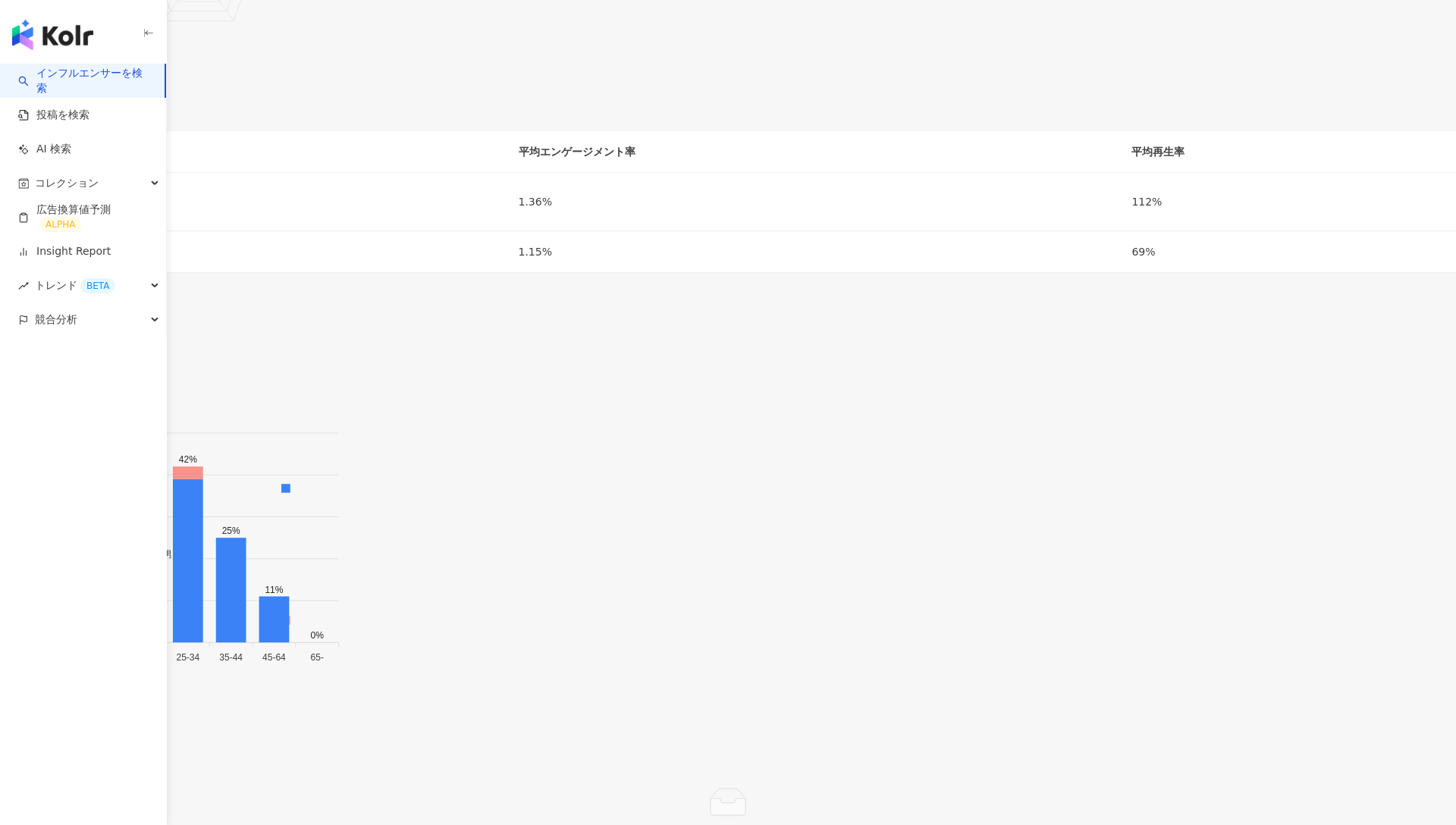
scroll to position [2030, 0]
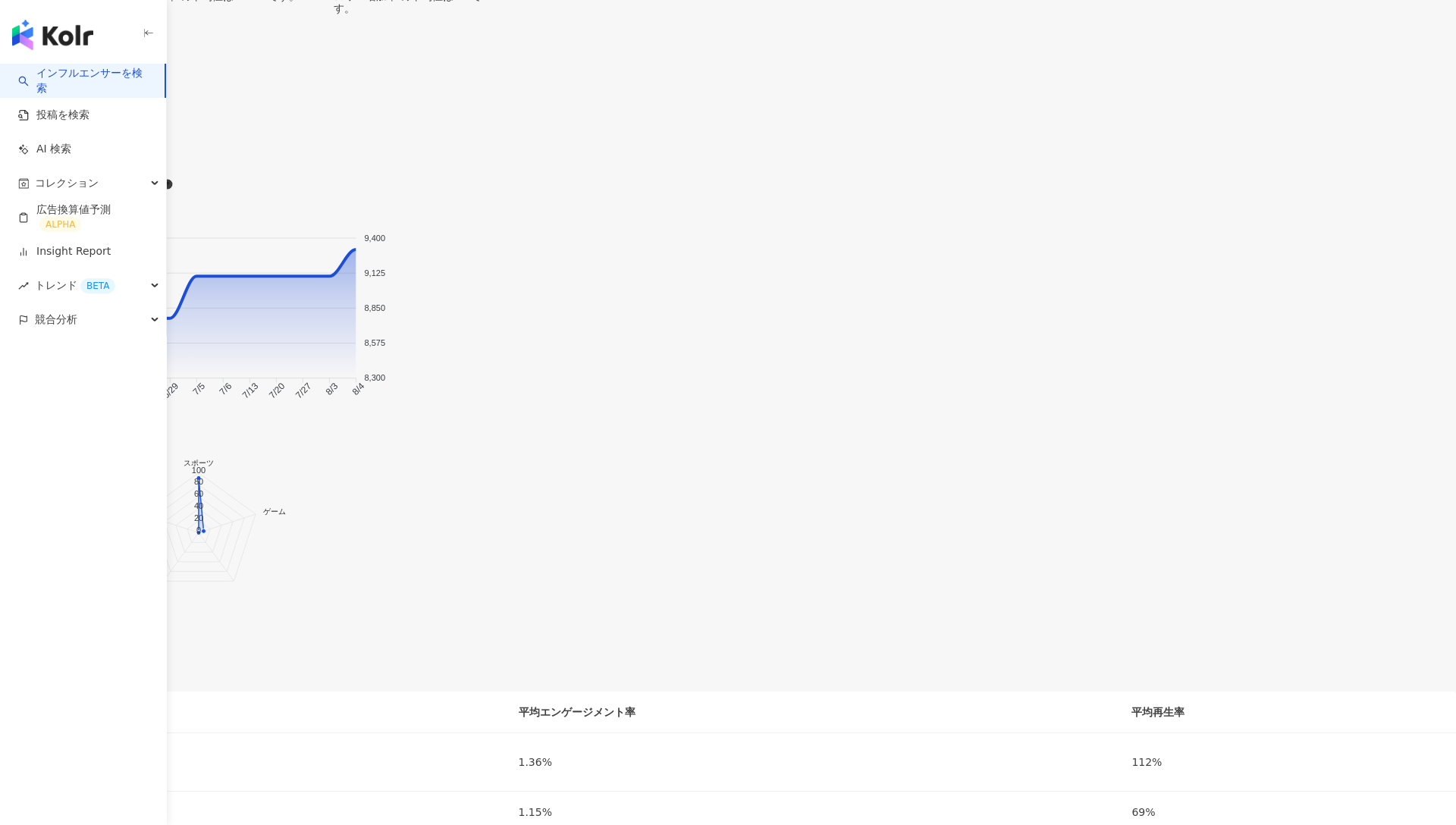
scroll to position [1358, 0]
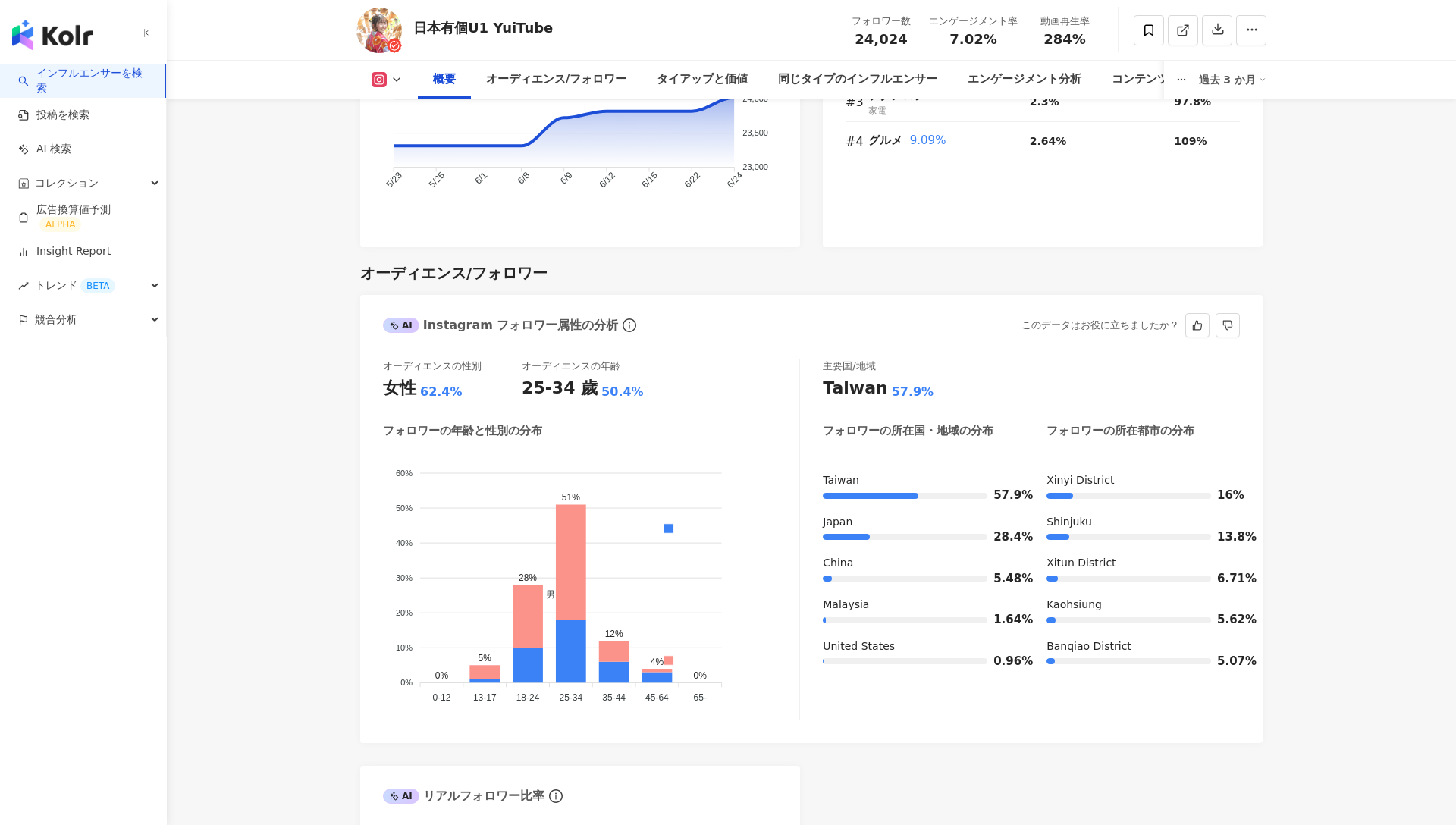
scroll to position [1248, 0]
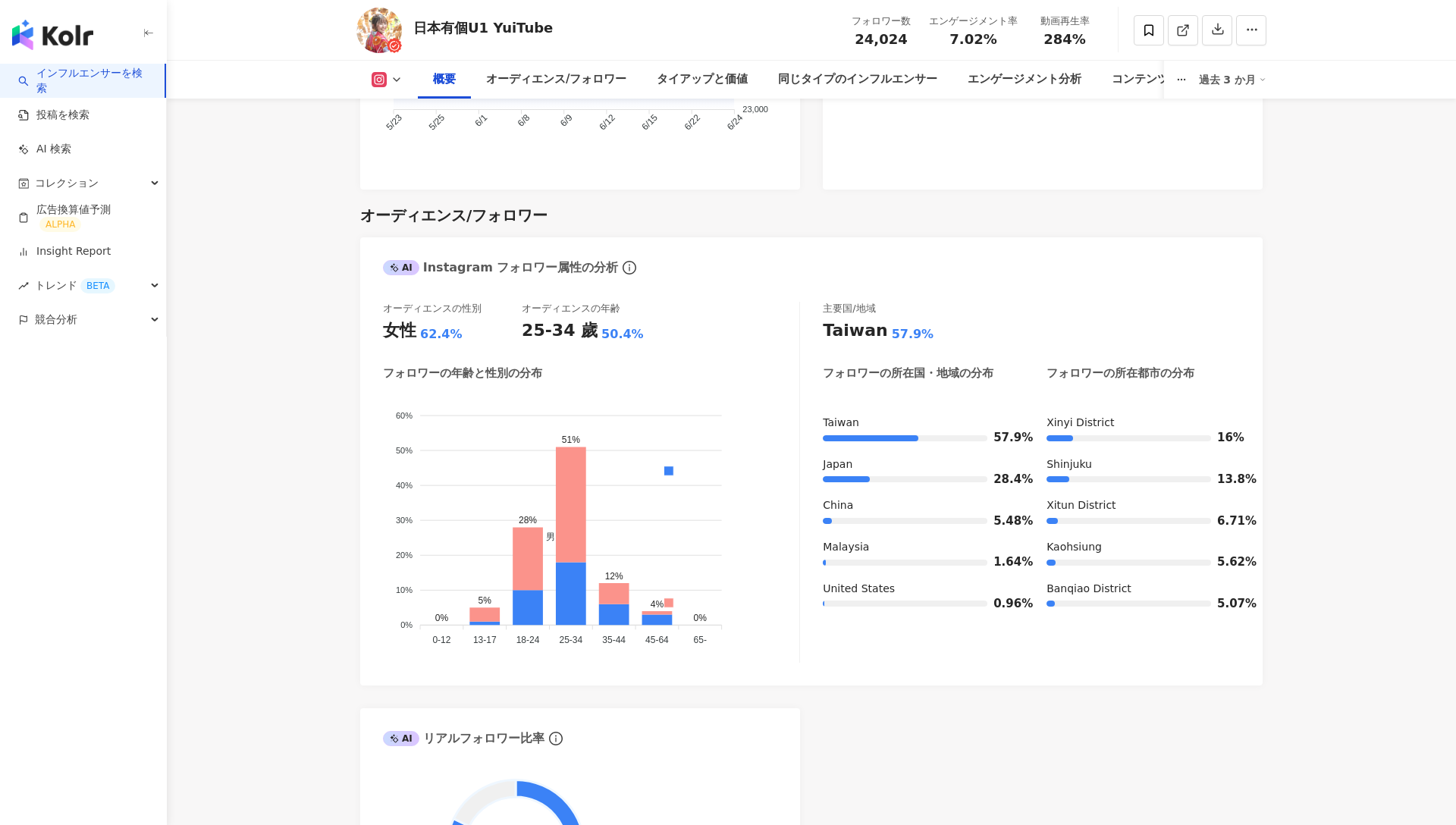
click at [384, 79] on icon at bounding box center [379, 80] width 16 height 16
click at [414, 181] on button "YouTube" at bounding box center [411, 178] width 91 height 22
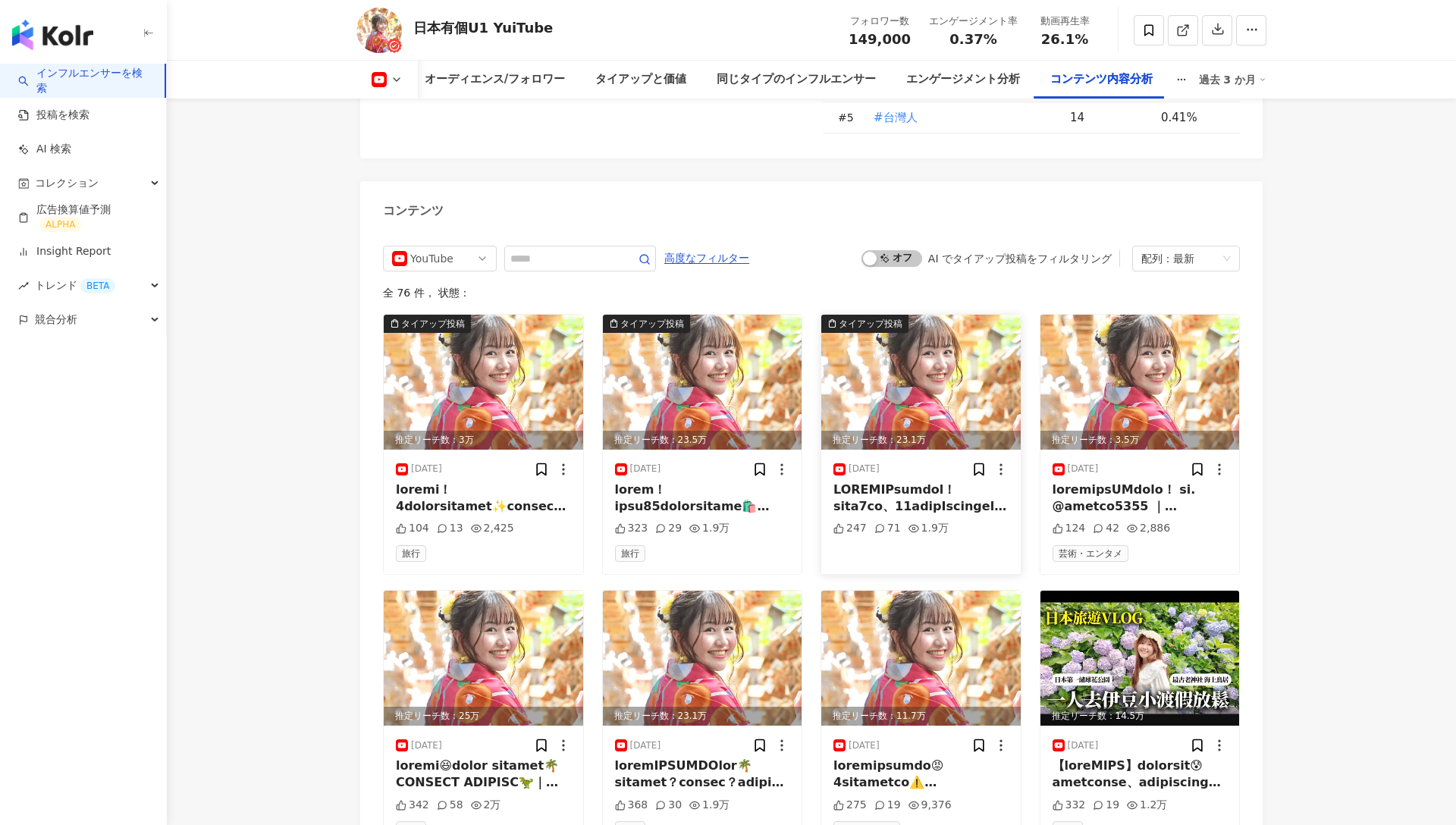
scroll to position [4196, 0]
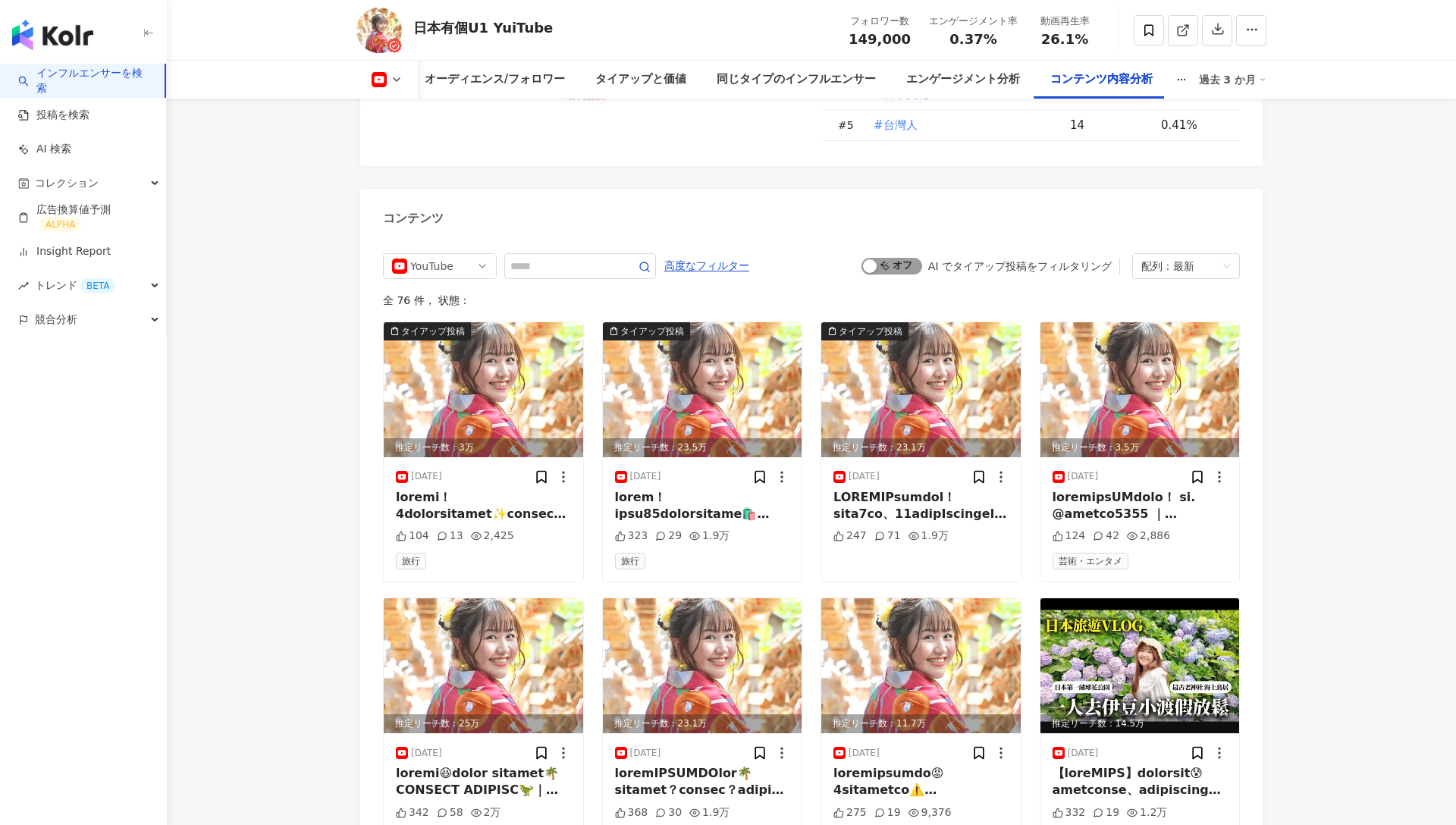
click at [889, 258] on span "オン オフ" at bounding box center [892, 266] width 60 height 16
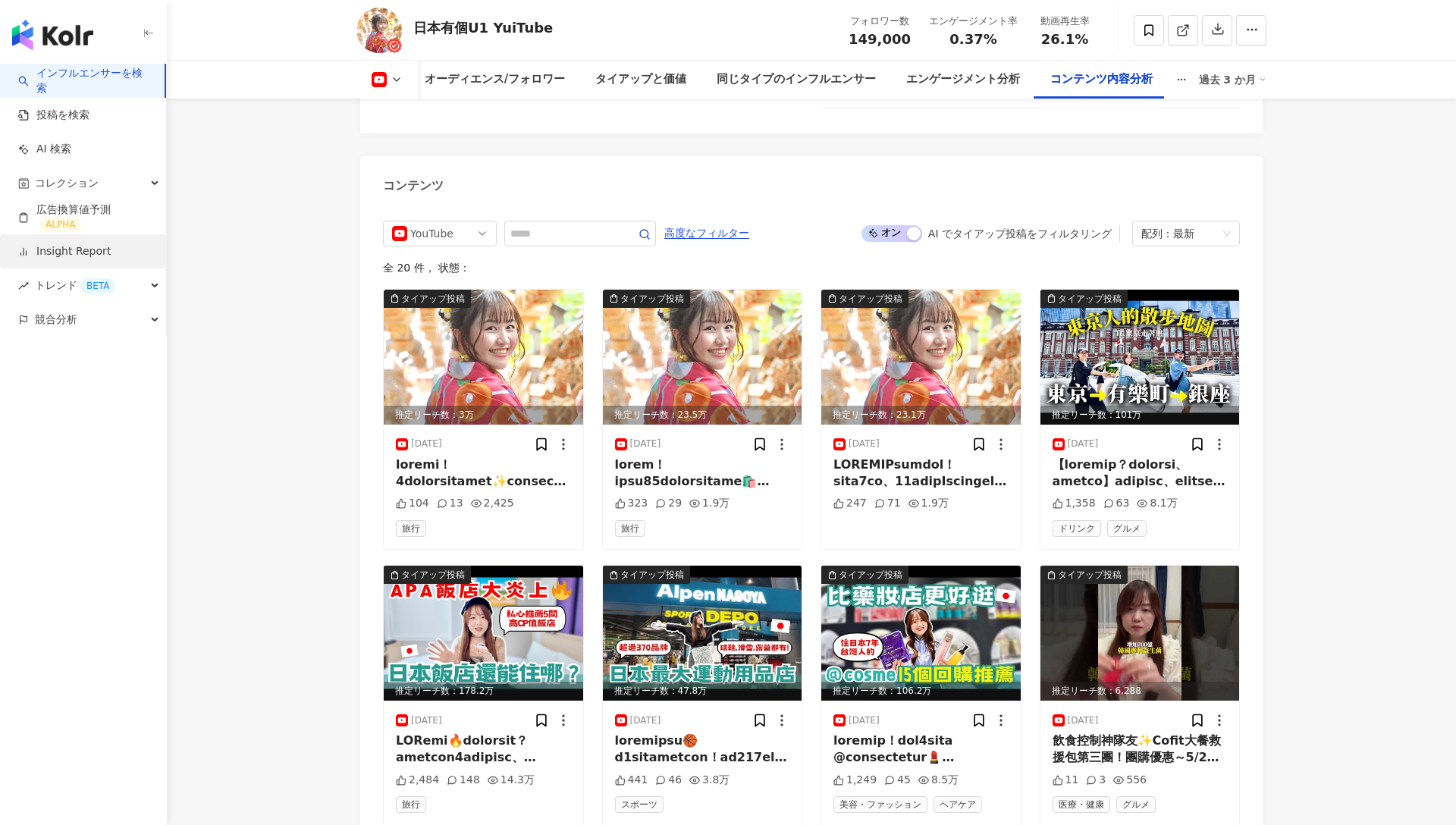
click at [72, 248] on link "Insight Report" at bounding box center [64, 252] width 92 height 16
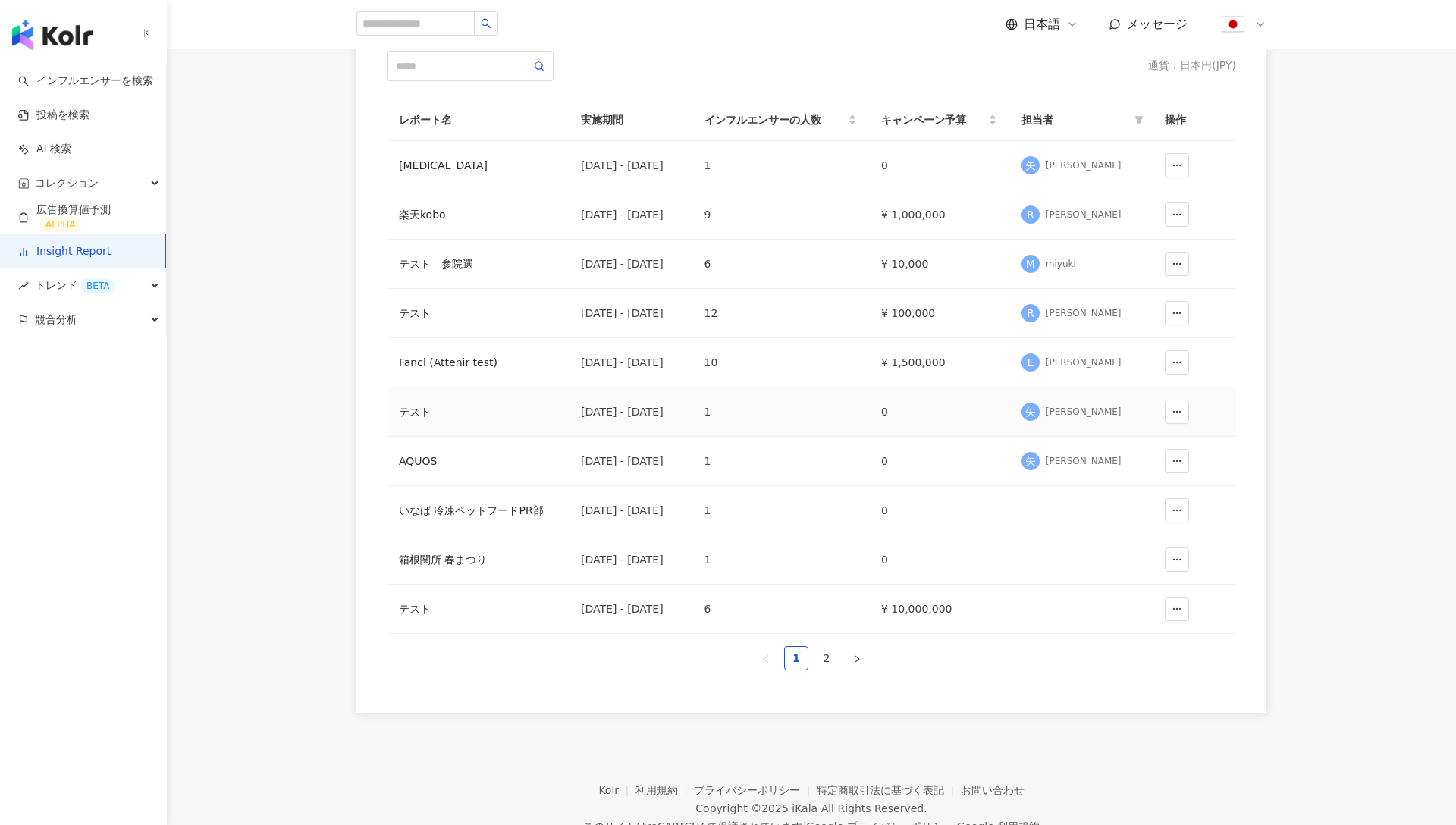
scroll to position [181, 0]
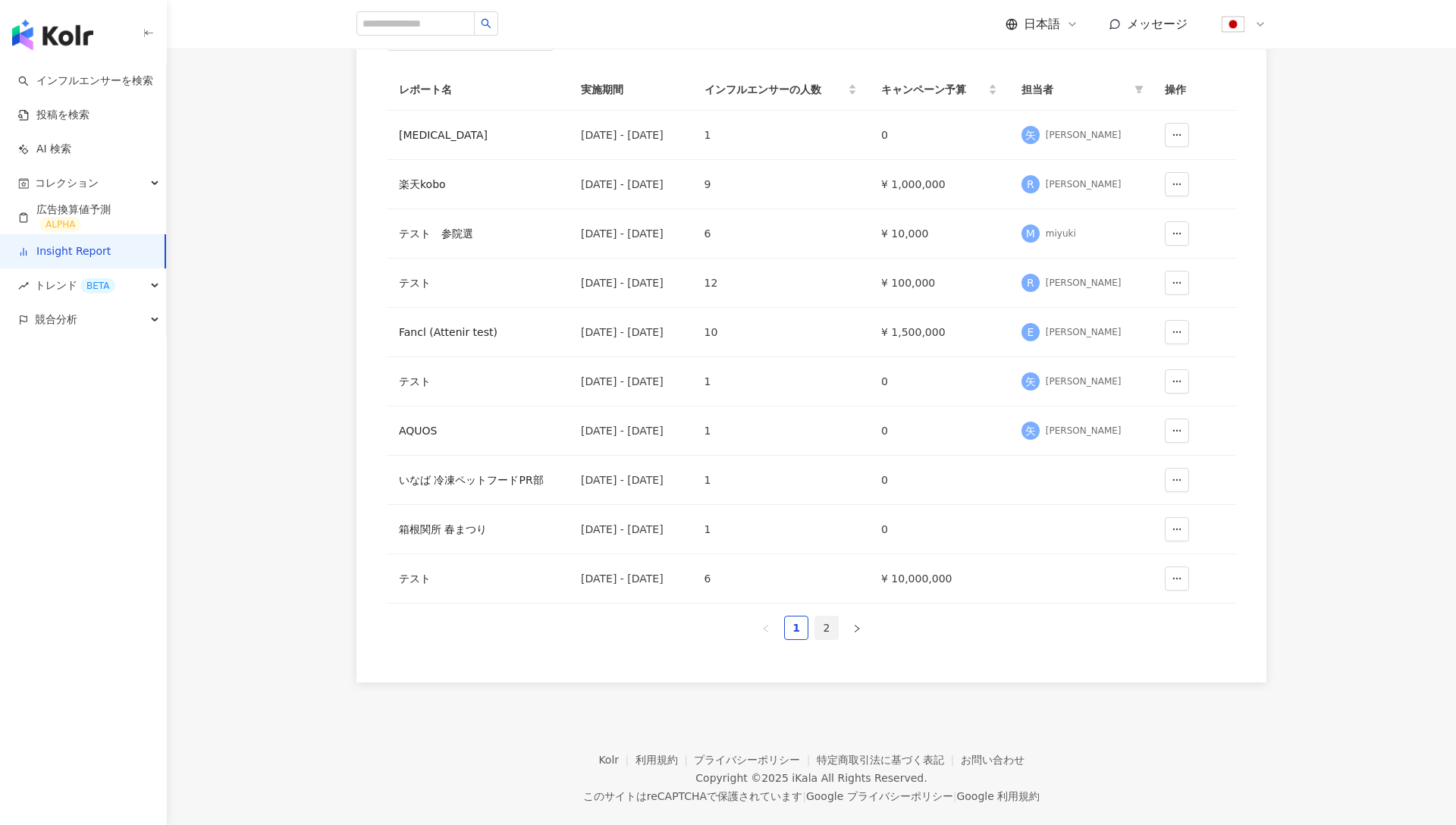
click at [823, 629] on link "2" at bounding box center [827, 628] width 22 height 22
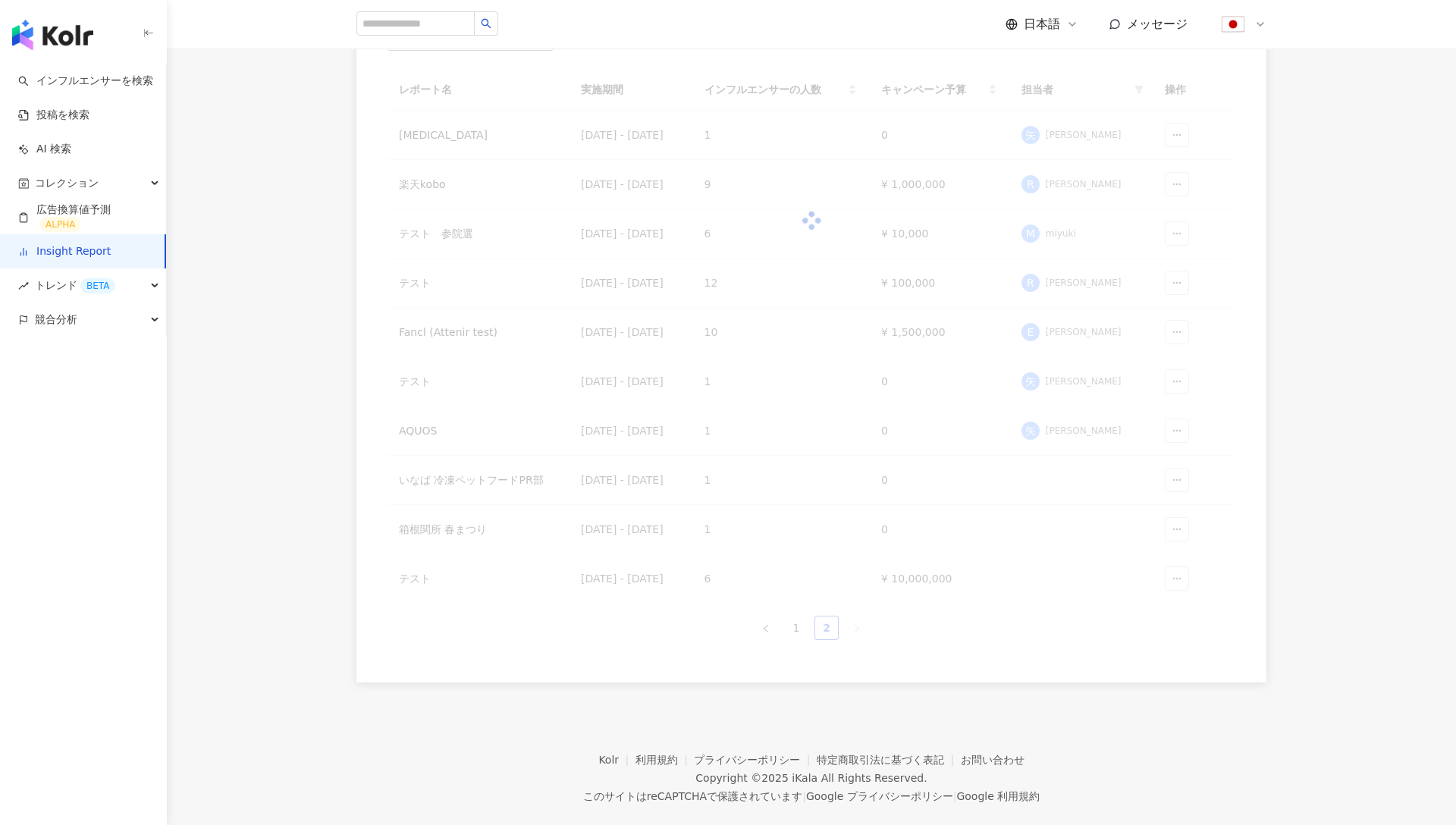
scroll to position [167, 0]
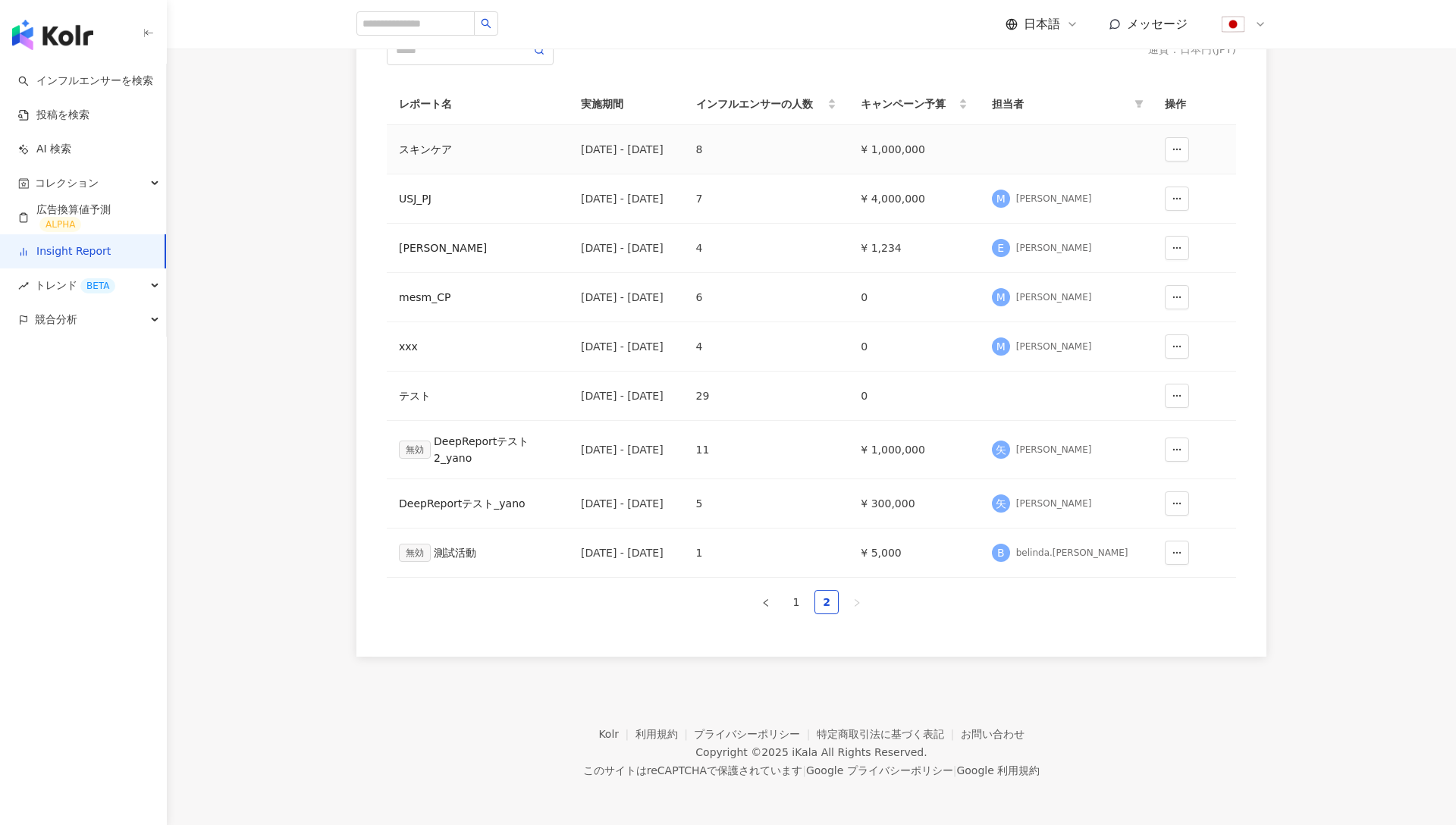
click at [434, 154] on div "スキンケア" at bounding box center [478, 149] width 158 height 16
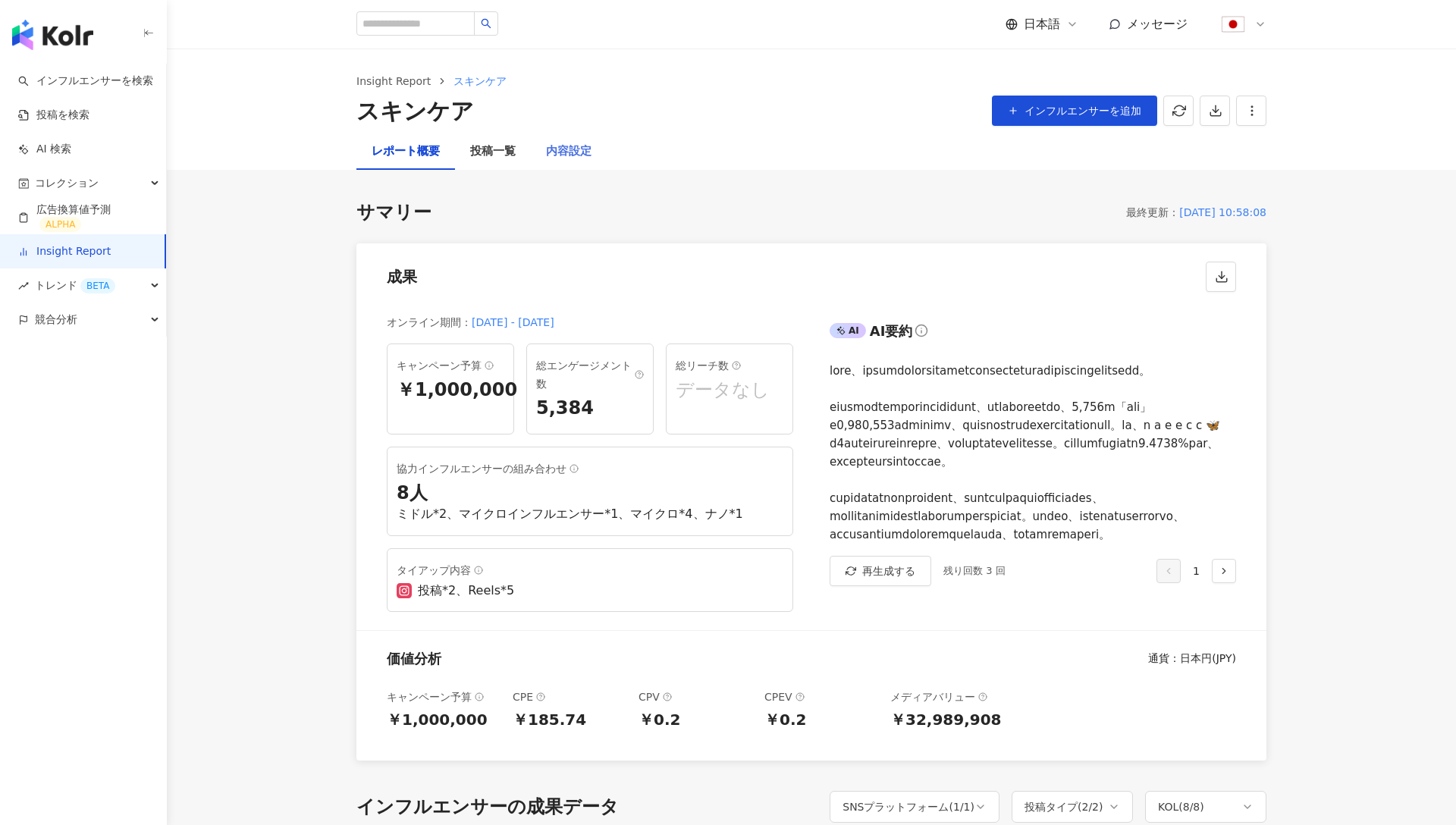
click at [567, 164] on div "内容設定" at bounding box center [569, 152] width 76 height 36
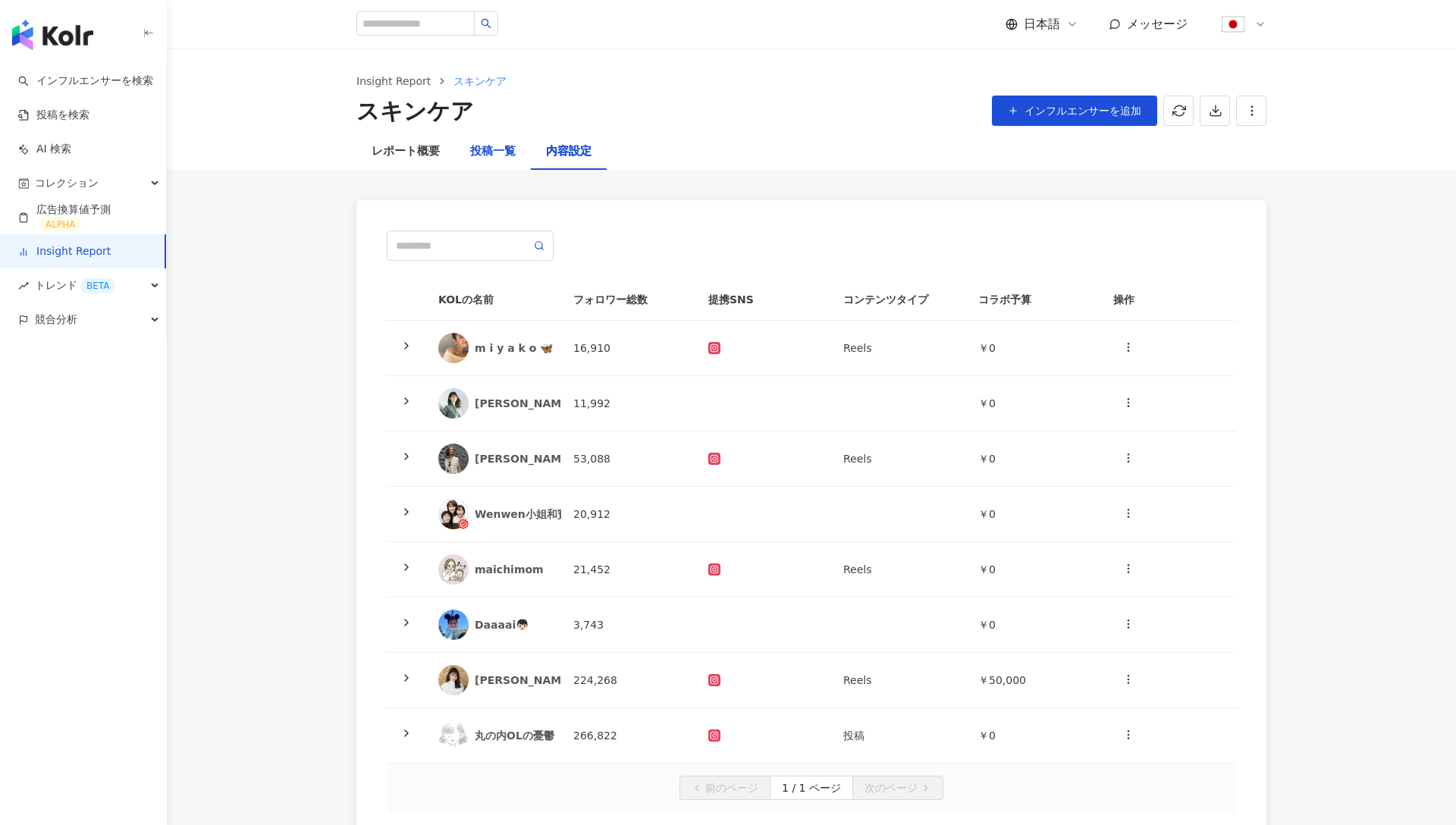
click at [491, 157] on div "投稿一覧" at bounding box center [493, 151] width 46 height 18
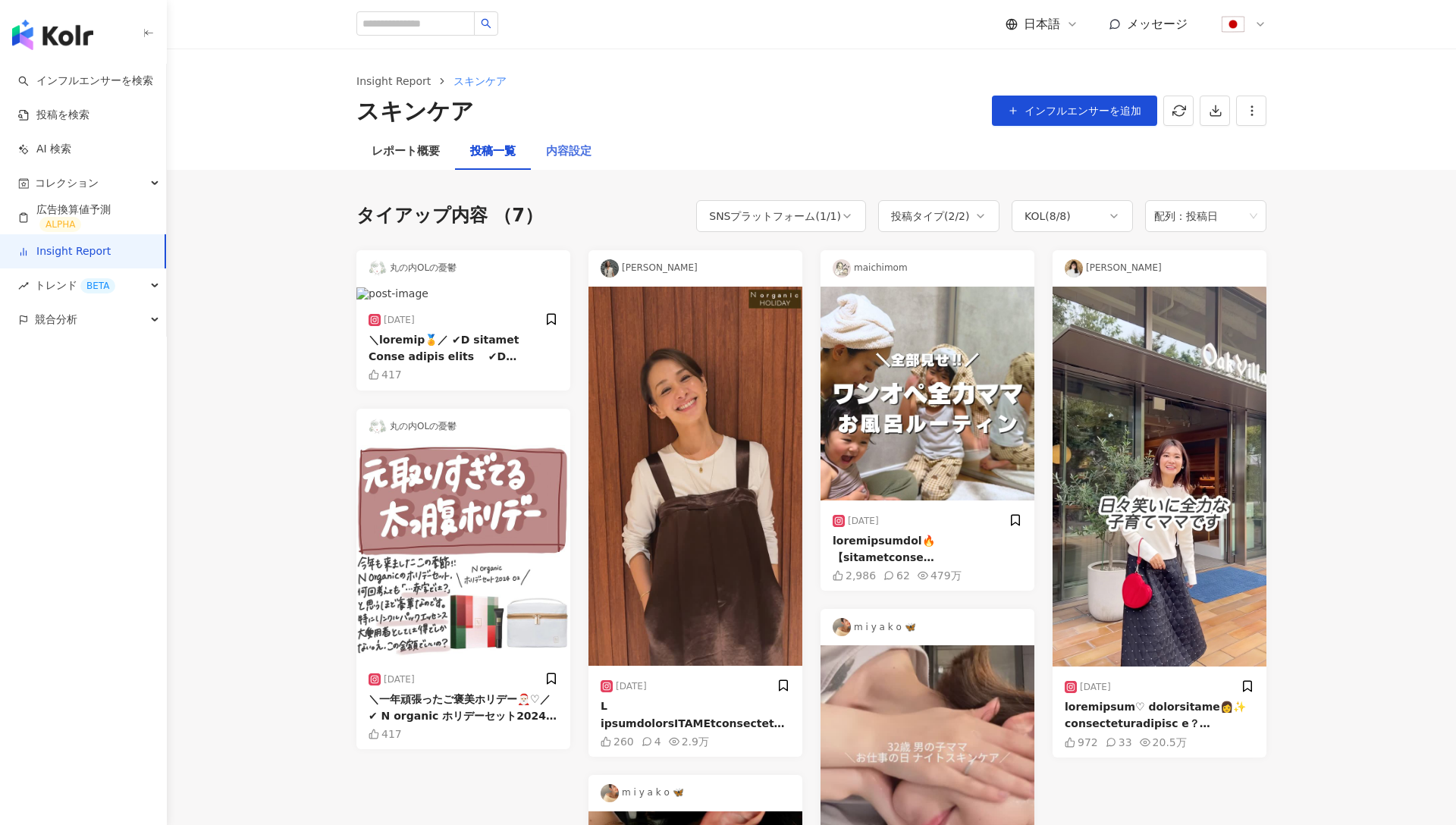
click at [558, 141] on div "内容設定" at bounding box center [569, 152] width 76 height 36
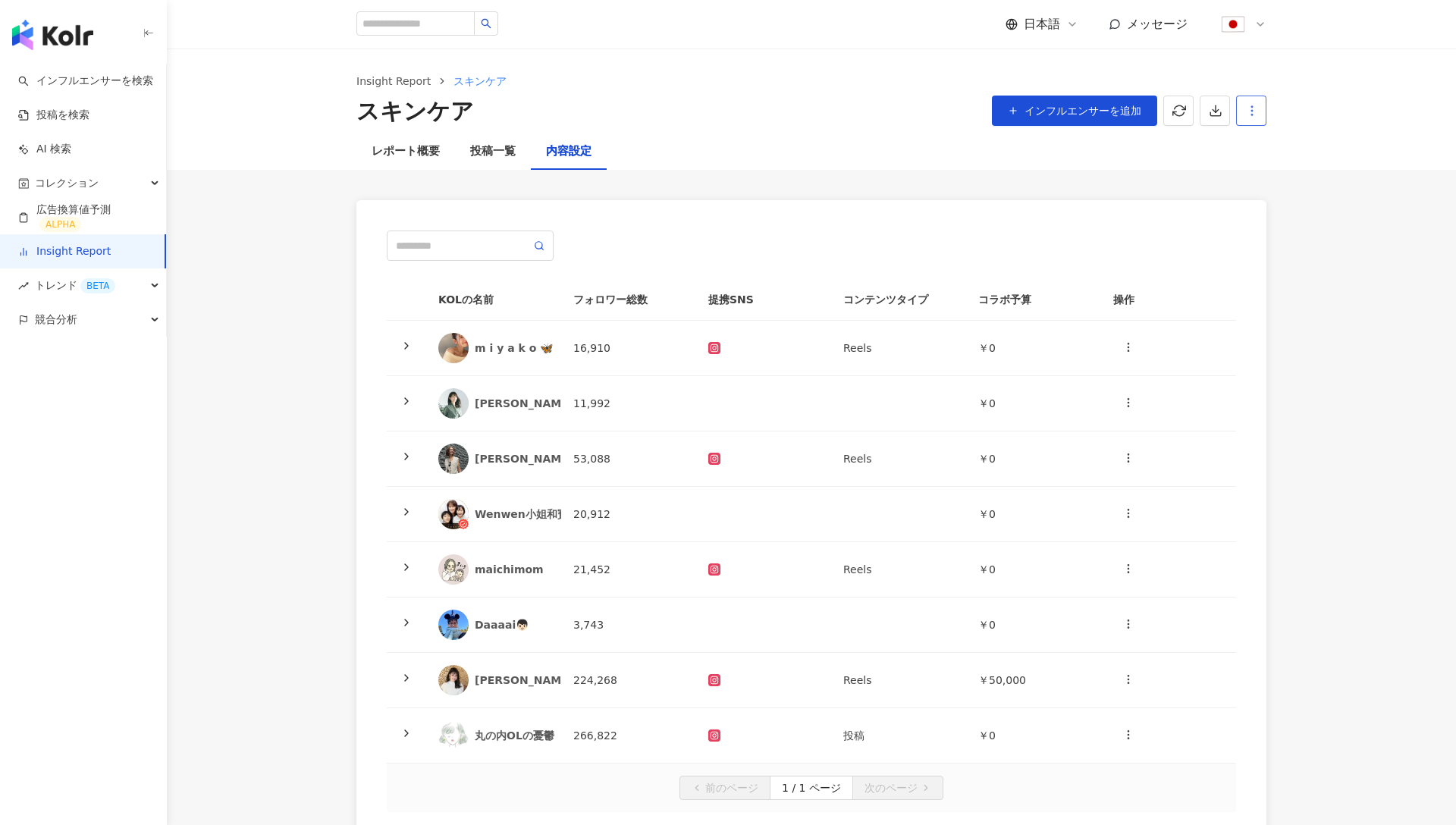
click at [1266, 120] on button "button" at bounding box center [1251, 110] width 30 height 30
click at [1273, 140] on div "レポート設定" at bounding box center [1315, 147] width 134 height 16
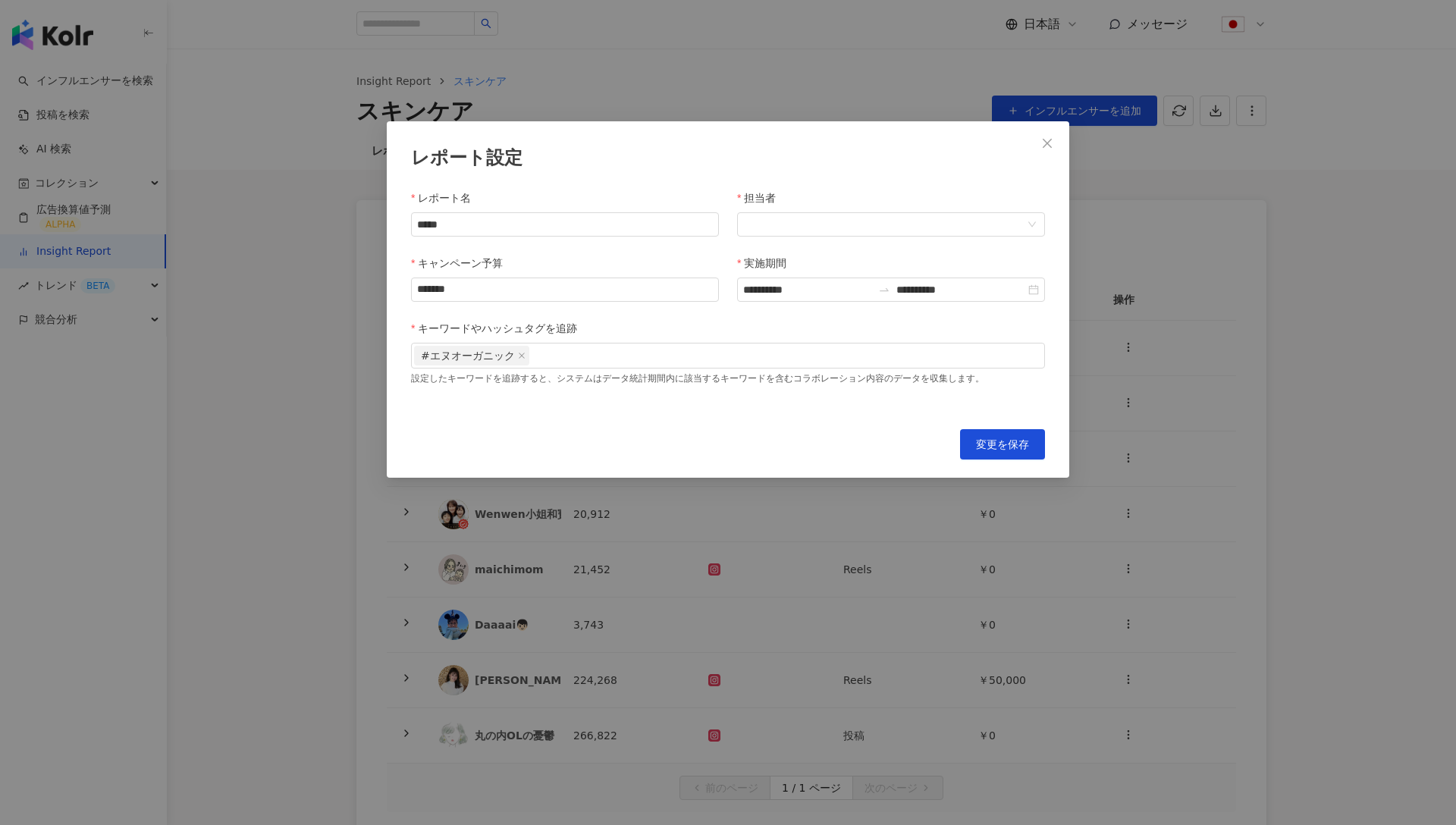
click at [1091, 289] on div "**********" at bounding box center [728, 412] width 1456 height 825
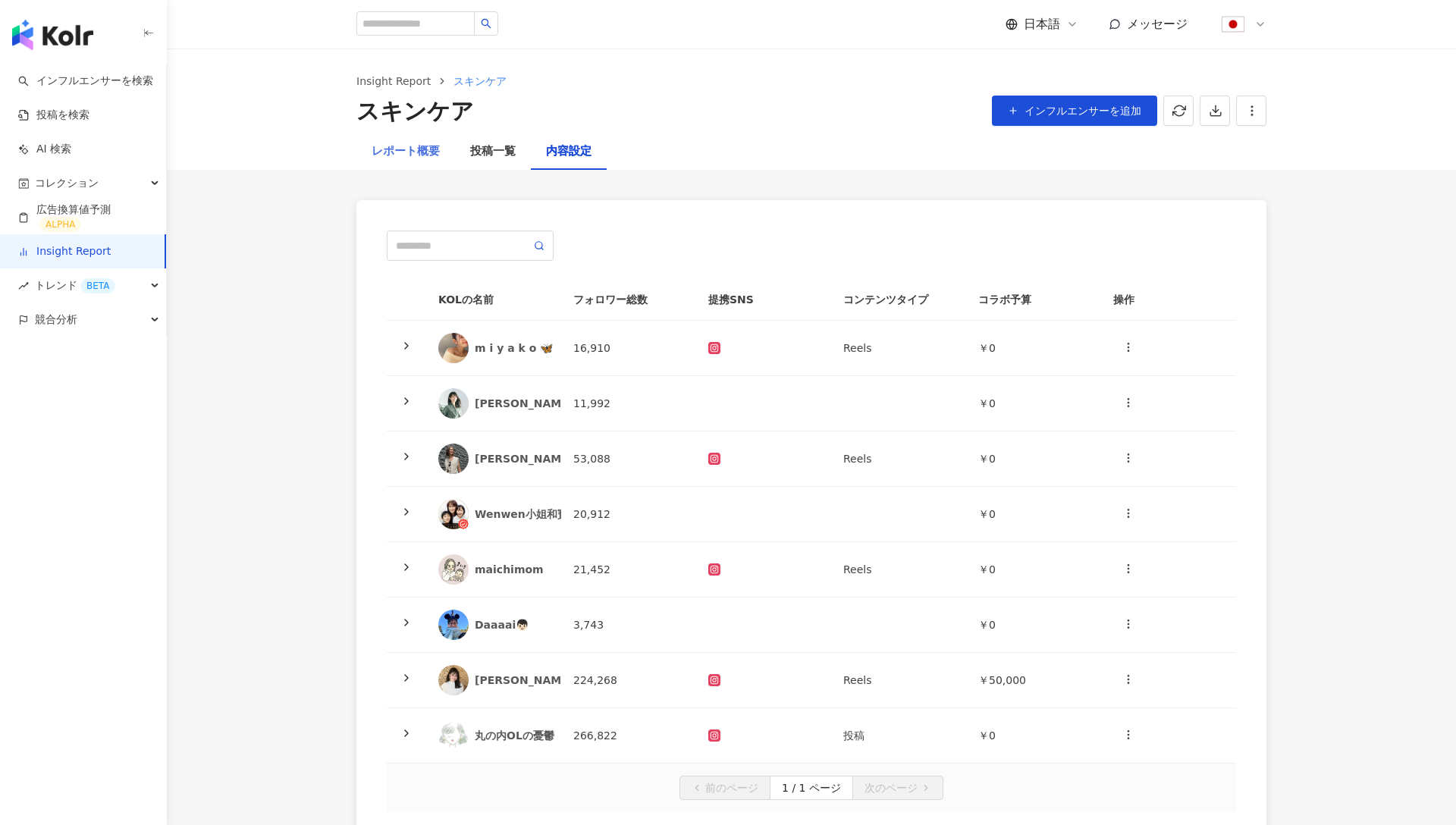
click at [422, 160] on div "レポート概要" at bounding box center [406, 152] width 98 height 36
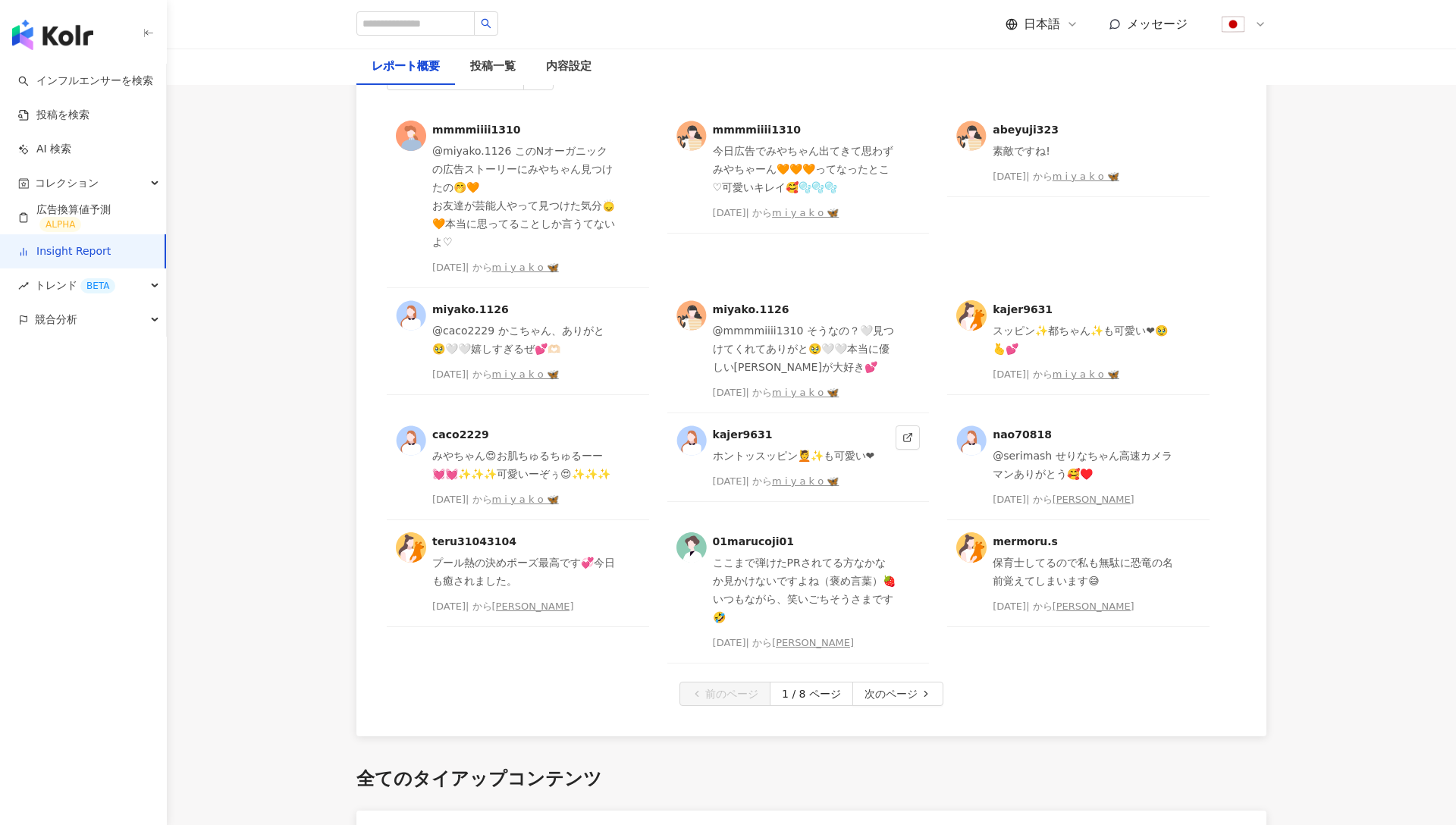
scroll to position [3961, 0]
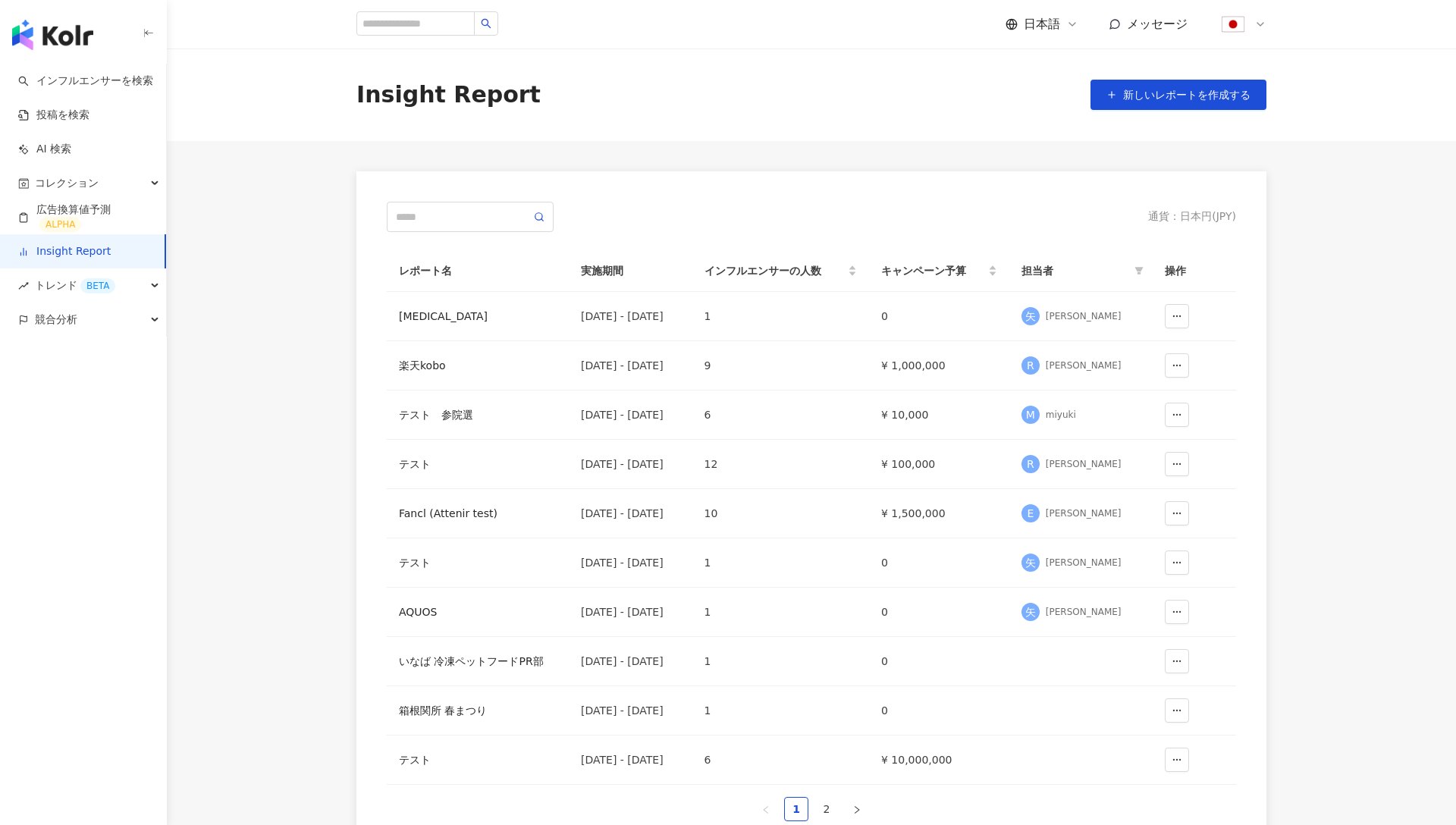
scroll to position [207, 0]
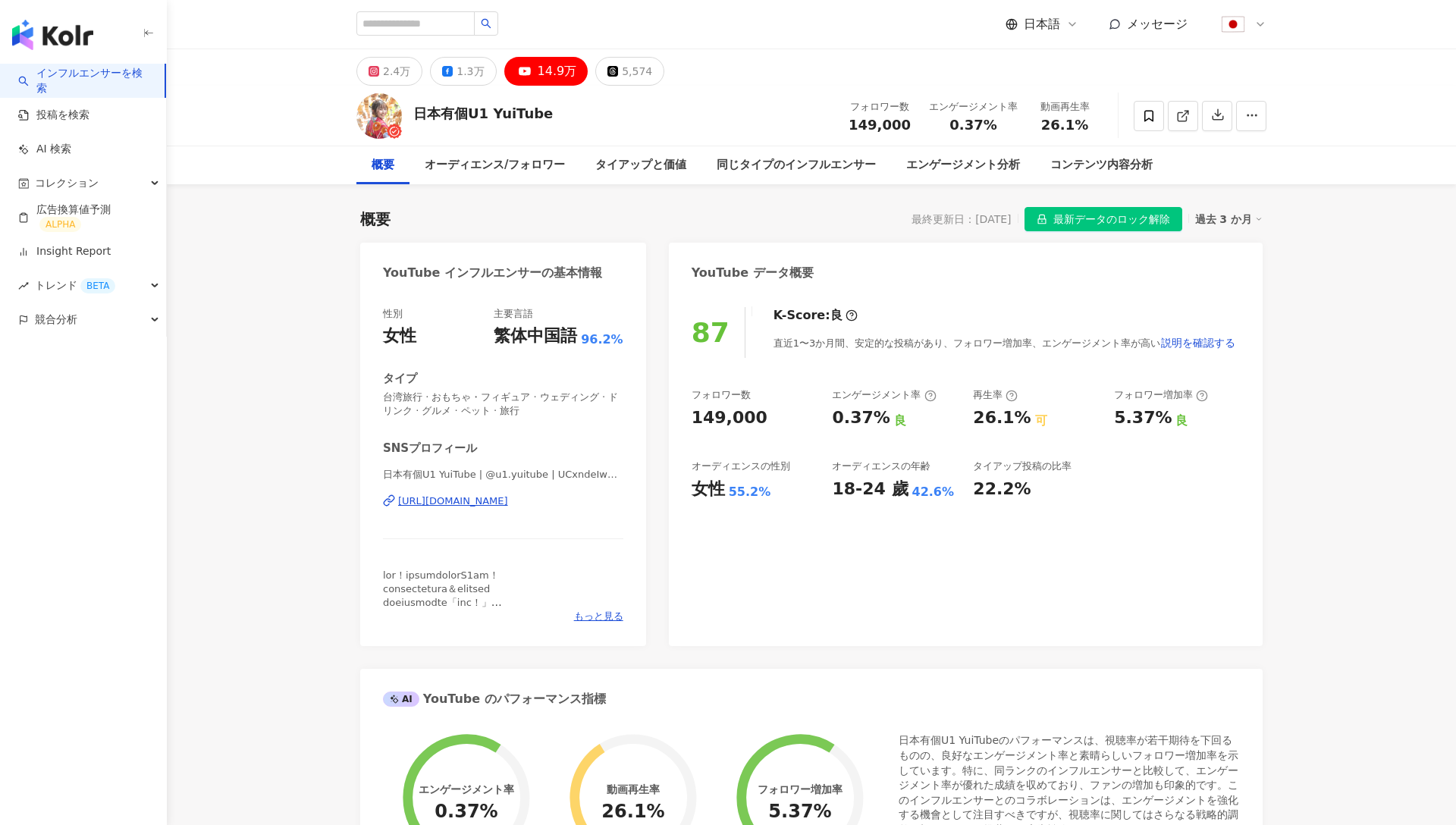
click at [1051, 24] on span "日本語" at bounding box center [1042, 23] width 36 height 16
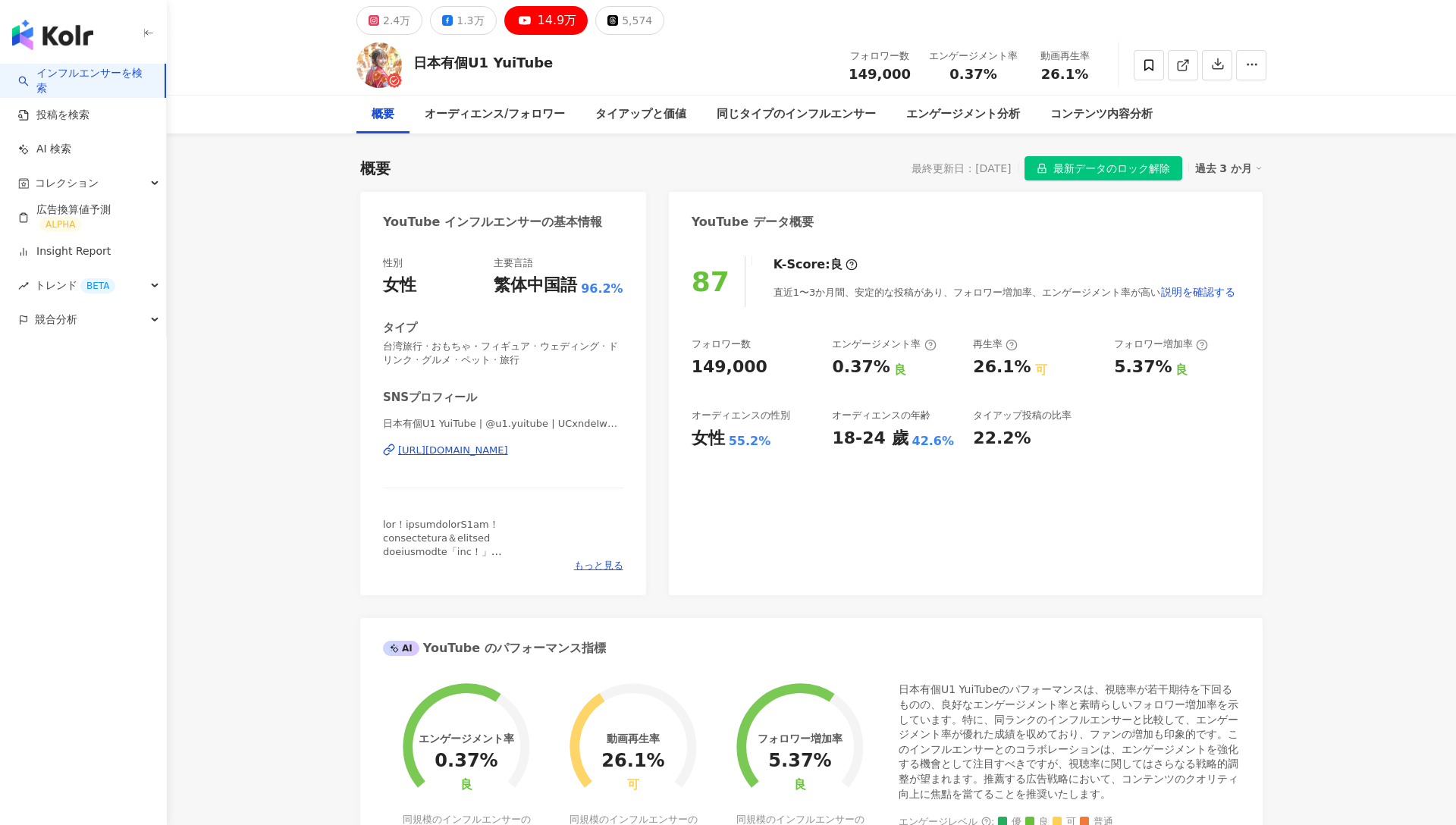
click at [142, 319] on div "競合分析" at bounding box center [83, 320] width 166 height 34
click at [110, 360] on link "アカウント分析" at bounding box center [73, 354] width 74 height 16
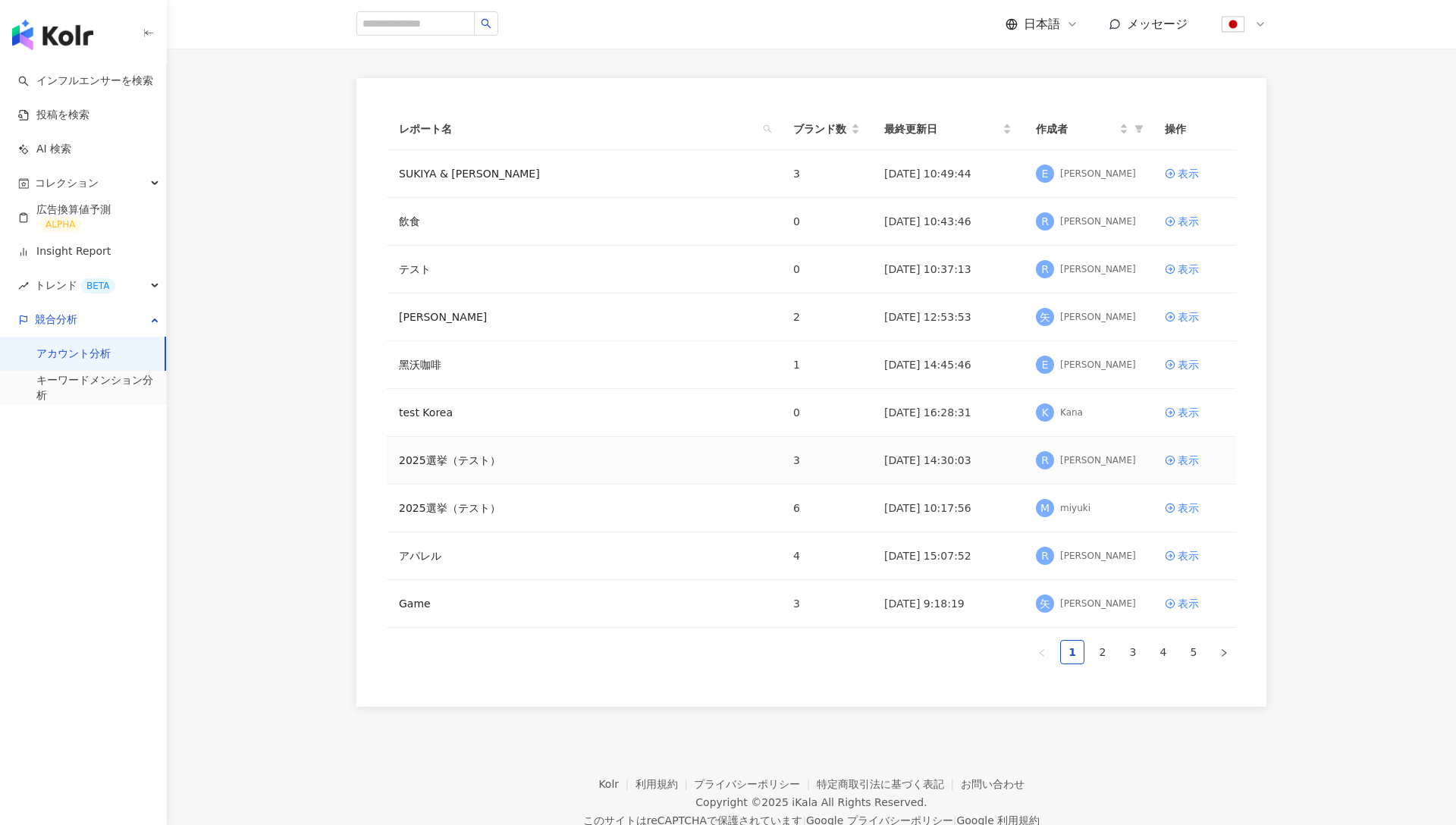
scroll to position [107, 0]
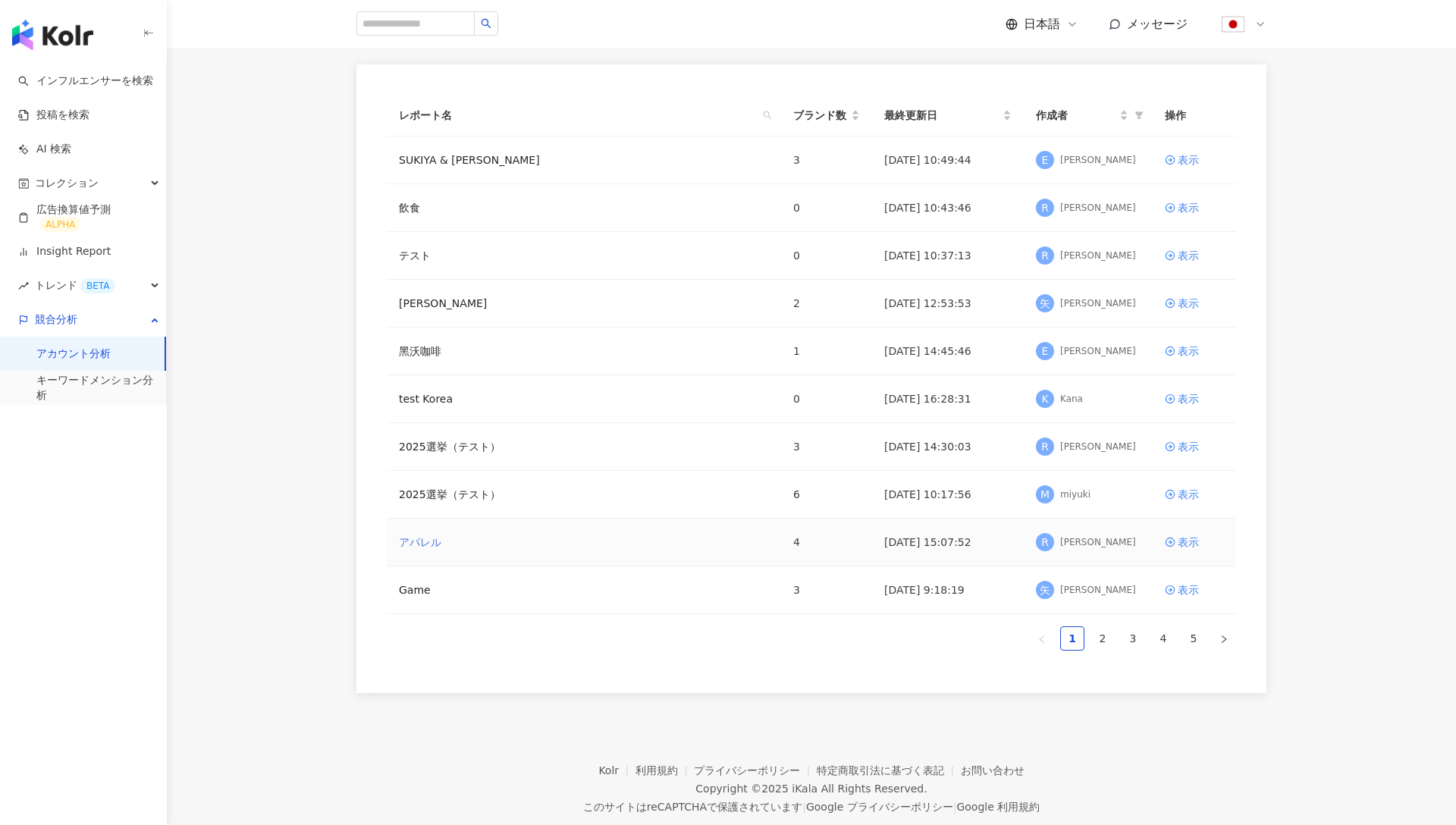
click at [433, 548] on link "アパレル" at bounding box center [420, 541] width 42 height 16
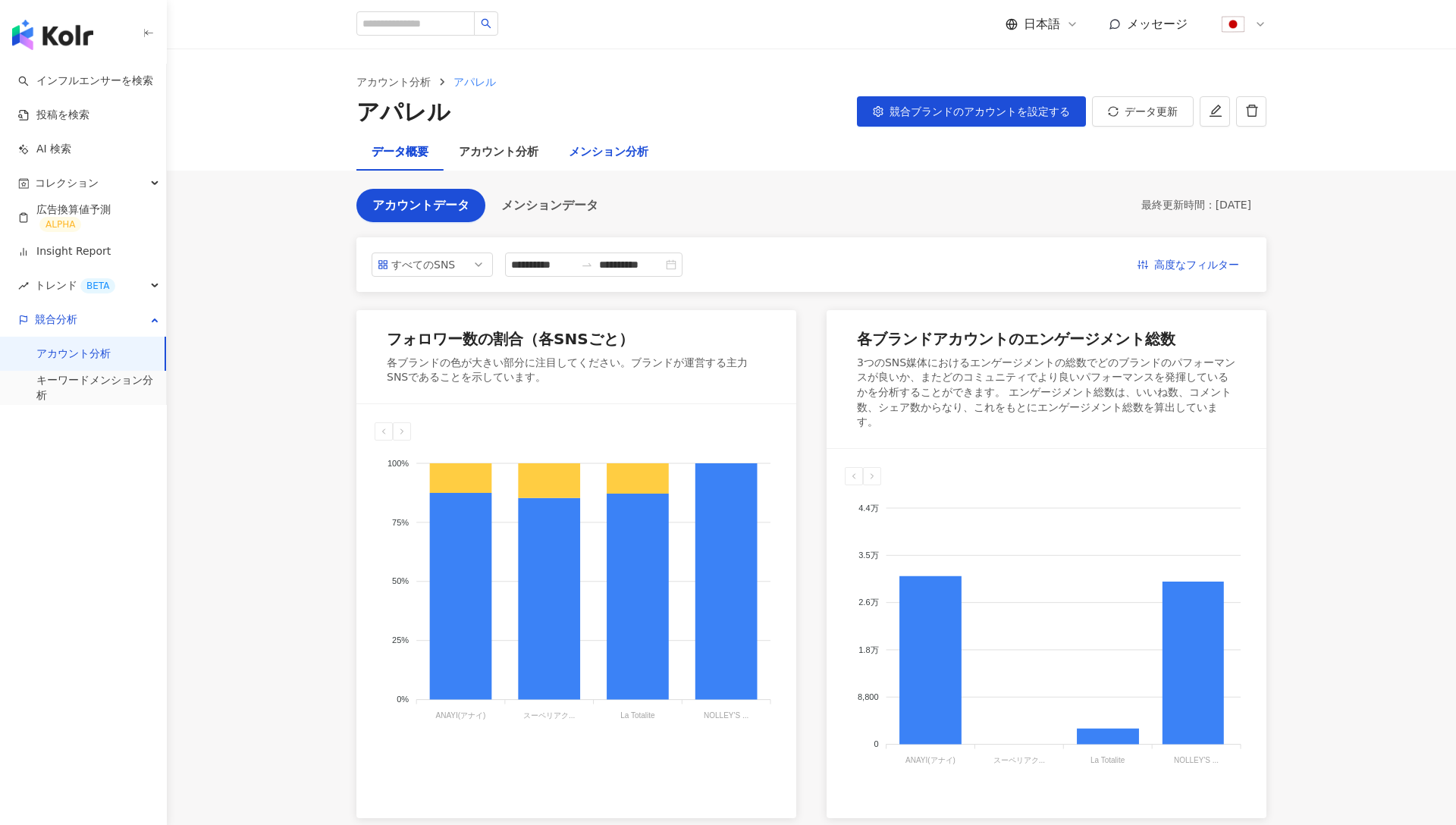
click at [614, 153] on div "メンション分析" at bounding box center [609, 152] width 79 height 18
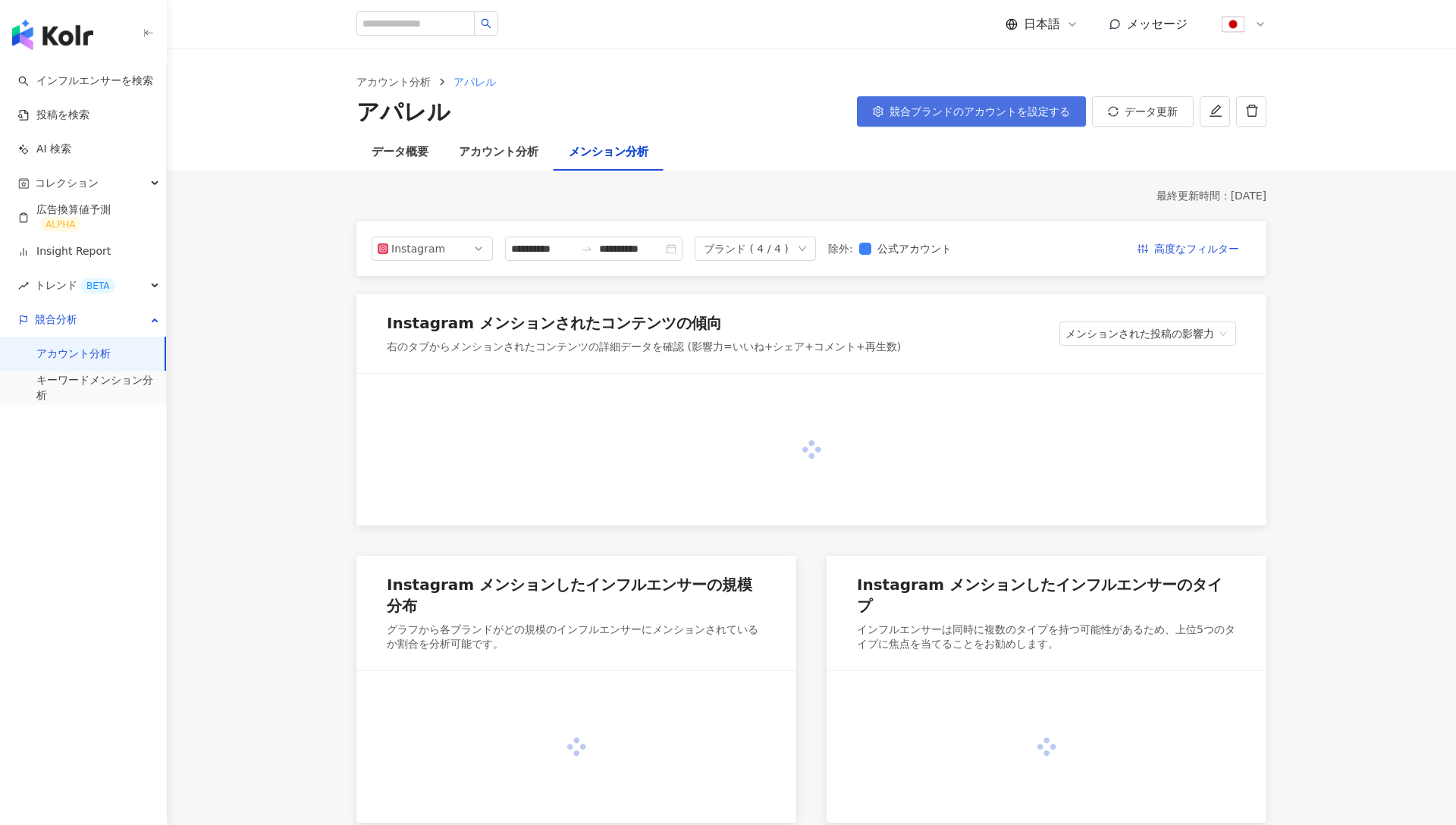
click at [942, 97] on button "競合ブランドのアカウントを設定する" at bounding box center [972, 111] width 229 height 30
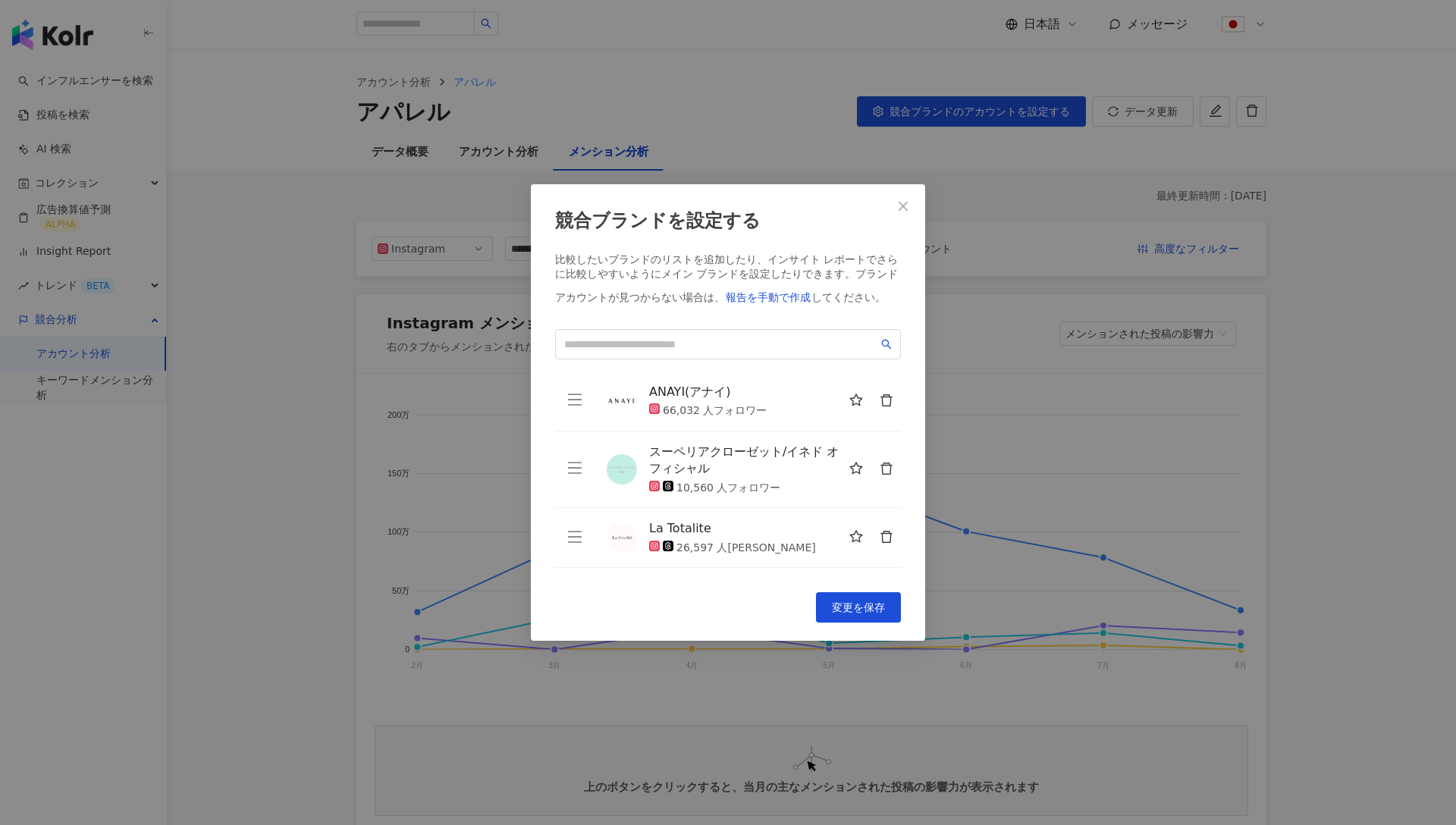
click at [501, 433] on div "競合ブランドを設定する 比較したいブランドのリストを追加したり、インサイト レポートでさらに比較しやすいようにメイン ブランドを設定したりできます。 ブランド…" at bounding box center [728, 412] width 1456 height 825
click at [890, 205] on span "Close" at bounding box center [903, 206] width 30 height 12
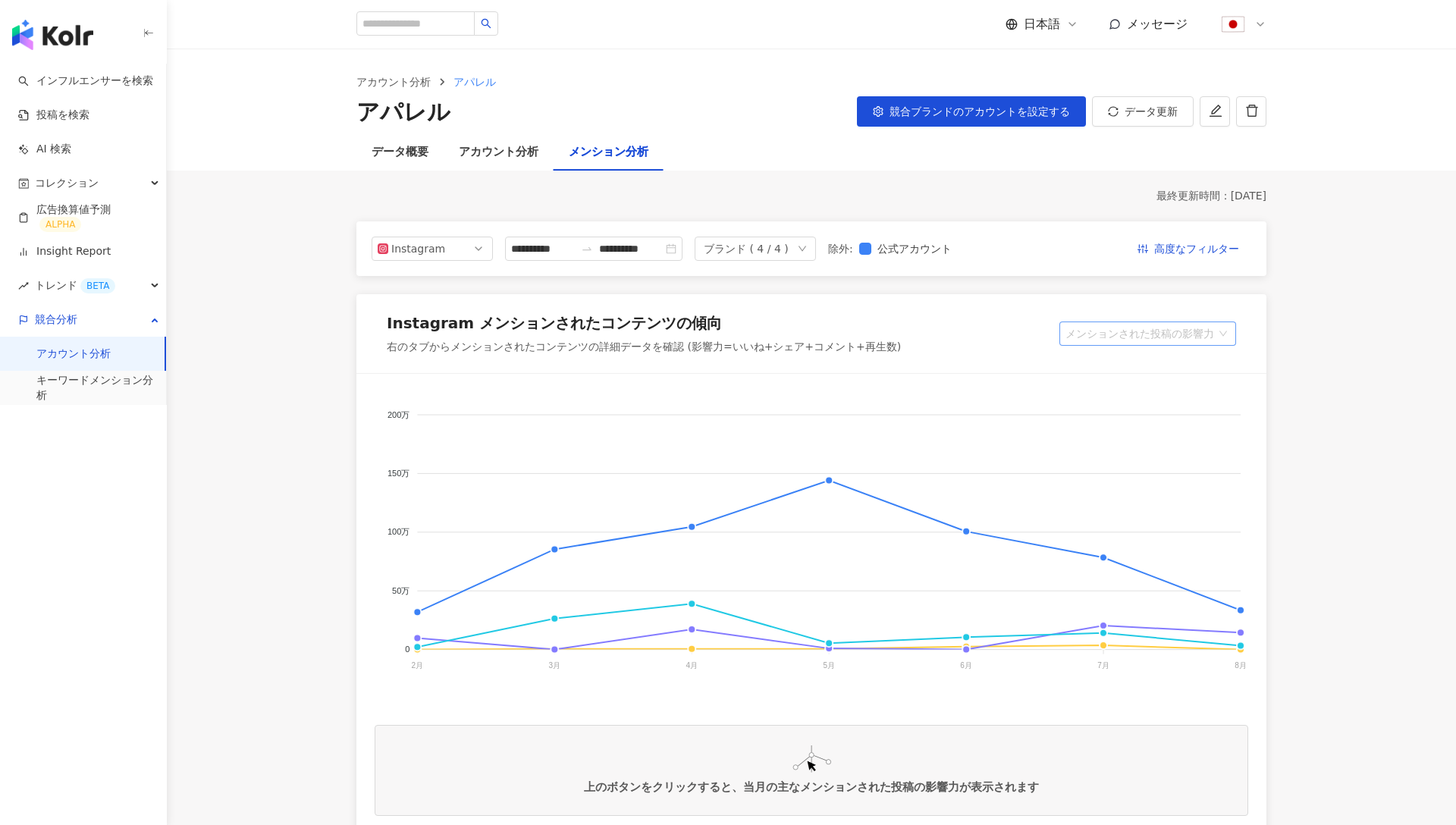
click at [1097, 327] on span "メンションされた投稿の影響力" at bounding box center [1147, 334] width 165 height 22
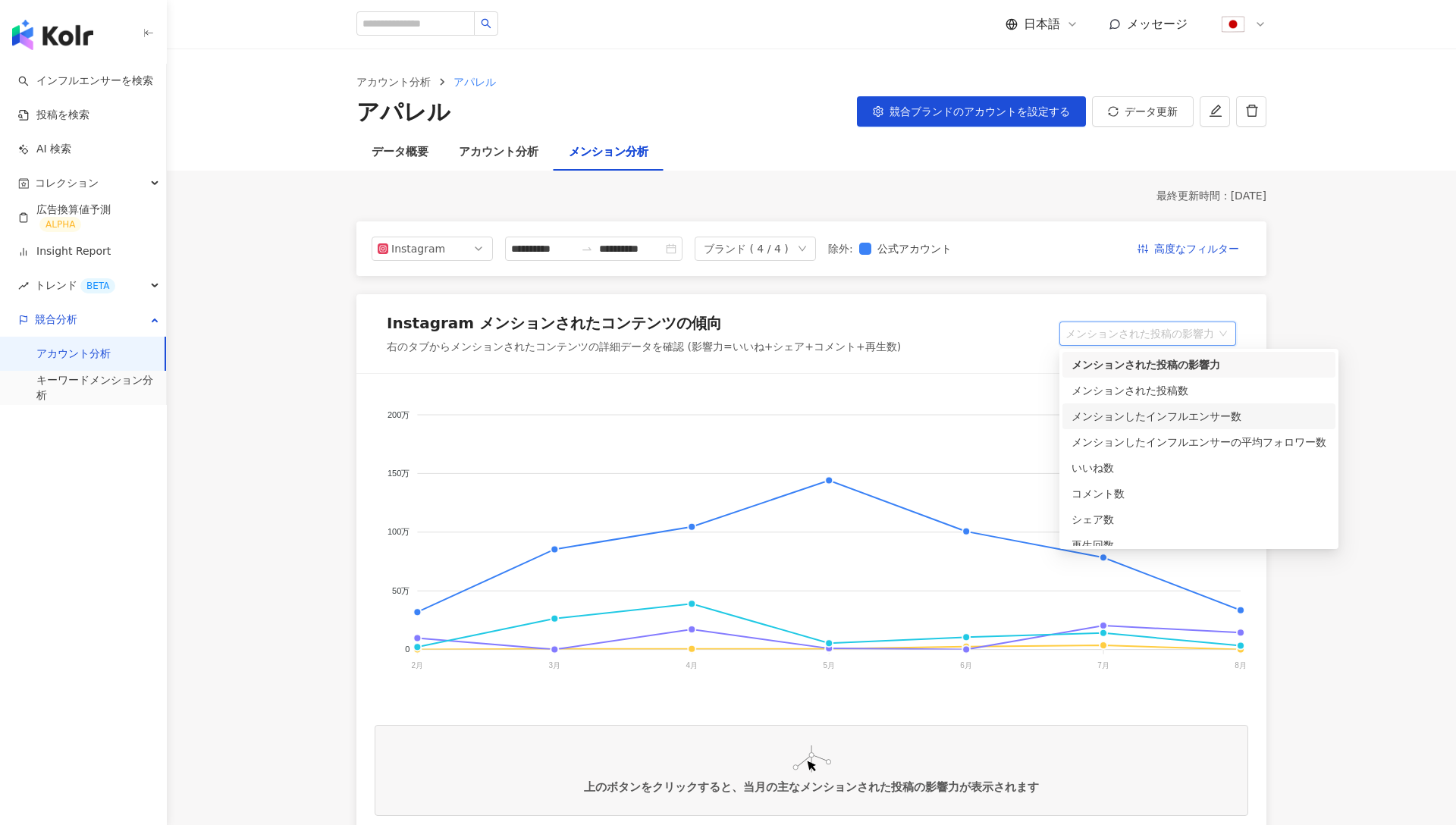
click at [1139, 413] on div "メンションしたインフルエンサー数" at bounding box center [1199, 416] width 255 height 16
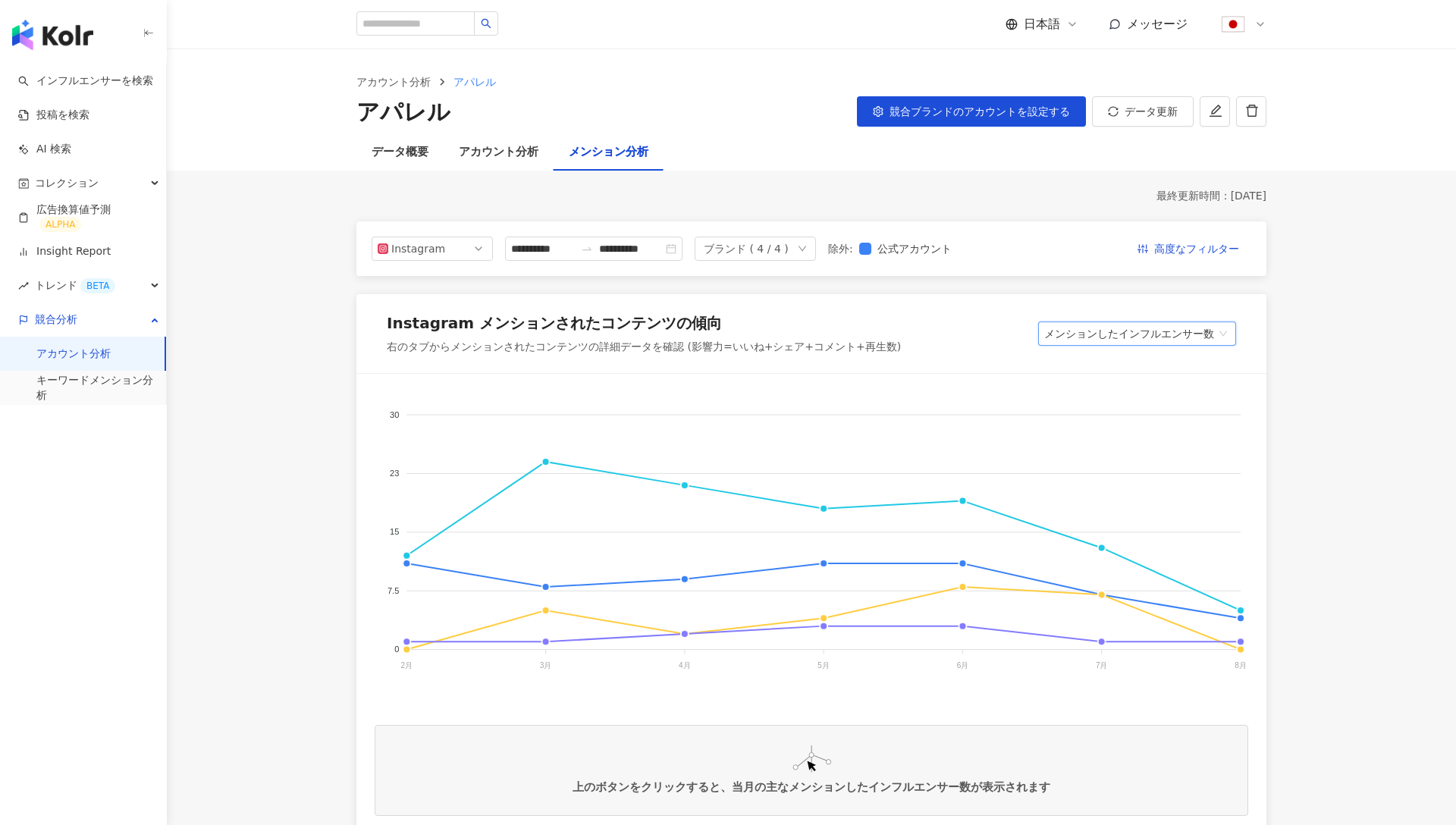
click at [1090, 328] on span "メンションしたインフルエンサー数" at bounding box center [1138, 334] width 186 height 22
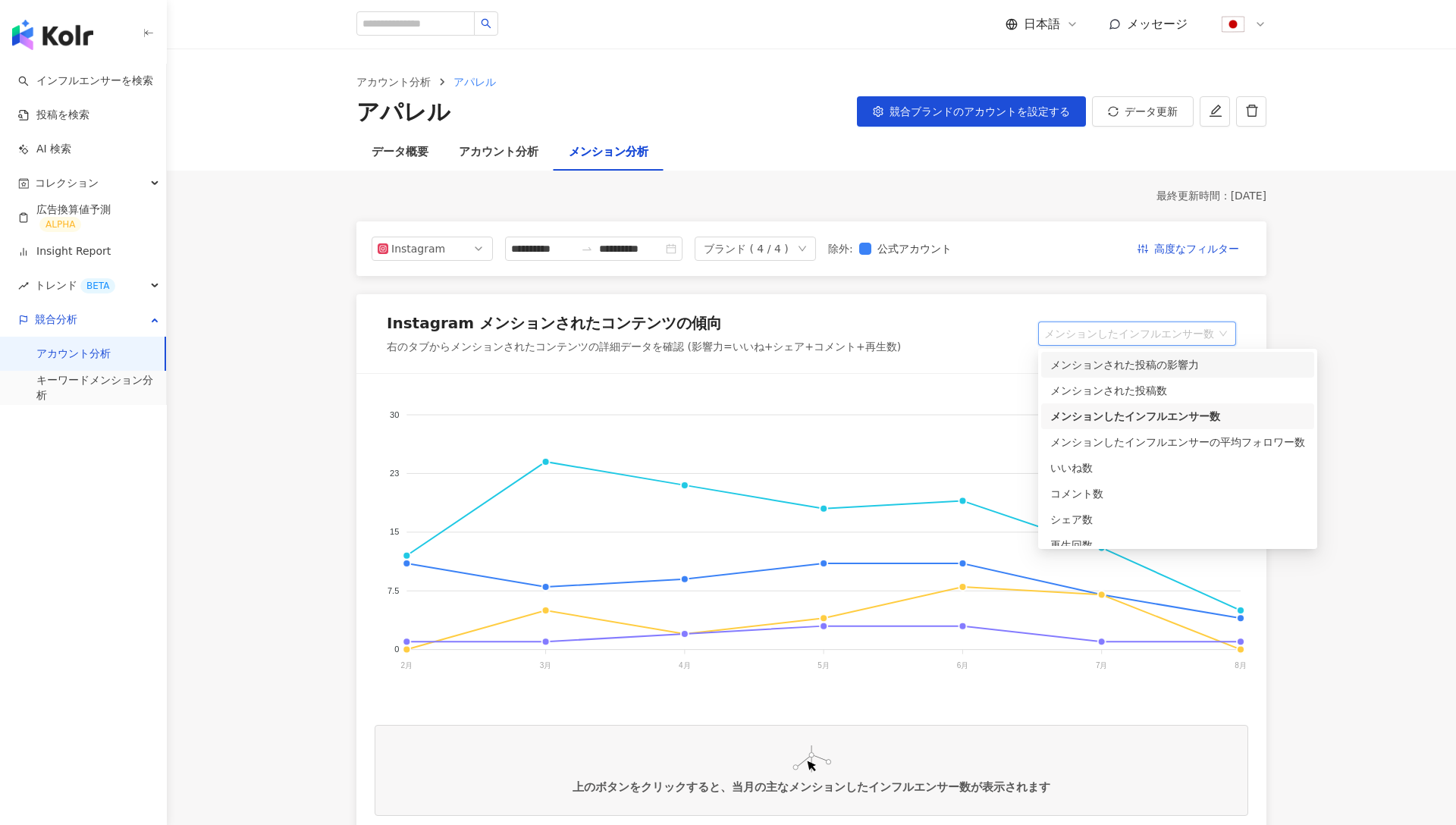
click at [1092, 373] on div "メンションされた投稿の影響力" at bounding box center [1178, 365] width 273 height 26
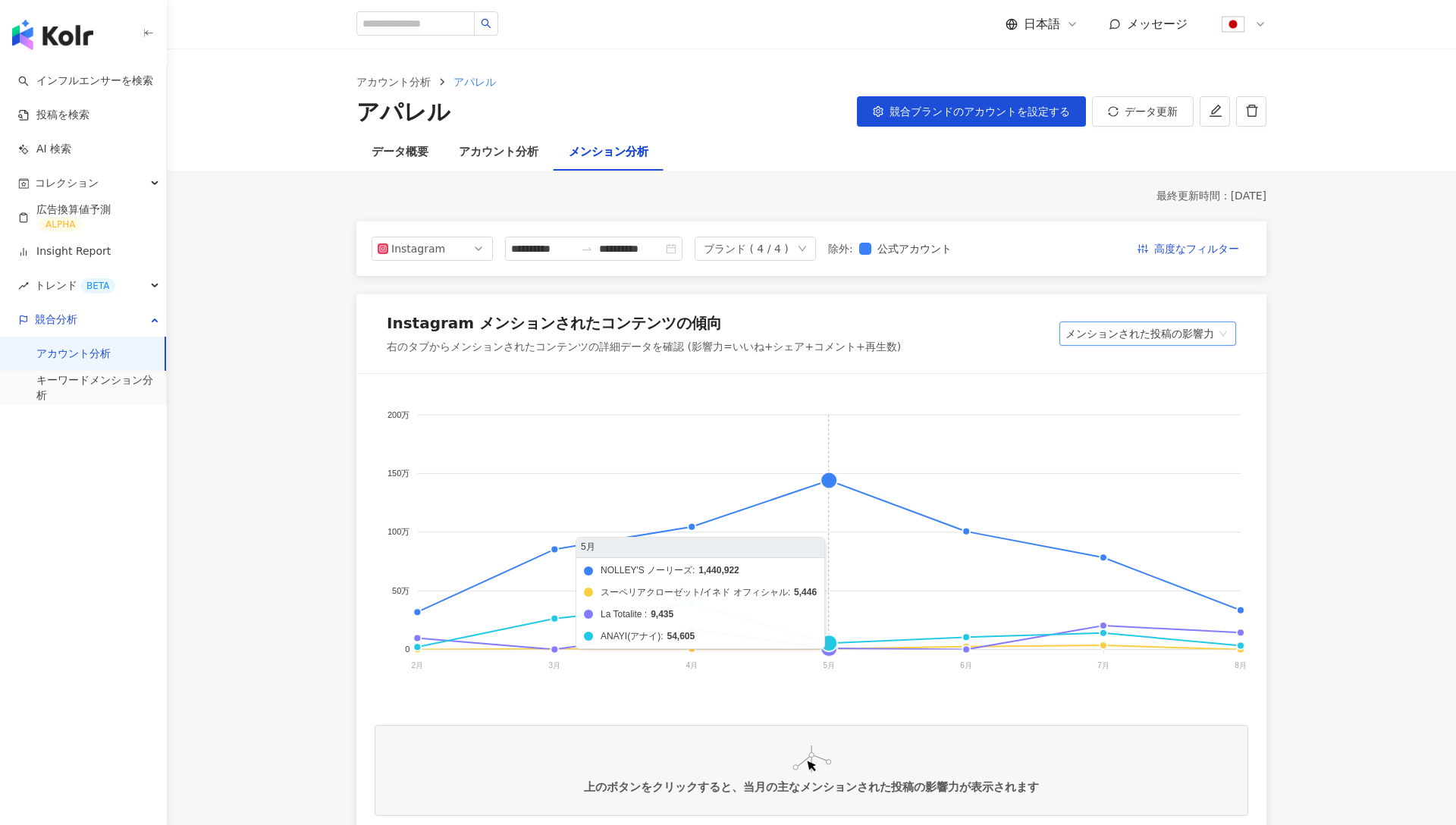
click at [844, 486] on foreignobject "NOLLEY'S ノーリーズ スーペリアクローゼット/イネド オフィシャル La Totalite ANAYI(アナイ)" at bounding box center [812, 544] width 874 height 303
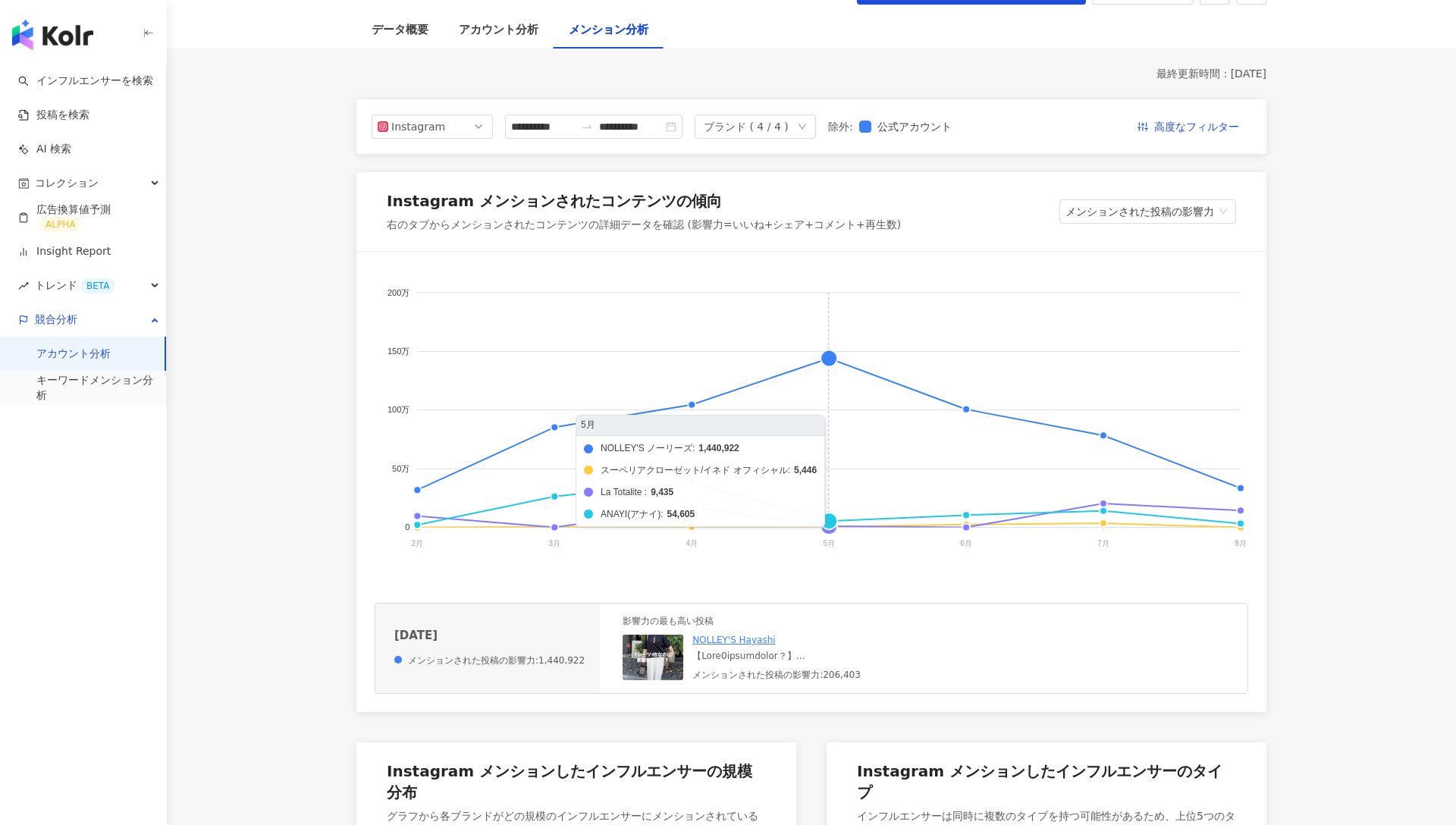
scroll to position [194, 0]
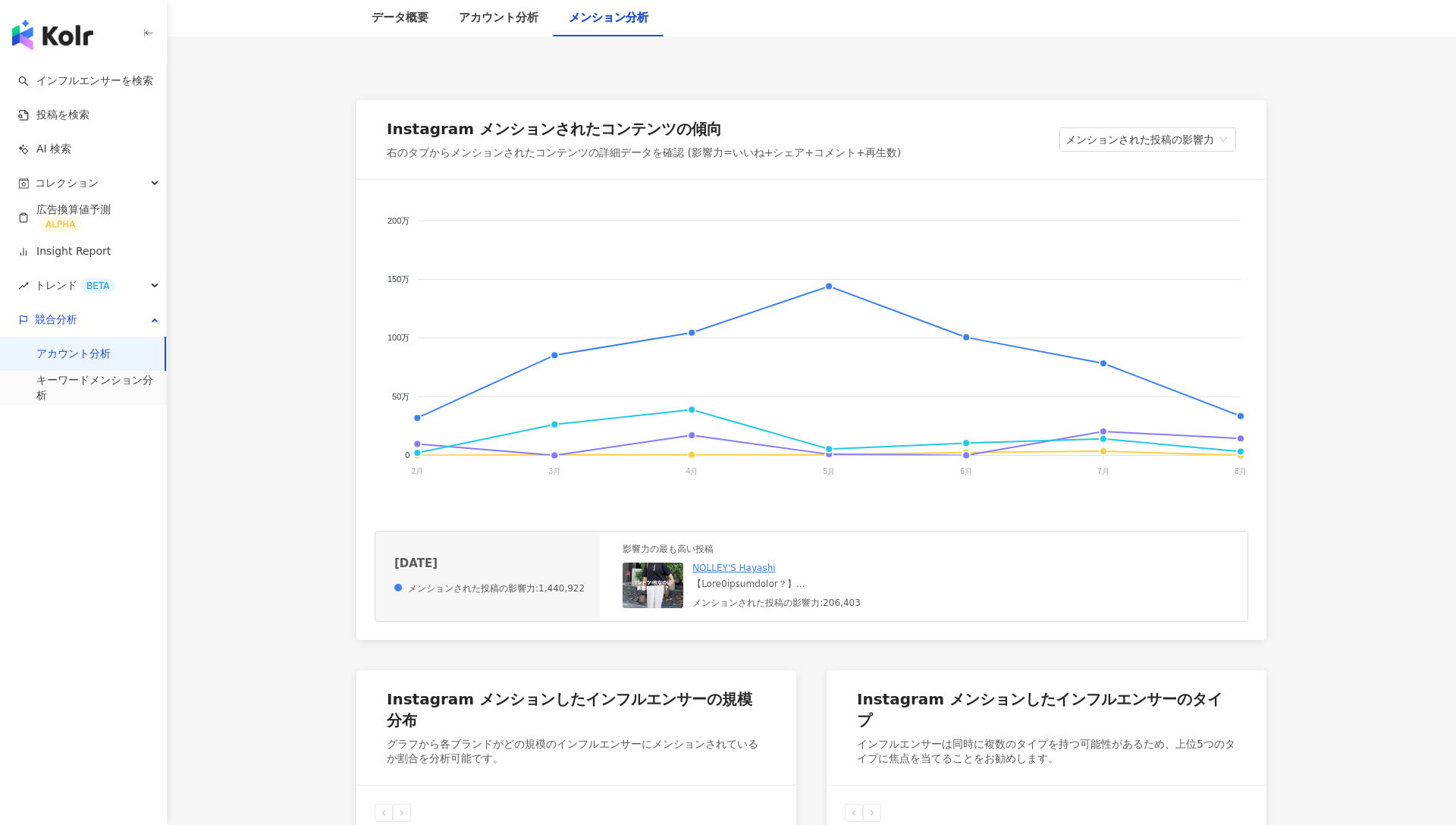
click at [661, 588] on img at bounding box center [653, 585] width 60 height 46
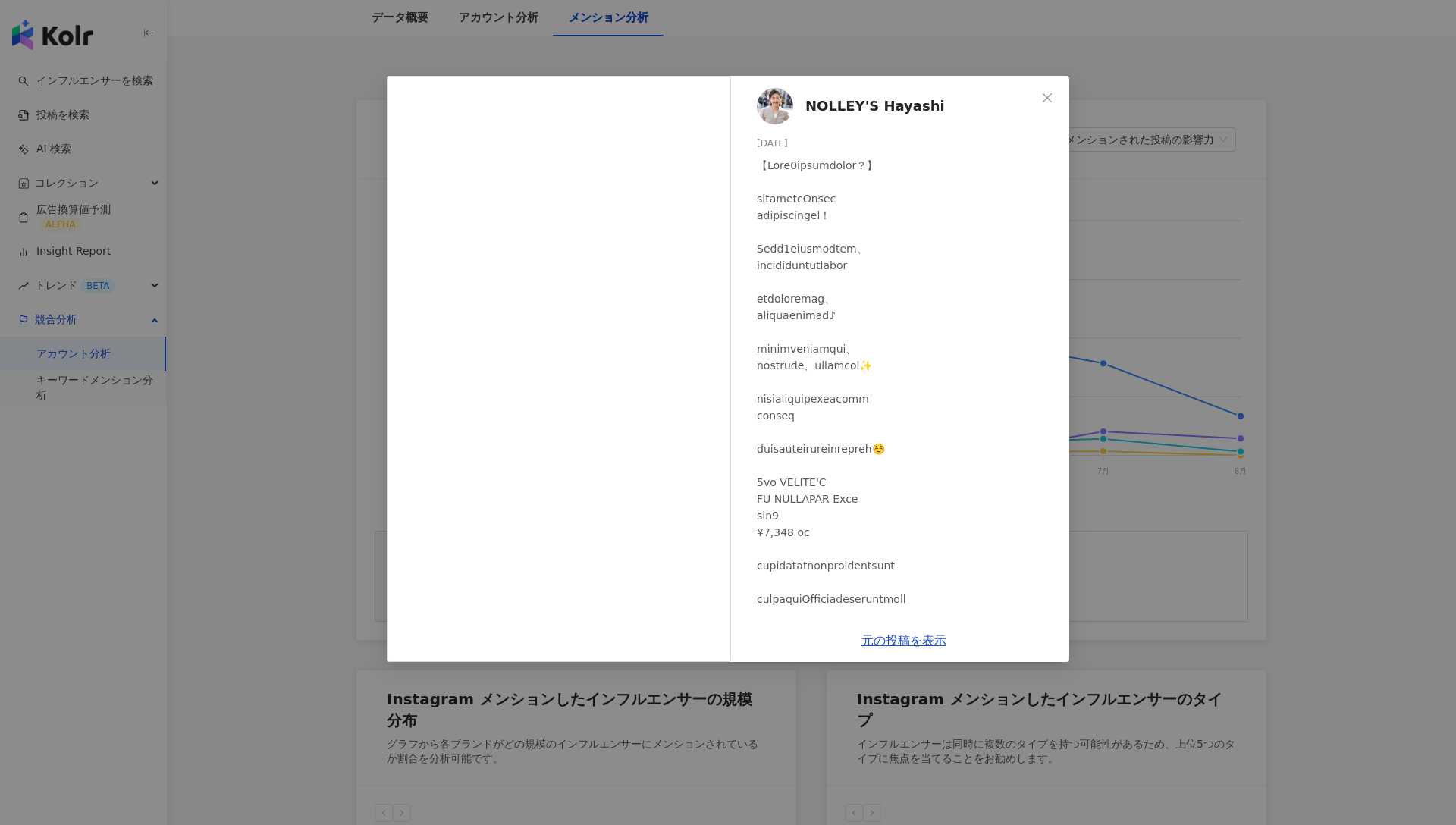
click at [1141, 231] on div "NOLLEY'S Hayashi 2025/05/20 1,119 2 20.5万 元の投稿を表示" at bounding box center [728, 412] width 1456 height 825
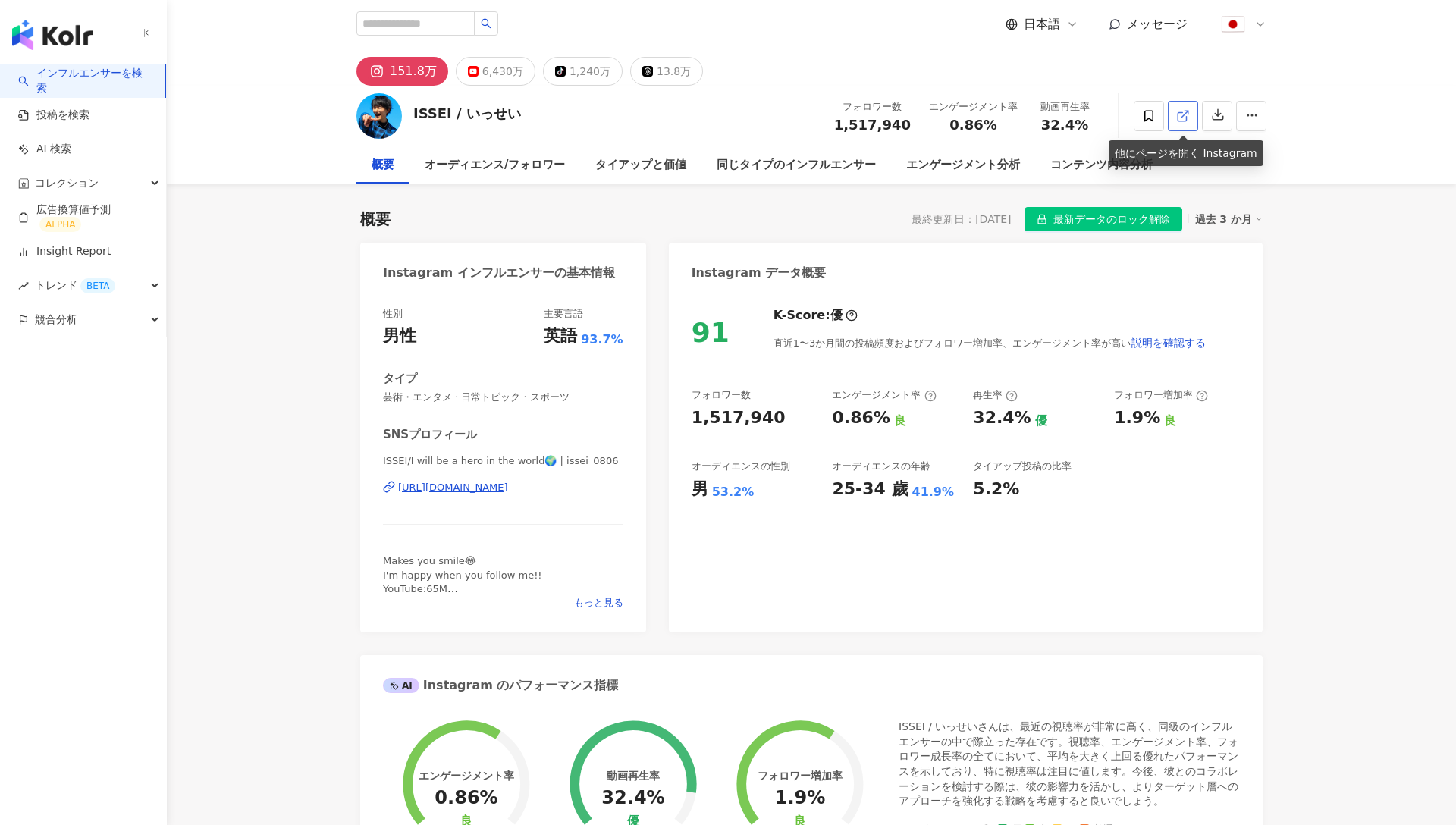
click at [1177, 119] on icon at bounding box center [1184, 116] width 14 height 14
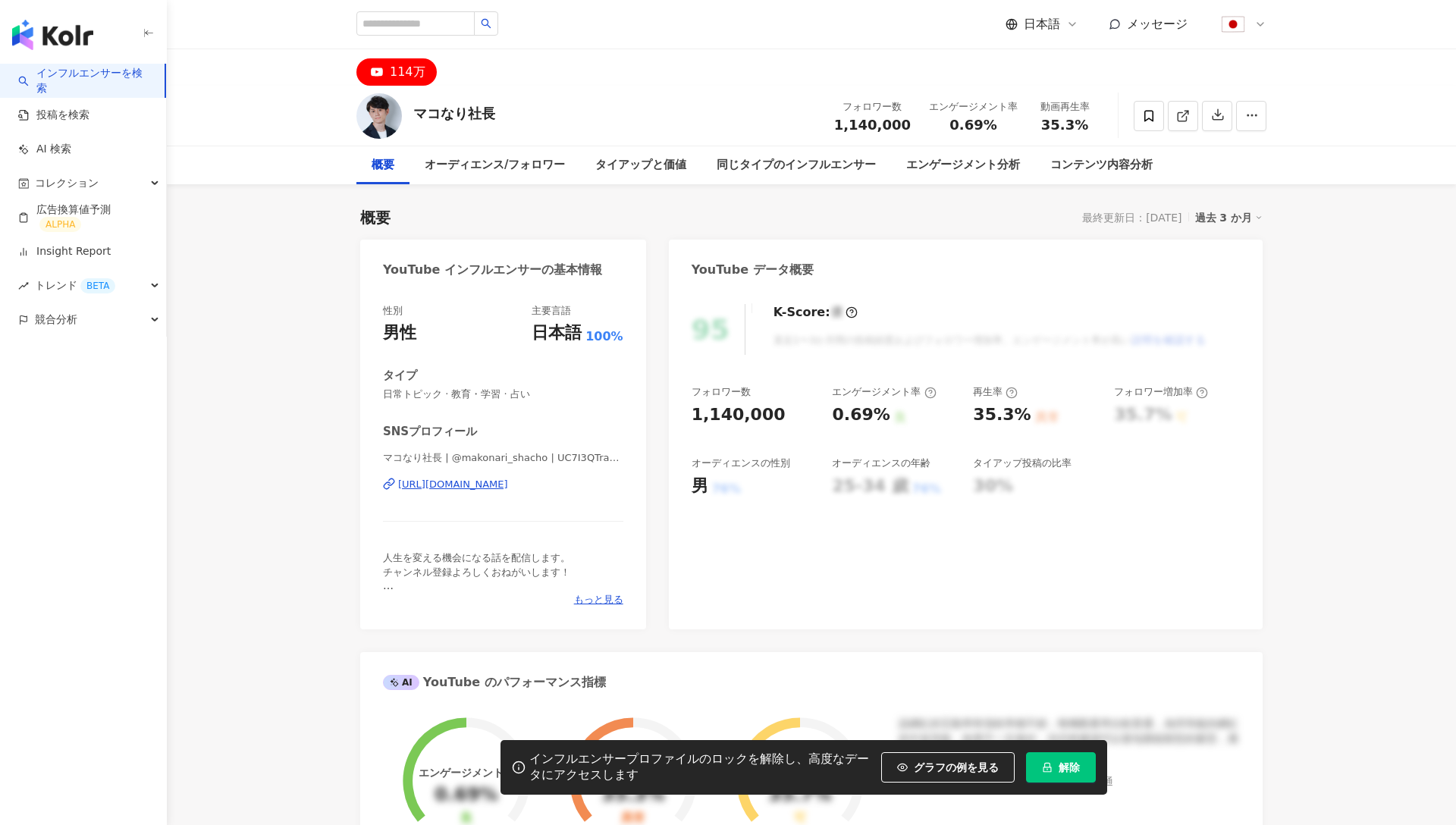
click at [1076, 765] on span "解除" at bounding box center [1069, 767] width 22 height 12
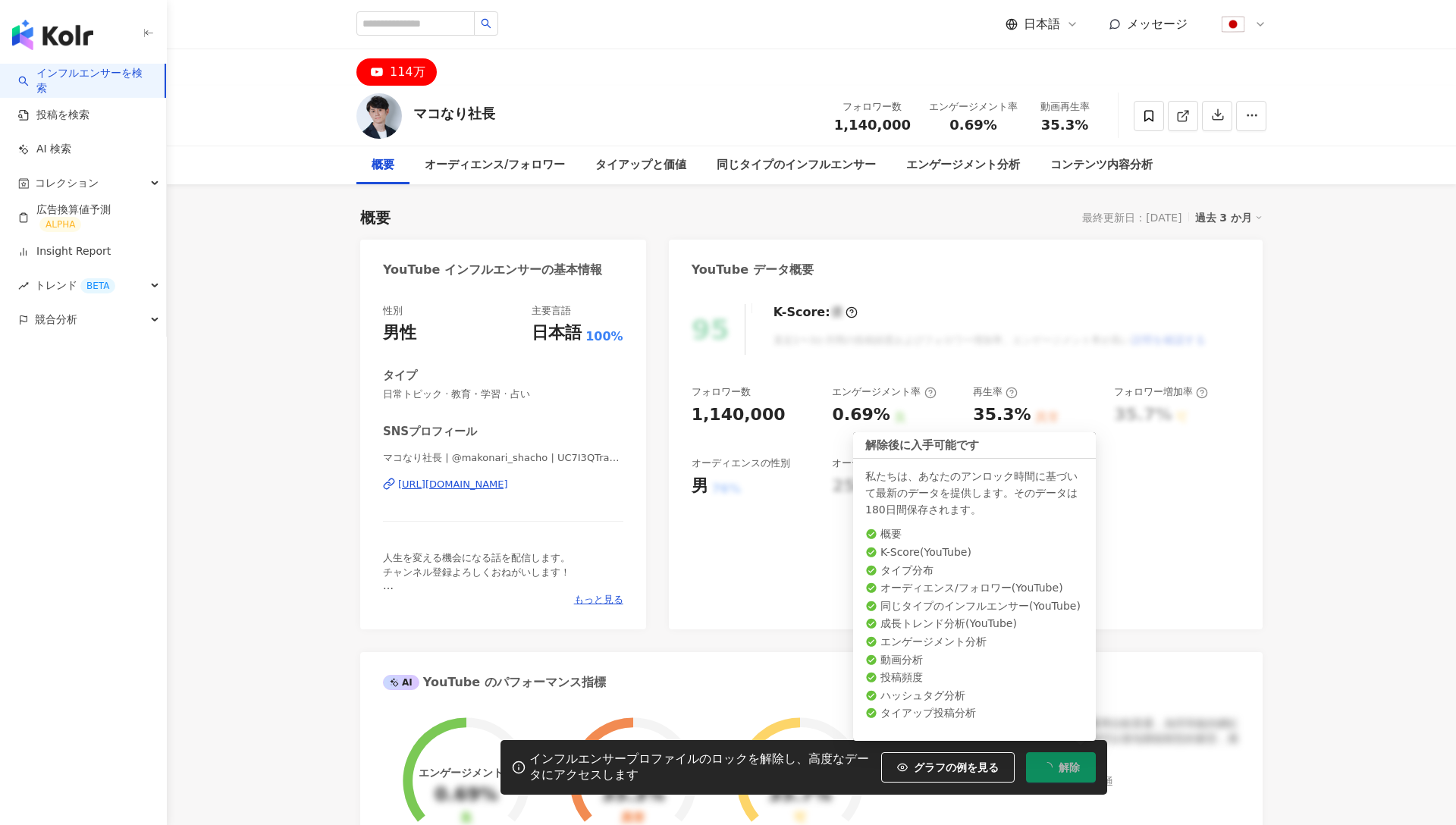
click at [1066, 761] on span "解除" at bounding box center [1069, 767] width 22 height 12
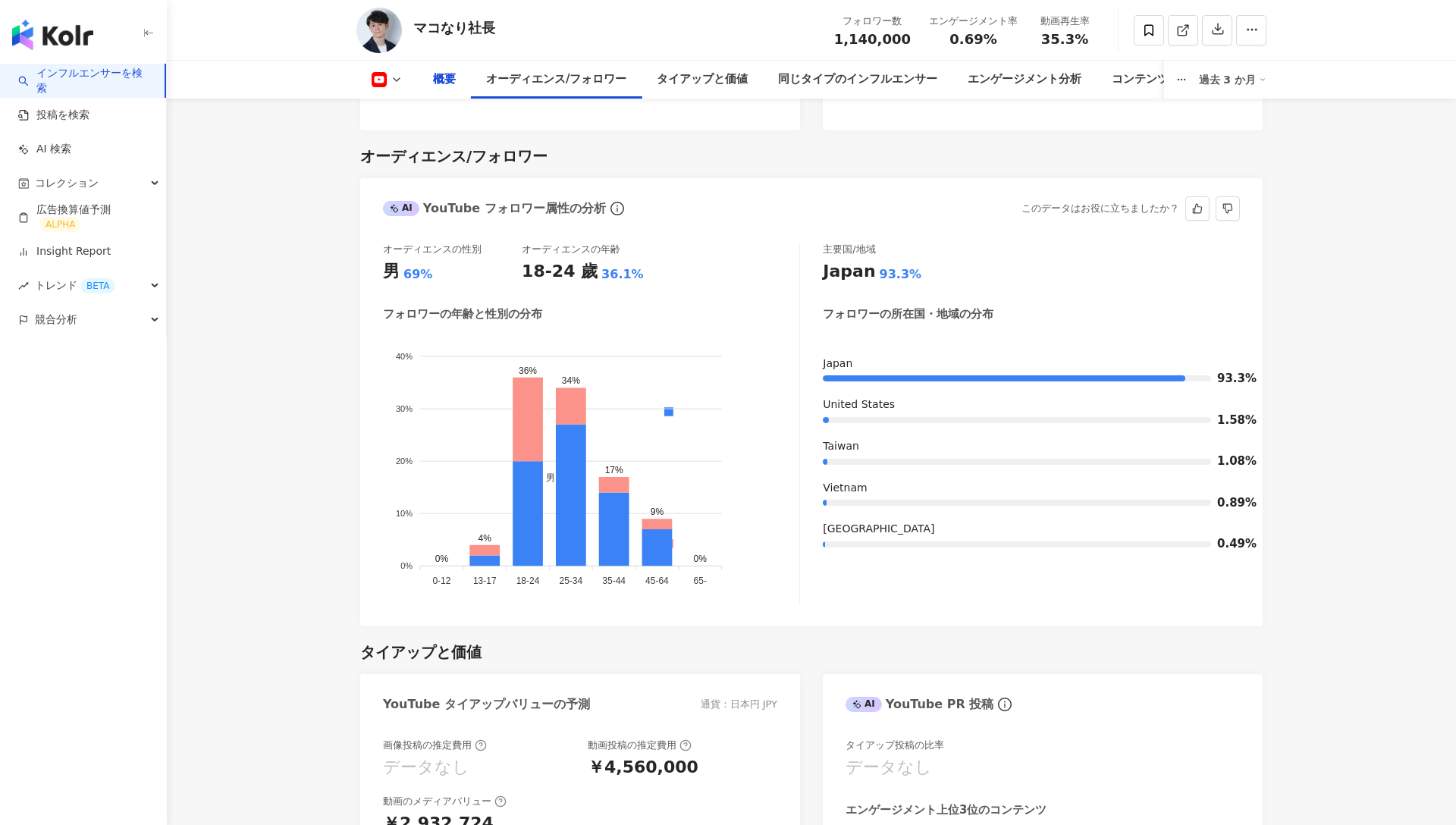
scroll to position [1274, 0]
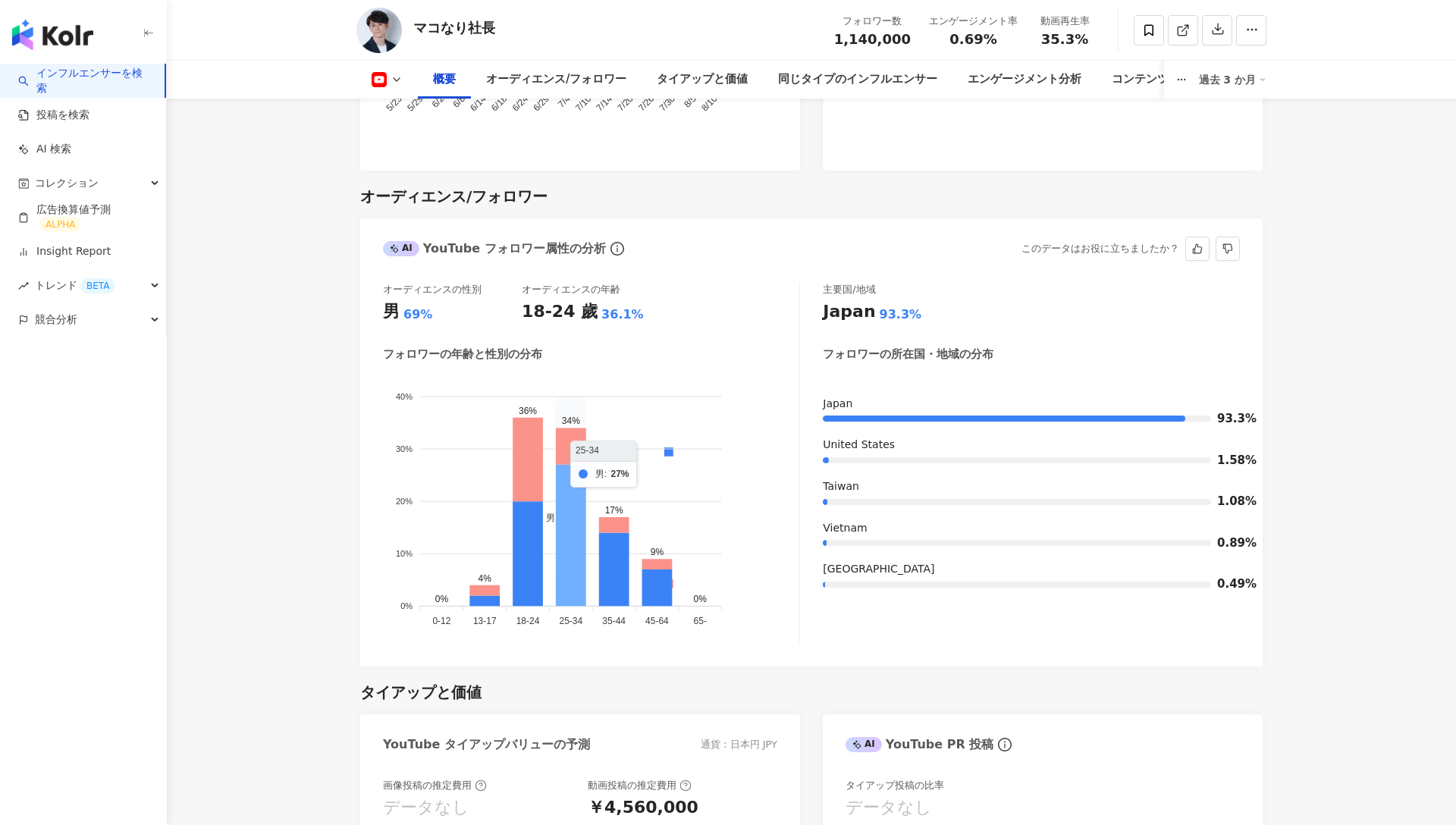
click at [561, 521] on icon at bounding box center [571, 535] width 30 height 142
click at [629, 553] on foreignobject "男 女性" at bounding box center [591, 503] width 416 height 259
click at [622, 554] on icon at bounding box center [614, 569] width 30 height 73
click at [568, 553] on icon at bounding box center [571, 535] width 30 height 142
click at [447, 195] on div "オーディエンス/フォロワー" at bounding box center [453, 197] width 187 height 22
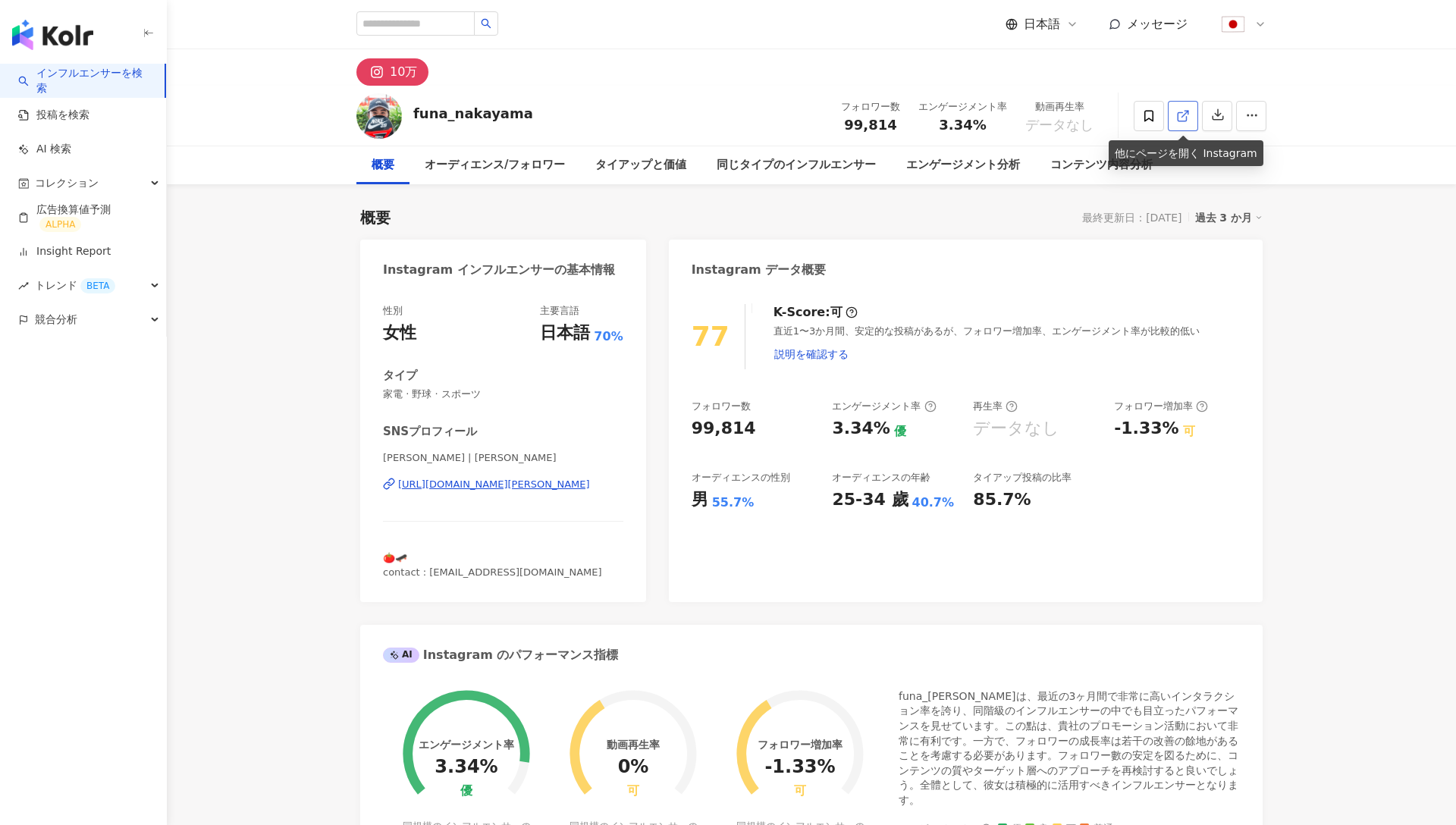
click at [1184, 121] on icon at bounding box center [1182, 116] width 9 height 9
click at [734, 203] on div "概要 最終更新日：[DATE] 過去 3 か月 Instagram インフルエンサーの基本情報 性別 女性 主要言語 日本語 70% タイプ 家電 · 野球 …" at bounding box center [811, 793] width 903 height 1203
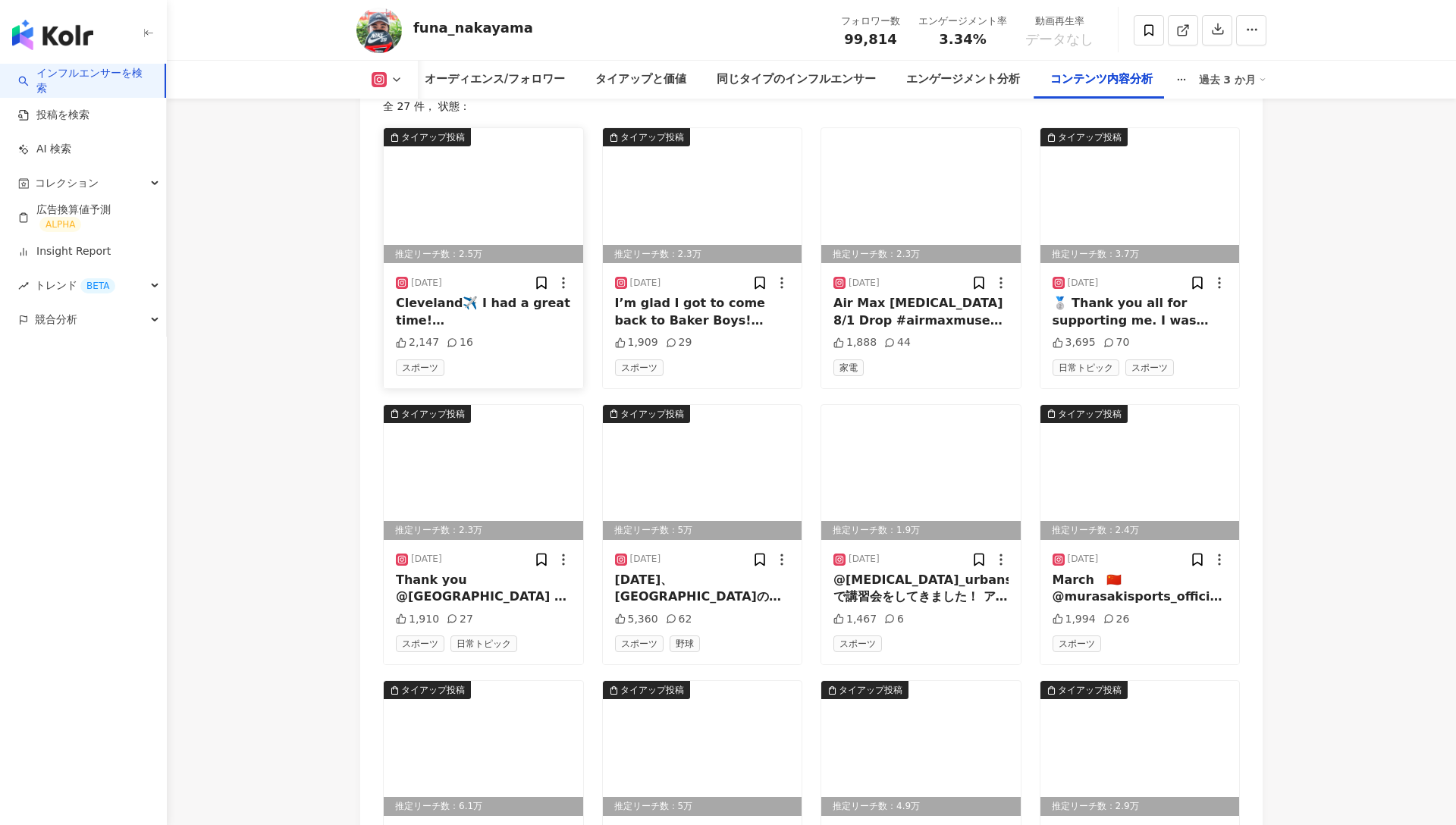
scroll to position [4688, 0]
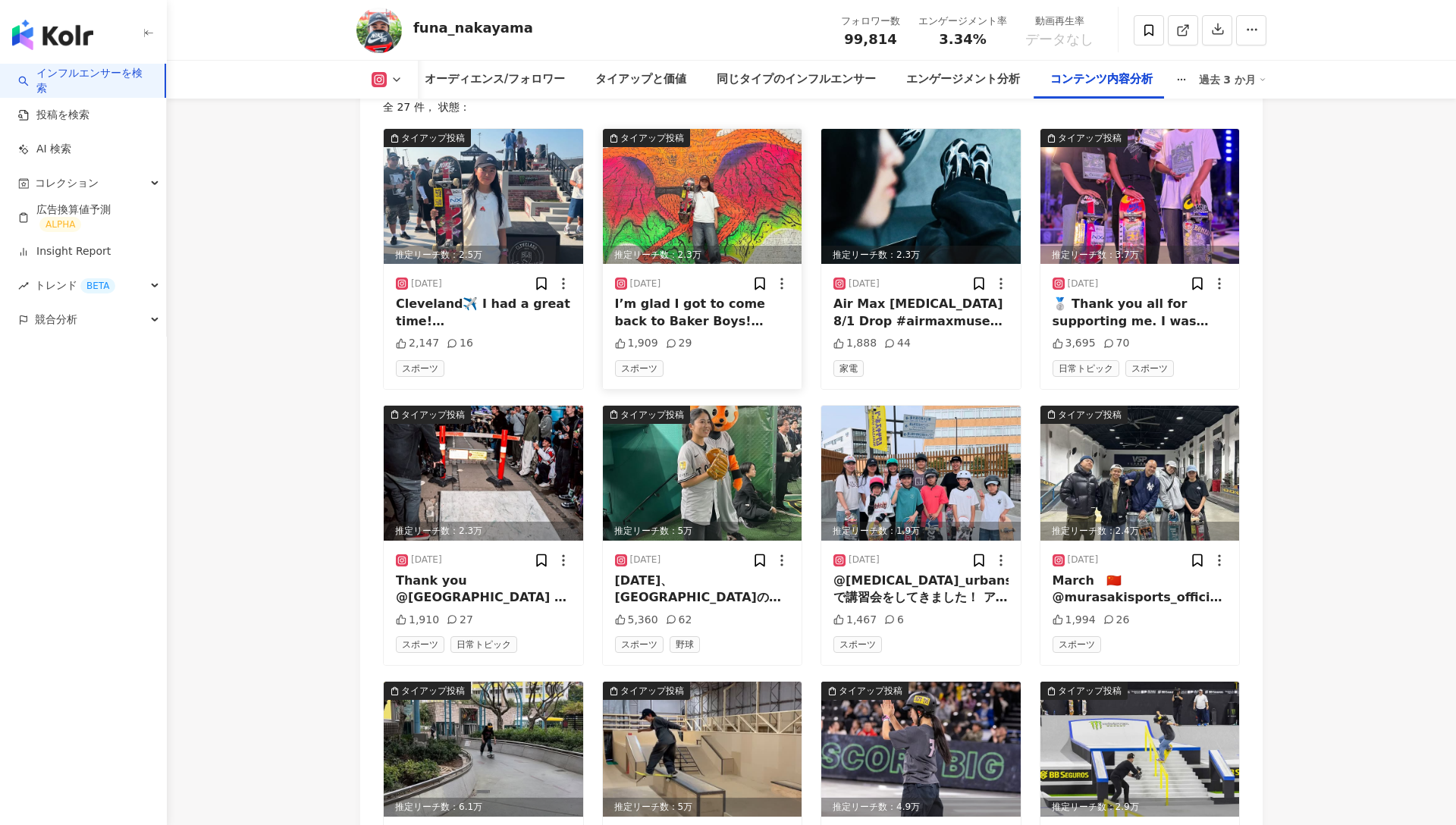
click at [694, 205] on img at bounding box center [703, 197] width 199 height 135
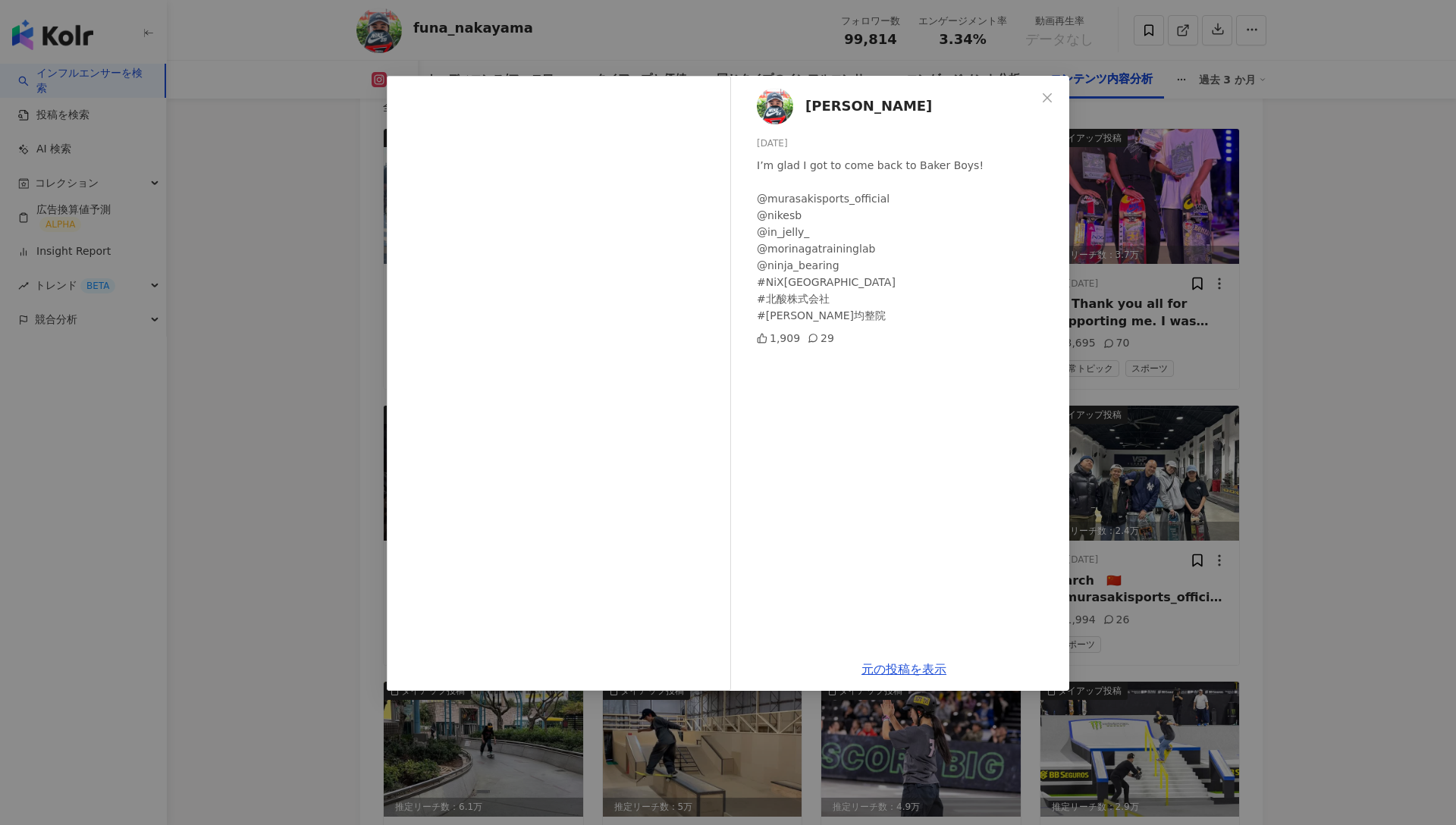
click at [289, 293] on div "[PERSON_NAME] [DATE] I’m glad I got to come back to Baker Boys! @murasakisports…" at bounding box center [728, 412] width 1456 height 825
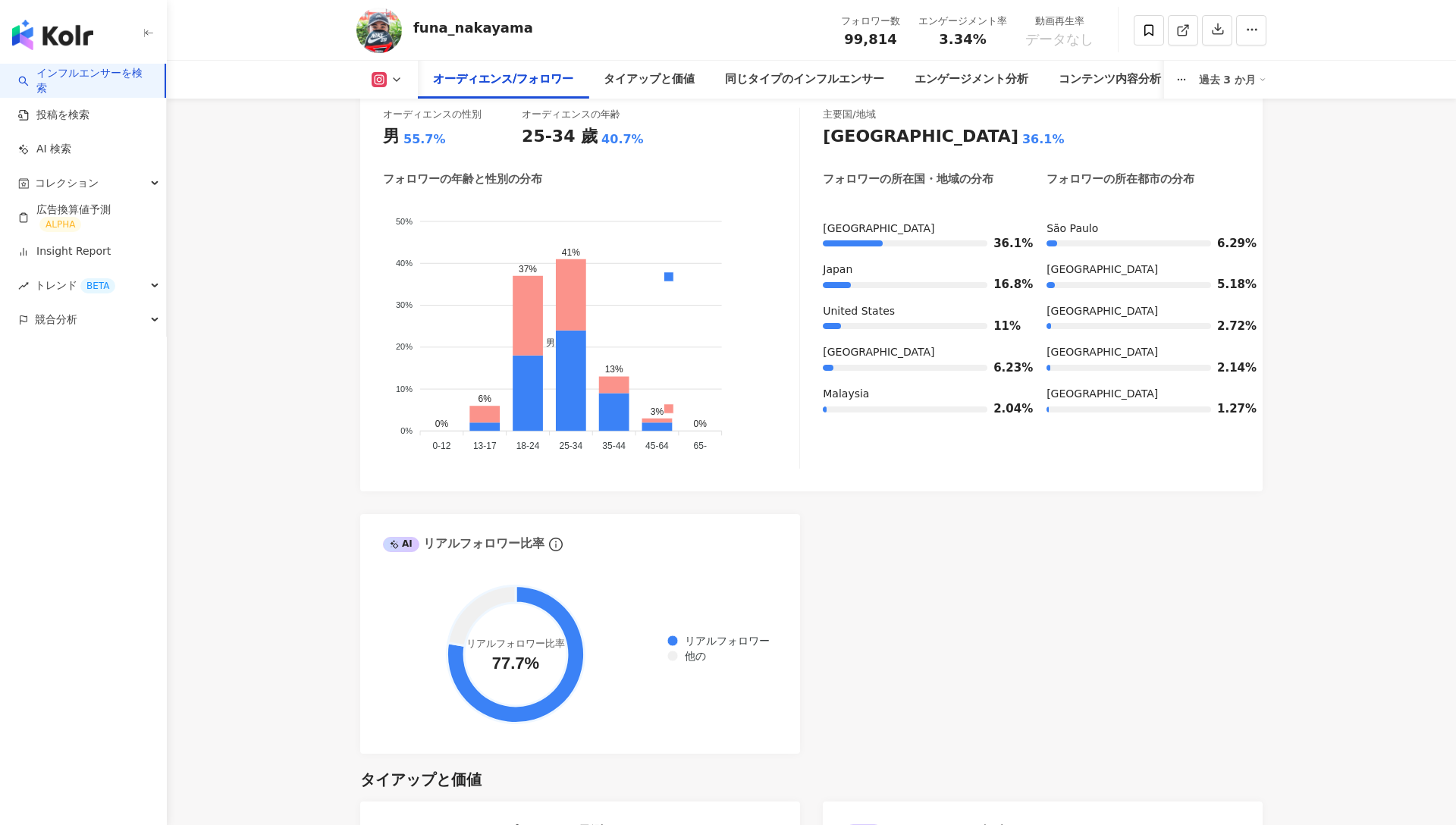
scroll to position [1381, 0]
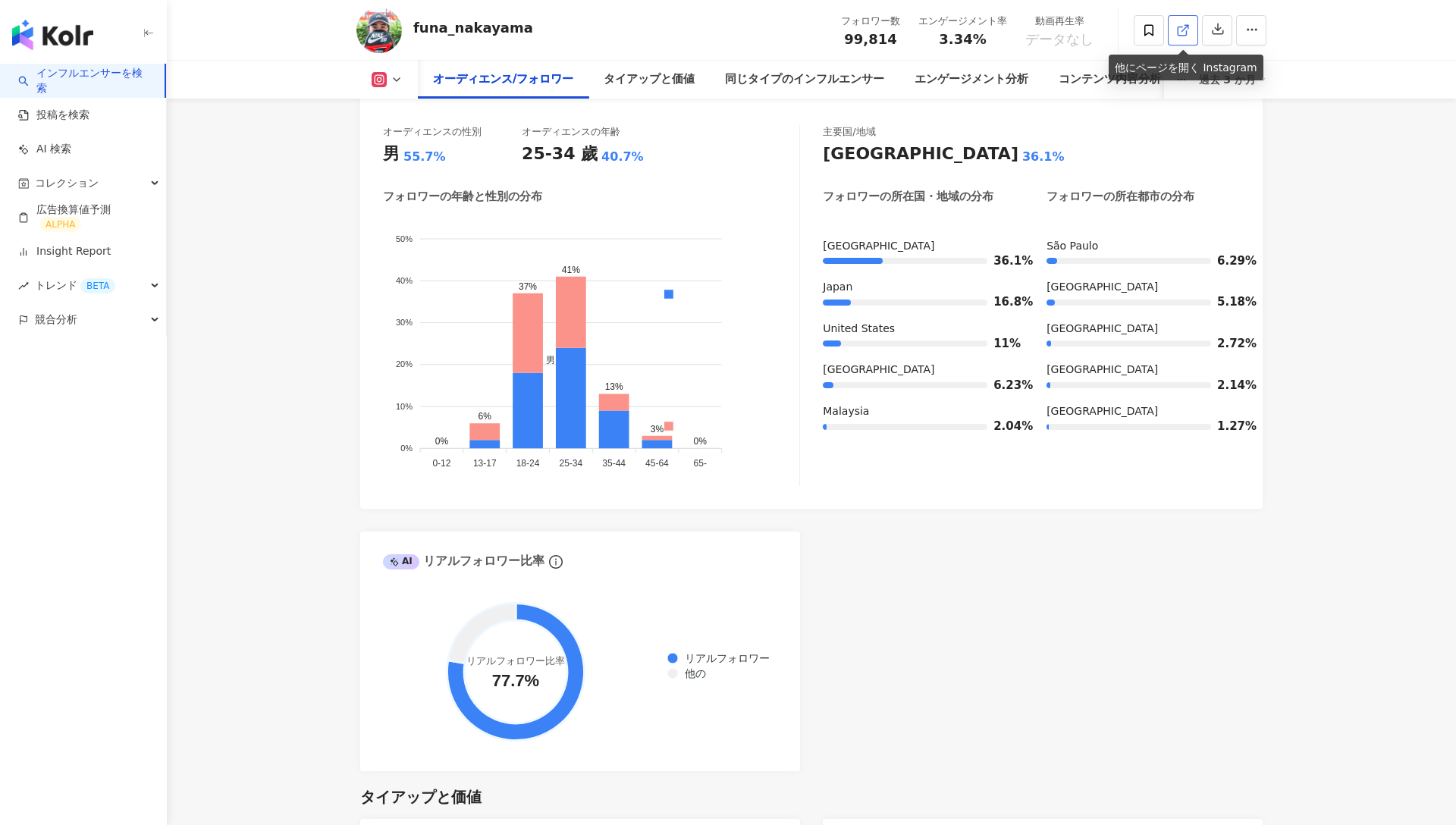
click at [1179, 29] on icon at bounding box center [1184, 30] width 14 height 14
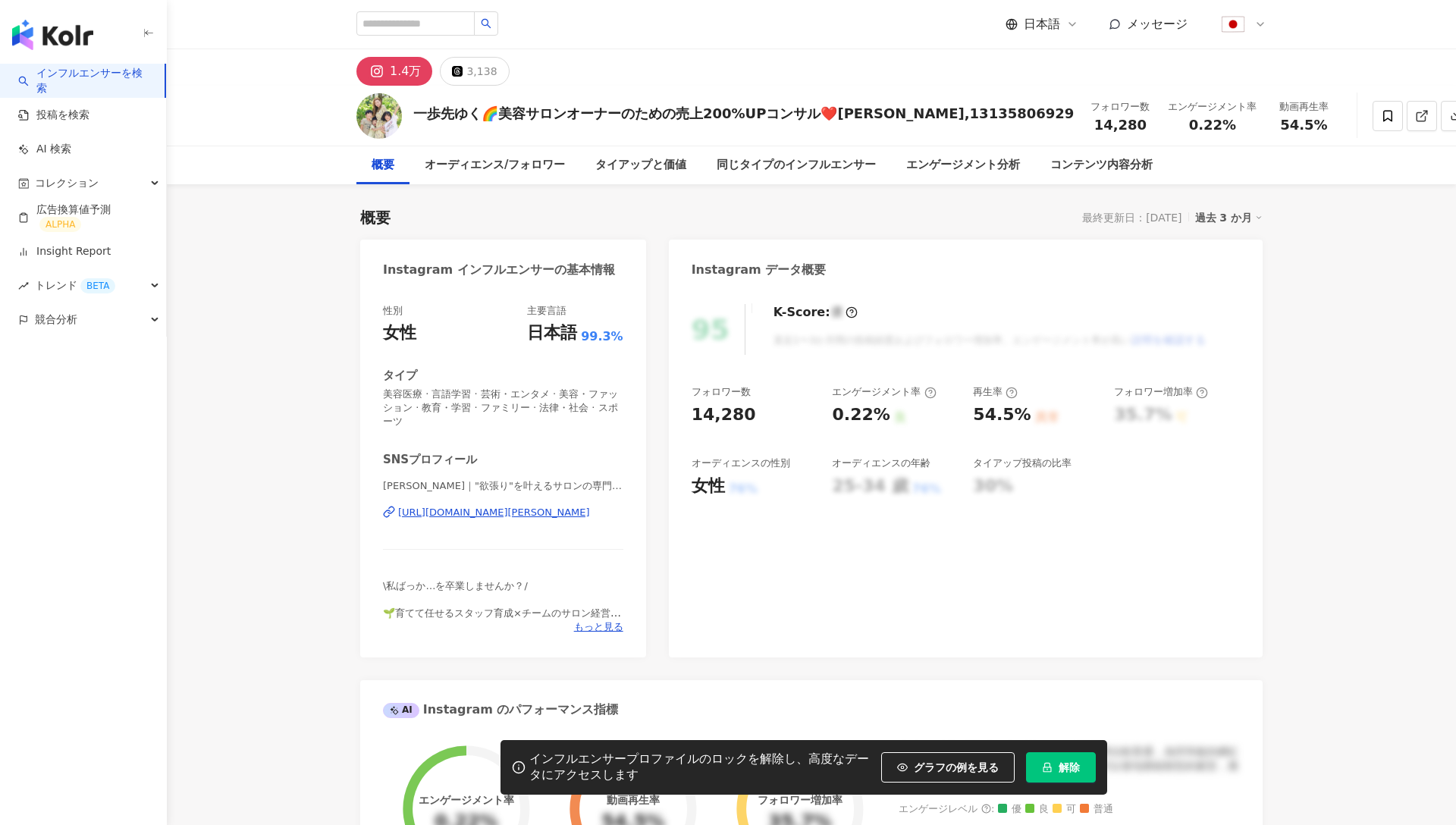
click at [1049, 766] on icon "lock" at bounding box center [1047, 767] width 10 height 10
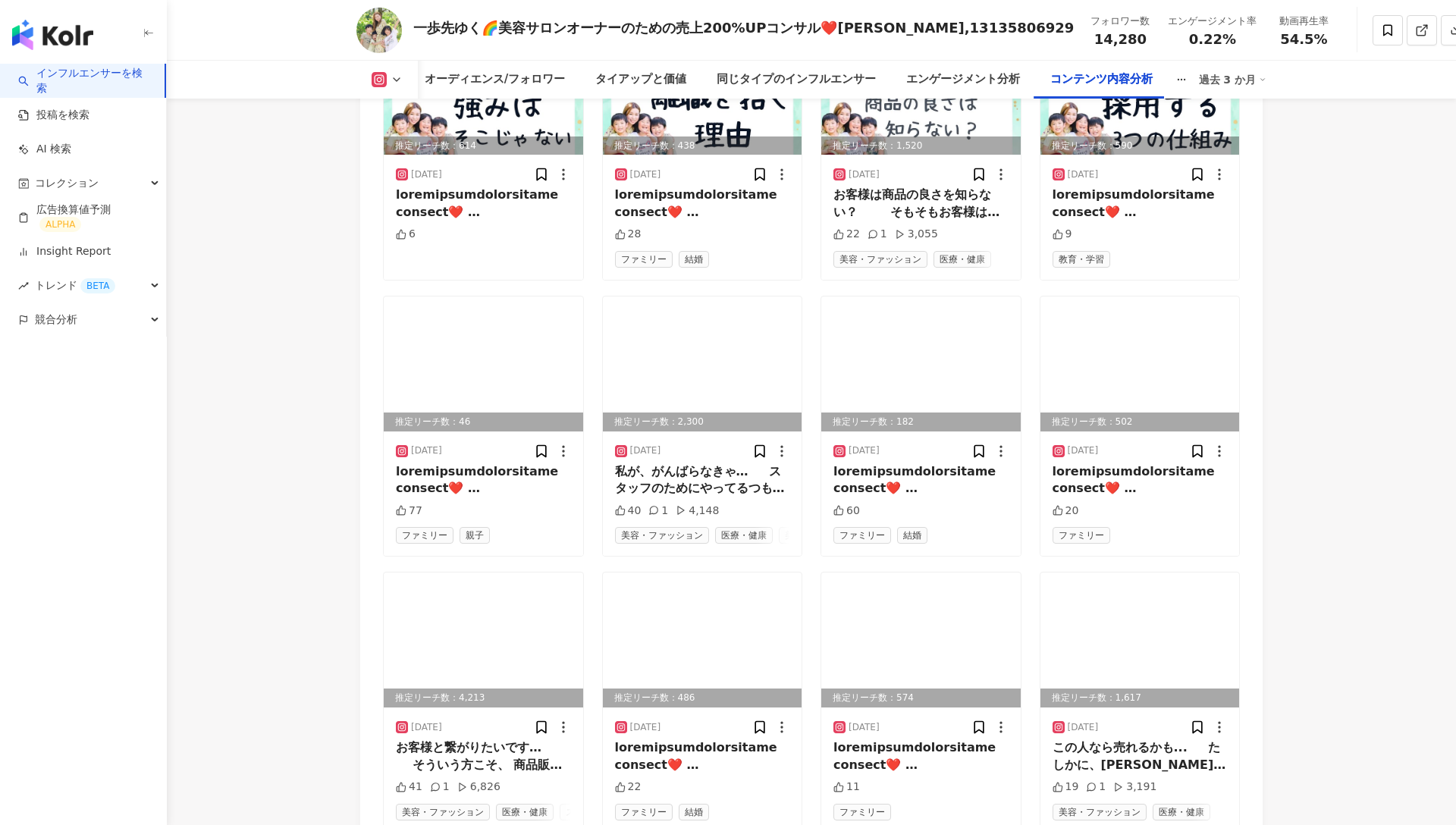
scroll to position [4585, 0]
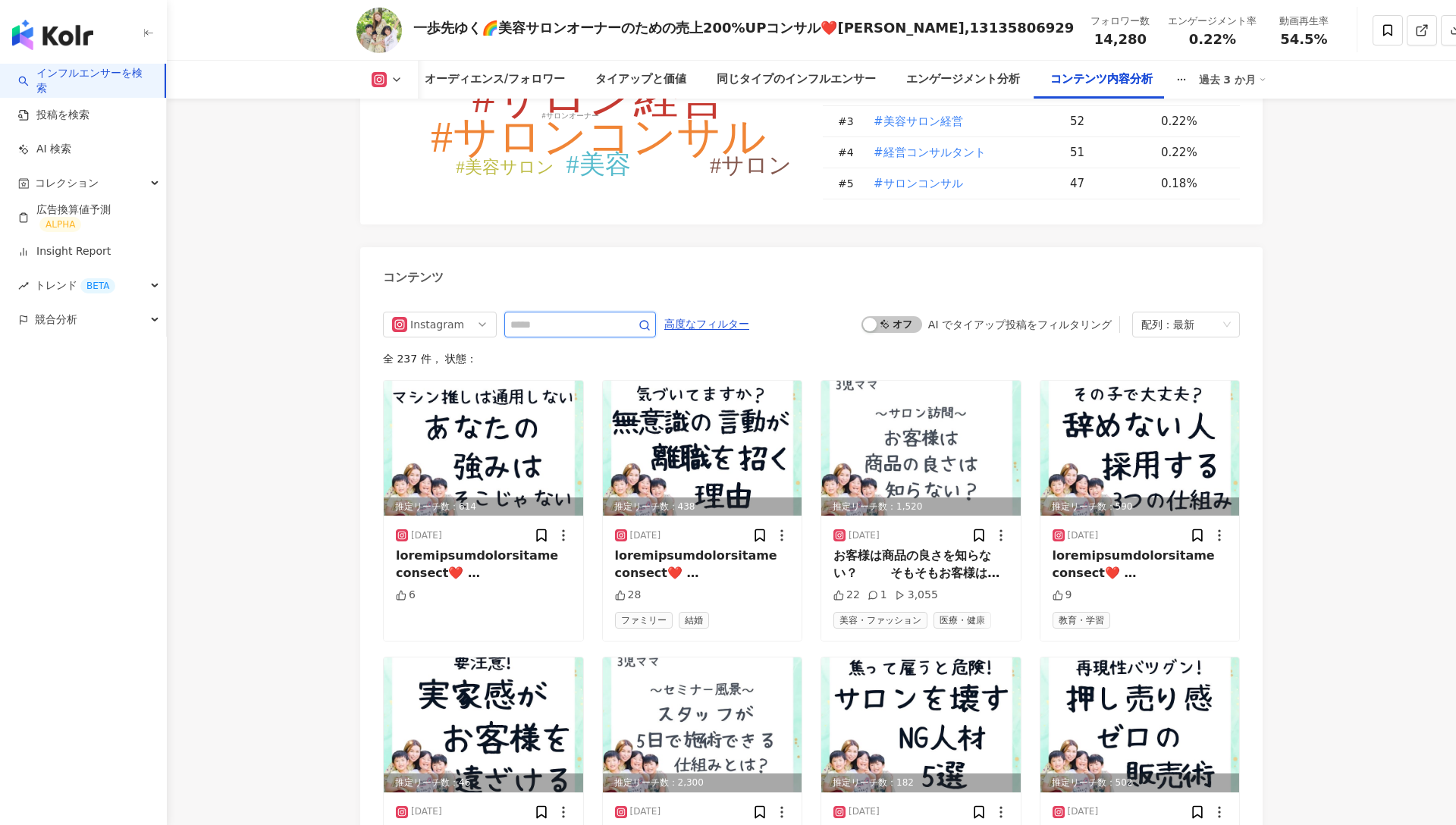
click at [578, 324] on input "text" at bounding box center [563, 324] width 106 height 18
type input "*****"
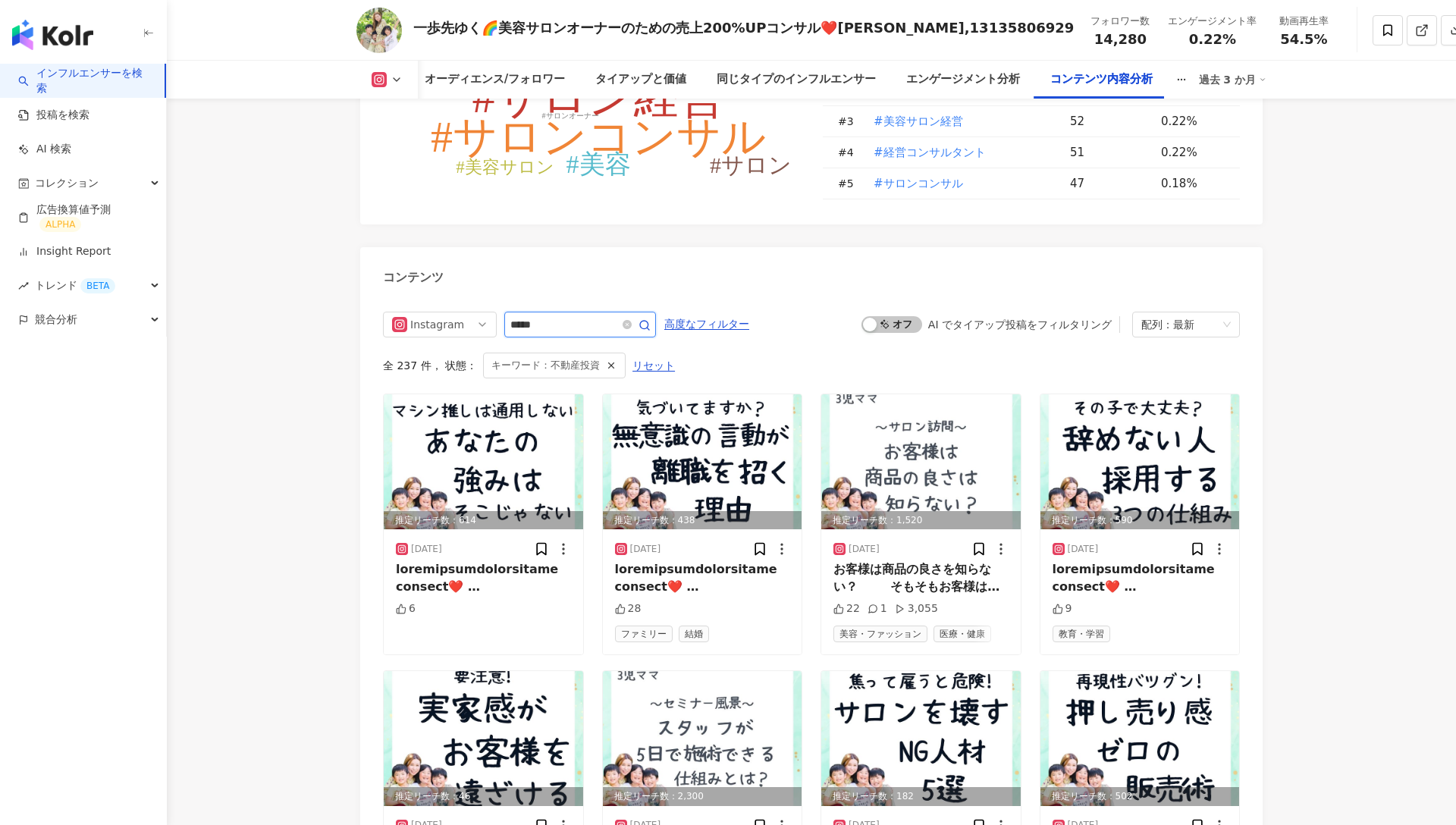
scroll to position [4734, 0]
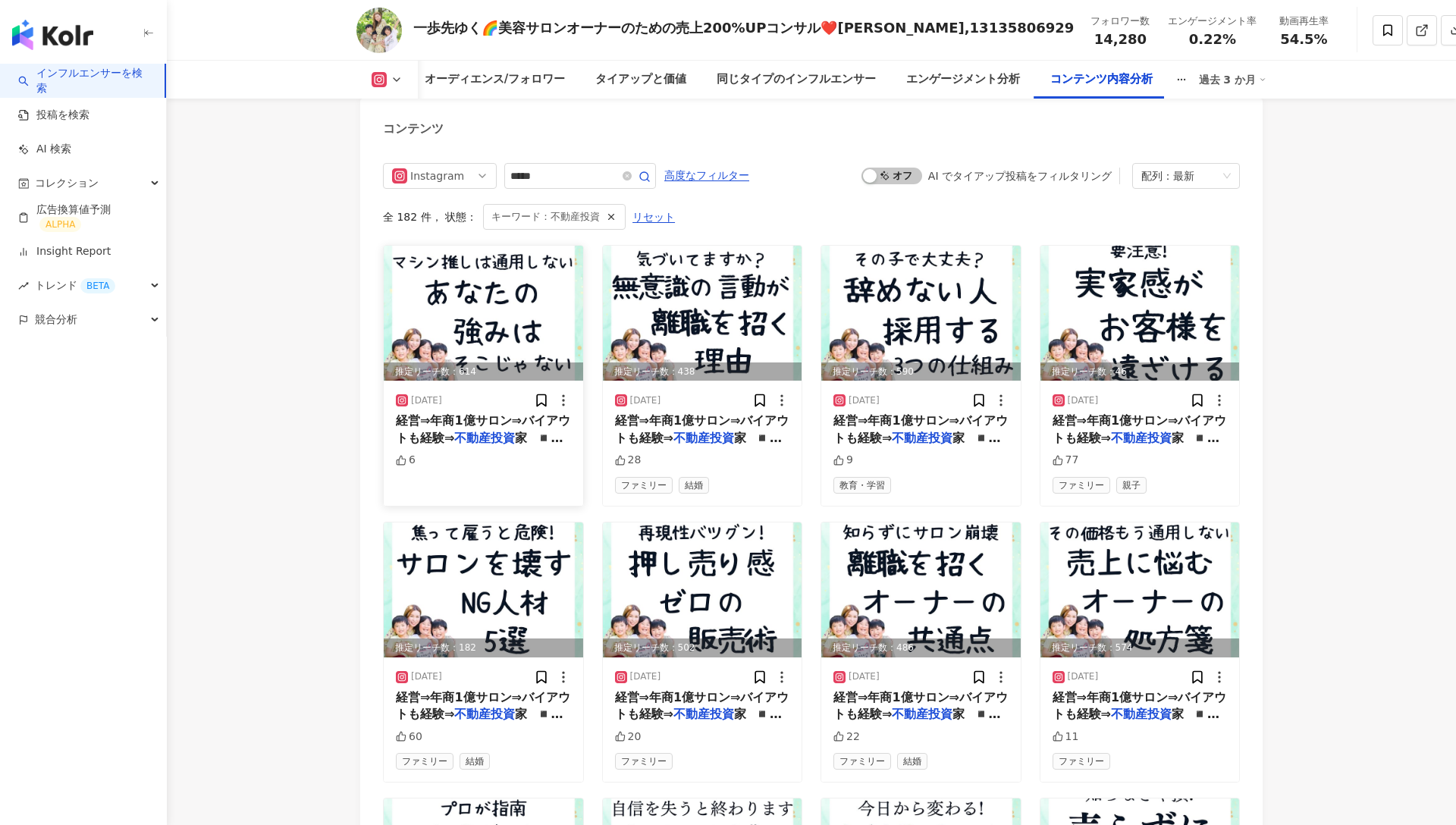
click at [504, 436] on mark "不動産投資" at bounding box center [484, 438] width 60 height 15
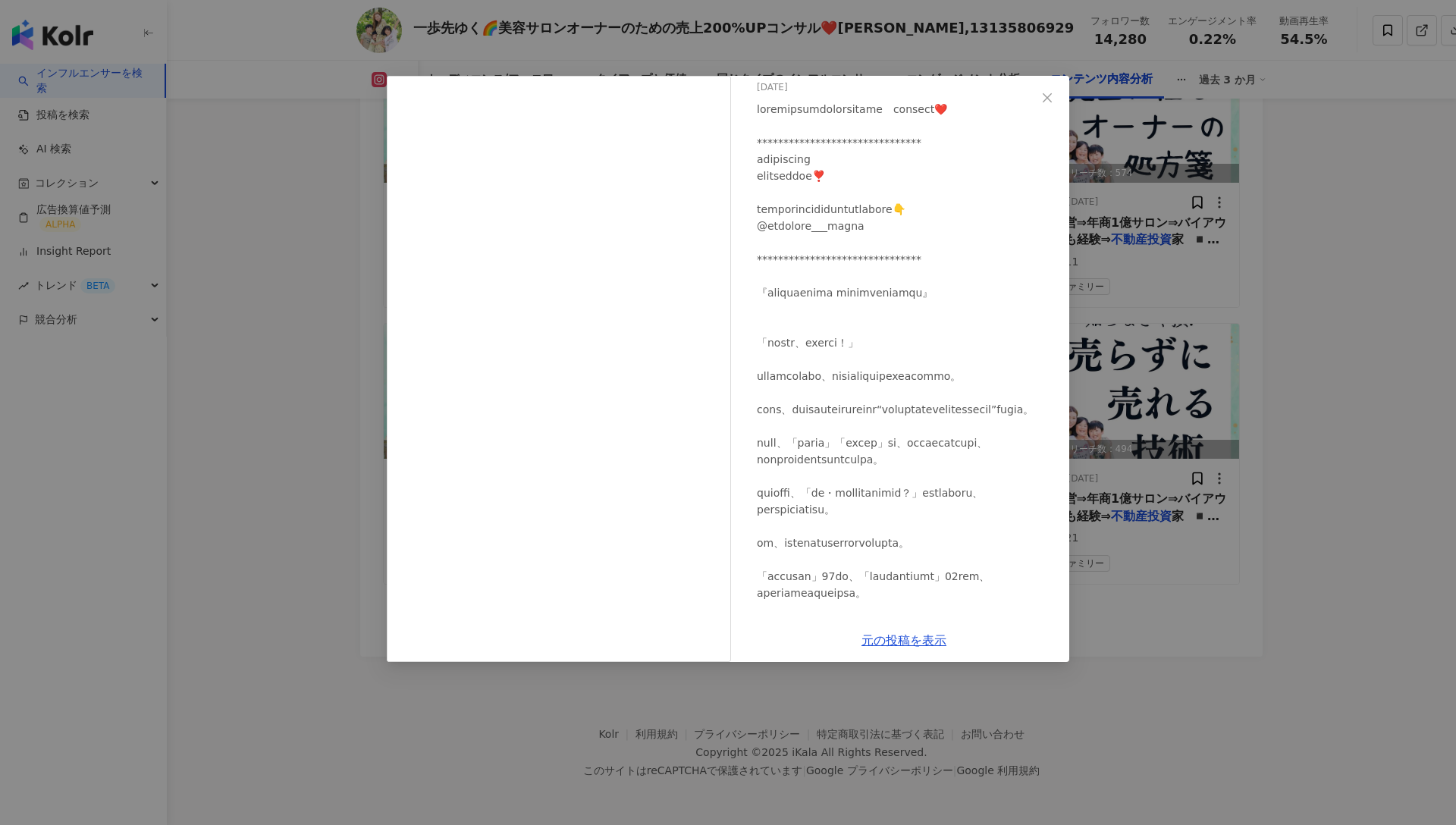
scroll to position [0, 0]
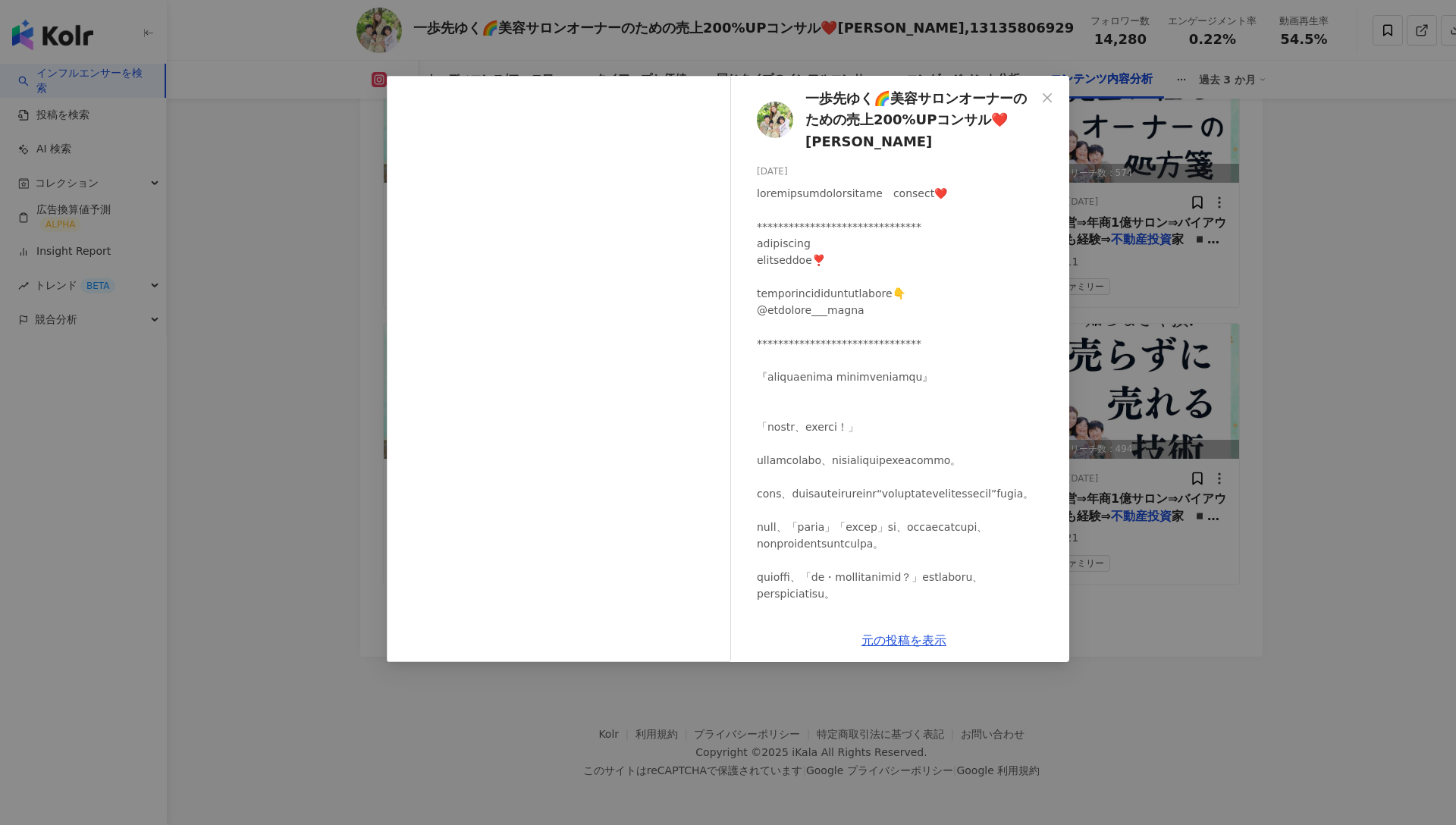
click at [1372, 263] on div "一歩先ゆく🌈美容サロンオーナーのための売上200%UPコンサル❤️山本あきこ 2025/07/25 6 元の投稿を表示" at bounding box center [728, 412] width 1456 height 825
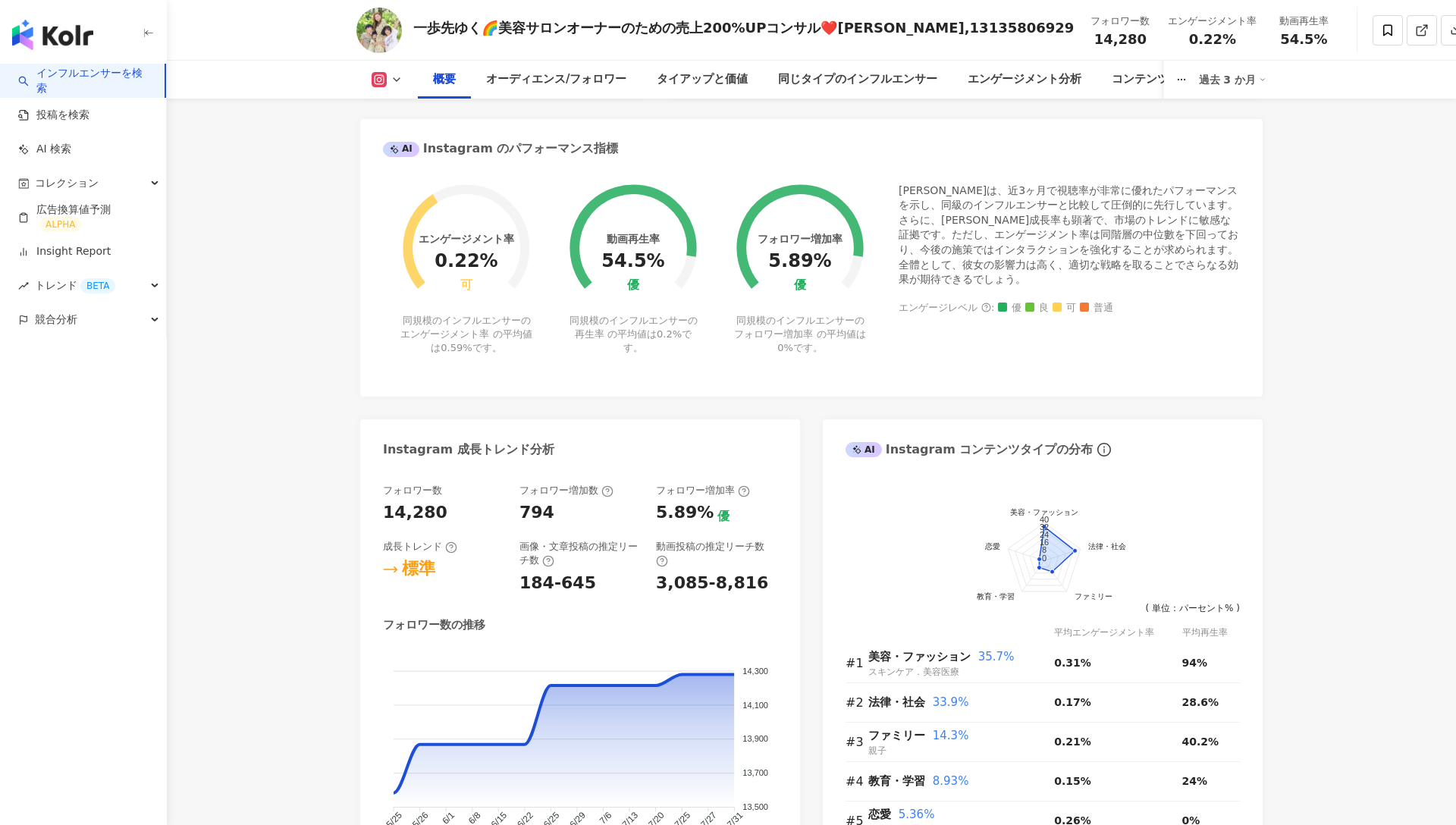
scroll to position [666, 0]
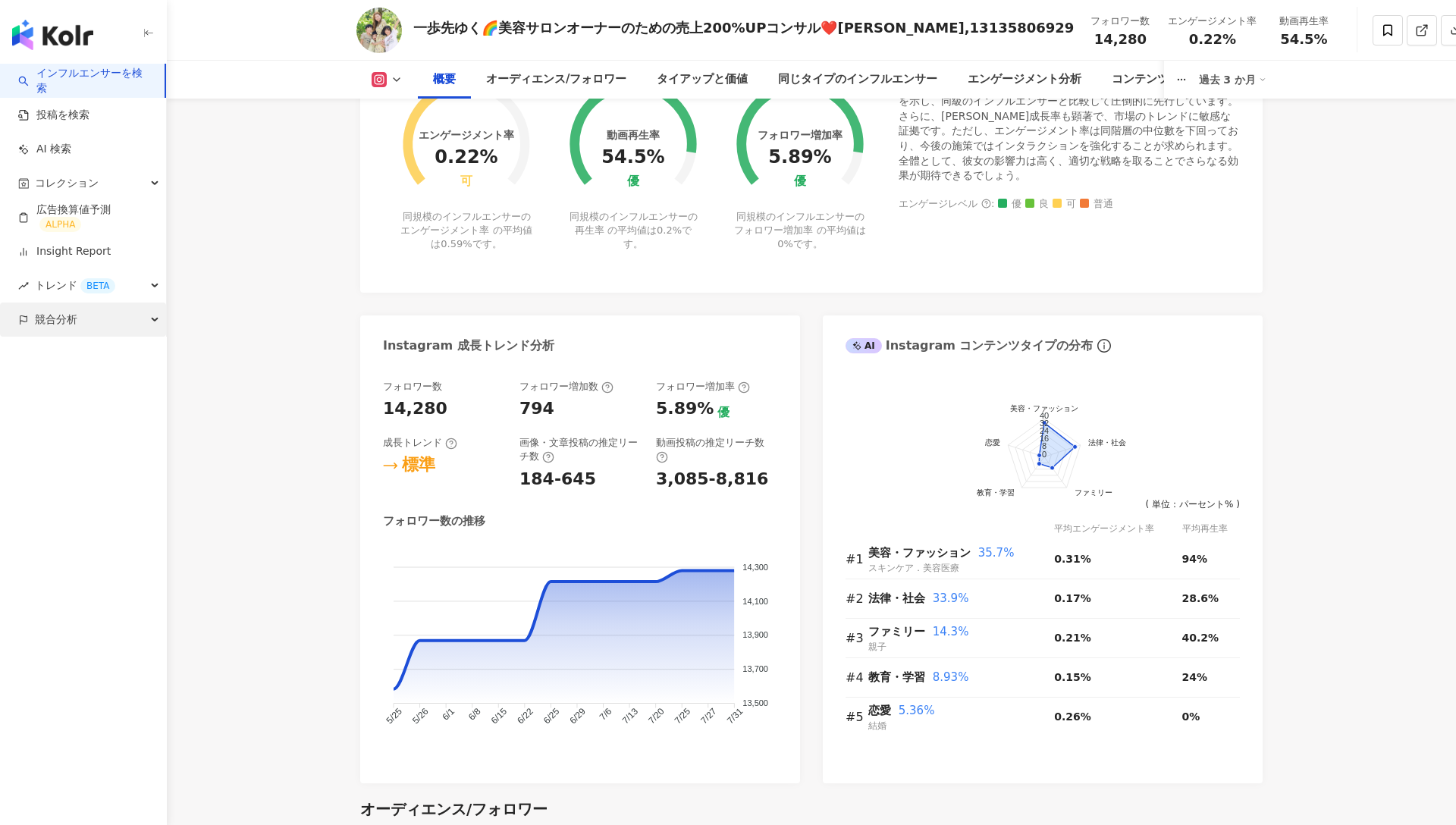
click at [73, 319] on span "競合分析" at bounding box center [55, 320] width 42 height 34
click at [91, 352] on link "アカウント分析" at bounding box center [73, 354] width 74 height 16
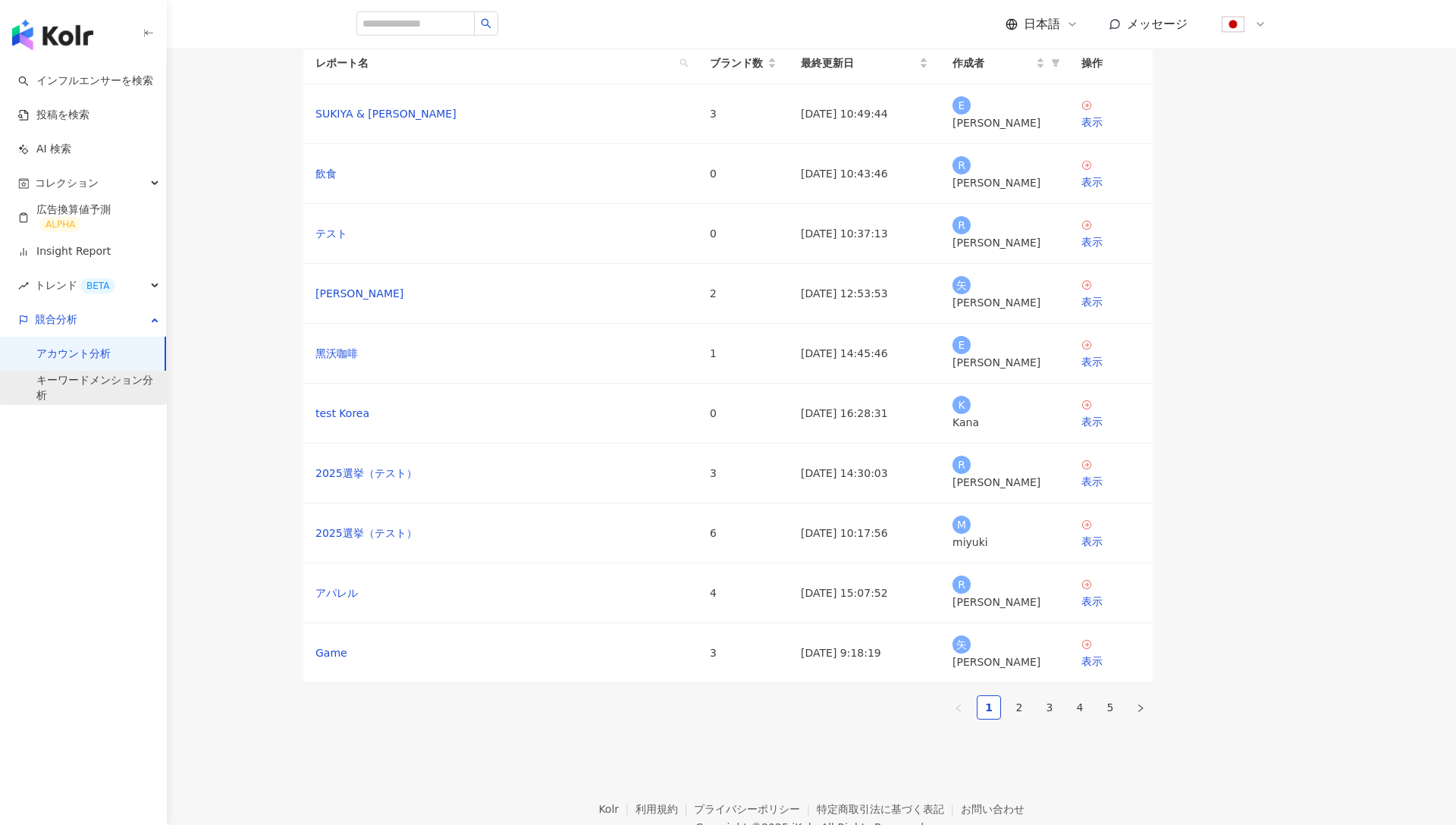
click at [92, 391] on link "キーワードメンション分析" at bounding box center [95, 388] width 117 height 29
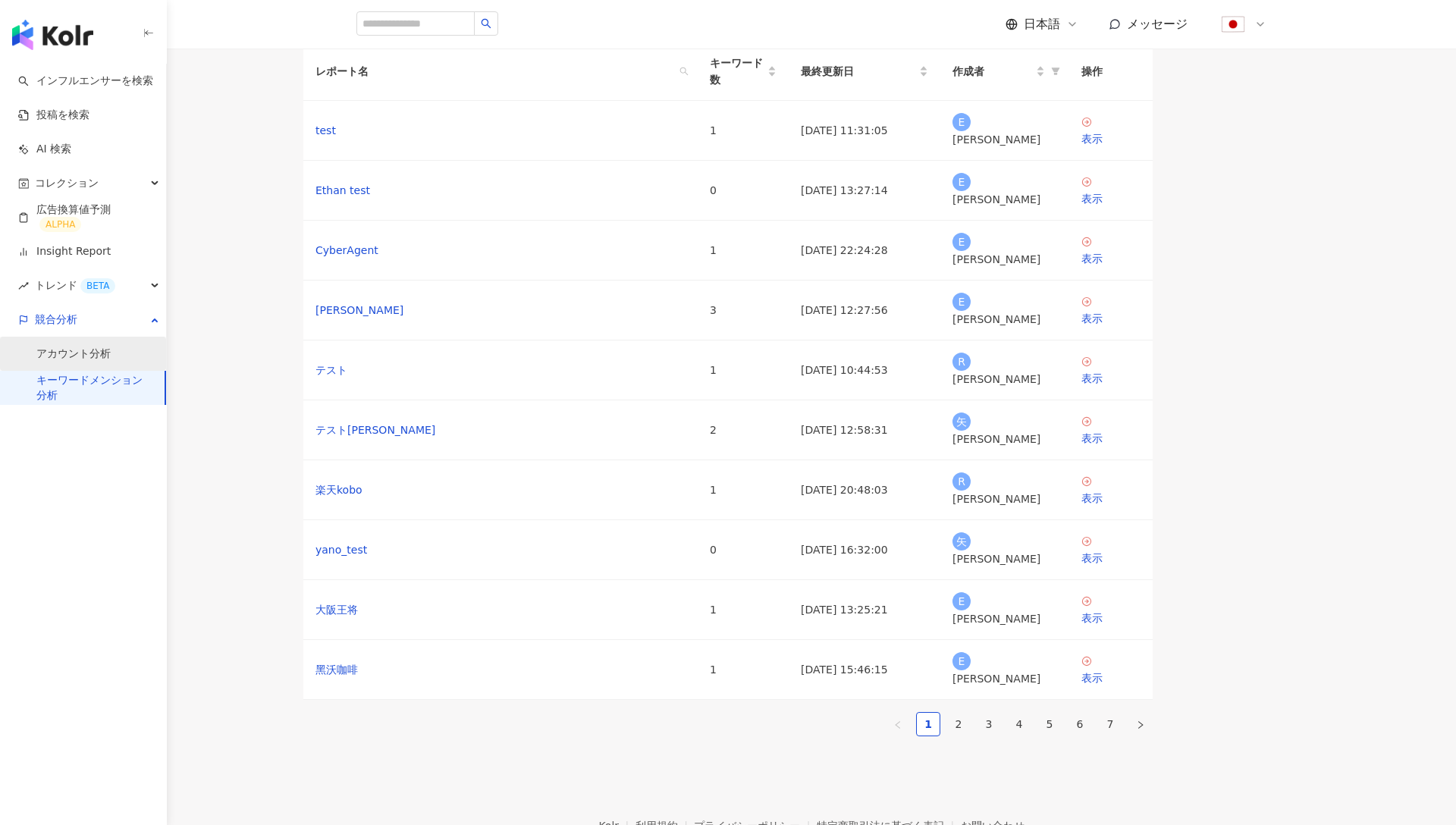
click at [85, 353] on link "アカウント分析" at bounding box center [73, 354] width 74 height 16
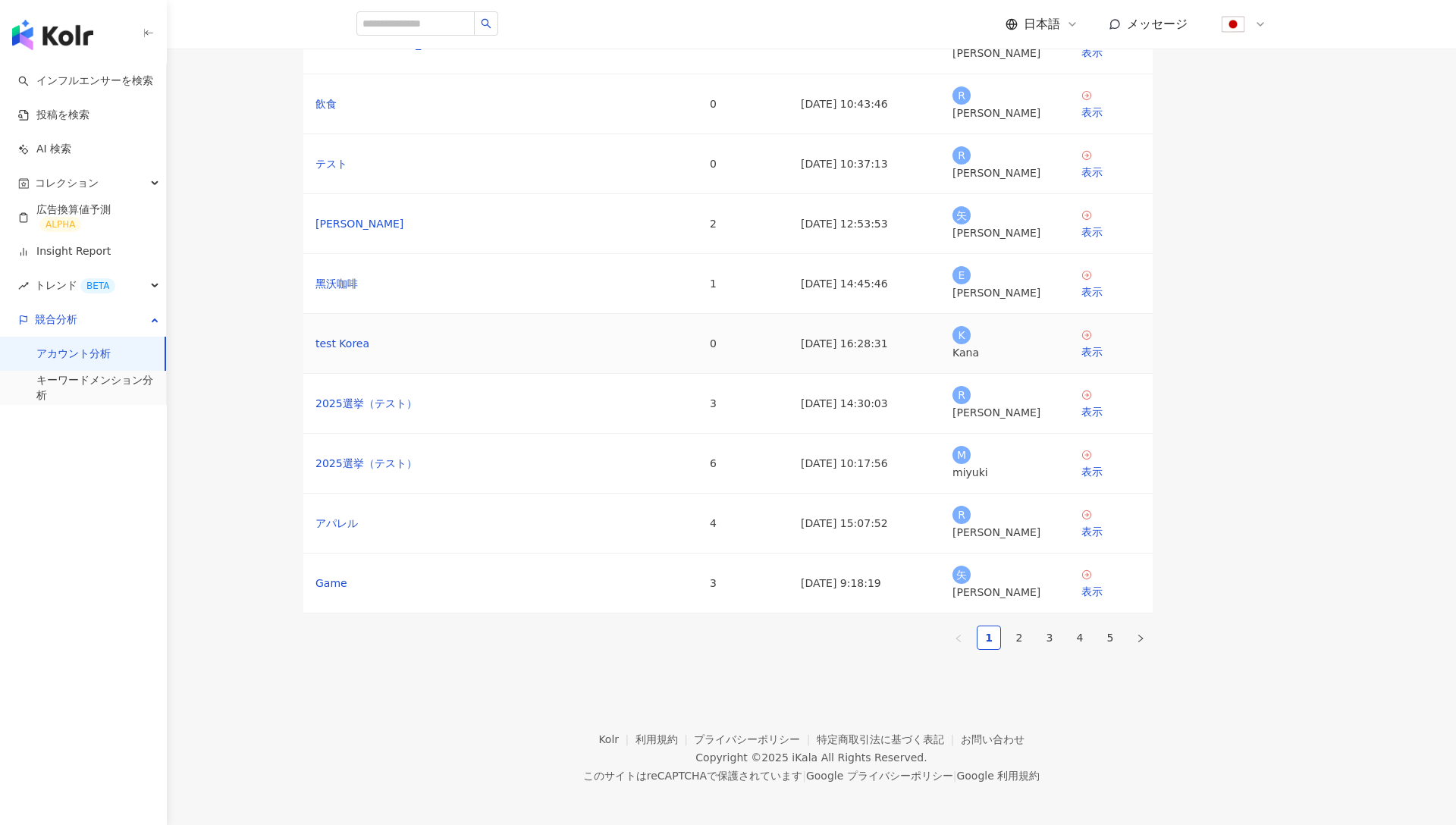
scroll to position [143, 0]
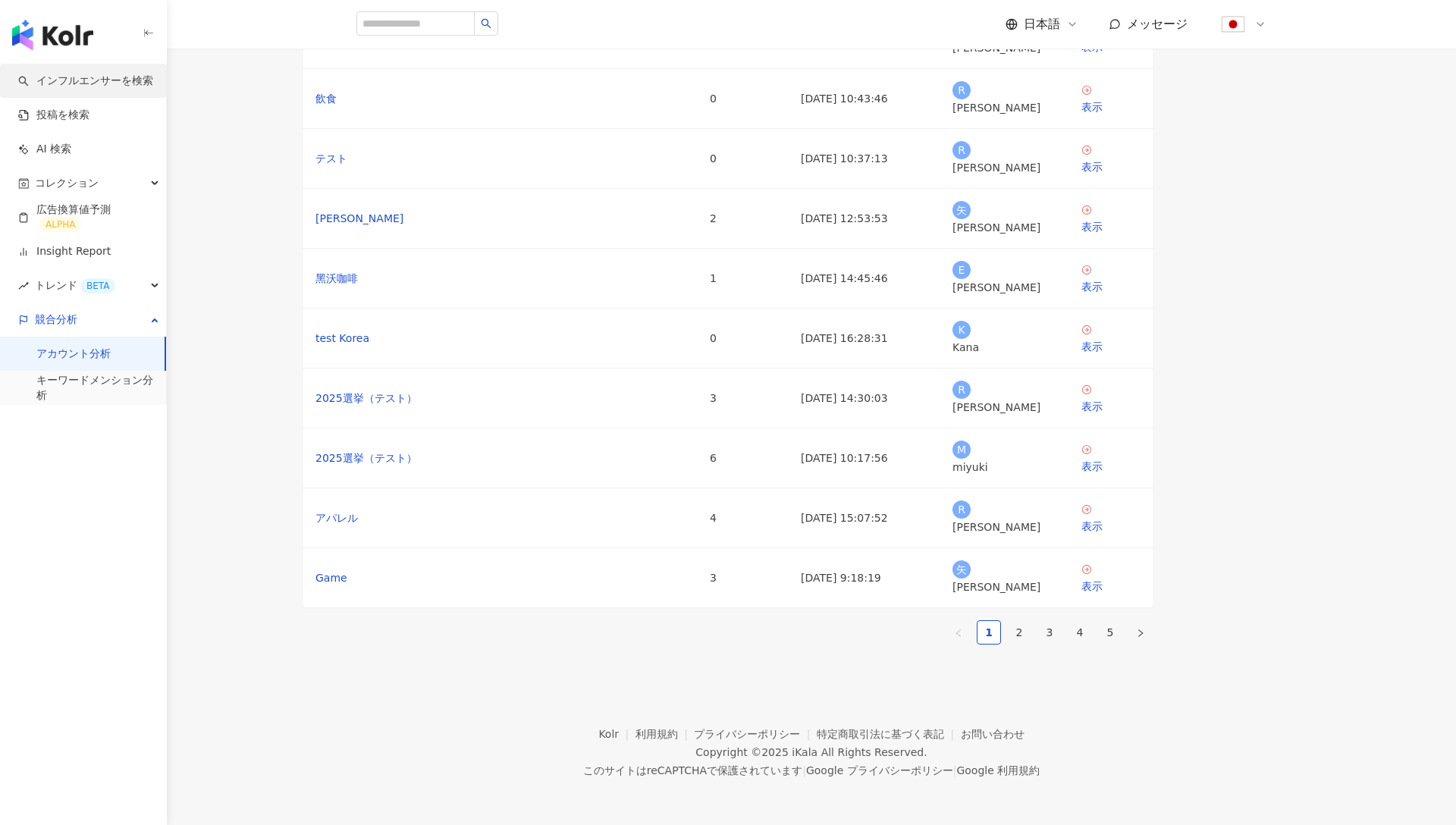
click at [123, 87] on link "インフルエンサーを検索" at bounding box center [85, 81] width 135 height 16
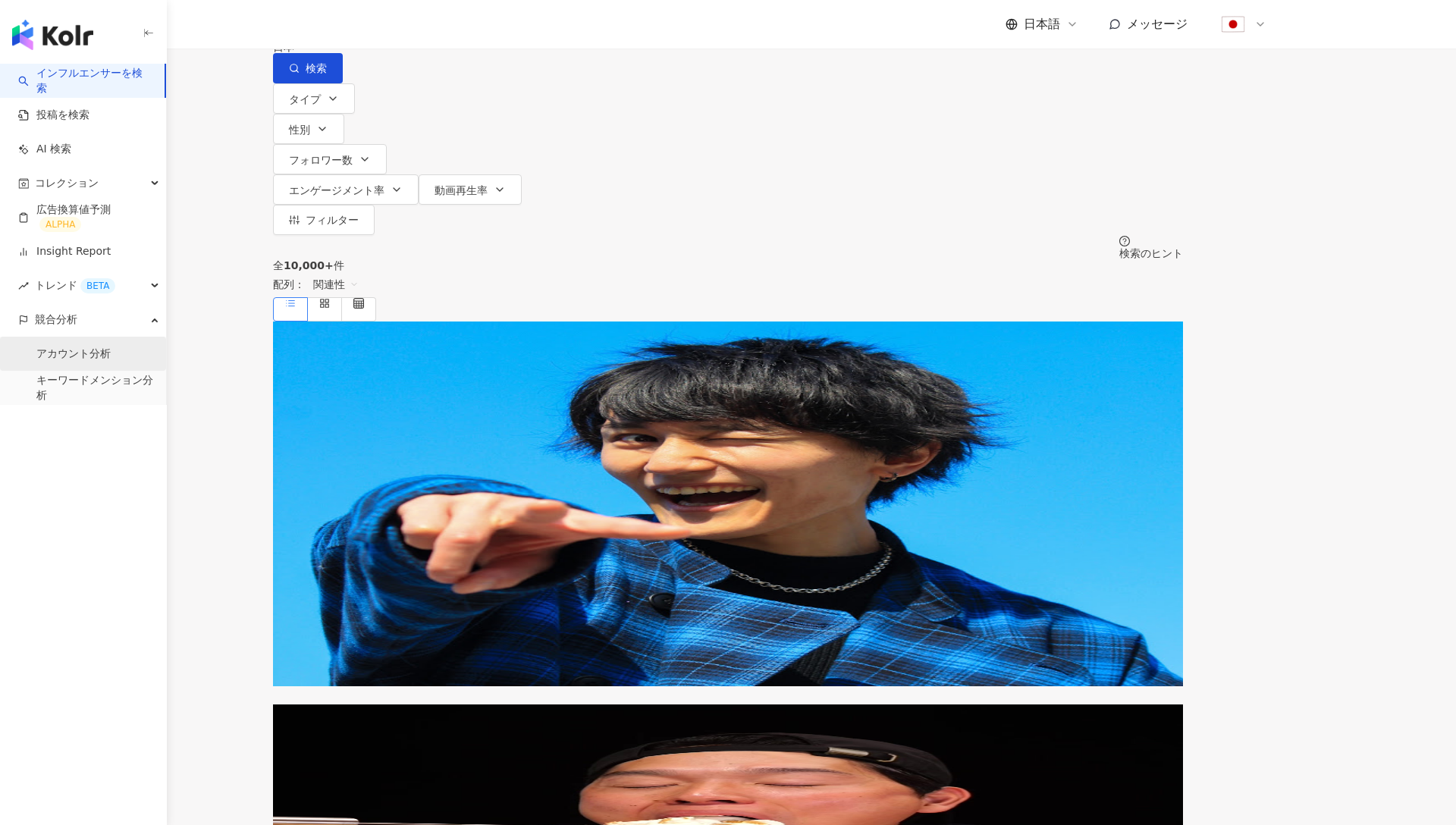
click at [85, 347] on link "アカウント分析" at bounding box center [73, 354] width 74 height 16
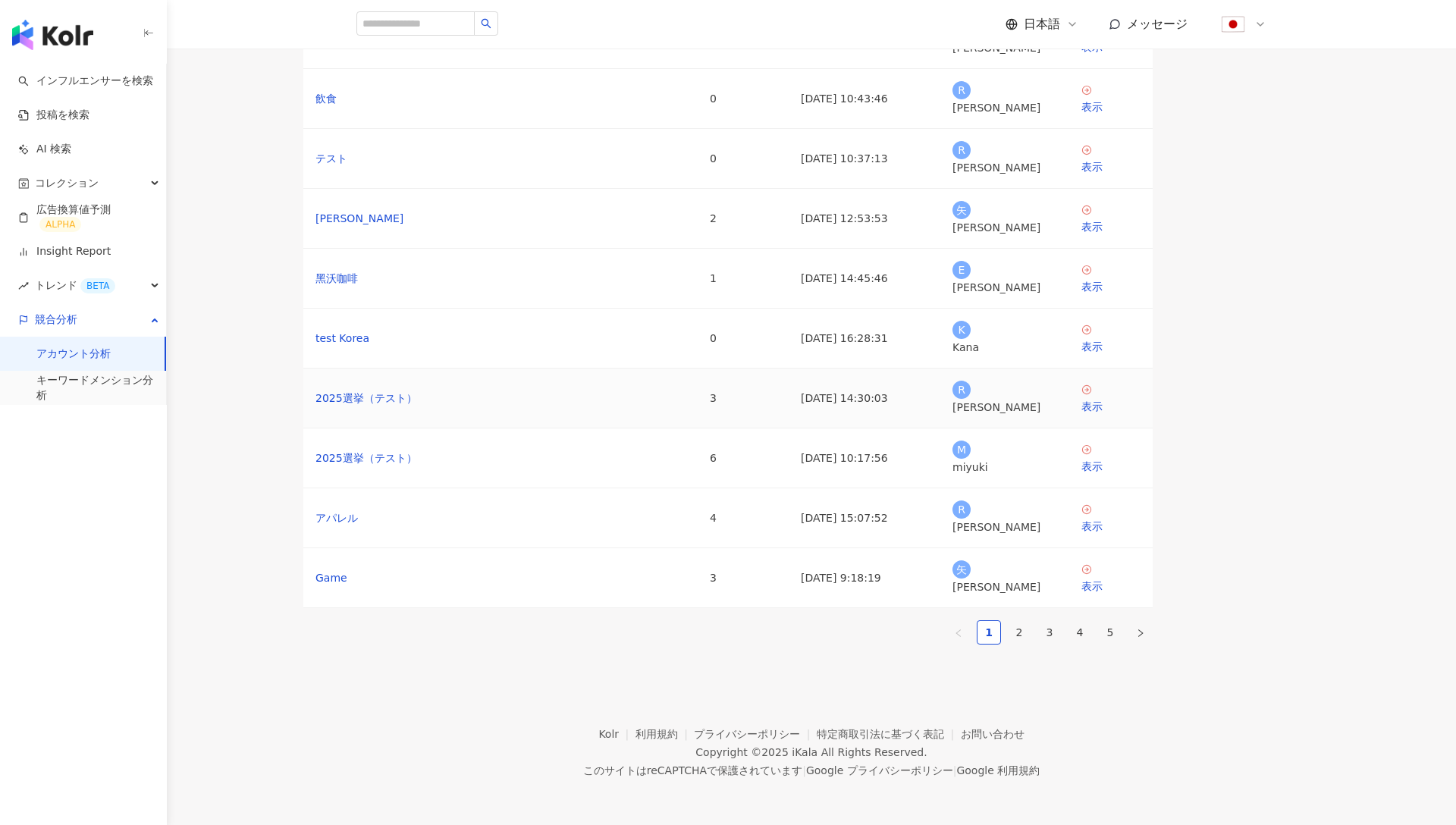
scroll to position [143, 0]
click at [358, 509] on link "アパレル" at bounding box center [336, 517] width 42 height 16
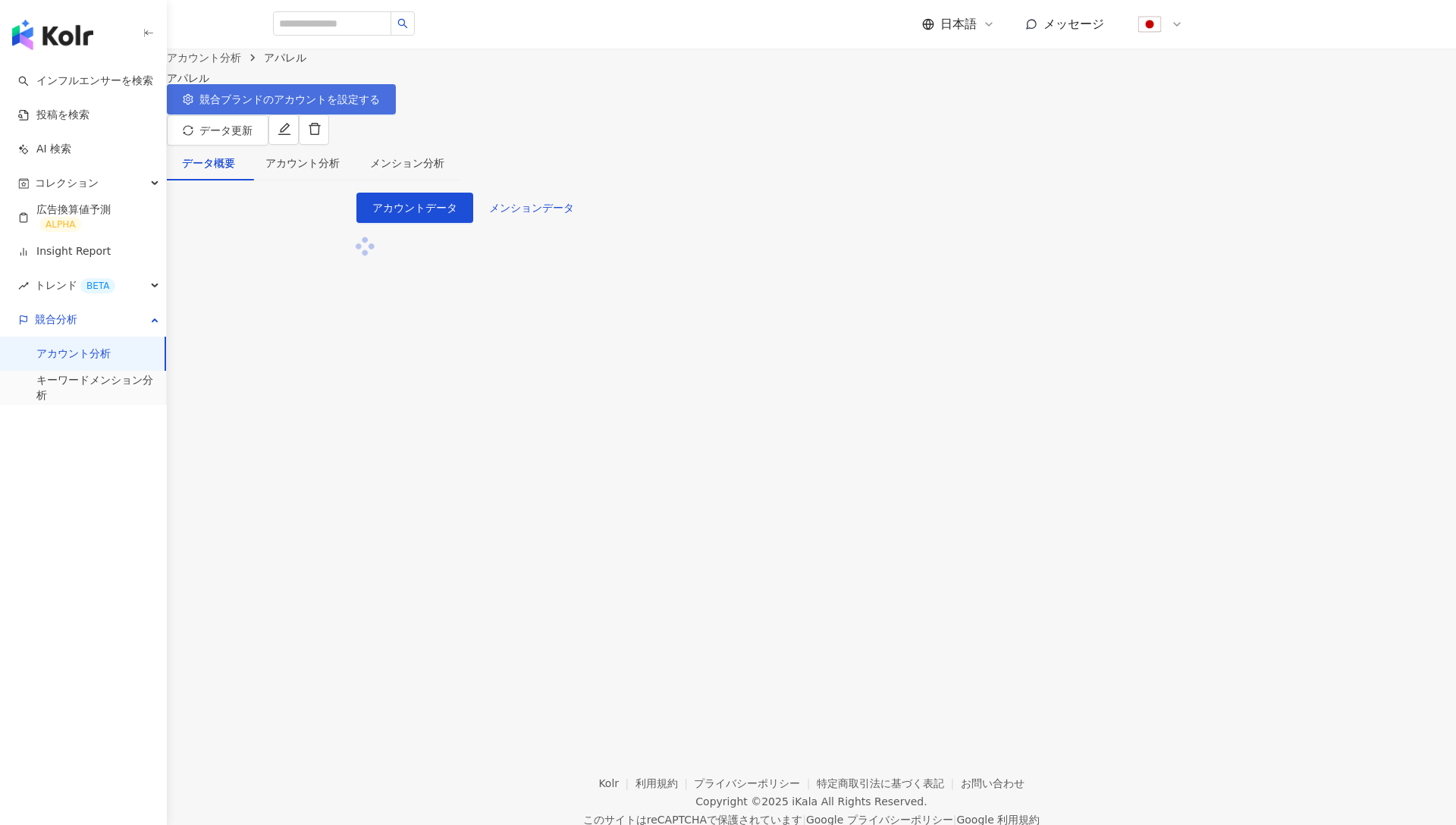
click at [396, 103] on button "競合ブランドのアカウントを設定する" at bounding box center [282, 99] width 229 height 30
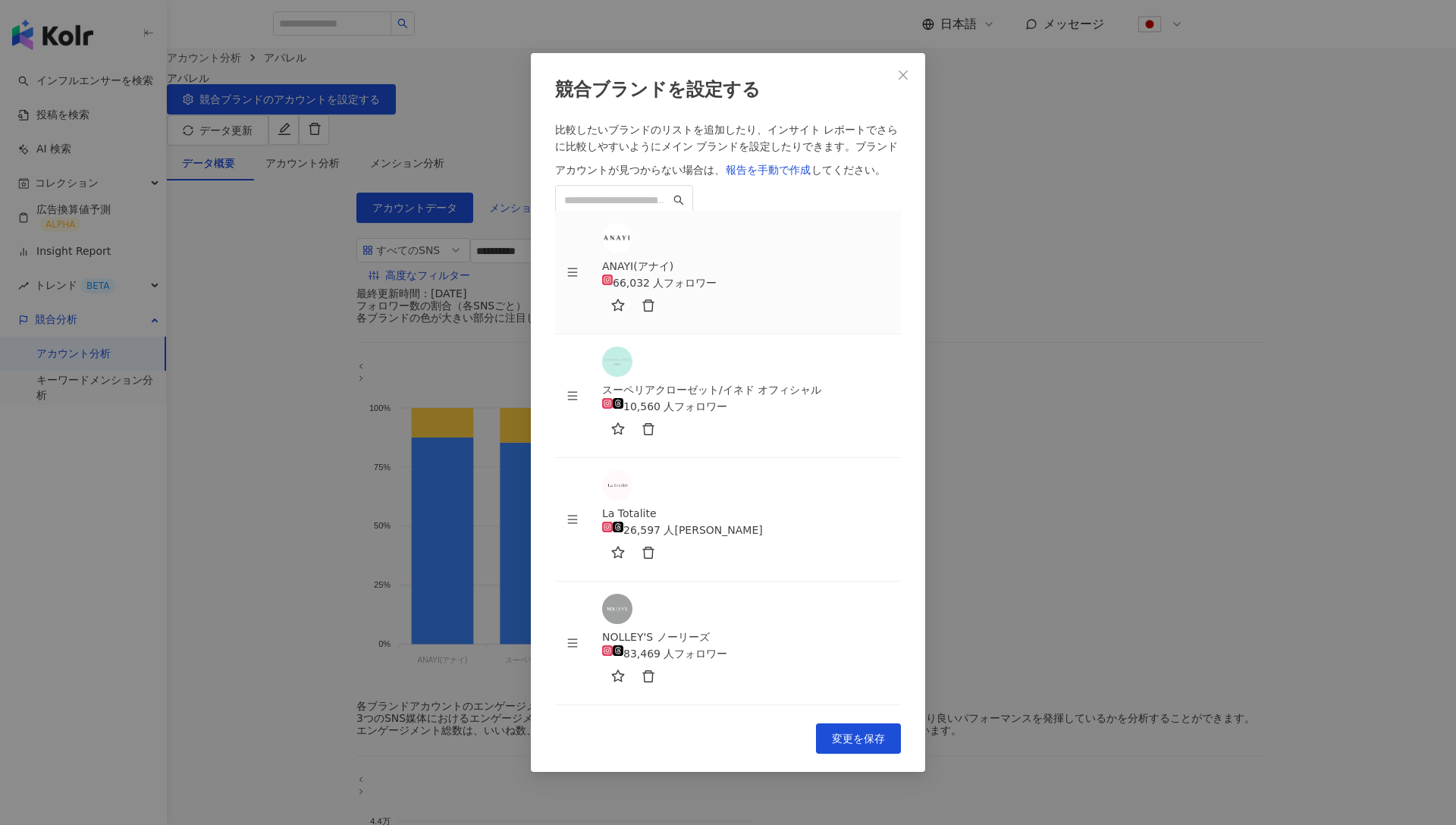
scroll to position [53, 0]
click at [907, 81] on icon "close" at bounding box center [903, 75] width 12 height 12
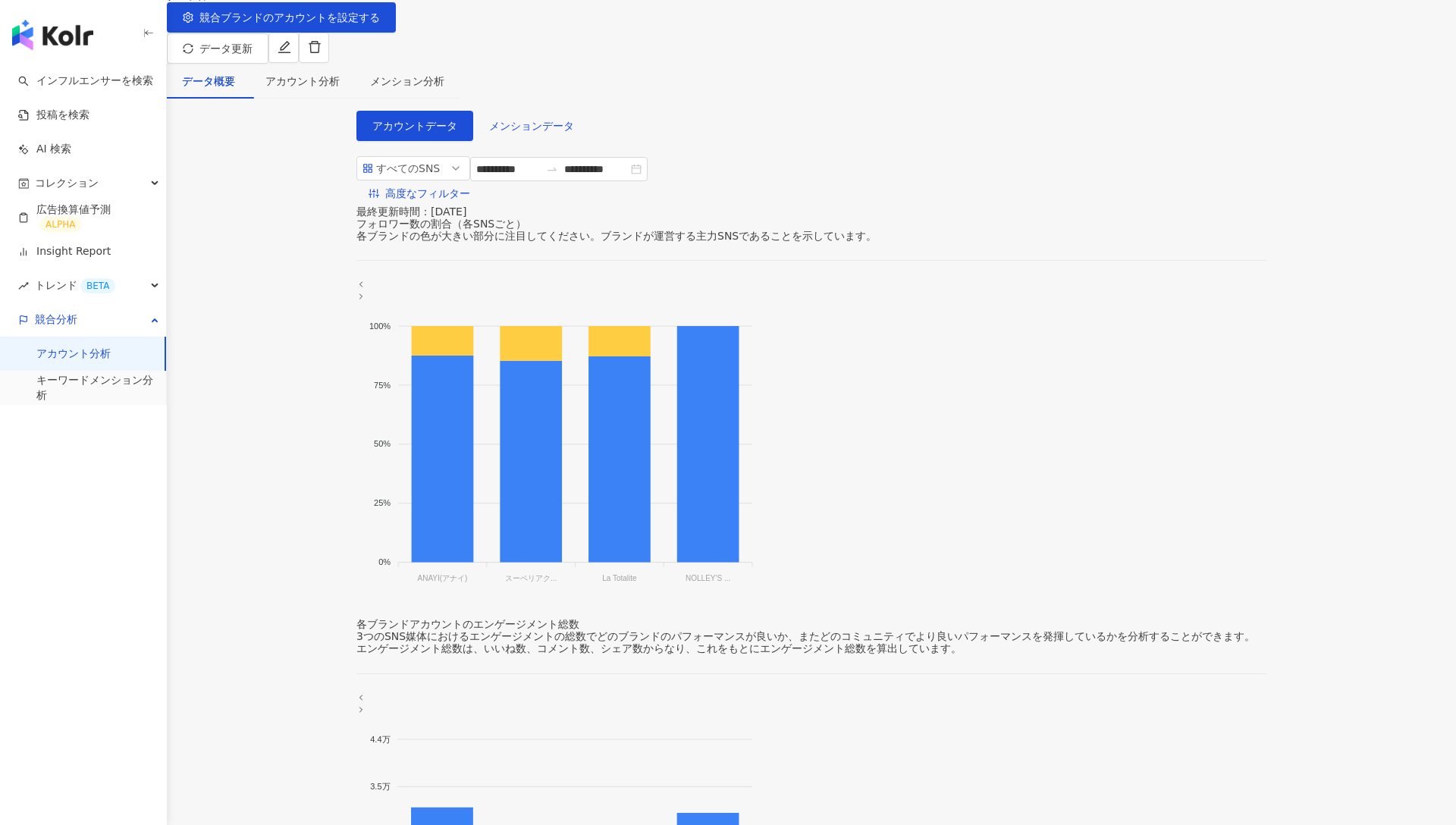
scroll to position [0, 0]
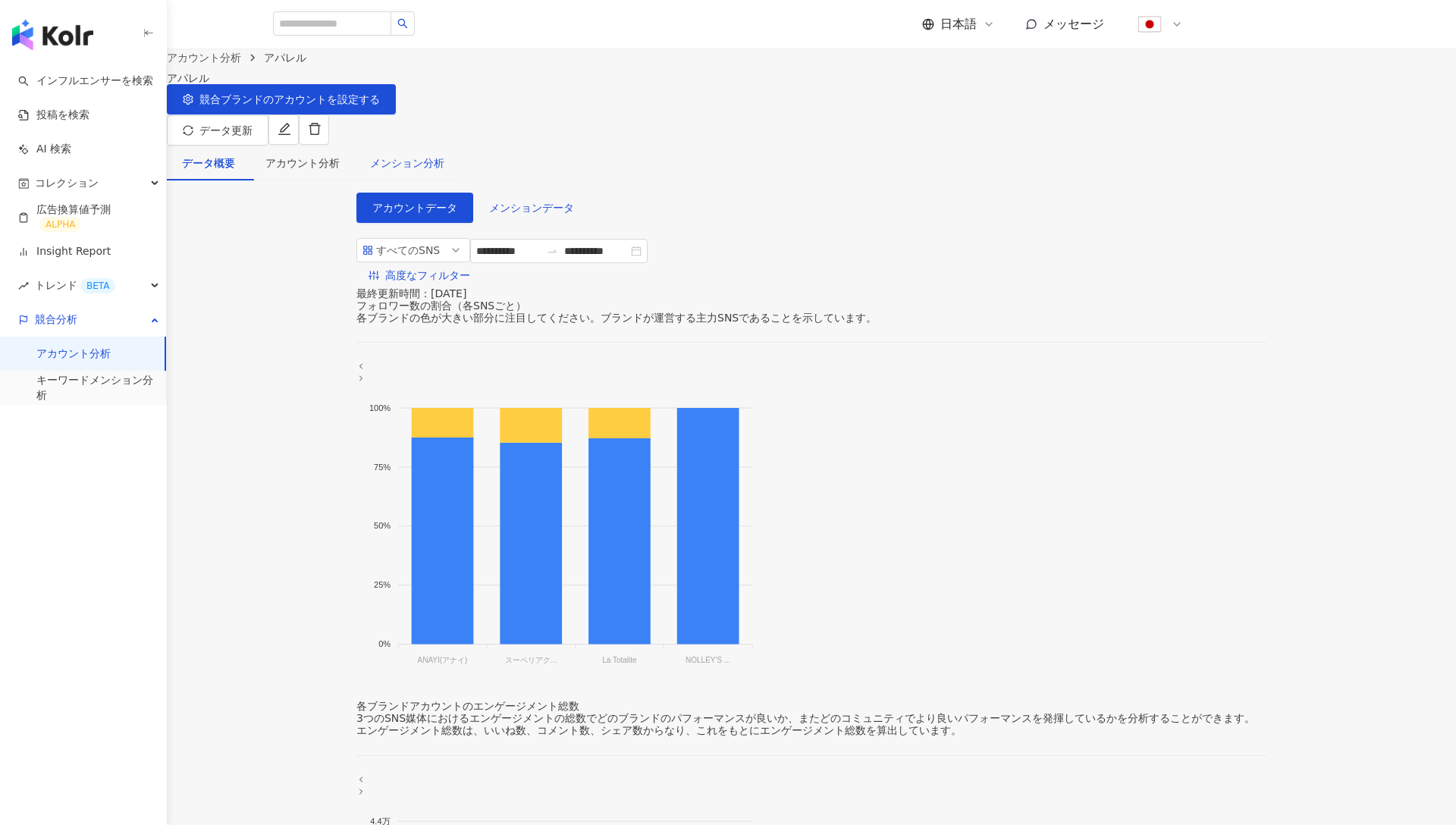
click at [445, 154] on div "メンション分析" at bounding box center [407, 162] width 74 height 16
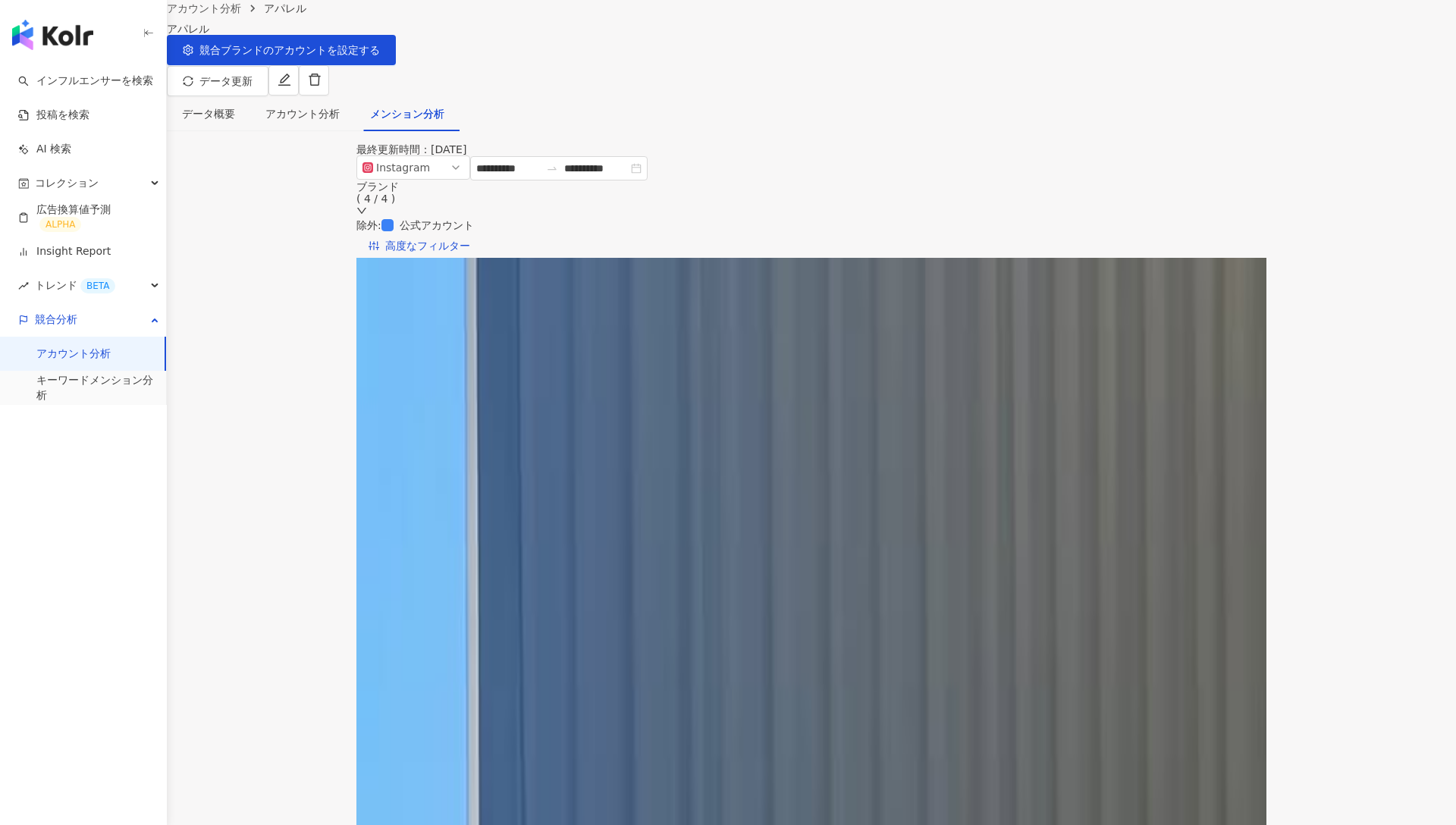
scroll to position [50, 0]
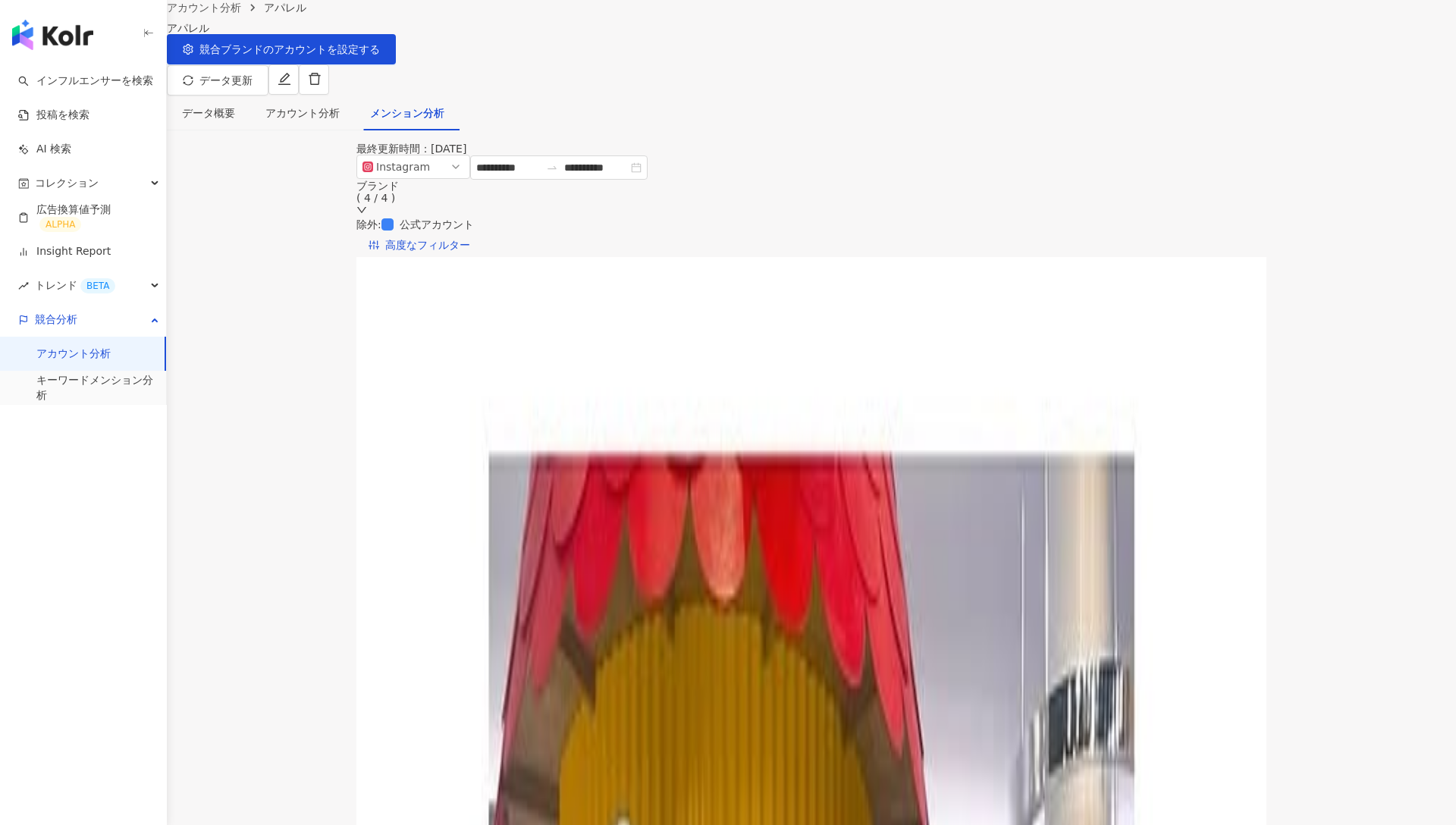
click at [558, 282] on span "メンションされた投稿の影響力" at bounding box center [475, 293] width 165 height 22
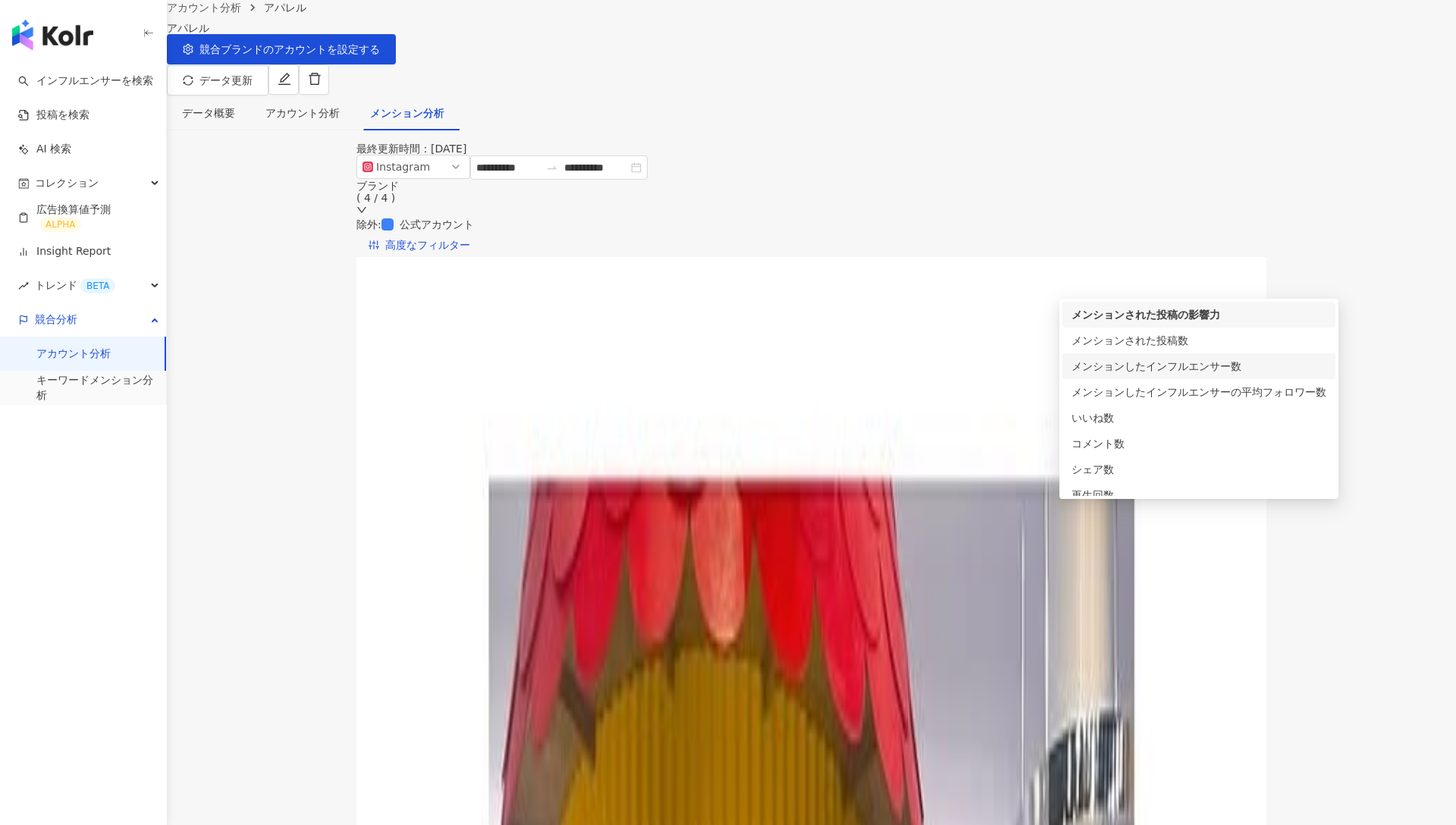
click at [1126, 366] on div "メンションしたインフルエンサー数" at bounding box center [1199, 366] width 255 height 16
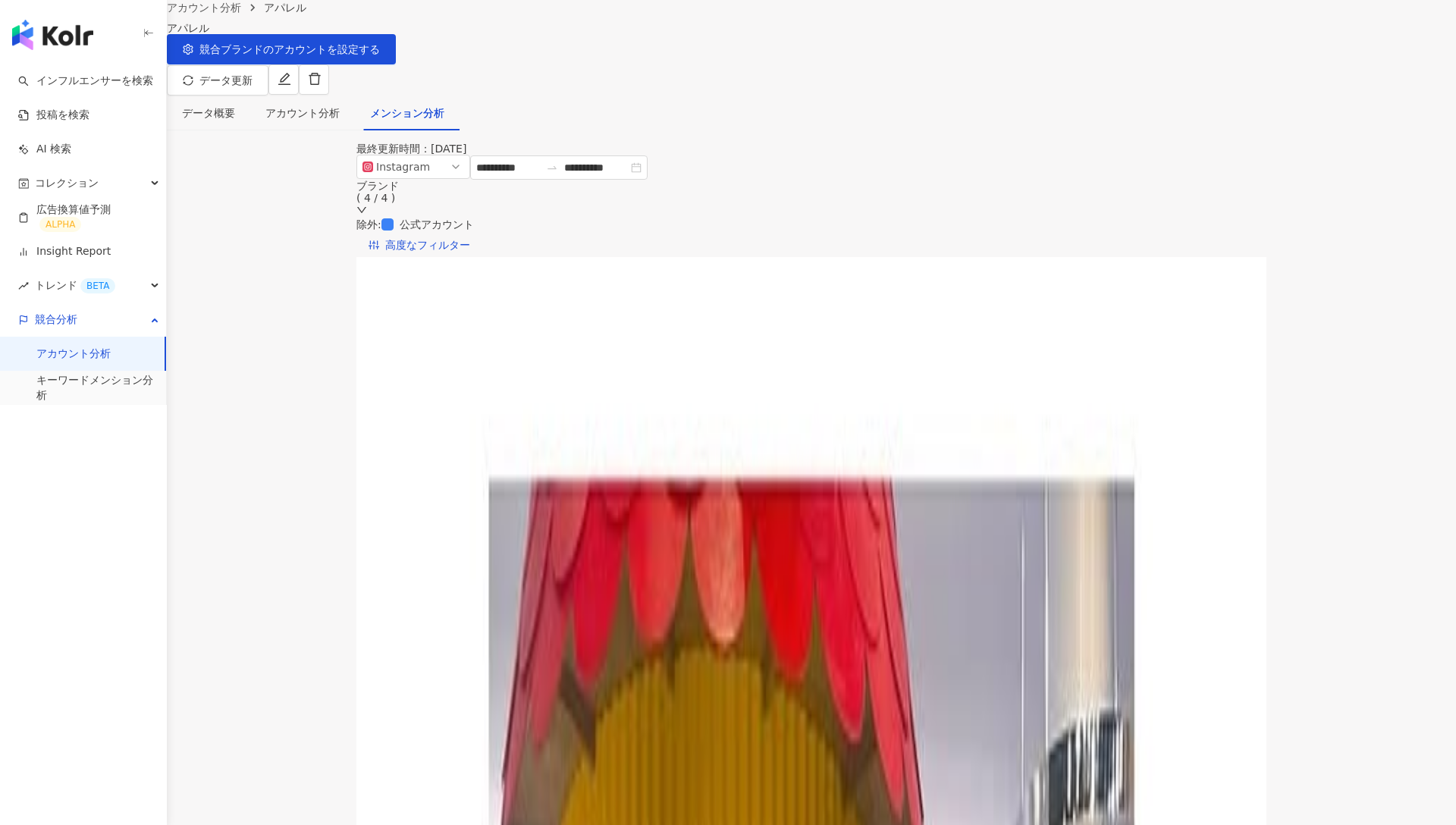
click at [872, 281] on div "右のタブからメンションされたコンテンツの詳細データを確認 (影響力=いいね+シェア+コメント+再生数)" at bounding box center [811, 275] width 849 height 12
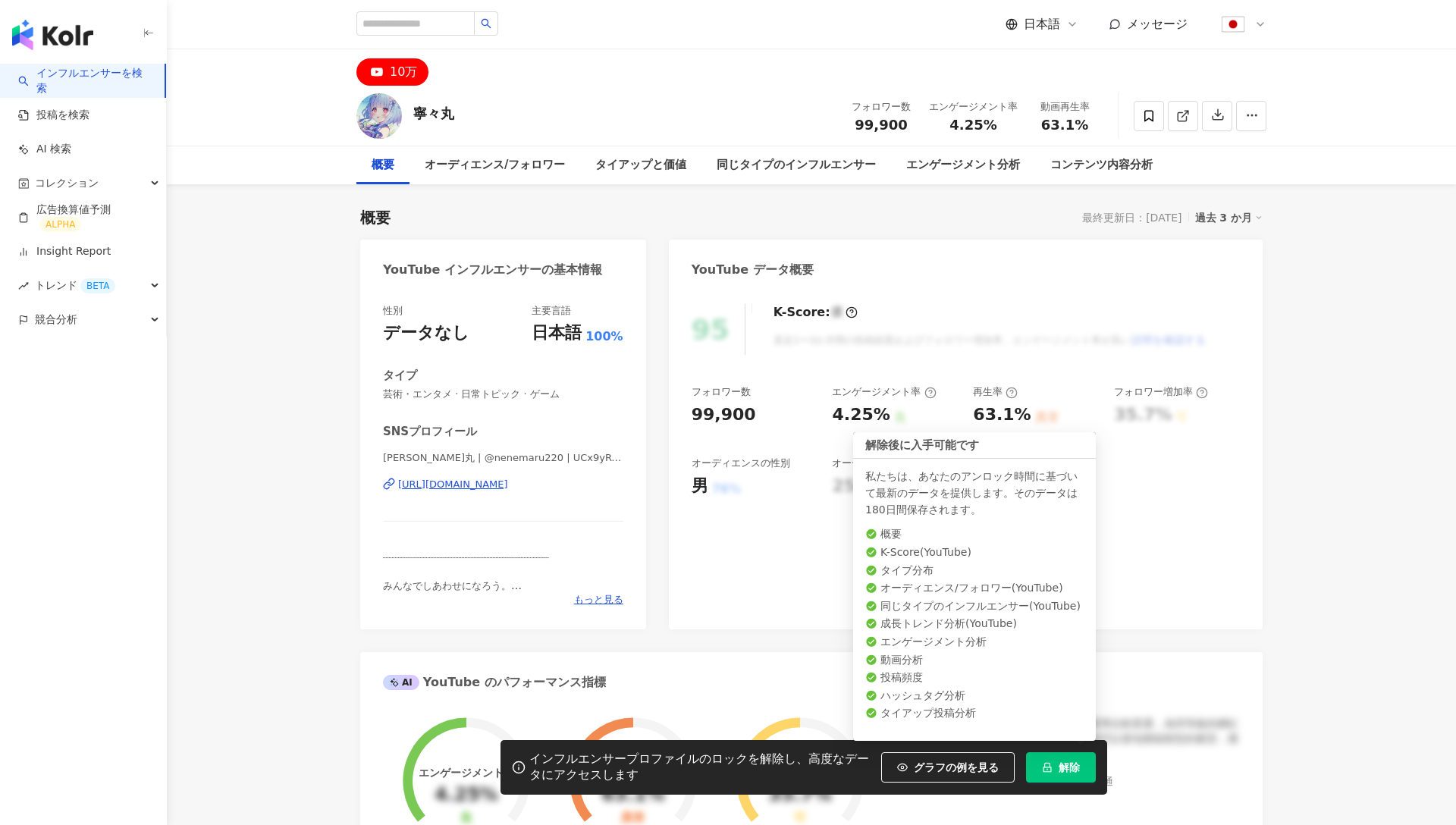
click at [1055, 769] on button "解除" at bounding box center [1060, 767] width 70 height 30
click at [1078, 763] on span "解除" at bounding box center [1069, 767] width 22 height 12
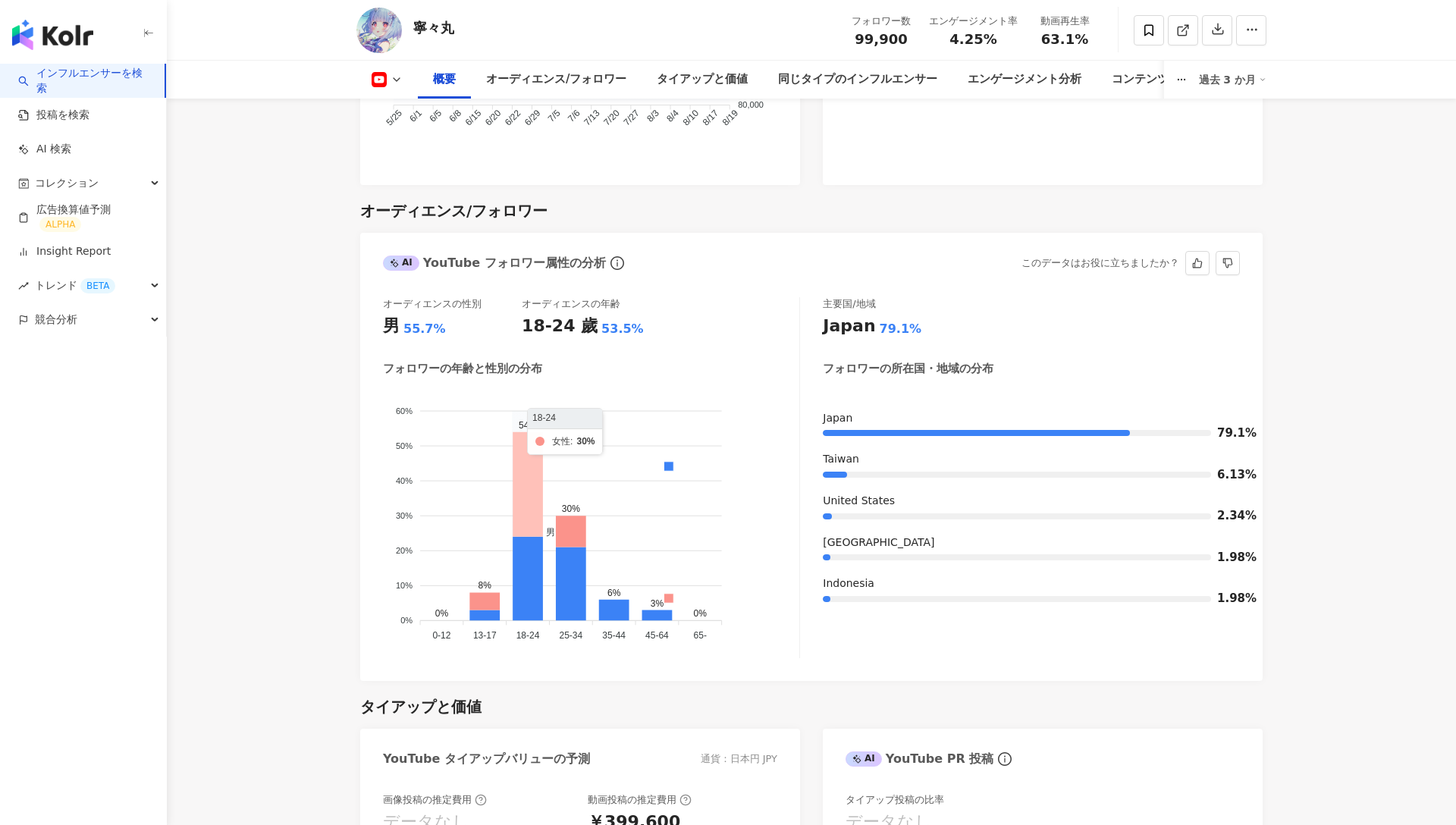
scroll to position [1258, 0]
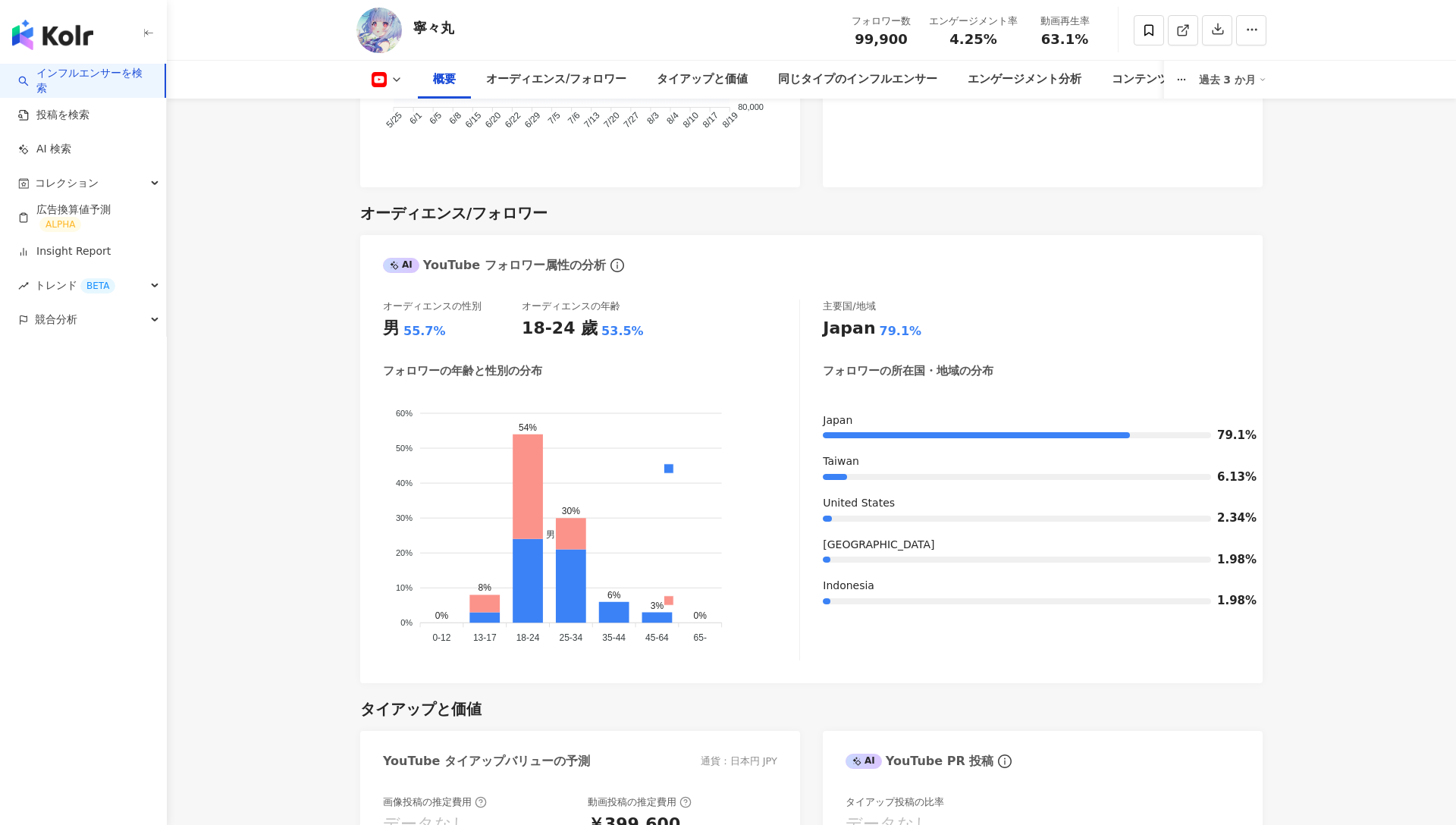
click at [98, 69] on link "インフルエンサーを検索" at bounding box center [85, 81] width 134 height 29
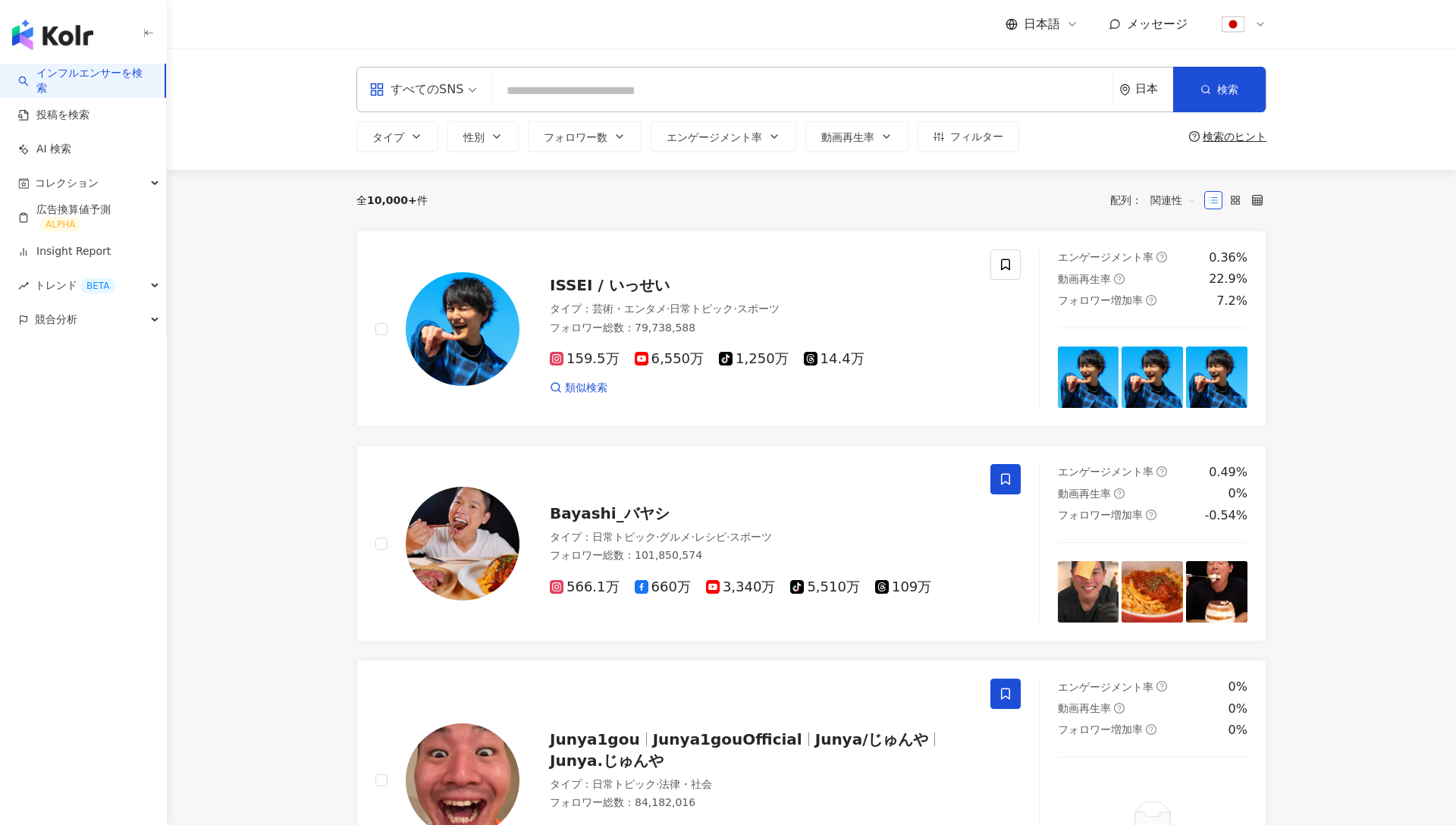
click at [545, 72] on div "すべてのSNS 日本 検索" at bounding box center [812, 89] width 910 height 46
click at [551, 97] on input "search" at bounding box center [803, 91] width 609 height 28
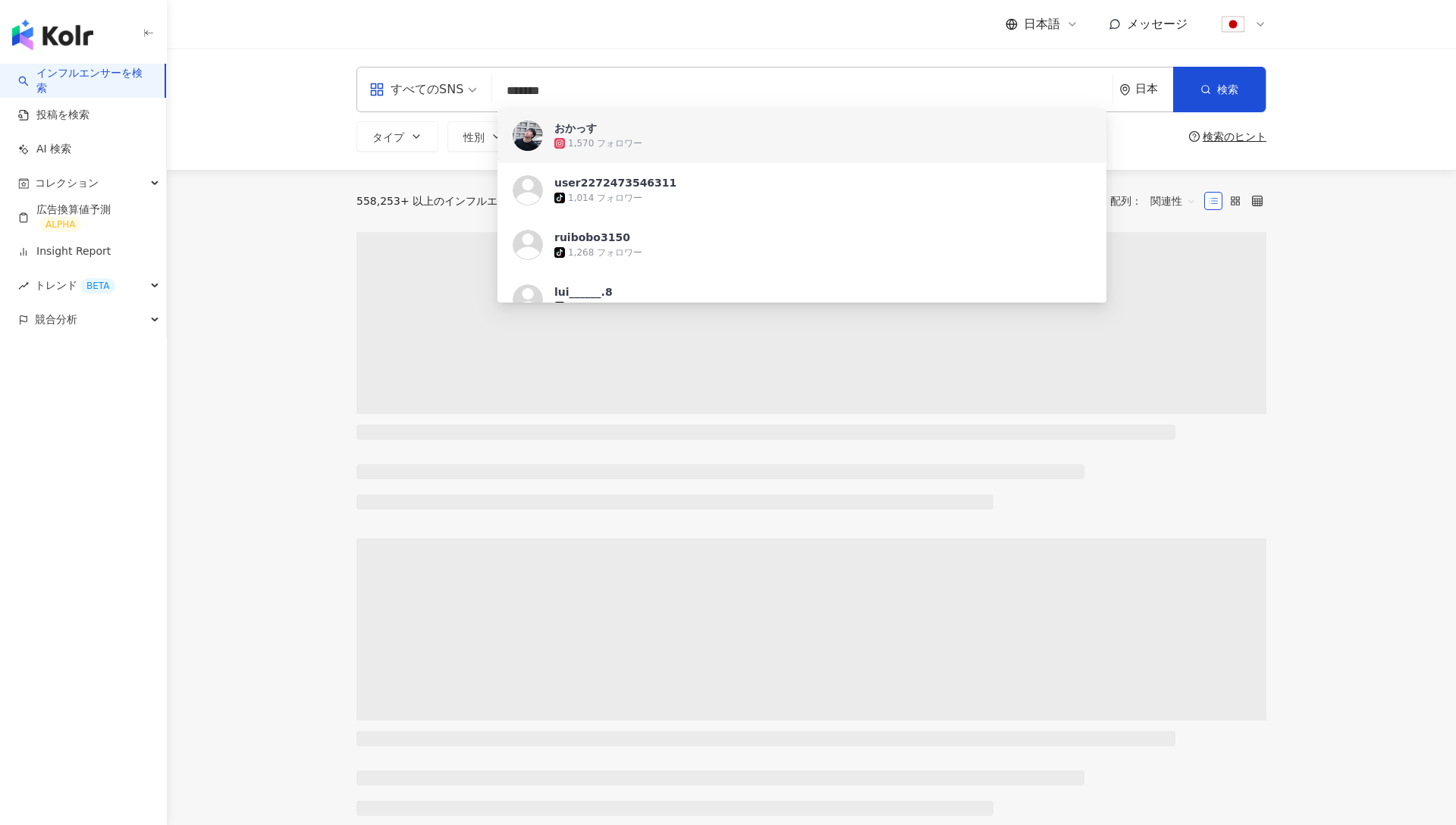
type input "*******"
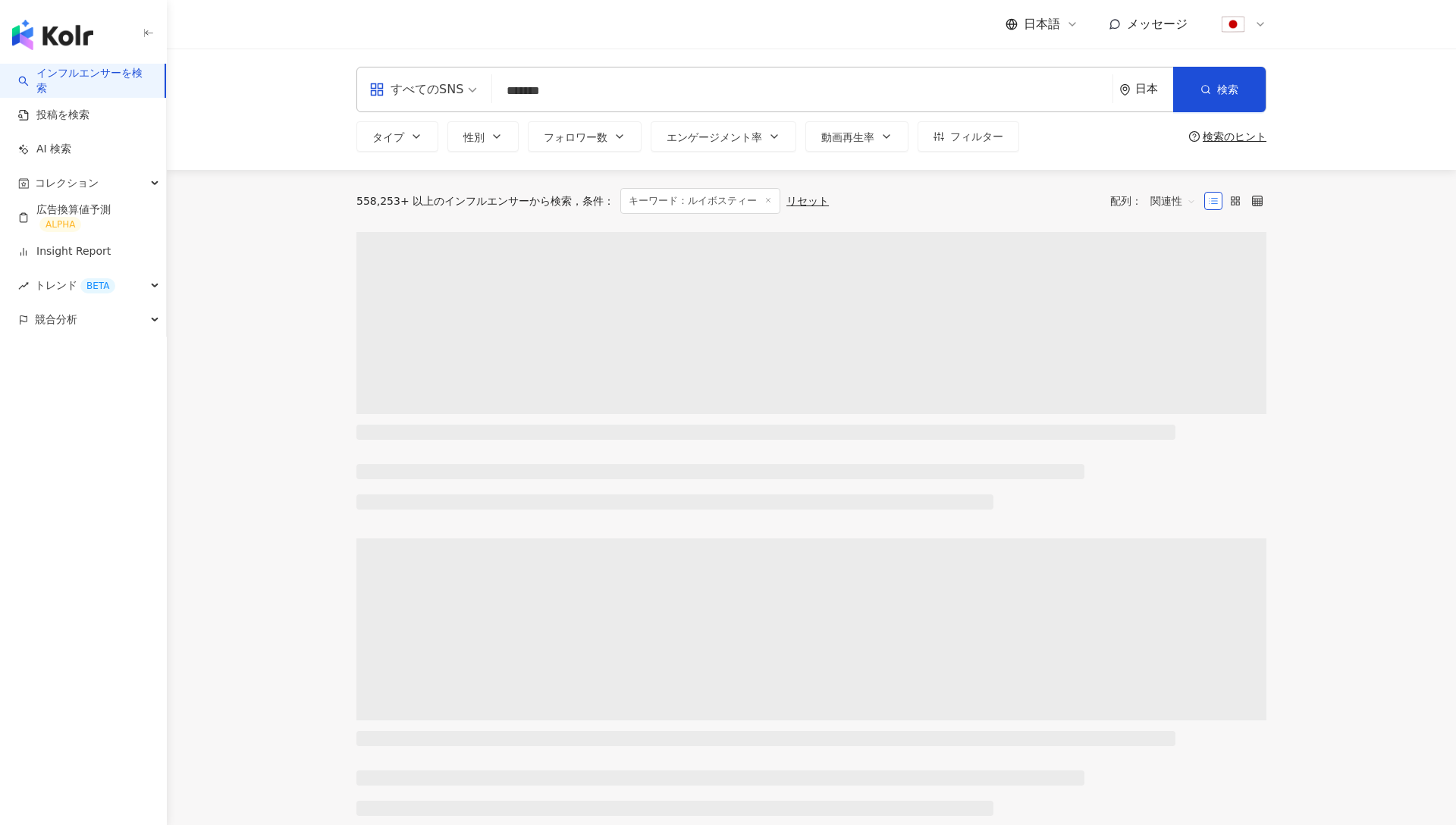
click at [275, 149] on div "すべてのSNS ルイボスティー ******* 日本 検索 fe1a5b6c-11cc-4bee-984c-0e581b635955 [URL][DOMAIN…" at bounding box center [812, 109] width 1290 height 122
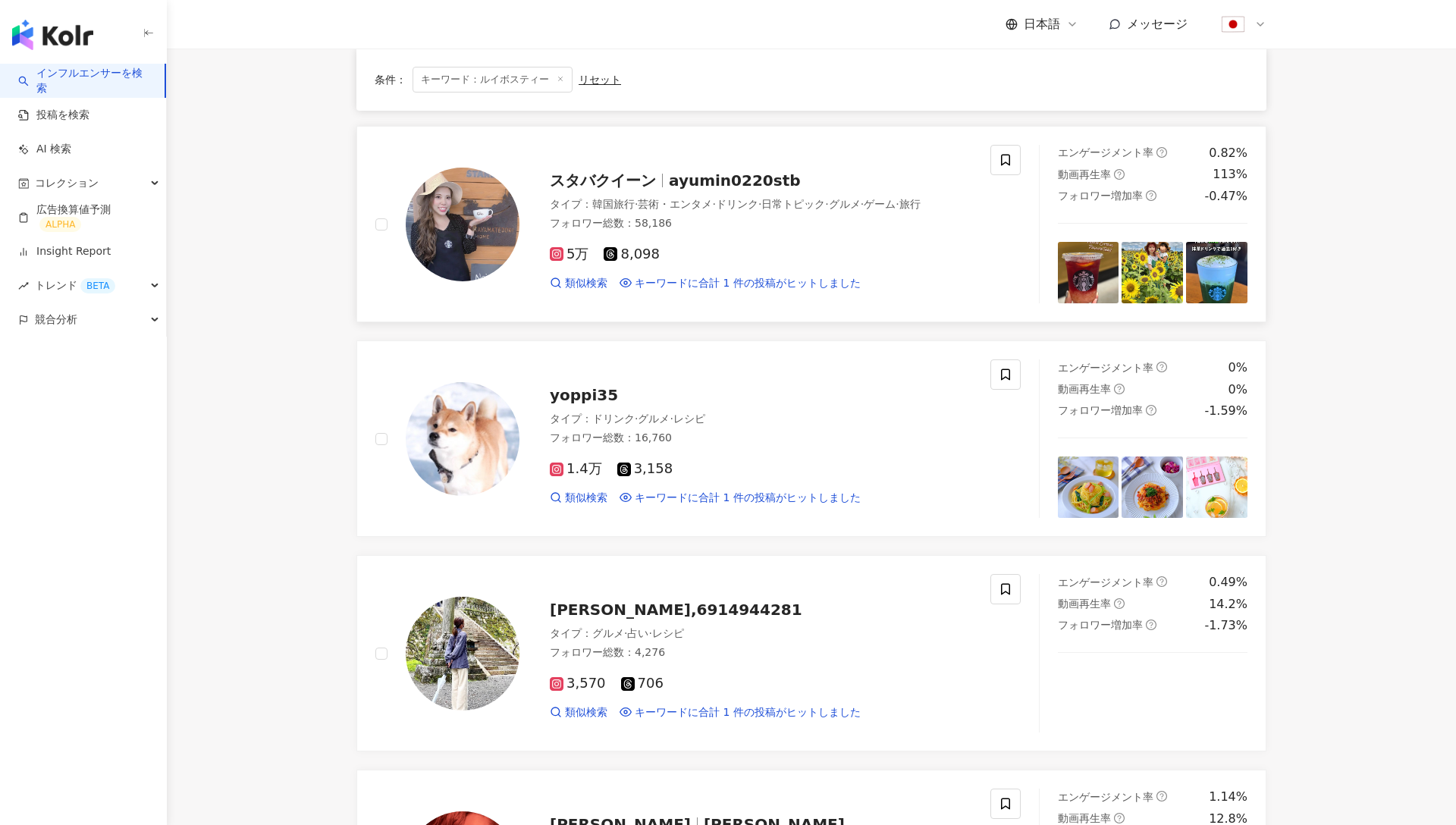
scroll to position [334, 0]
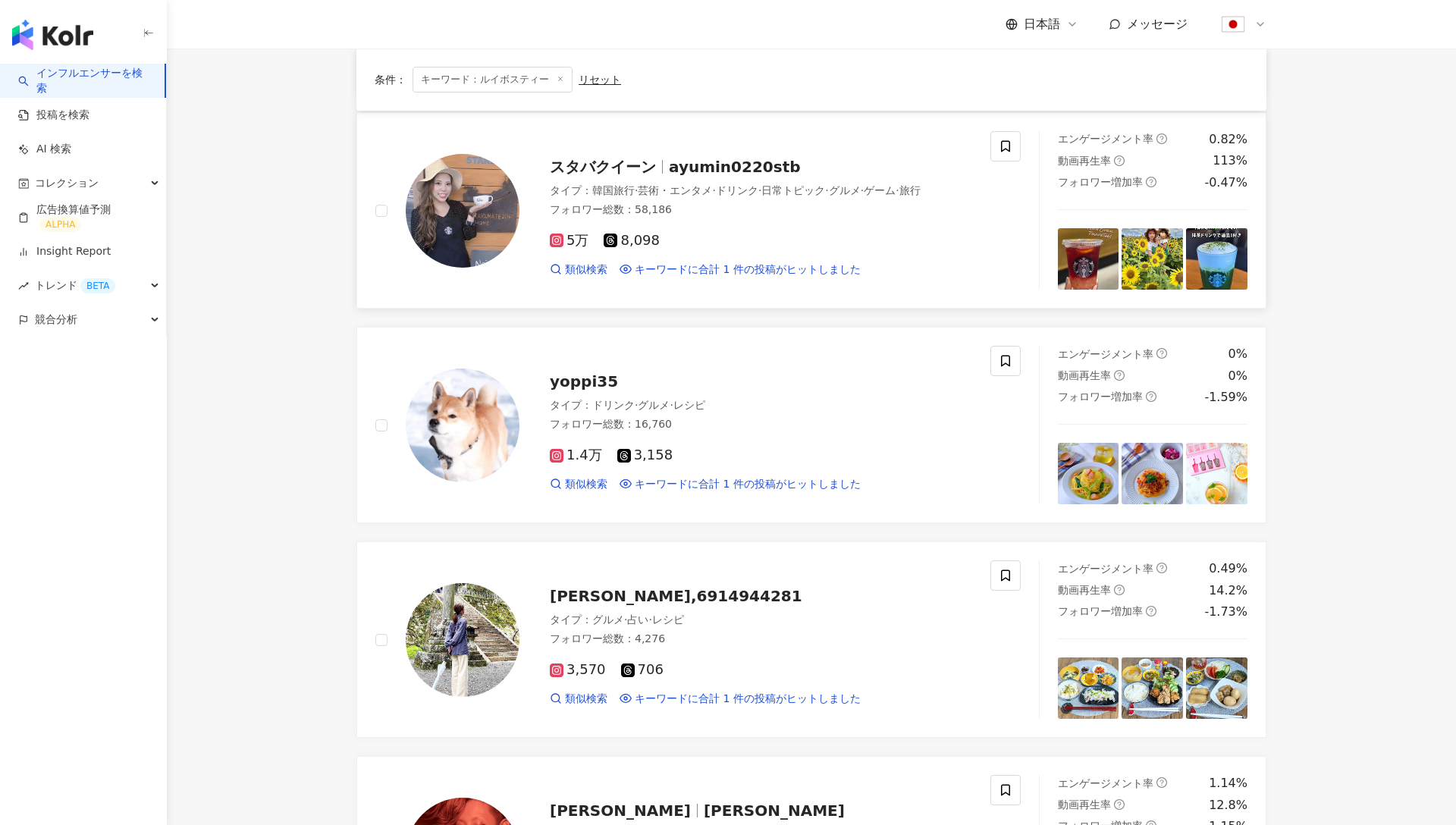
click at [452, 230] on img at bounding box center [463, 211] width 114 height 114
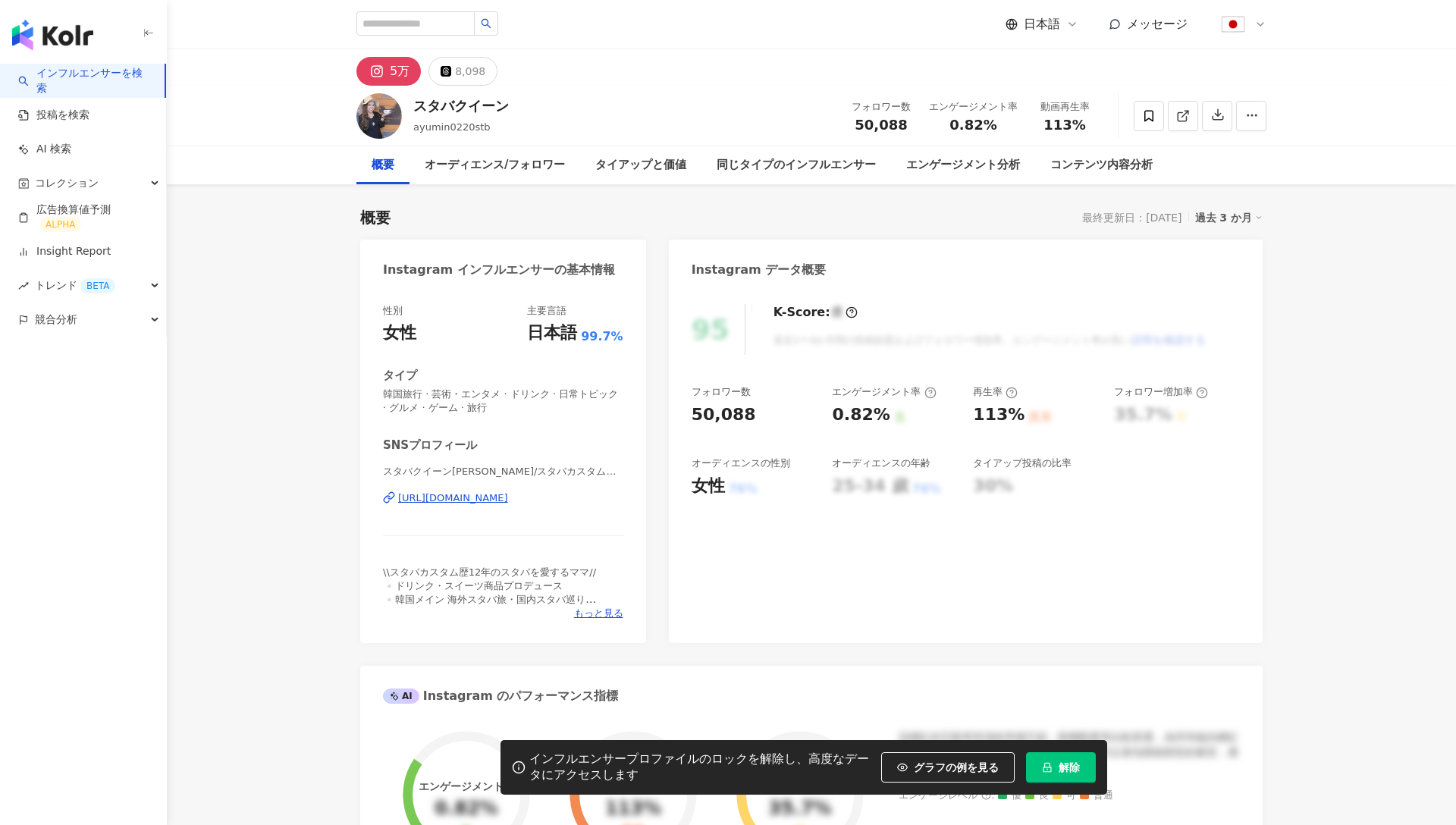
click at [1065, 773] on button "解除" at bounding box center [1060, 767] width 70 height 30
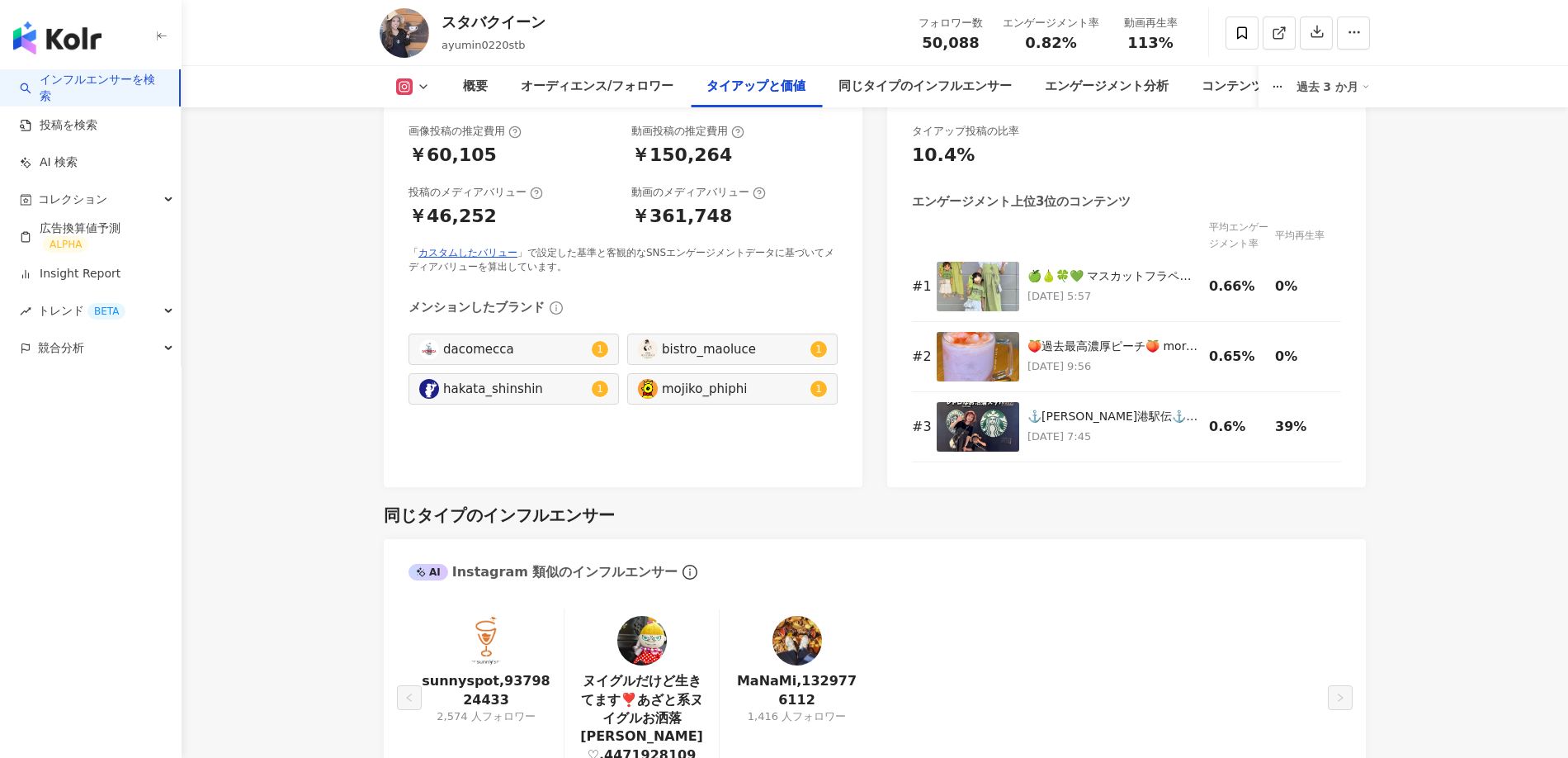
scroll to position [2346, 0]
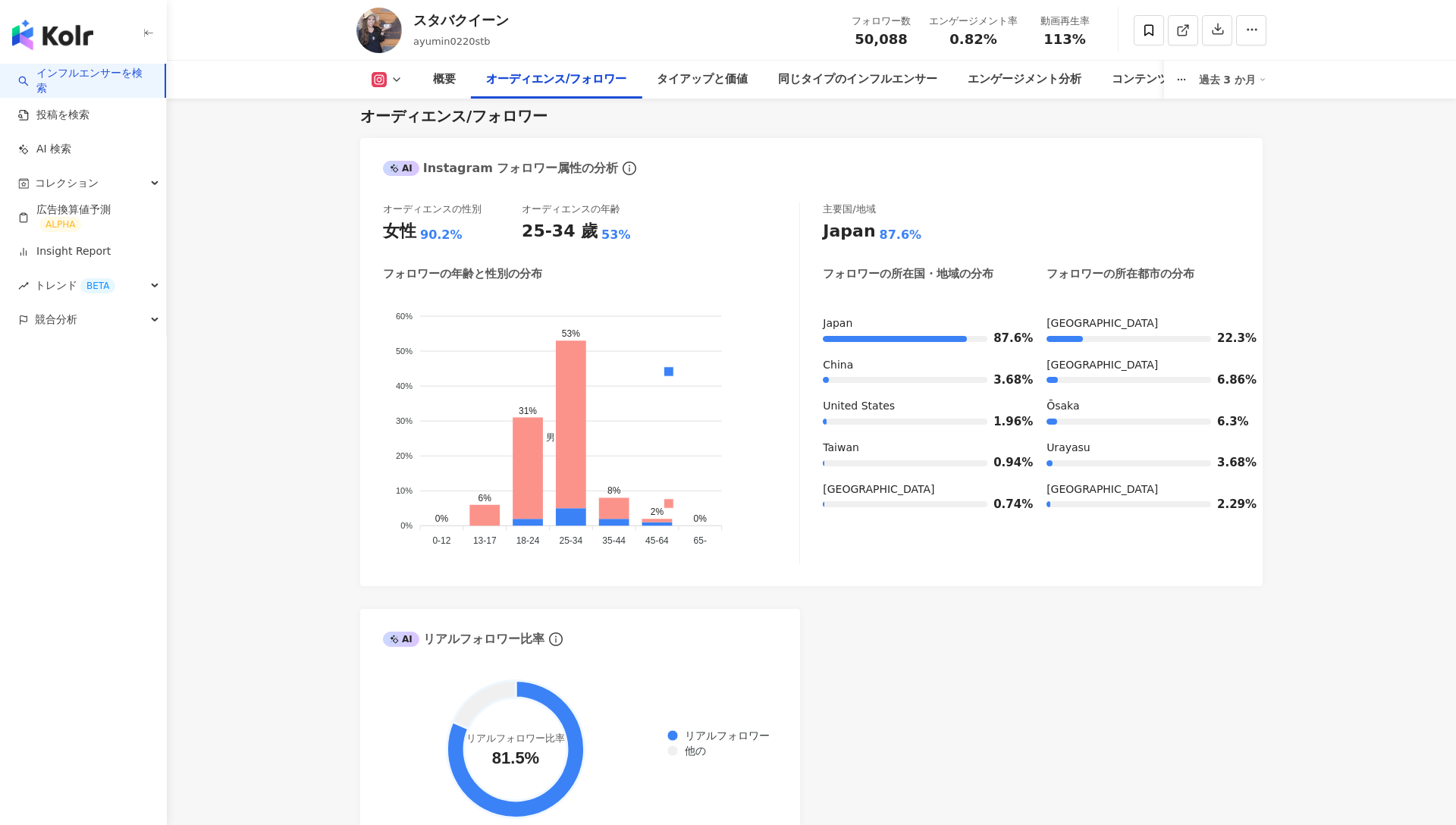
scroll to position [1328, 0]
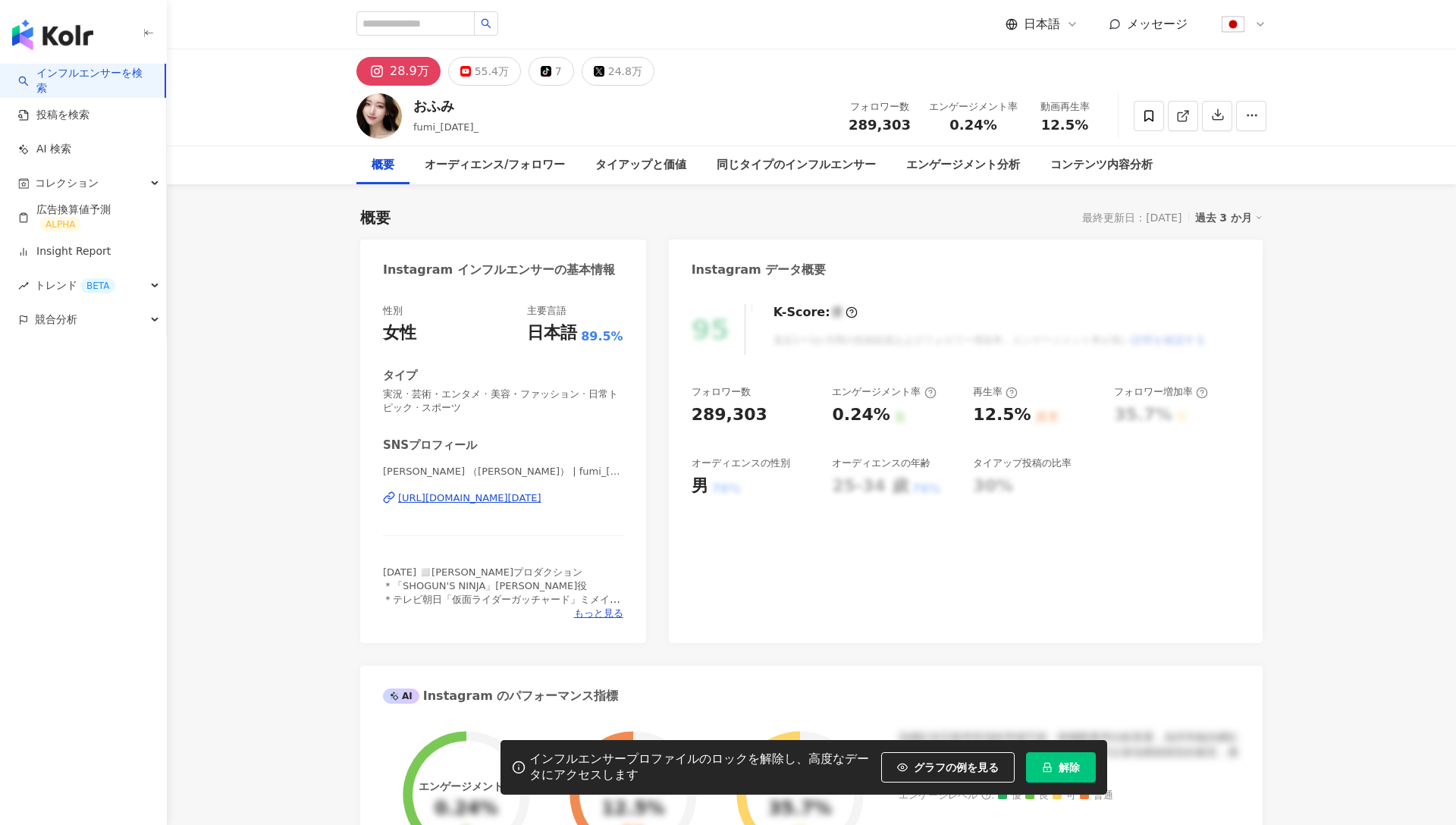
click at [1066, 762] on span "解除" at bounding box center [1069, 767] width 22 height 12
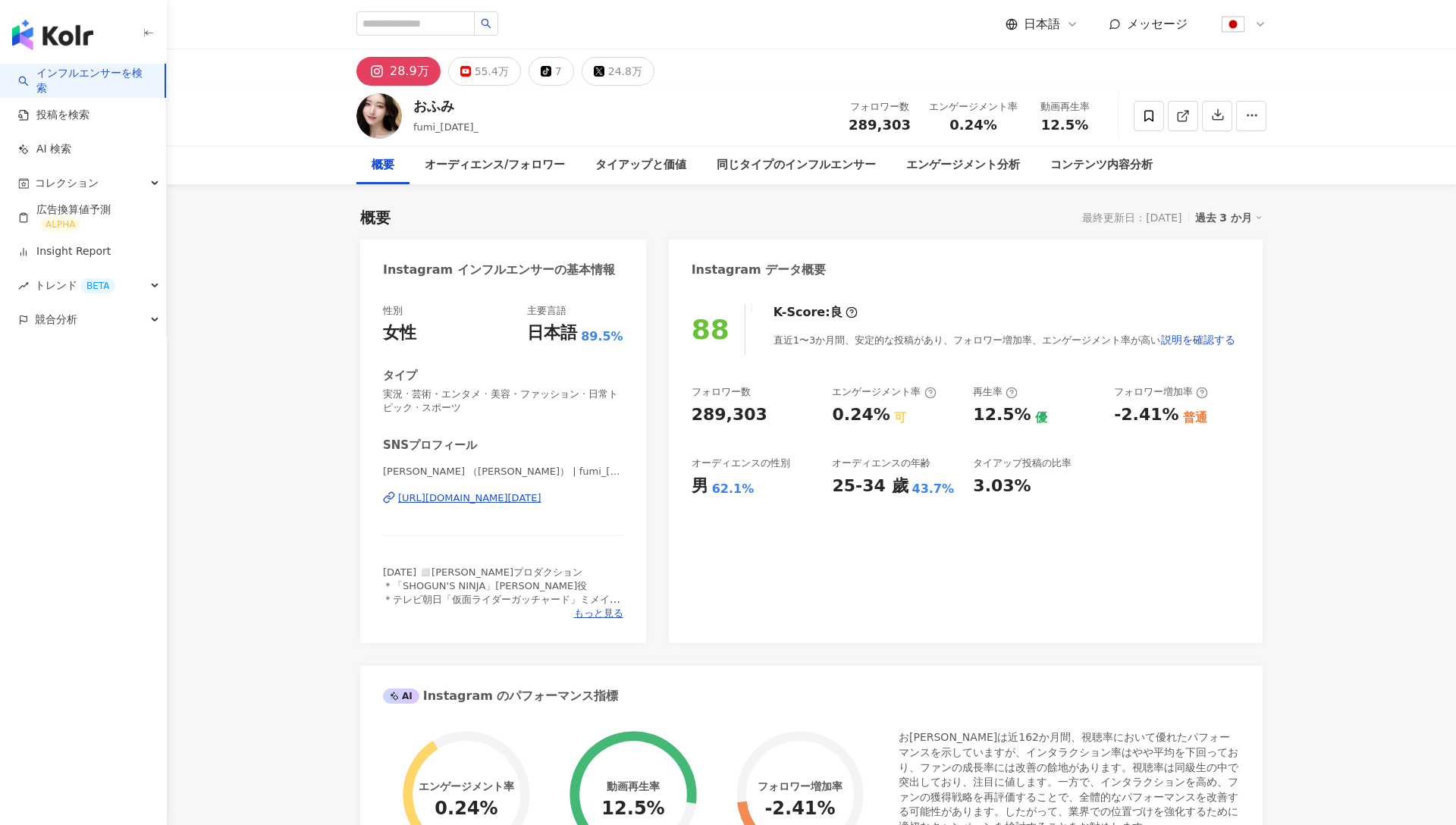
drag, startPoint x: 613, startPoint y: 68, endPoint x: 596, endPoint y: 97, distance: 33.6
click at [555, 72] on div "7" at bounding box center [559, 71] width 7 height 22
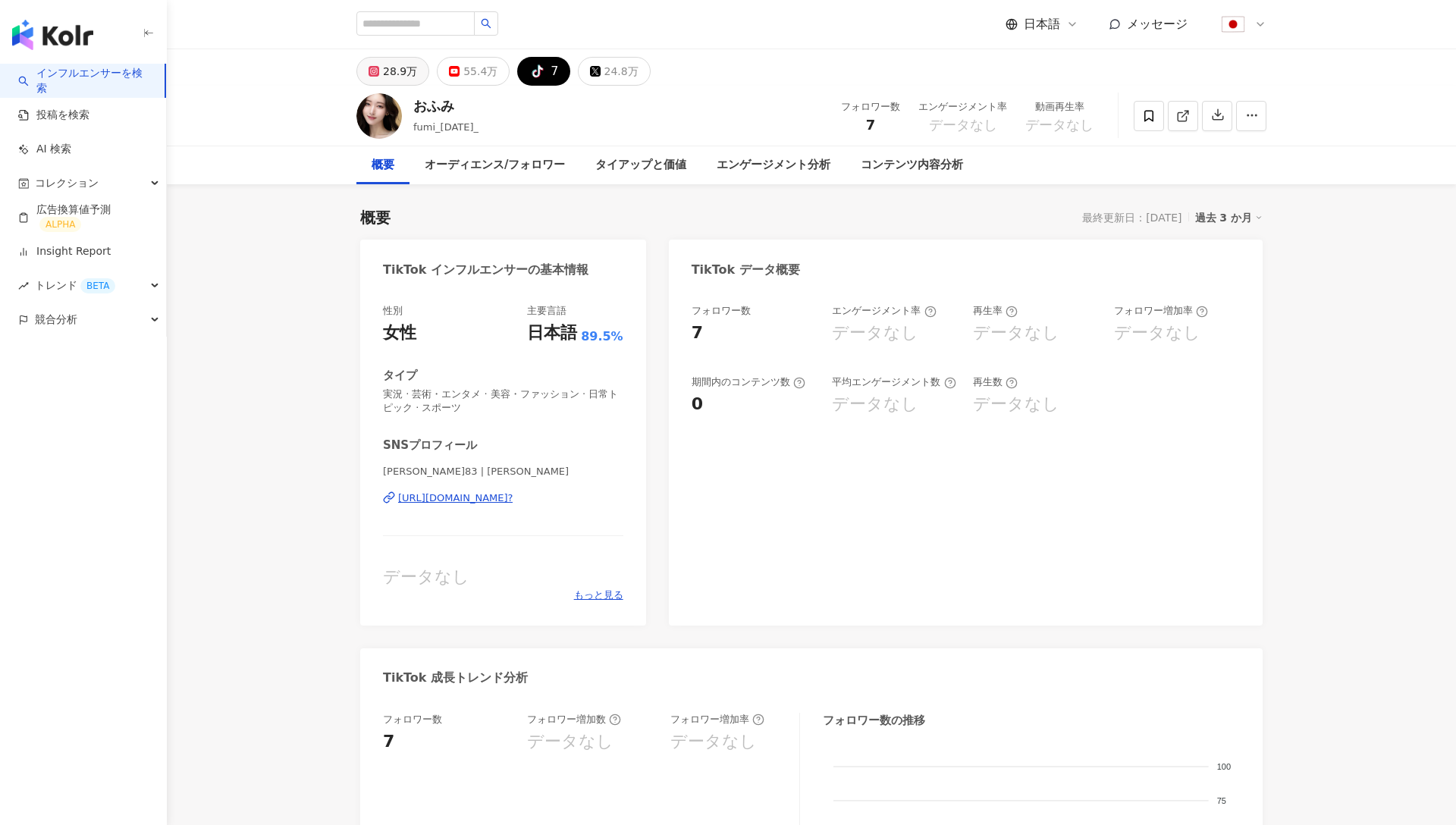
click at [397, 75] on div "28.9万" at bounding box center [400, 71] width 34 height 22
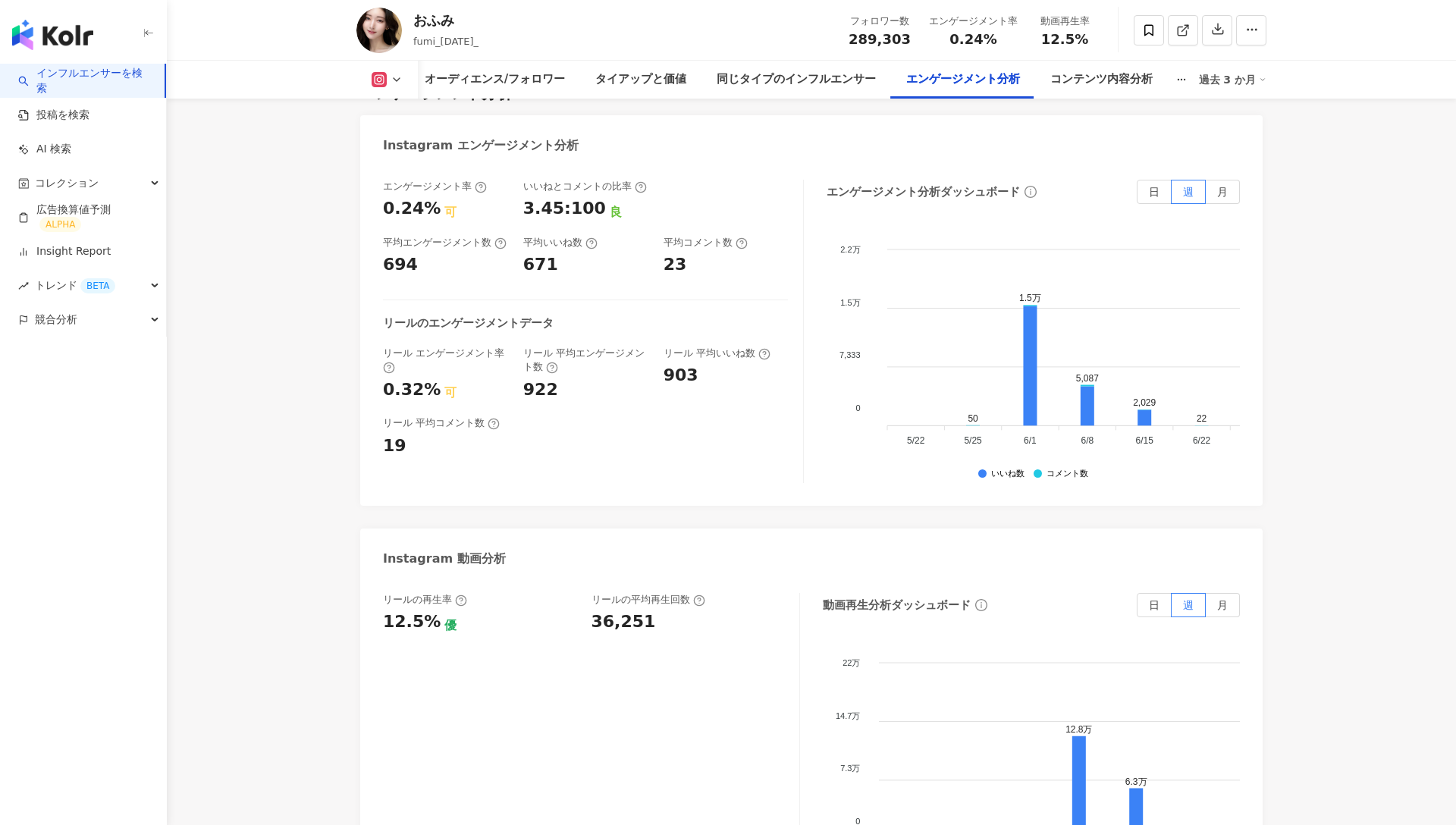
scroll to position [0, 136]
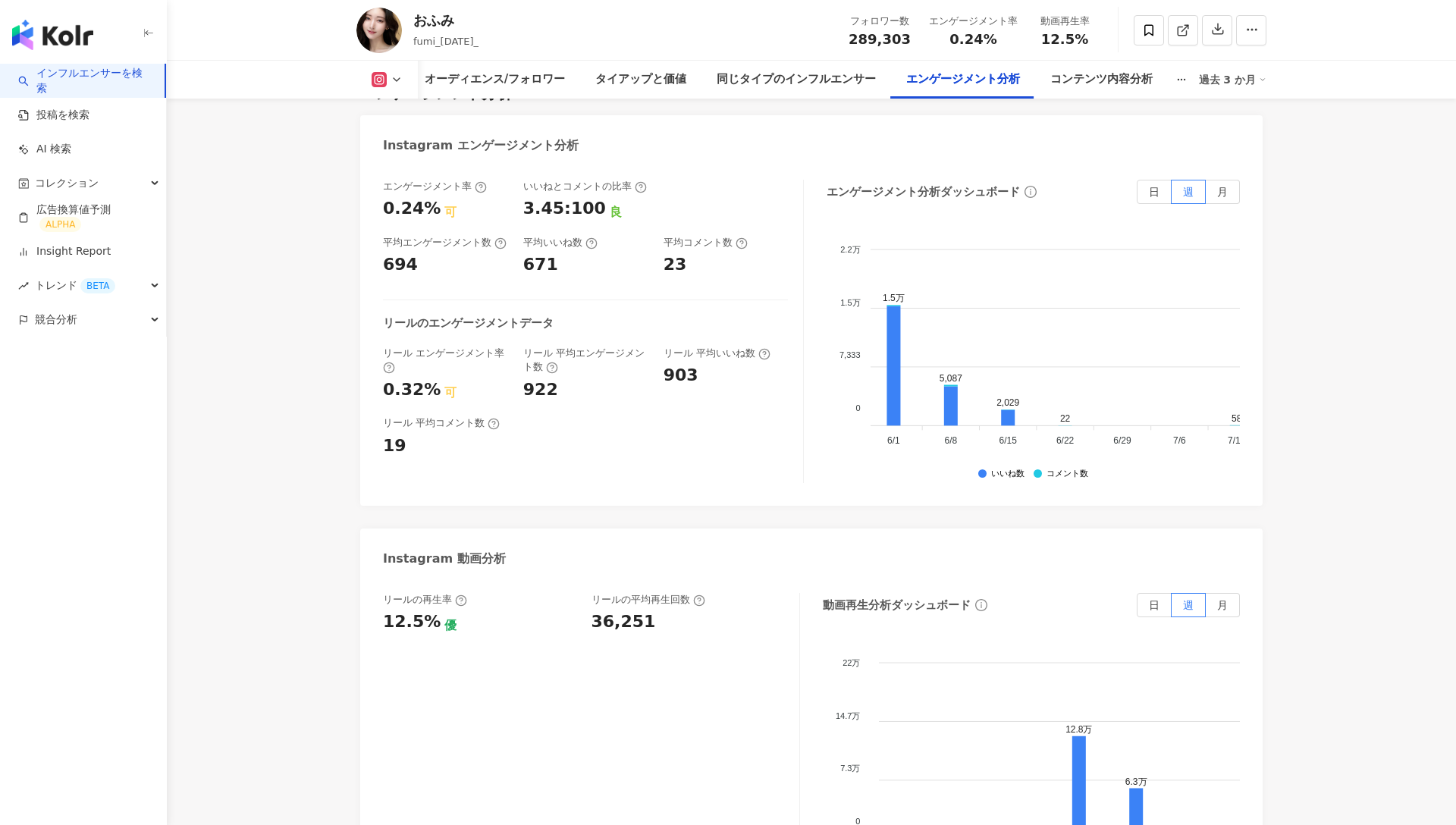
click at [1153, 165] on div "エンゲージメント率 0.24% 可 いいねとコメントの比率 3.45:100 良 平均エンゲージメント数 694 平均いいね数 671 平均コメント数 23 …" at bounding box center [811, 335] width 903 height 341
click at [1213, 180] on label "月" at bounding box center [1223, 192] width 34 height 24
click at [1165, 180] on label "日" at bounding box center [1154, 192] width 34 height 24
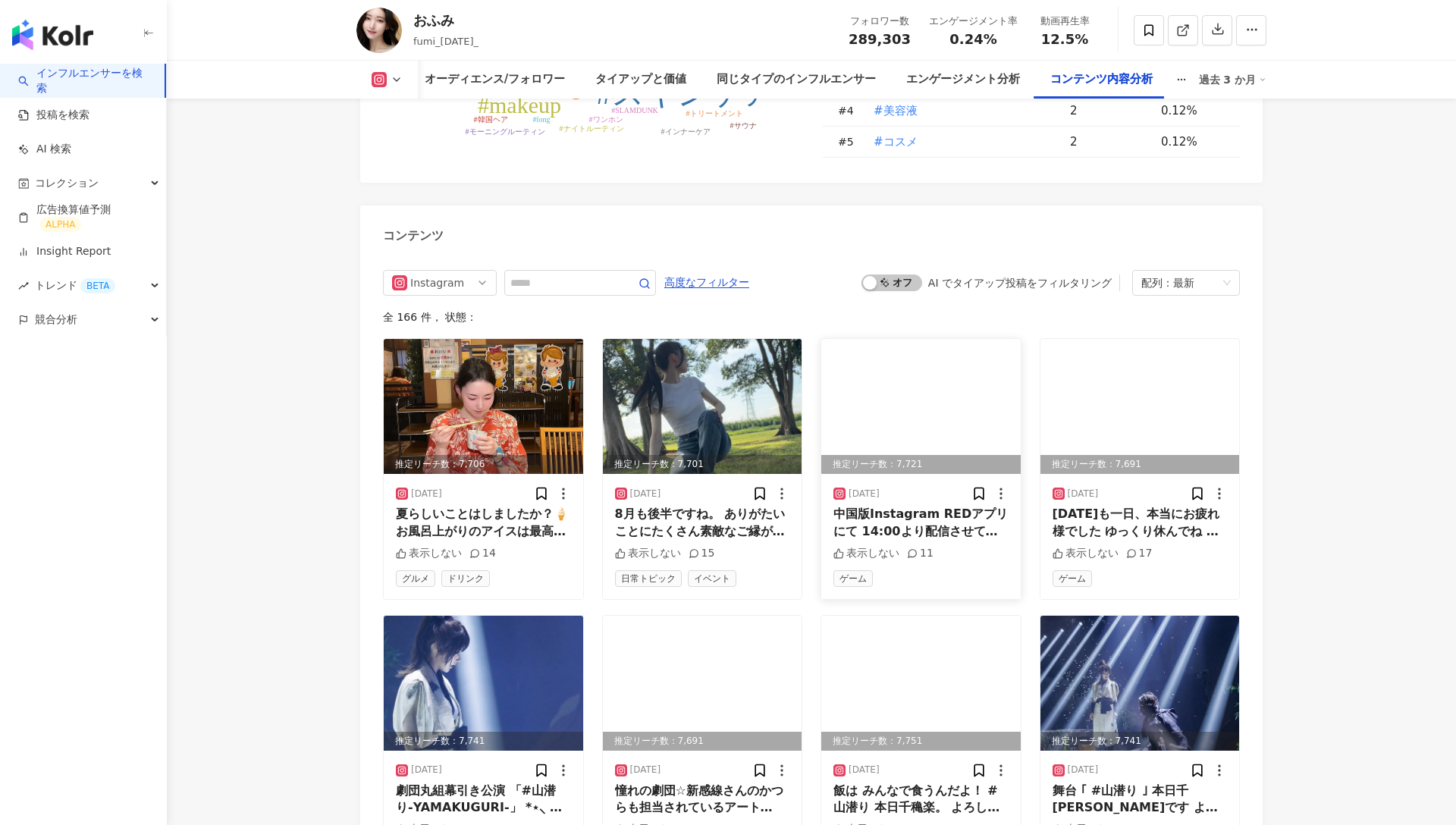
scroll to position [4647, 0]
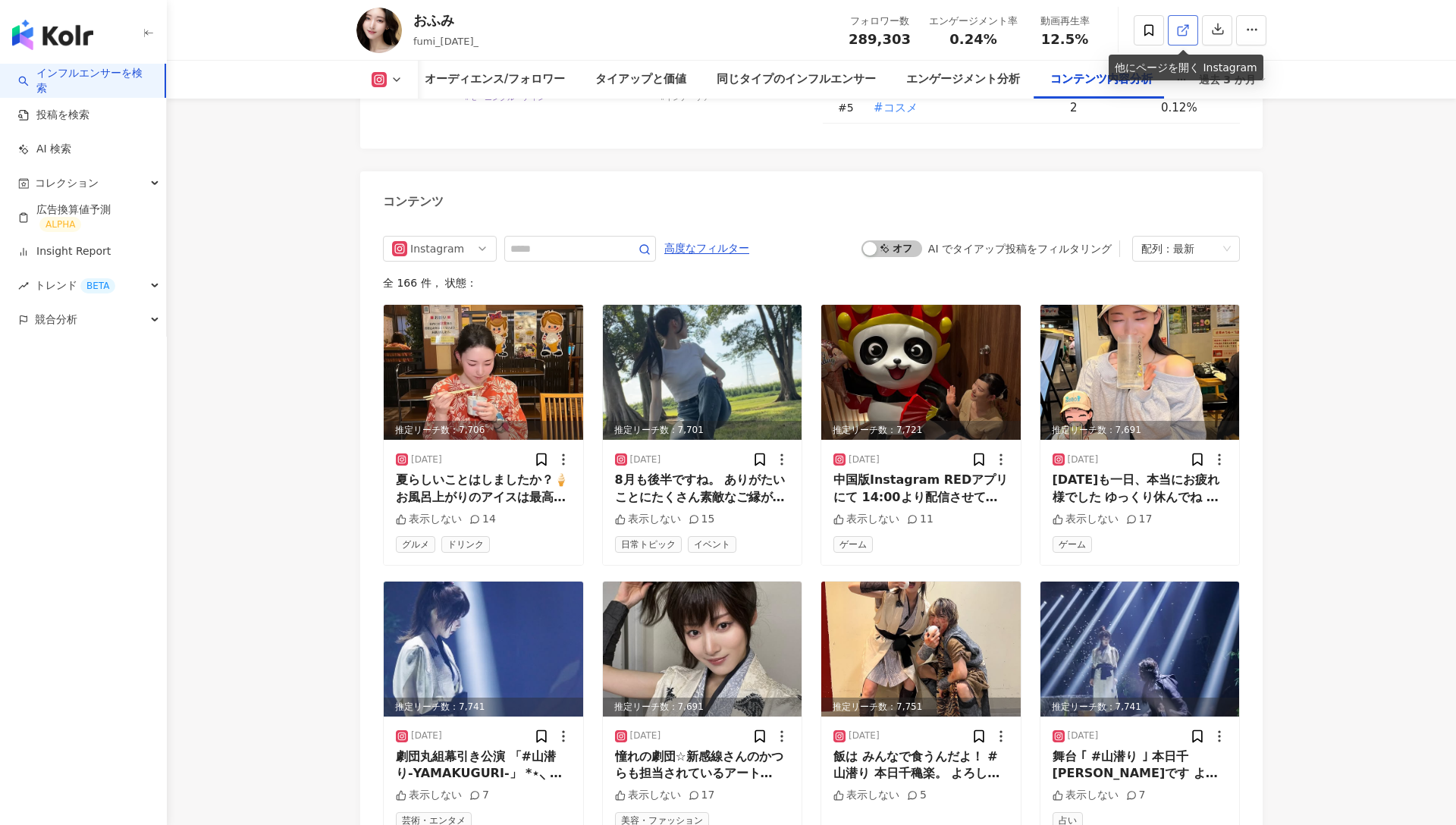
click at [1184, 33] on icon at bounding box center [1184, 30] width 14 height 14
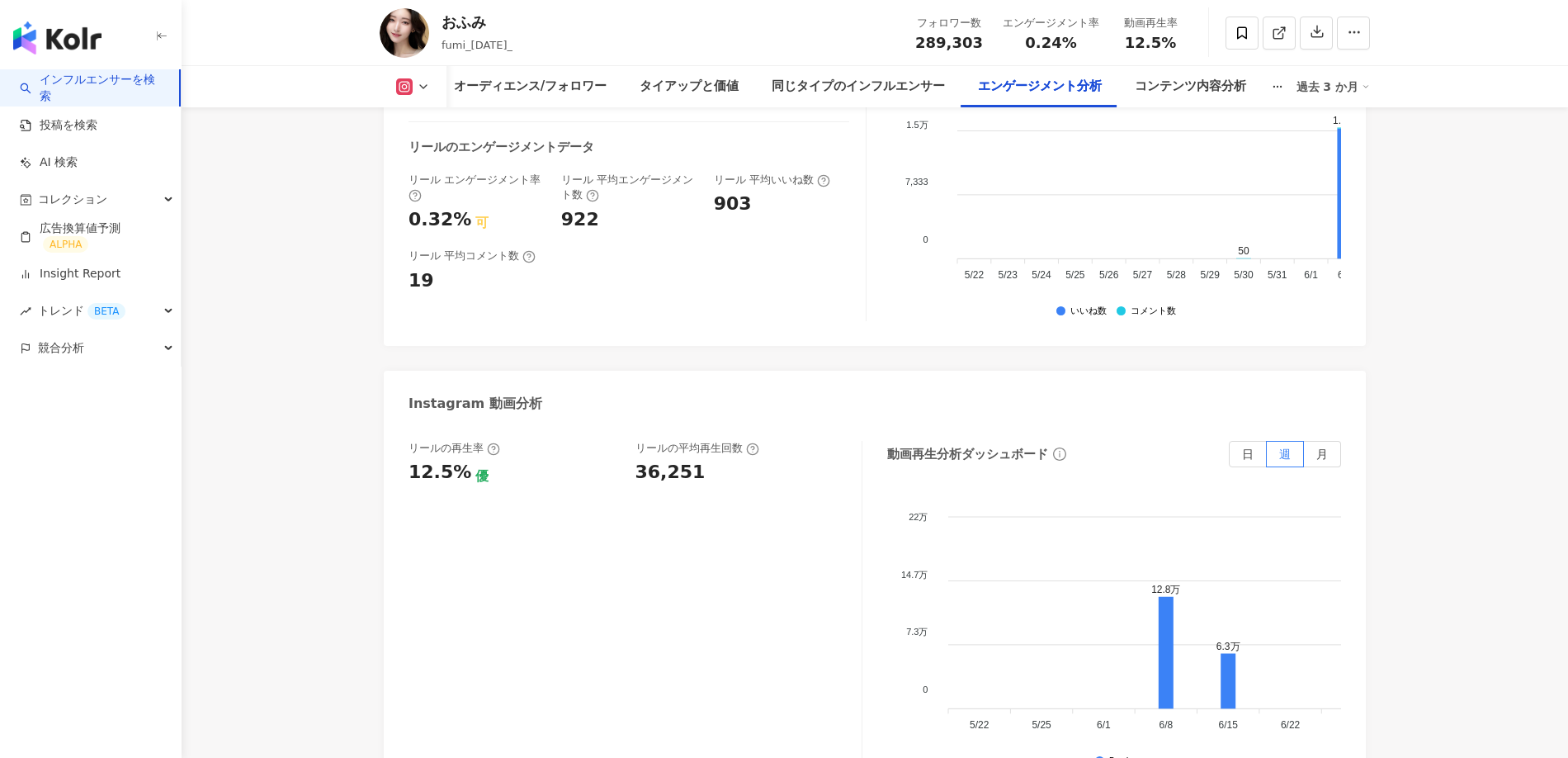
scroll to position [3522, 0]
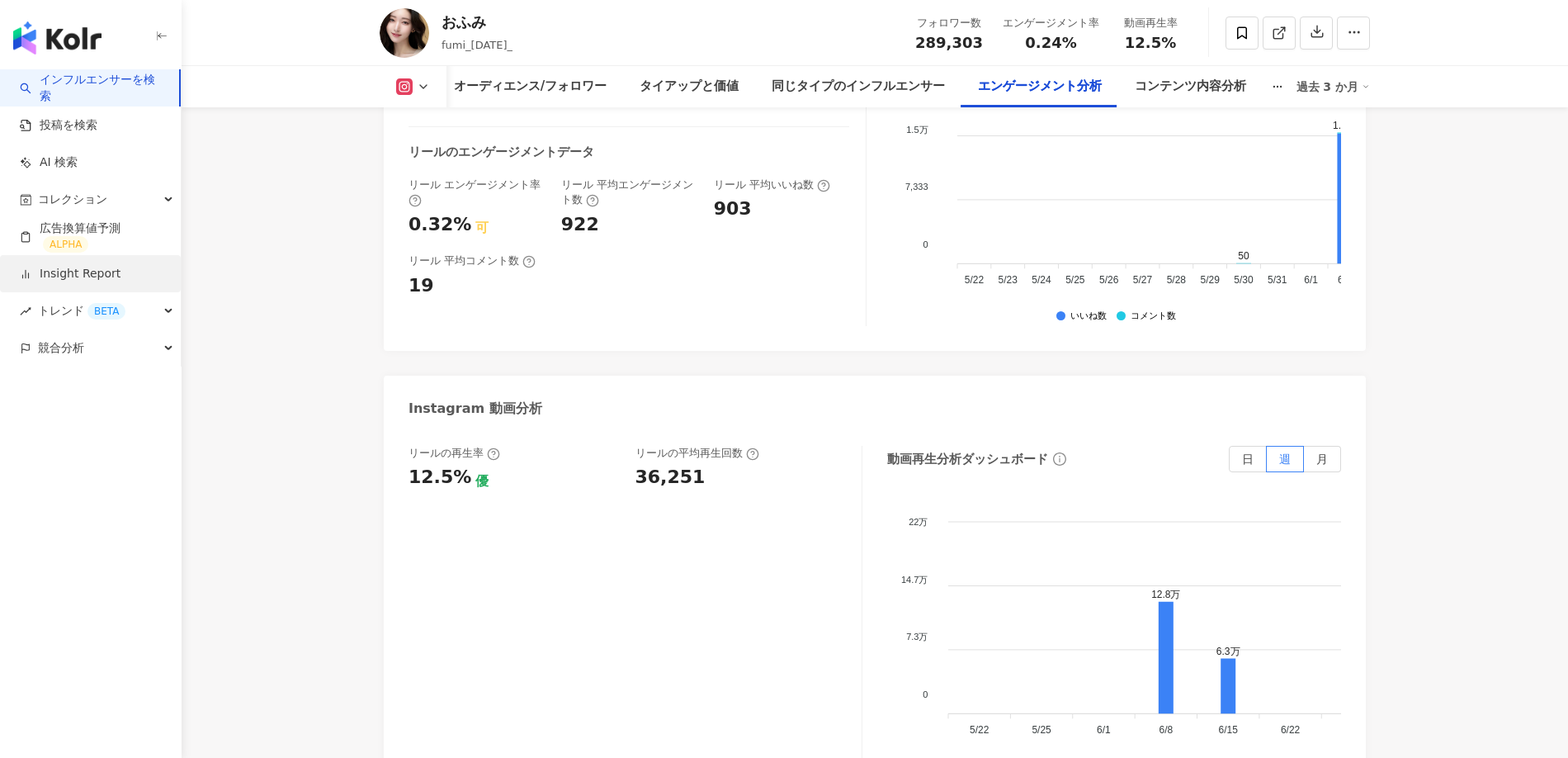
click at [78, 273] on link "Insight Report" at bounding box center [69, 274] width 100 height 17
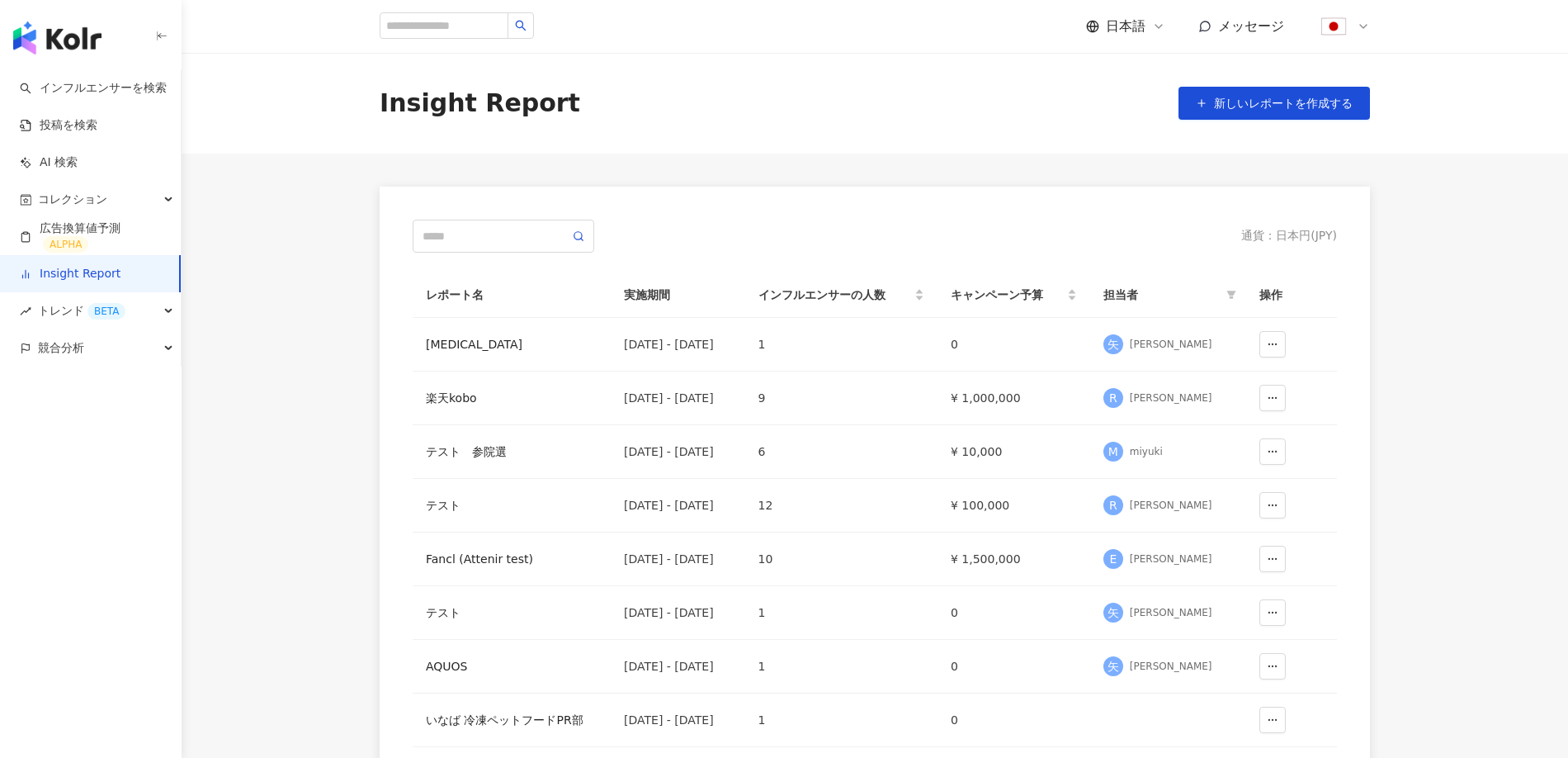
click at [246, 279] on main "Insight Report 新しいレポートを作成する 通貨 ： 日本円 ( JPY ) レポート名 実施期間 インフルエンサーの人数 キャンペーン予算 担当…" at bounding box center [875, 496] width 1386 height 887
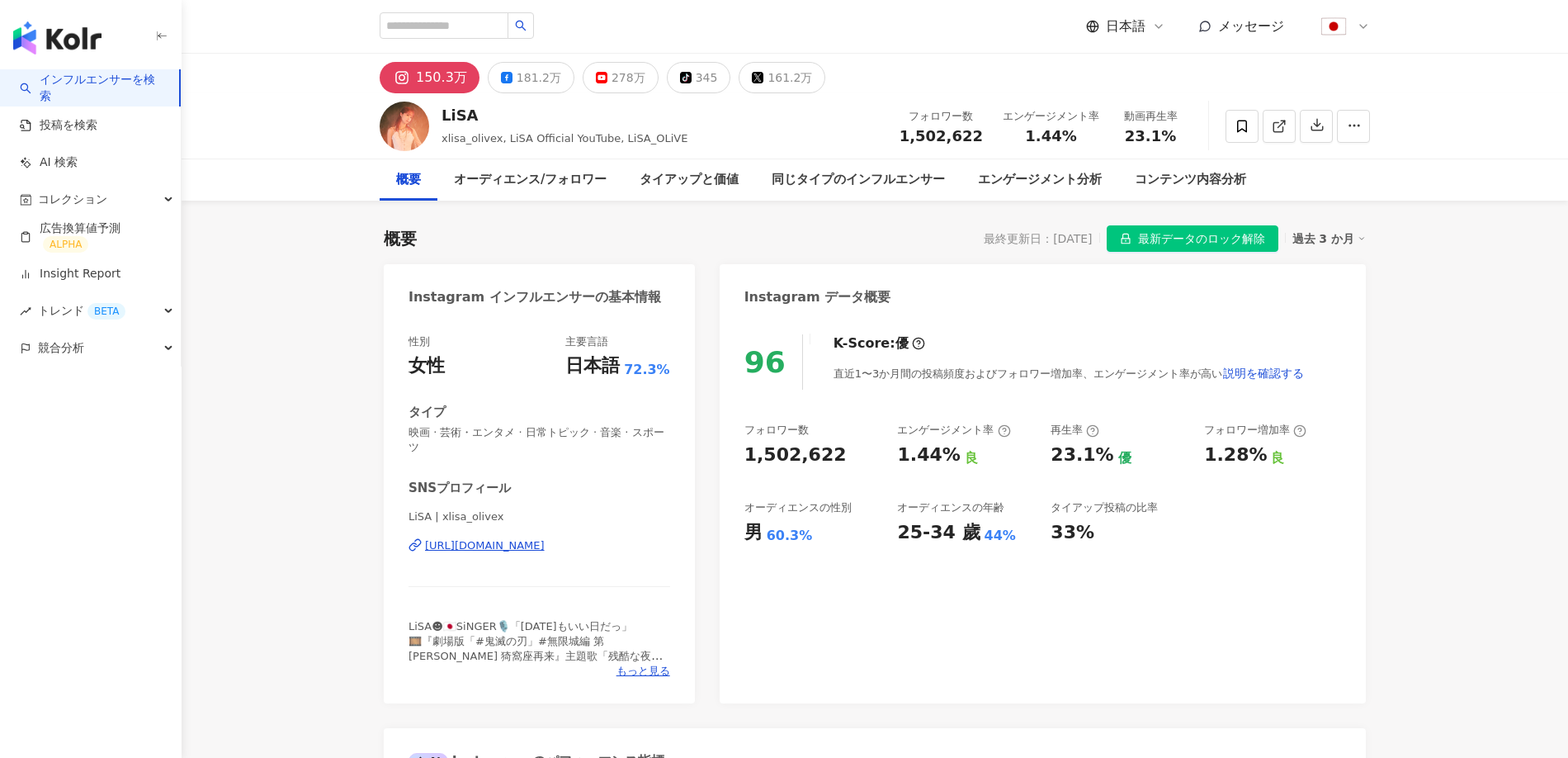
click at [1168, 237] on span "最新データのロック解除" at bounding box center [1201, 239] width 128 height 26
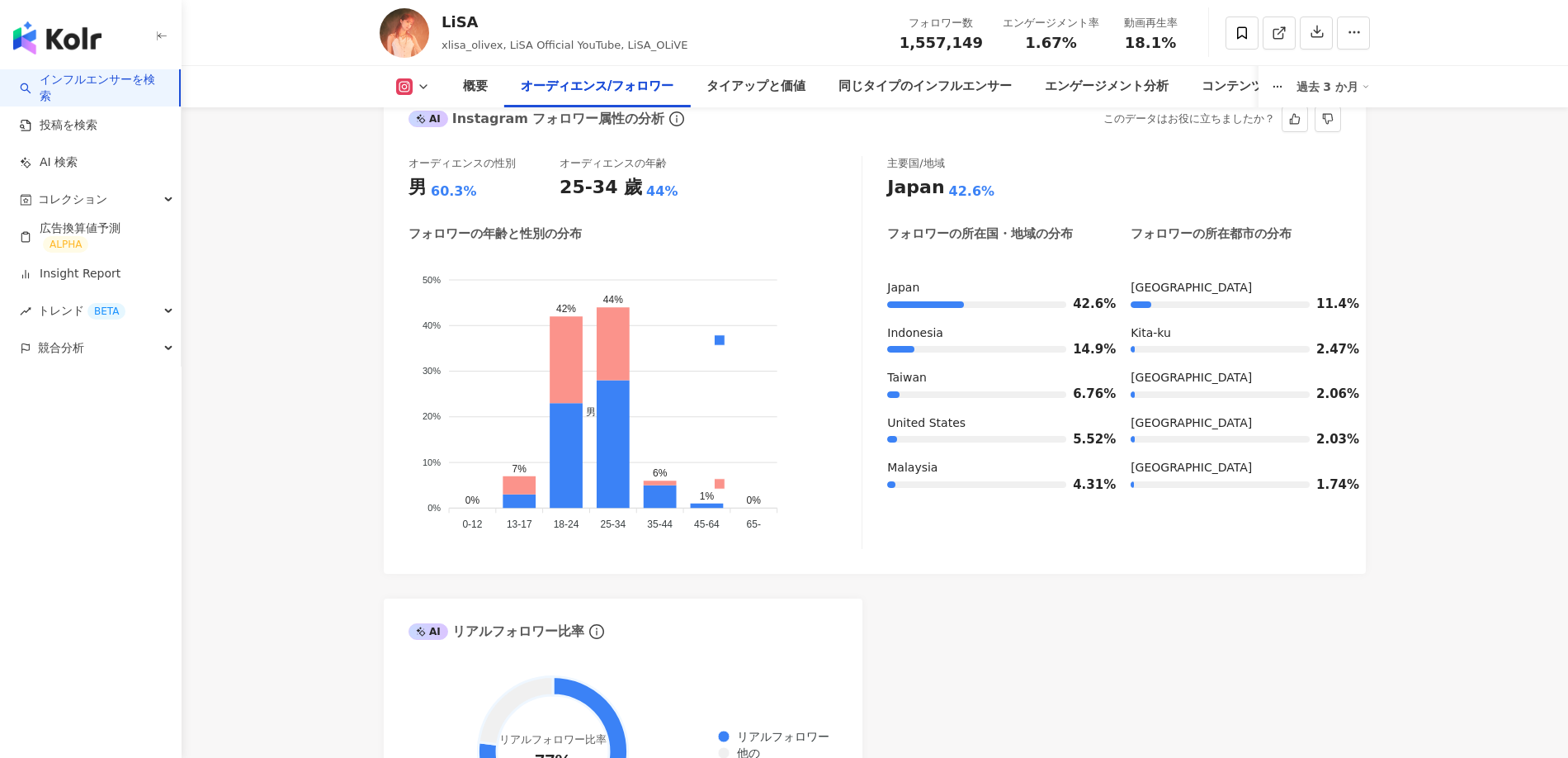
scroll to position [1857, 0]
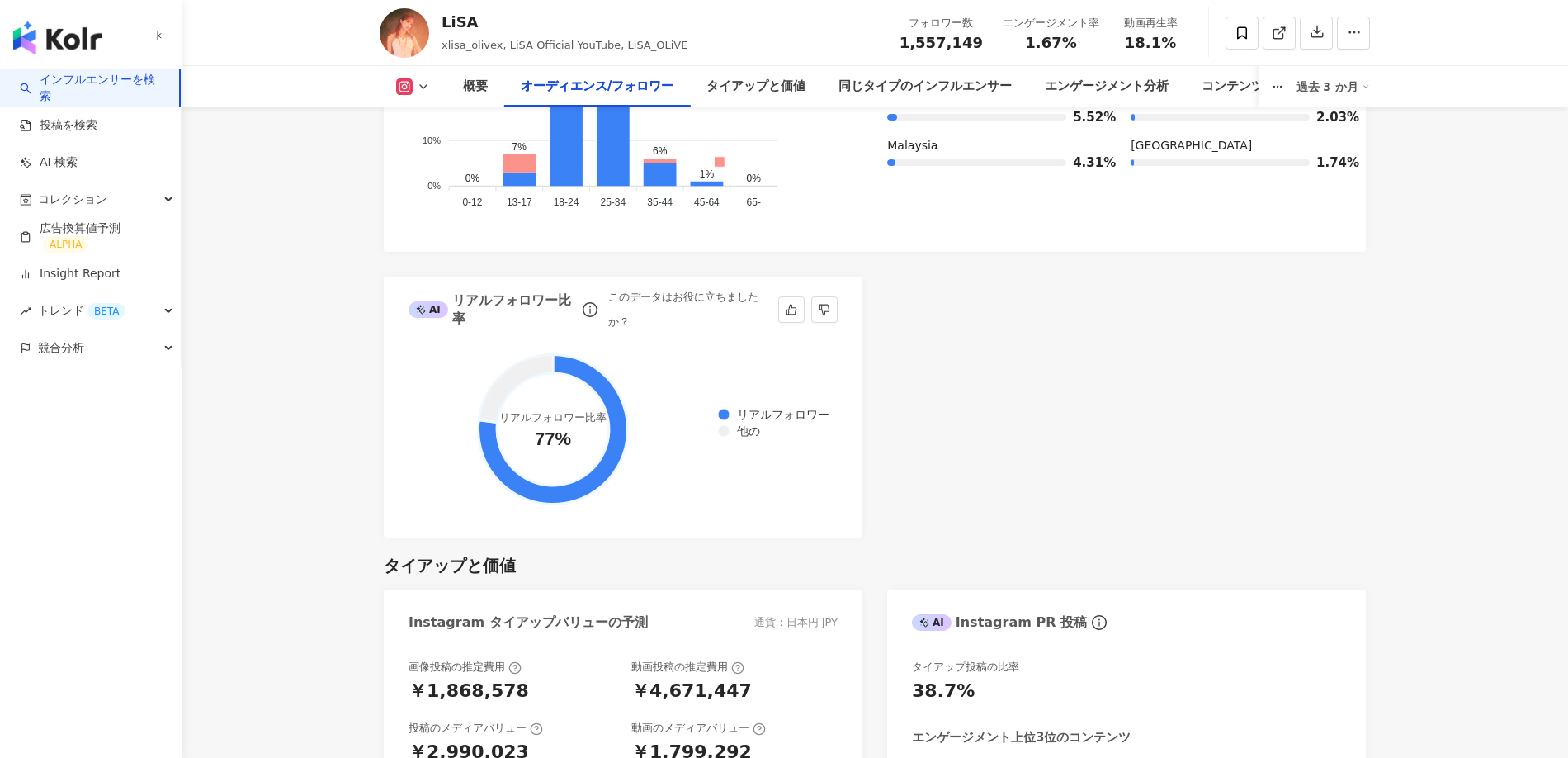
click at [716, 441] on div "リアルフォロワー 他の" at bounding box center [773, 422] width 120 height 37
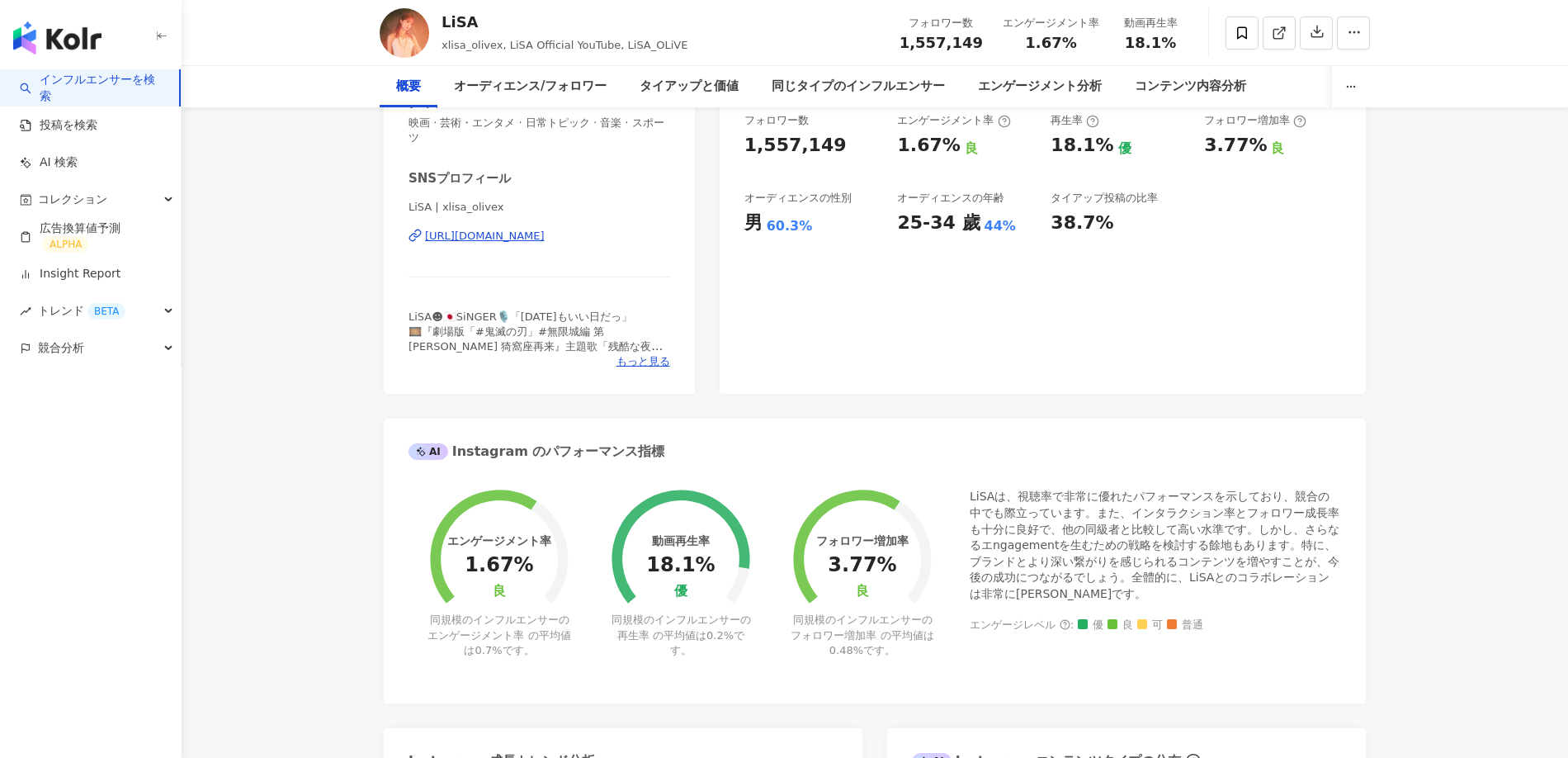
scroll to position [0, 0]
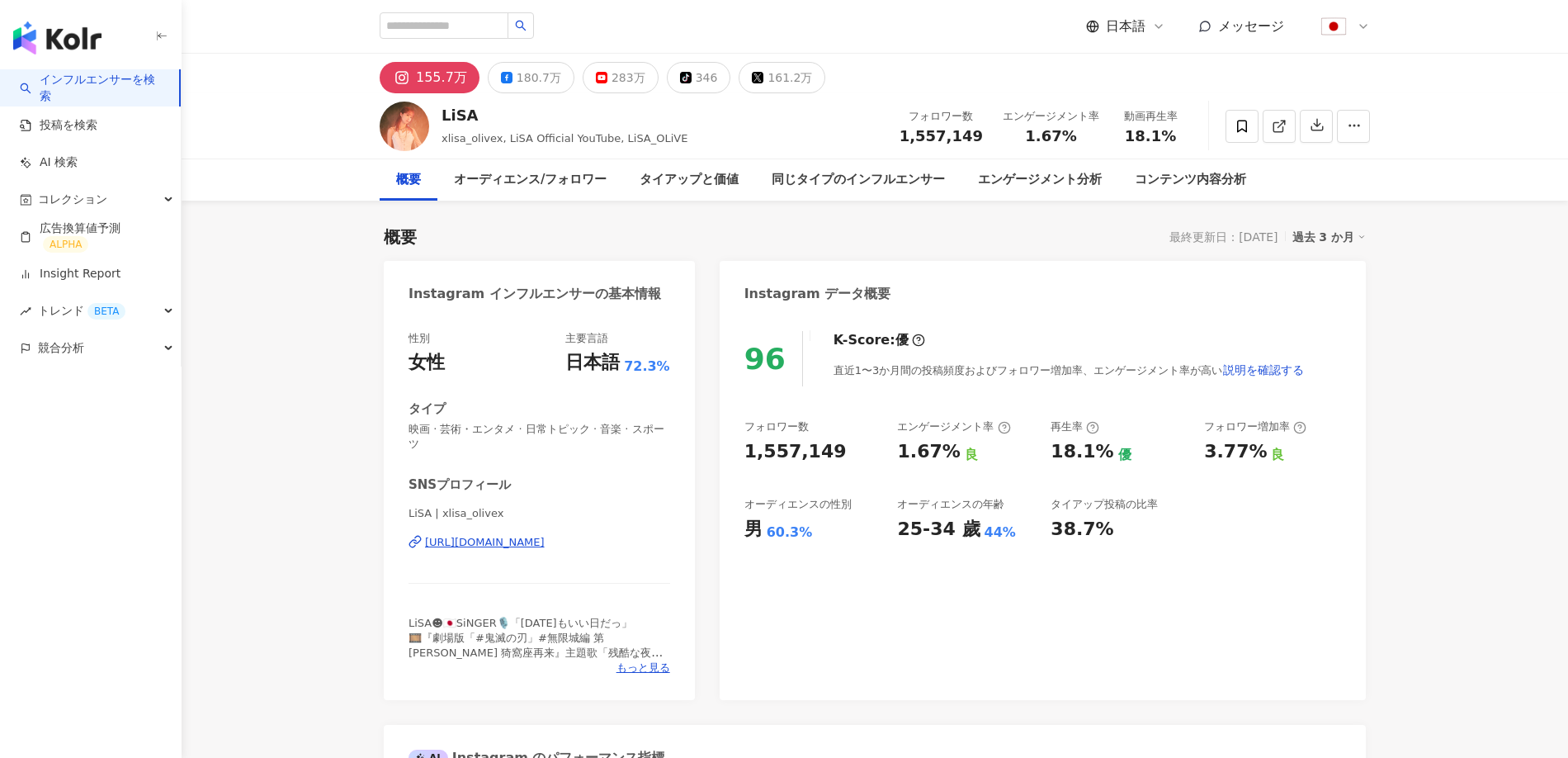
click at [120, 271] on link "Insight Report" at bounding box center [69, 274] width 100 height 17
click at [93, 272] on link "Insight Report" at bounding box center [69, 274] width 100 height 17
click at [86, 275] on link "Insight Report" at bounding box center [69, 274] width 100 height 17
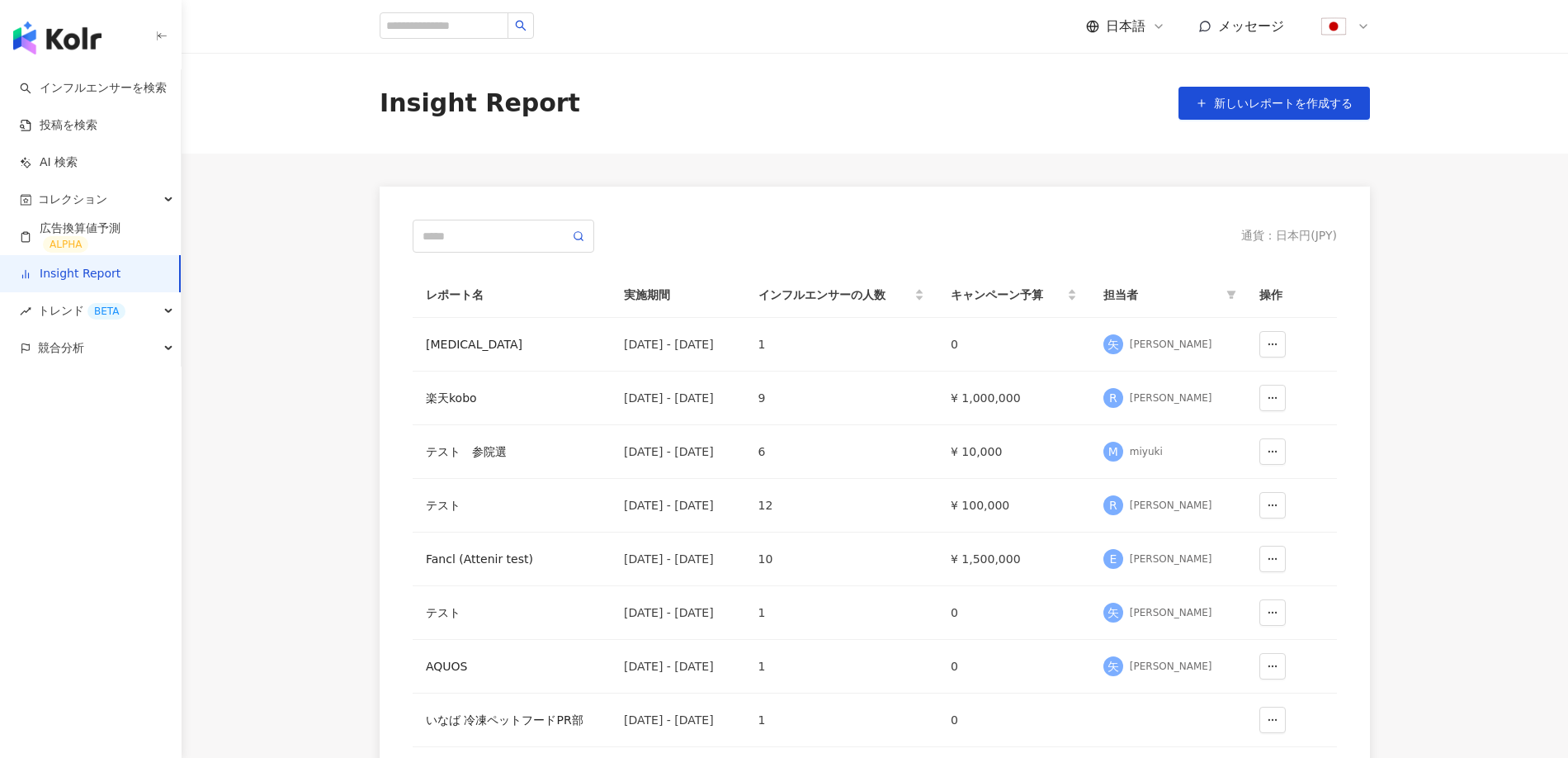
drag, startPoint x: 0, startPoint y: 0, endPoint x: 217, endPoint y: 244, distance: 326.5
click at [242, 276] on main "Insight Report 新しいレポートを作成する 通貨 ： 日本円 ( JPY ) レポート名 実施期間 インフルエンサーの人数 キャンペーン予算 担当…" at bounding box center [875, 496] width 1386 height 887
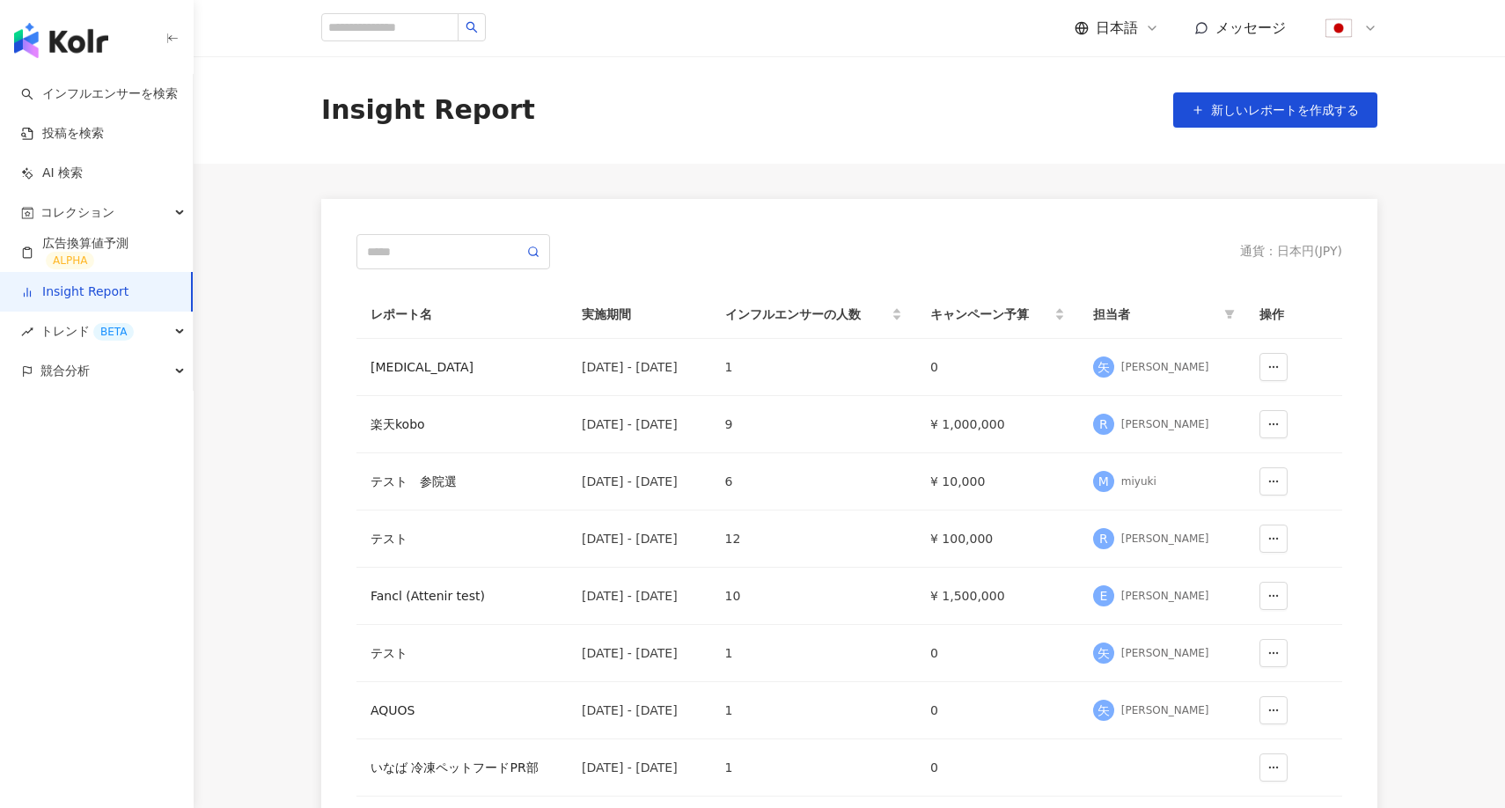
click at [70, 34] on img "button" at bounding box center [61, 40] width 94 height 35
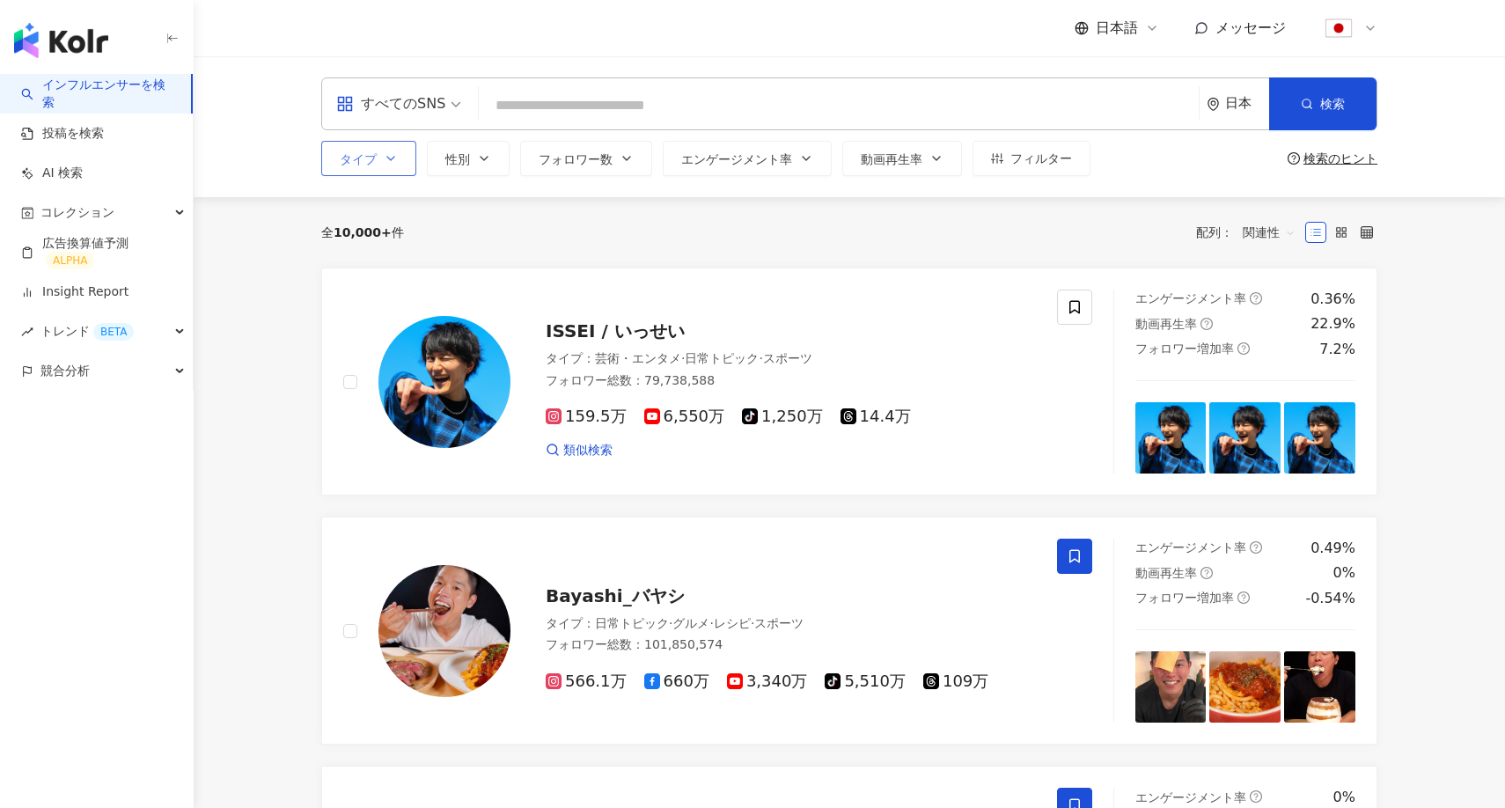
click at [387, 146] on button "タイプ" at bounding box center [368, 158] width 95 height 35
click at [468, 155] on span "性別" at bounding box center [457, 159] width 25 height 14
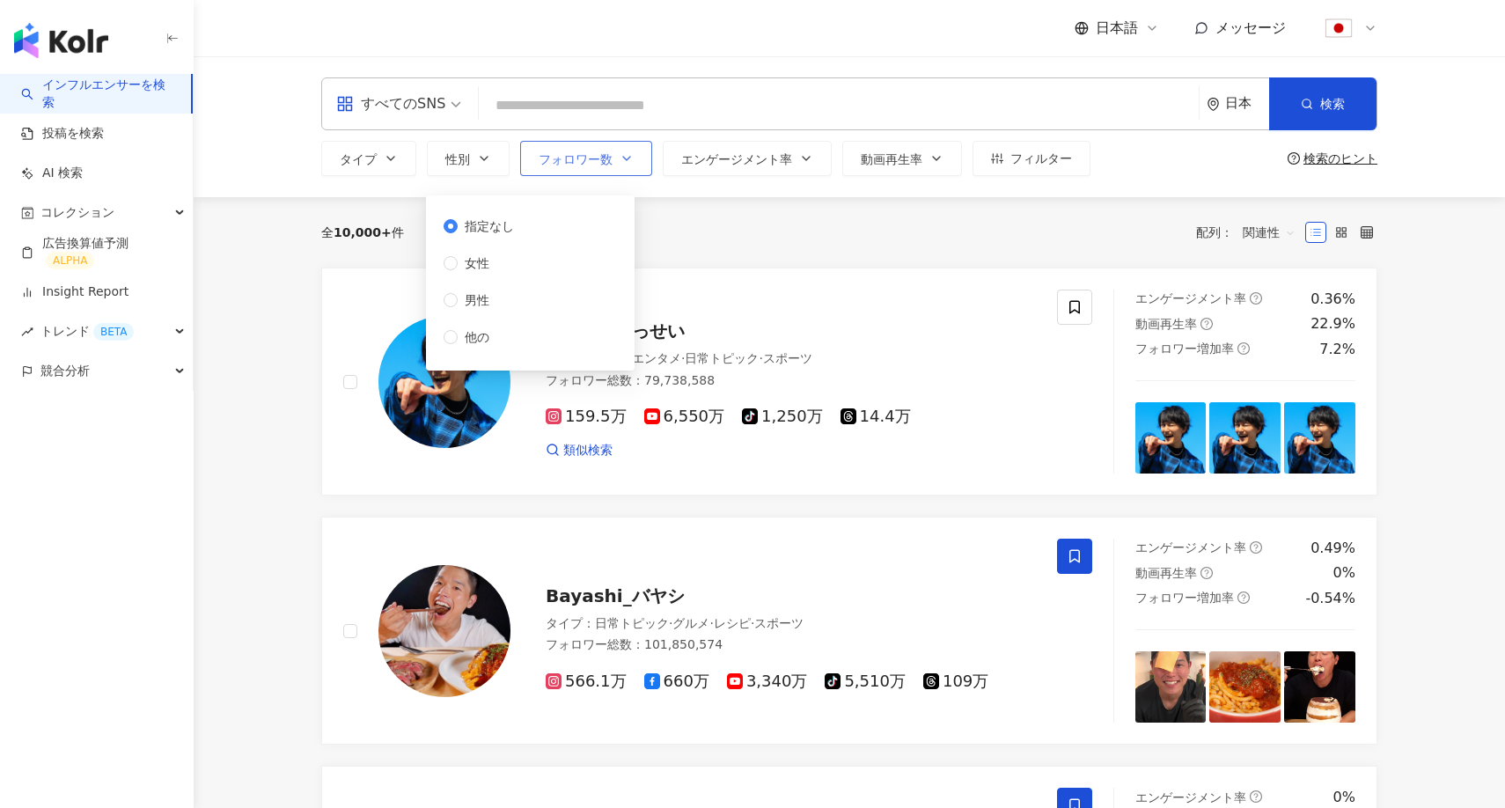
click at [591, 153] on span "フォロワー数" at bounding box center [575, 159] width 74 height 14
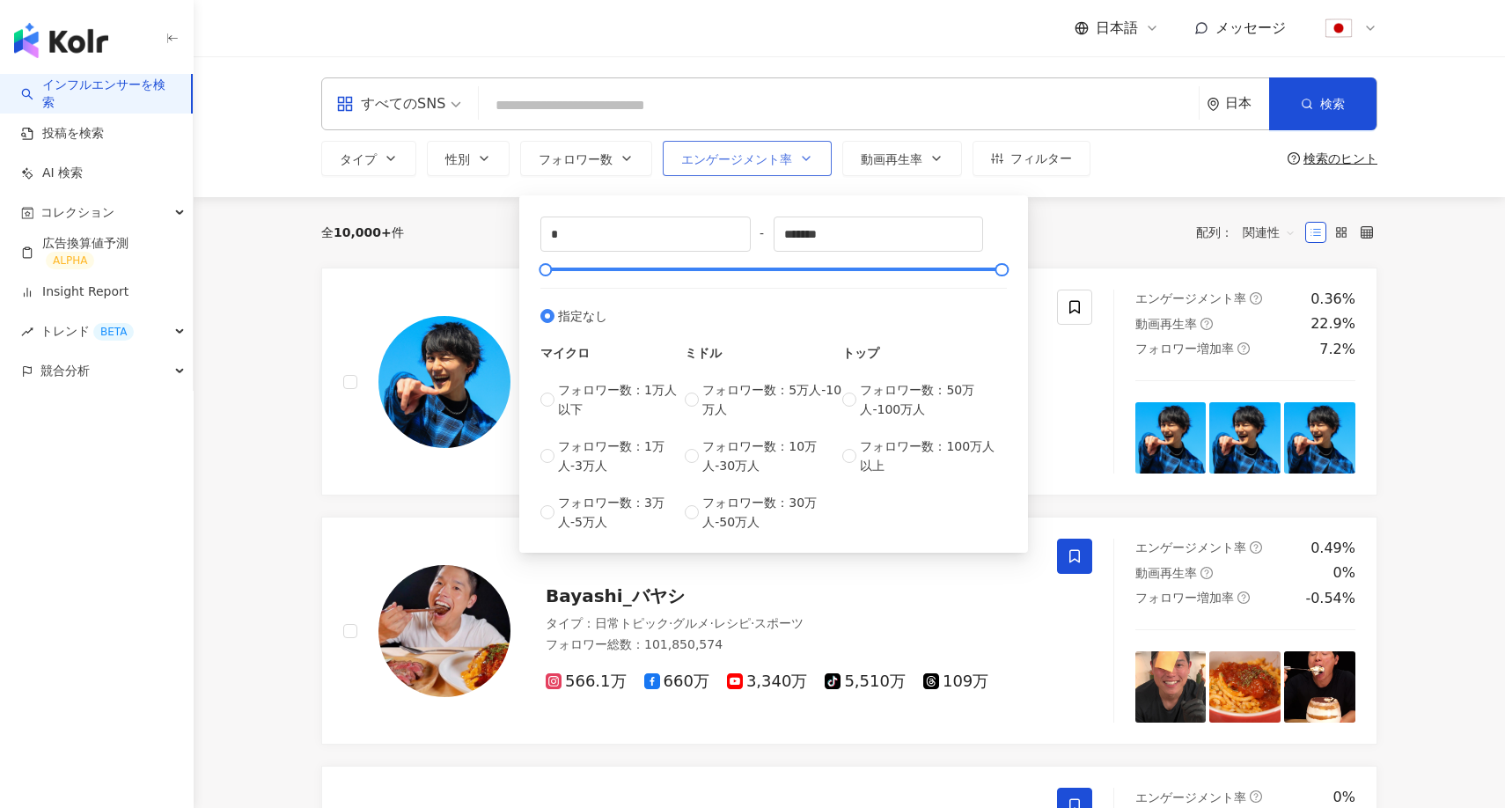
click at [706, 158] on span "エンゲージメント率" at bounding box center [736, 159] width 111 height 14
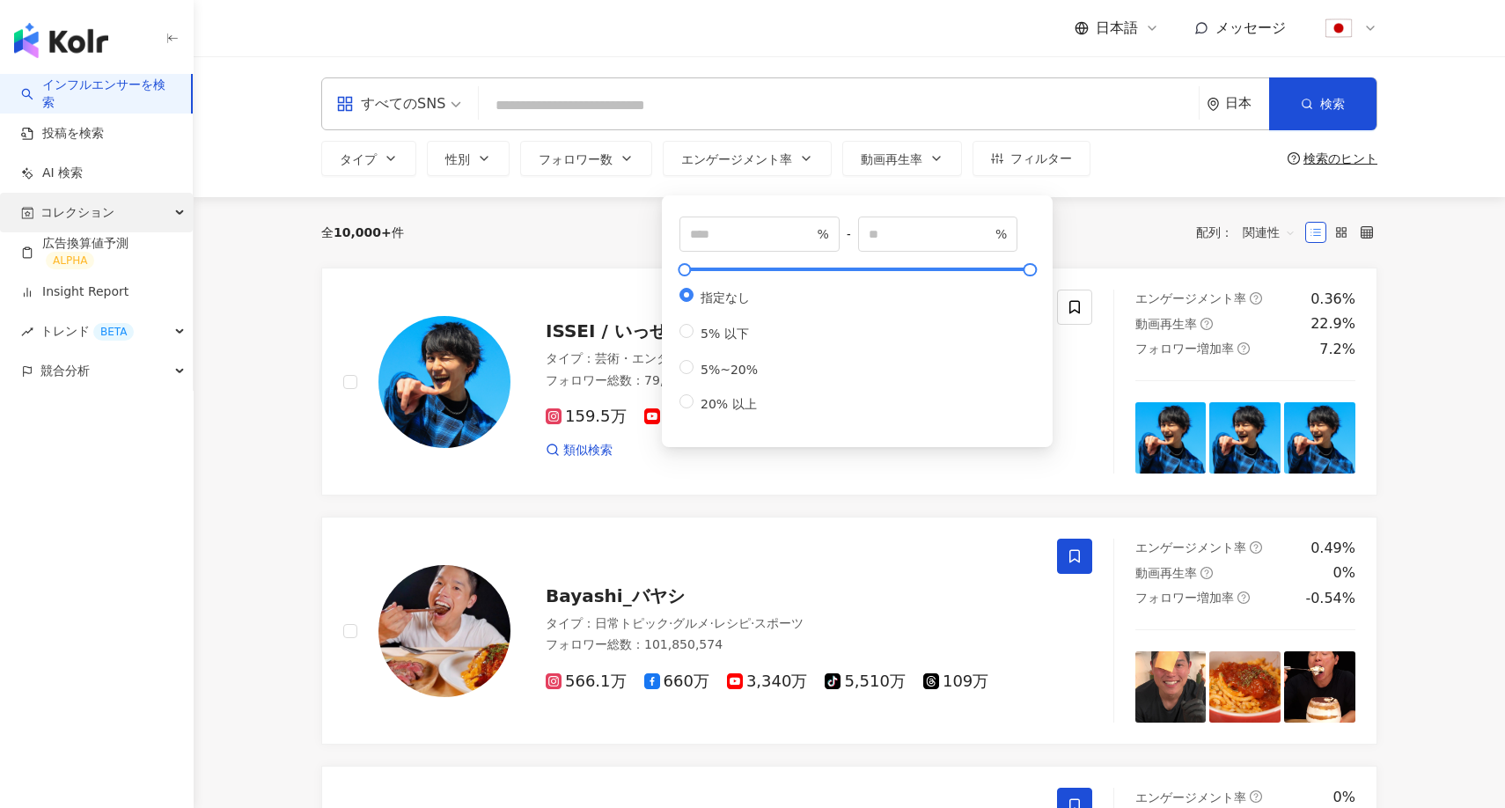
click at [129, 212] on div "コレクション" at bounding box center [96, 213] width 193 height 40
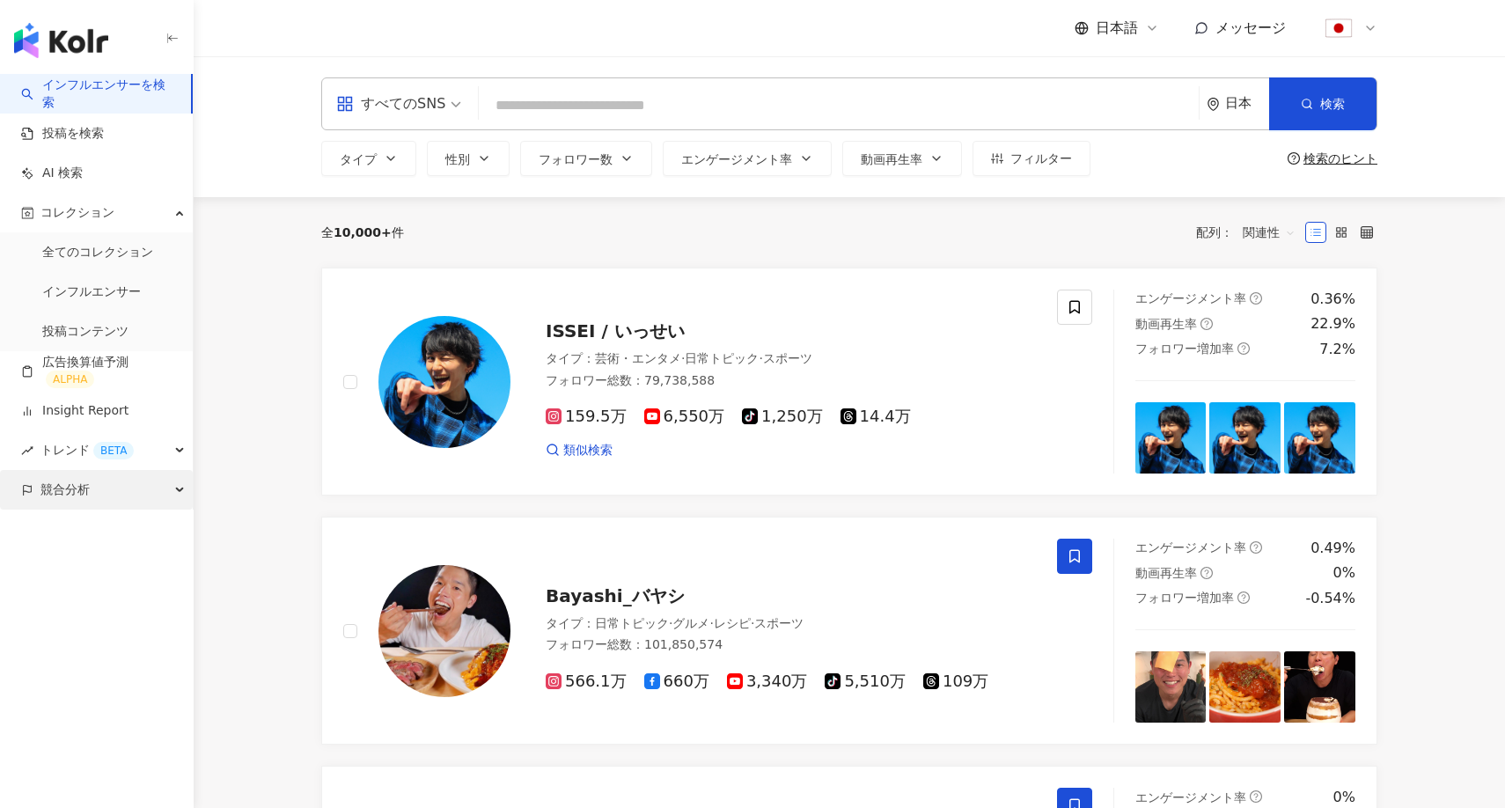
click at [117, 495] on div "競合分析" at bounding box center [96, 490] width 193 height 40
click at [388, 258] on div "全 10,000+ 件 配列： 関連性" at bounding box center [849, 232] width 1056 height 70
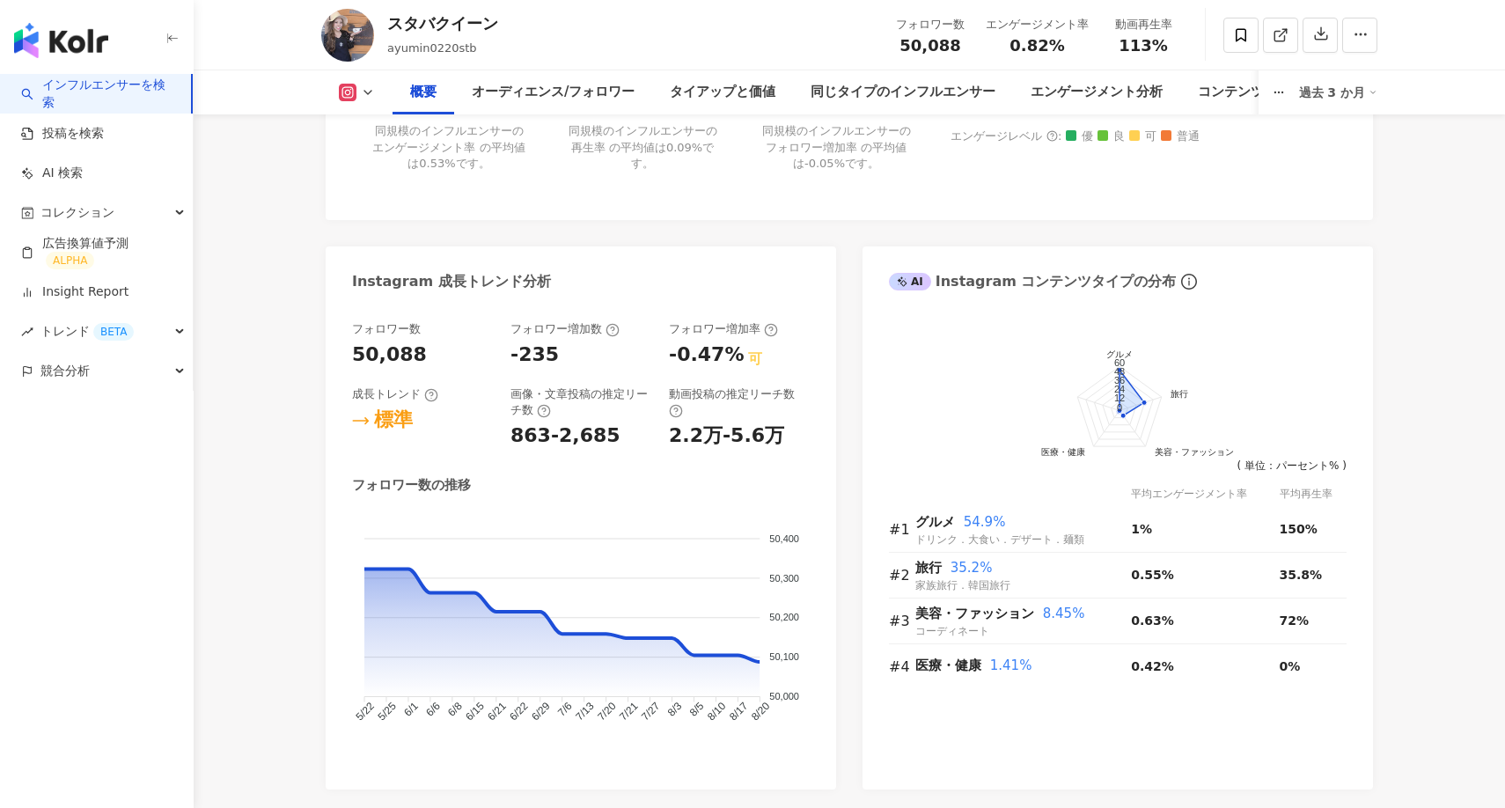
scroll to position [855, 0]
click at [73, 283] on link "Insight Report" at bounding box center [74, 292] width 107 height 18
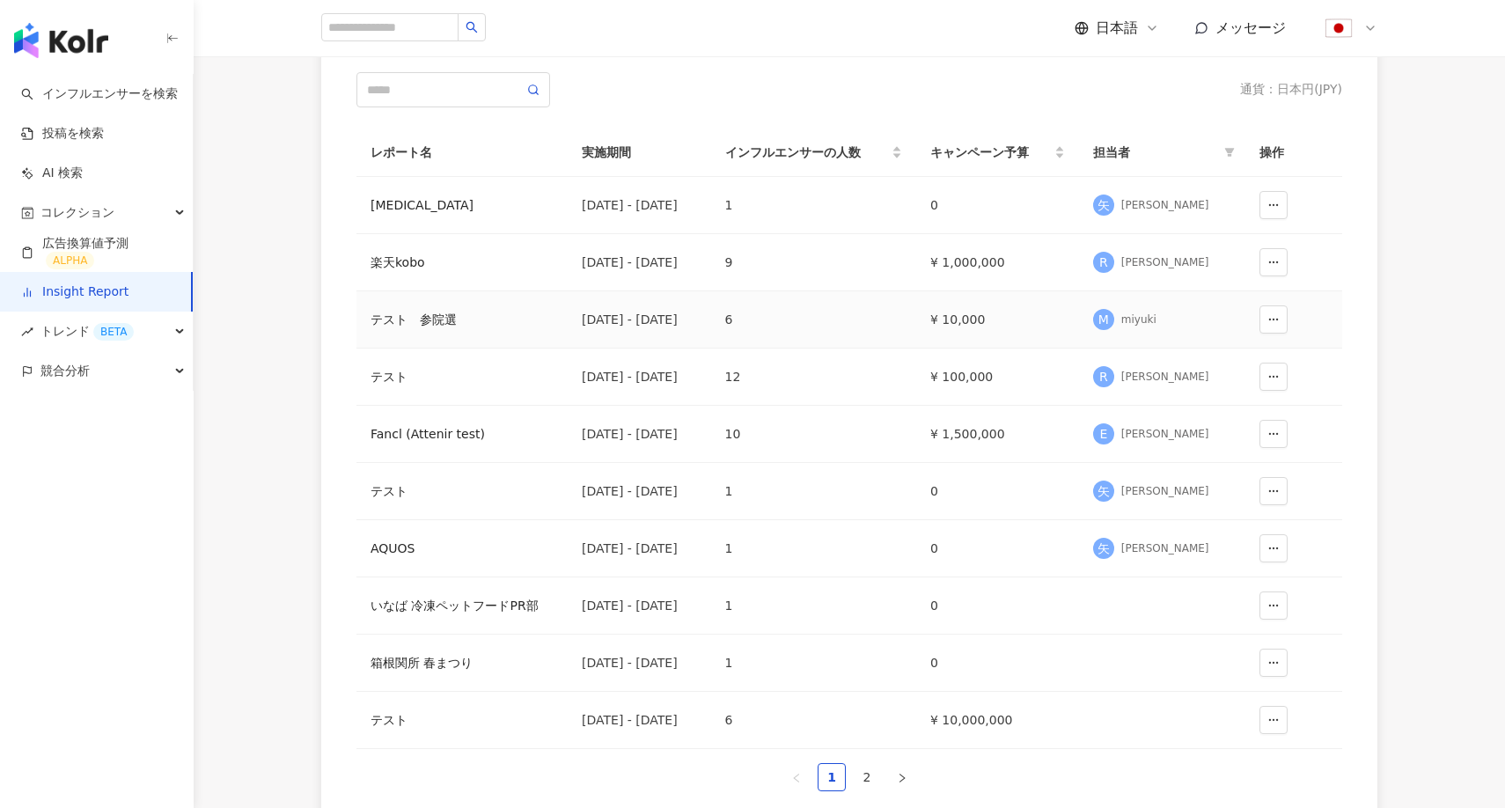
scroll to position [257, 0]
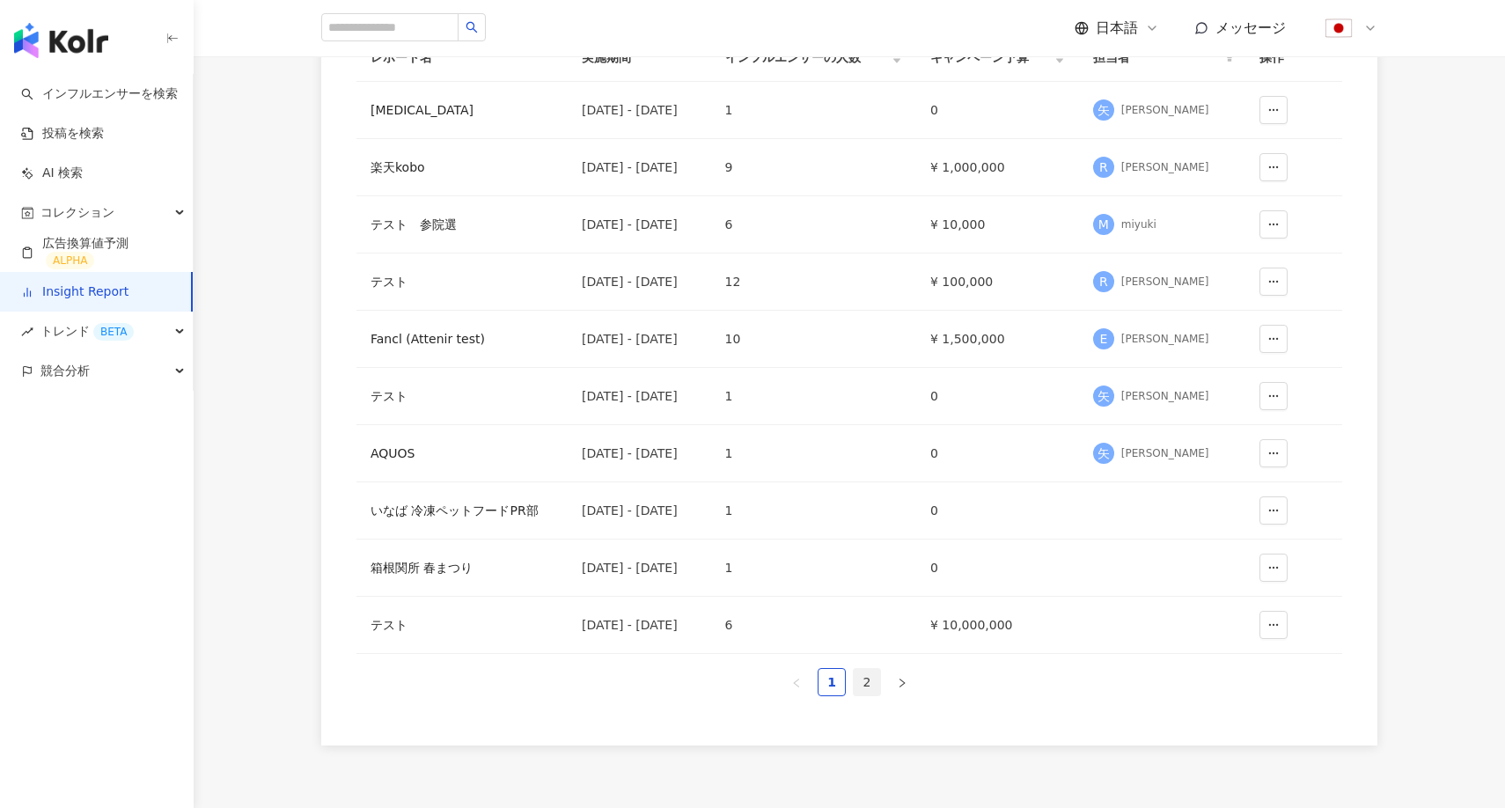
click at [873, 682] on link "2" at bounding box center [866, 682] width 26 height 26
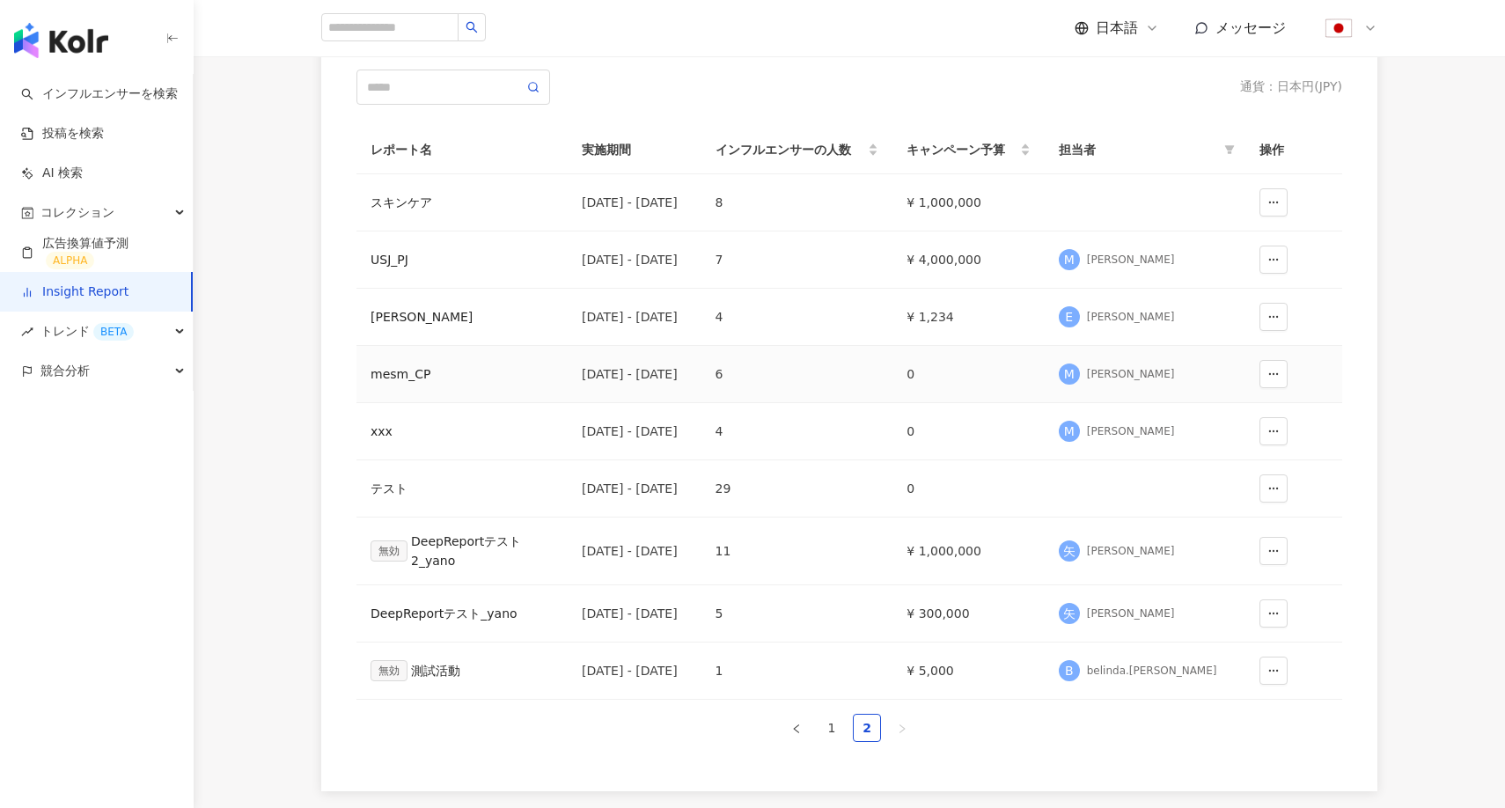
scroll to position [151, 0]
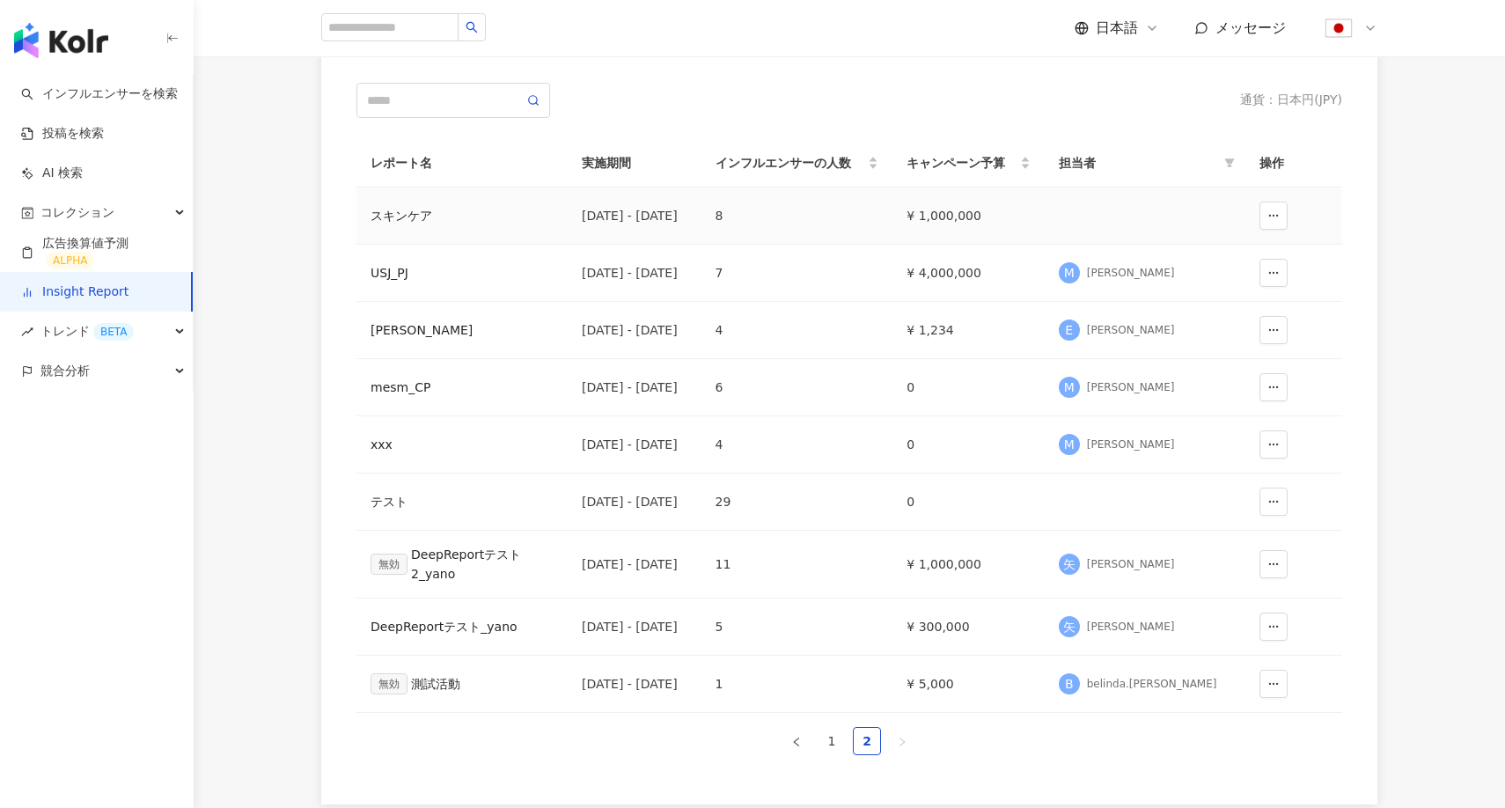
click at [414, 207] on div "スキンケア" at bounding box center [461, 215] width 183 height 19
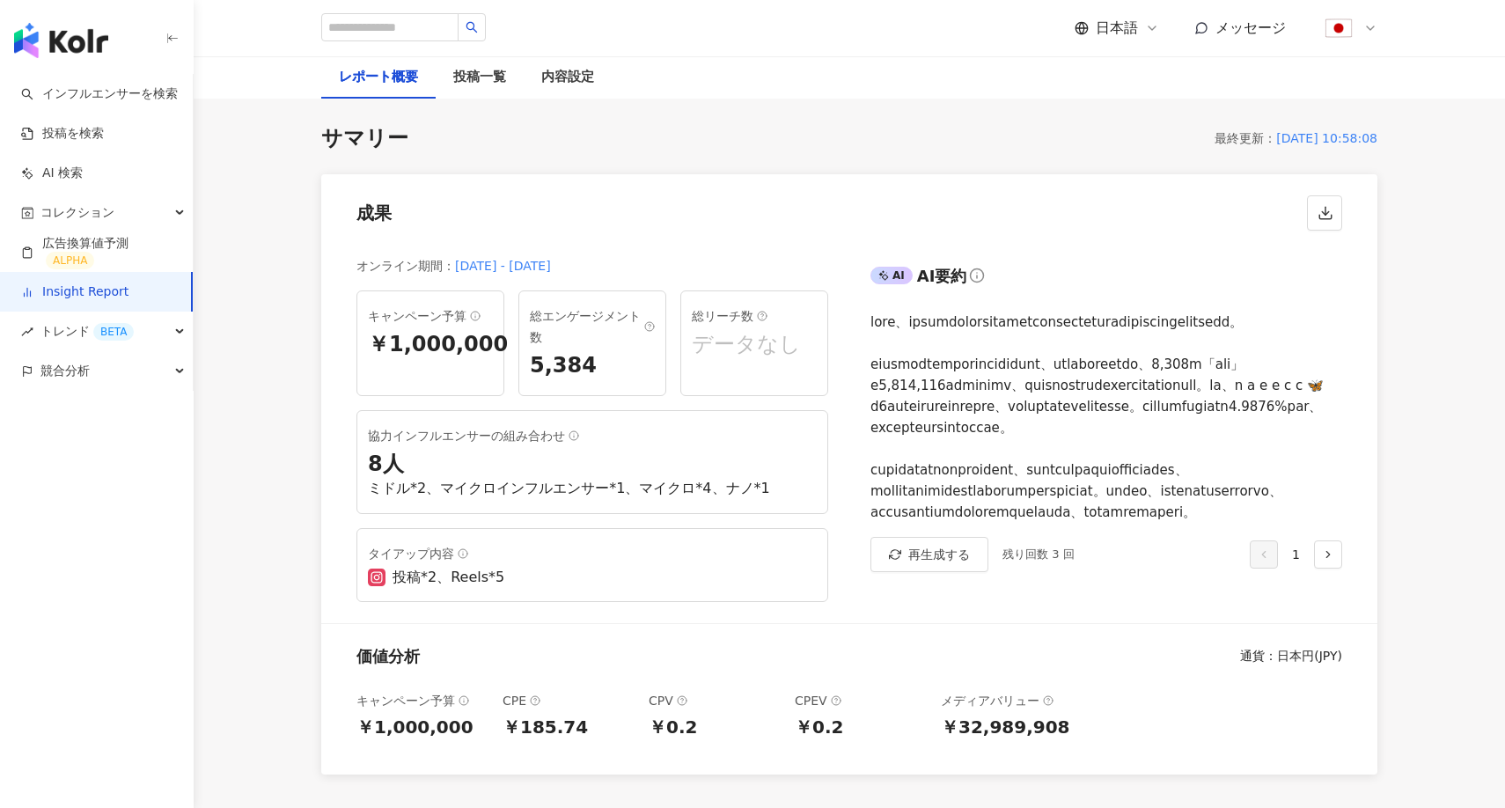
scroll to position [37, 0]
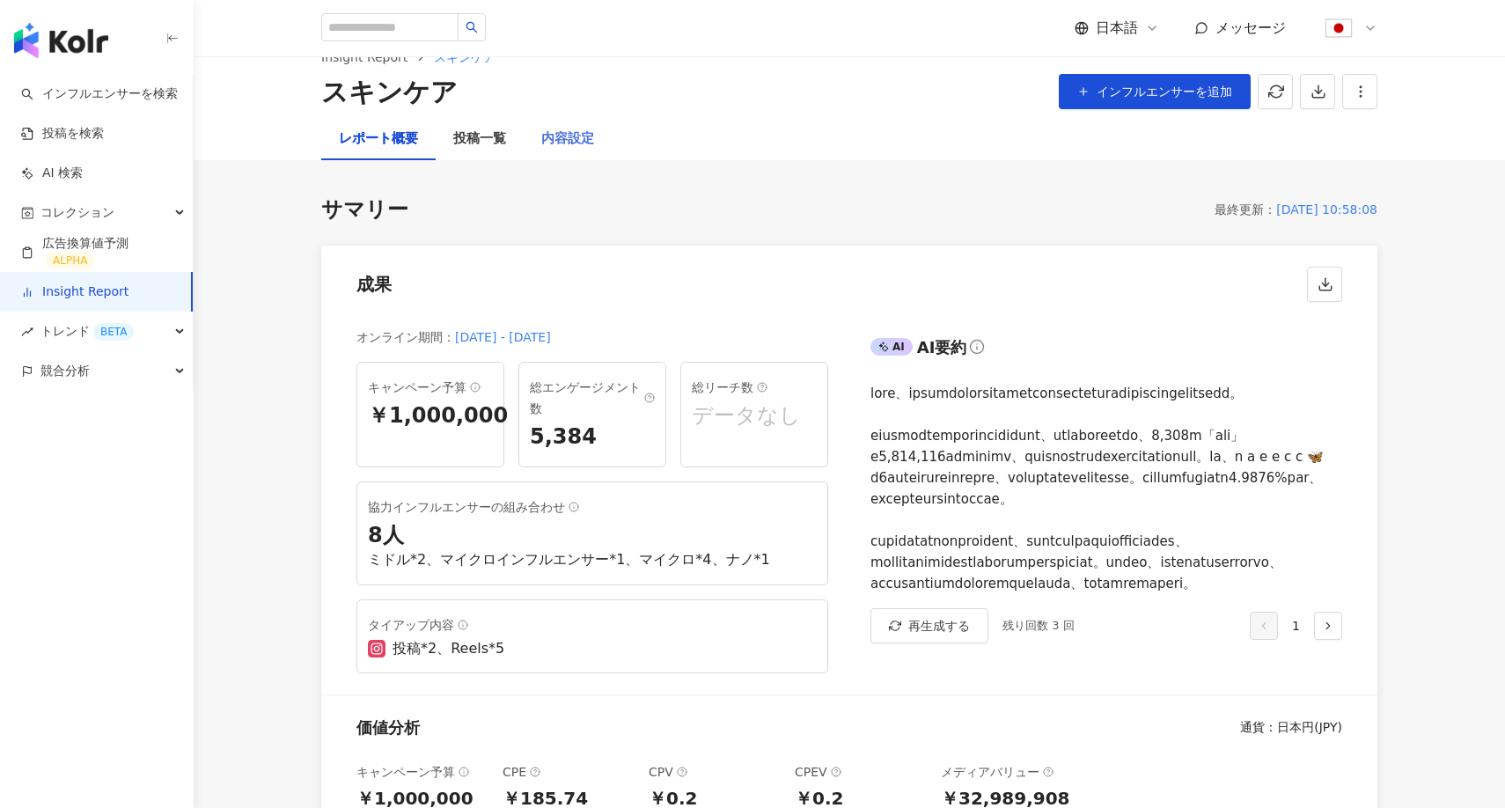
click at [566, 123] on div "内容設定" at bounding box center [568, 139] width 88 height 42
click at [562, 142] on div "内容設定" at bounding box center [567, 138] width 53 height 21
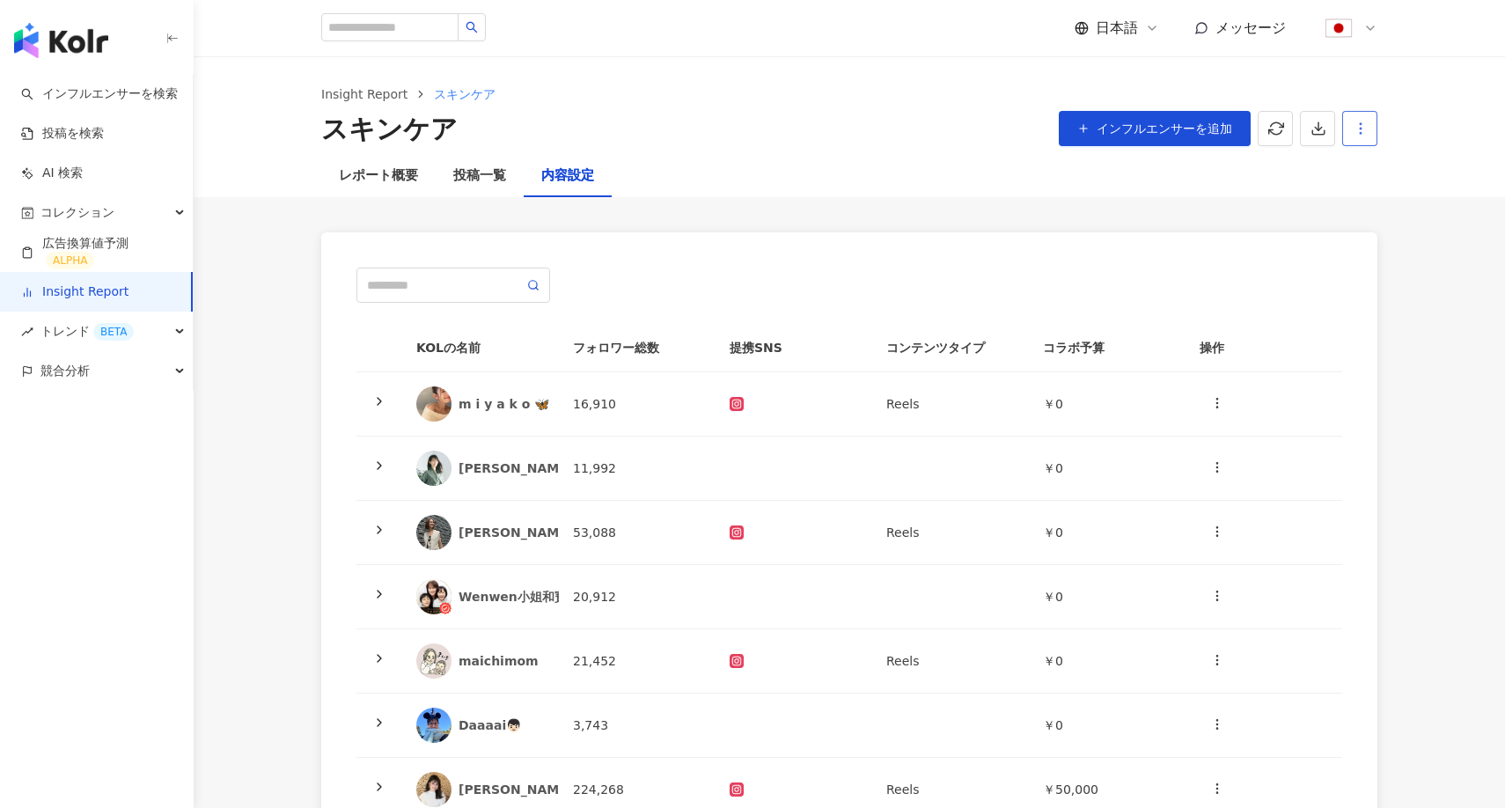
click at [1358, 141] on button "button" at bounding box center [1359, 128] width 35 height 35
click at [1292, 172] on div "レポート設定" at bounding box center [1285, 170] width 155 height 19
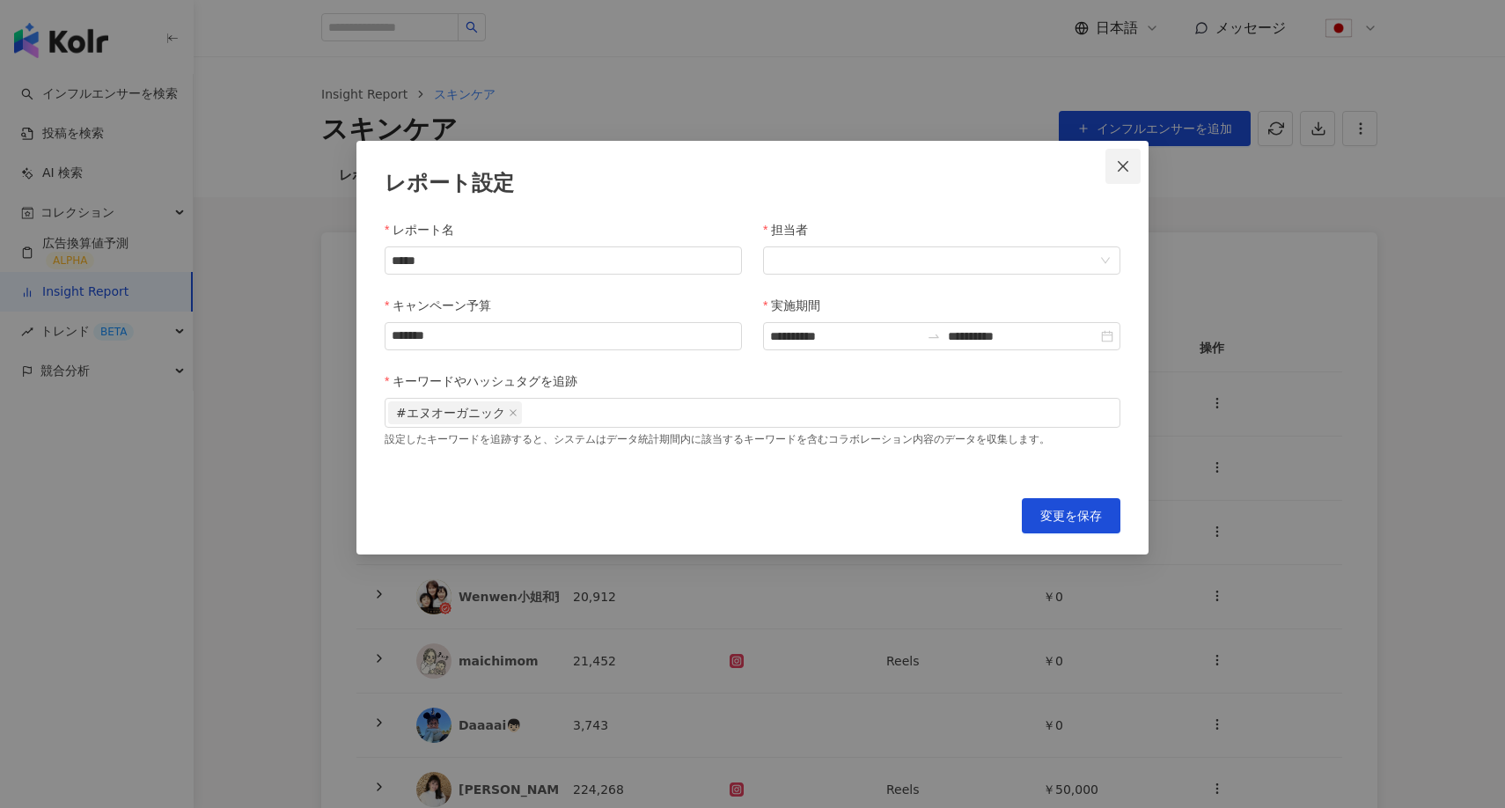
click at [1124, 171] on icon "close" at bounding box center [1123, 166] width 14 height 14
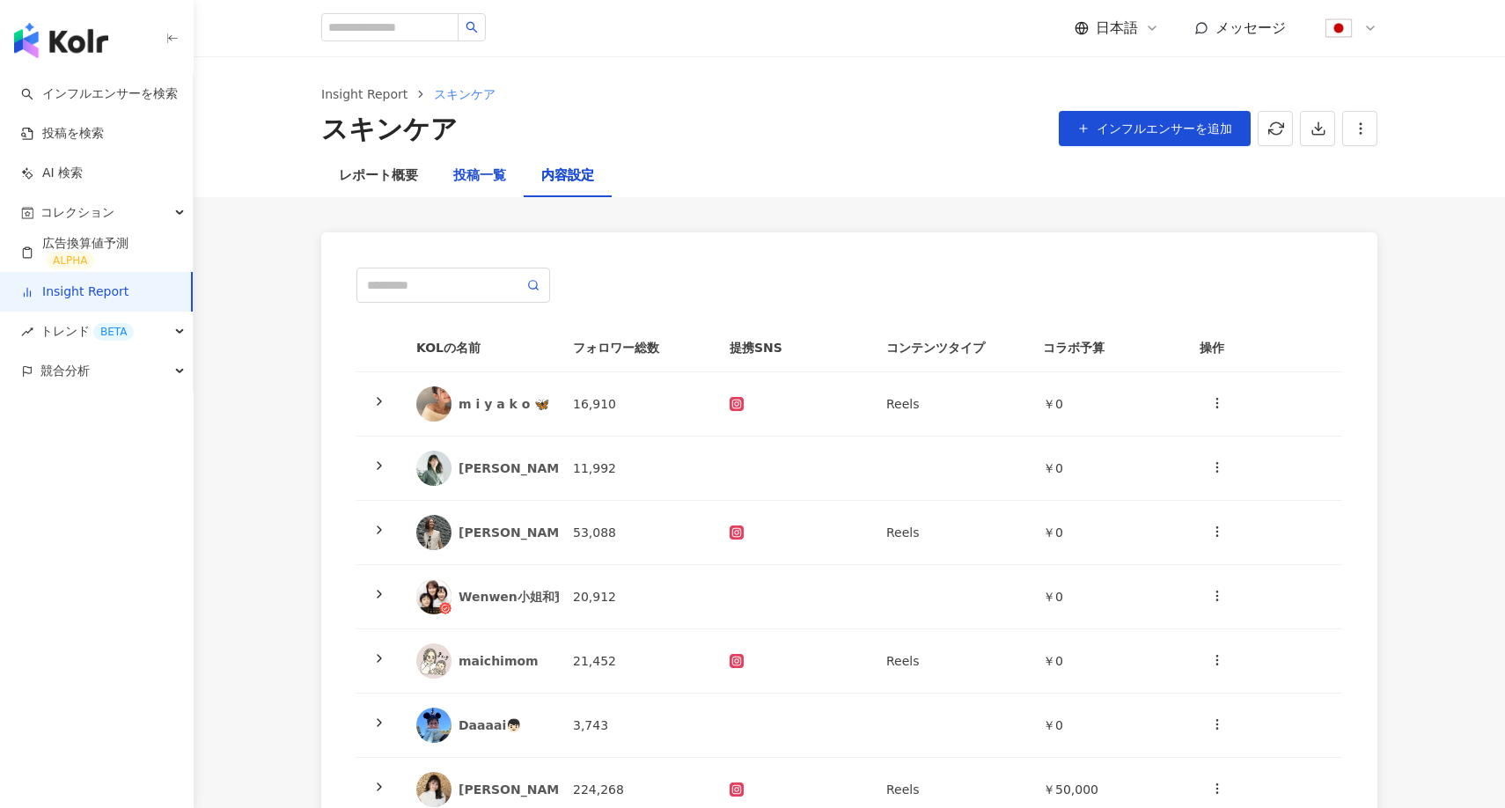
click at [472, 173] on div "投稿一覧" at bounding box center [479, 175] width 53 height 21
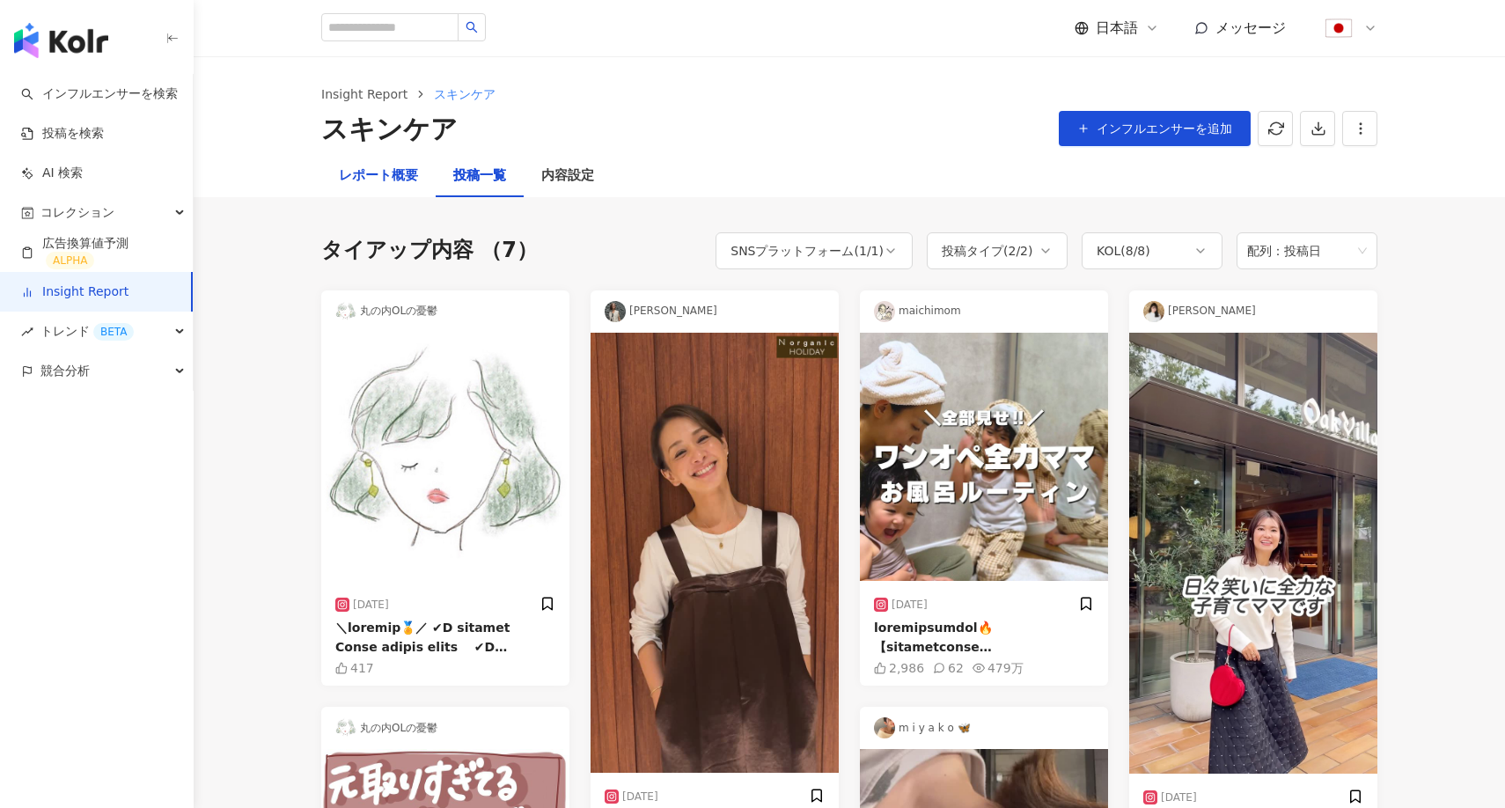
click at [377, 185] on div "レポート概要" at bounding box center [378, 175] width 79 height 21
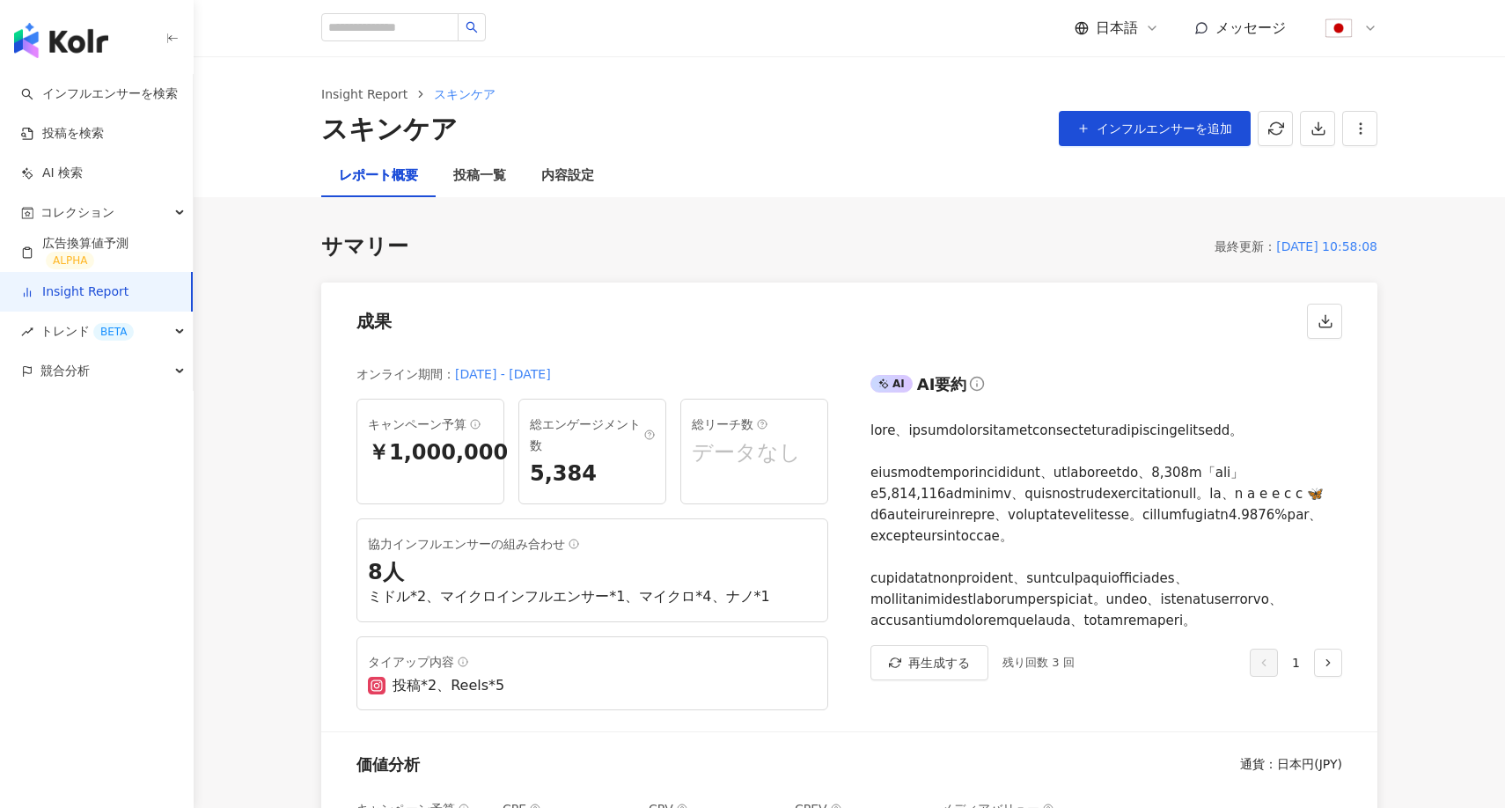
click at [83, 39] on img "button" at bounding box center [61, 40] width 94 height 35
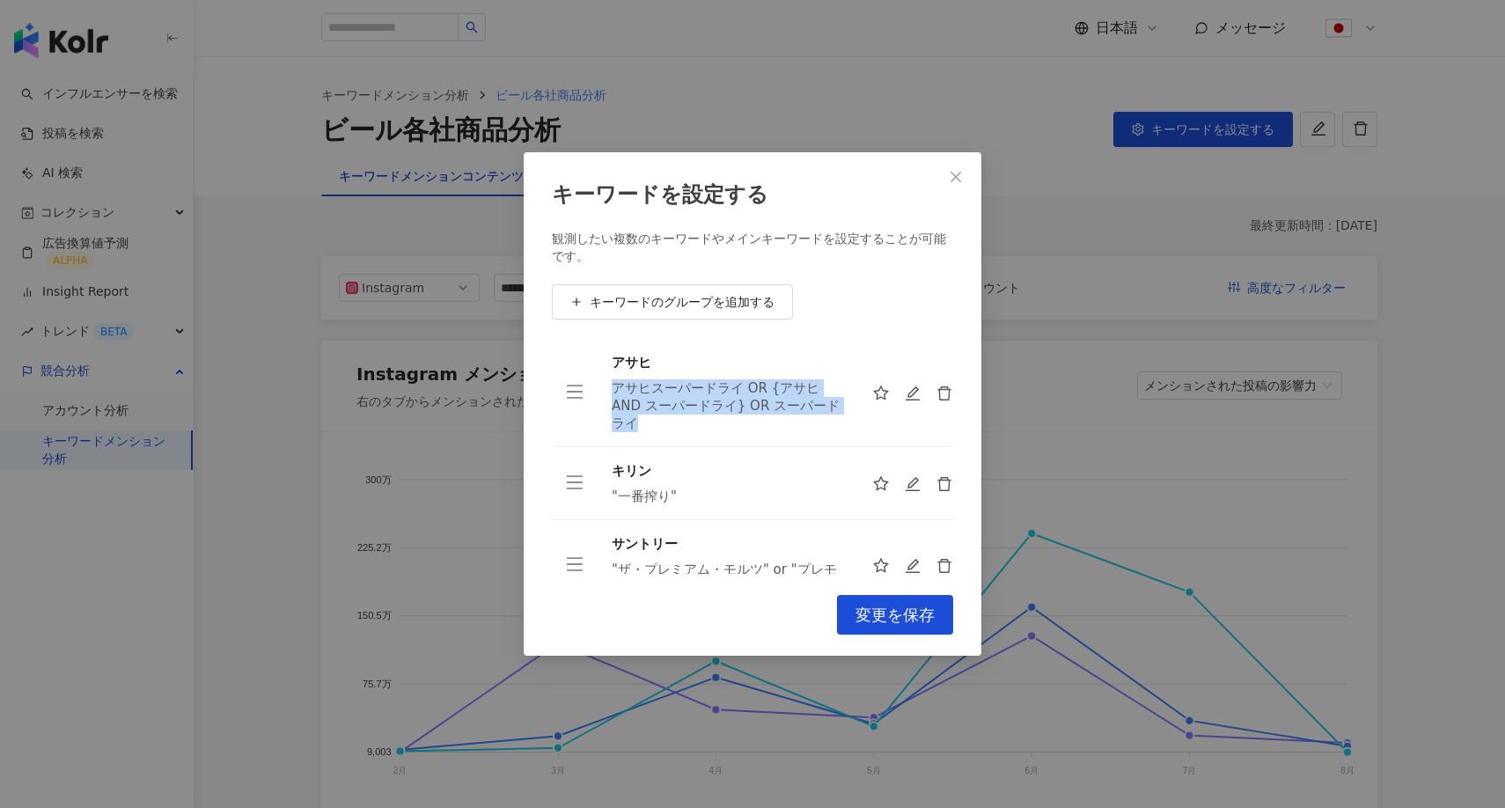
drag, startPoint x: 725, startPoint y: 417, endPoint x: 614, endPoint y: 387, distance: 114.8
click at [614, 387] on div "アサヒスーパードライ OR {アサヒ AND スーパードライ} OR スーパードライ" at bounding box center [728, 405] width 232 height 53
drag, startPoint x: 684, startPoint y: 498, endPoint x: 602, endPoint y: 499, distance: 81.8
click at [602, 499] on td "キリン "一番搾り"" at bounding box center [727, 483] width 260 height 73
click at [696, 579] on div "キーワードを設定する 観測したい複数のキーワードやメインキーワードを設定することが可能です。 キーワードのグループを追加する アサヒ アサヒスーパードライ O…" at bounding box center [753, 404] width 458 height 504
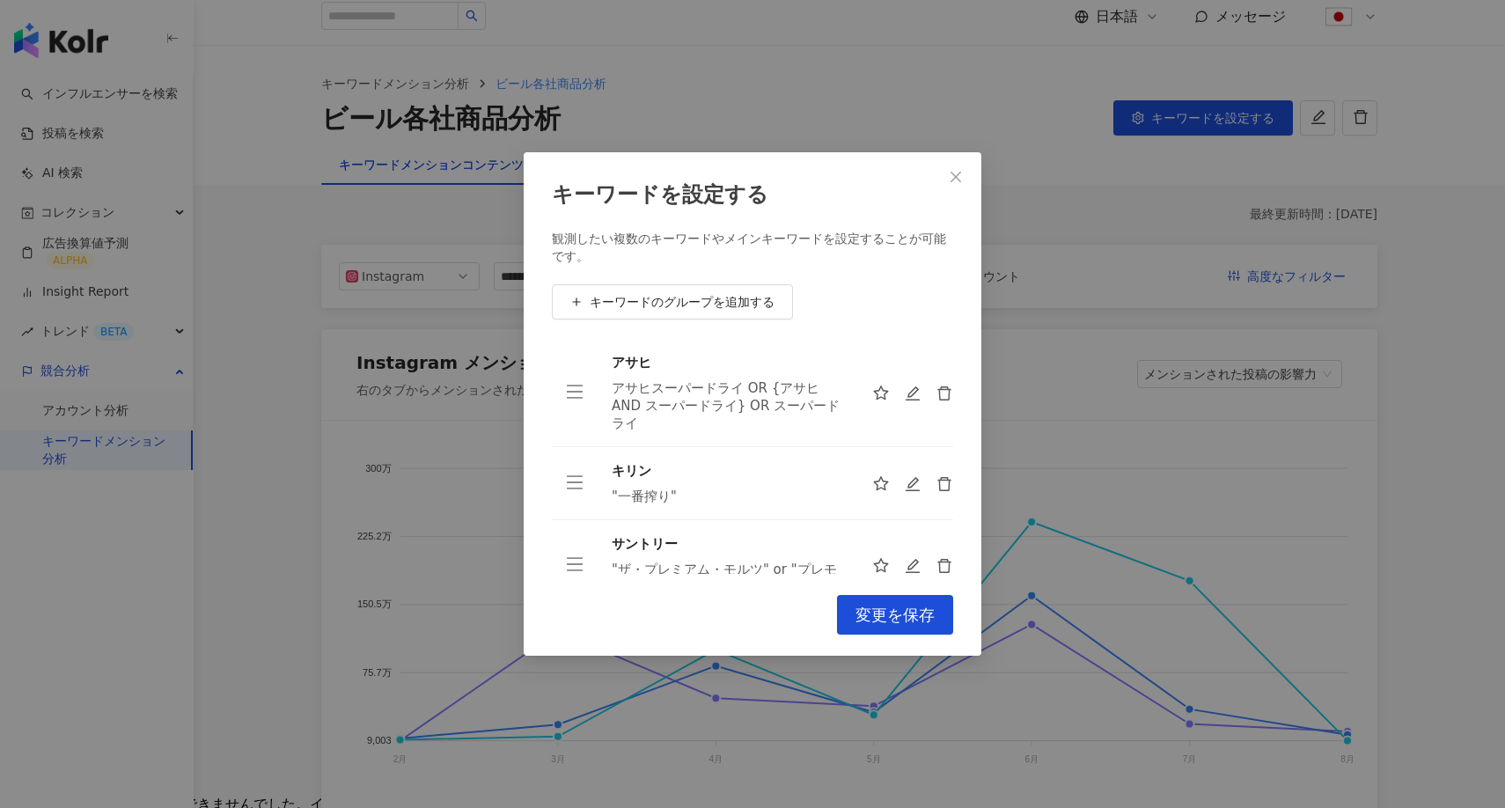
scroll to position [37, 0]
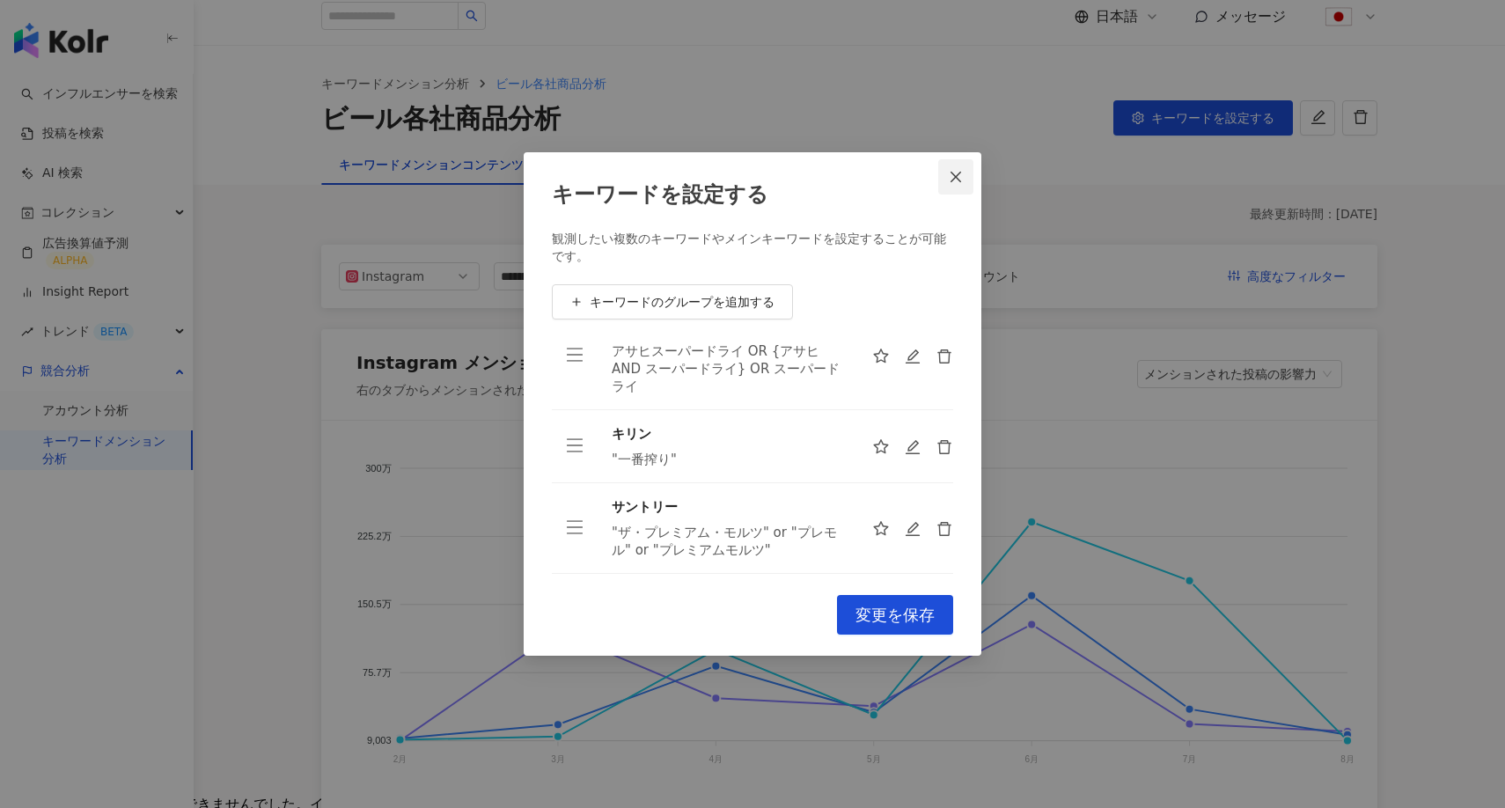
click at [965, 184] on button "Close" at bounding box center [955, 176] width 35 height 35
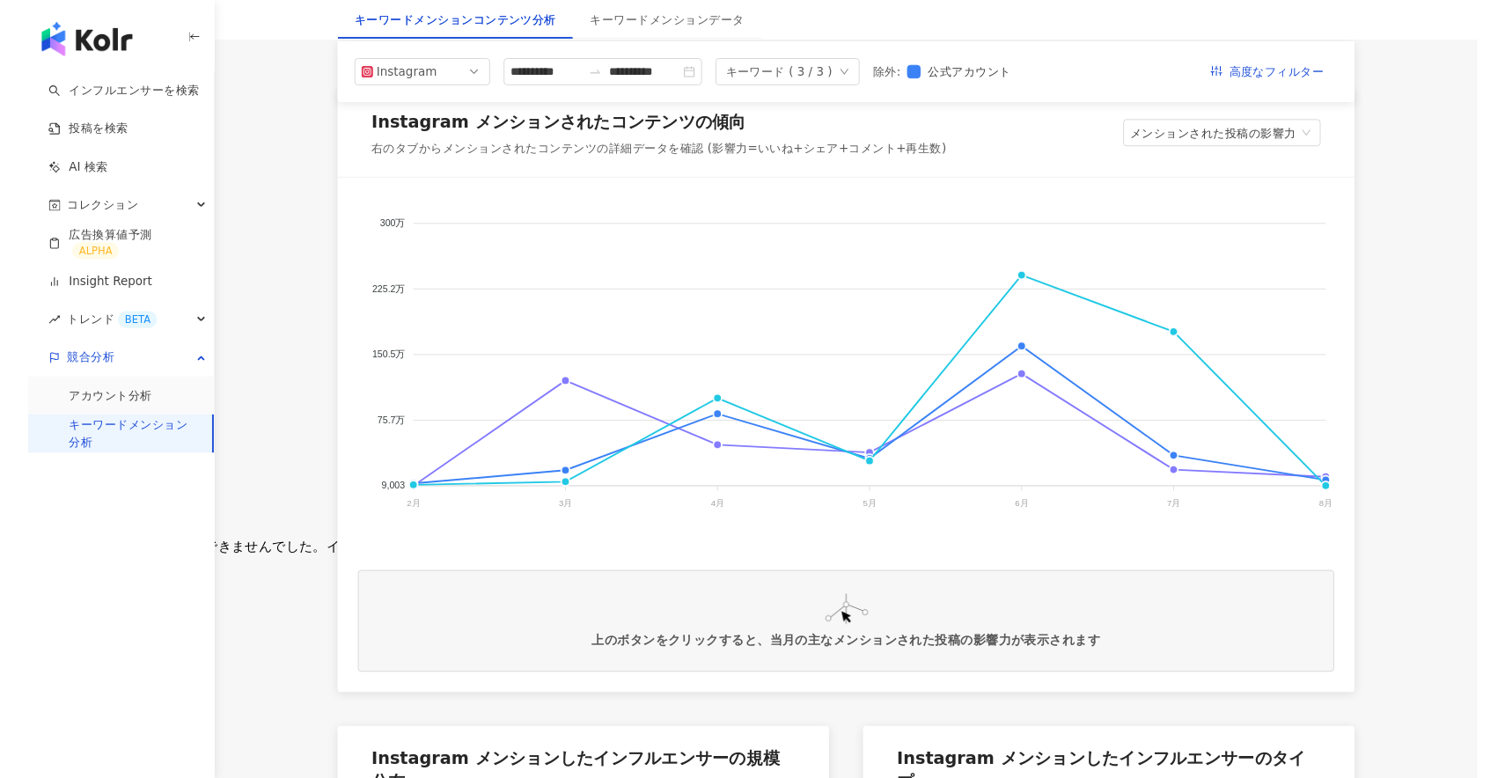
scroll to position [244, 0]
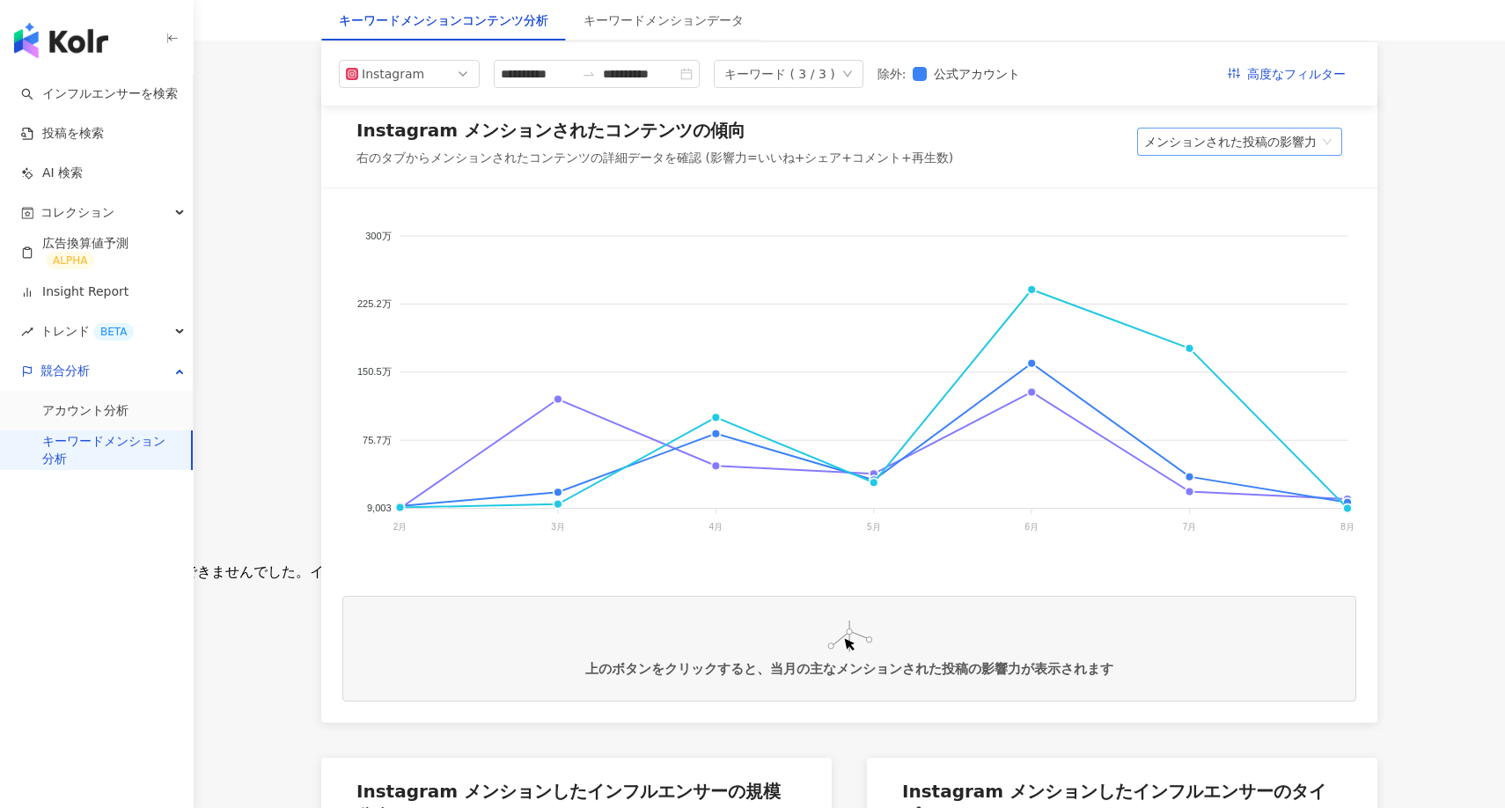
click at [1236, 146] on span "メンションされた投稿の影響力" at bounding box center [1239, 141] width 191 height 26
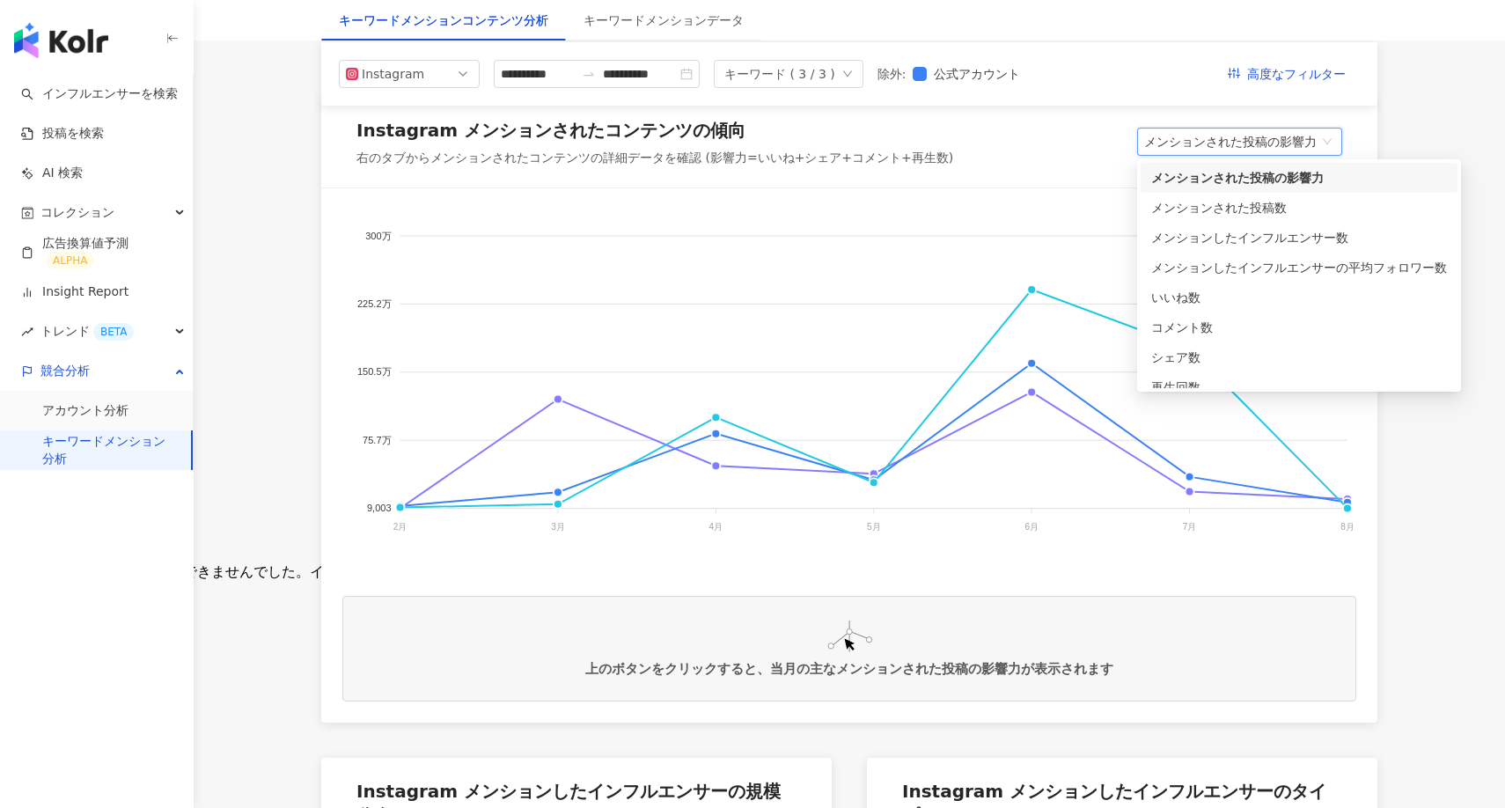
click at [1069, 158] on div "Instagram メンションされたコンテンツの傾向 右のタブからメンションされたコンテンツの詳細データを確認 (影響力=いいね+シェア+コメント+再生数) …" at bounding box center [849, 143] width 1056 height 92
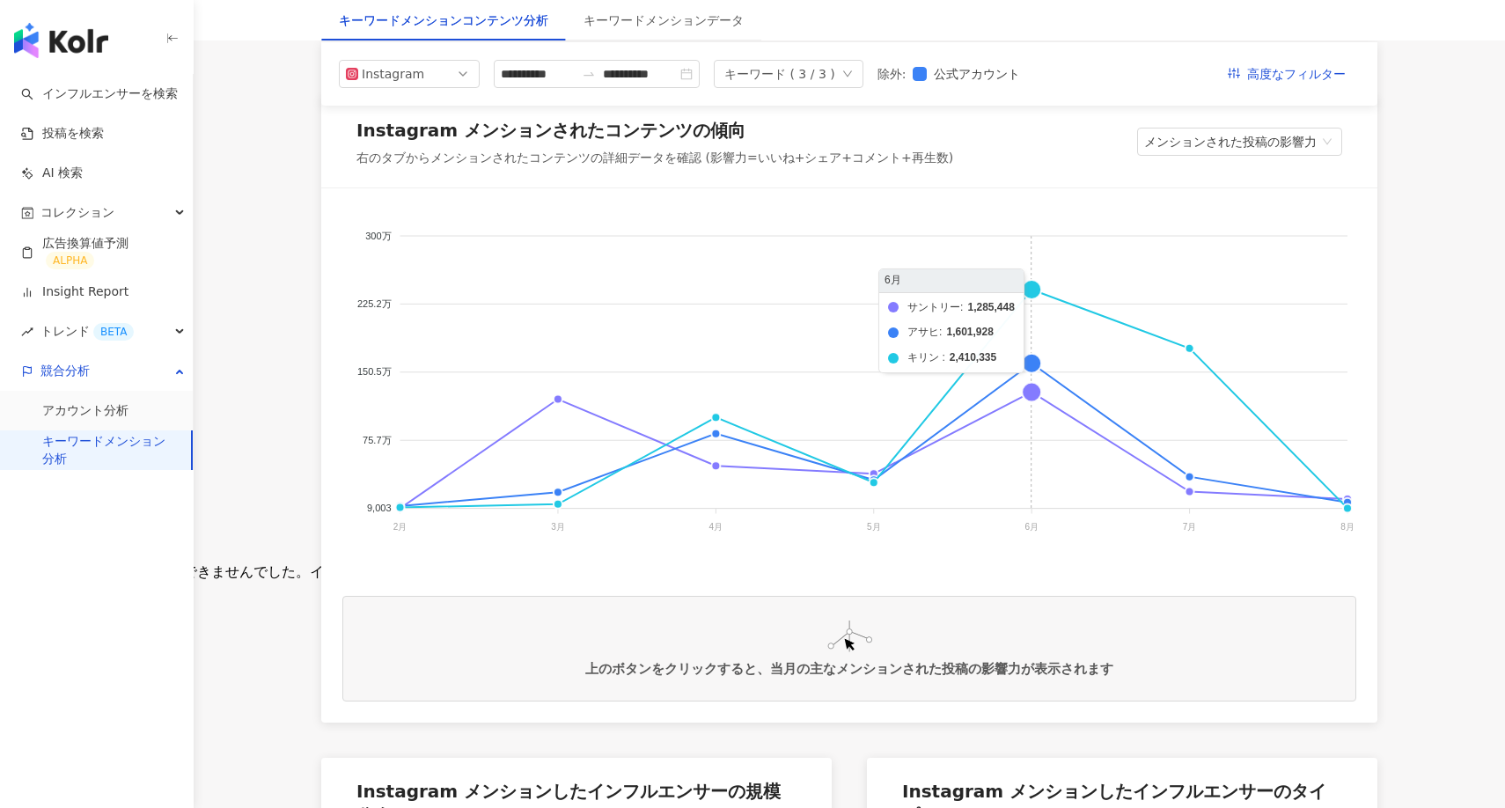
click at [1033, 287] on foreignobject "サントリー アサヒ キリン" at bounding box center [849, 385] width 1014 height 352
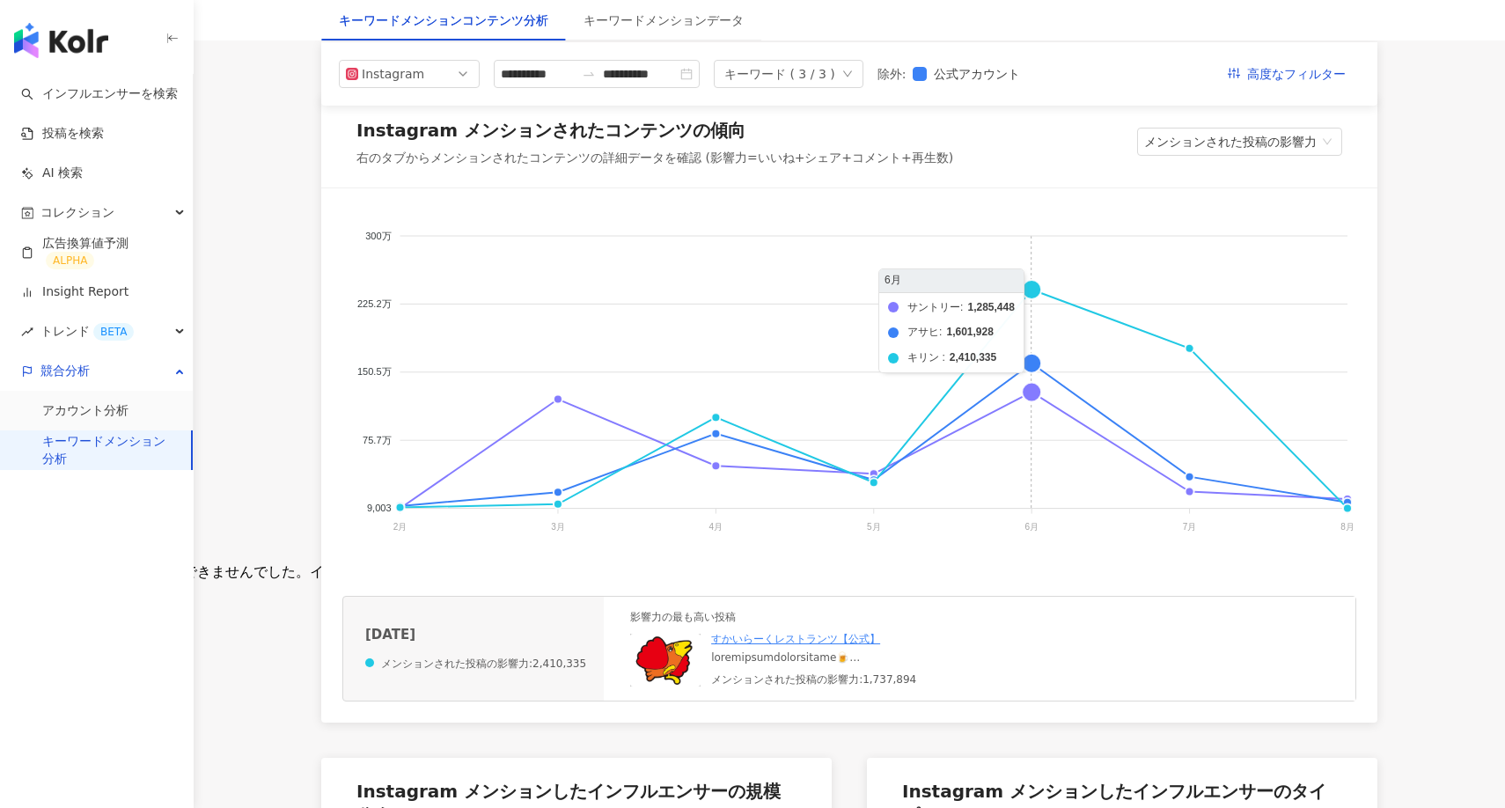
click at [1030, 367] on foreignobject "サントリー アサヒ キリン" at bounding box center [849, 385] width 1014 height 352
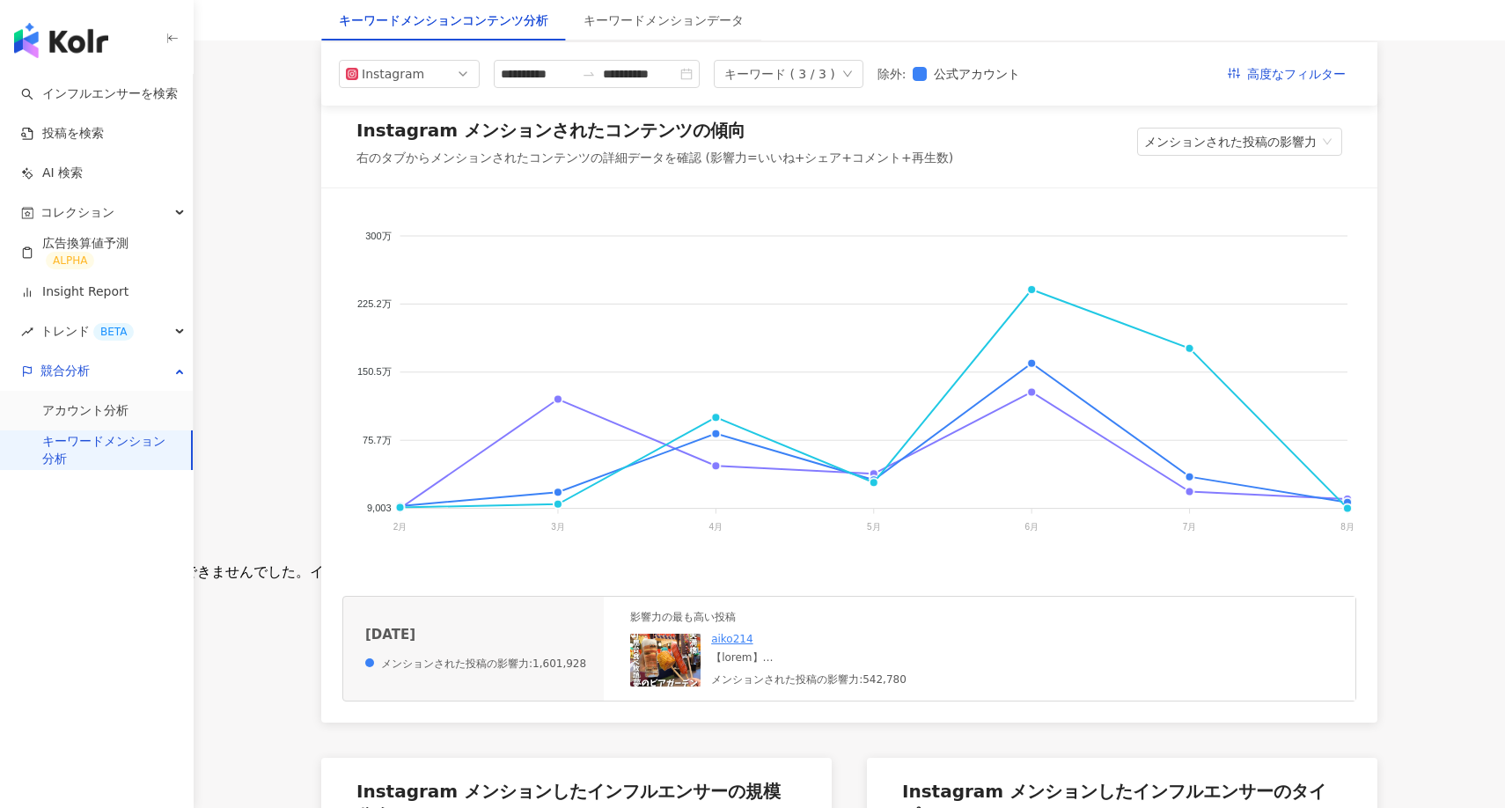
click at [655, 677] on img at bounding box center [665, 660] width 70 height 53
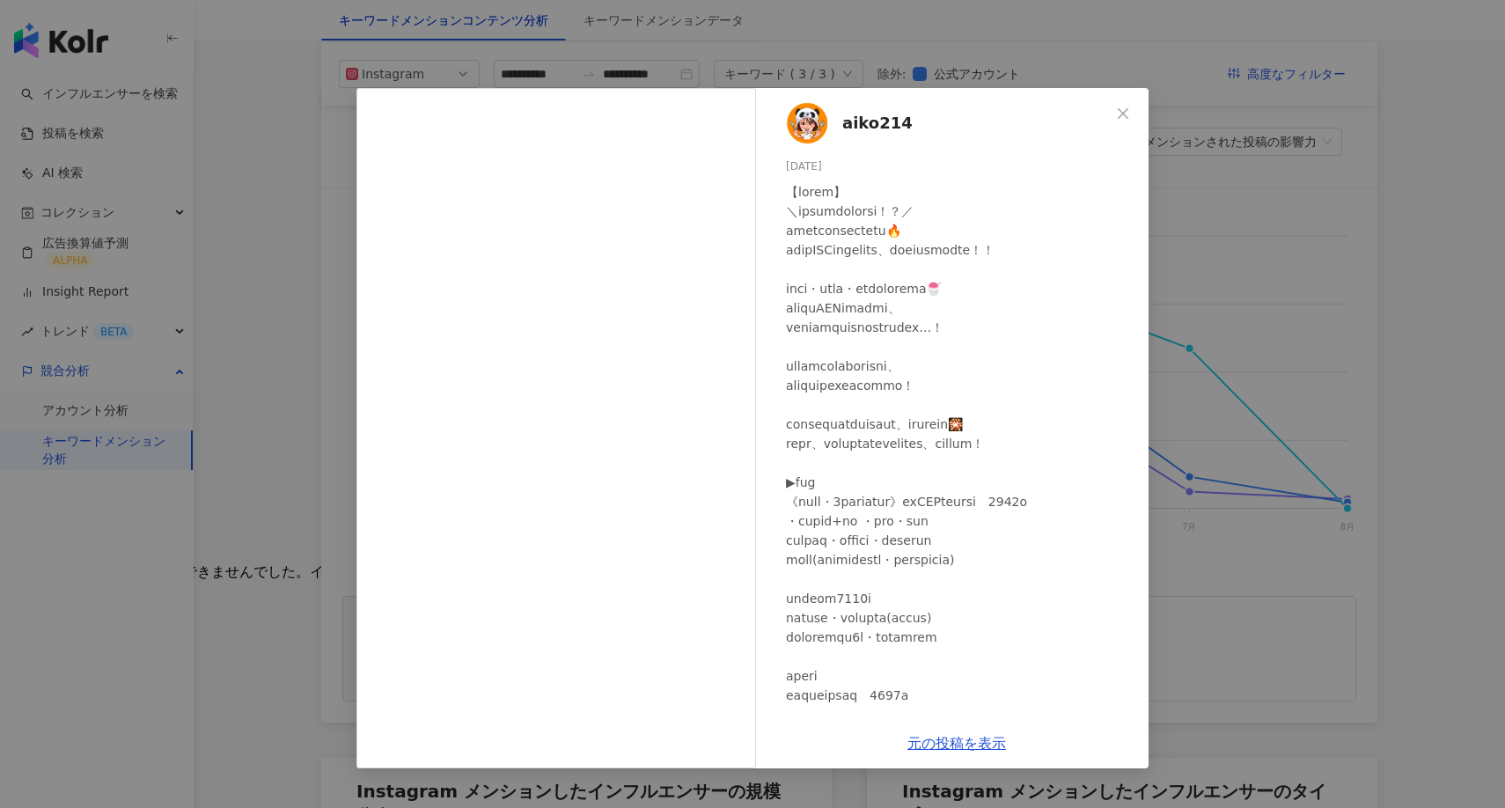
click at [810, 127] on img at bounding box center [807, 123] width 42 height 42
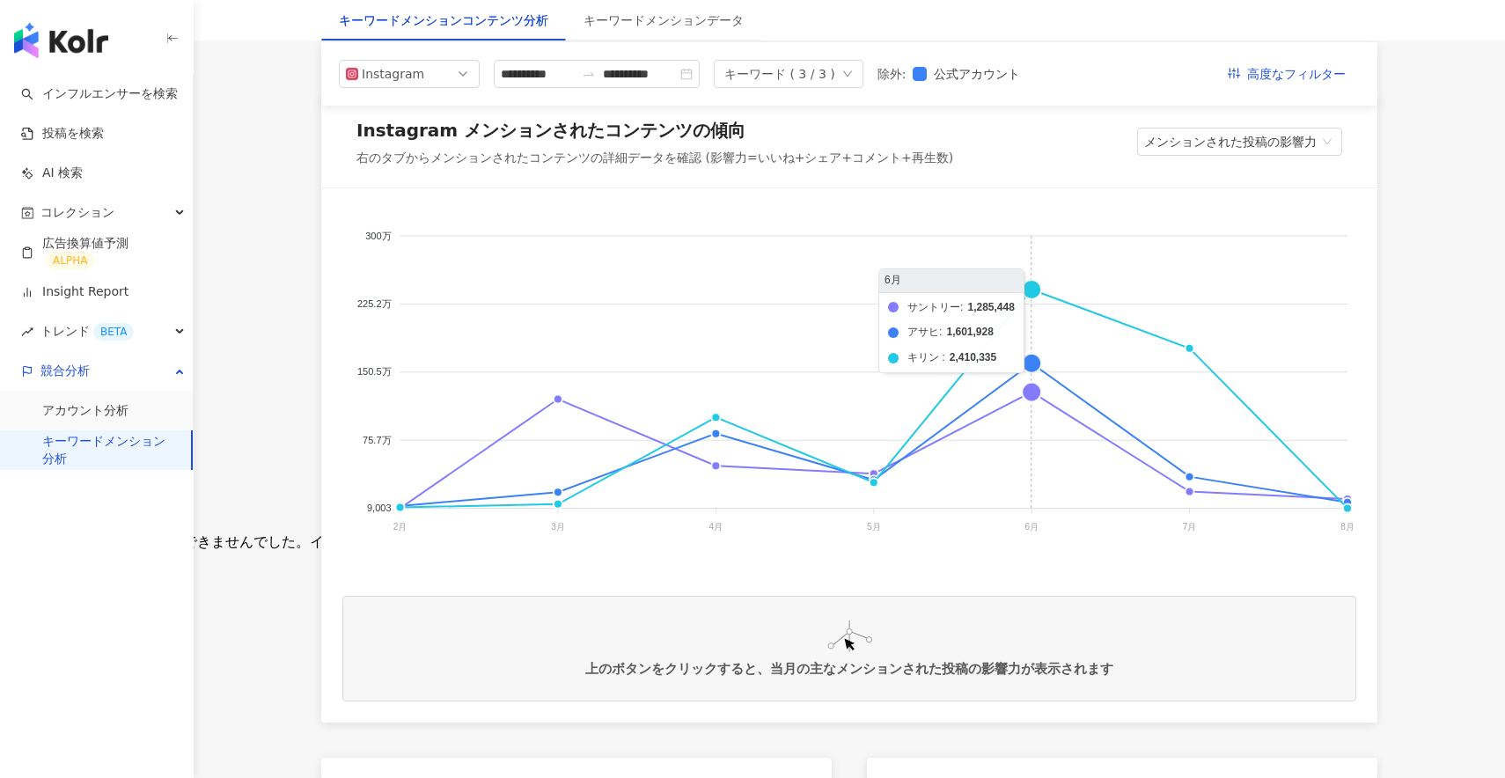
click at [1035, 400] on foreignobject "サントリー アサヒ キリン" at bounding box center [849, 385] width 1014 height 352
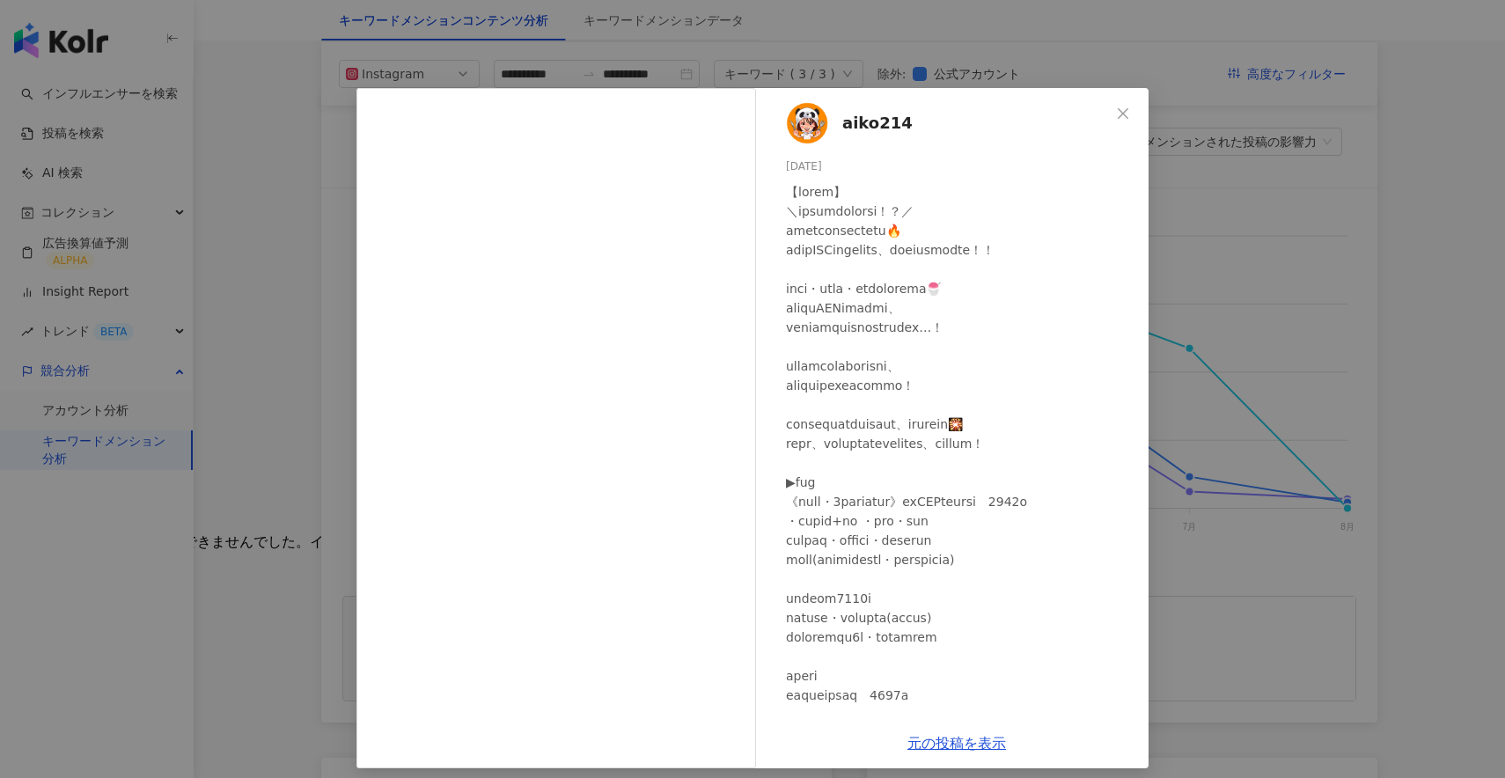
click at [1213, 398] on div "aiko214 [DATE] 5,184 10 53.8[PERSON_NAME]の投稿を表示" at bounding box center [752, 389] width 1505 height 778
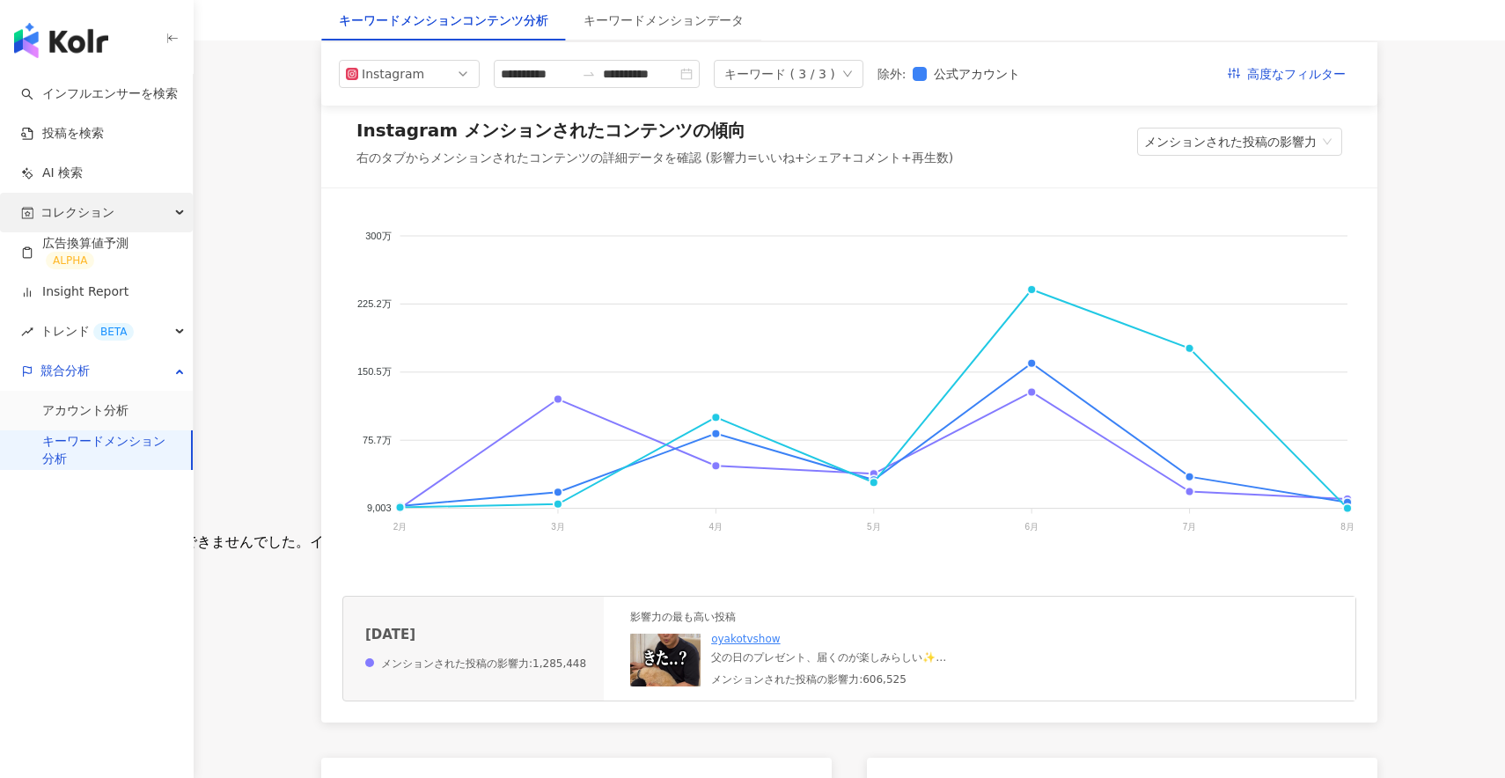
click at [120, 207] on div "コレクション" at bounding box center [96, 213] width 193 height 40
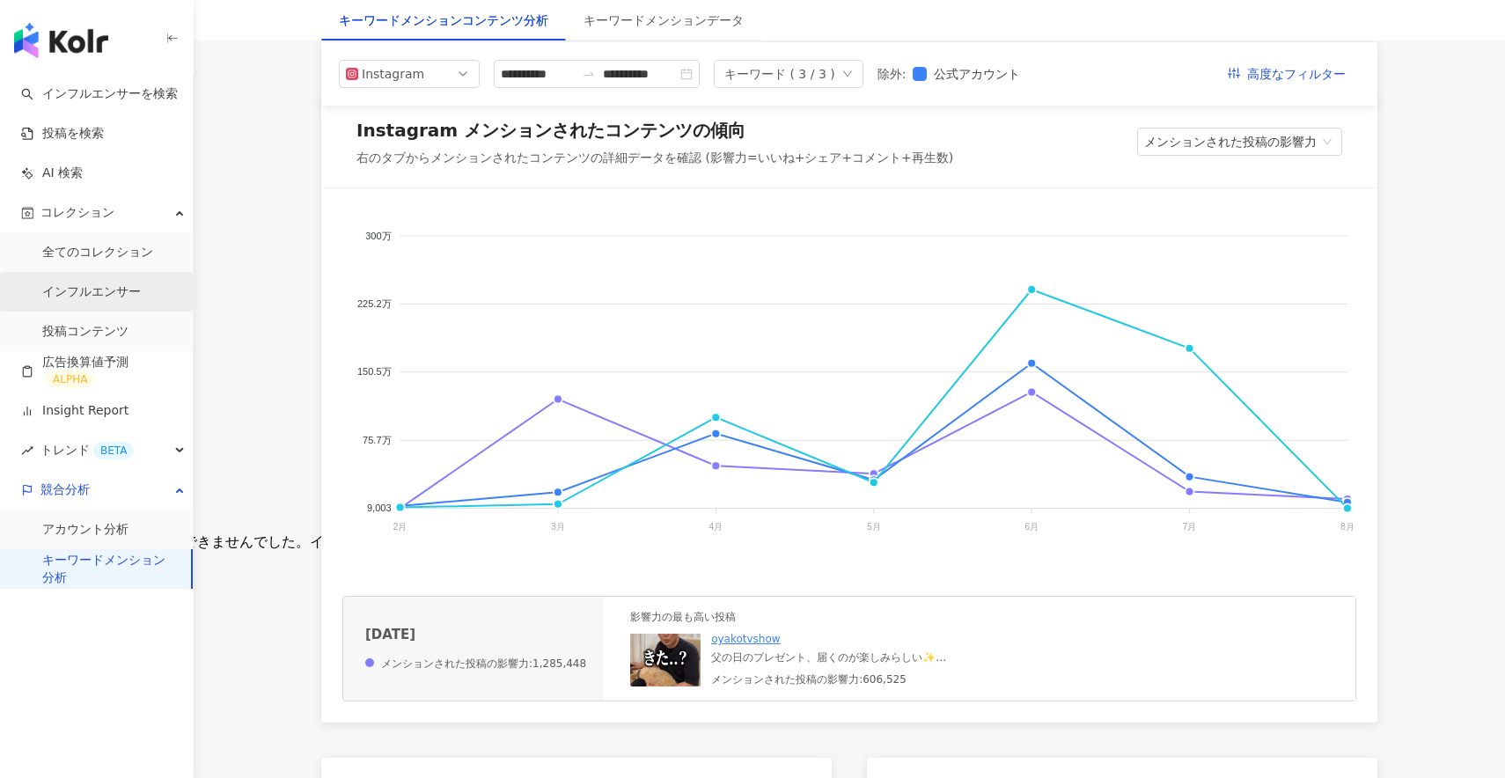
click at [109, 283] on link "インフルエンサー" at bounding box center [91, 292] width 99 height 18
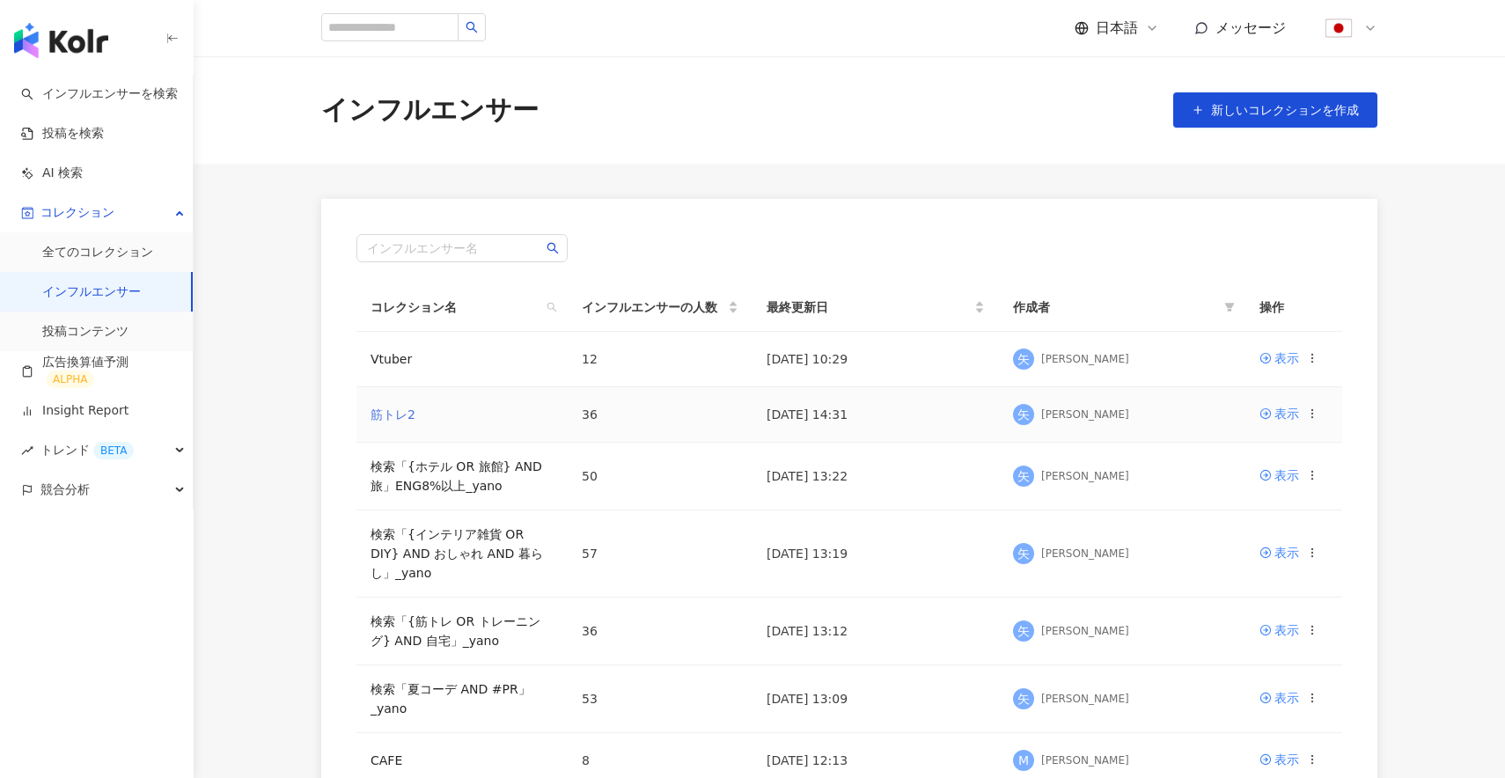
click at [399, 413] on link "筋トレ2" at bounding box center [392, 414] width 45 height 14
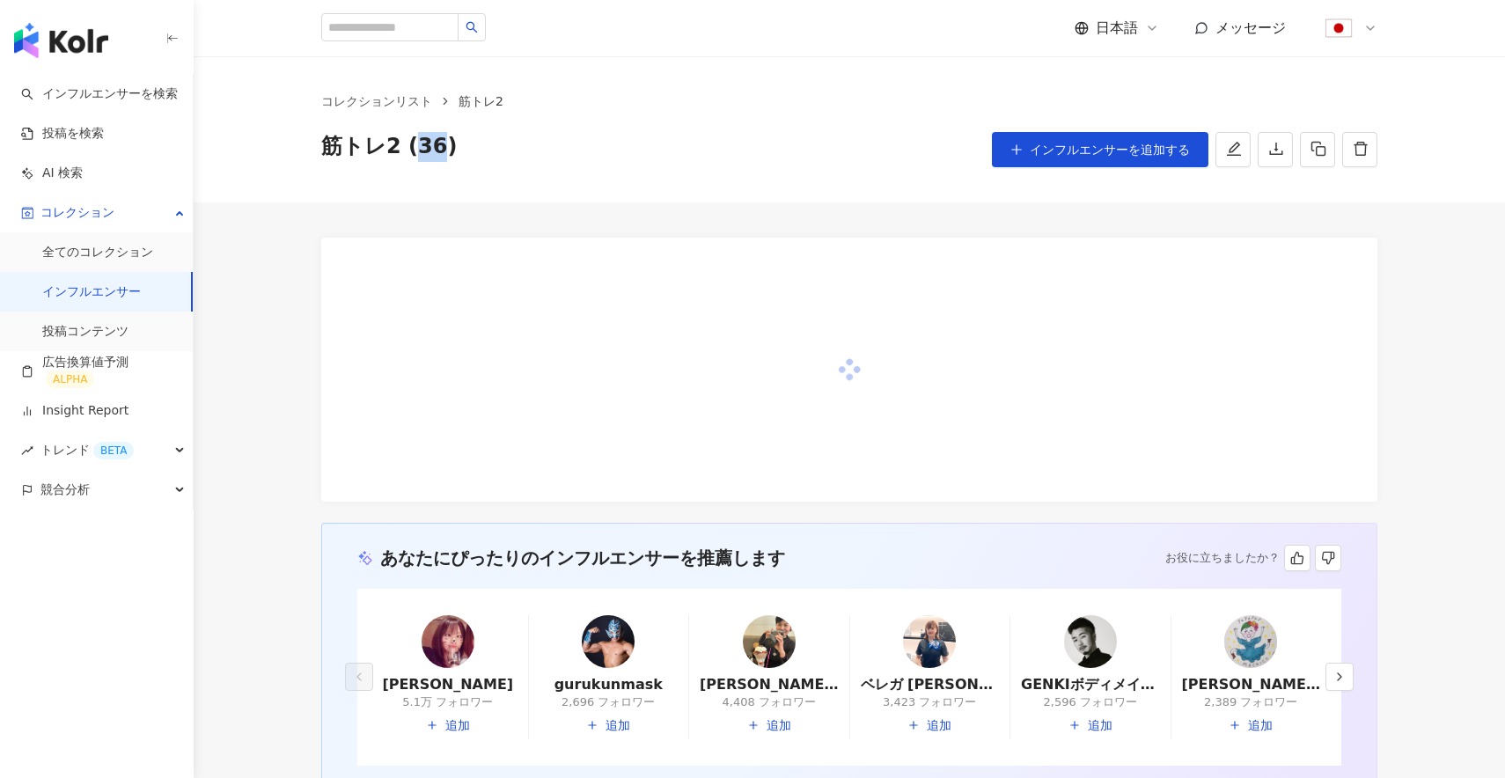
drag, startPoint x: 417, startPoint y: 146, endPoint x: 433, endPoint y: 146, distance: 15.8
click at [433, 146] on span "筋トレ2 (36)" at bounding box center [389, 149] width 136 height 35
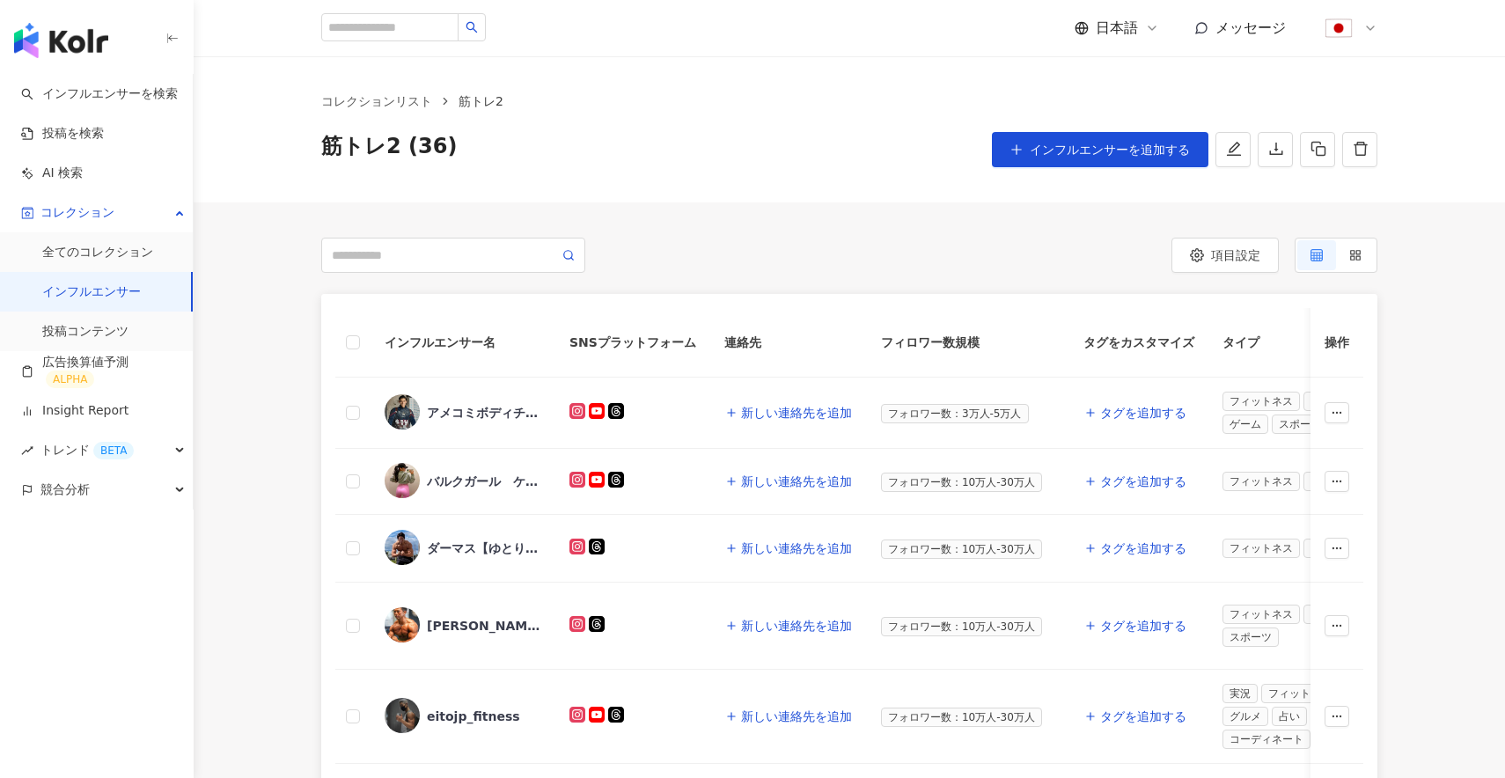
click at [504, 197] on div "コレクションリスト 筋トレ2 筋トレ2 (36) インフルエンサーを追加する" at bounding box center [849, 129] width 1311 height 146
drag, startPoint x: 412, startPoint y: 143, endPoint x: 436, endPoint y: 147, distance: 24.0
click at [436, 147] on span "筋トレ2 (36)" at bounding box center [389, 149] width 136 height 35
click at [480, 149] on div "筋トレ2 (36) インフルエンサーを追加する" at bounding box center [849, 149] width 1056 height 35
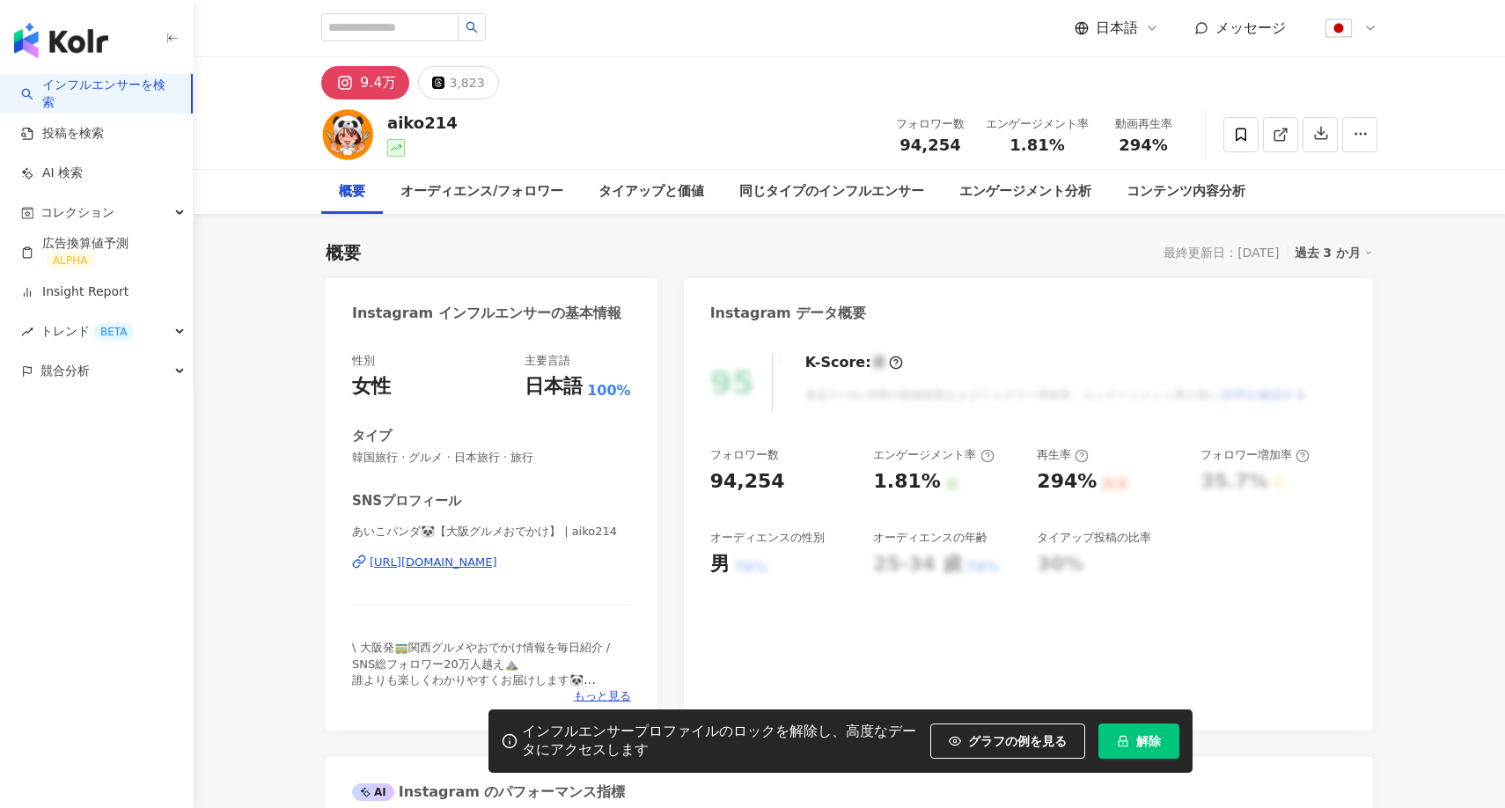
click at [1132, 725] on button "解除" at bounding box center [1138, 740] width 81 height 35
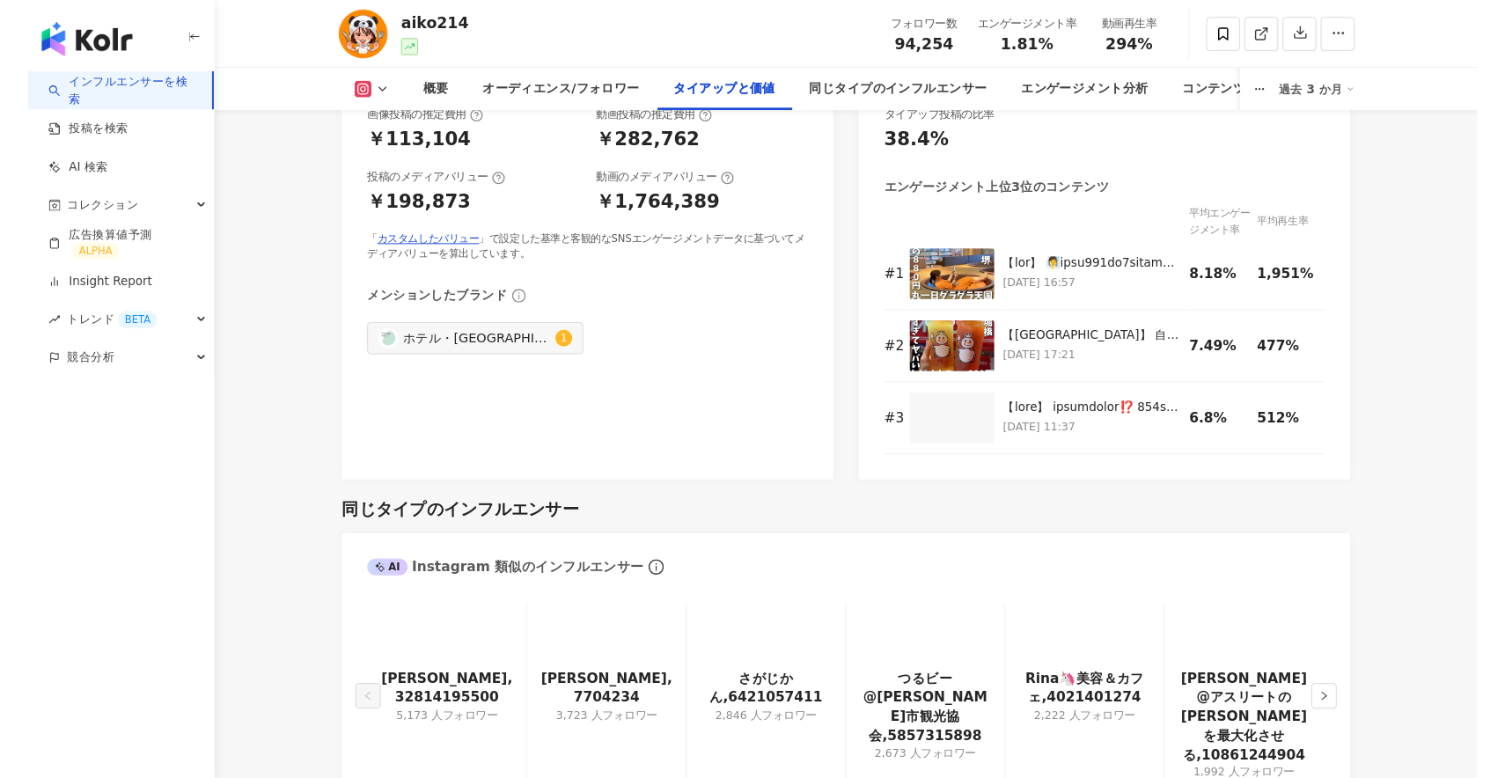
scroll to position [2493, 0]
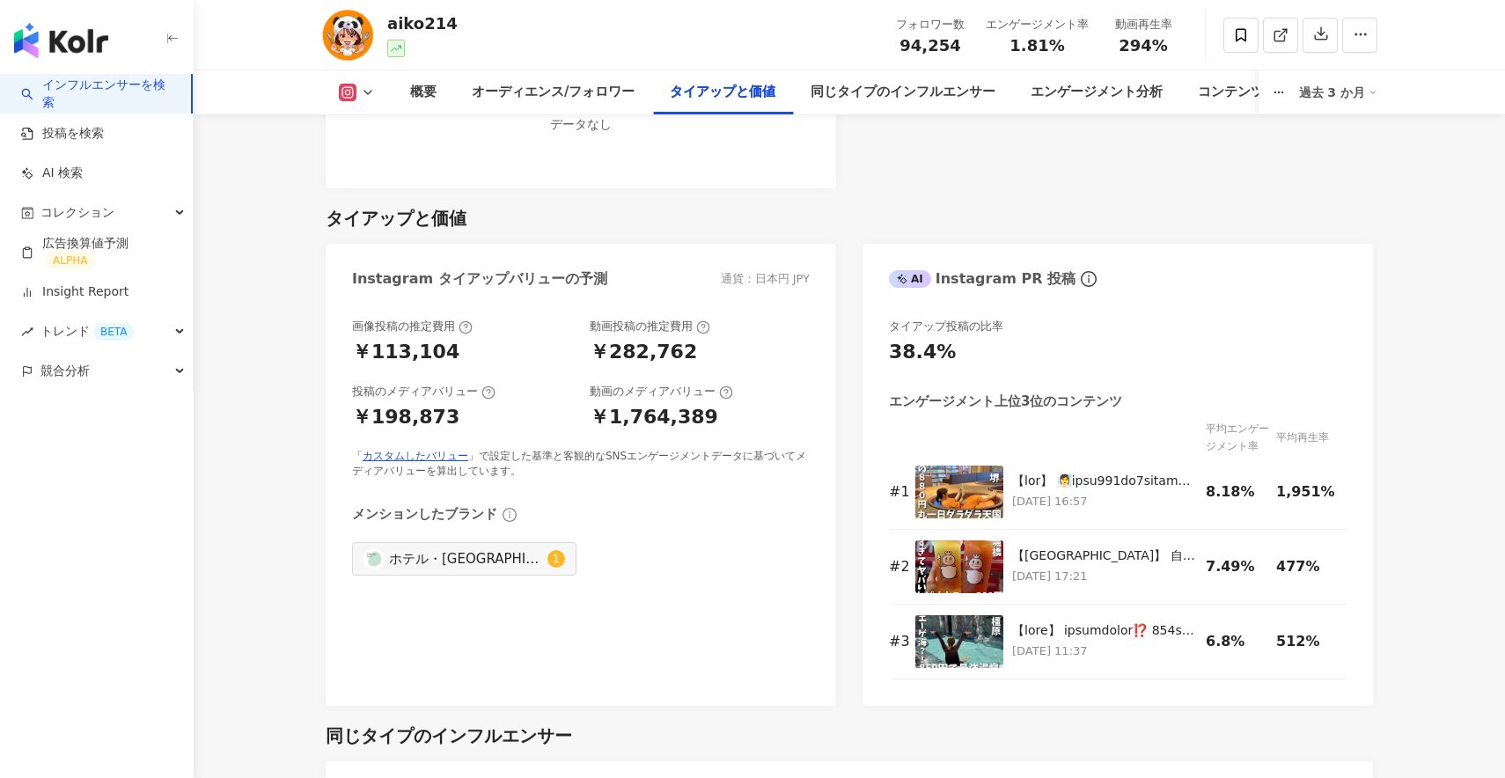
scroll to position [2223, 0]
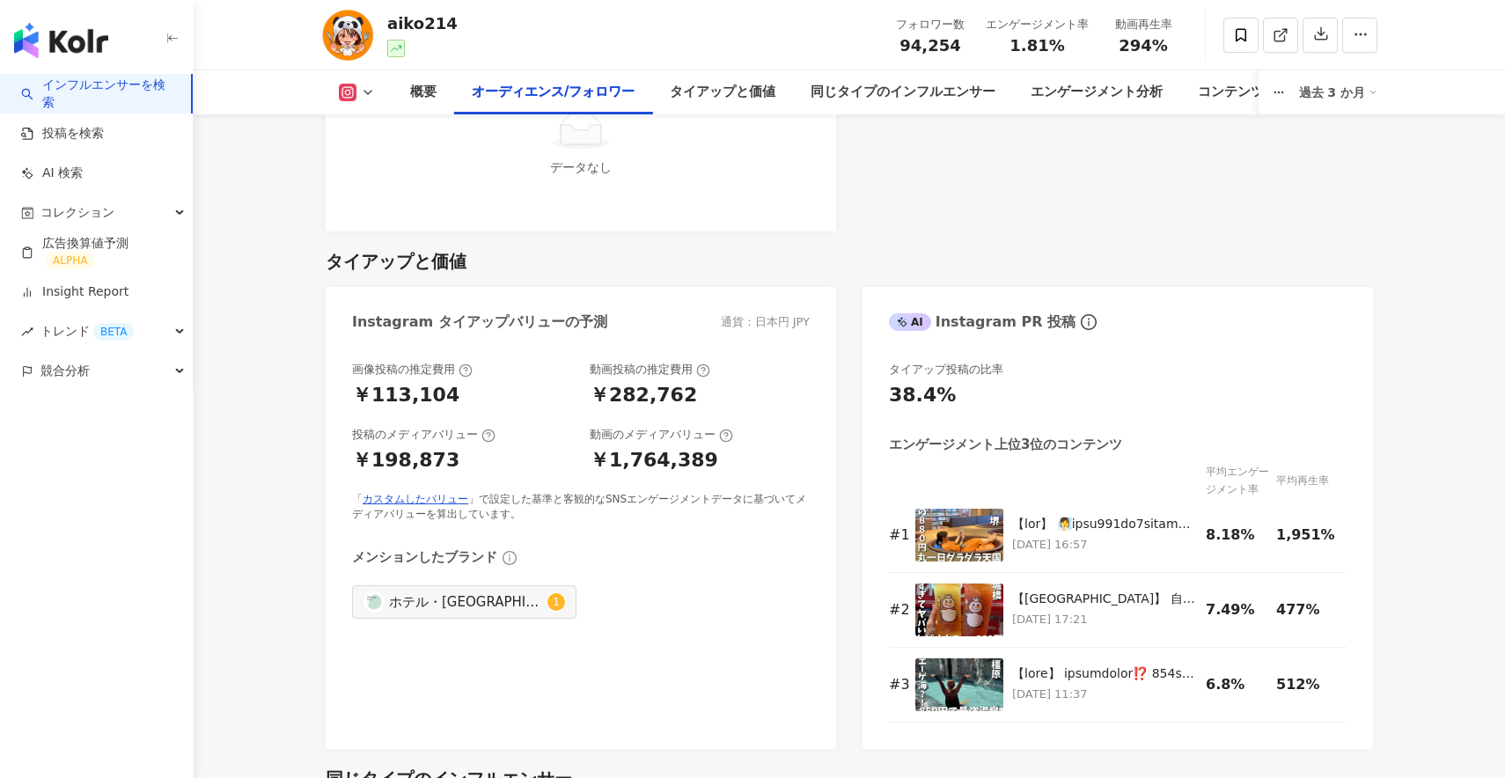
click at [90, 94] on link "インフルエンサーを検索" at bounding box center [99, 94] width 156 height 34
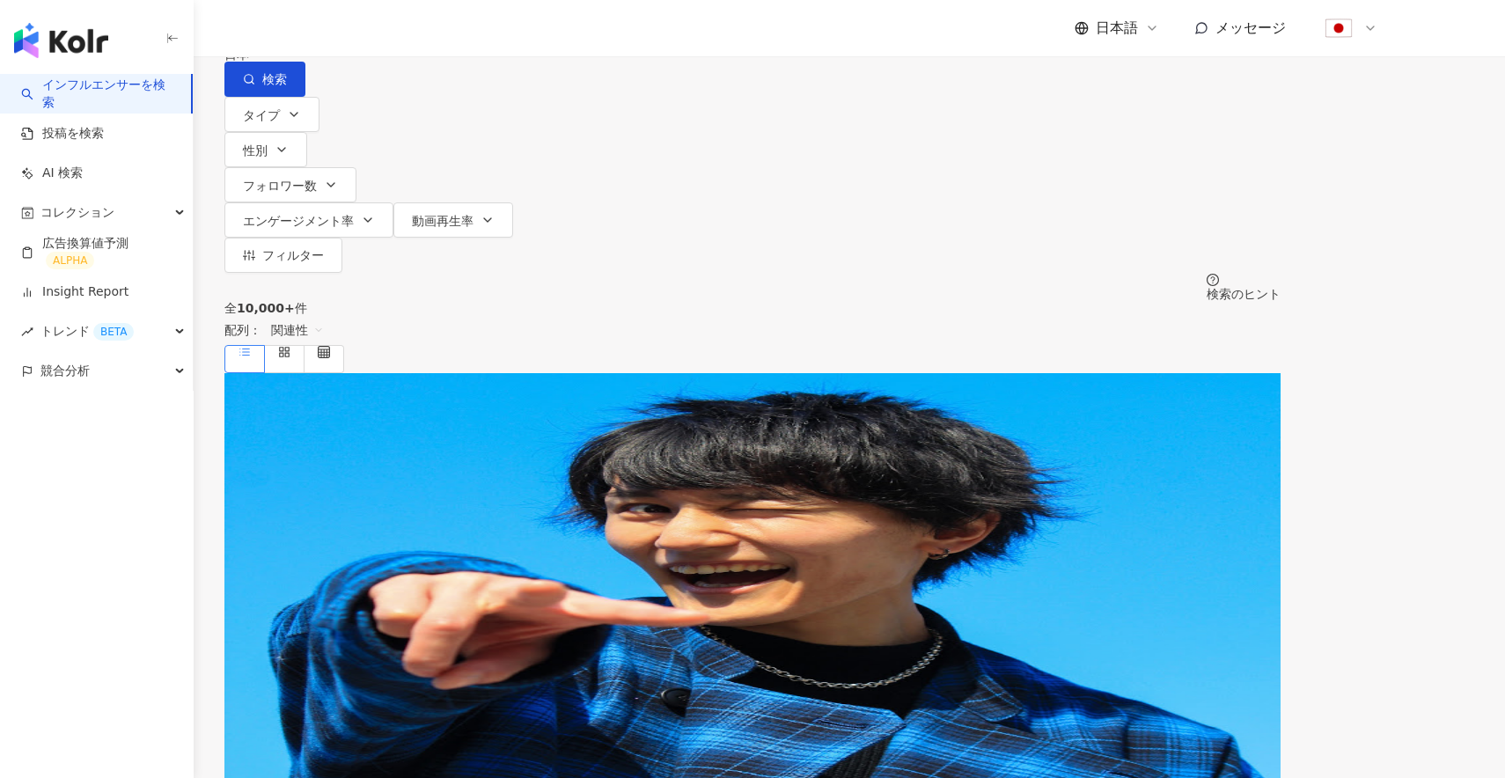
click at [337, 30] on span "すべてのSNS" at bounding box center [286, 16] width 102 height 28
click at [574, 301] on div "全 10,000+ 件 配列： 関連性" at bounding box center [752, 337] width 1056 height 72
click at [319, 132] on button "タイプ" at bounding box center [271, 114] width 95 height 35
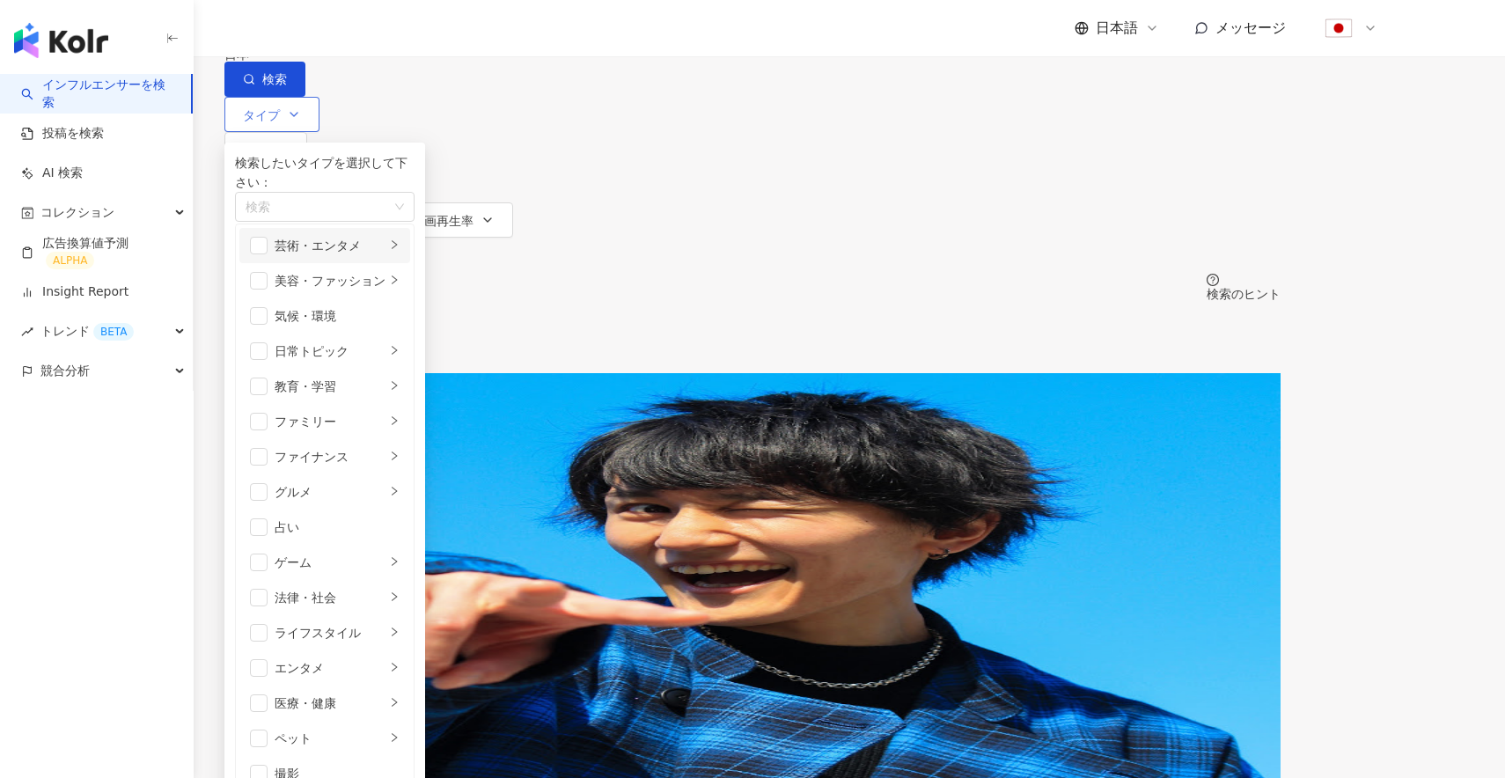
click at [372, 263] on li "芸術・エンタメ" at bounding box center [324, 245] width 171 height 35
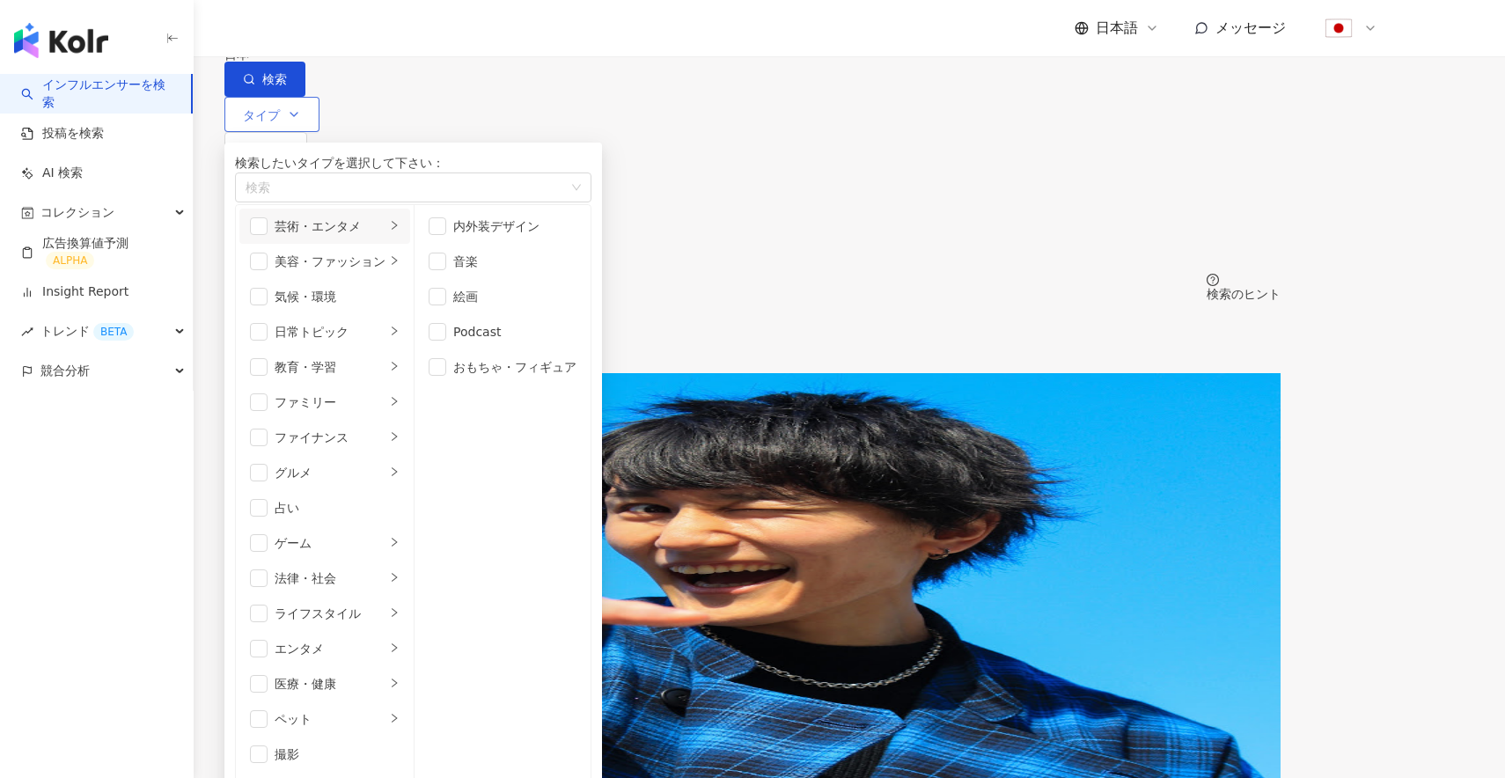
click at [350, 244] on li "芸術・エンタメ" at bounding box center [324, 226] width 171 height 35
click at [267, 235] on span "button" at bounding box center [259, 226] width 18 height 18
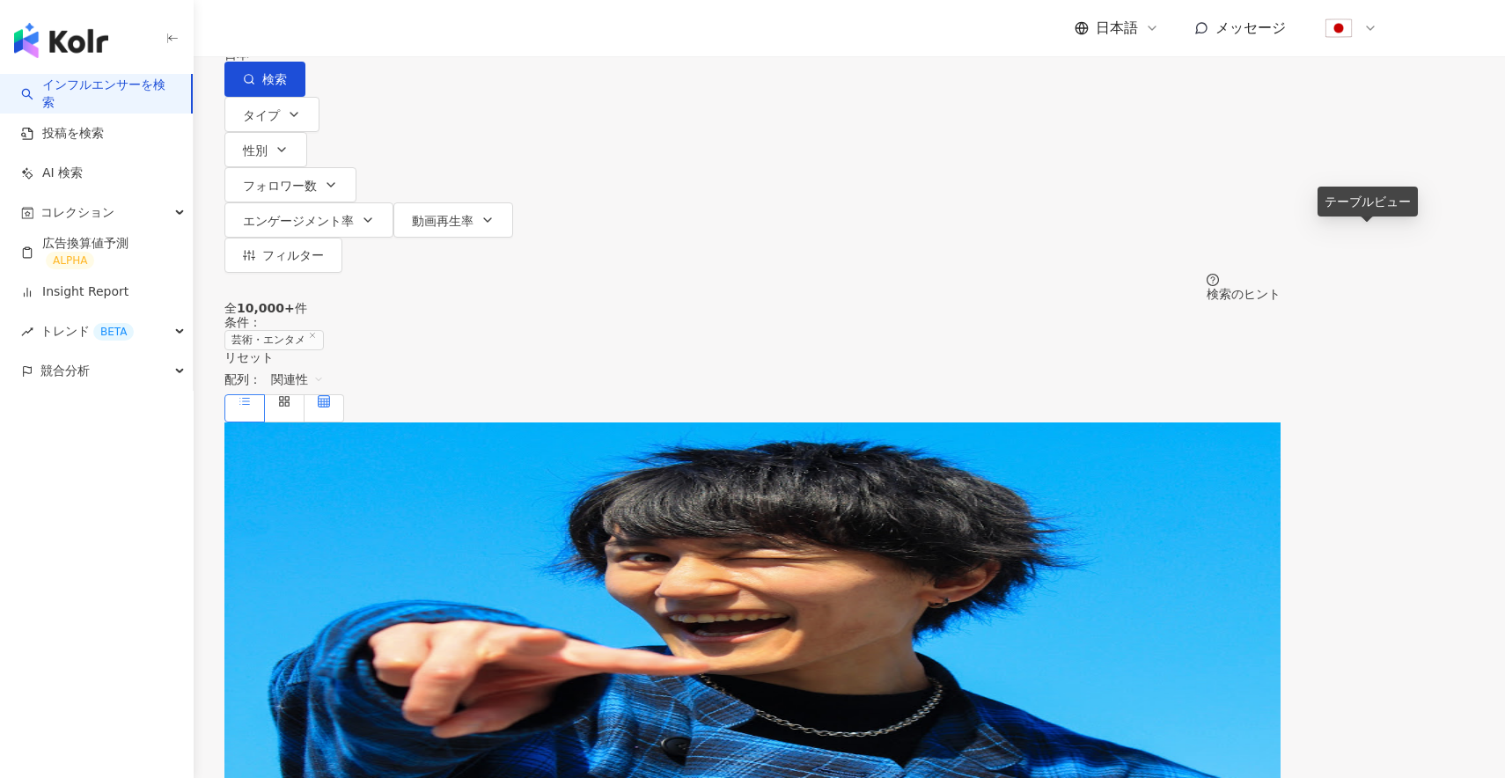
click at [344, 394] on label at bounding box center [324, 408] width 40 height 28
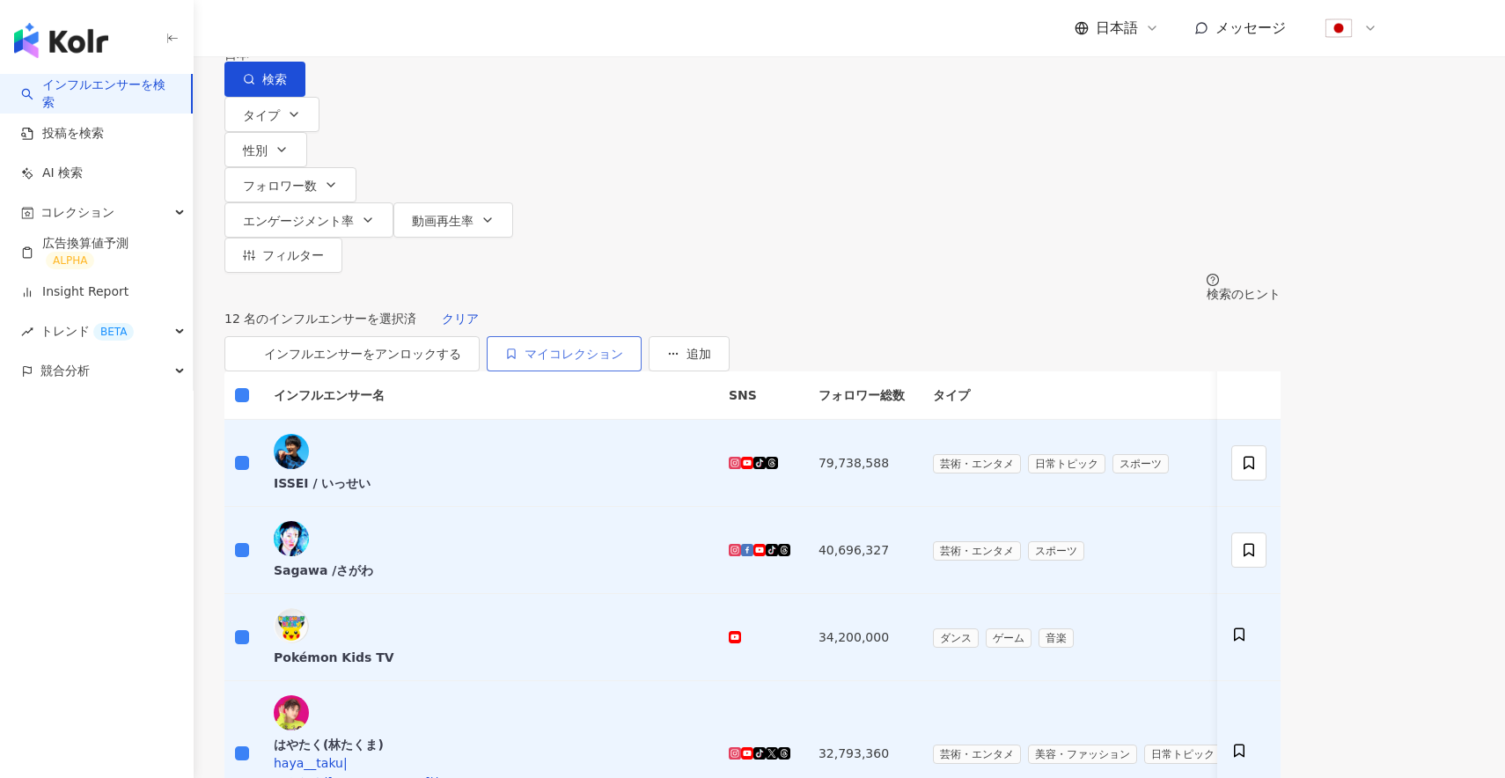
click at [623, 347] on span "マイコレクション" at bounding box center [573, 354] width 99 height 14
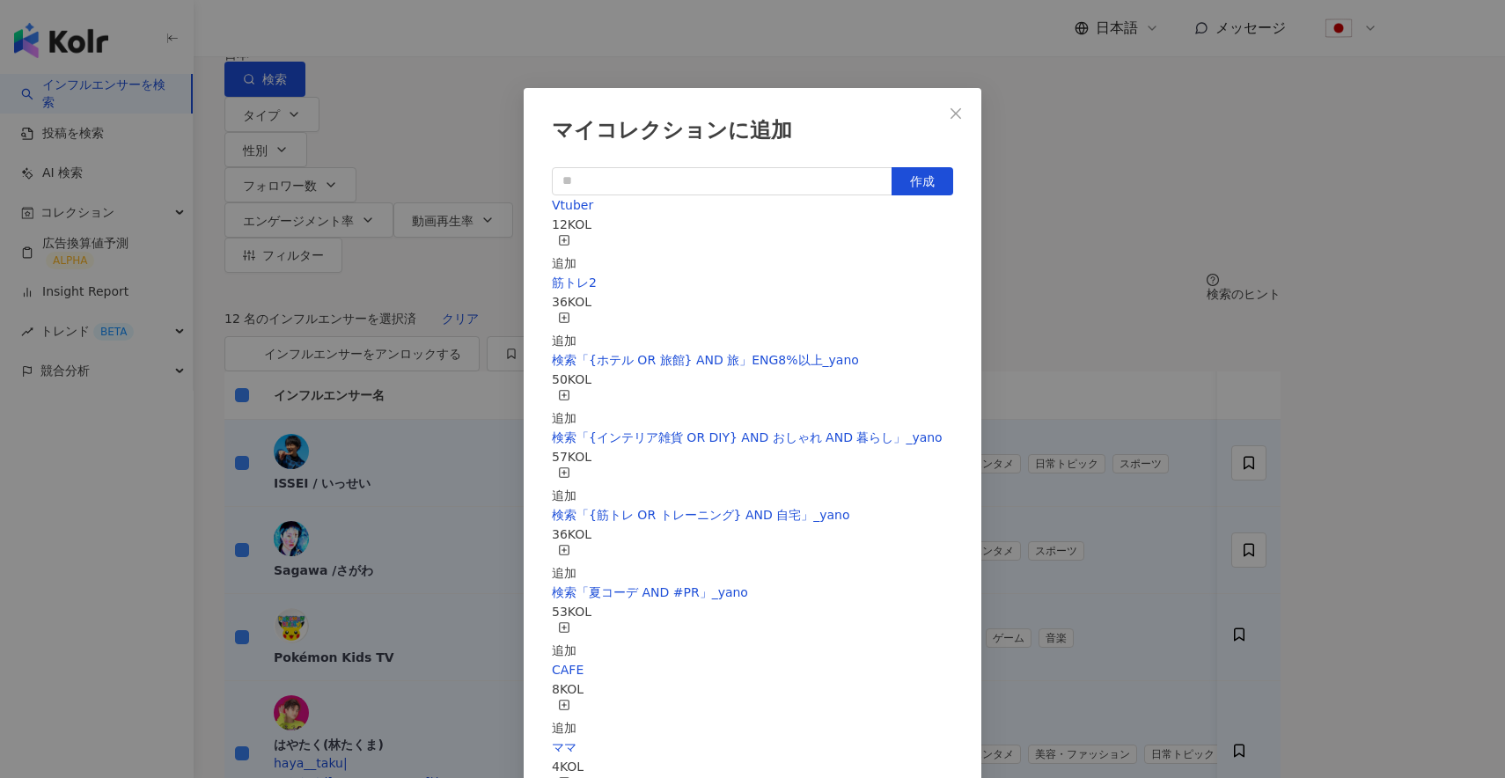
click at [576, 311] on div "追加" at bounding box center [564, 330] width 25 height 39
click at [957, 110] on icon "close" at bounding box center [956, 113] width 14 height 14
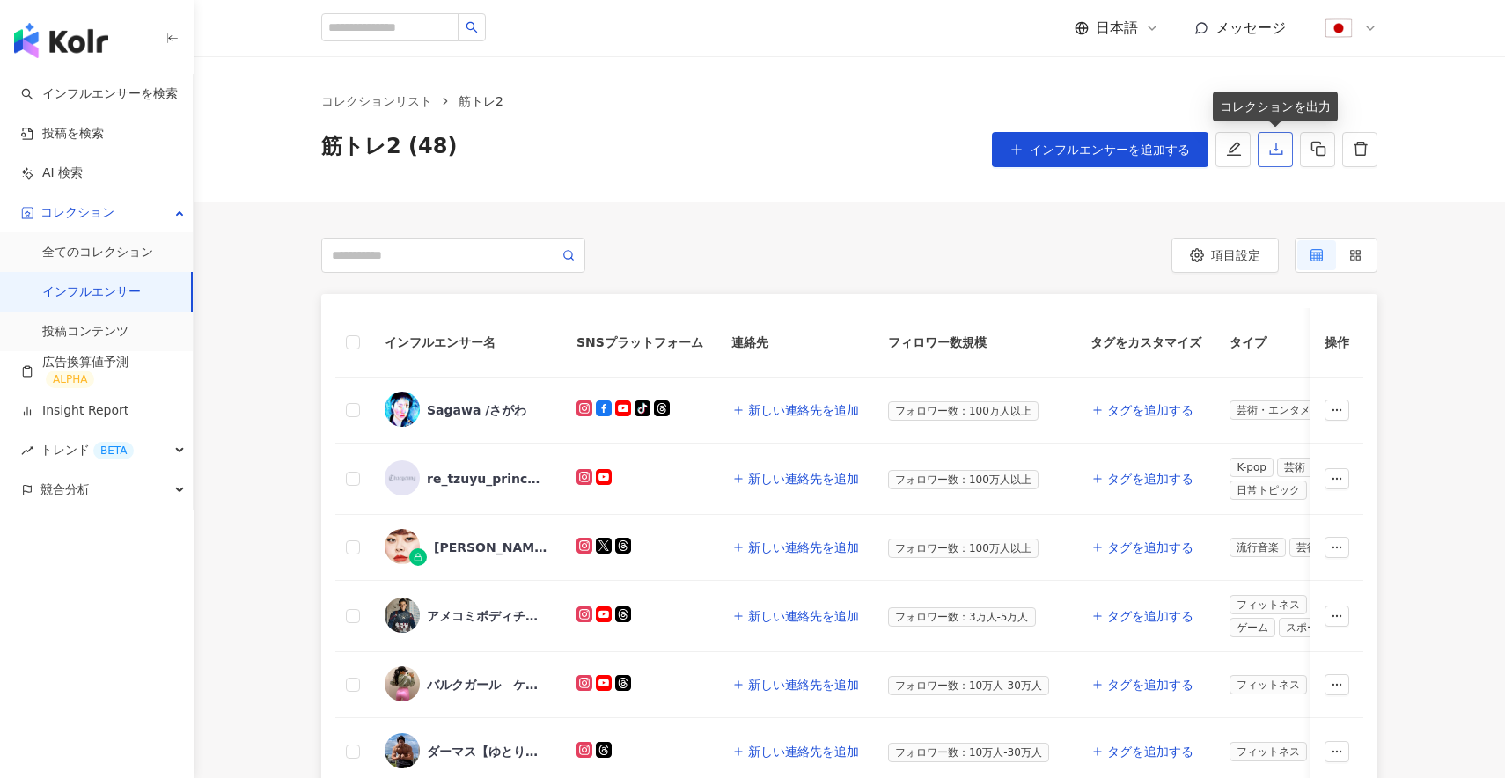
click at [1274, 150] on icon "download" at bounding box center [1275, 149] width 13 height 12
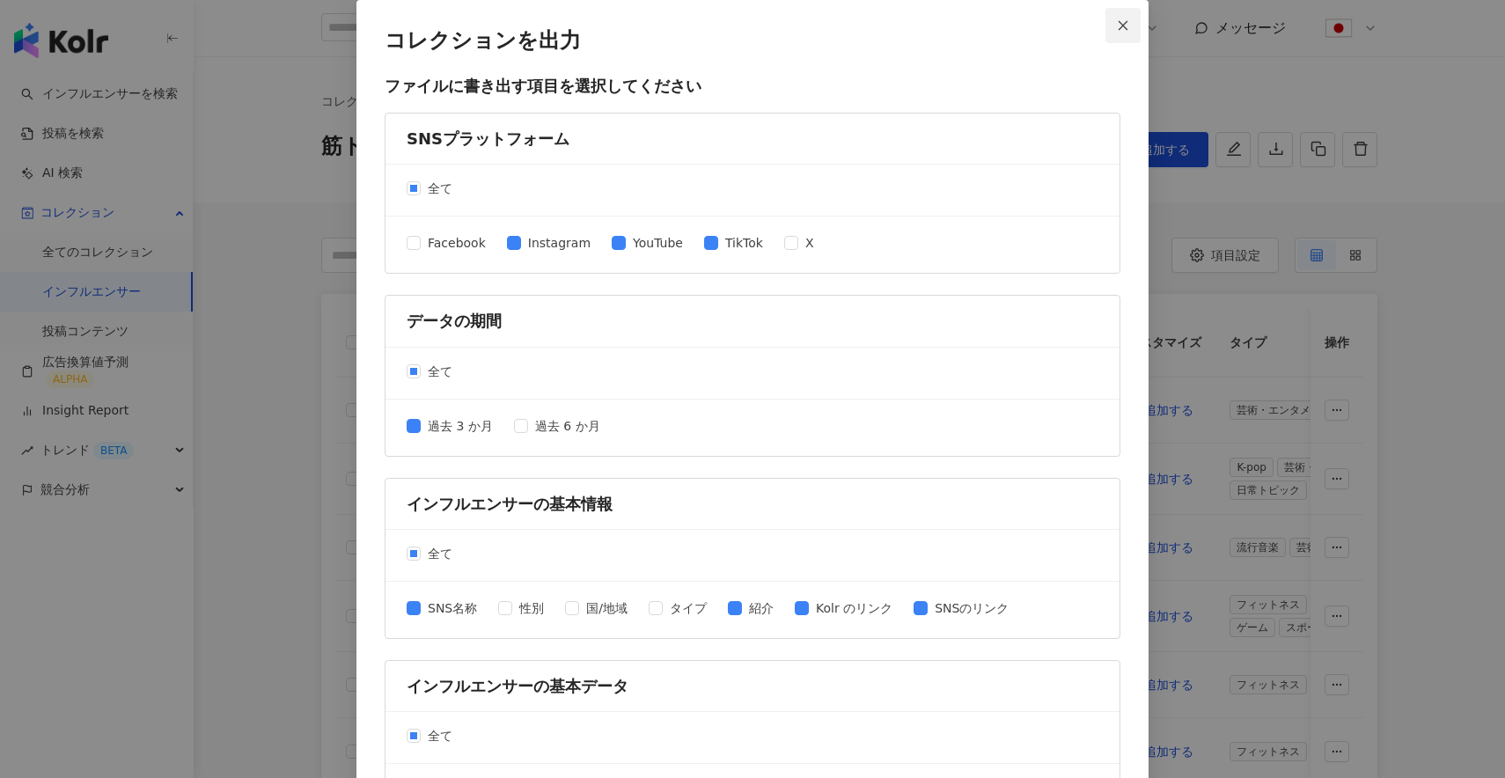
click at [1117, 33] on button "Close" at bounding box center [1122, 25] width 35 height 35
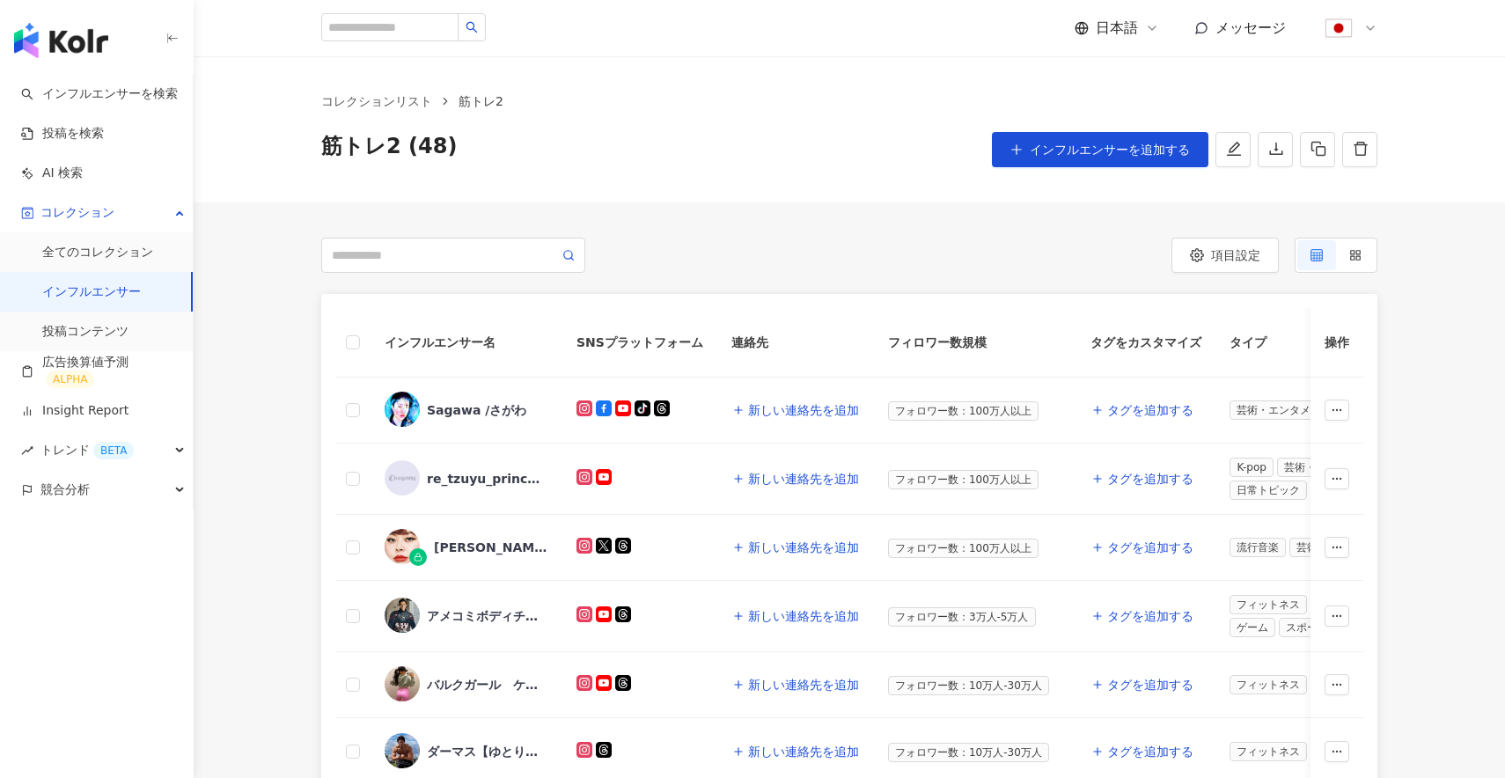
click at [74, 283] on link "インフルエンサー" at bounding box center [91, 292] width 99 height 18
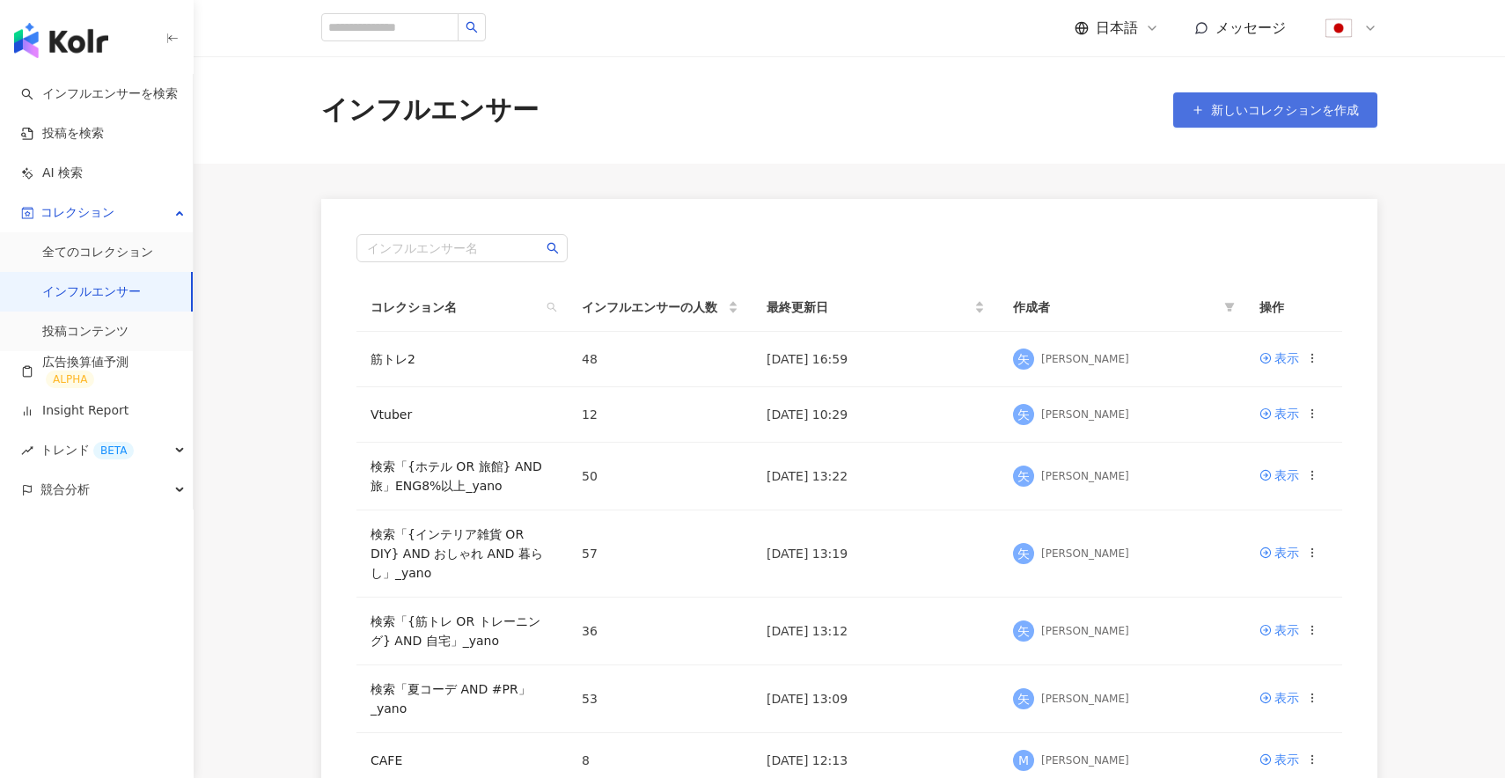
click at [1298, 114] on span "新しいコレクションを作成" at bounding box center [1285, 110] width 148 height 14
